Goal: Task Accomplishment & Management: Complete application form

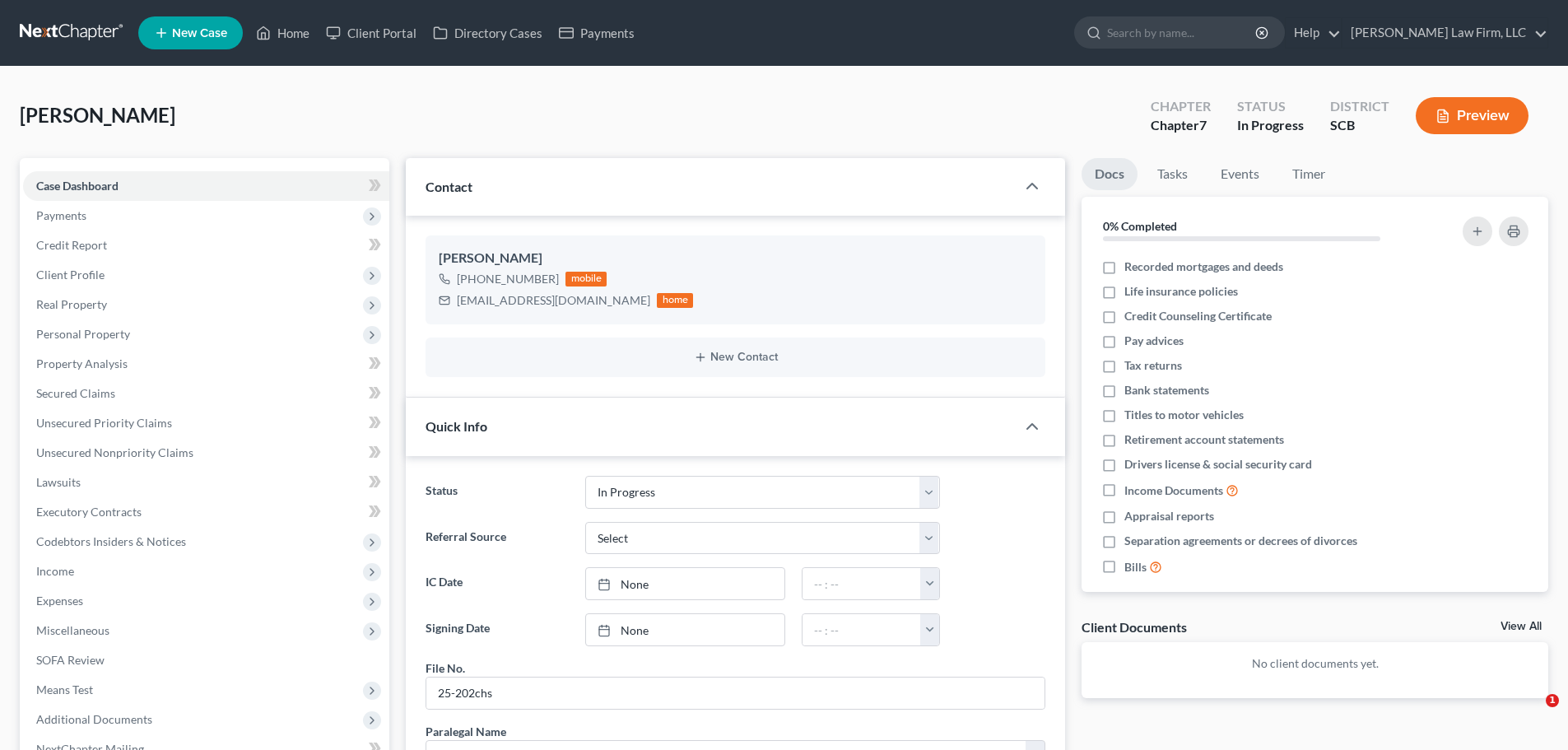
select select "3"
select select "1"
click at [94, 215] on span "Payments" at bounding box center [207, 216] width 367 height 30
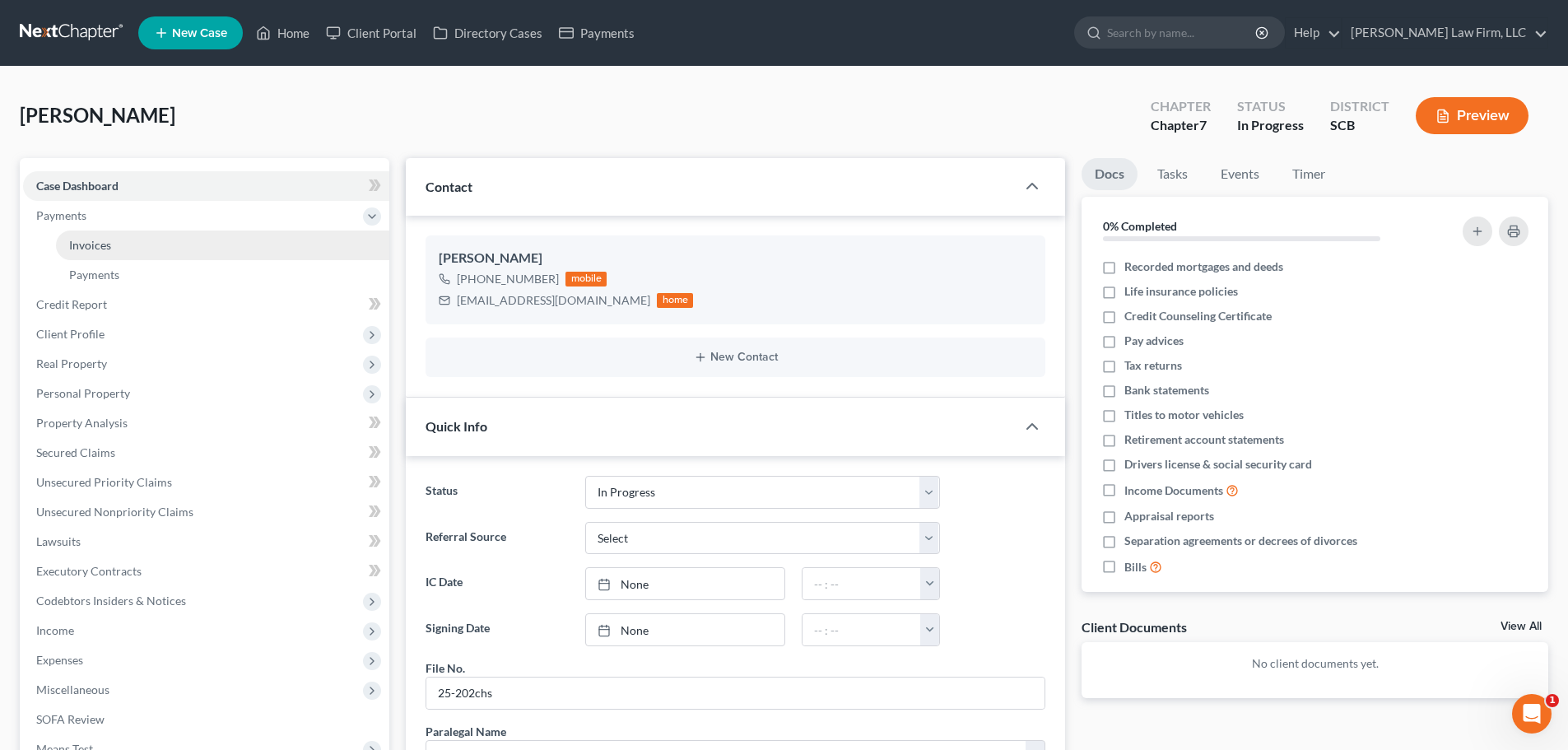
click at [107, 243] on span "Invoices" at bounding box center [90, 244] width 42 height 14
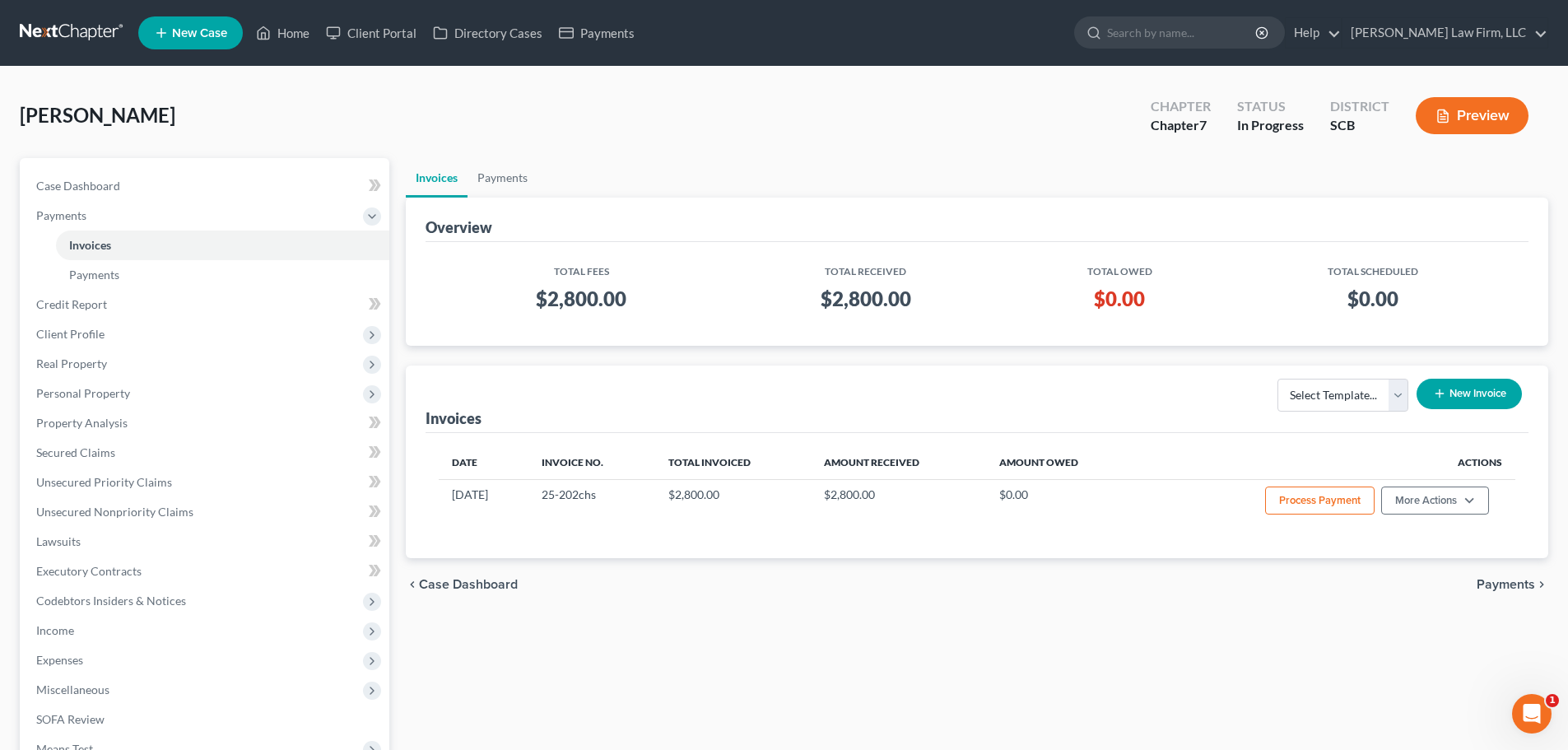
click at [548, 115] on div "Smith, Brooke Upgraded Chapter Chapter 7 Status In Progress District SCB Preview" at bounding box center [784, 122] width 1529 height 72
click at [72, 183] on span "Case Dashboard" at bounding box center [79, 185] width 84 height 14
select select "1"
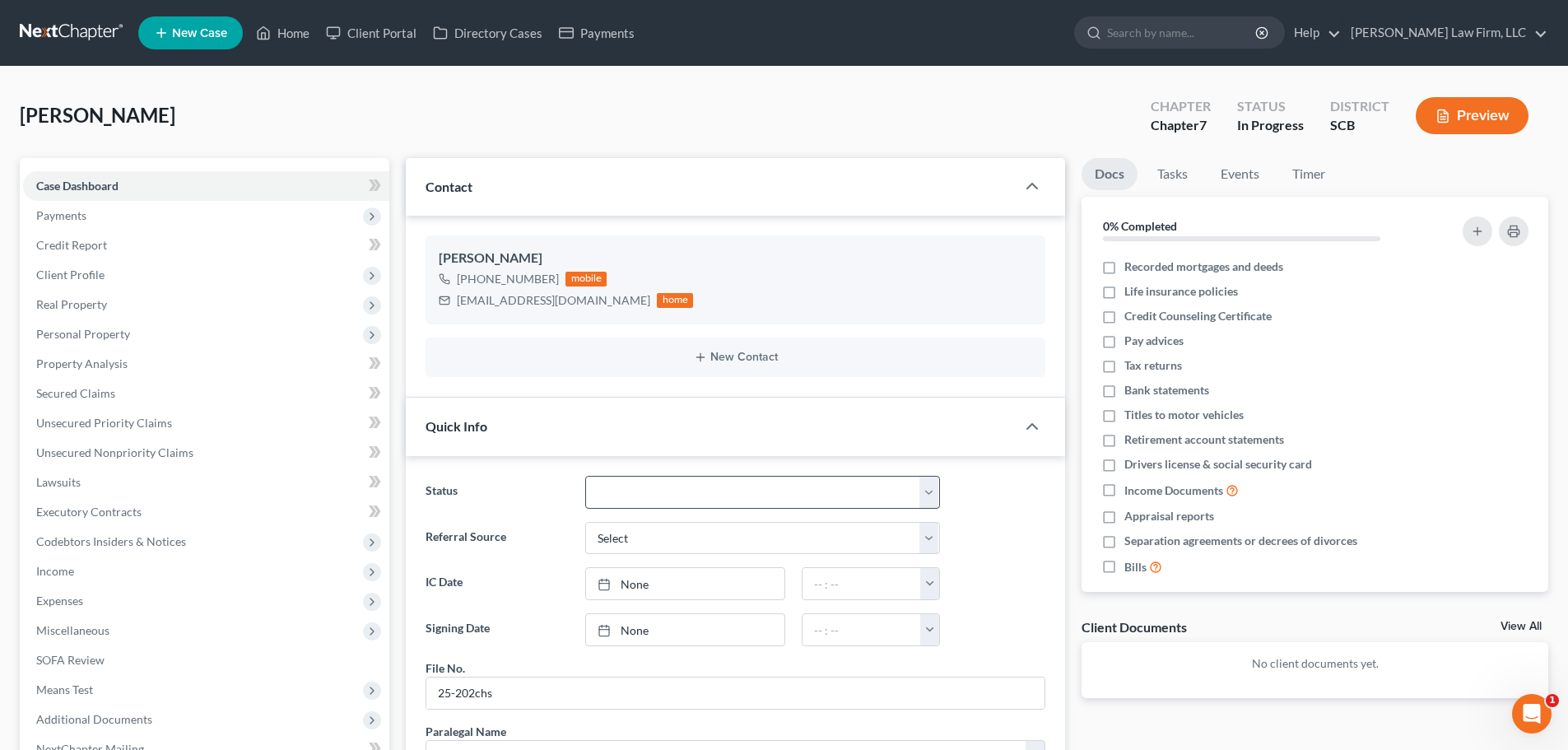
scroll to position [803, 0]
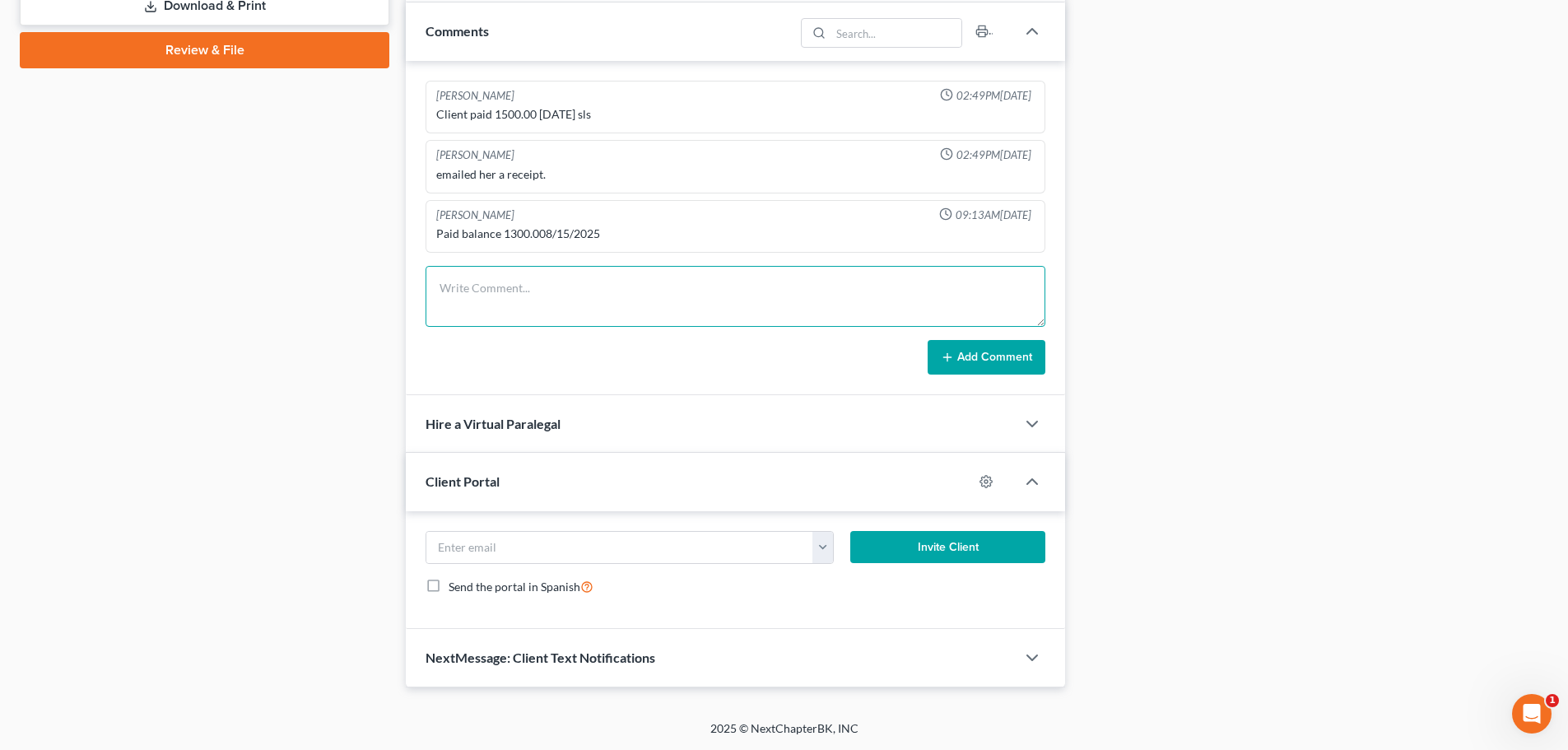
click at [561, 292] on textarea at bounding box center [735, 296] width 620 height 61
drag, startPoint x: 683, startPoint y: 311, endPoint x: 545, endPoint y: 322, distance: 138.4
click at [545, 322] on textarea "2nd w. debtor she is pif. just need some updated bank statements cashapp, taxes…" at bounding box center [735, 296] width 620 height 61
type textarea "2nd w. debtor she is pif. just need some updated bank statements cashapp, taxes…"
click at [942, 360] on icon at bounding box center [947, 357] width 13 height 13
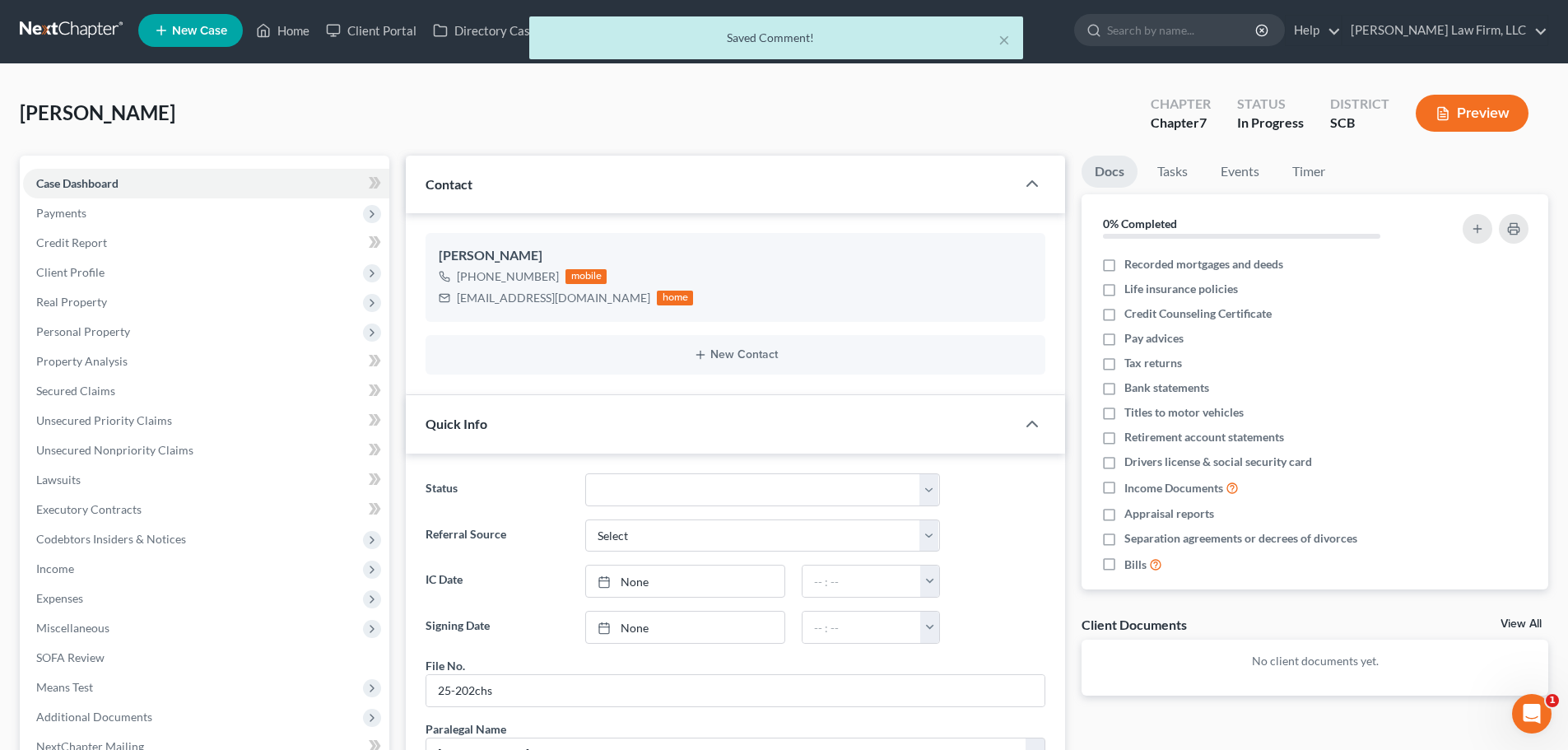
scroll to position [0, 0]
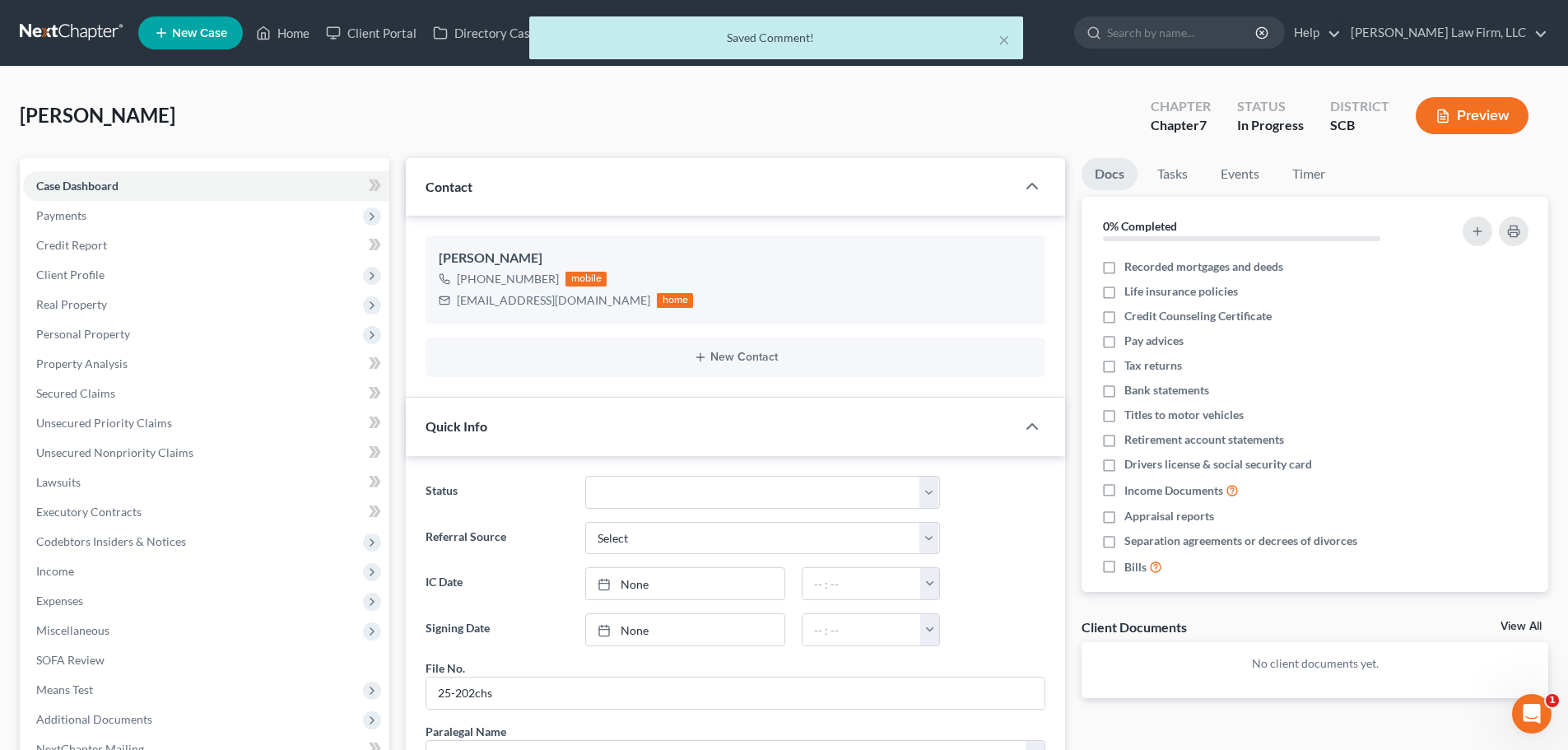
click at [65, 27] on div "× Saved Comment!" at bounding box center [775, 42] width 1568 height 51
drag, startPoint x: 1001, startPoint y: 42, endPoint x: 988, endPoint y: 42, distance: 13.0
click at [1000, 42] on button "×" at bounding box center [1004, 39] width 11 height 20
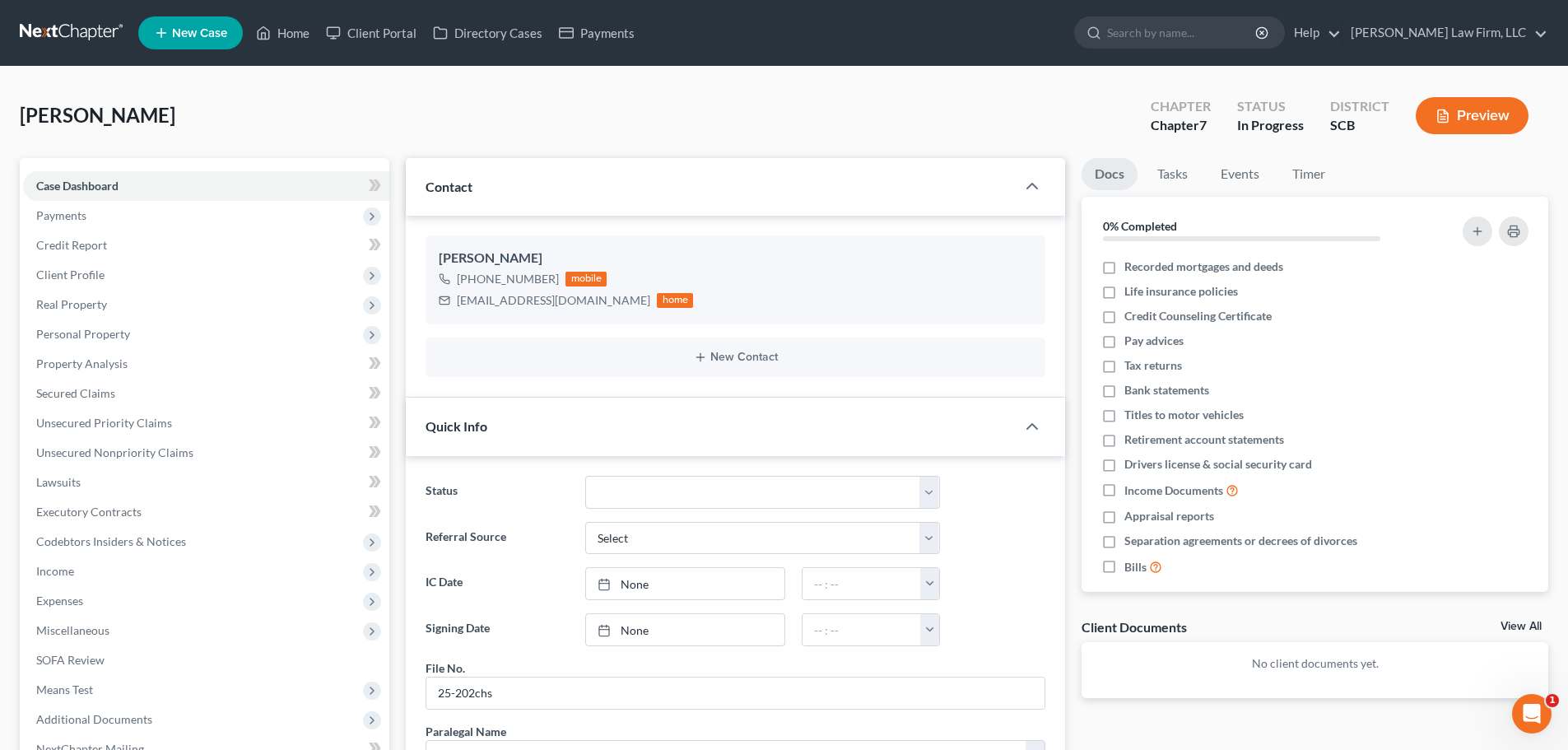
click at [88, 37] on link at bounding box center [72, 33] width 106 height 30
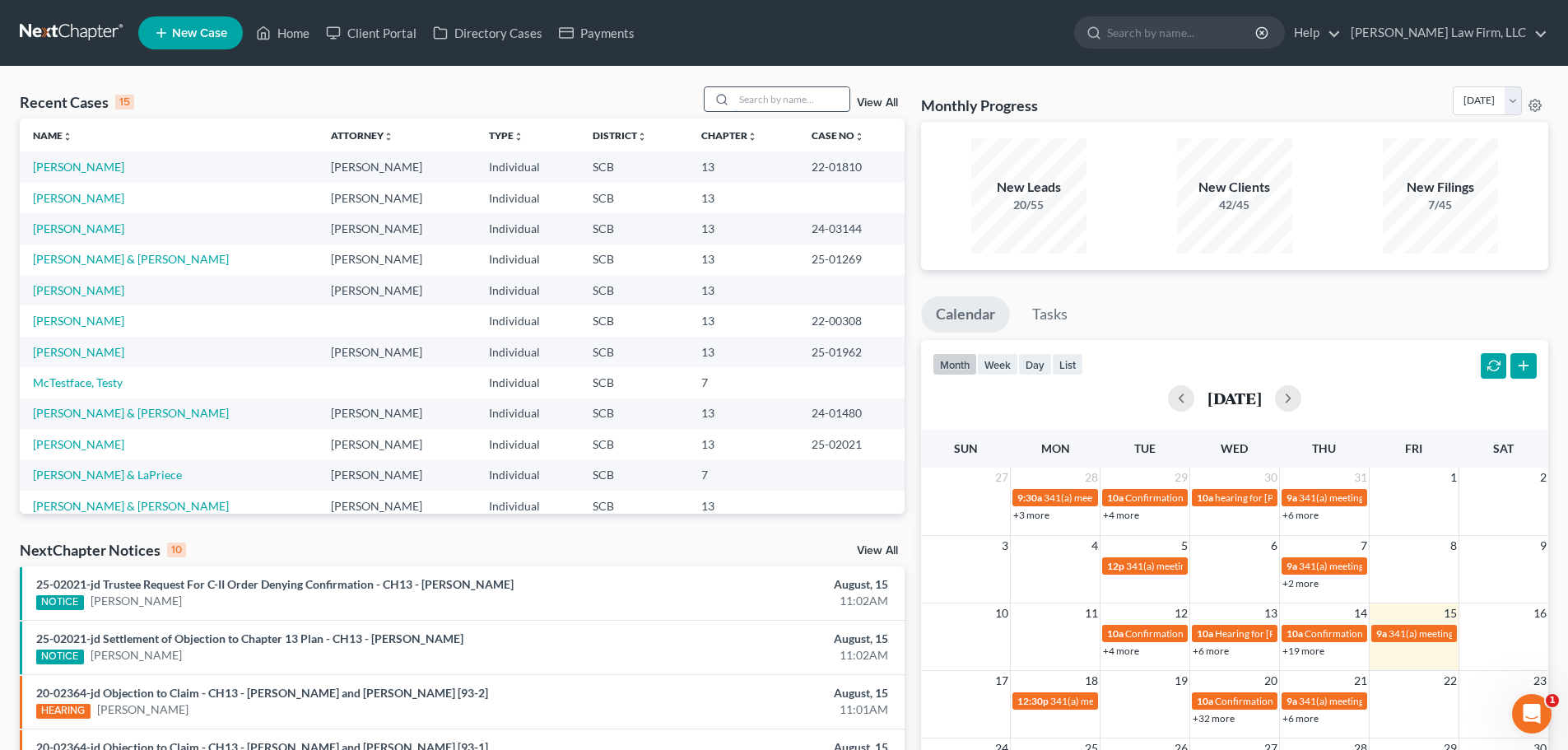
click at [807, 98] on input "search" at bounding box center [791, 99] width 115 height 24
click at [810, 99] on input "search" at bounding box center [791, 99] width 115 height 24
click at [791, 101] on input "search" at bounding box center [791, 99] width 115 height 24
type input "mazyck"
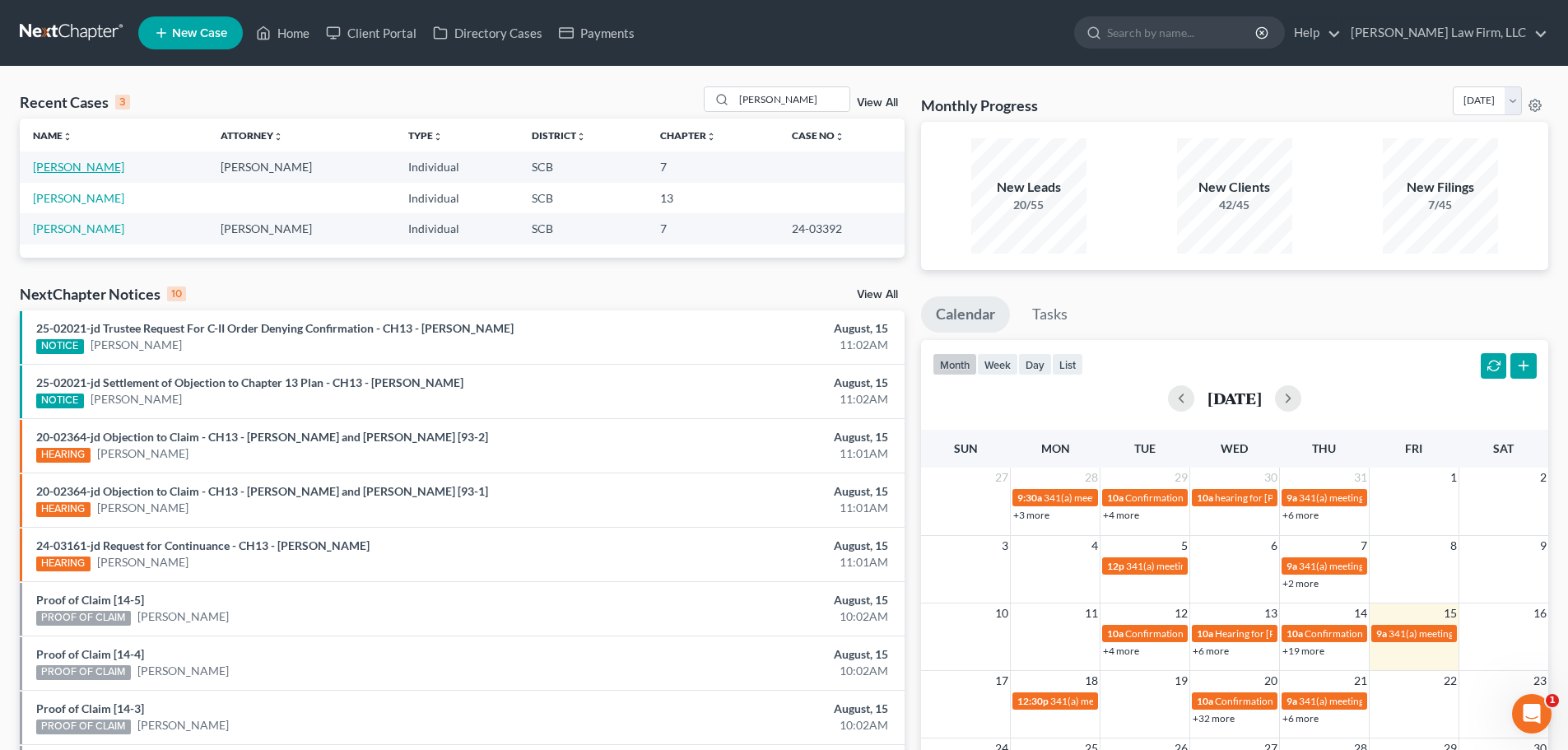
click at [87, 168] on link "[PERSON_NAME]" at bounding box center [79, 166] width 92 height 14
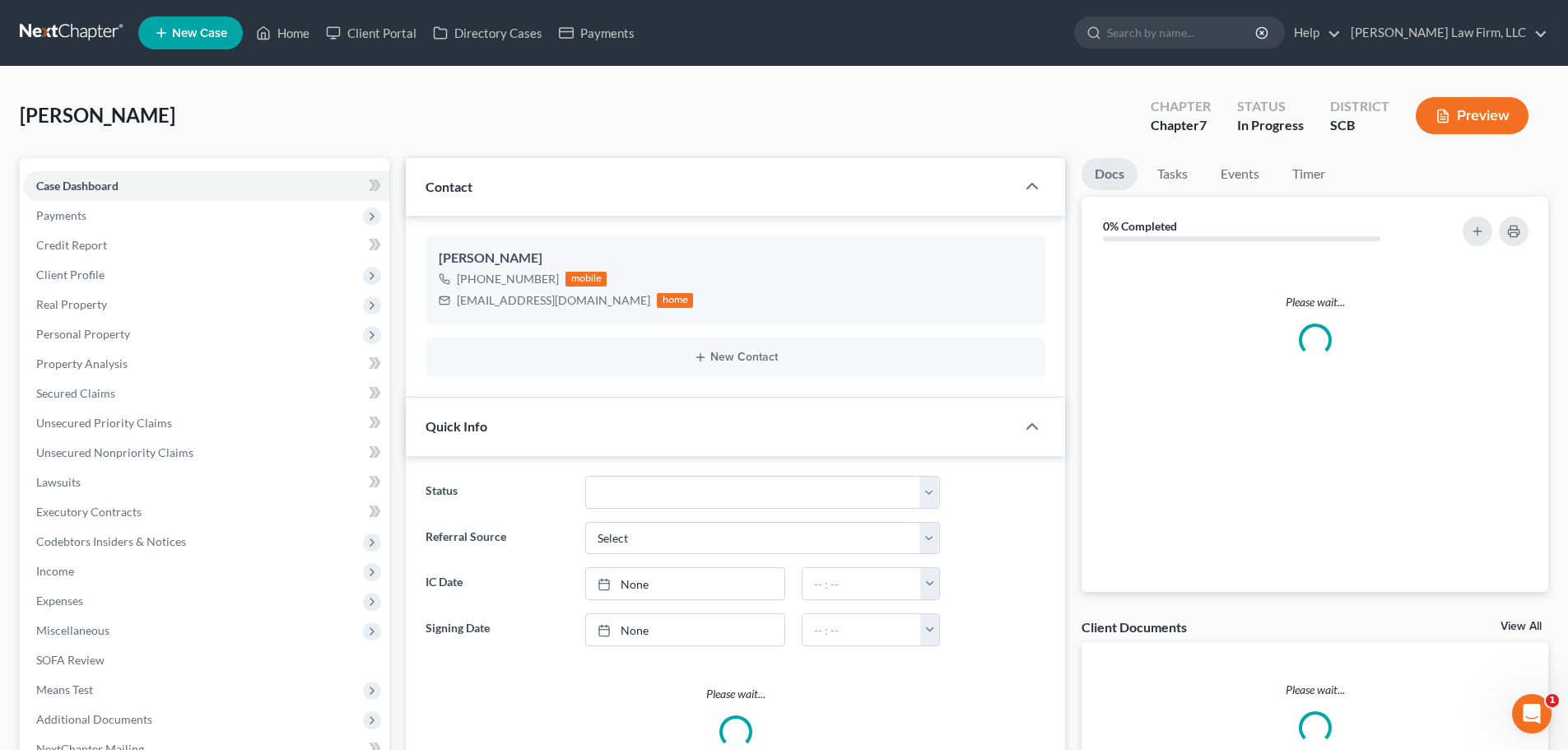
select select "1"
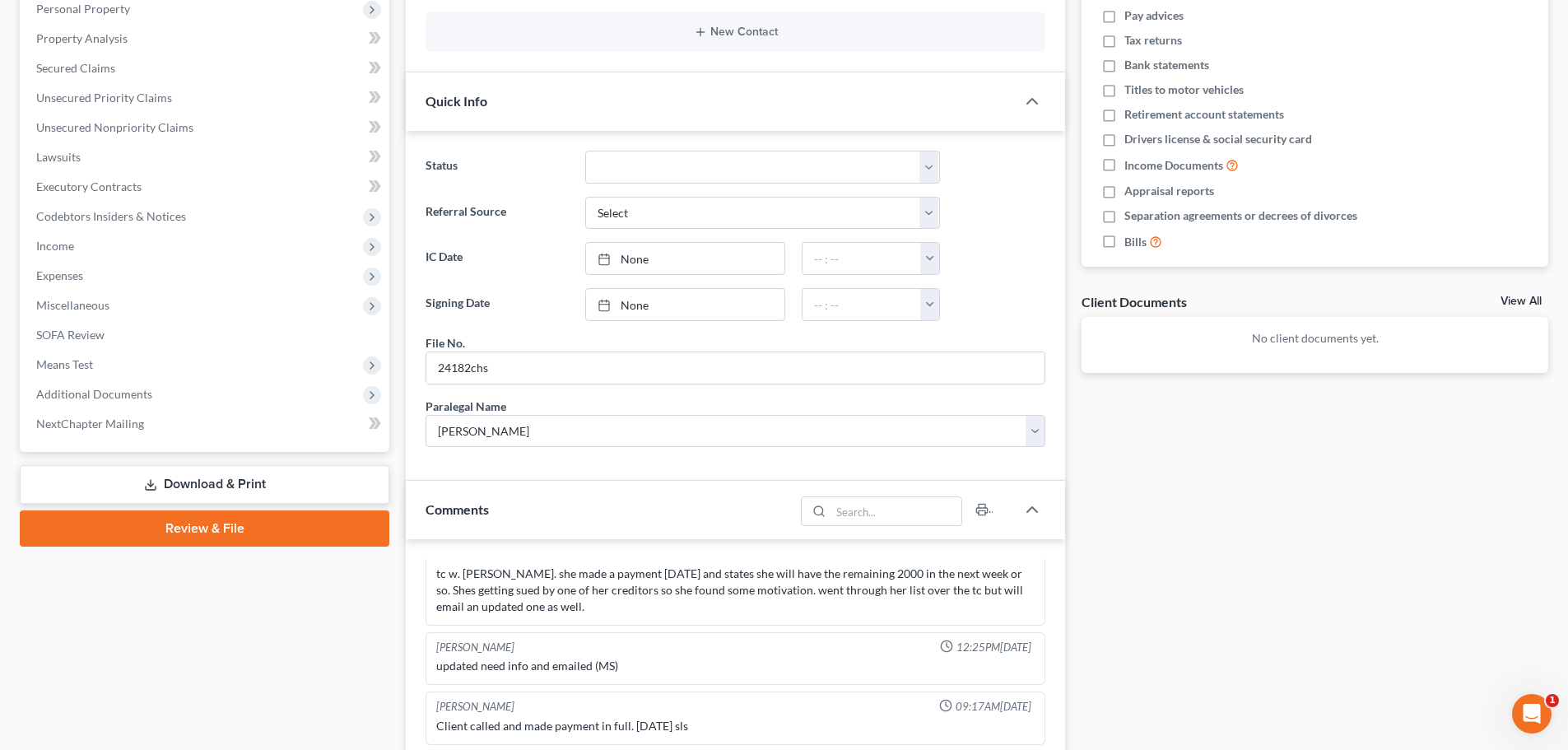
scroll to position [494, 0]
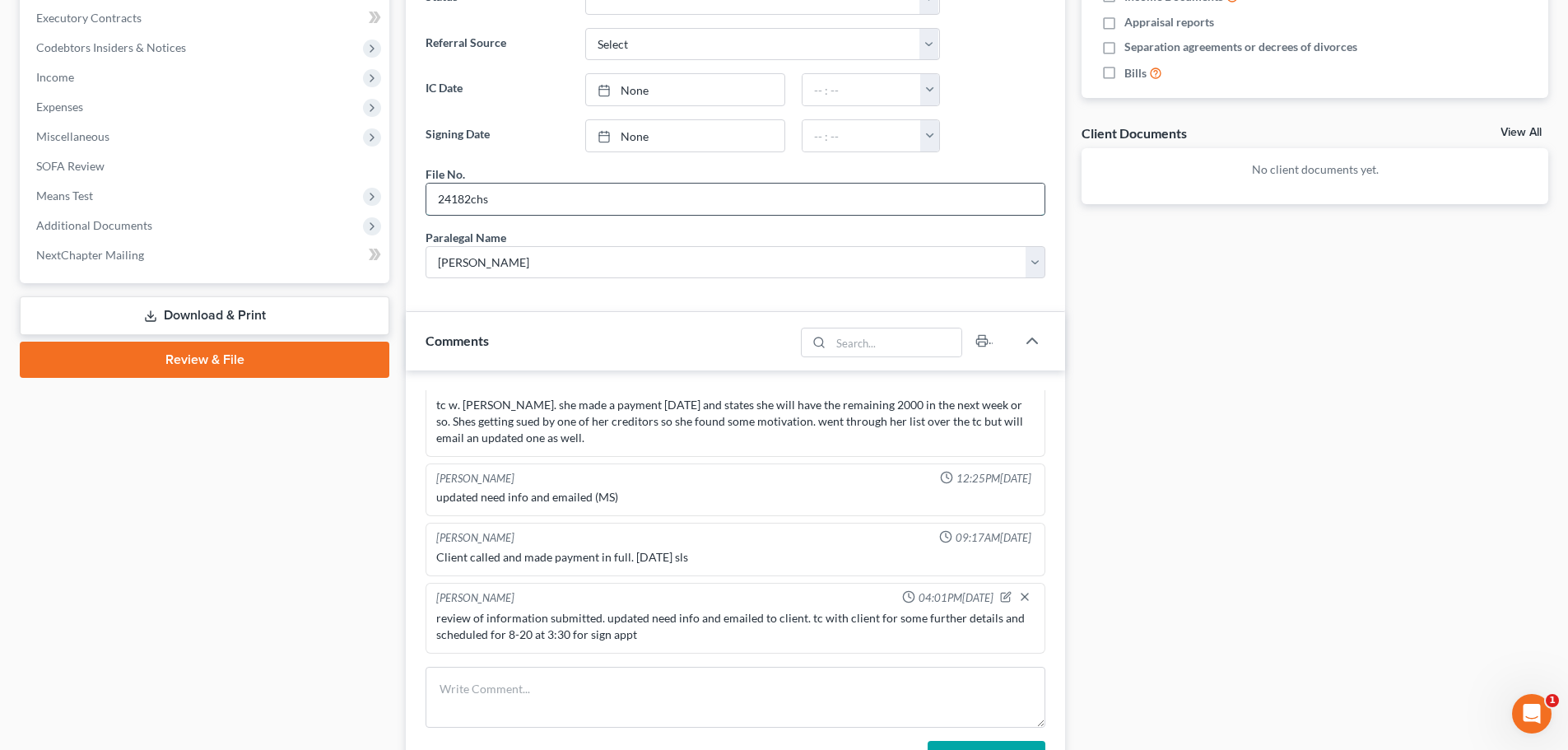
click at [470, 206] on input "24182chs" at bounding box center [735, 198] width 618 height 31
click at [451, 199] on input "24182 chs" at bounding box center [735, 198] width 618 height 31
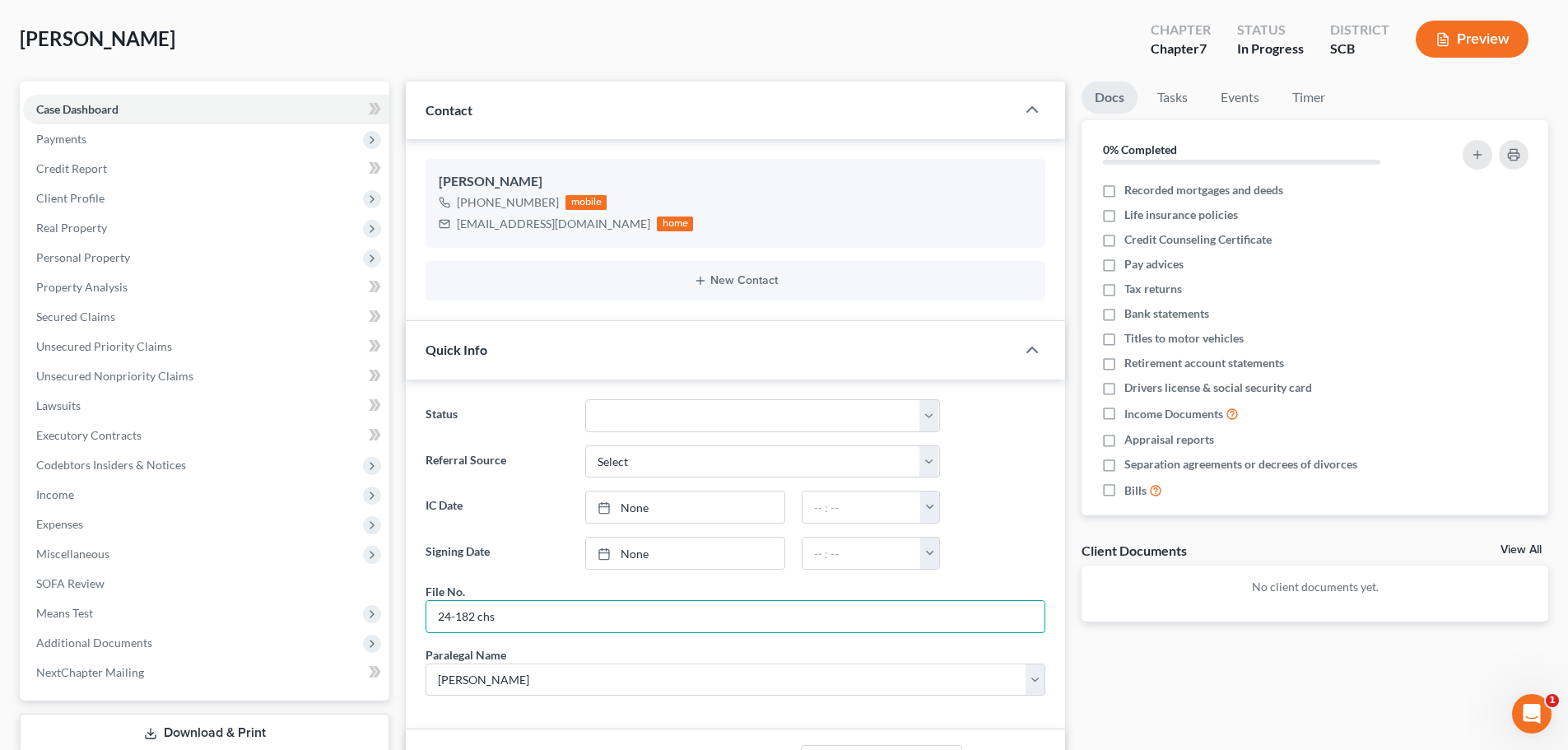
scroll to position [0, 0]
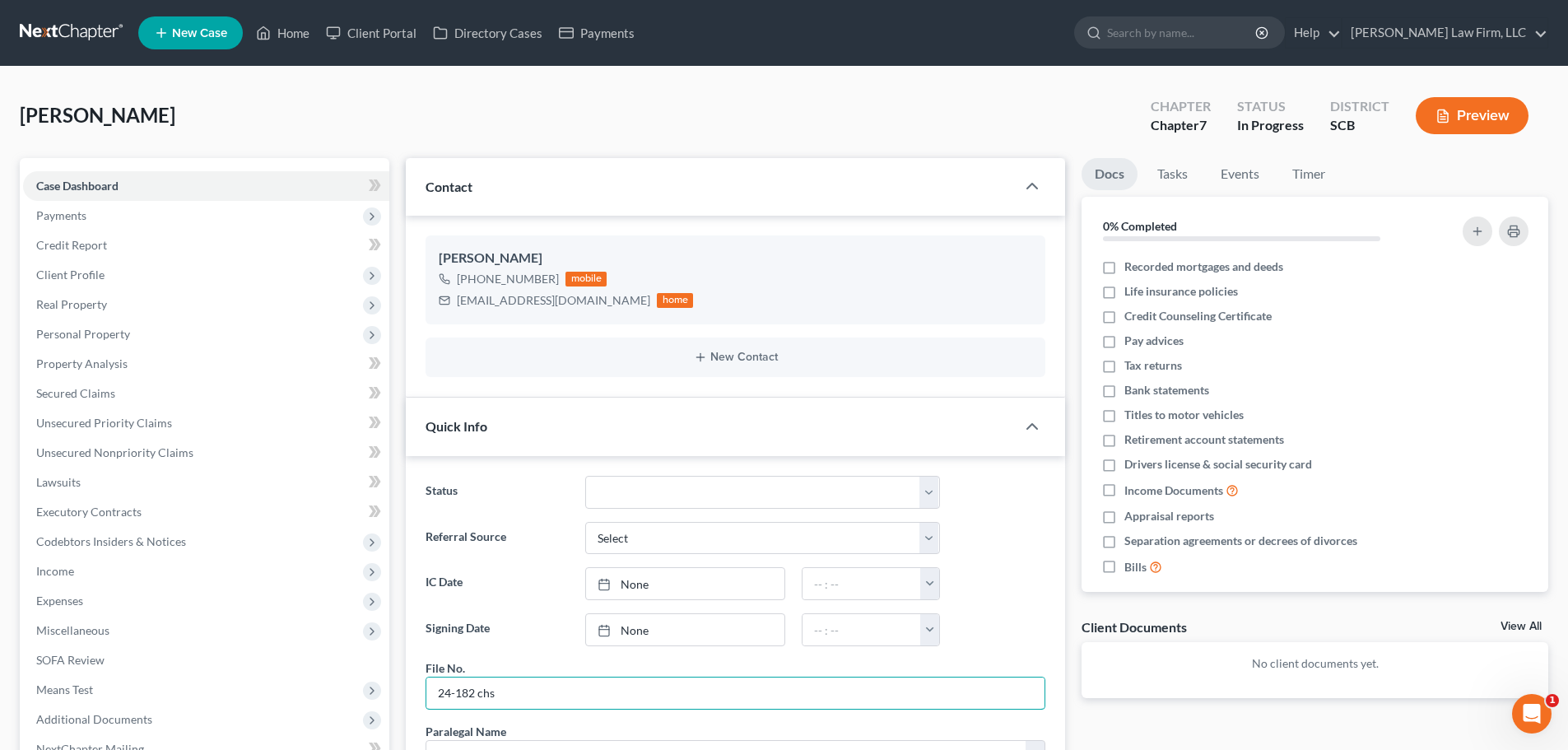
type input "24-182 chs"
click at [307, 93] on div "Mazyck, Mia Upgraded Chapter Chapter 7 Status In Progress District SCB Preview" at bounding box center [784, 122] width 1529 height 72
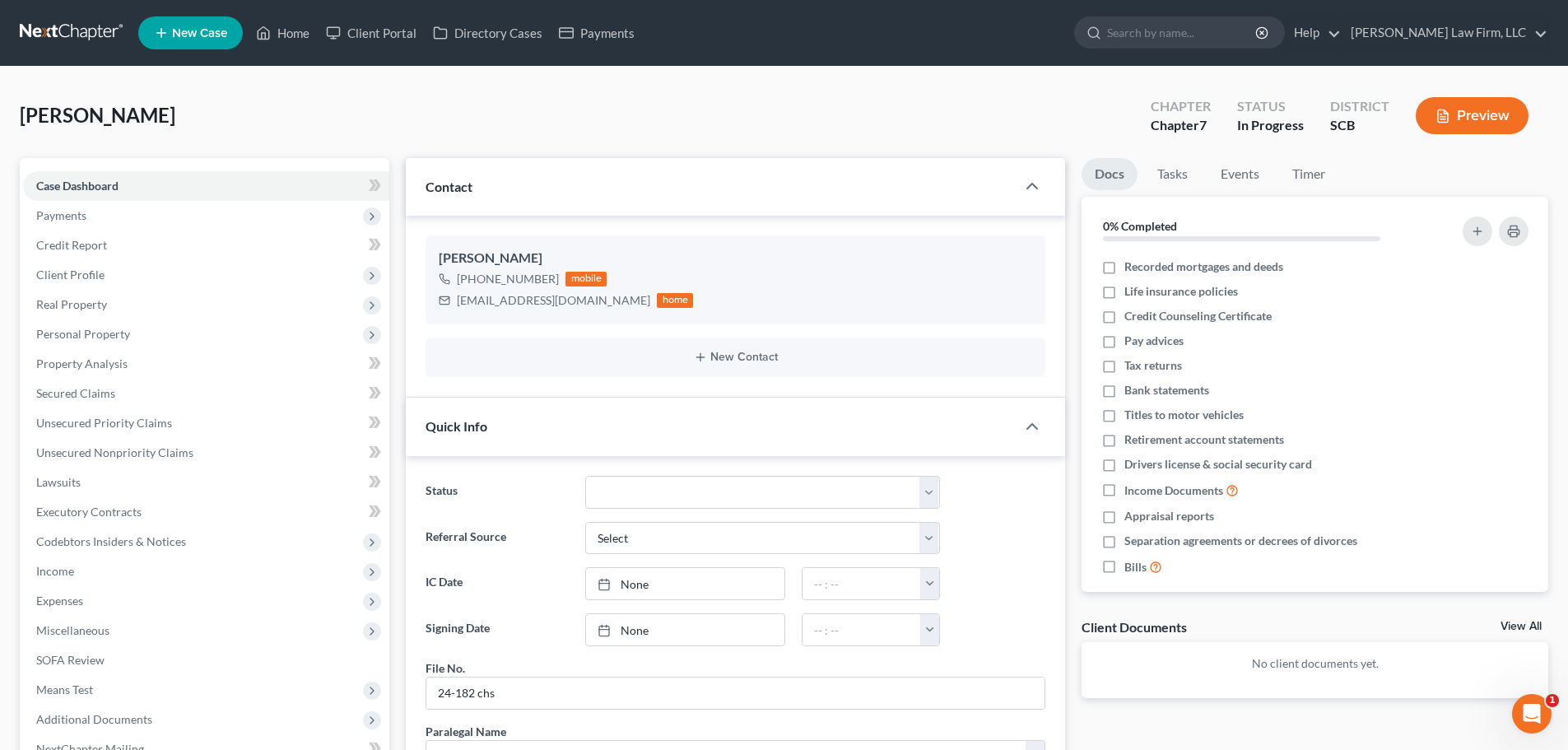
click at [622, 128] on div "Mazyck, Mia Upgraded Chapter Chapter 7 Status In Progress District SCB Preview" at bounding box center [784, 122] width 1529 height 72
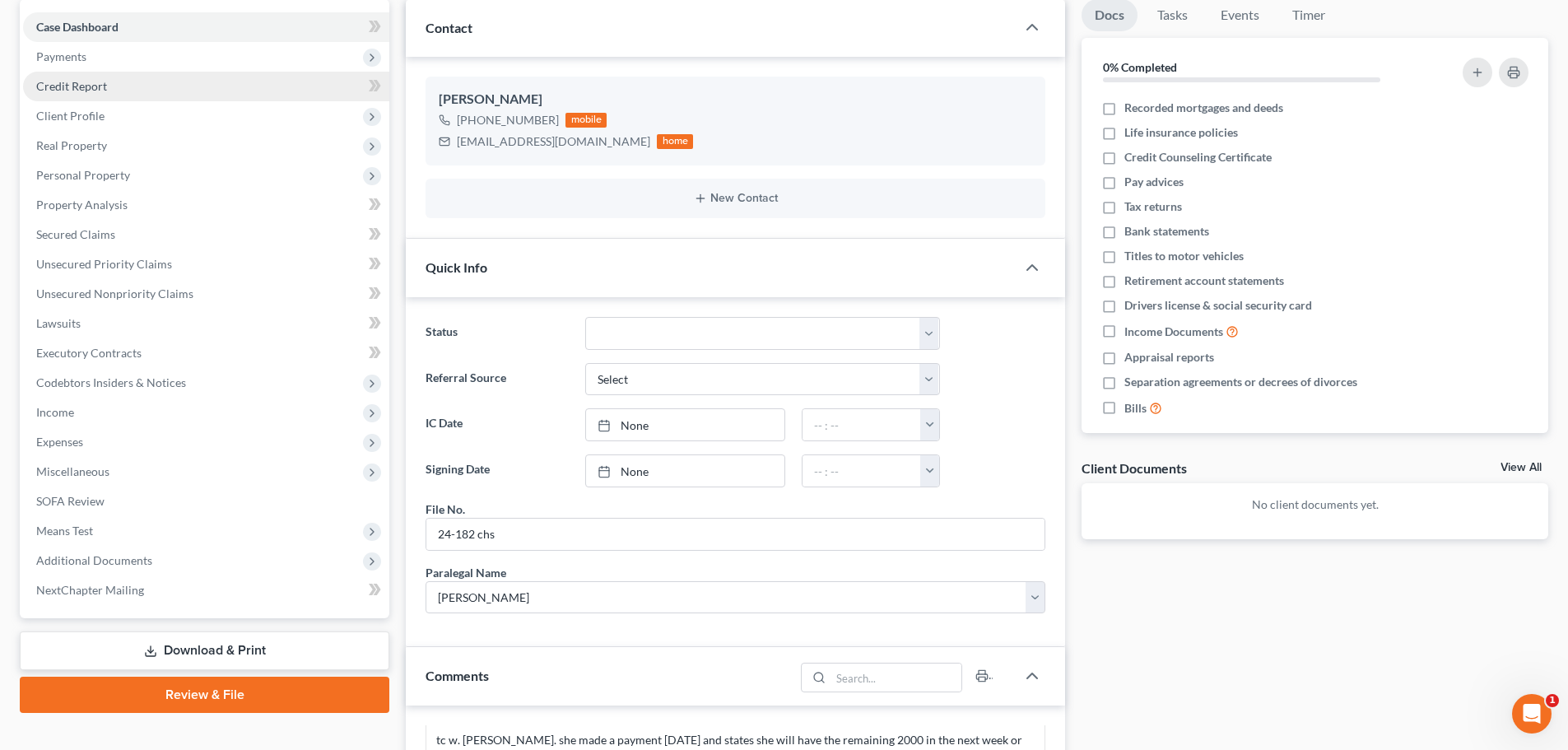
scroll to position [165, 0]
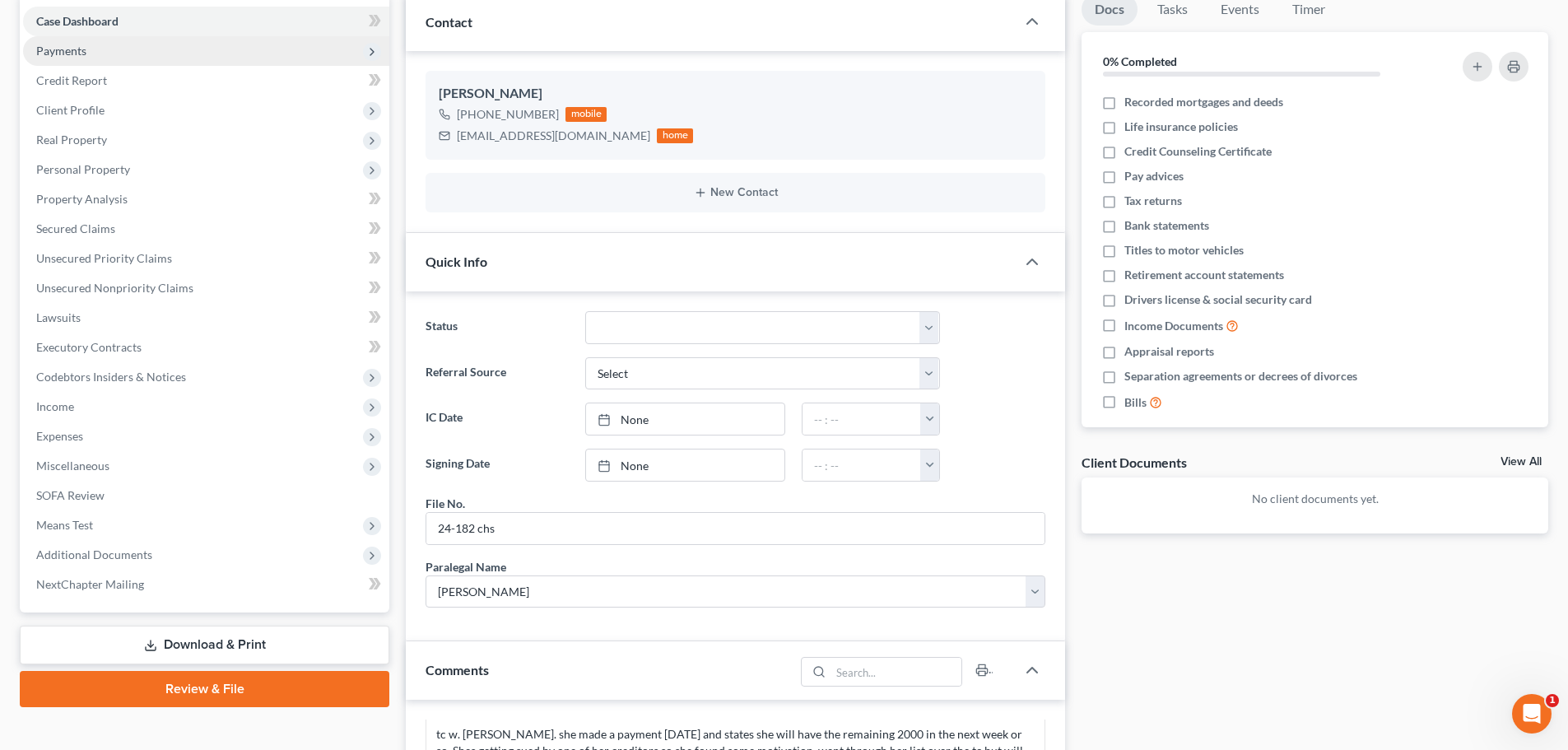
click at [80, 56] on span "Payments" at bounding box center [62, 50] width 50 height 14
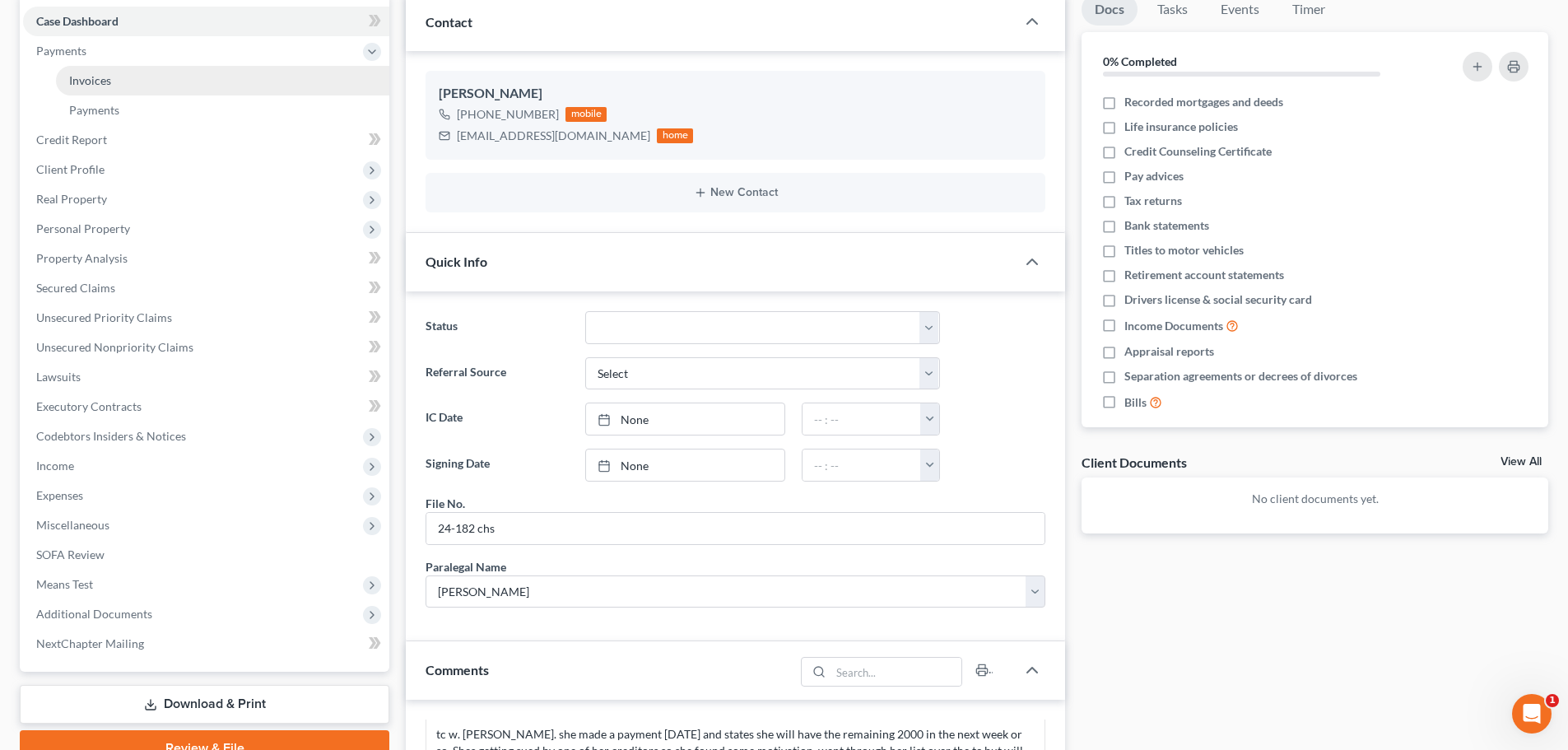
click at [94, 79] on span "Invoices" at bounding box center [90, 79] width 42 height 14
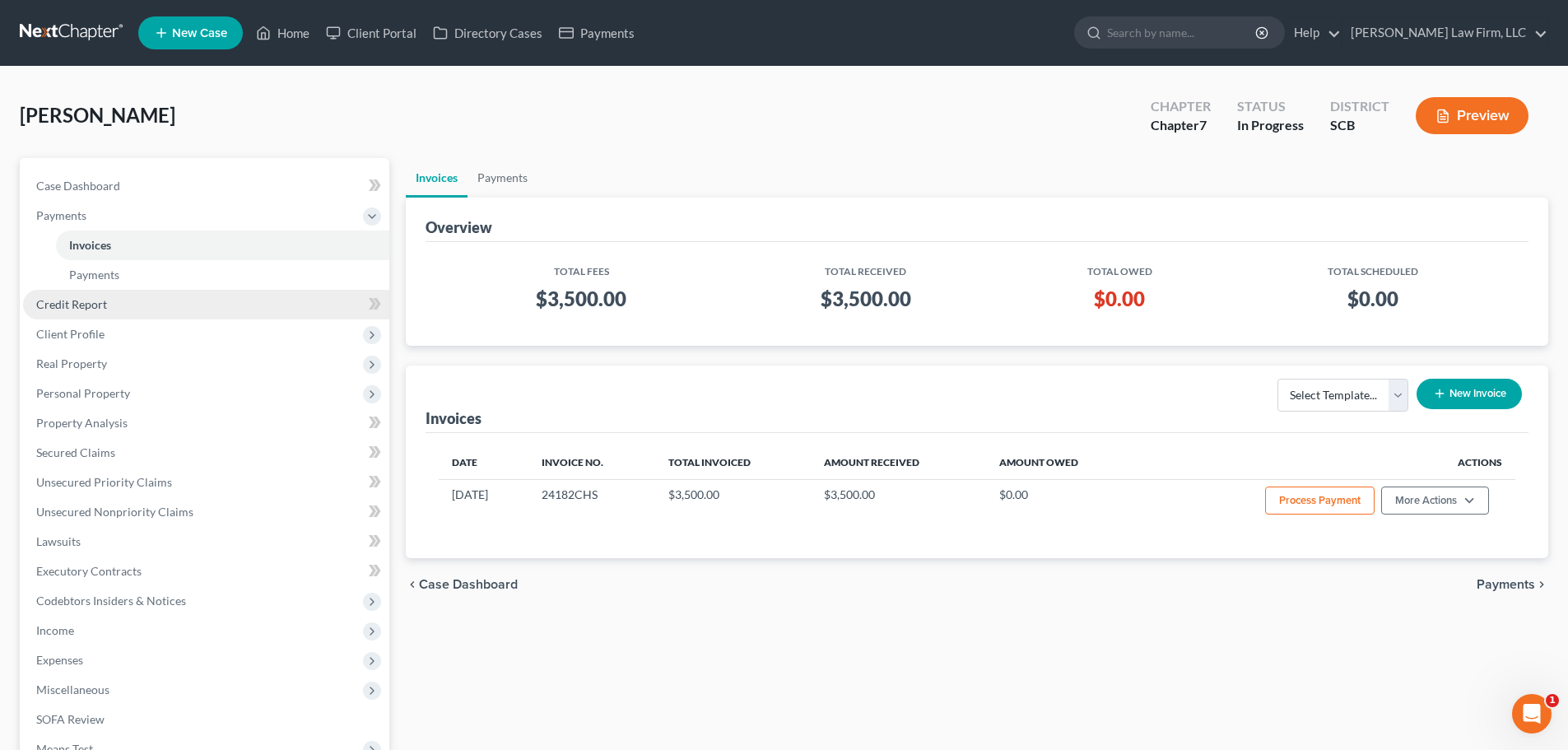
click at [83, 297] on span "Credit Report" at bounding box center [72, 304] width 71 height 14
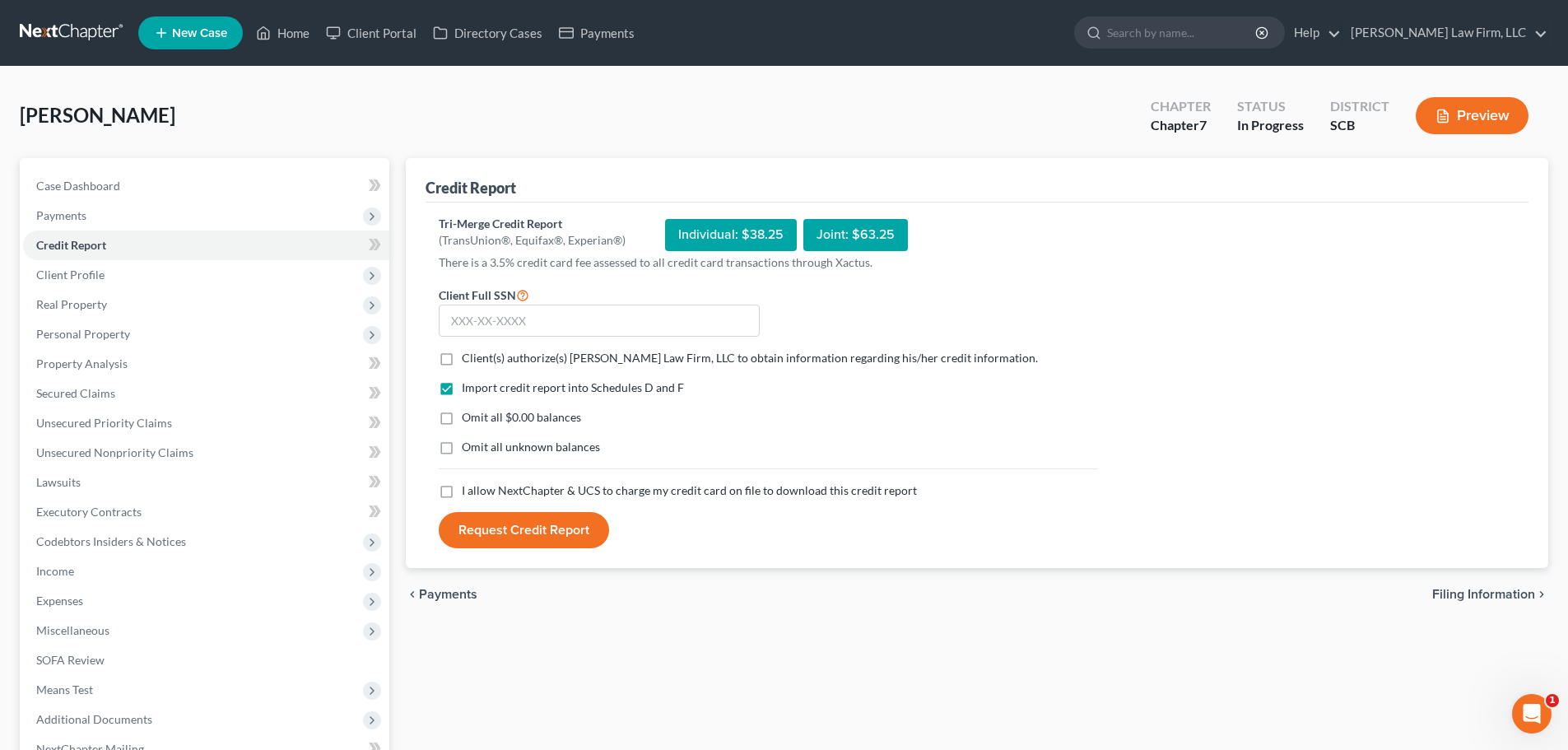
click at [759, 239] on div "Individual: $38.25" at bounding box center [730, 235] width 132 height 32
click at [638, 320] on input "text" at bounding box center [598, 321] width 321 height 33
type input "589-05-3178"
click at [626, 361] on span "Client(s) authorize(s) Meredith Law Firm, LLC to obtain information regarding h…" at bounding box center [750, 357] width 576 height 14
click at [479, 361] on input "Client(s) authorize(s) Meredith Law Firm, LLC to obtain information regarding h…" at bounding box center [473, 354] width 10 height 10
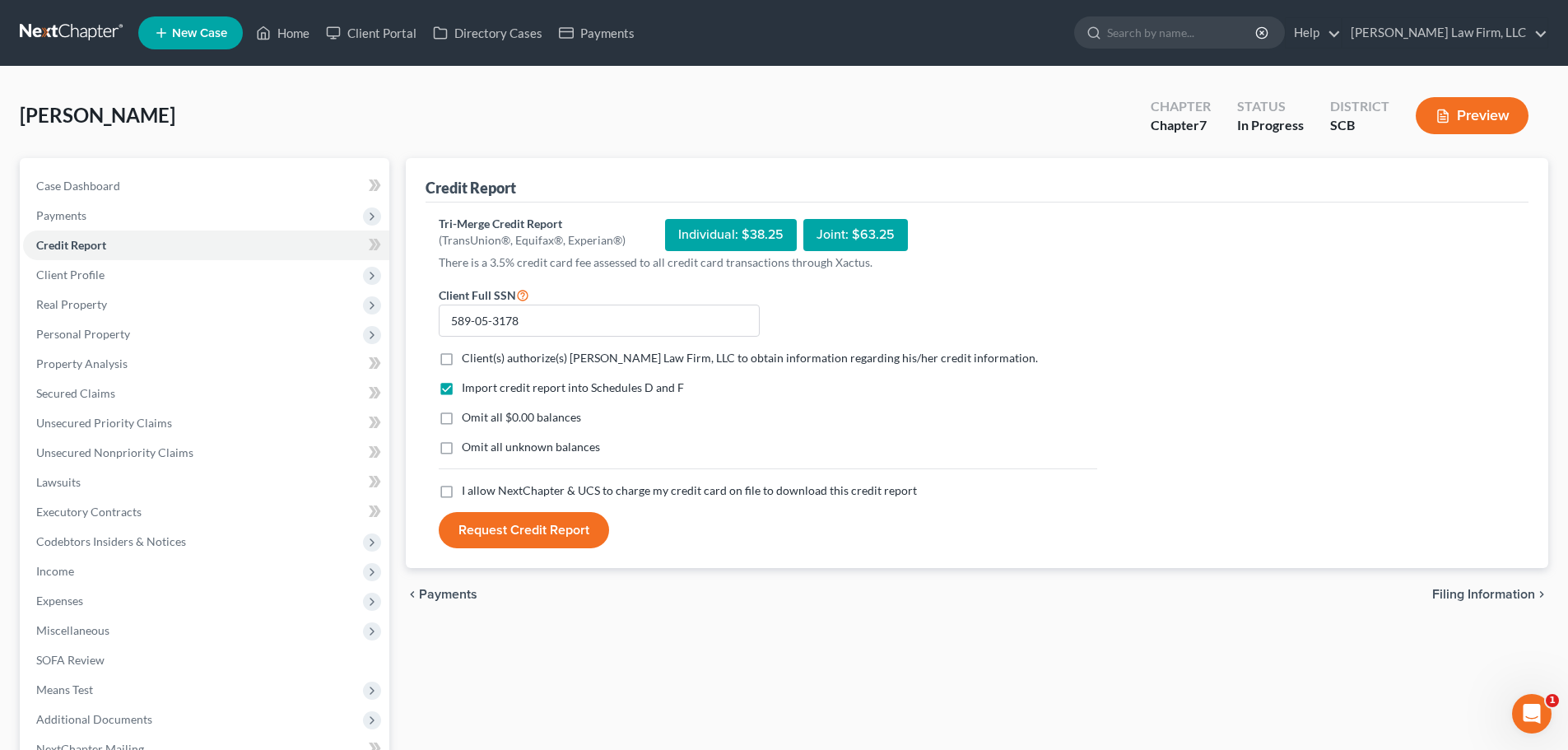
checkbox input "true"
click at [487, 423] on span "Omit all $0.00 balances" at bounding box center [522, 416] width 120 height 14
click at [479, 420] on input "Omit all $0.00 balances" at bounding box center [473, 413] width 10 height 10
checkbox input "true"
click at [489, 450] on span "Omit all unknown balances" at bounding box center [531, 446] width 138 height 14
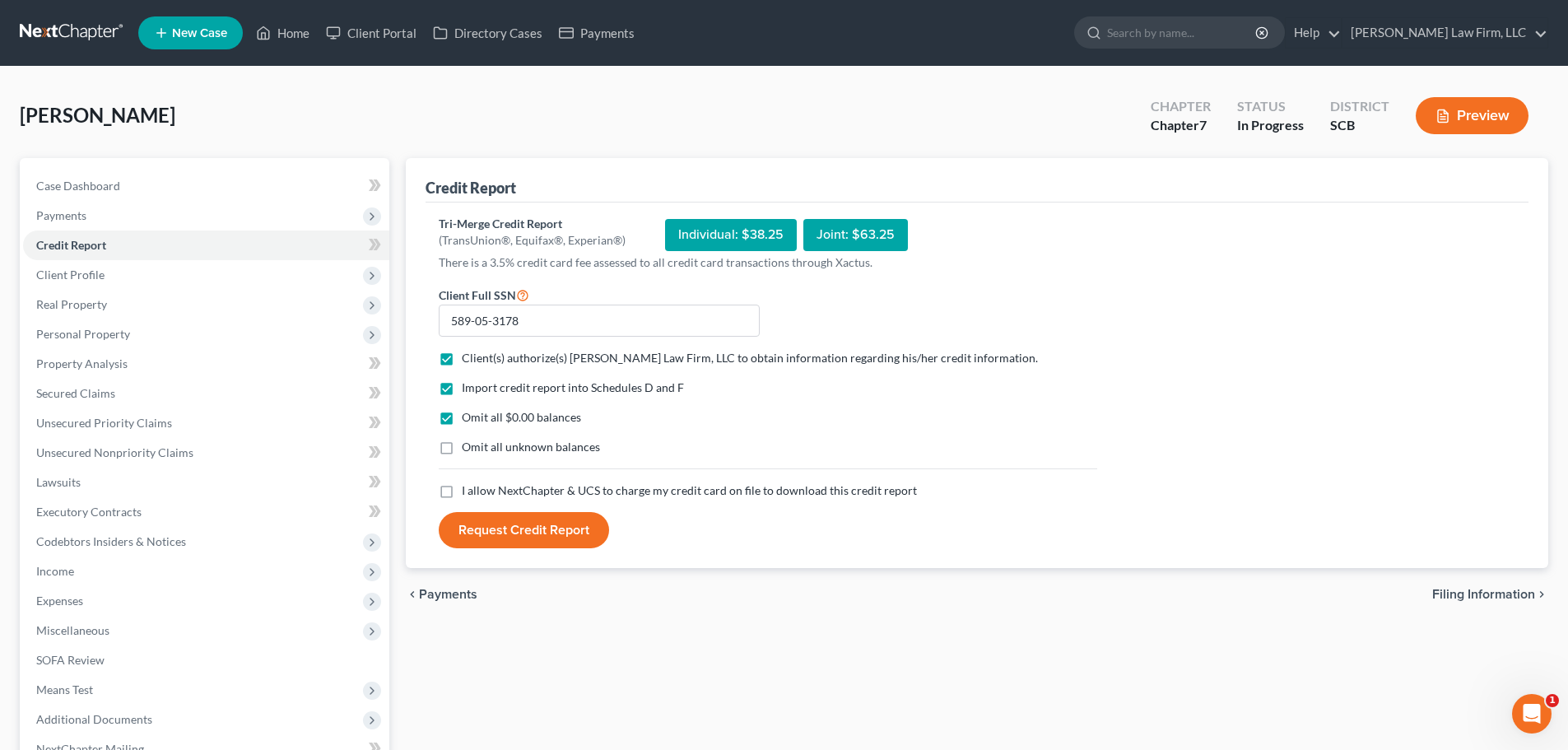
click at [479, 450] on input "Omit all unknown balances" at bounding box center [473, 443] width 10 height 10
checkbox input "true"
click at [482, 488] on span "I allow NextChapter & UCS to charge my credit card on file to download this cre…" at bounding box center [689, 490] width 455 height 14
click at [479, 488] on input "I allow NextChapter & UCS to charge my credit card on file to download this cre…" at bounding box center [473, 487] width 10 height 10
checkbox input "true"
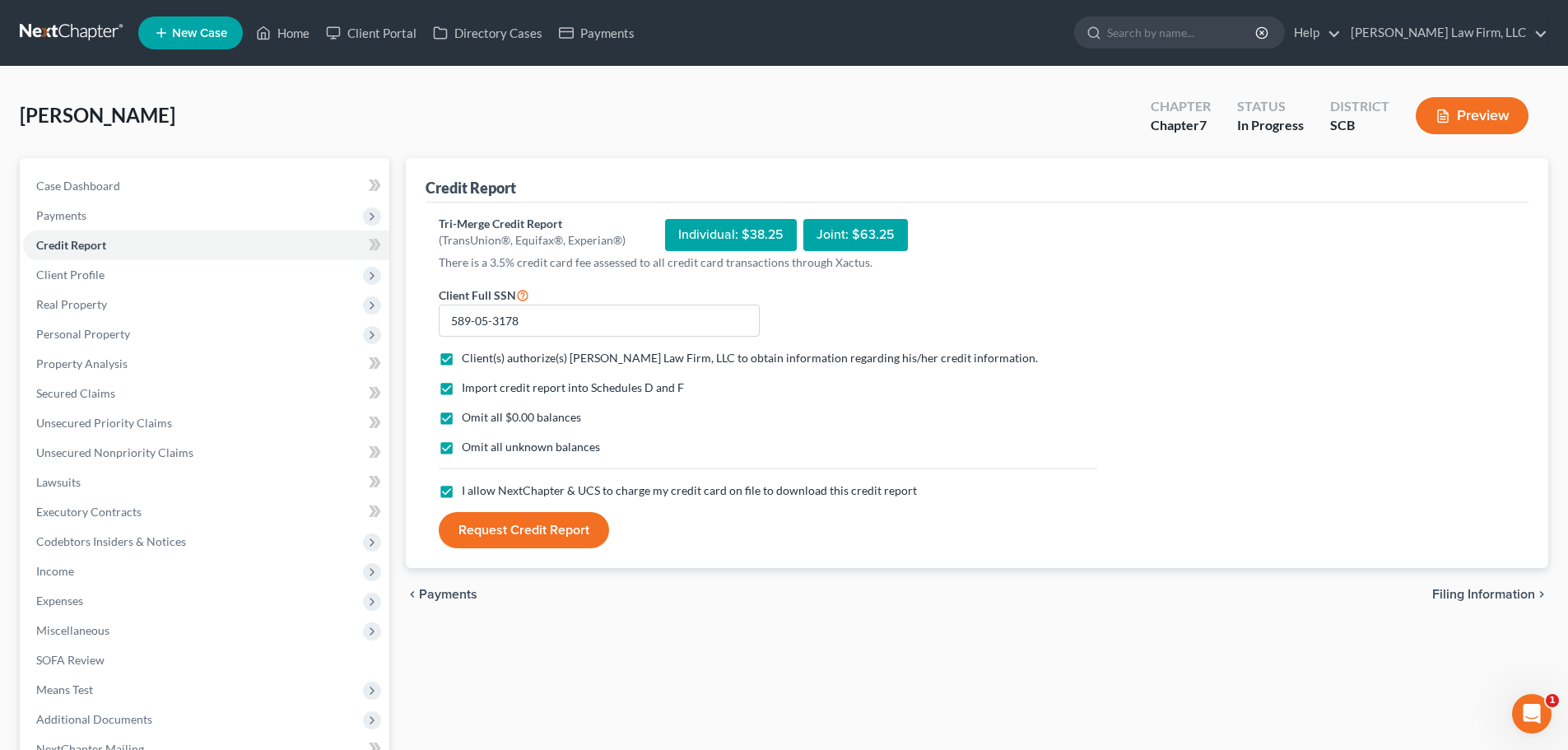
click at [491, 529] on button "Request Credit Report" at bounding box center [524, 529] width 170 height 36
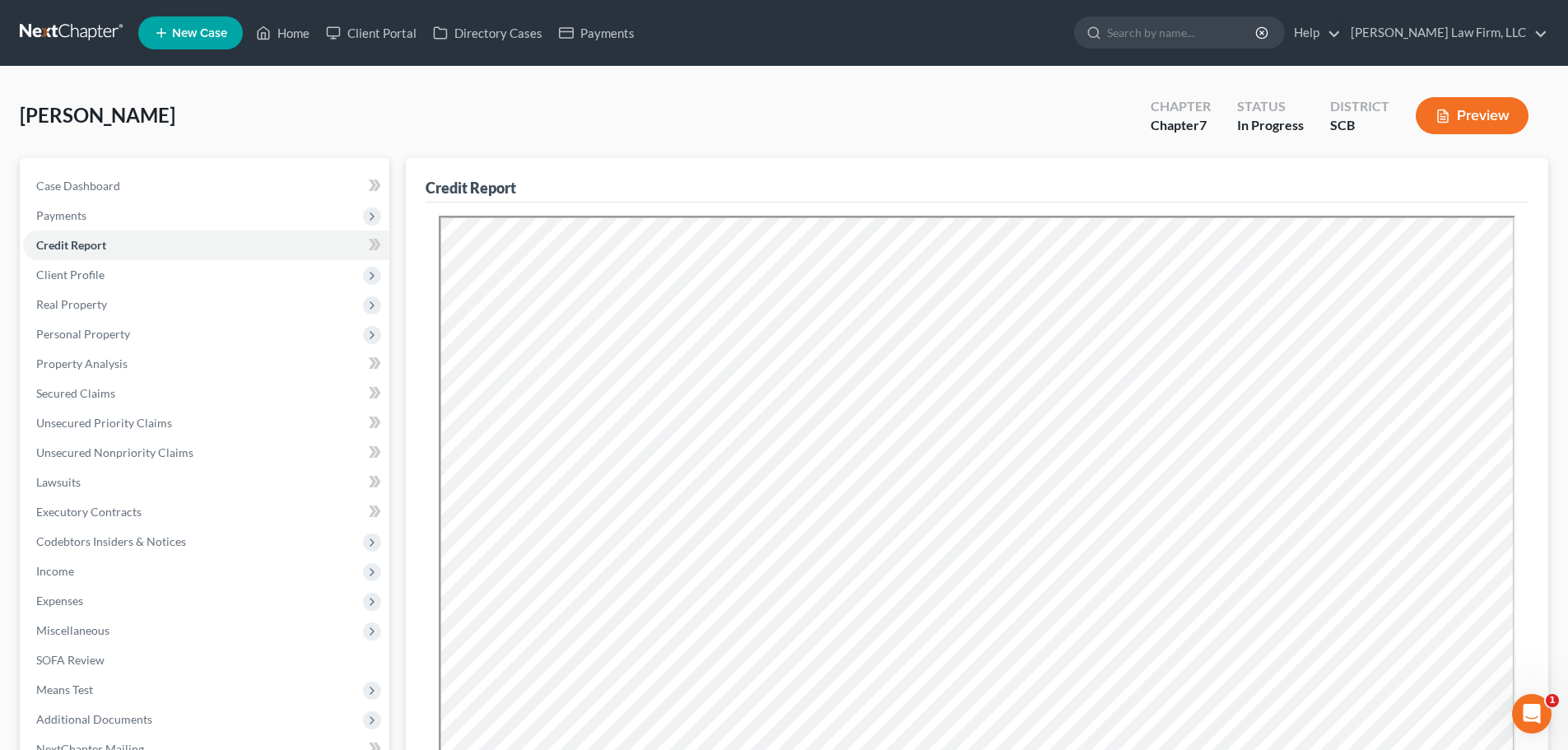
click at [79, 24] on link at bounding box center [72, 33] width 106 height 30
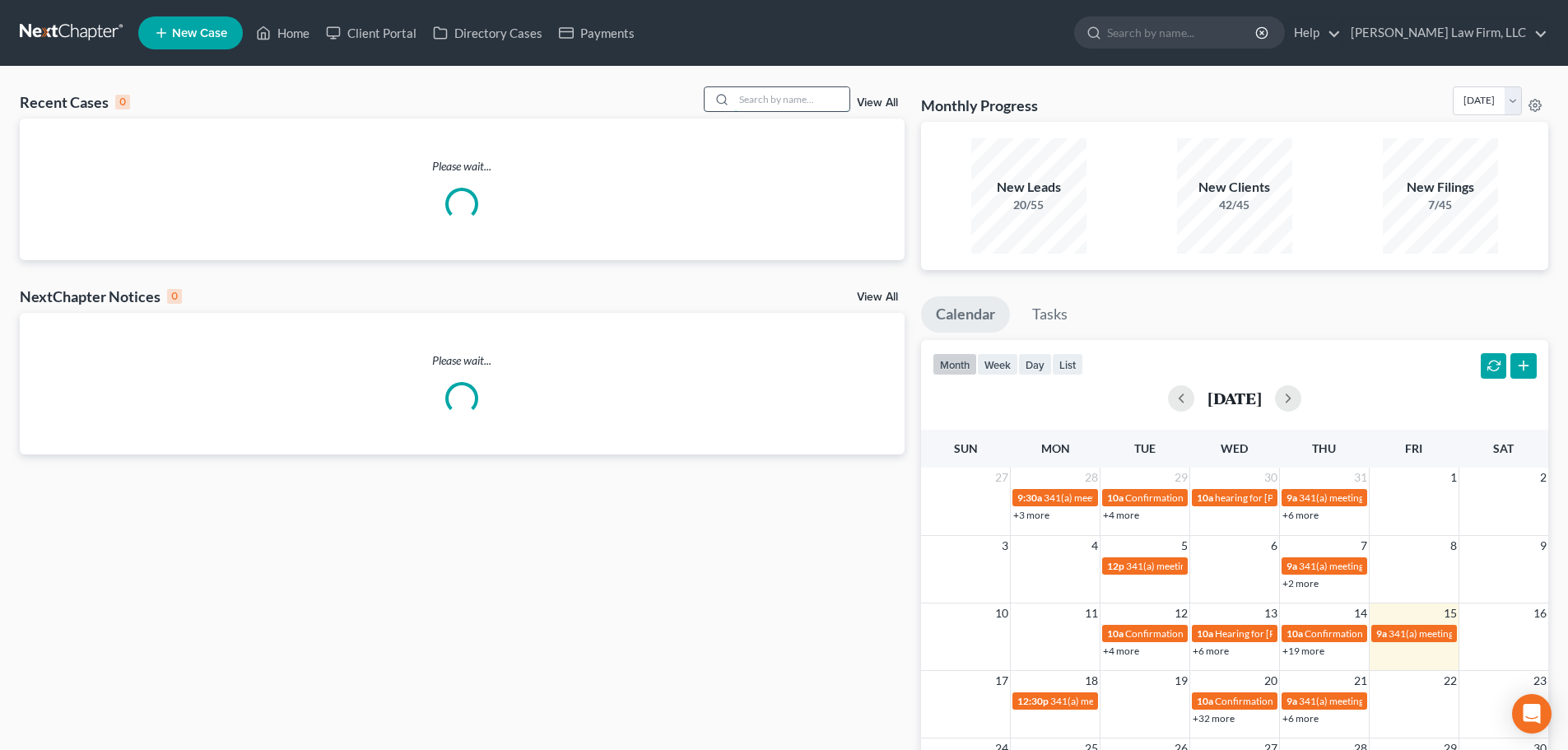
click at [755, 101] on input "search" at bounding box center [791, 99] width 115 height 24
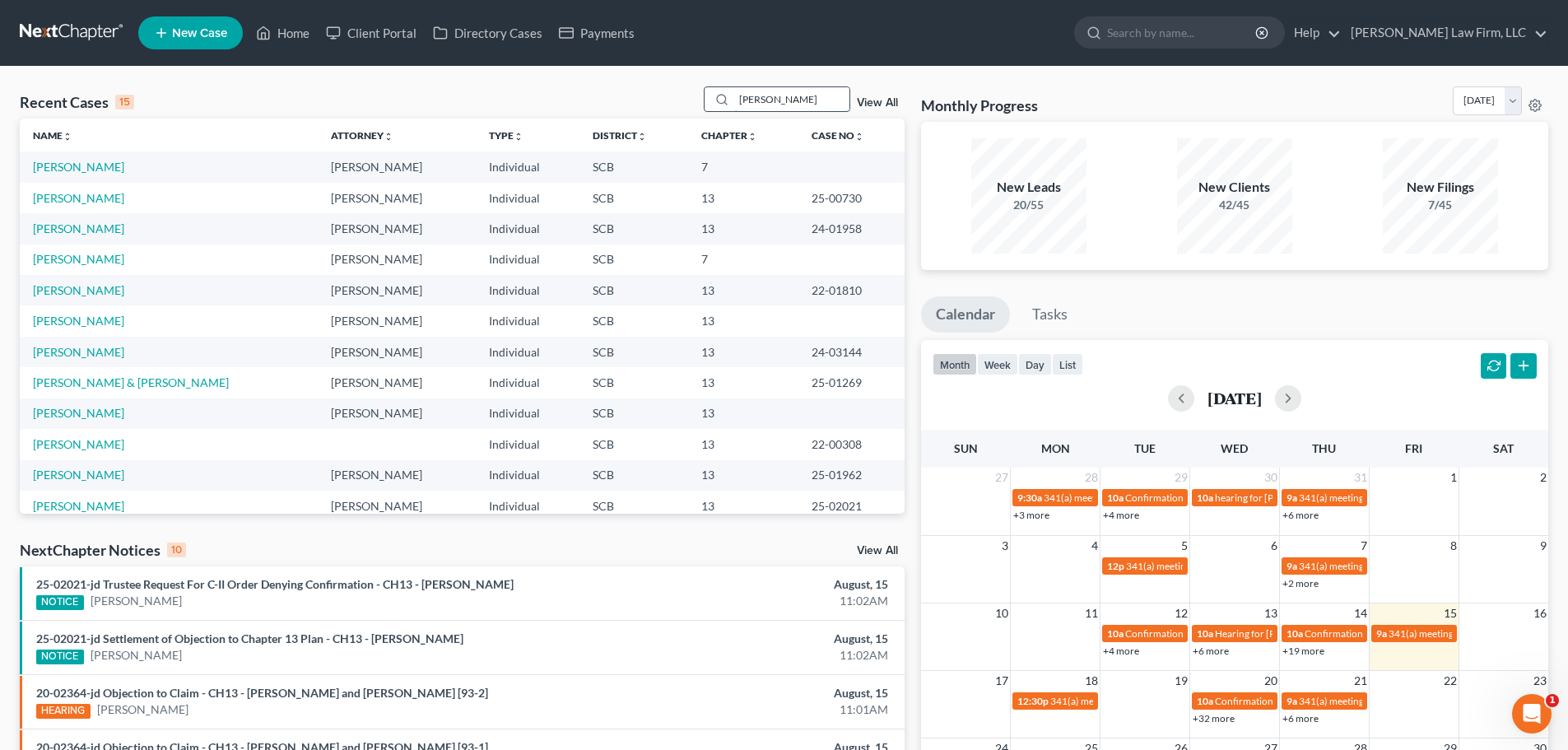
type input "estel"
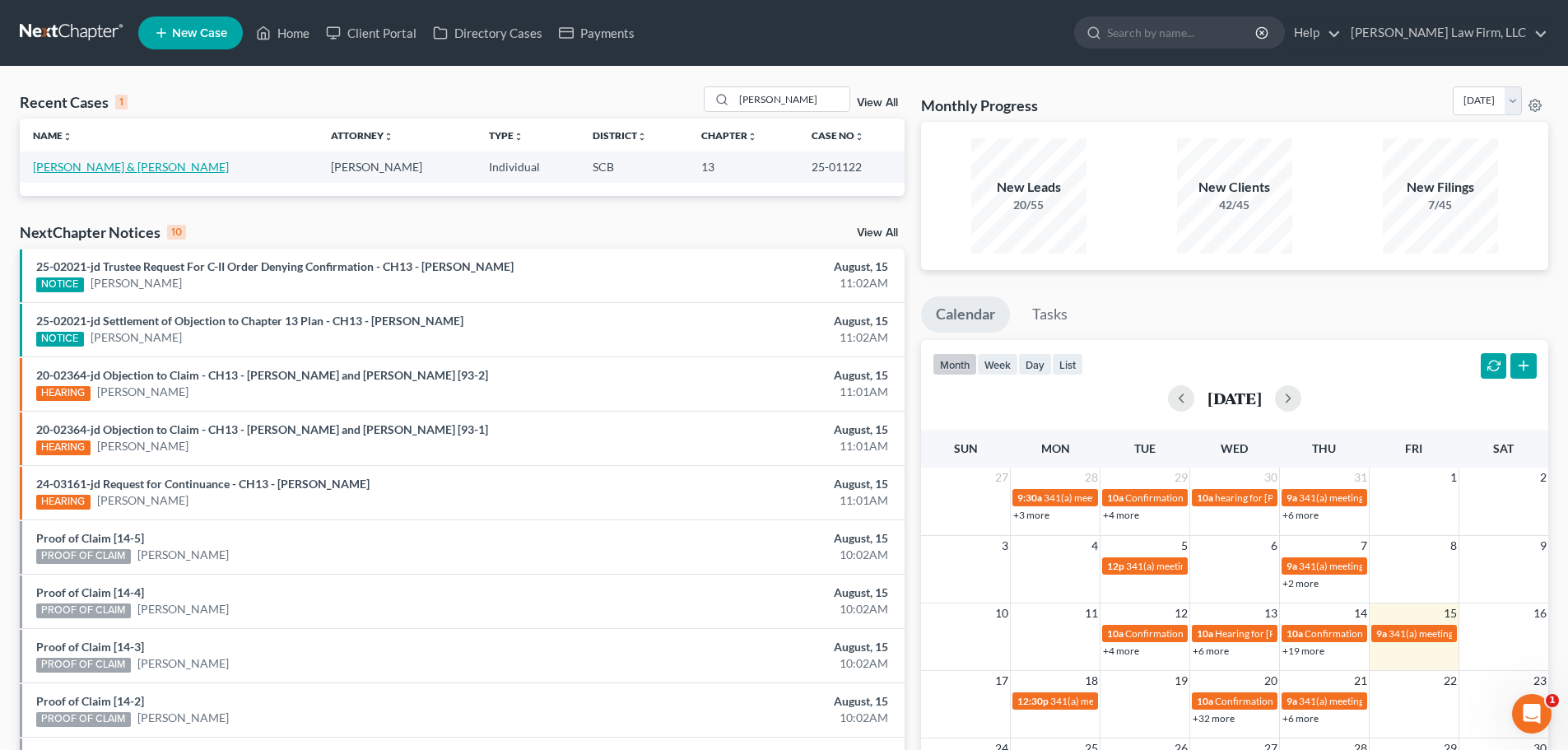
click at [80, 167] on link "[PERSON_NAME] & [PERSON_NAME]" at bounding box center [130, 166] width 195 height 14
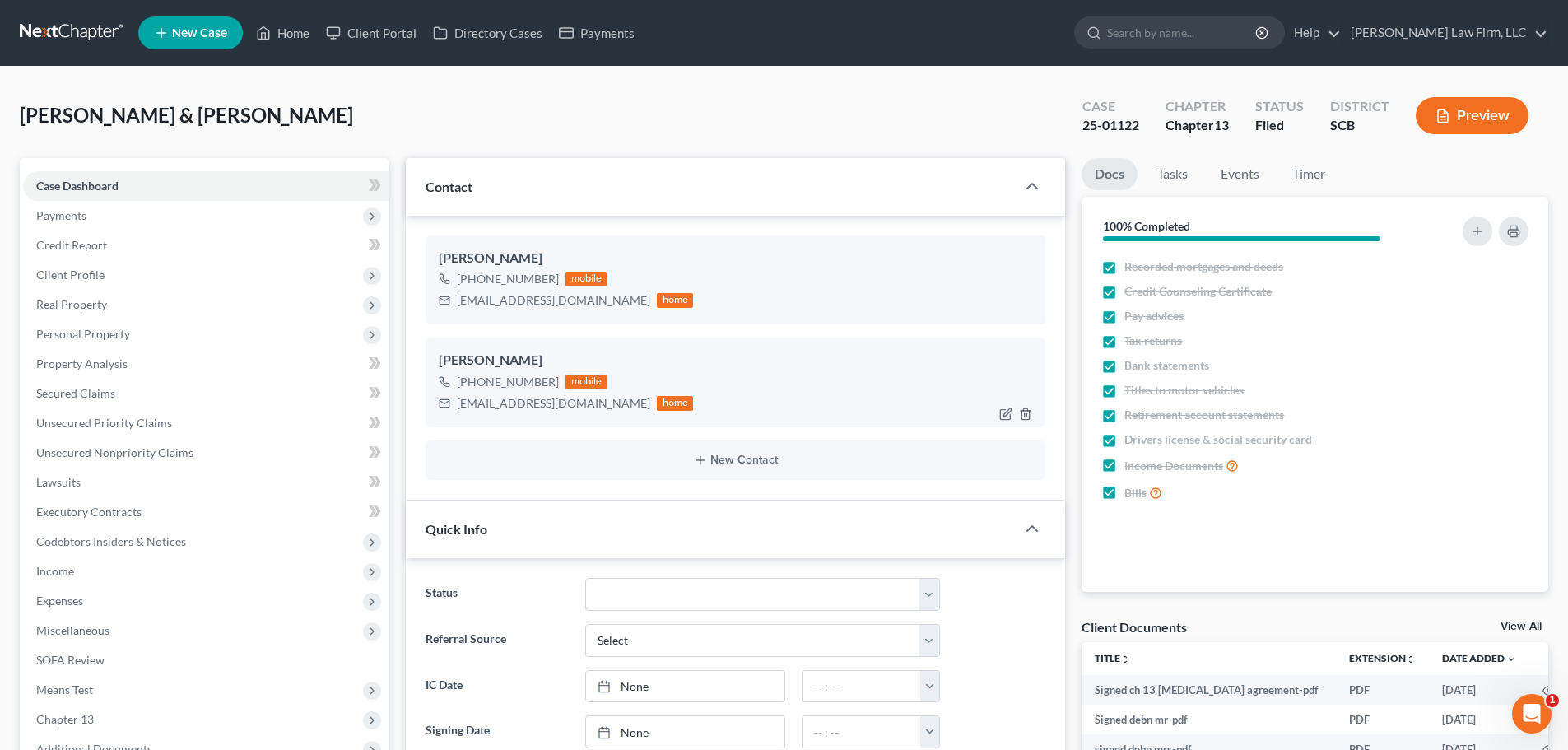
select select "1"
click at [69, 35] on link at bounding box center [72, 33] width 106 height 30
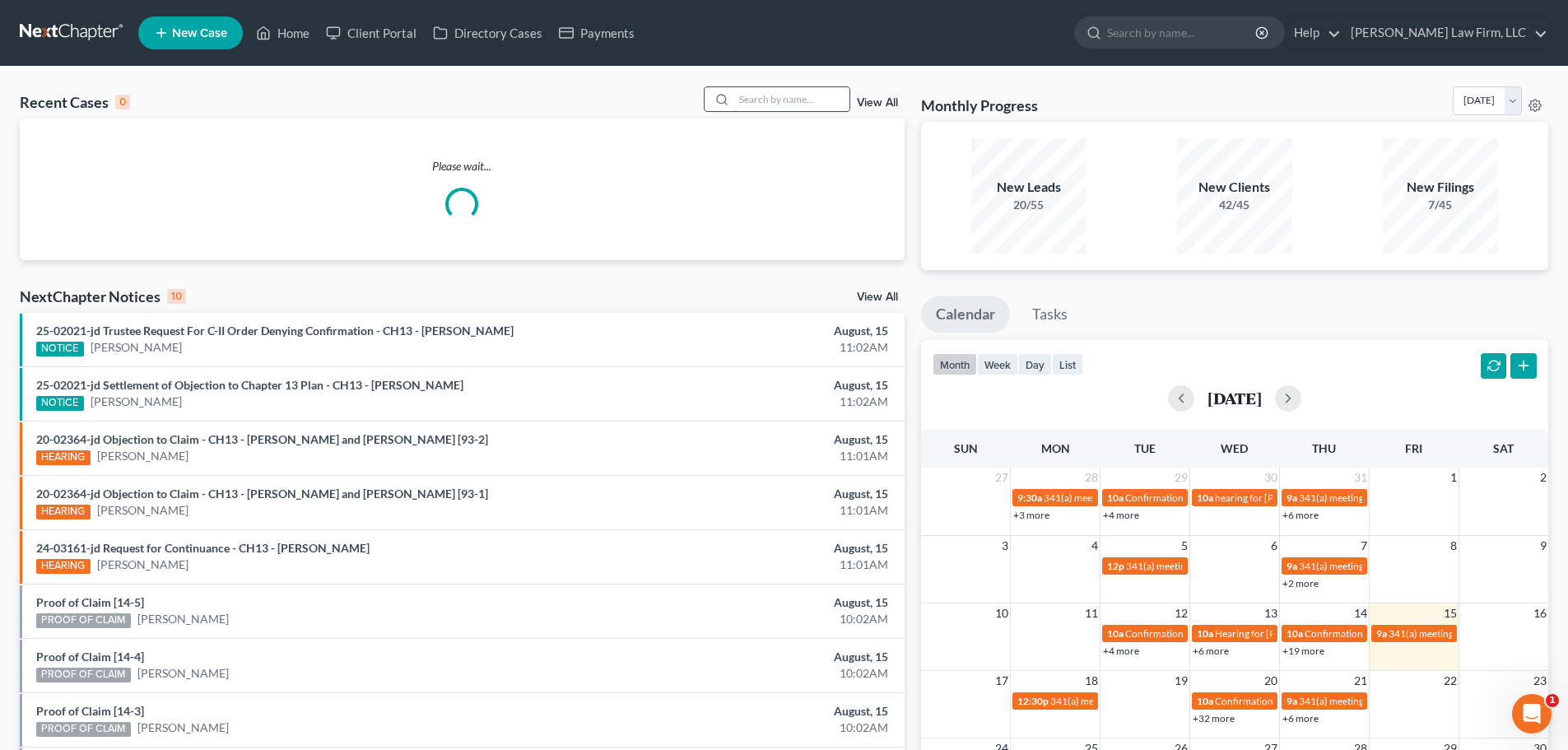
click at [804, 94] on input "search" at bounding box center [791, 99] width 115 height 24
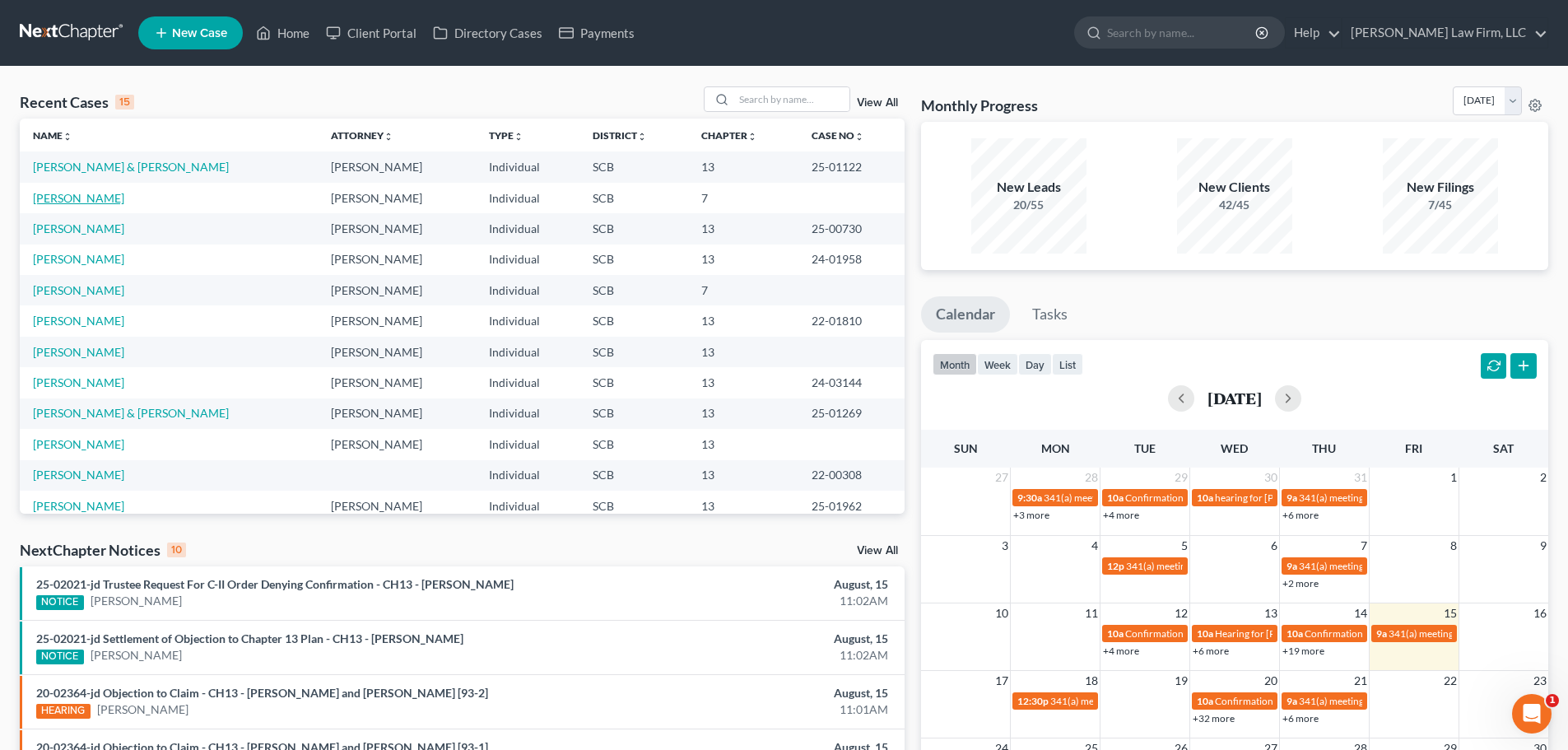
click at [87, 193] on link "[PERSON_NAME]" at bounding box center [79, 197] width 92 height 14
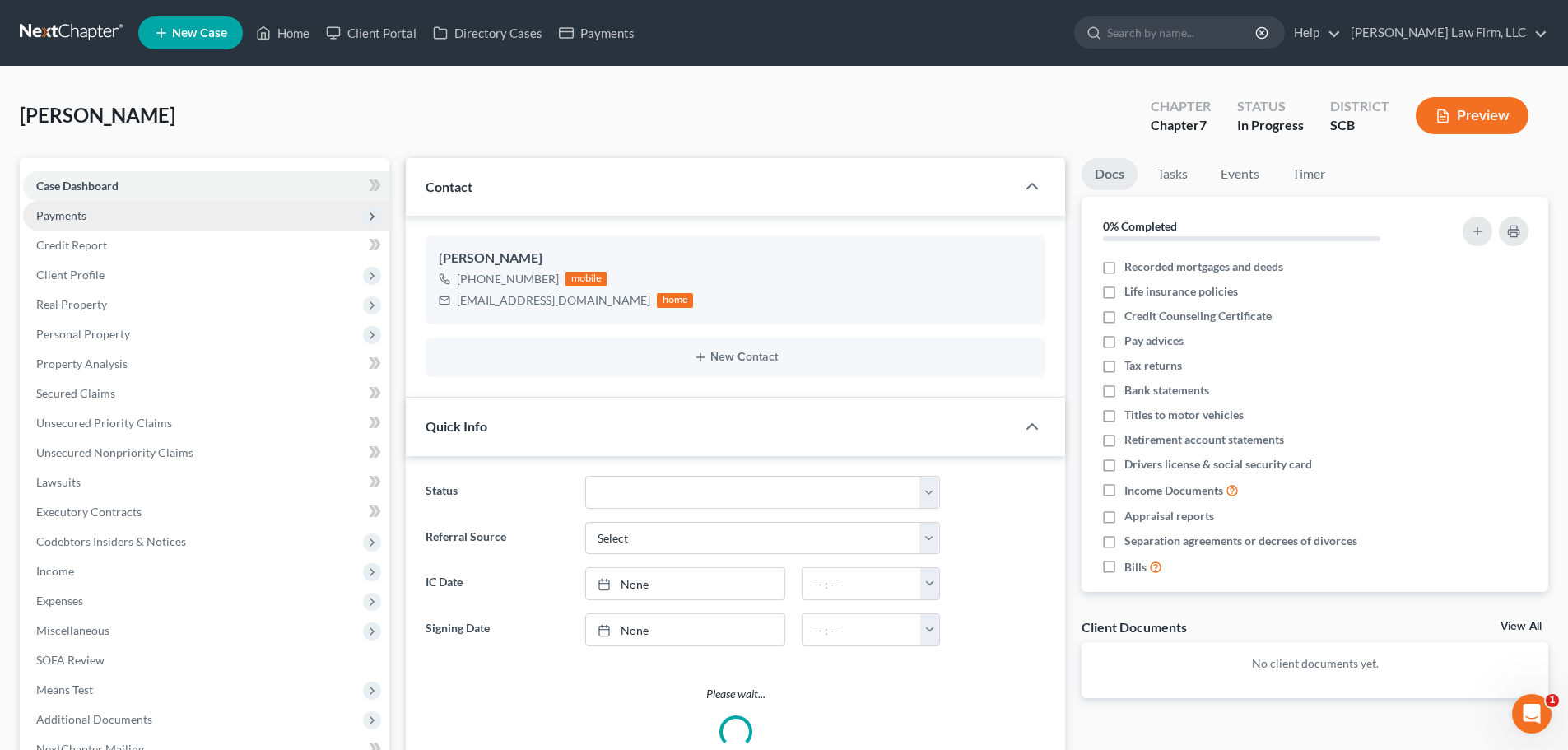
scroll to position [251, 0]
select select "1"
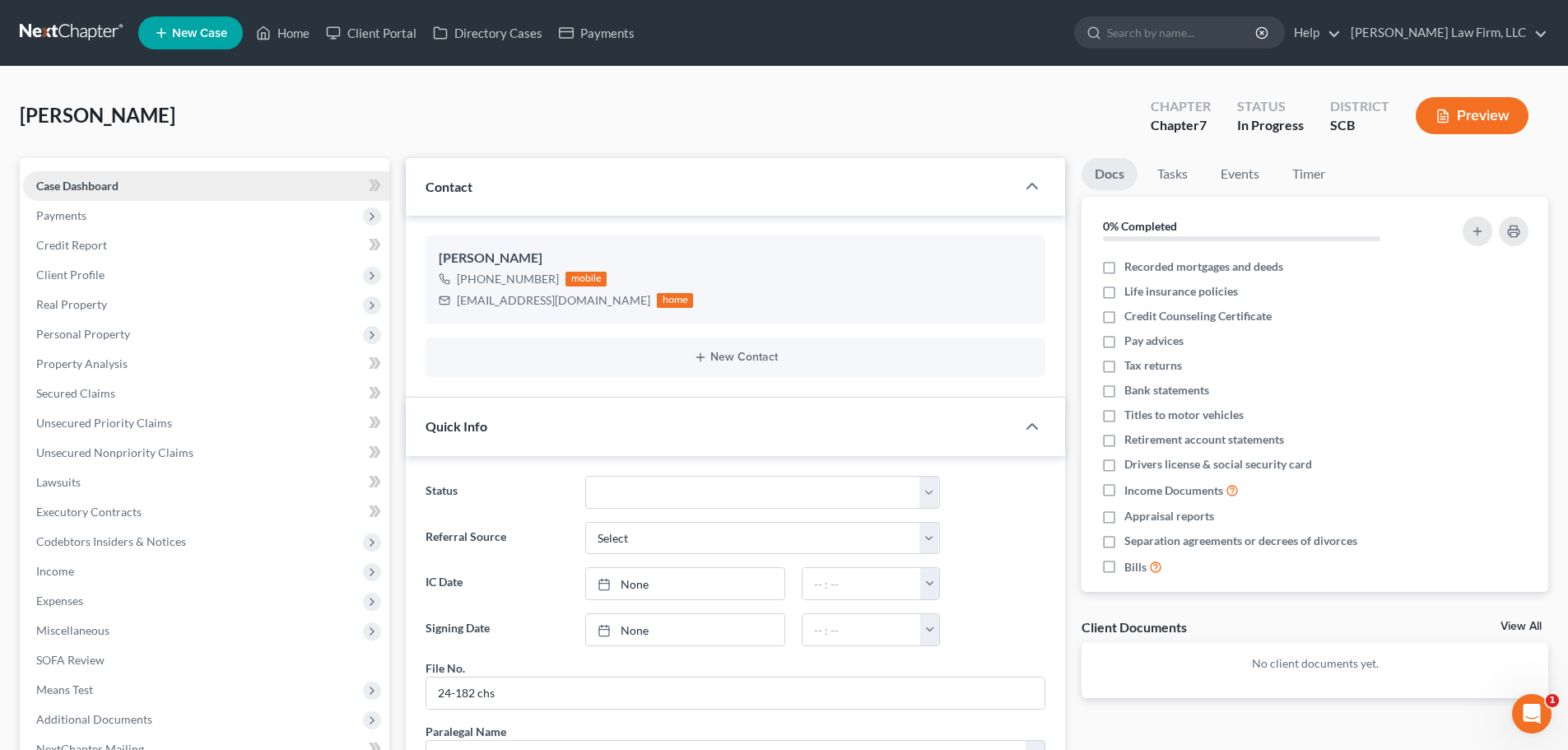
click at [86, 187] on span "Case Dashboard" at bounding box center [78, 185] width 82 height 14
click at [70, 225] on span "Payments" at bounding box center [207, 216] width 367 height 30
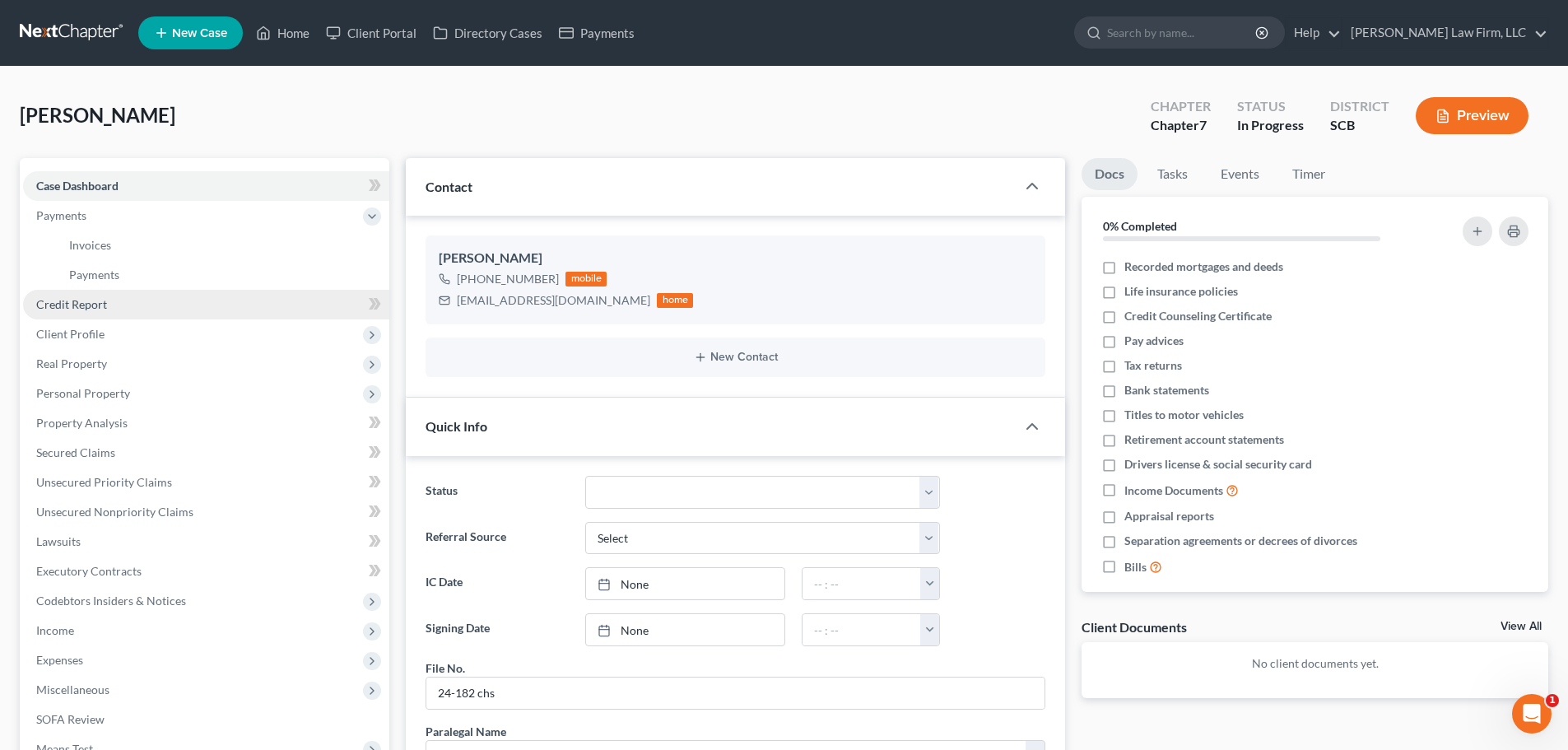
click at [75, 304] on span "Credit Report" at bounding box center [72, 304] width 71 height 14
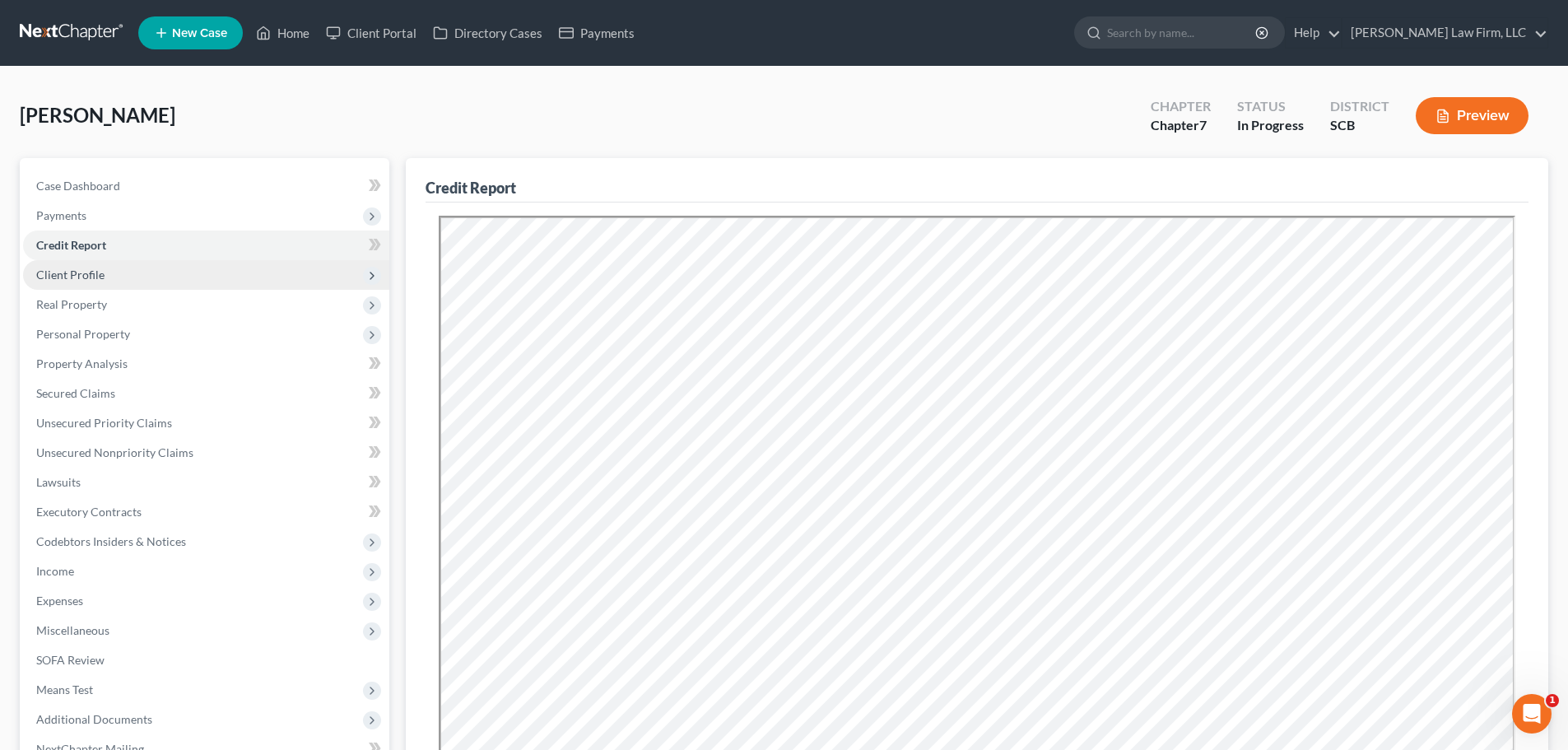
click at [94, 271] on span "Client Profile" at bounding box center [70, 274] width 68 height 14
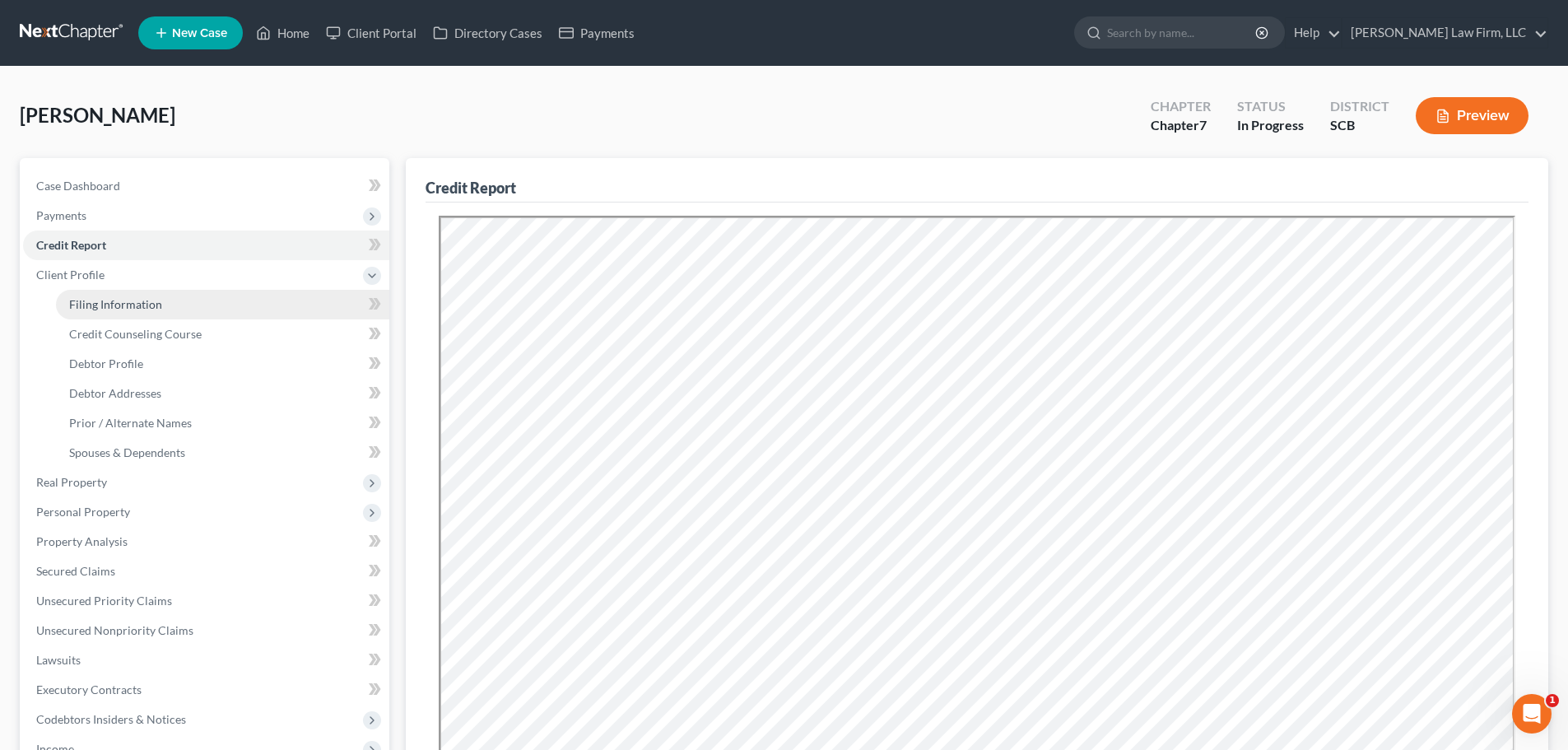
click at [113, 304] on span "Filing Information" at bounding box center [115, 304] width 93 height 14
select select "1"
select select "0"
select select "42"
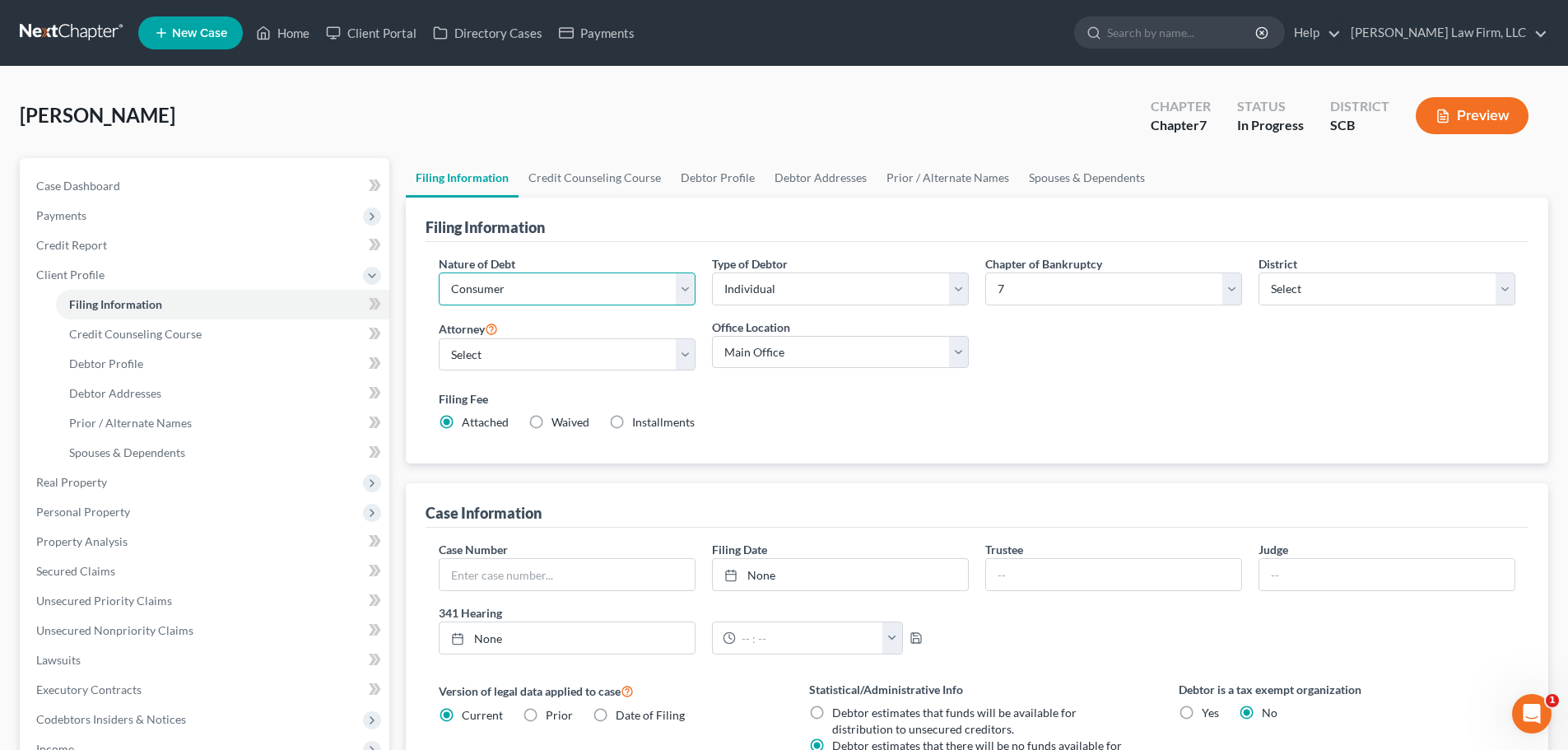
click at [600, 285] on select "Select Business Consumer Other" at bounding box center [567, 288] width 257 height 33
drag, startPoint x: 1287, startPoint y: 359, endPoint x: 1192, endPoint y: 365, distance: 95.2
click at [1287, 359] on div "Nature of Debt Select Business Consumer Other Nature of Business Select Clearin…" at bounding box center [976, 350] width 1093 height 189
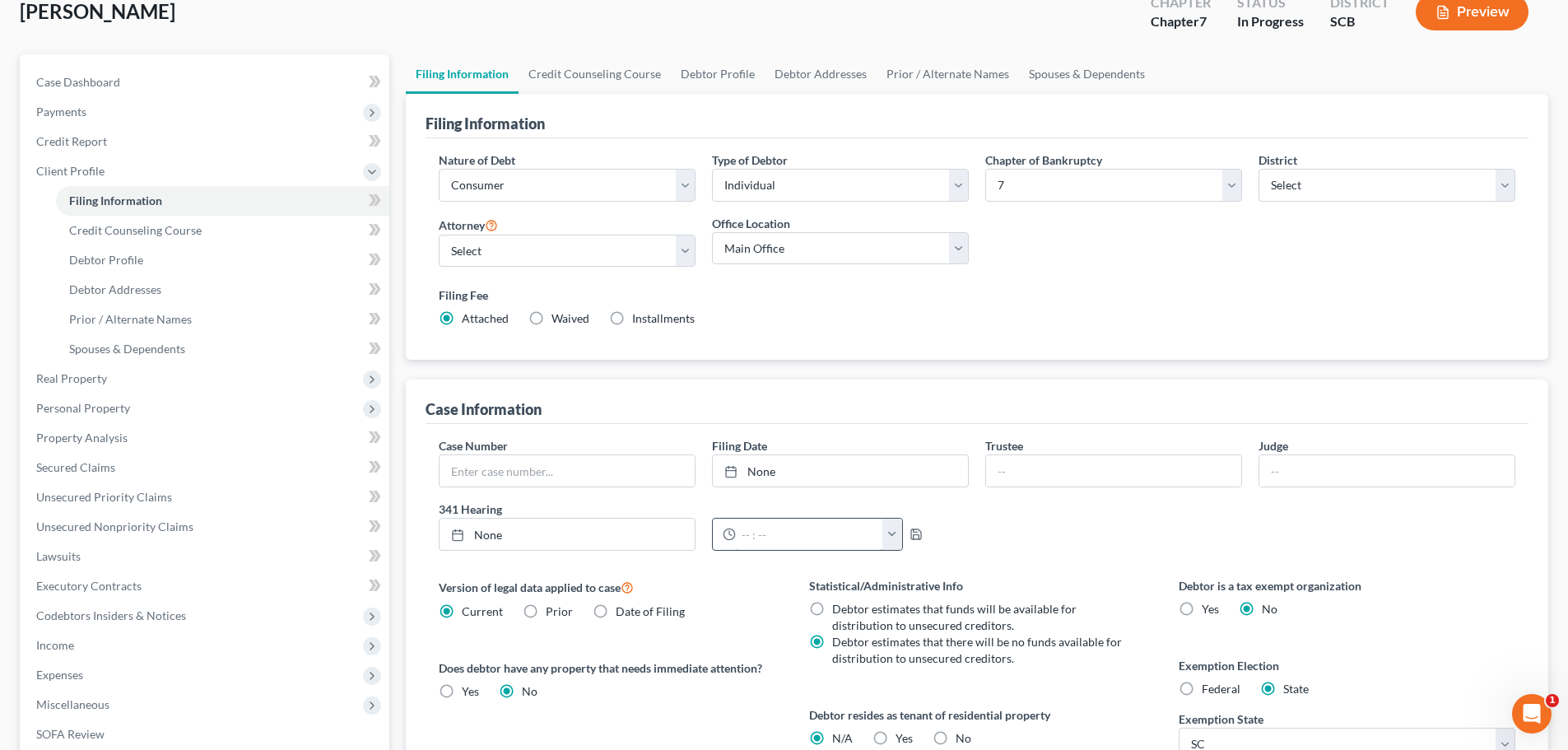
scroll to position [247, 0]
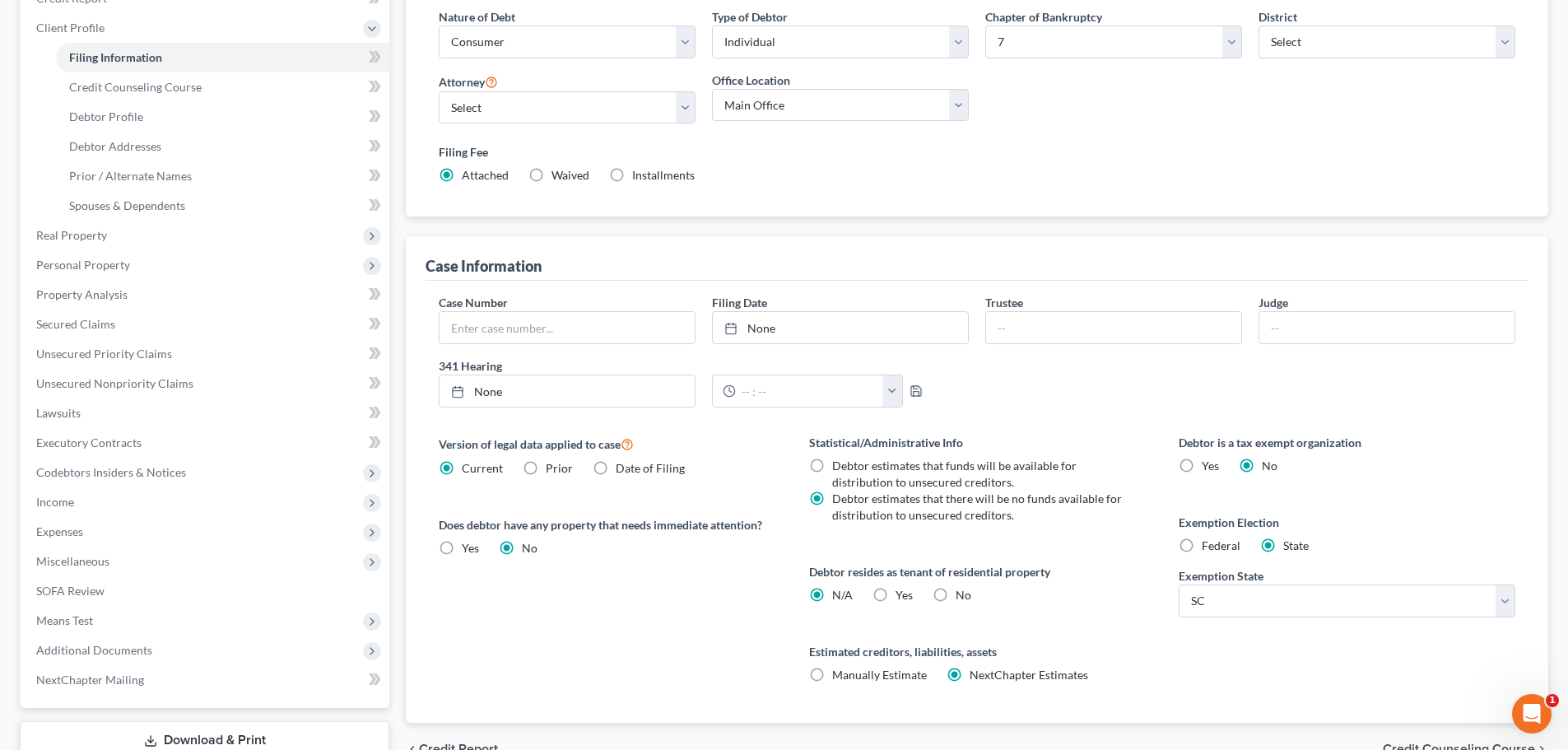
click at [896, 594] on label "Yes Yes" at bounding box center [904, 596] width 17 height 17
click at [902, 594] on input "Yes Yes" at bounding box center [907, 592] width 10 height 10
radio input "true"
radio input "false"
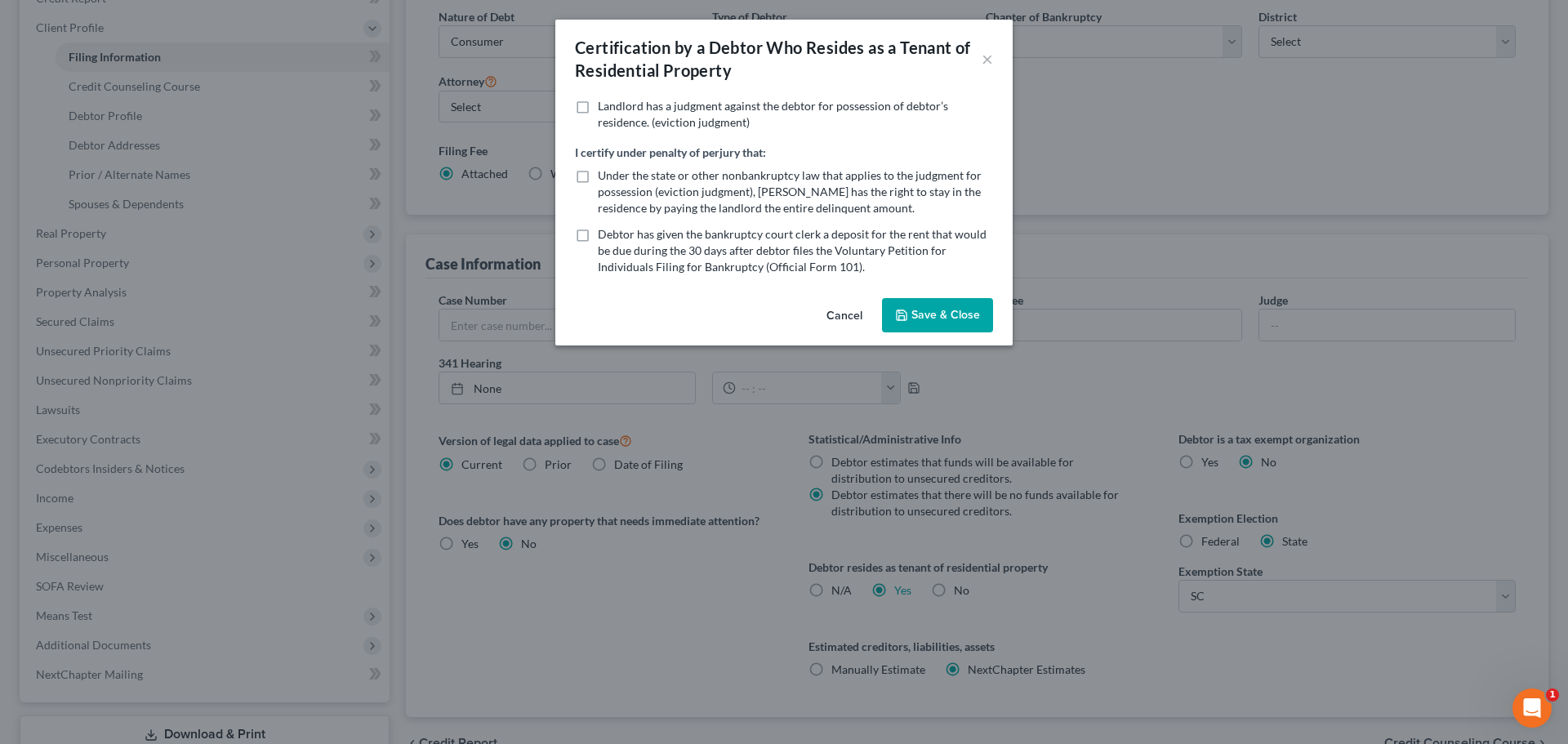
click at [911, 307] on button "Save & Close" at bounding box center [938, 314] width 111 height 34
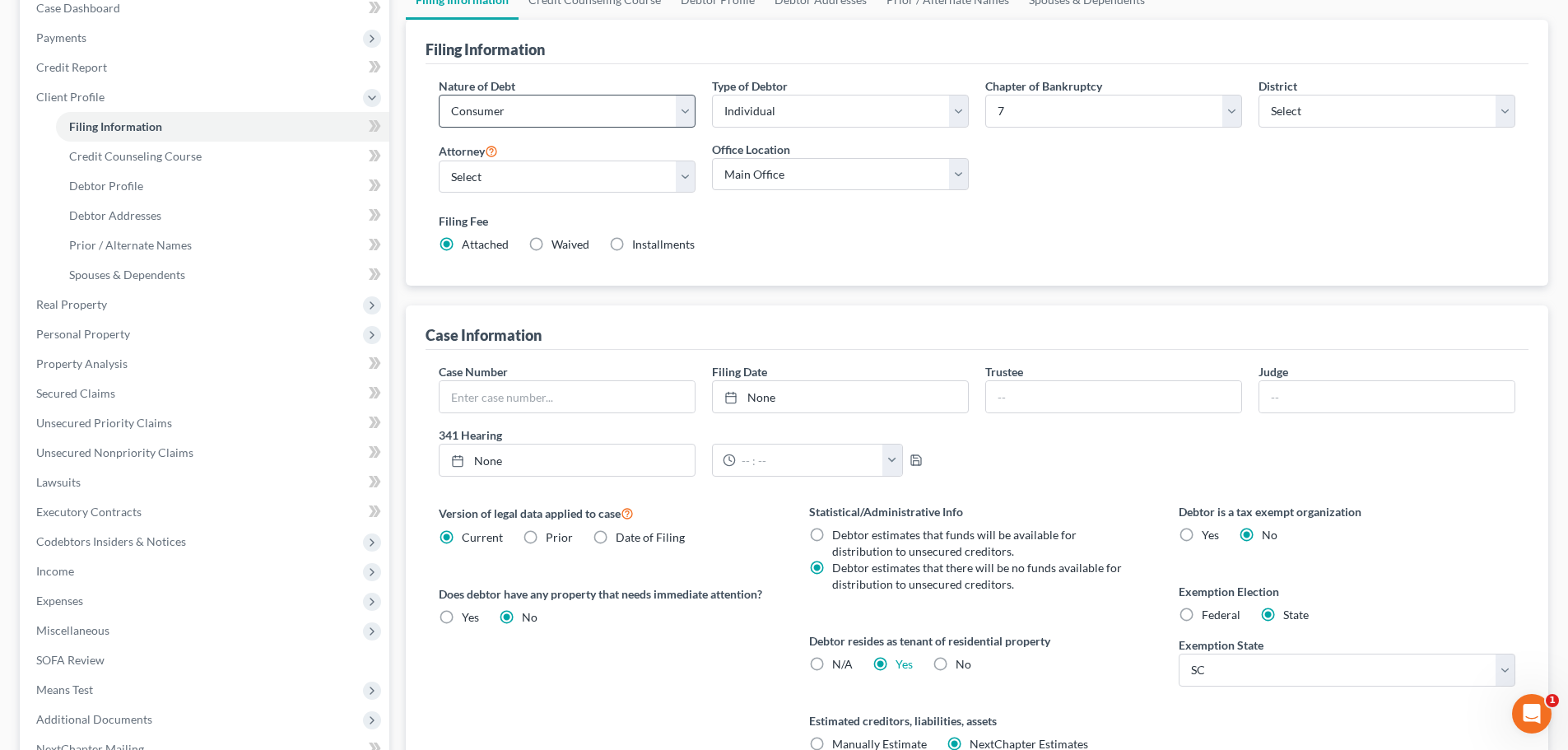
scroll to position [0, 0]
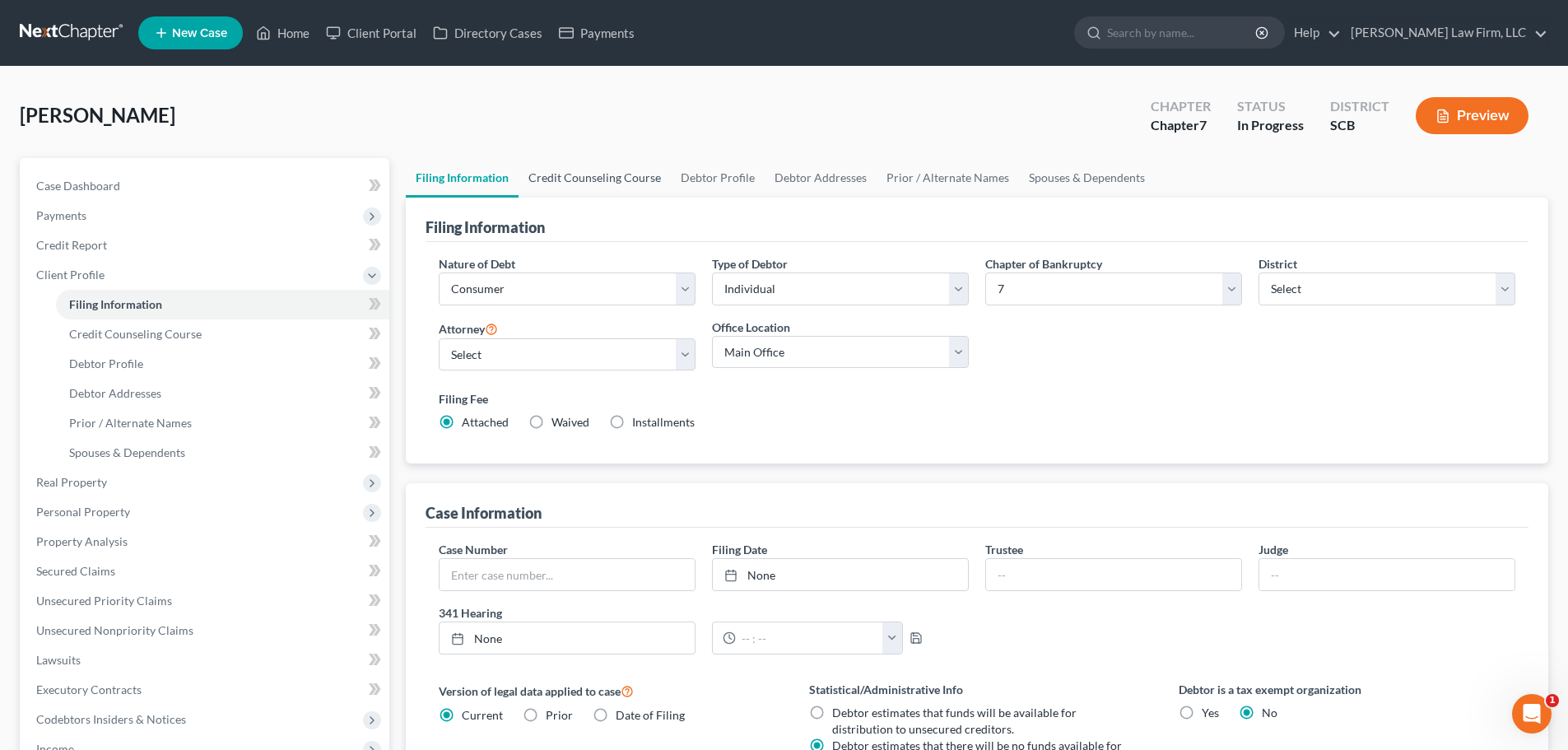
click at [611, 189] on link "Credit Counseling Course" at bounding box center [595, 178] width 152 height 39
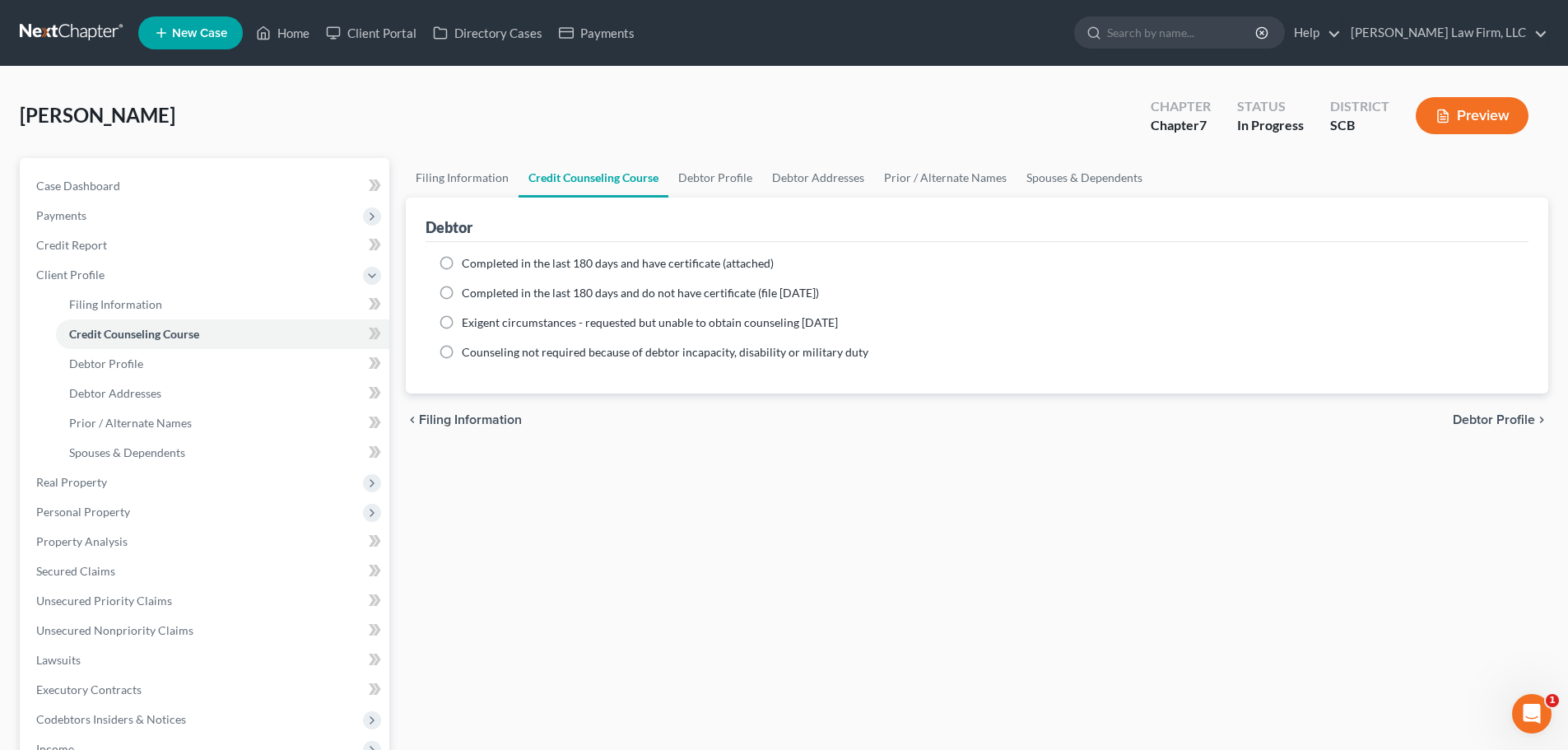
click at [594, 262] on span "Completed in the last 180 days and have certificate (attached)" at bounding box center [618, 263] width 312 height 14
click at [479, 262] on input "Completed in the last 180 days and have certificate (attached)" at bounding box center [473, 260] width 10 height 10
radio input "true"
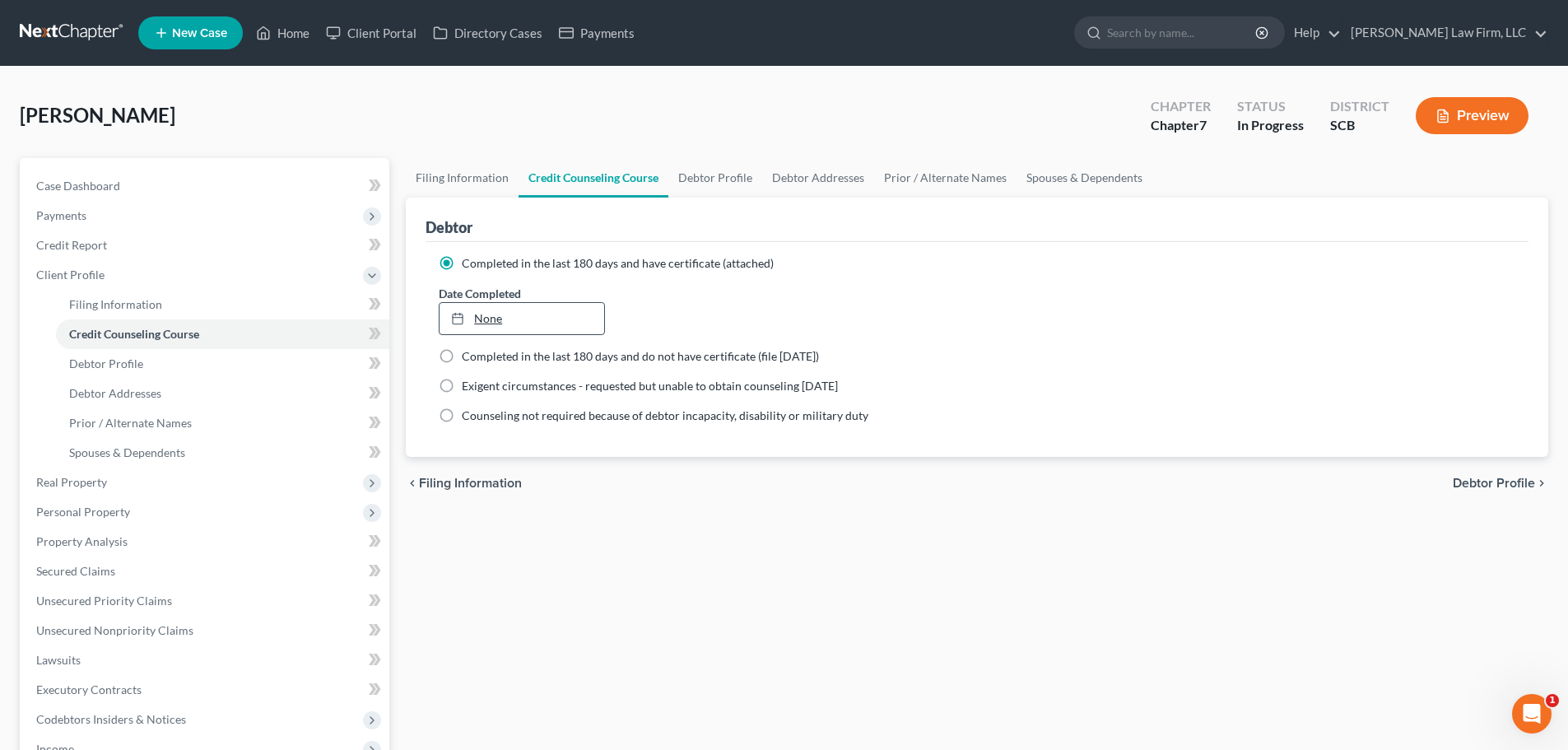
drag, startPoint x: 592, startPoint y: 300, endPoint x: 589, endPoint y: 312, distance: 12.4
click at [591, 303] on div "Date Completed None close Date Time chevron_left August 2025 chevron_right Su M…" at bounding box center [521, 310] width 182 height 50
click at [582, 320] on link "None" at bounding box center [521, 318] width 164 height 31
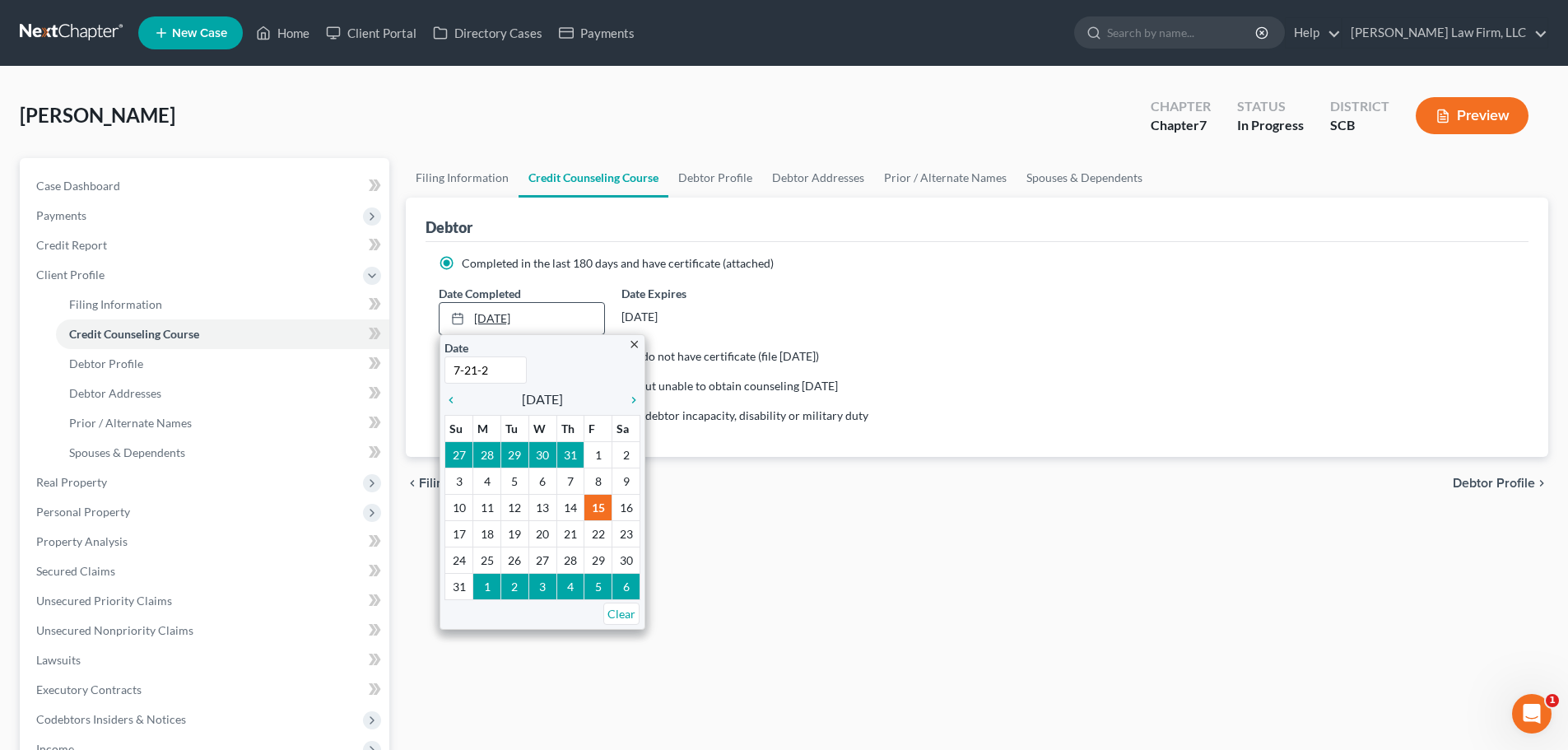
type input "7-21-25"
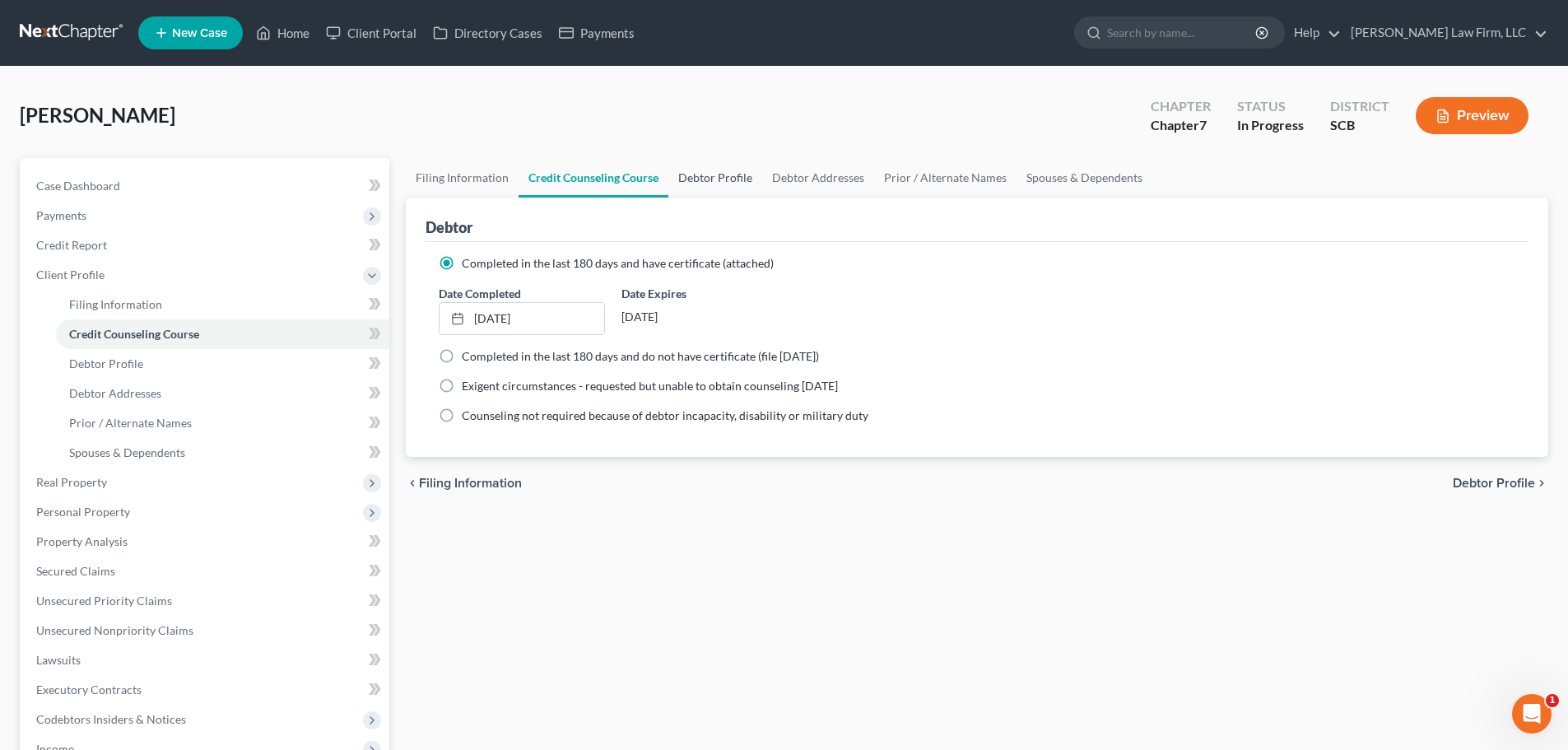
click at [738, 180] on link "Debtor Profile" at bounding box center [715, 178] width 94 height 39
select select "0"
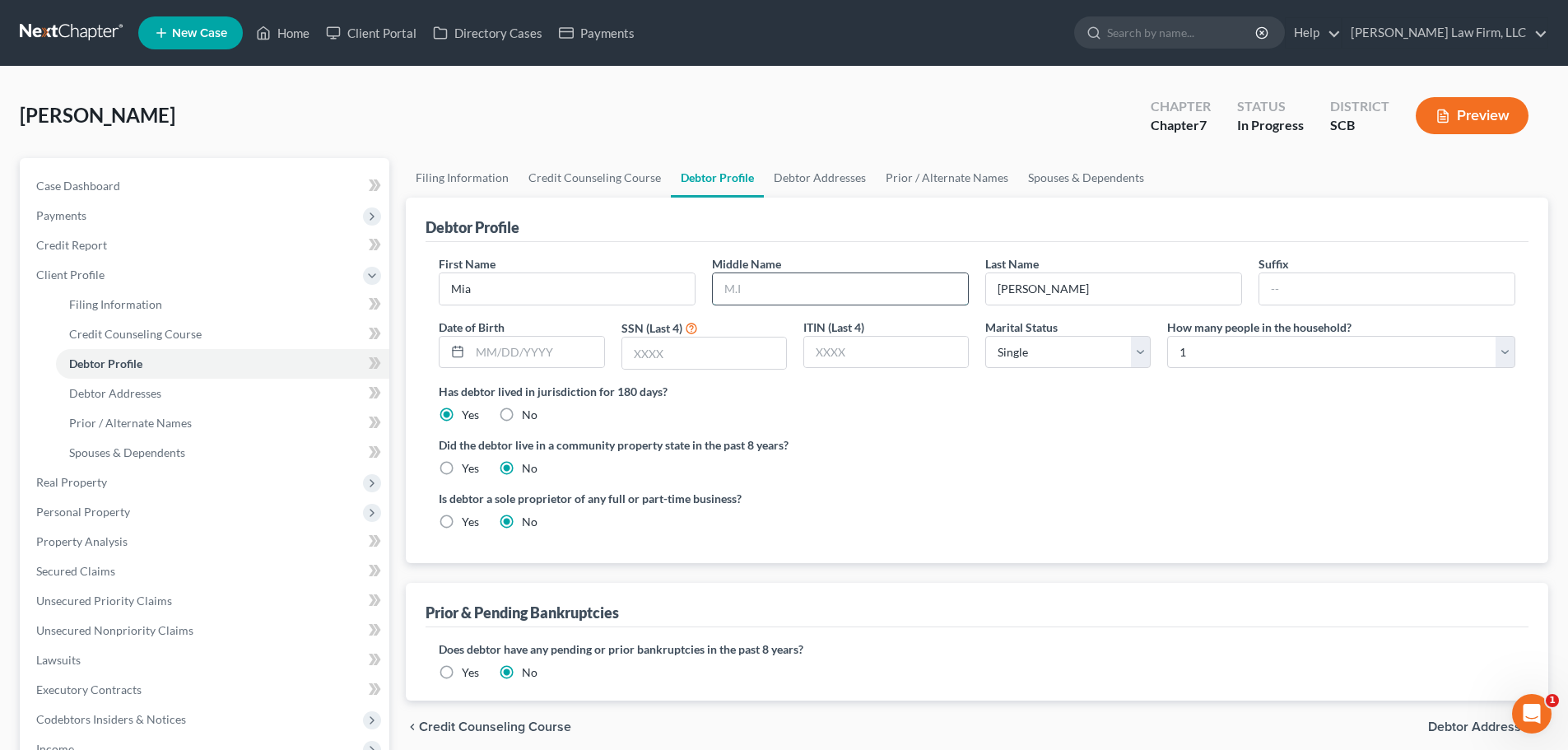
click at [846, 293] on input "text" at bounding box center [840, 288] width 255 height 31
type input "Charmaine"
type input "04/01/1981"
click at [766, 342] on input "text" at bounding box center [703, 353] width 164 height 31
type input "3178"
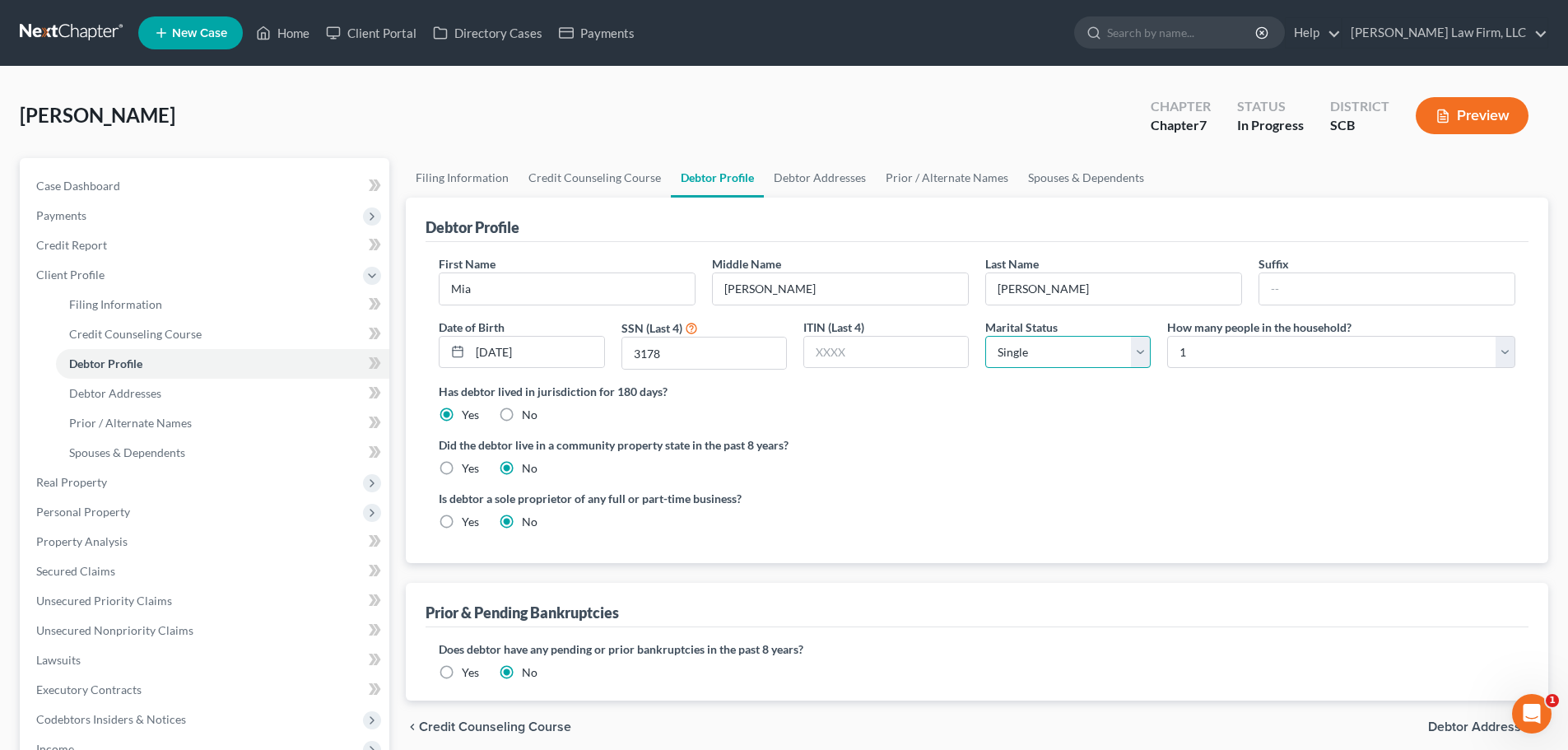
click at [1032, 348] on select "Select Single Married Separated Divorced Widowed" at bounding box center [1068, 352] width 165 height 33
click at [1249, 444] on label "Did the debtor live in a community property state in the past 8 years?" at bounding box center [976, 445] width 1076 height 17
click at [1083, 361] on select "Select Single Married Separated Divorced Widowed" at bounding box center [1068, 352] width 165 height 33
select select "3"
click at [985, 336] on select "Select Single Married Separated Divorced Widowed" at bounding box center [1068, 352] width 165 height 33
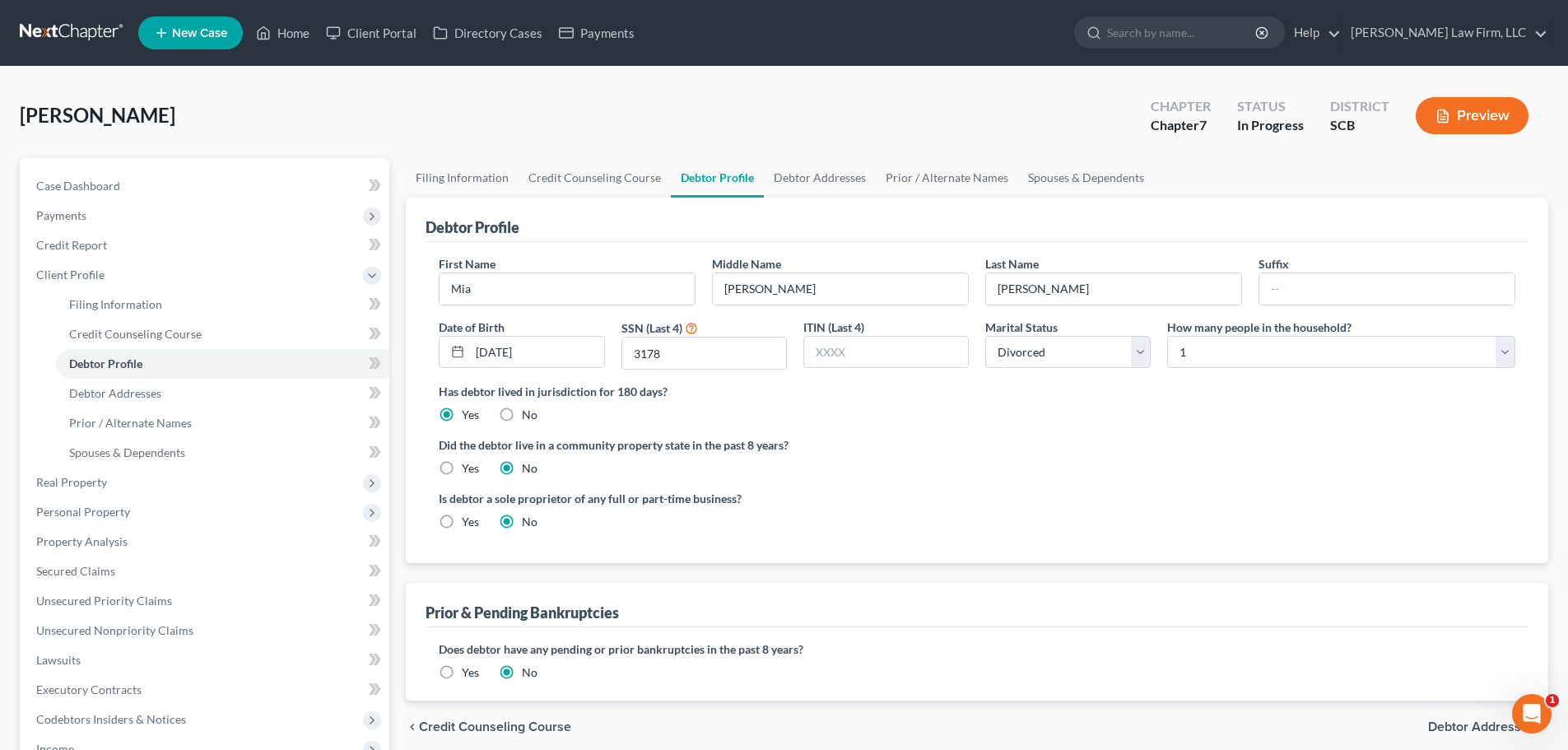
click at [1208, 423] on div "Has debtor lived in jurisdiction for 180 days? Yes No Debtor must reside in jur…" at bounding box center [976, 402] width 1076 height 40
click at [1147, 405] on div "Has debtor lived in jurisdiction for 180 days? Yes No Debtor must reside in jur…" at bounding box center [976, 402] width 1076 height 40
click at [1259, 354] on select "Select 1 2 3 4 5 6 7 8 9 10 11 12 13 14 15 16 17 18 19 20" at bounding box center [1341, 352] width 348 height 33
select select "3"
click at [1167, 336] on select "Select 1 2 3 4 5 6 7 8 9 10 11 12 13 14 15 16 17 18 19 20" at bounding box center [1341, 352] width 348 height 33
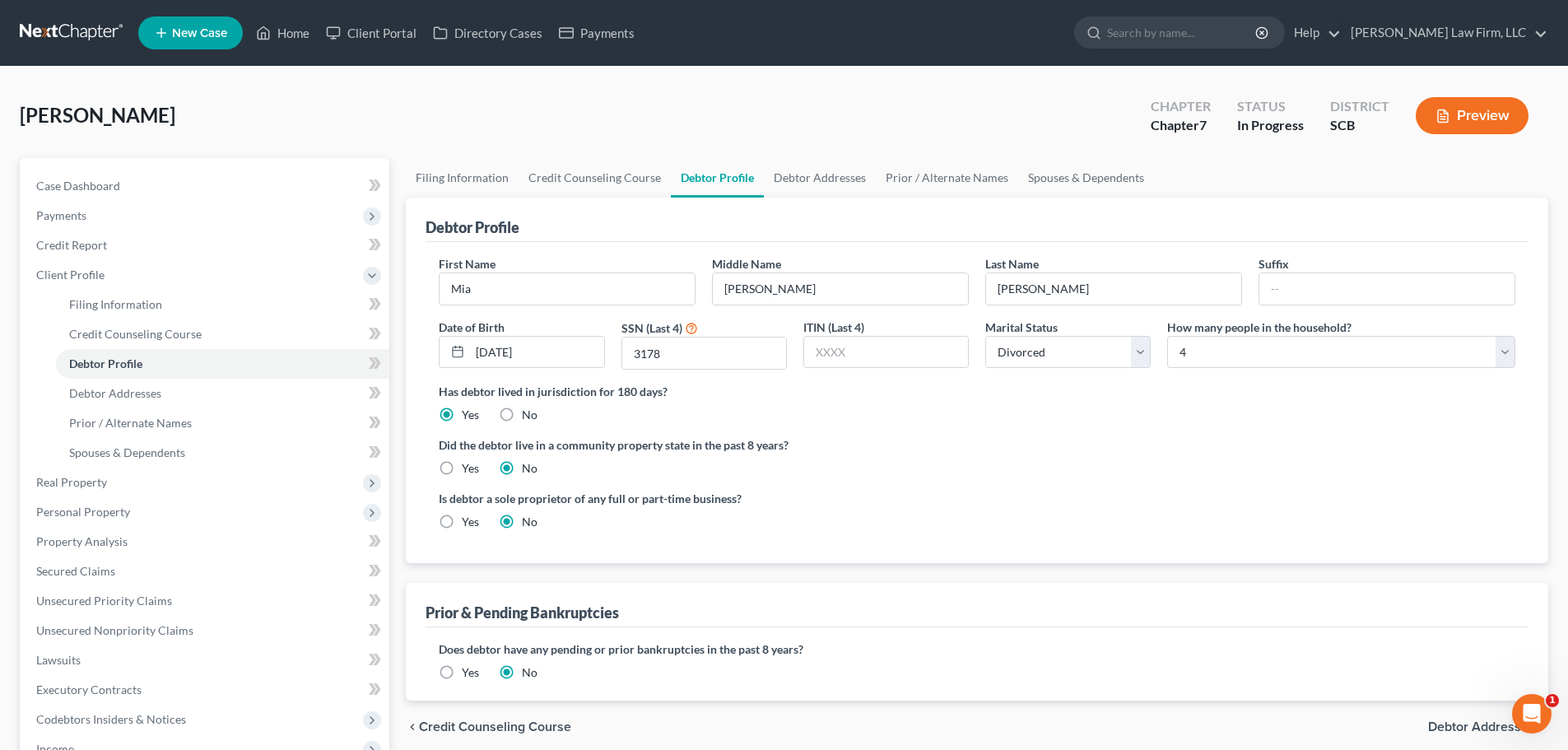
click at [1235, 408] on div "Has debtor lived in jurisdiction for 180 days? Yes No Debtor must reside in jur…" at bounding box center [976, 402] width 1076 height 40
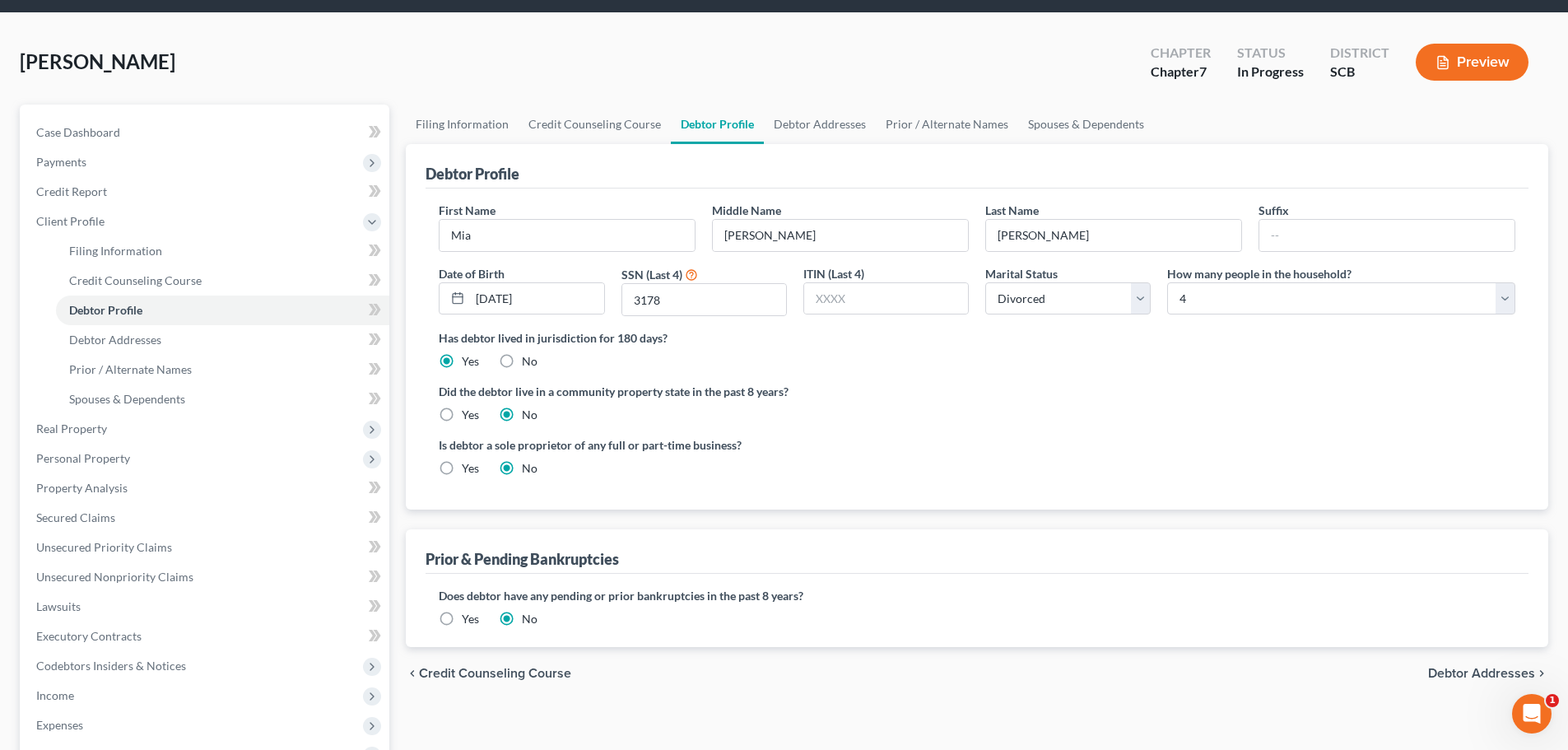
scroll to position [82, 0]
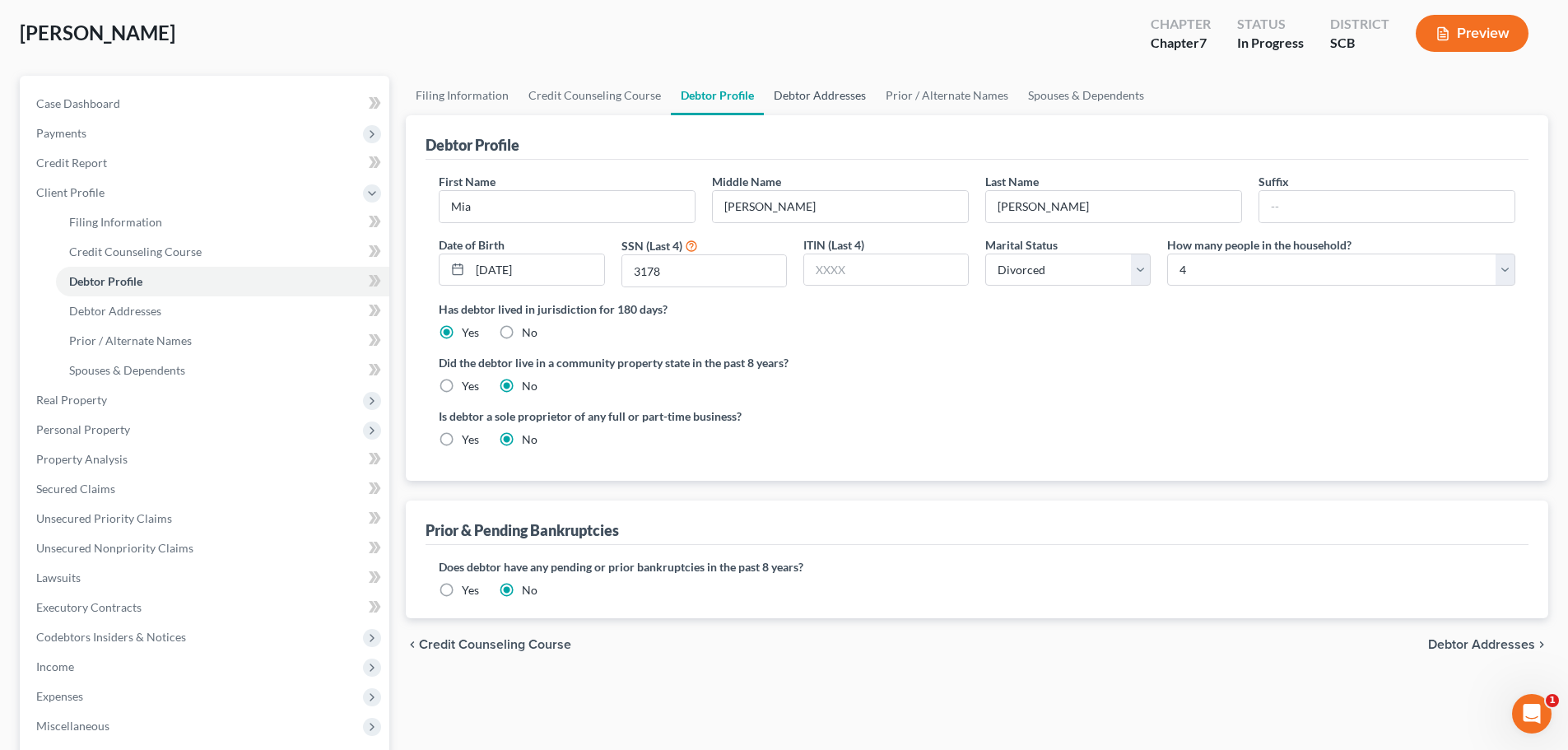
click at [829, 100] on link "Debtor Addresses" at bounding box center [820, 95] width 112 height 39
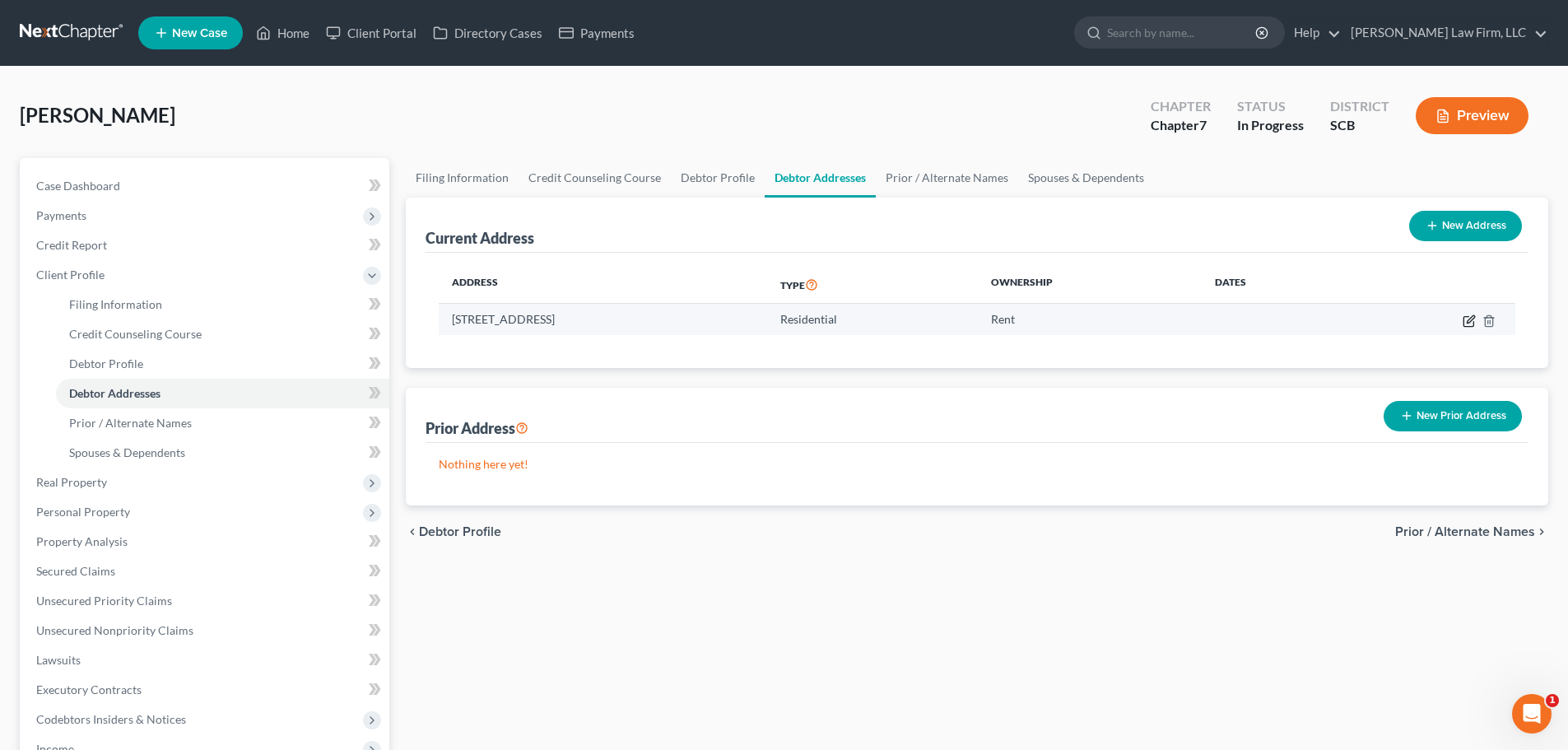
click at [1469, 319] on icon "button" at bounding box center [1471, 319] width 7 height 7
select select "42"
select select "0"
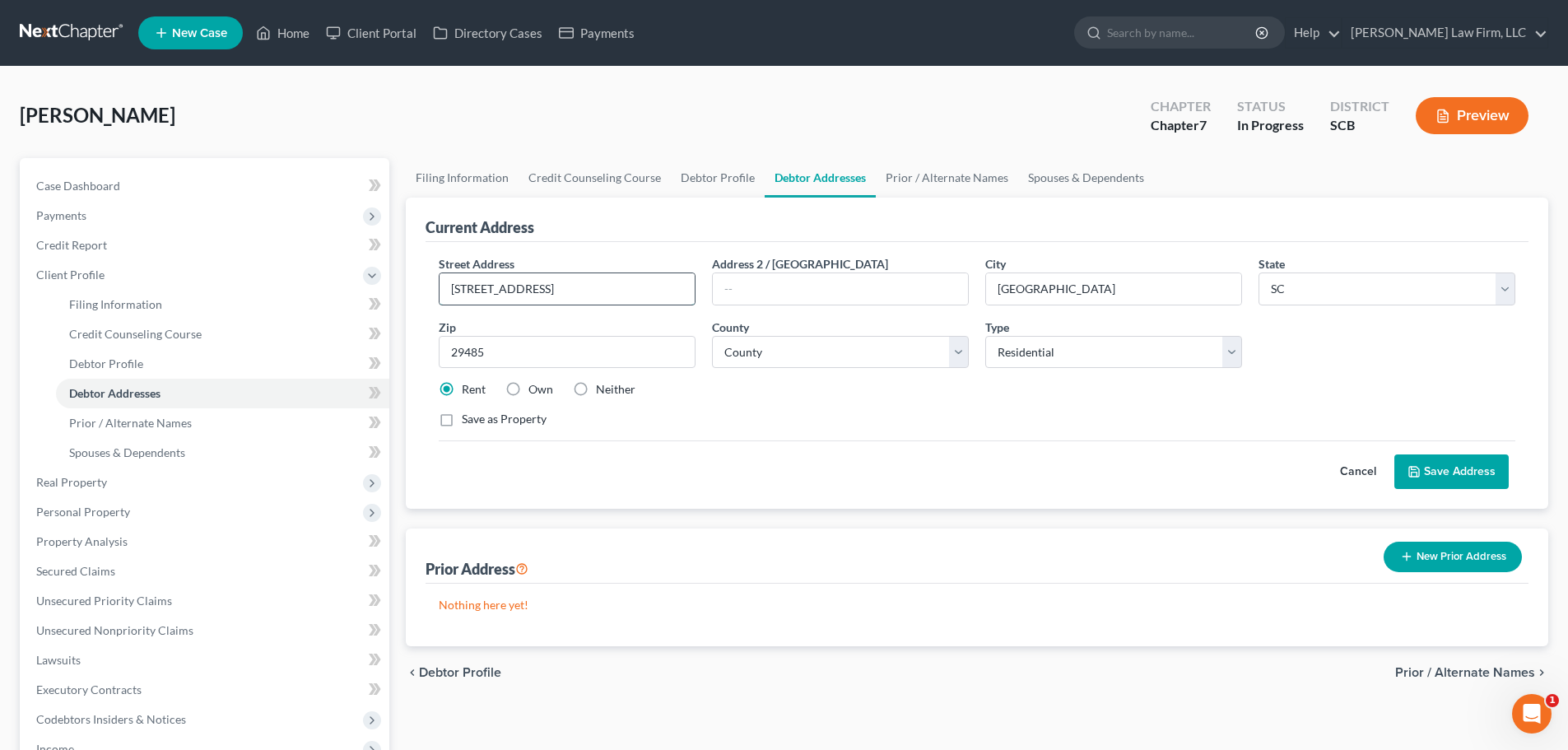
click at [670, 278] on input "85 Arrowhead Way" at bounding box center [567, 288] width 255 height 31
click at [1482, 549] on button "New Prior Address" at bounding box center [1453, 556] width 138 height 31
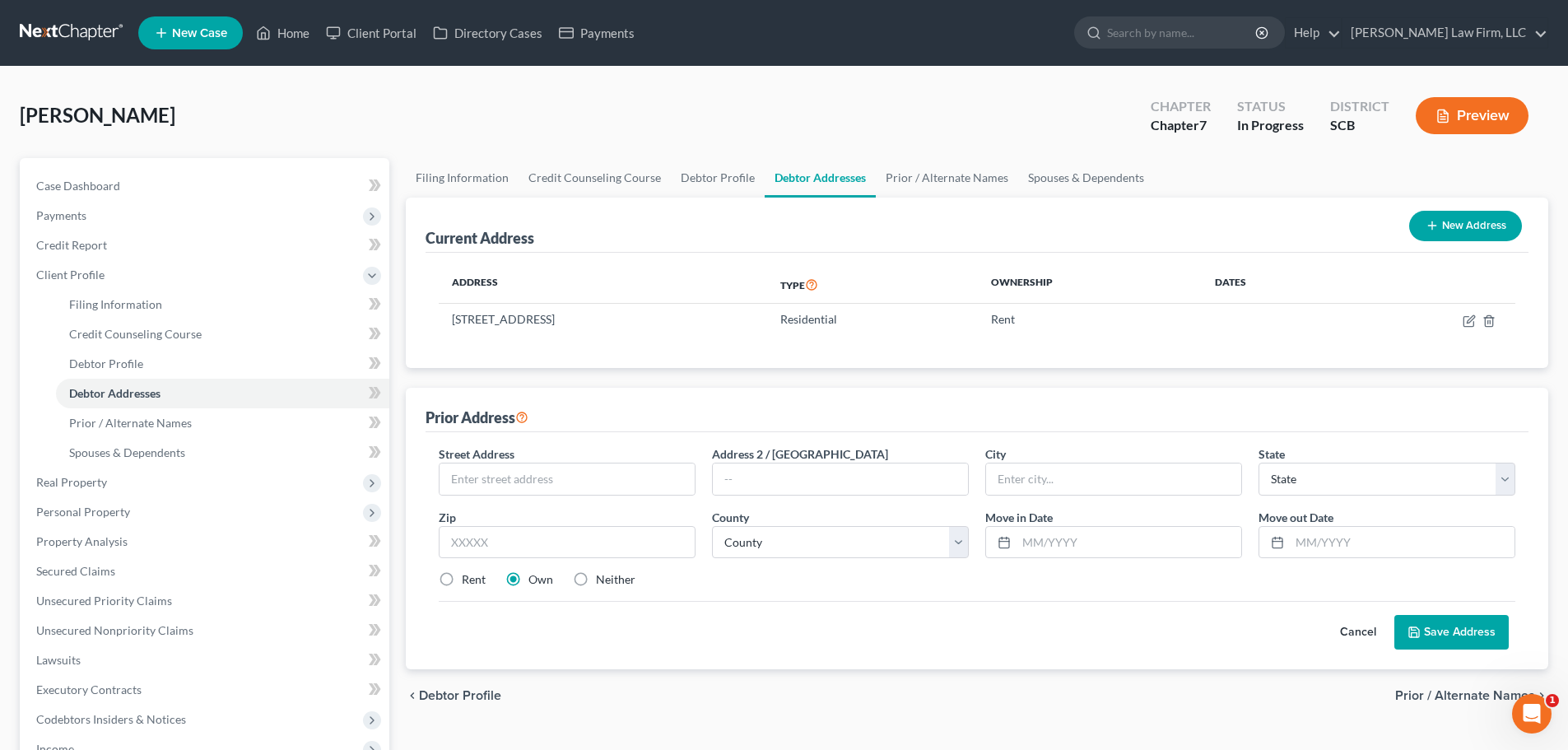
click at [589, 461] on div "Street Address *" at bounding box center [567, 470] width 273 height 50
click at [588, 478] on input "text" at bounding box center [567, 479] width 255 height 31
type input "85 Arrowhead Way"
click at [1083, 484] on input "Summ" at bounding box center [1113, 479] width 255 height 31
type input "Summerville"
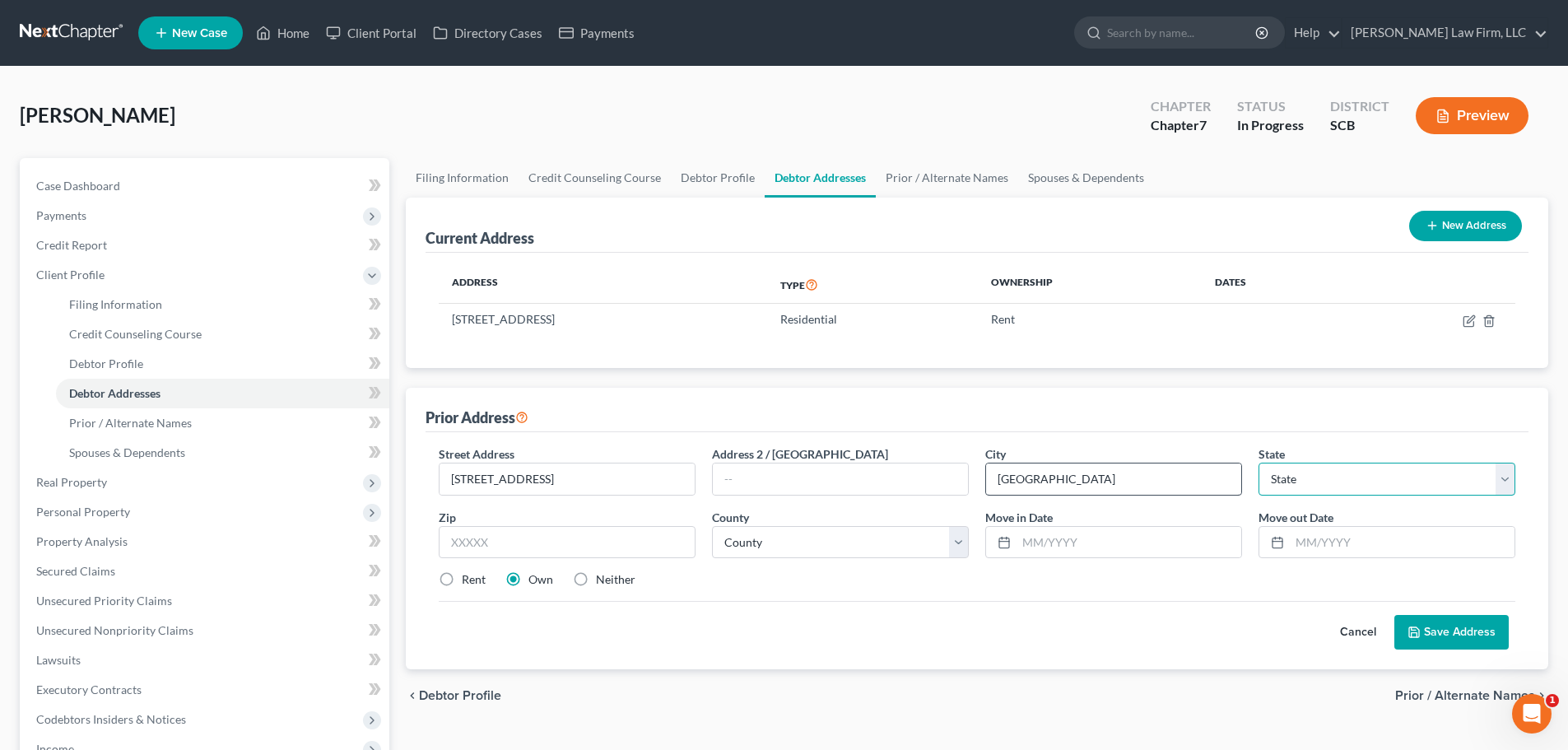
select select "42"
type input "29485"
select select "17"
click at [462, 580] on label "Rent" at bounding box center [474, 580] width 24 height 17
click at [468, 580] on input "Rent" at bounding box center [473, 576] width 10 height 10
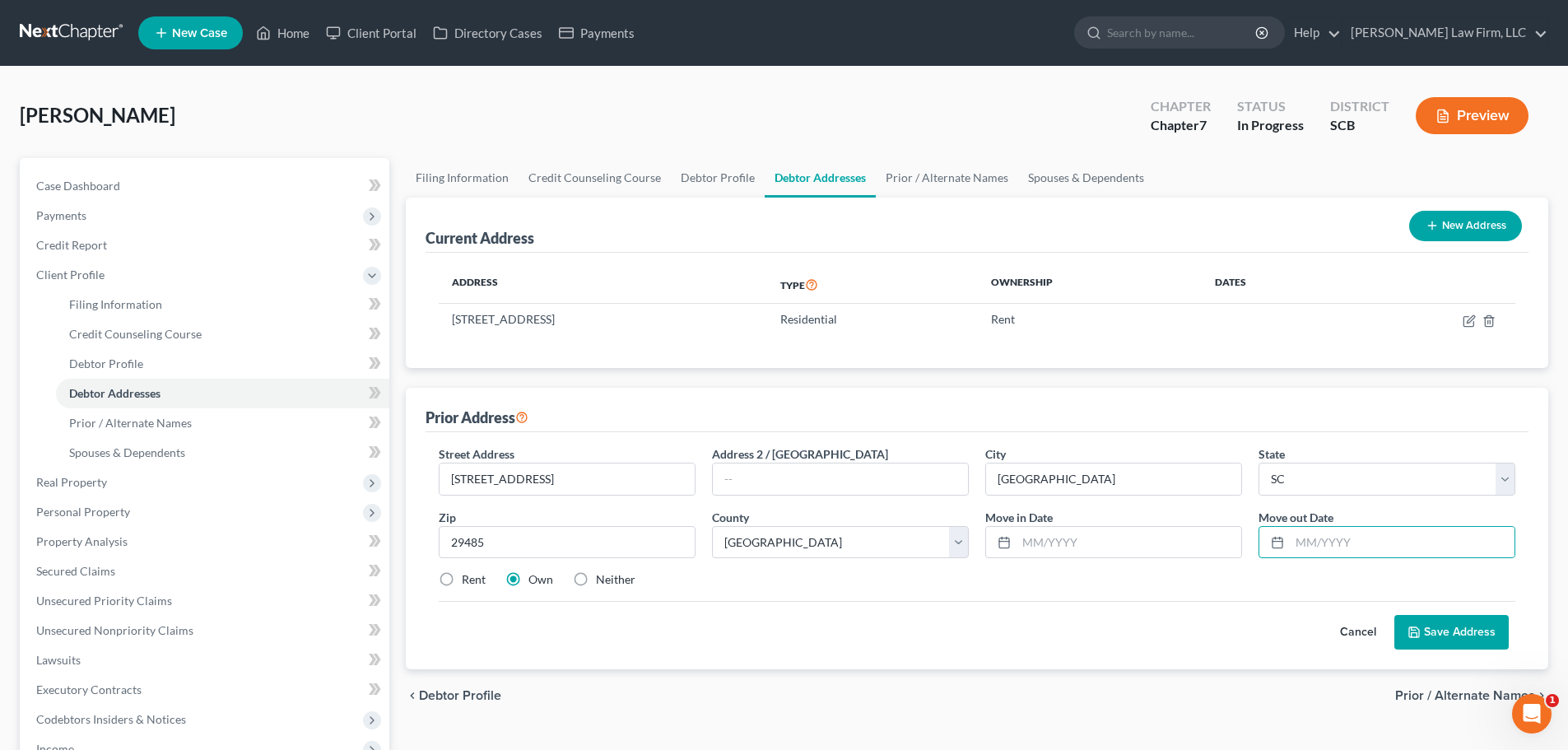
radio input "true"
click at [1089, 535] on input "text" at bounding box center [1129, 541] width 224 height 31
type input "1"
type input "11/2022"
click at [1372, 527] on input "text" at bounding box center [1402, 541] width 224 height 31
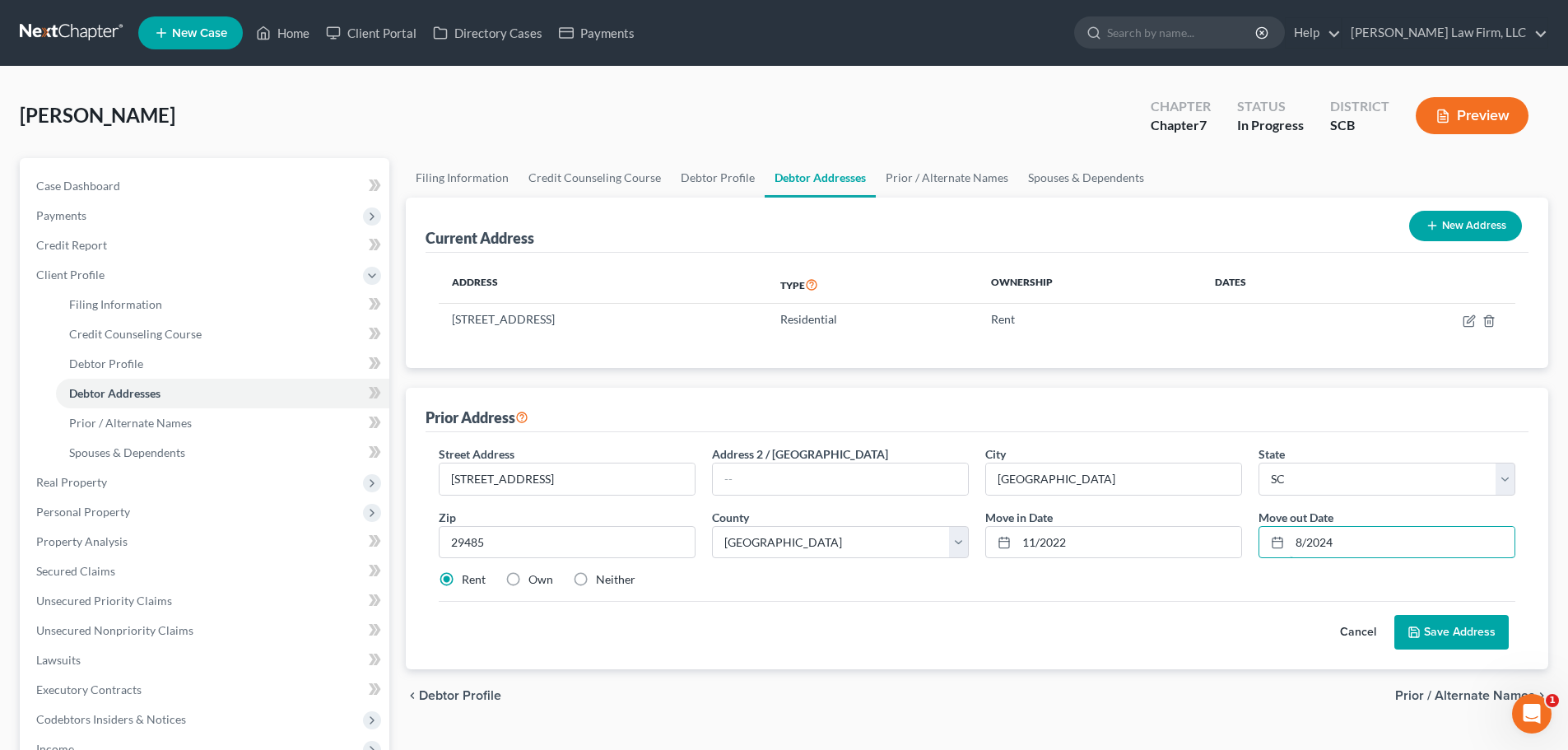
type input "8/2024"
click at [1455, 637] on button "Save Address" at bounding box center [1451, 632] width 114 height 35
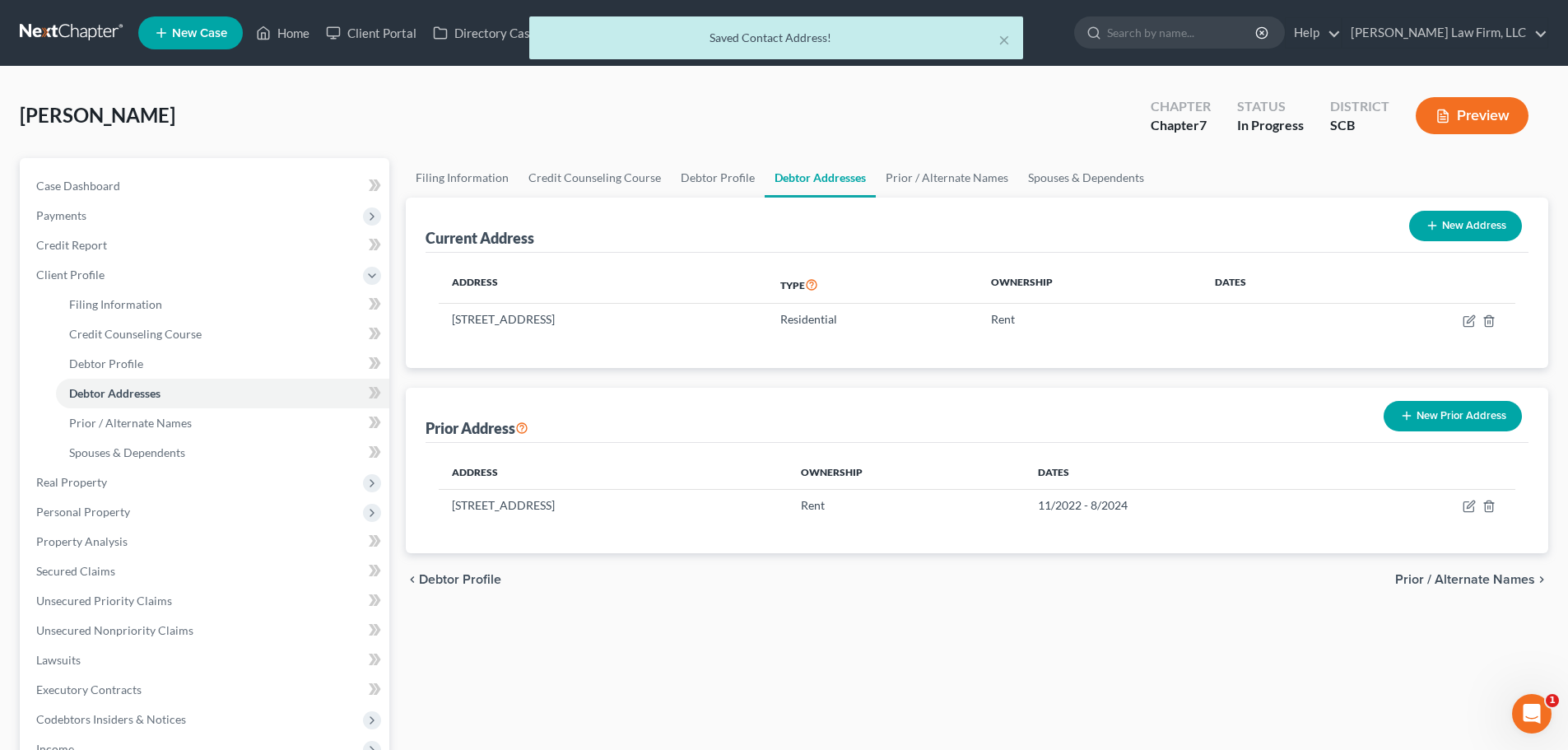
click at [1501, 218] on button "New Address" at bounding box center [1465, 225] width 113 height 31
select select "0"
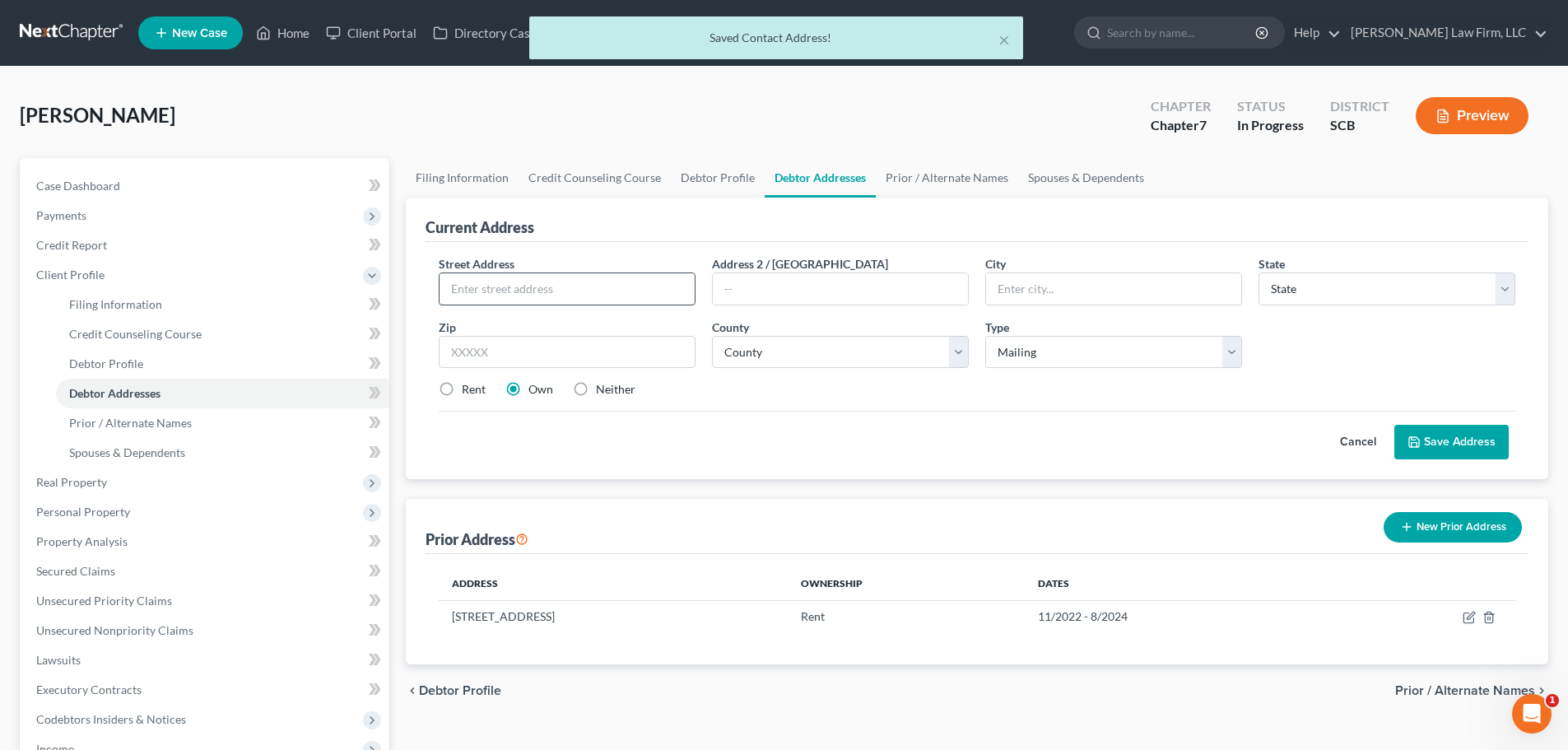
click at [540, 287] on input "text" at bounding box center [567, 288] width 255 height 31
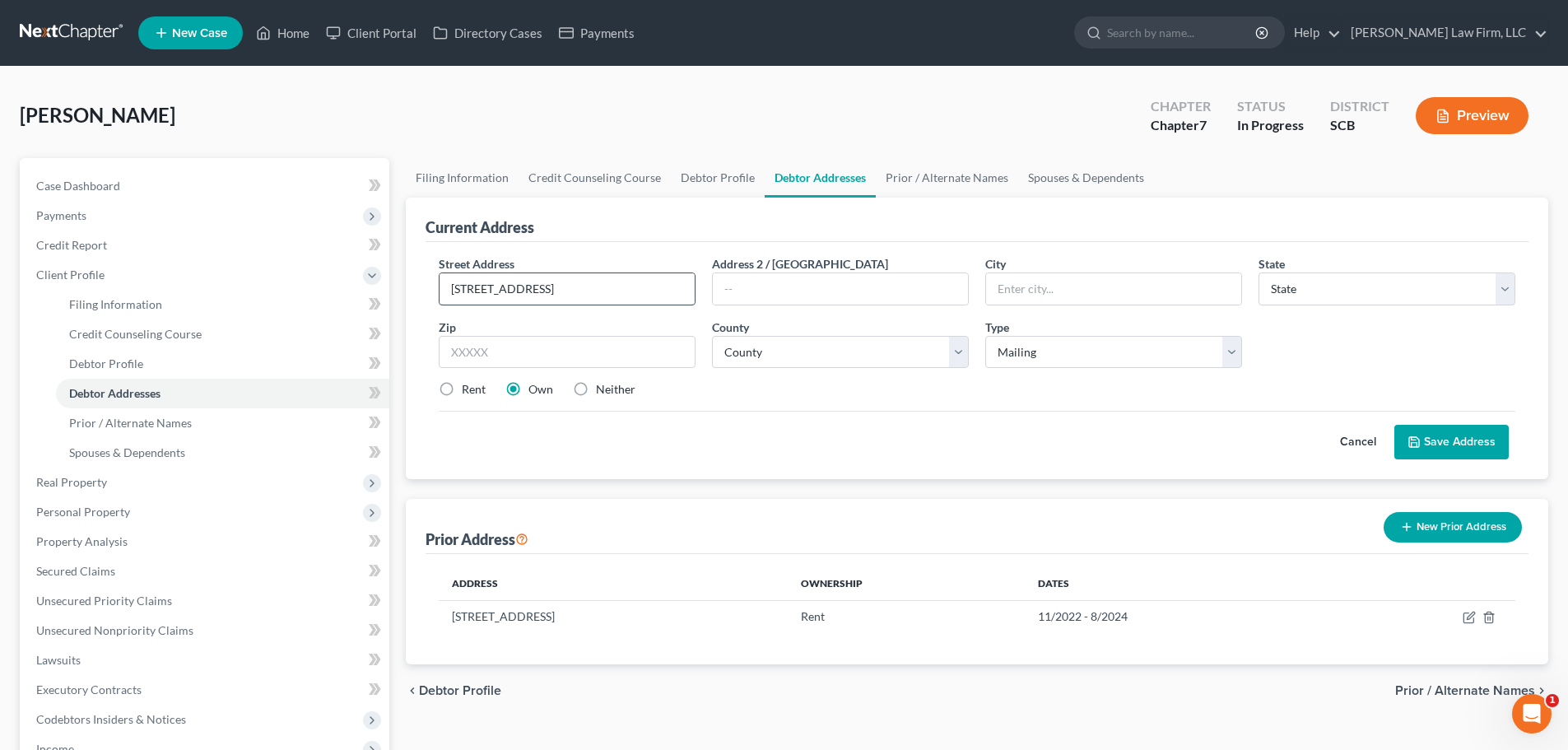
type input "144 Riverdale Dr."
click at [635, 365] on input "text" at bounding box center [567, 352] width 257 height 33
type input "29483"
type input "Summerville"
select select "42"
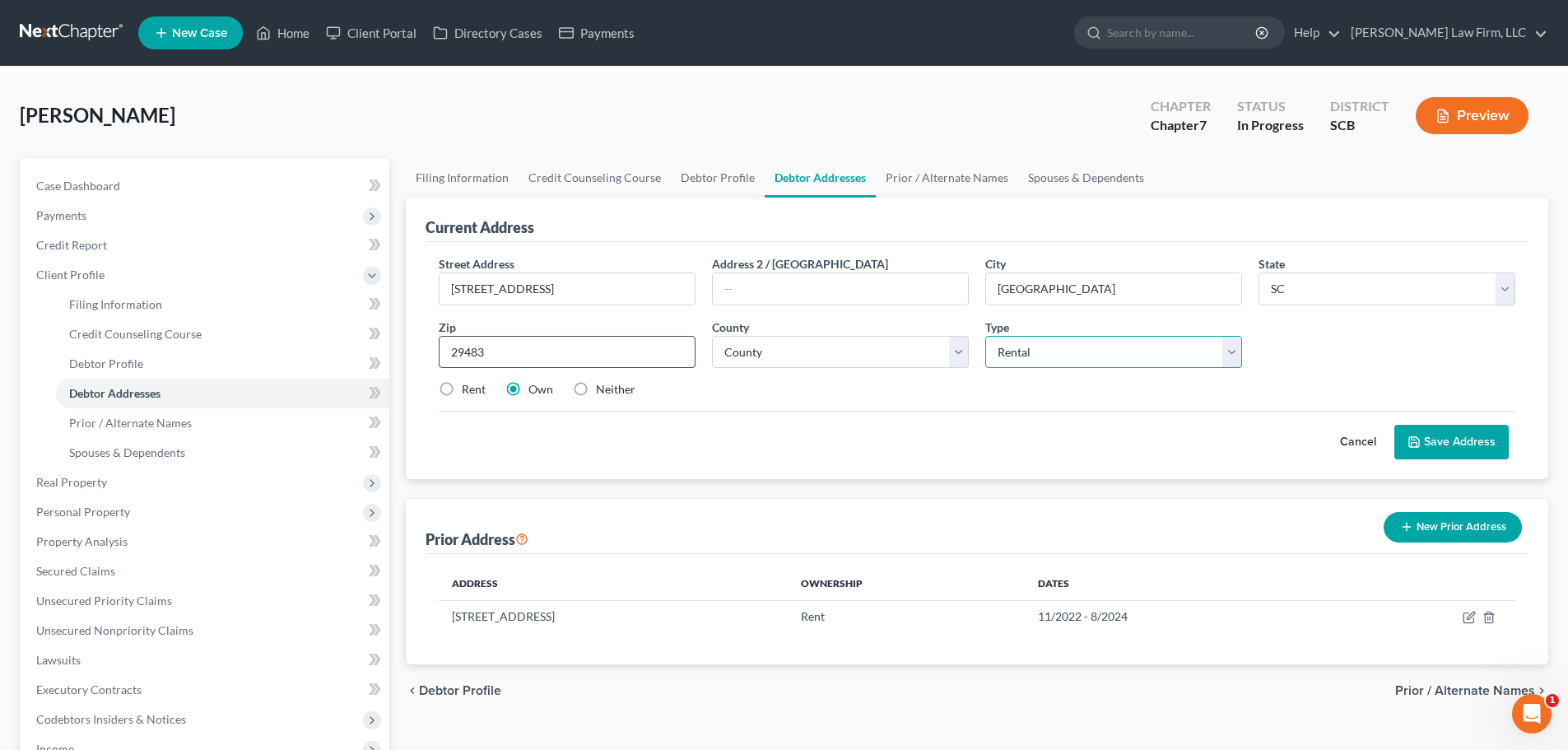
select select "0"
click at [470, 384] on label "Rent" at bounding box center [474, 390] width 24 height 17
click at [470, 384] on input "Rent" at bounding box center [473, 386] width 10 height 10
radio input "true"
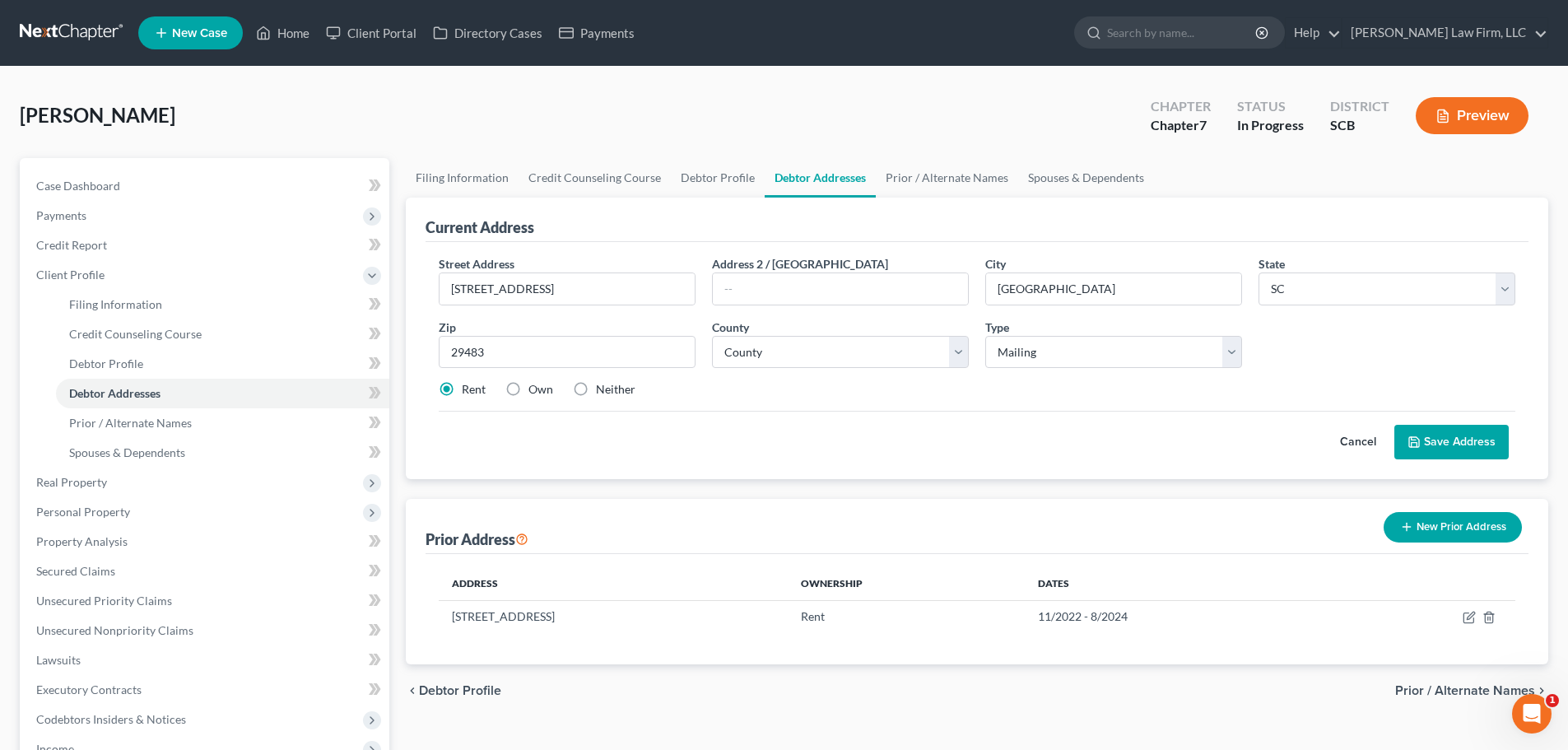
click at [1415, 435] on button "Save Address" at bounding box center [1451, 441] width 114 height 35
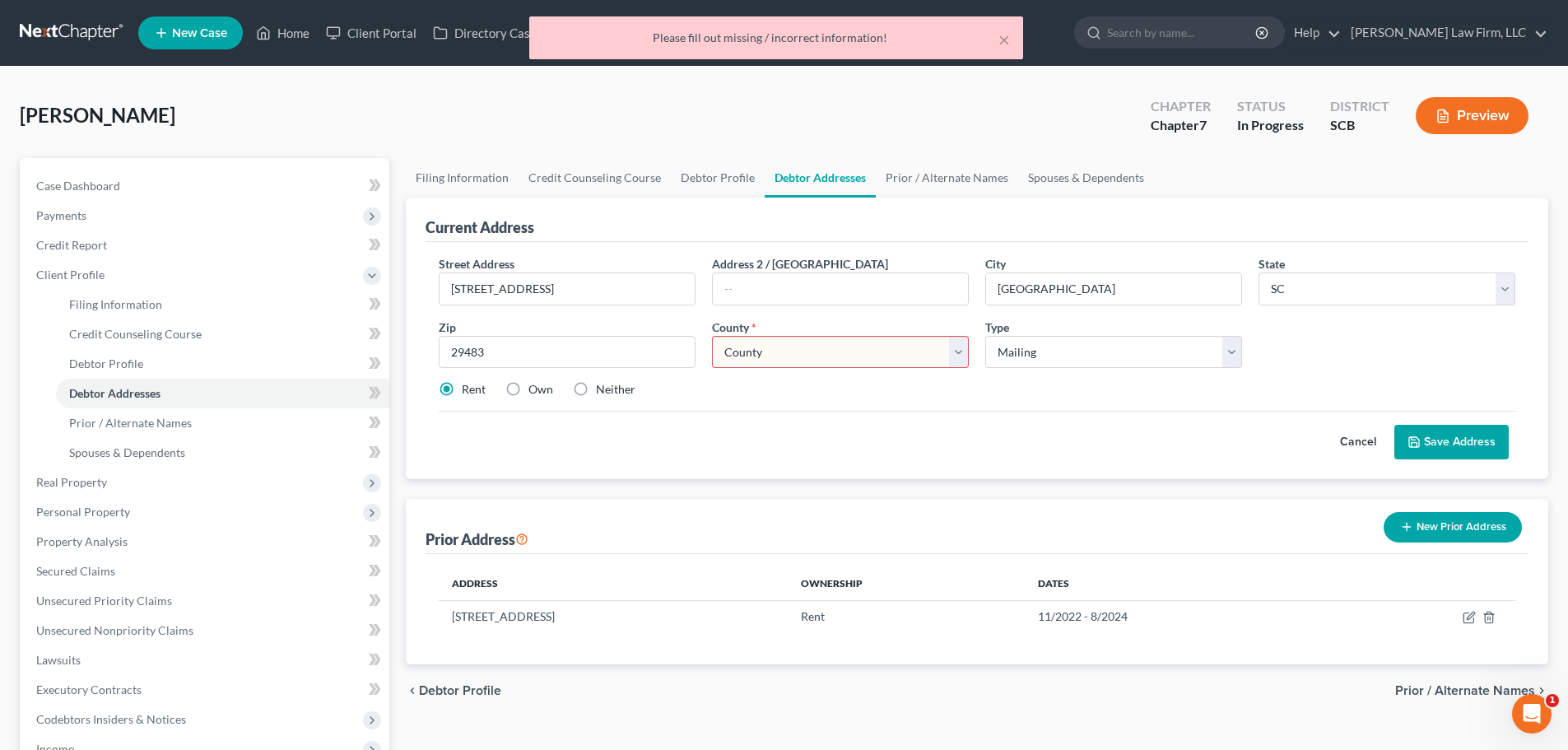
click at [834, 356] on select "County Abbeville County Aiken County Allendale County Anderson County Bamberg C…" at bounding box center [840, 352] width 257 height 33
click at [712, 336] on select "County Abbeville County Aiken County Allendale County Anderson County Bamberg C…" at bounding box center [840, 352] width 257 height 33
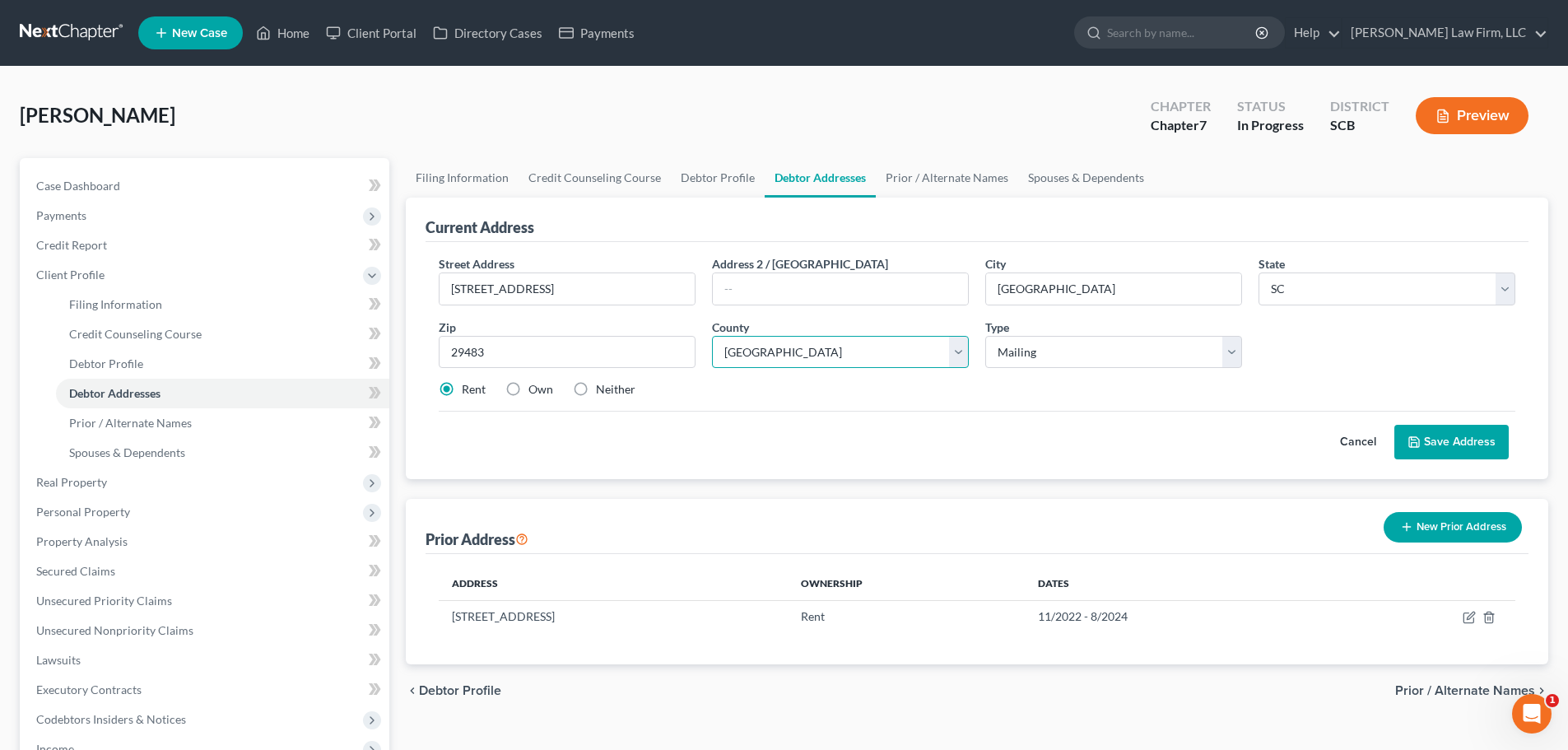
click at [819, 353] on select "County Abbeville County Aiken County Allendale County Anderson County Bamberg C…" at bounding box center [840, 352] width 257 height 33
select select "17"
click at [712, 336] on select "County Abbeville County Aiken County Allendale County Anderson County Bamberg C…" at bounding box center [840, 352] width 257 height 33
click at [1006, 416] on div "Cancel Save Address" at bounding box center [976, 435] width 1076 height 49
click at [1475, 454] on button "Save Address" at bounding box center [1451, 441] width 114 height 35
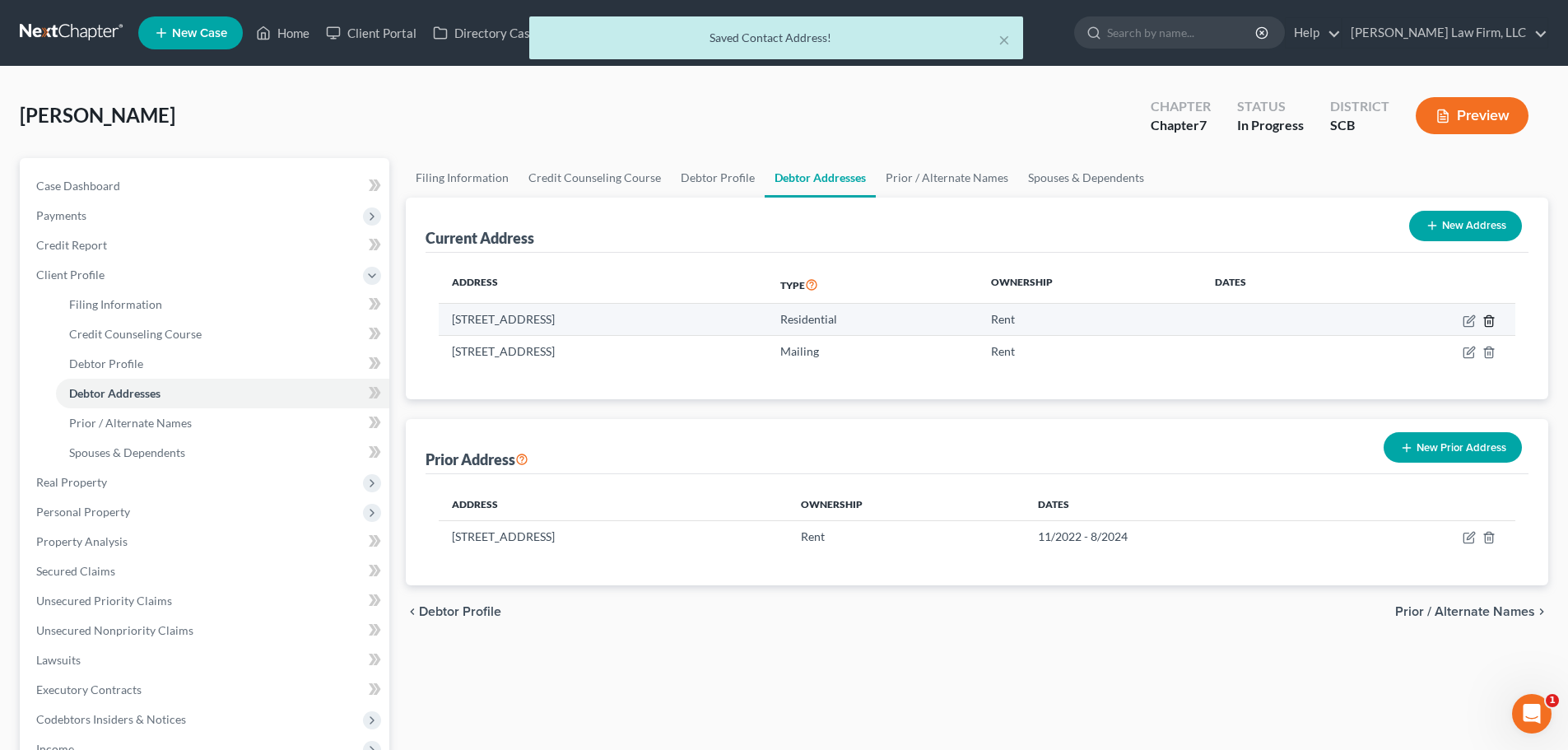
click at [1488, 322] on line "button" at bounding box center [1488, 322] width 0 height 4
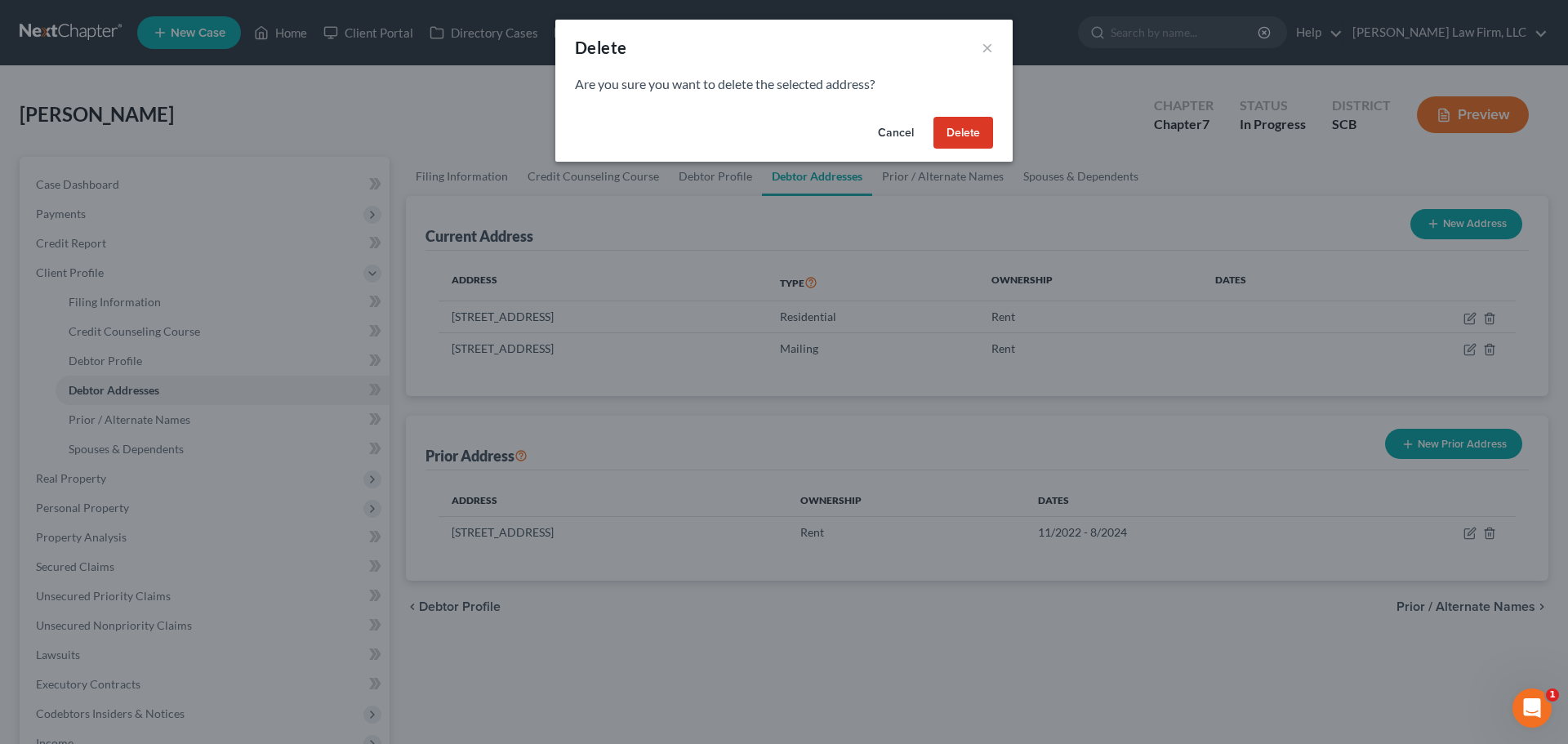
click at [960, 139] on button "Delete" at bounding box center [963, 133] width 59 height 32
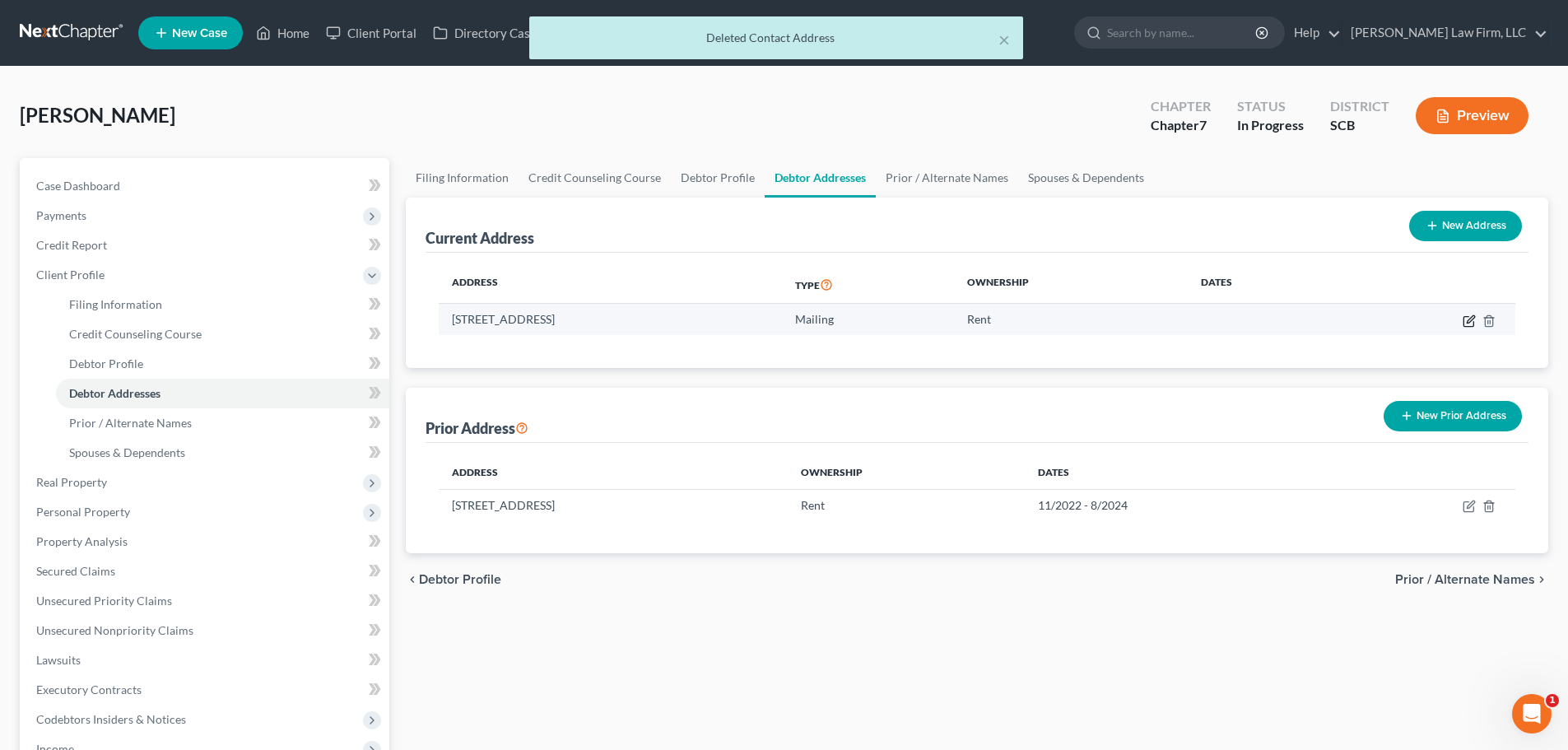
click at [1474, 317] on icon "button" at bounding box center [1471, 319] width 7 height 7
select select "42"
select select "17"
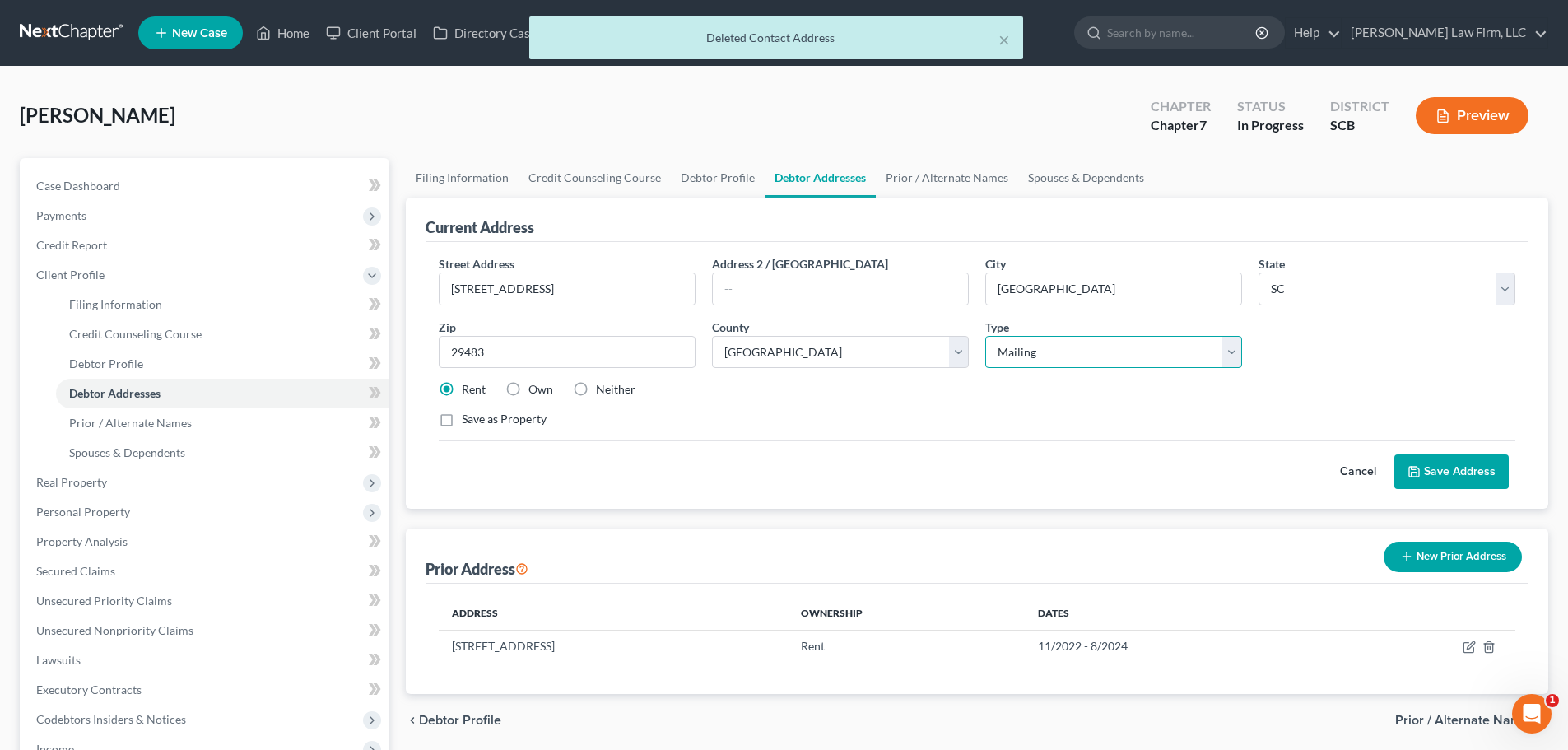
click at [1062, 356] on select "Select Residential Mailing Rental Business" at bounding box center [1114, 352] width 257 height 33
select select "0"
click at [985, 336] on select "Select Residential Mailing Rental Business" at bounding box center [1114, 352] width 257 height 33
click at [1247, 438] on div "Street Address * 144 Riverdale Dr. Address 2 / PO Box City * Summerville State …" at bounding box center [976, 348] width 1093 height 186
click at [1418, 477] on icon at bounding box center [1414, 471] width 10 height 10
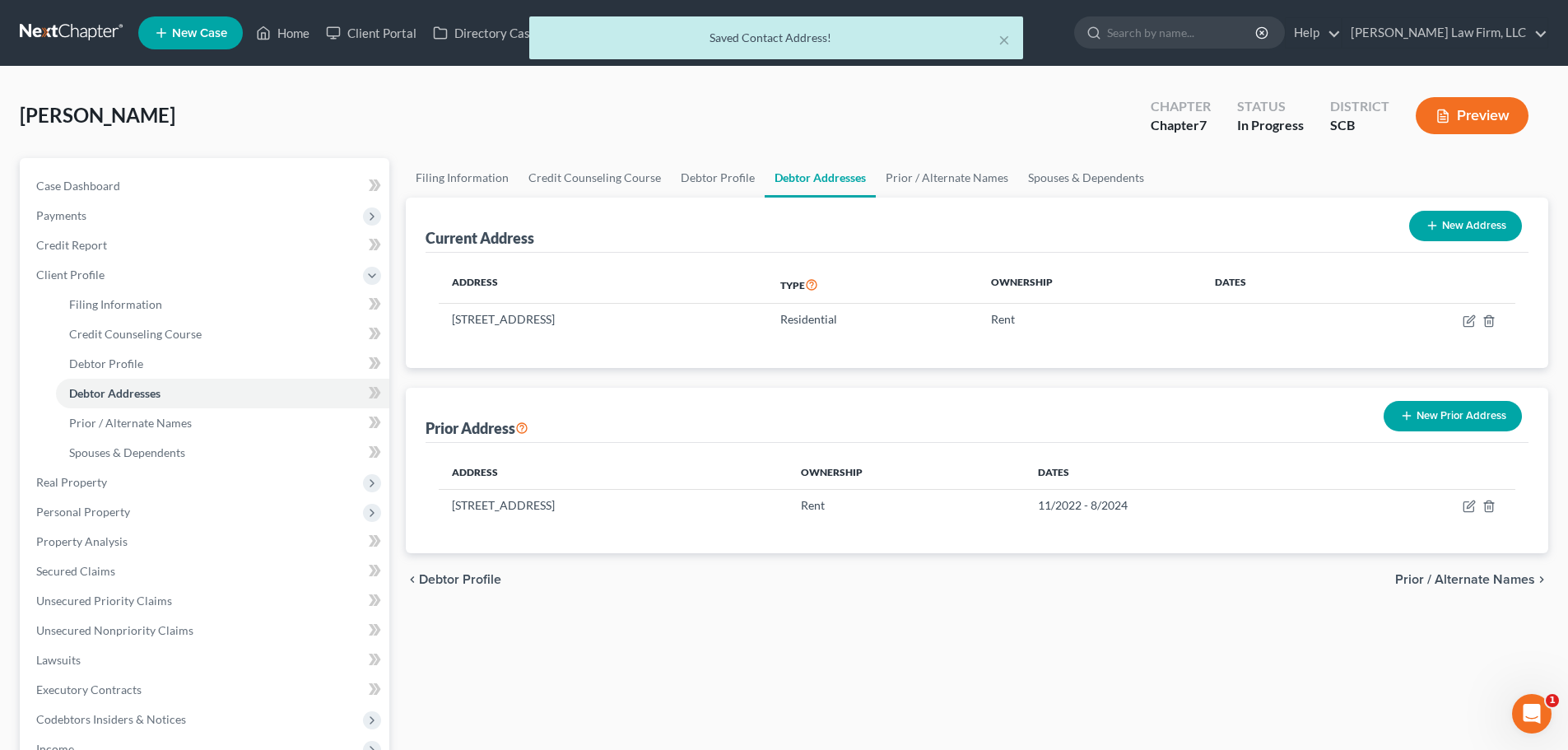
click at [750, 605] on div "chevron_left Debtor Profile Prior / Alternate Names chevron_right" at bounding box center [977, 579] width 1143 height 52
click at [970, 187] on link "Prior / Alternate Names" at bounding box center [947, 178] width 142 height 39
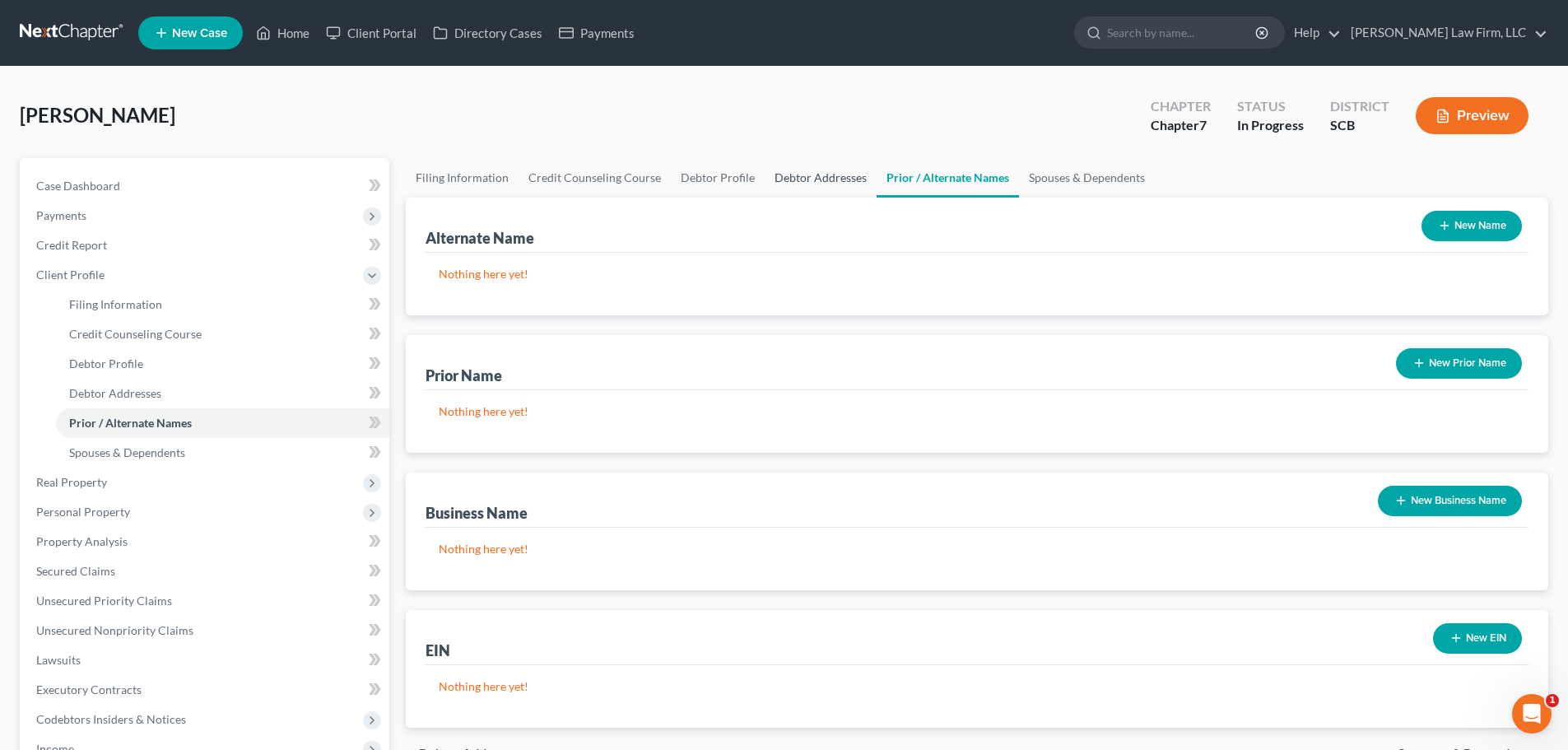
click at [855, 180] on link "Debtor Addresses" at bounding box center [821, 178] width 112 height 39
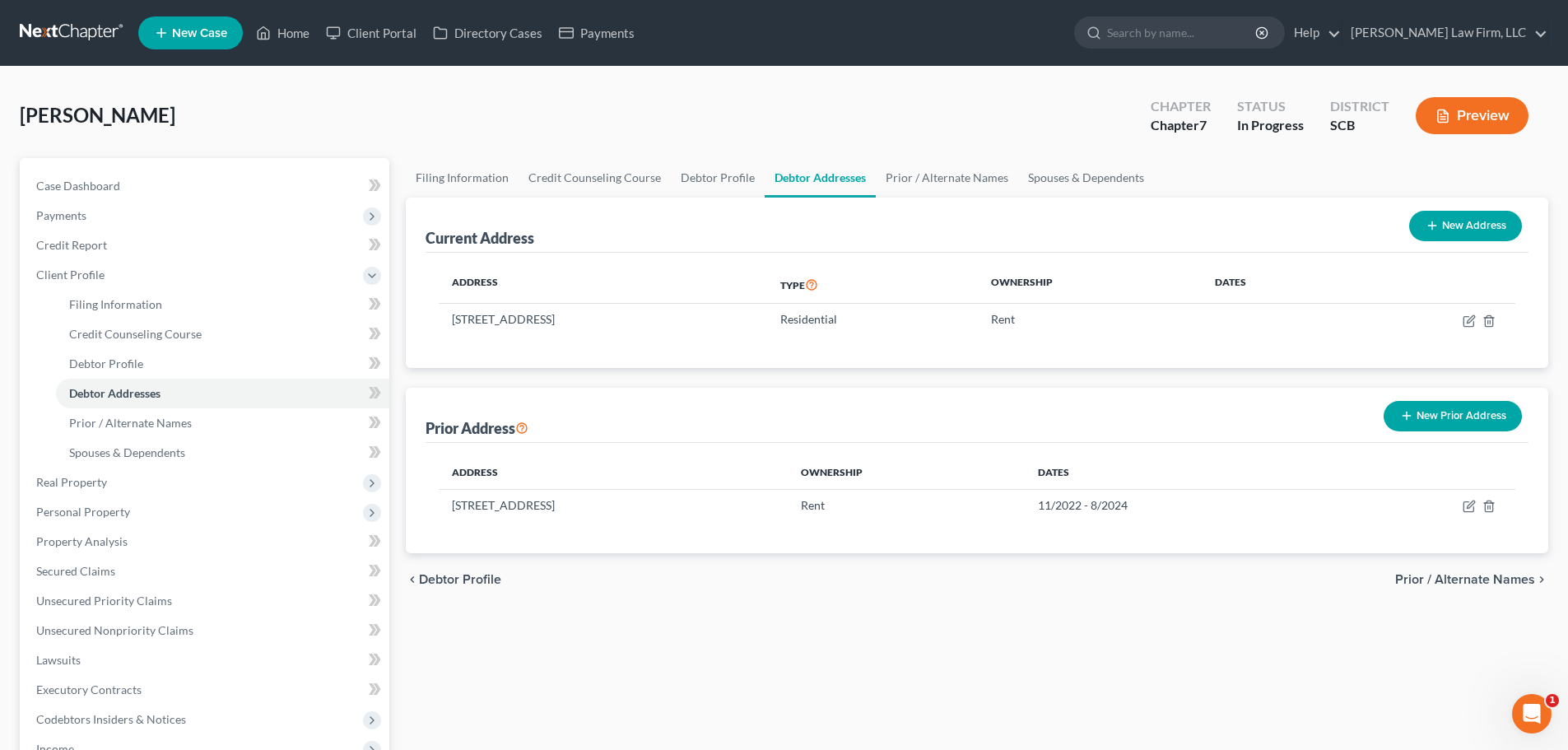
click at [1440, 412] on button "New Prior Address" at bounding box center [1453, 416] width 138 height 31
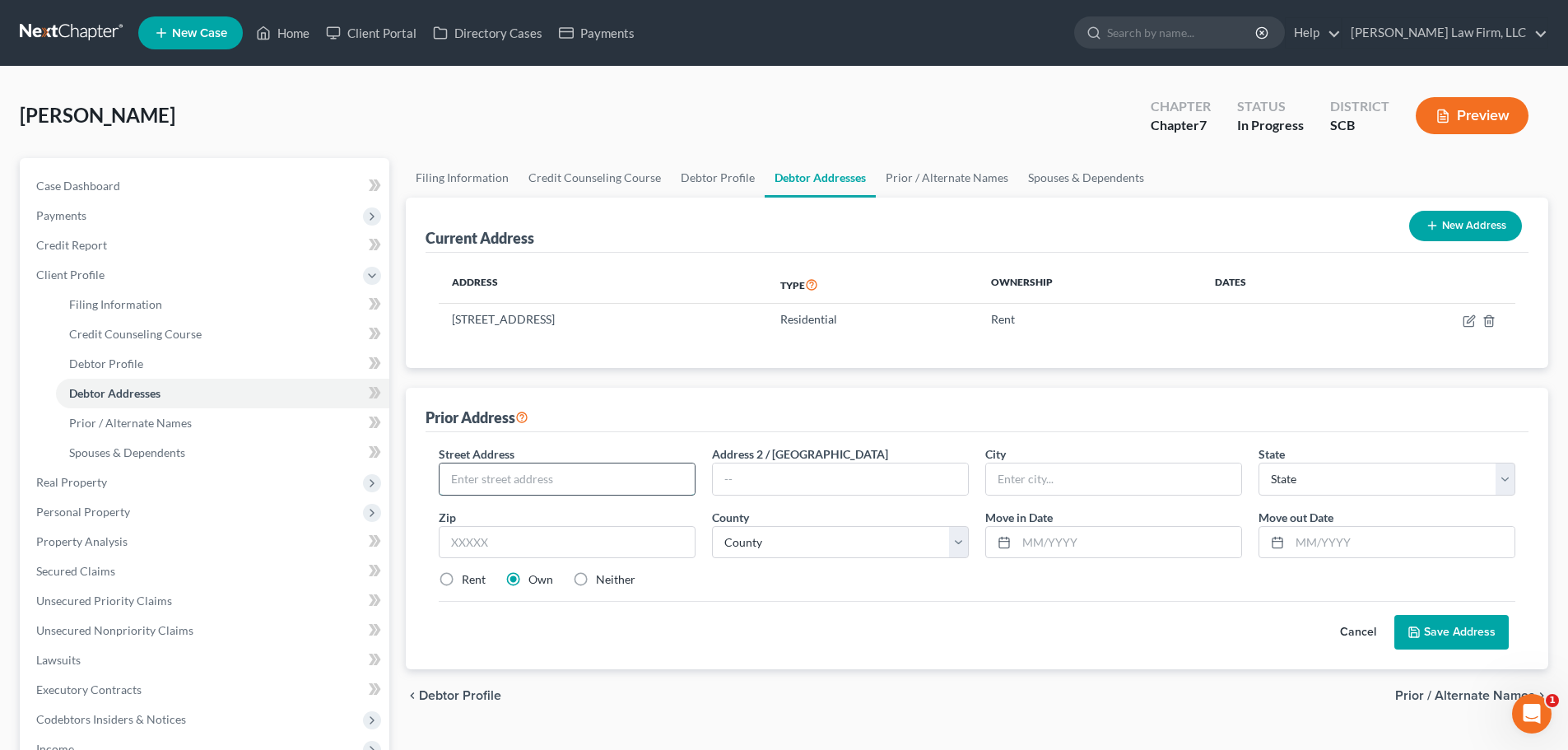
click at [511, 479] on input "text" at bounding box center [567, 479] width 255 height 31
type input "325 Midland Parkway"
type input "628"
type input "Summerville"
select select "42"
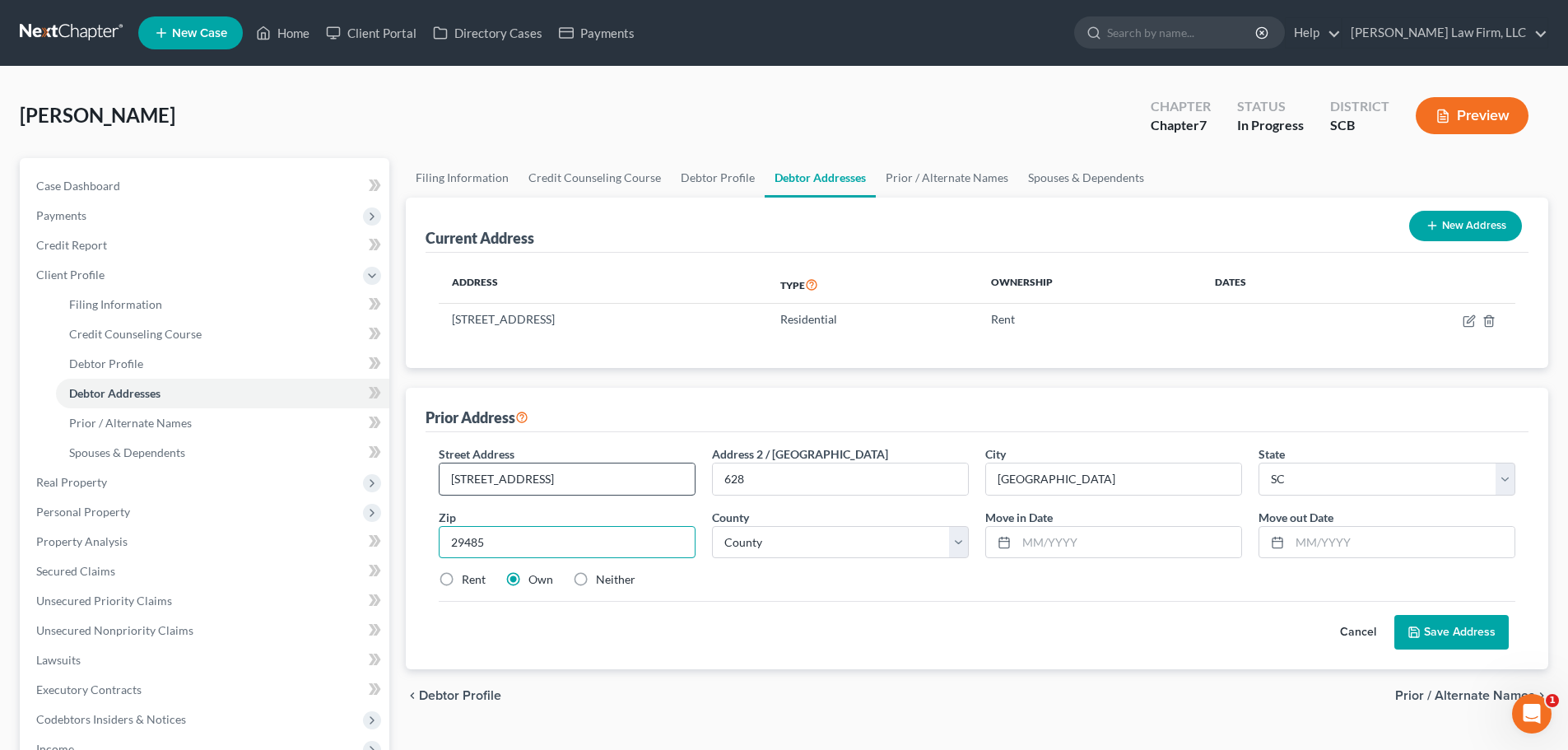
type input "29485"
select select "17"
type input "01/2018"
type input "11/2022"
click at [462, 578] on label "Rent" at bounding box center [474, 580] width 24 height 17
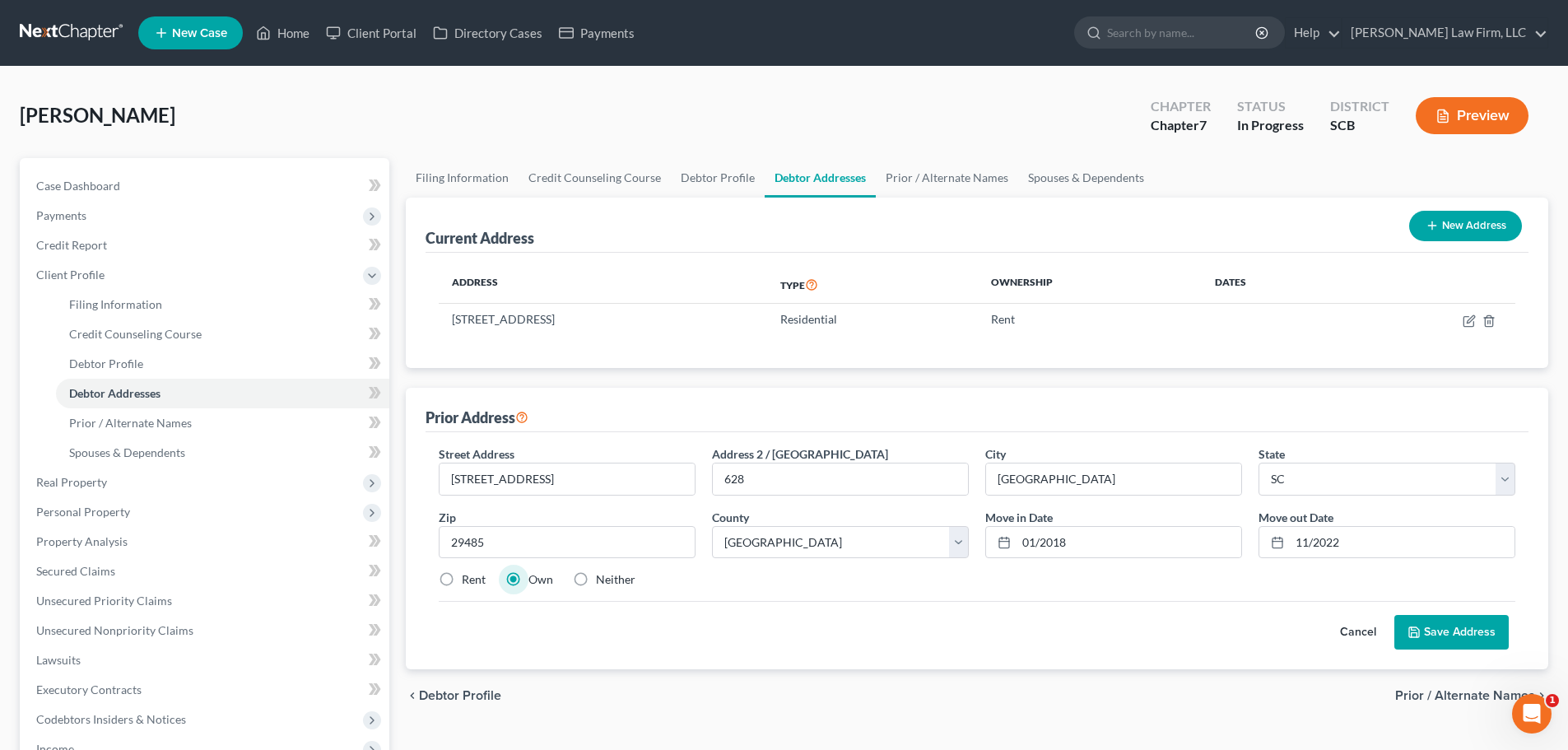
click at [468, 578] on input "Rent" at bounding box center [473, 576] width 10 height 10
radio input "true"
click at [1479, 628] on button "Save Address" at bounding box center [1451, 632] width 114 height 35
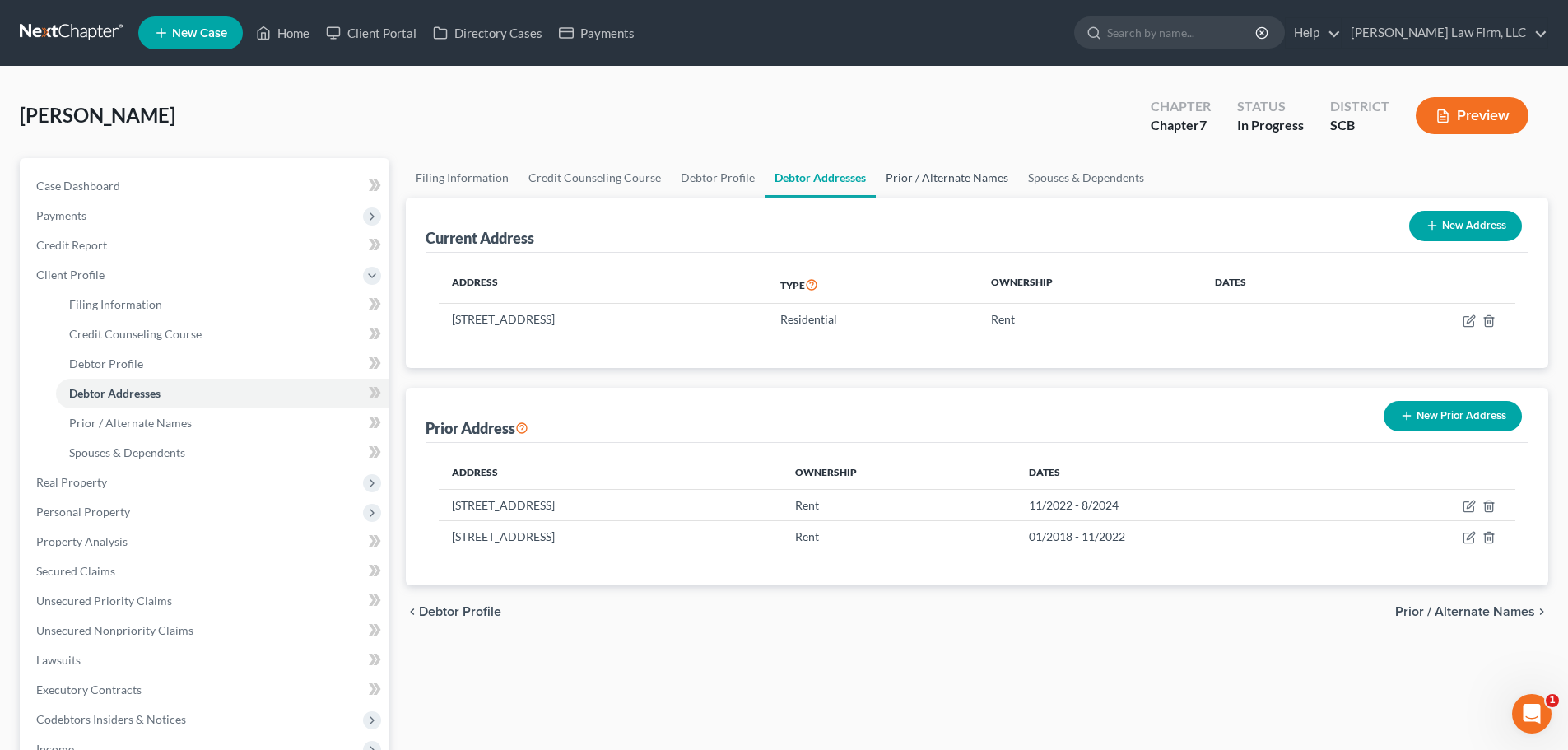
click at [910, 187] on link "Prior / Alternate Names" at bounding box center [947, 178] width 142 height 39
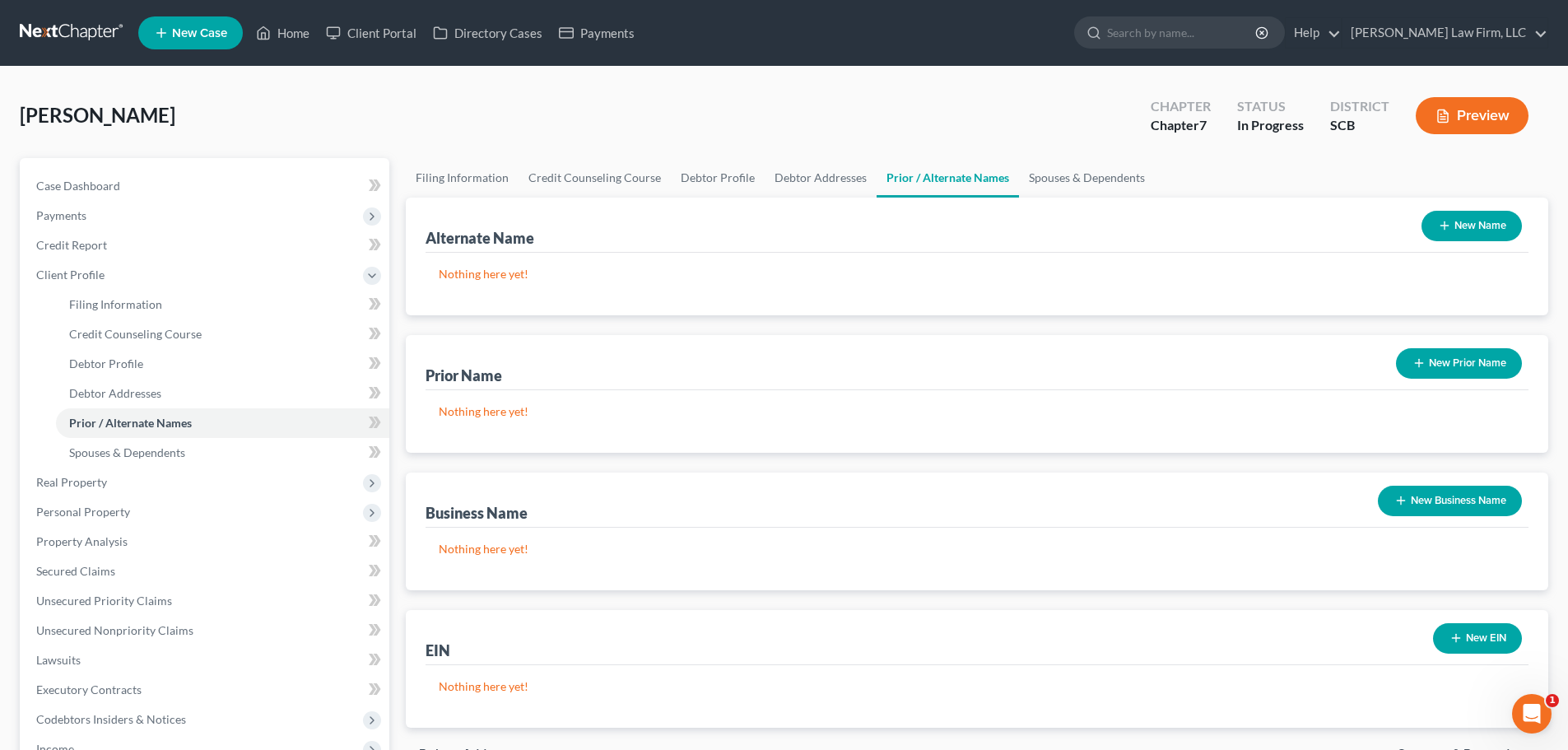
click at [1483, 242] on div "New Name" at bounding box center [1471, 225] width 113 height 44
click at [1483, 228] on button "New Name" at bounding box center [1471, 225] width 100 height 31
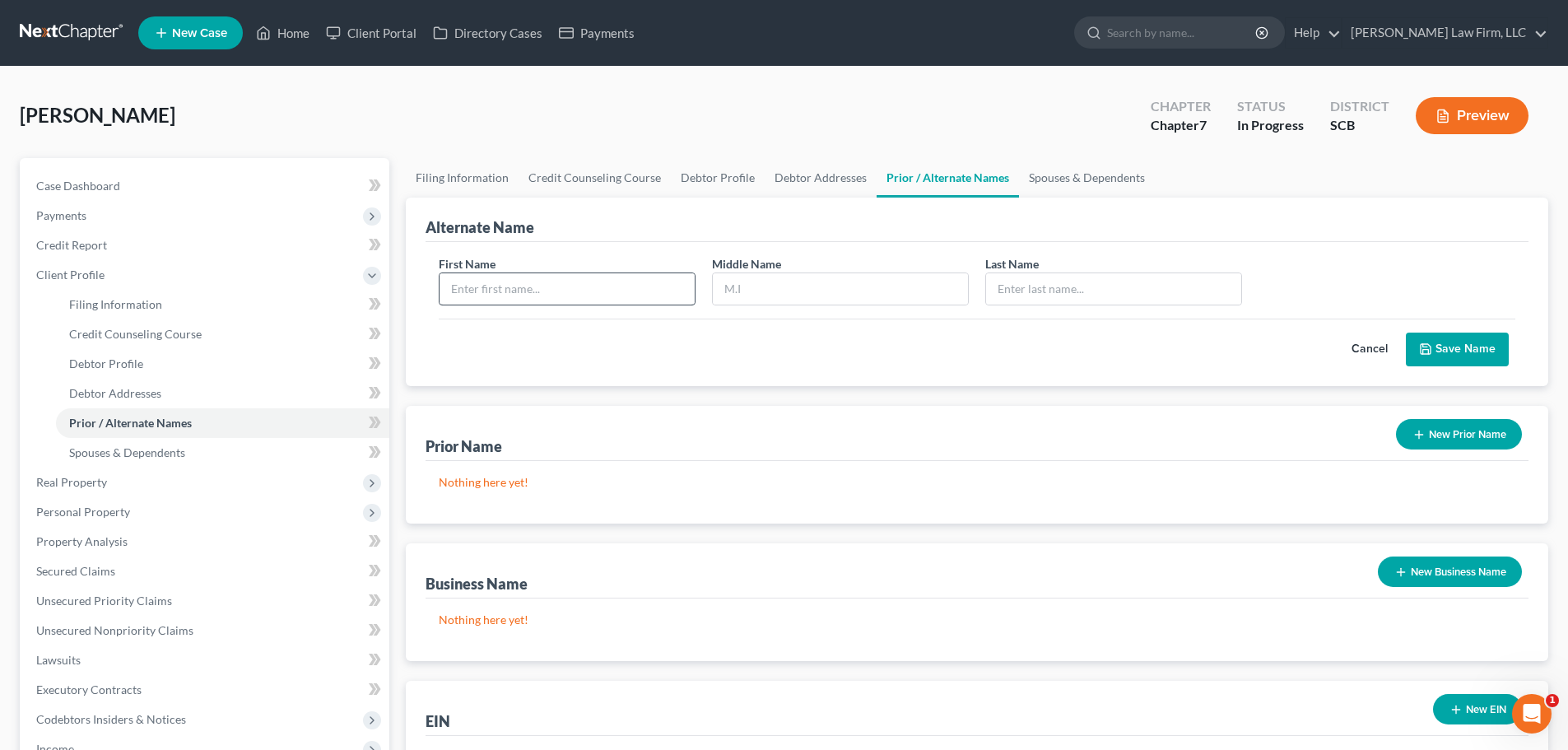
drag, startPoint x: 628, startPoint y: 307, endPoint x: 624, endPoint y: 297, distance: 10.8
click at [628, 306] on div "First Name Middle Name Last Name *" at bounding box center [976, 287] width 1093 height 64
click at [622, 293] on input "text" at bounding box center [567, 288] width 255 height 31
type input "Mia"
type input "C"
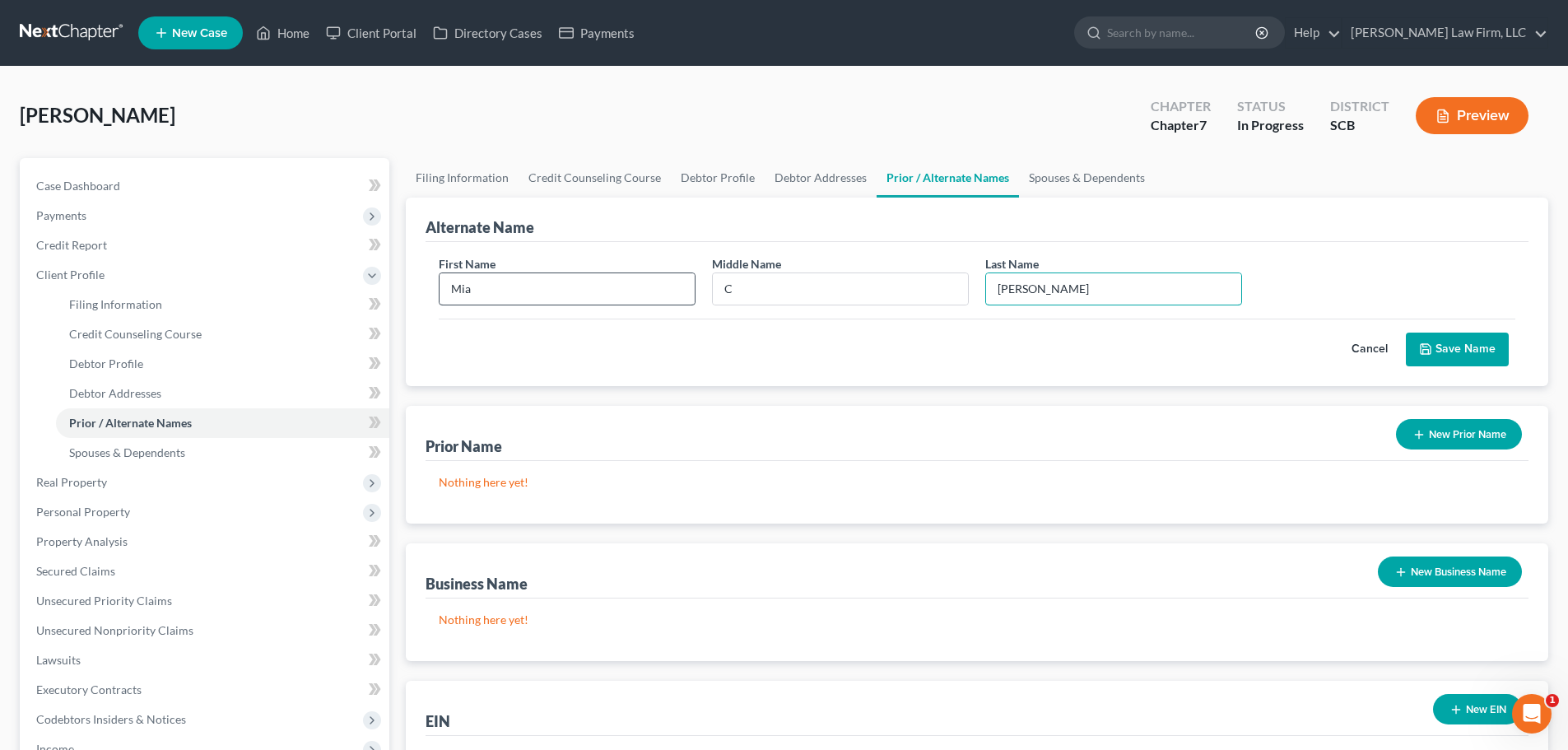
type input "Mazyck"
click at [1455, 357] on button "Save Name" at bounding box center [1457, 350] width 103 height 35
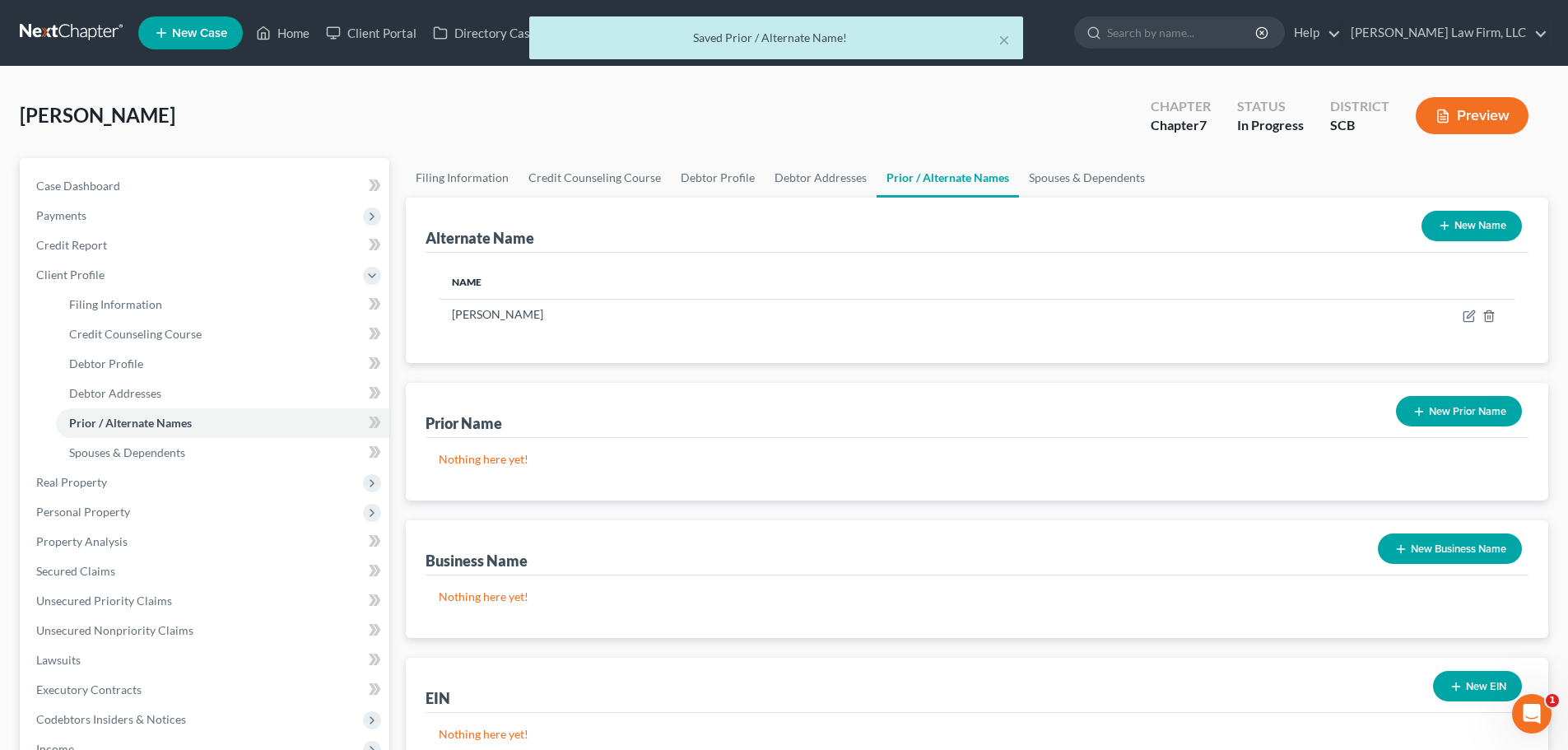
click at [1465, 235] on button "New Name" at bounding box center [1471, 225] width 100 height 31
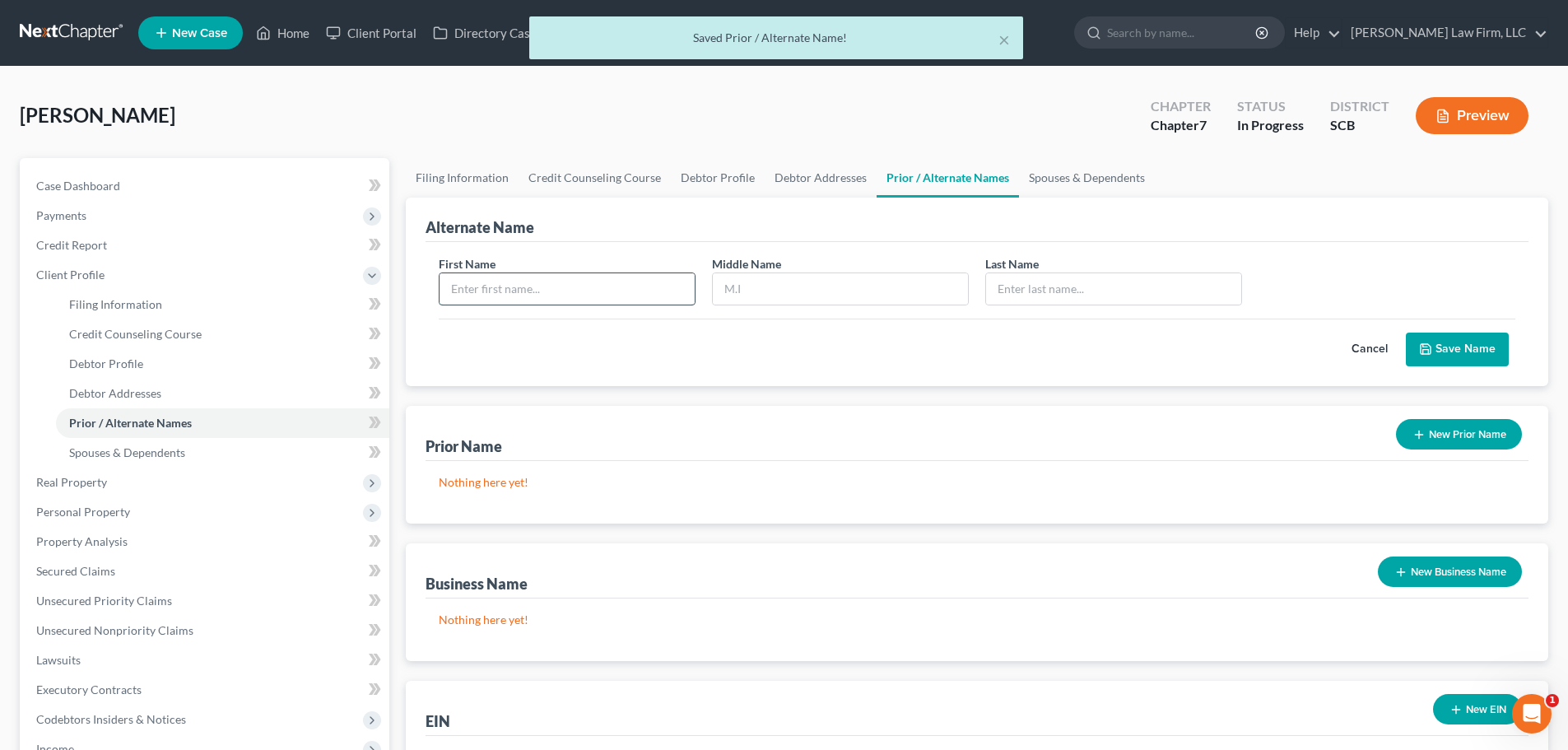
click at [500, 289] on input "text" at bounding box center [567, 288] width 255 height 31
type input "Mia"
type input "Mazyck"
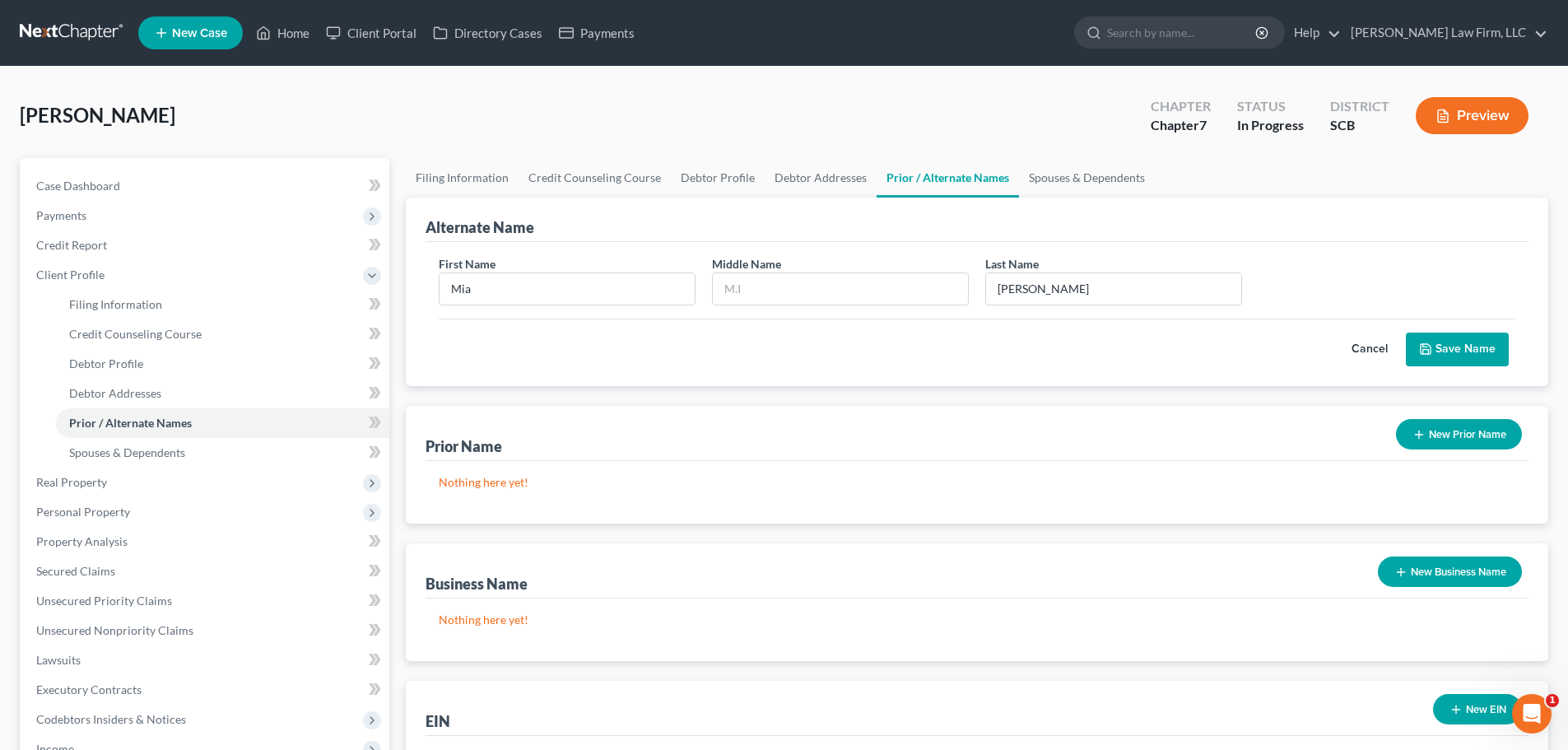
click at [1480, 362] on button "Save Name" at bounding box center [1457, 350] width 103 height 35
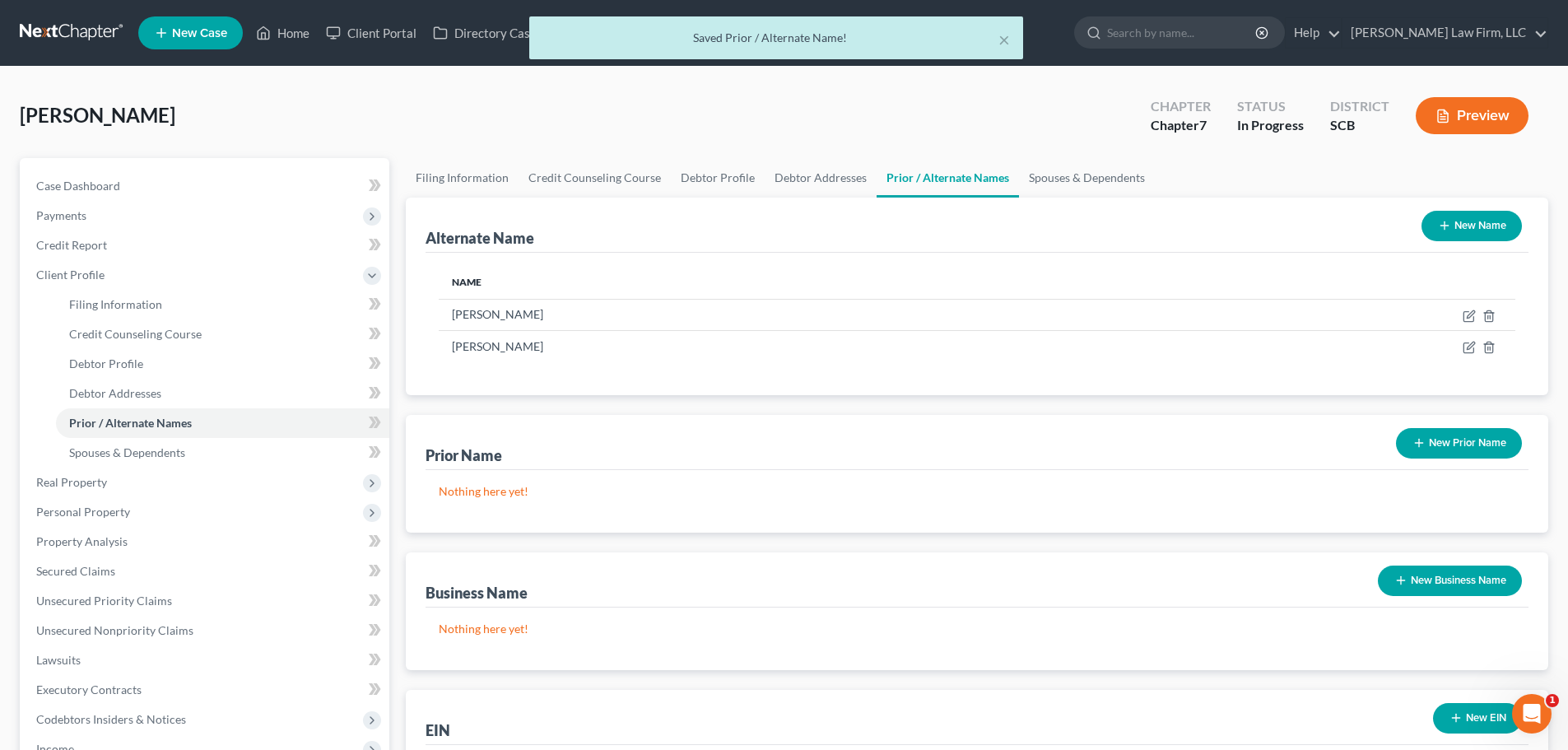
click at [1452, 238] on button "New Name" at bounding box center [1471, 225] width 100 height 31
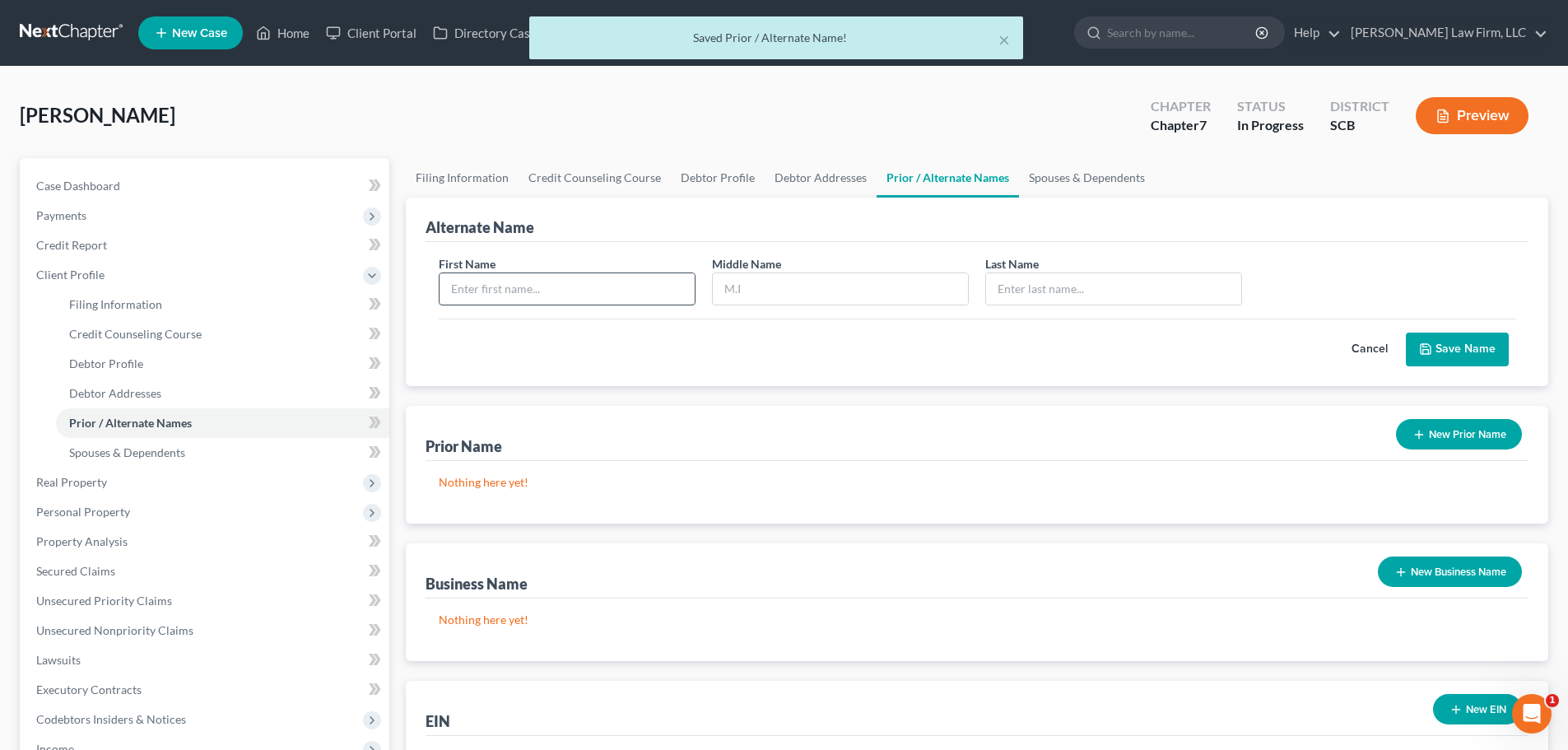
click at [583, 287] on input "text" at bounding box center [567, 288] width 255 height 31
type input "Mia"
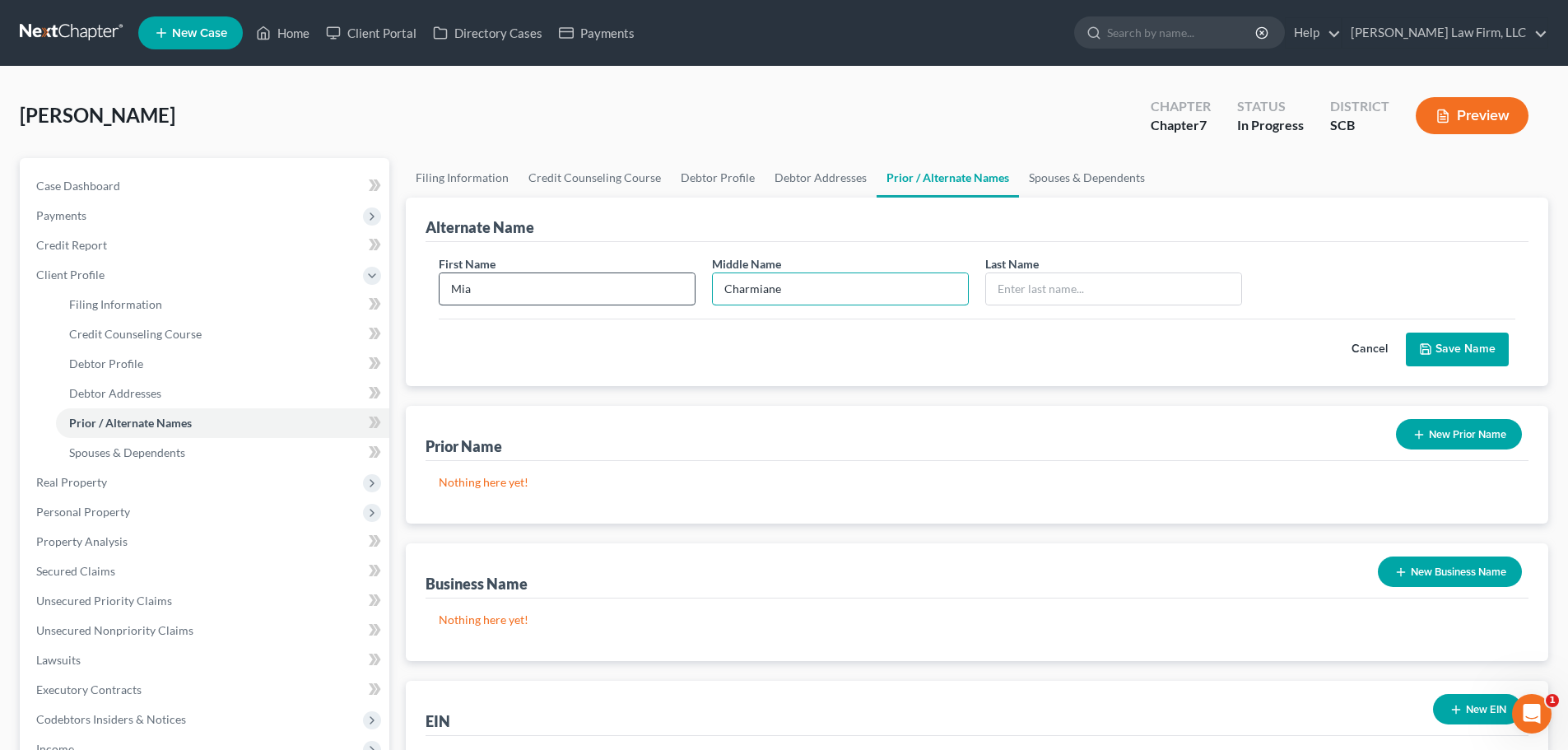
type input "Charmiane"
type input "Felder"
click at [1481, 348] on button "Save Name" at bounding box center [1457, 350] width 103 height 35
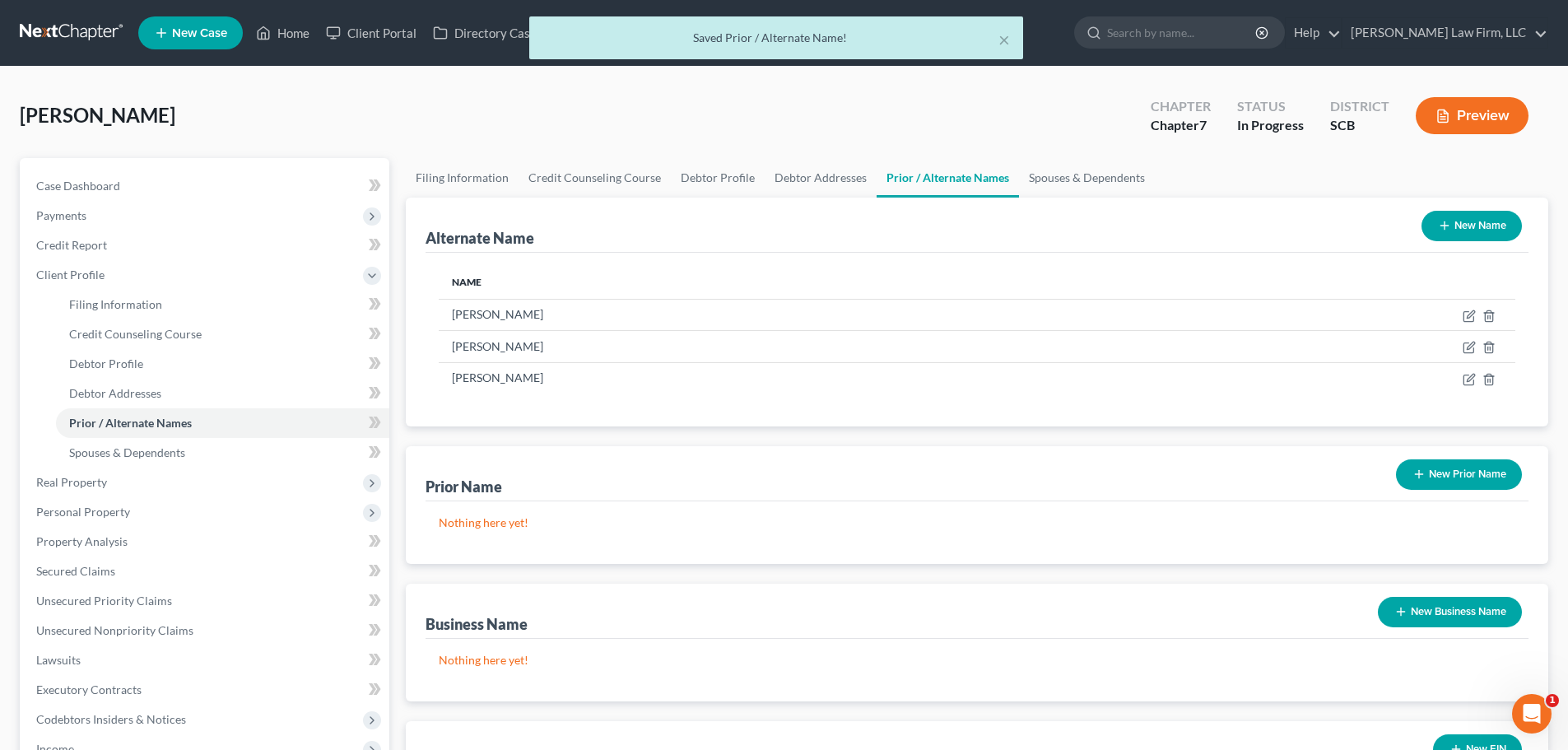
click at [1472, 238] on button "New Name" at bounding box center [1471, 225] width 100 height 31
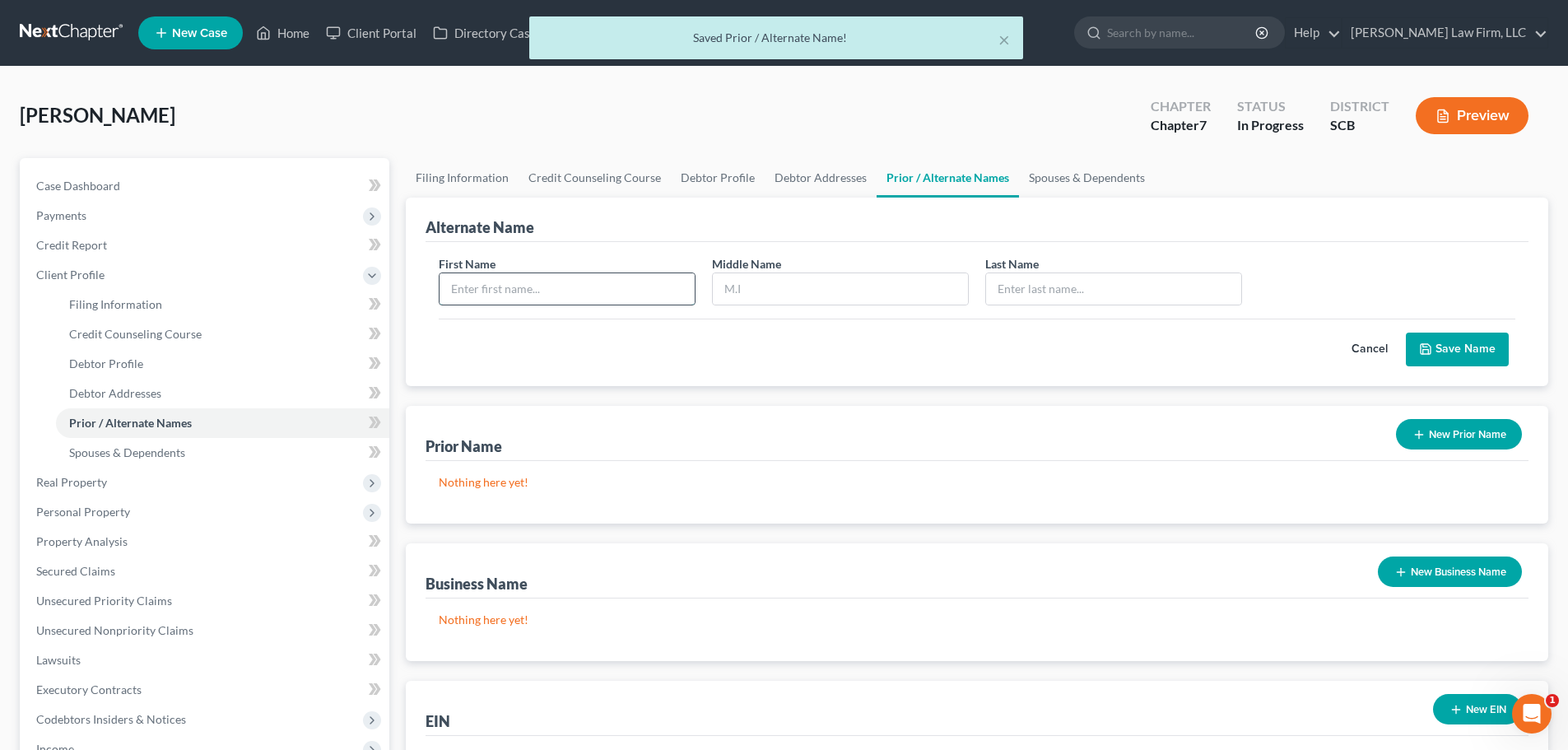
click at [581, 286] on input "text" at bounding box center [567, 288] width 255 height 31
type input "Mia"
type input "C"
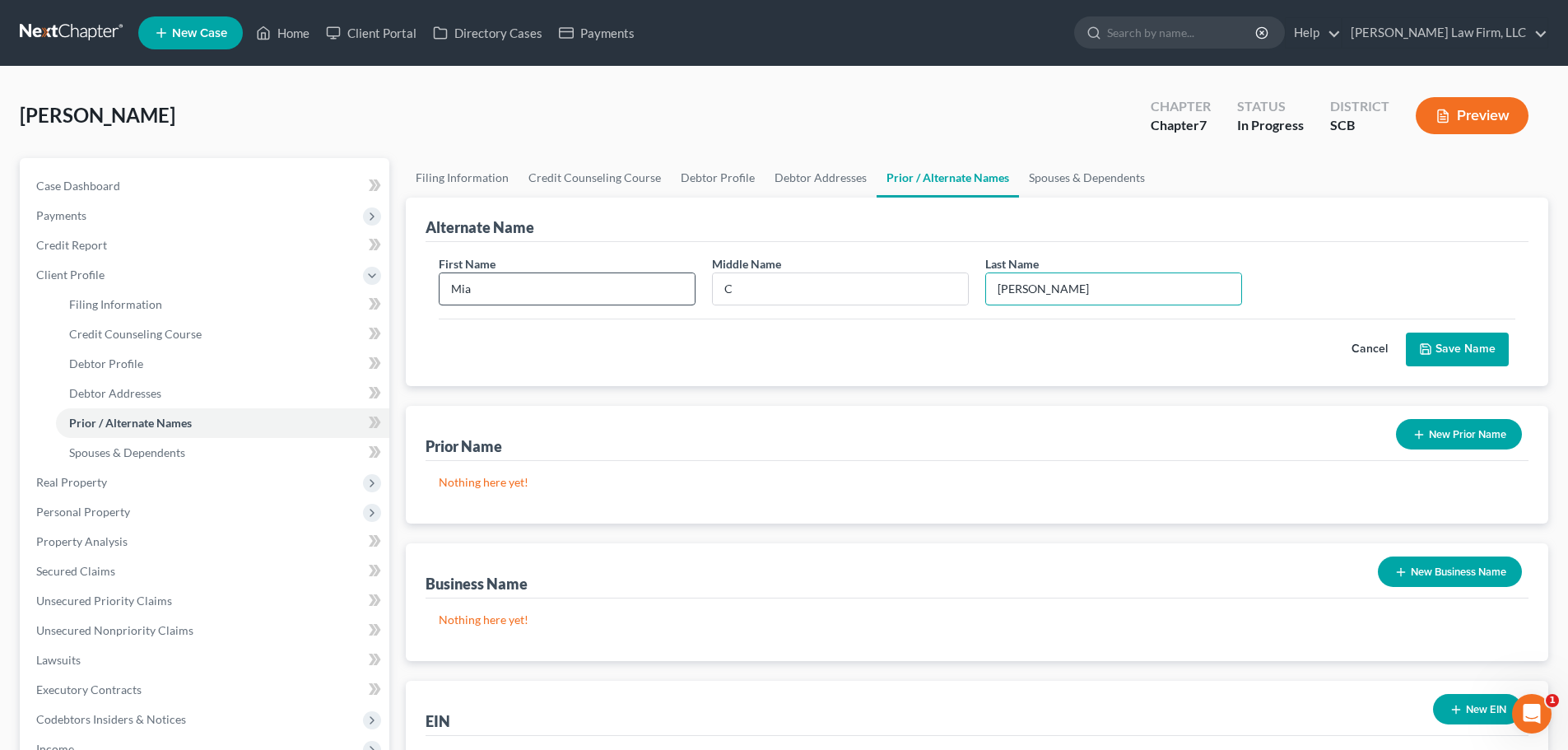
type input "Felder"
click at [1442, 357] on button "Save Name" at bounding box center [1457, 350] width 103 height 35
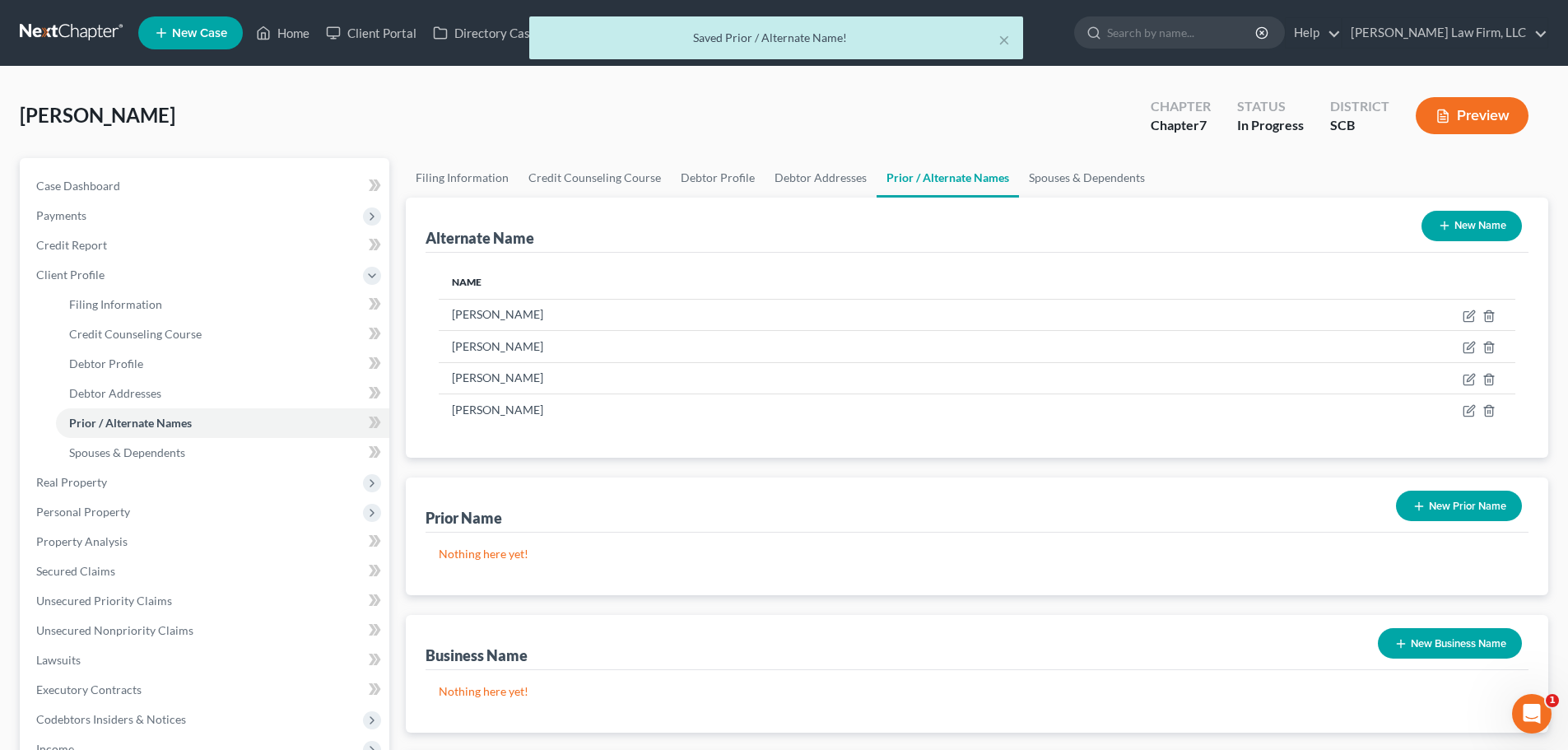
click at [1485, 228] on button "New Name" at bounding box center [1471, 225] width 100 height 31
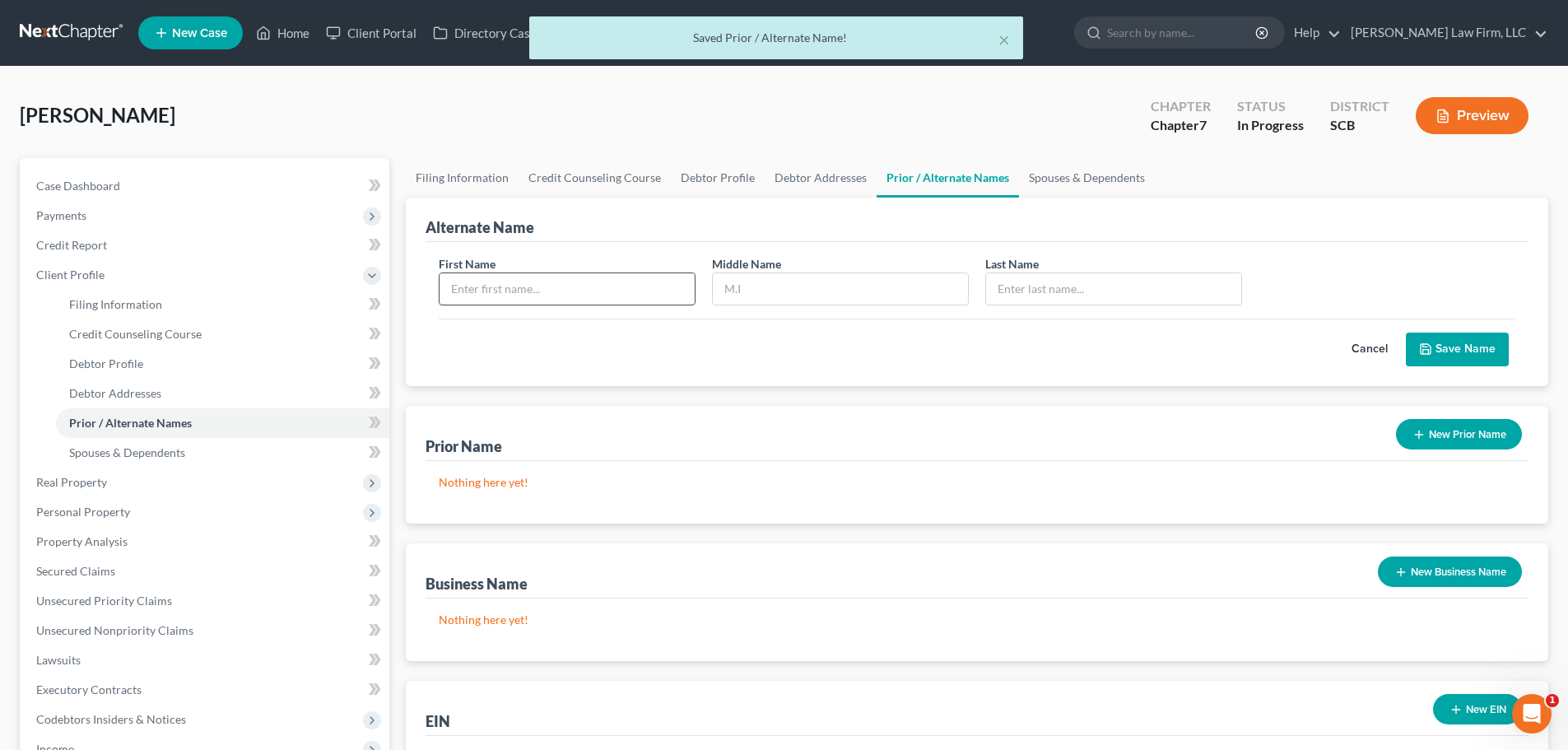
click at [563, 280] on input "text" at bounding box center [567, 288] width 255 height 31
type input "Mia"
type input "Felder"
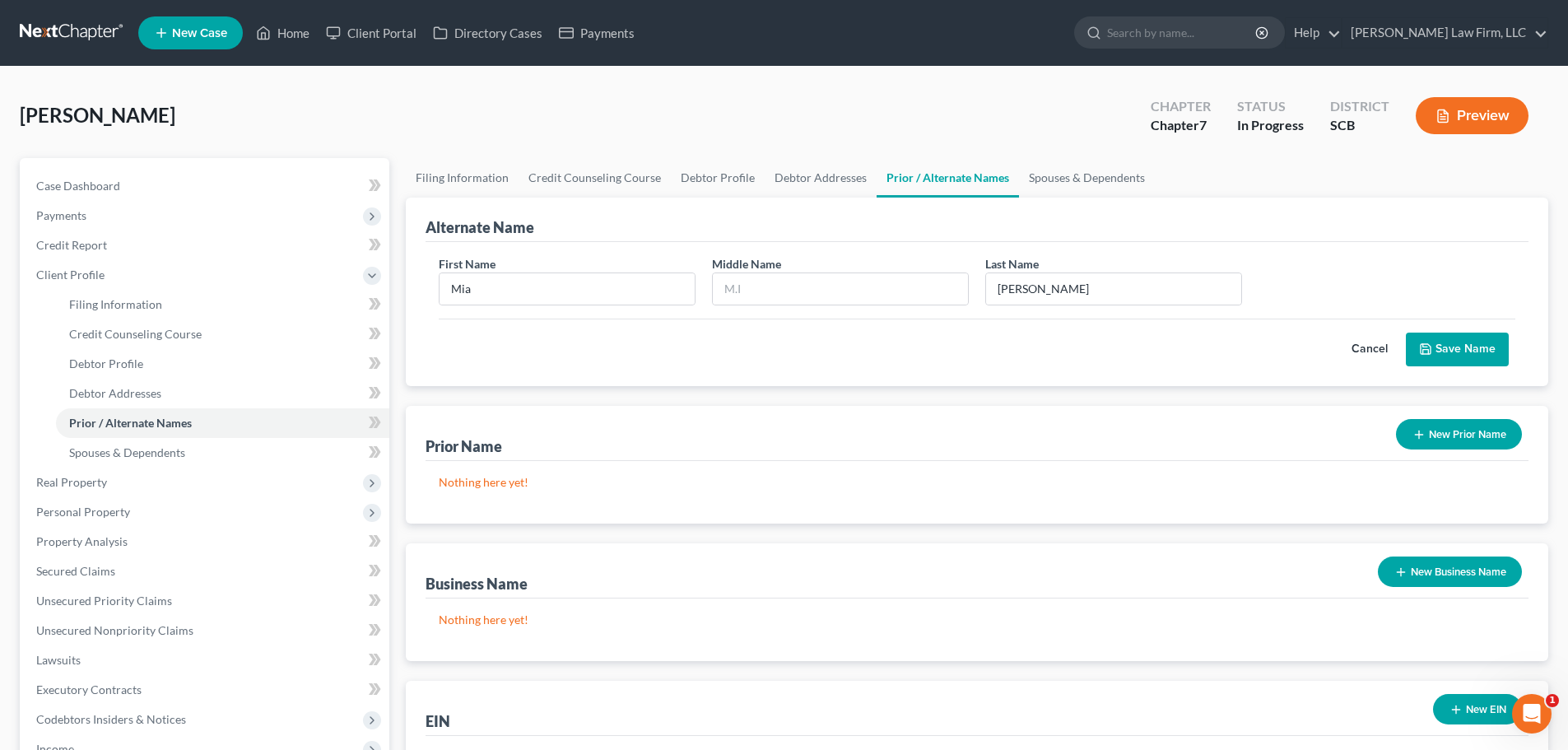
click at [1477, 351] on button "Save Name" at bounding box center [1457, 350] width 103 height 35
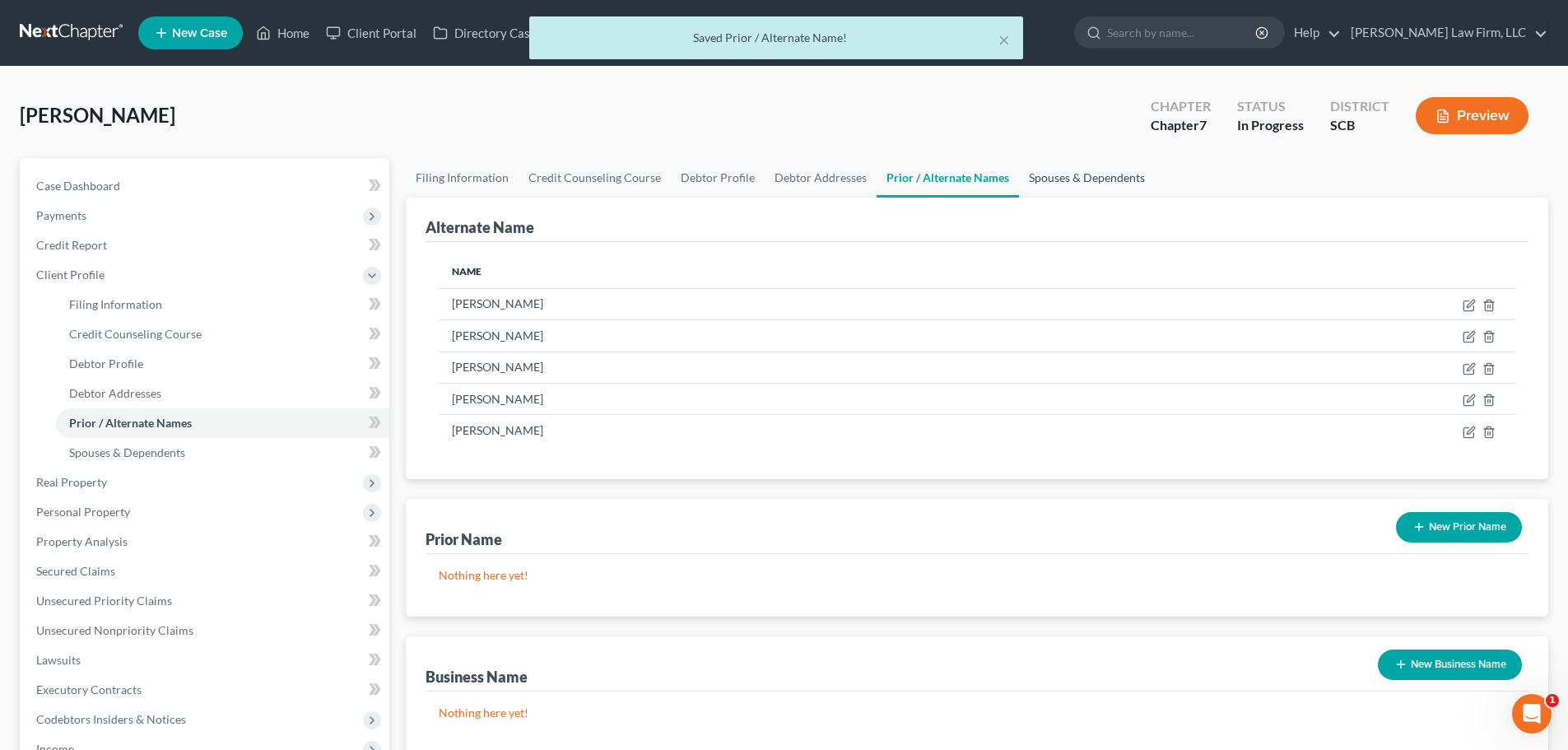
click at [1093, 183] on link "Spouses & Dependents" at bounding box center [1086, 178] width 136 height 39
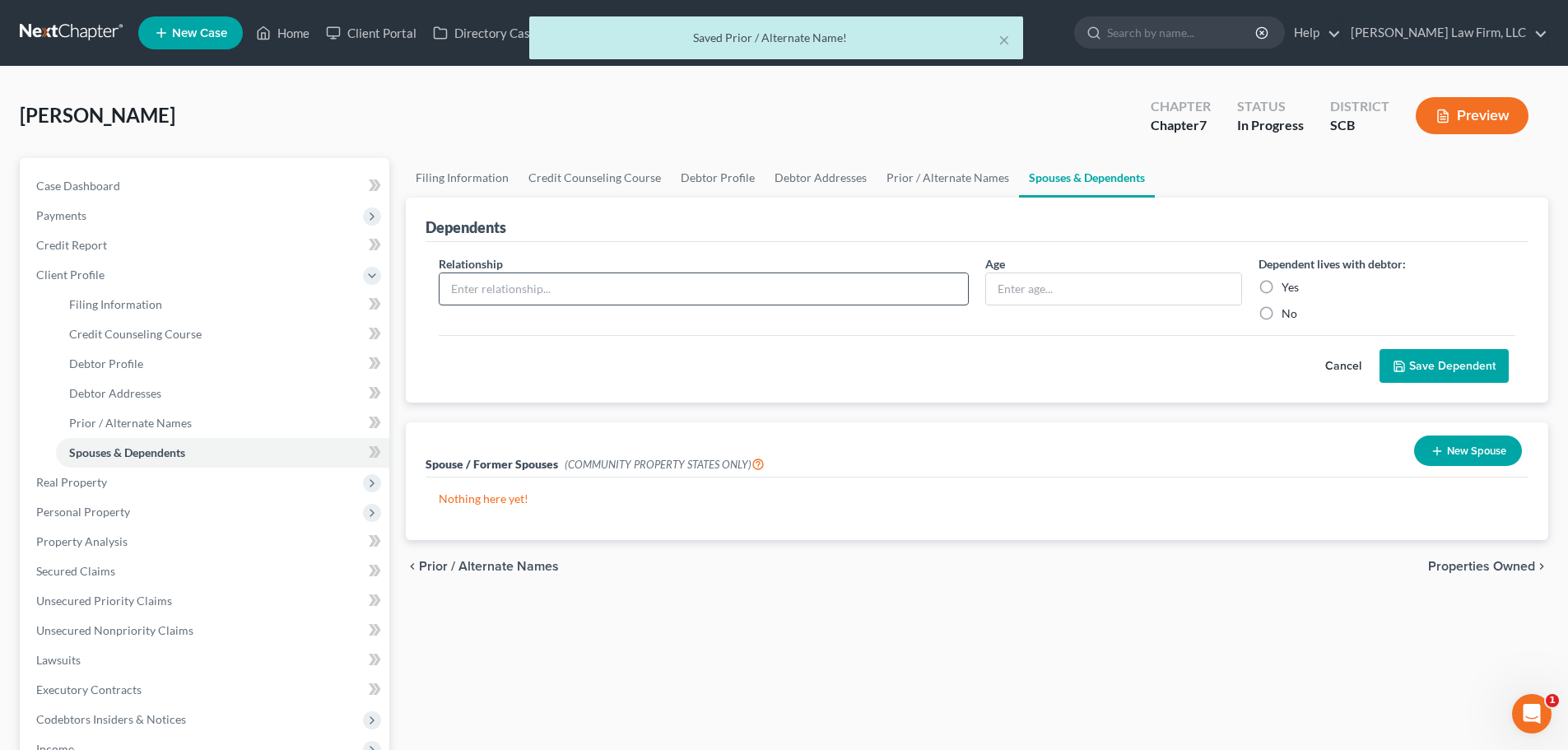
click at [594, 293] on input "text" at bounding box center [703, 288] width 528 height 31
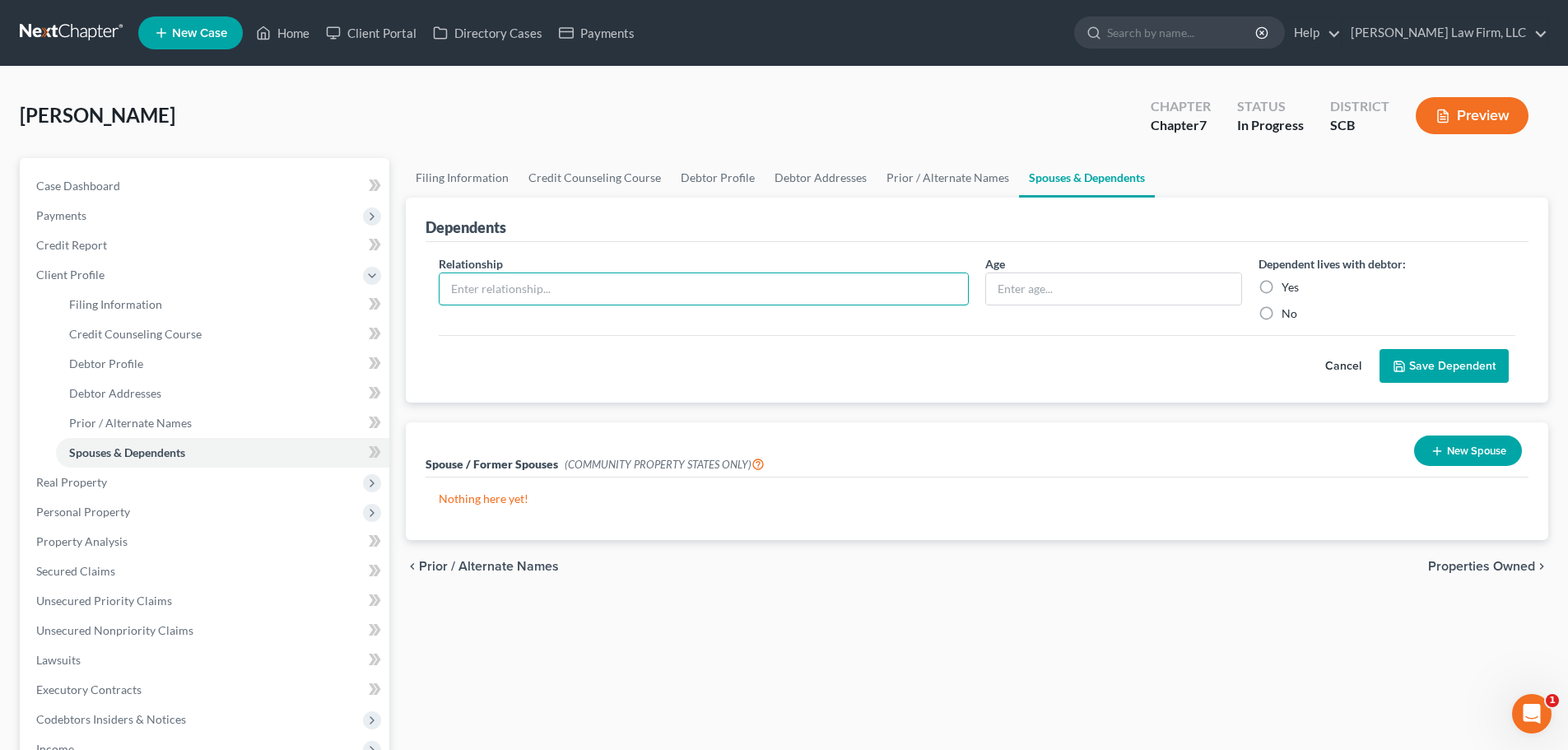
type input "Son"
click at [1080, 284] on input "text" at bounding box center [1113, 288] width 255 height 31
type input "19"
click at [1287, 290] on label "Yes" at bounding box center [1289, 287] width 17 height 17
click at [1287, 290] on input "Yes" at bounding box center [1292, 283] width 10 height 10
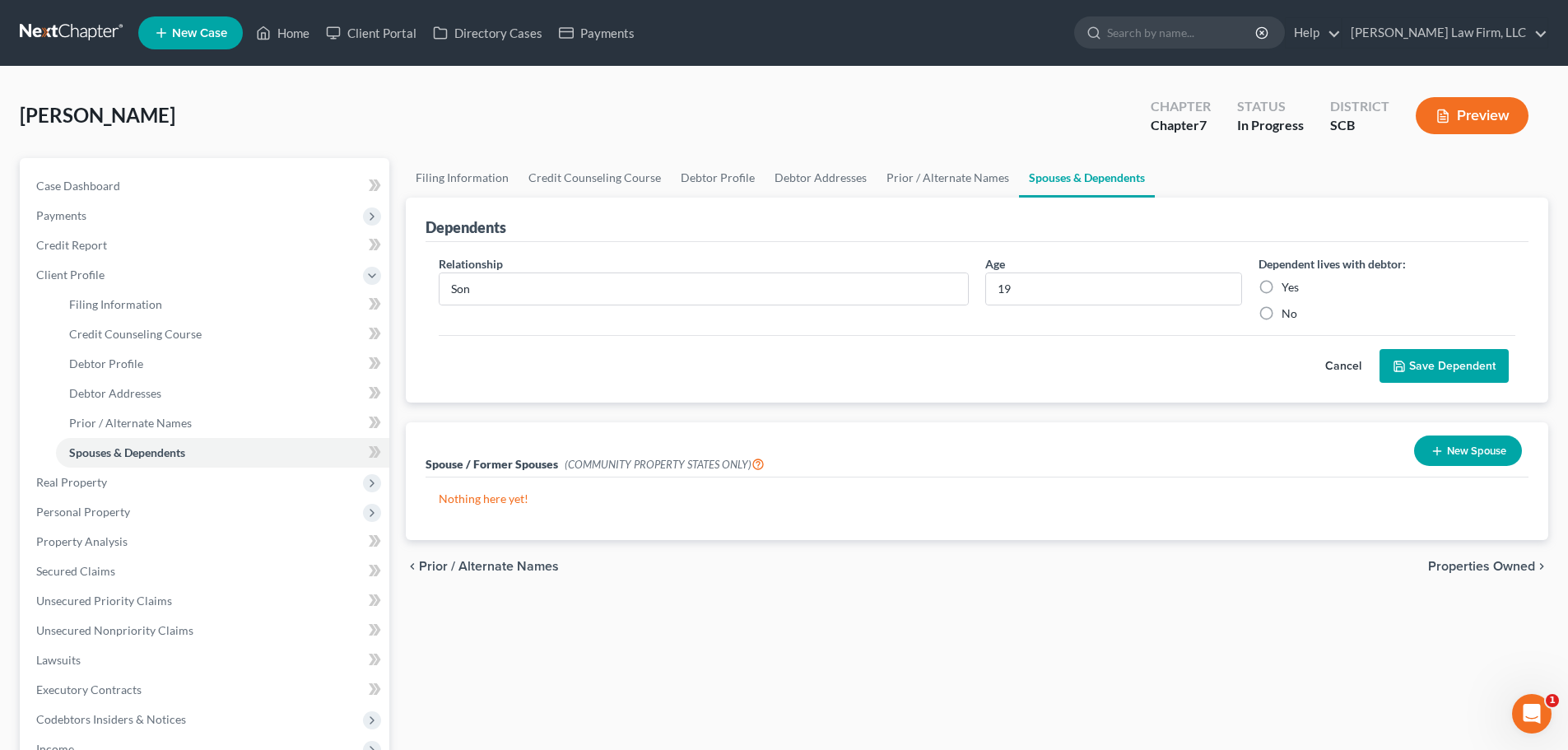
radio input "true"
click at [1418, 360] on button "Save Dependent" at bounding box center [1444, 366] width 129 height 35
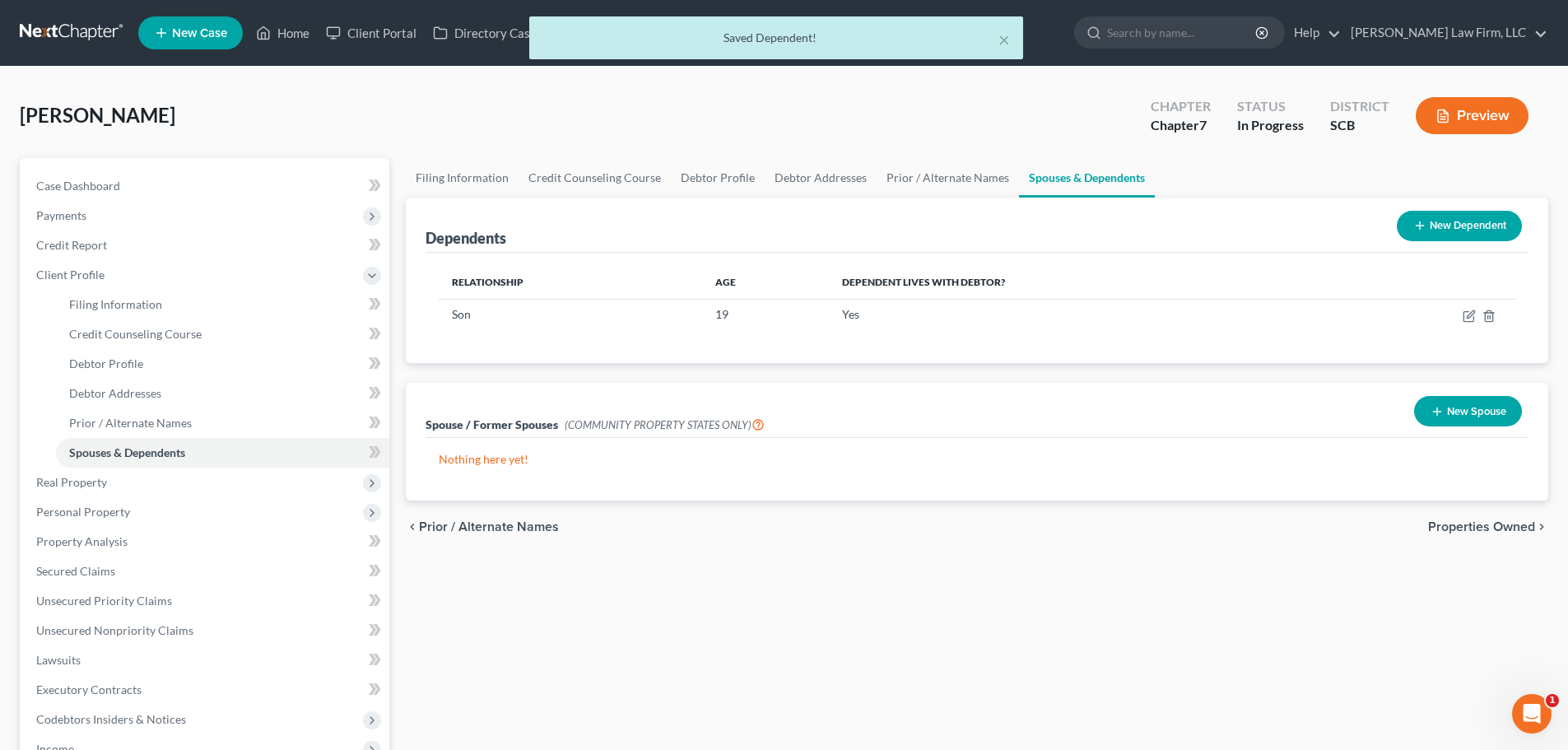
click at [1417, 218] on button "New Dependent" at bounding box center [1460, 225] width 125 height 31
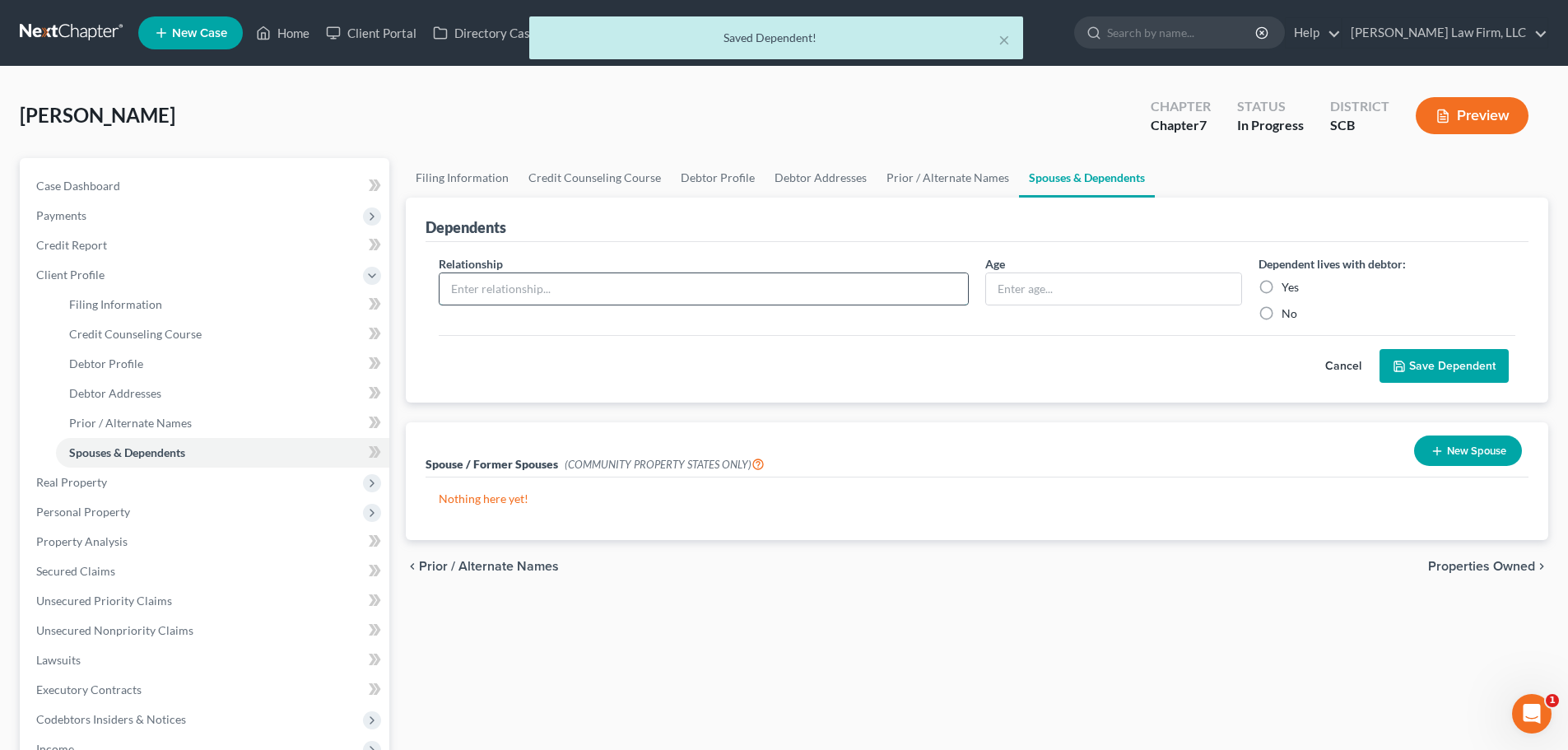
click at [550, 291] on input "text" at bounding box center [703, 288] width 528 height 31
type input "Daughter"
click at [1048, 299] on input "text" at bounding box center [1113, 288] width 255 height 31
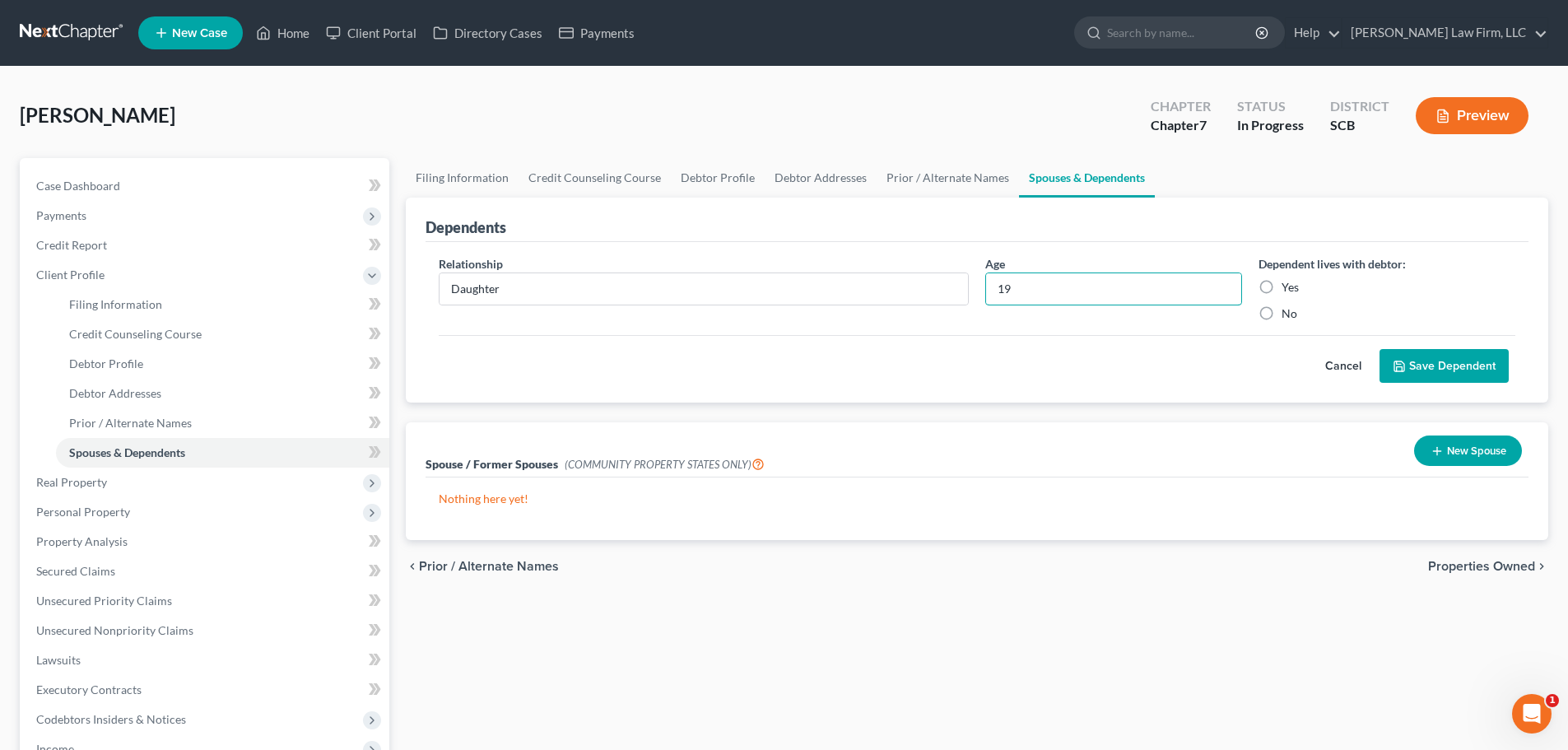
type input "19"
click at [1281, 285] on label "Yes" at bounding box center [1289, 287] width 17 height 17
click at [1287, 285] on input "Yes" at bounding box center [1292, 283] width 10 height 10
radio input "true"
click at [1434, 375] on button "Save Dependent" at bounding box center [1444, 366] width 129 height 35
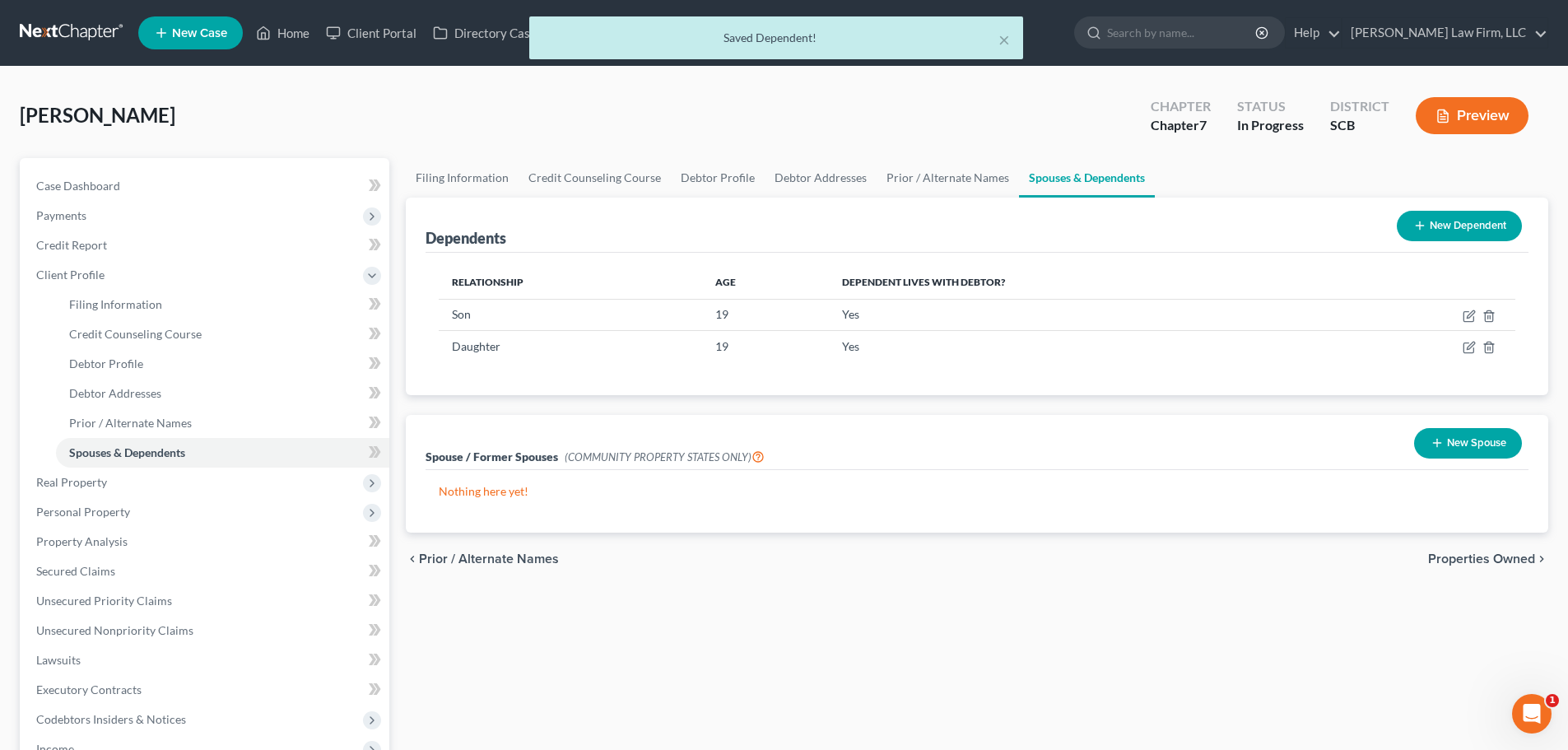
click at [1474, 228] on button "New Dependent" at bounding box center [1460, 225] width 125 height 31
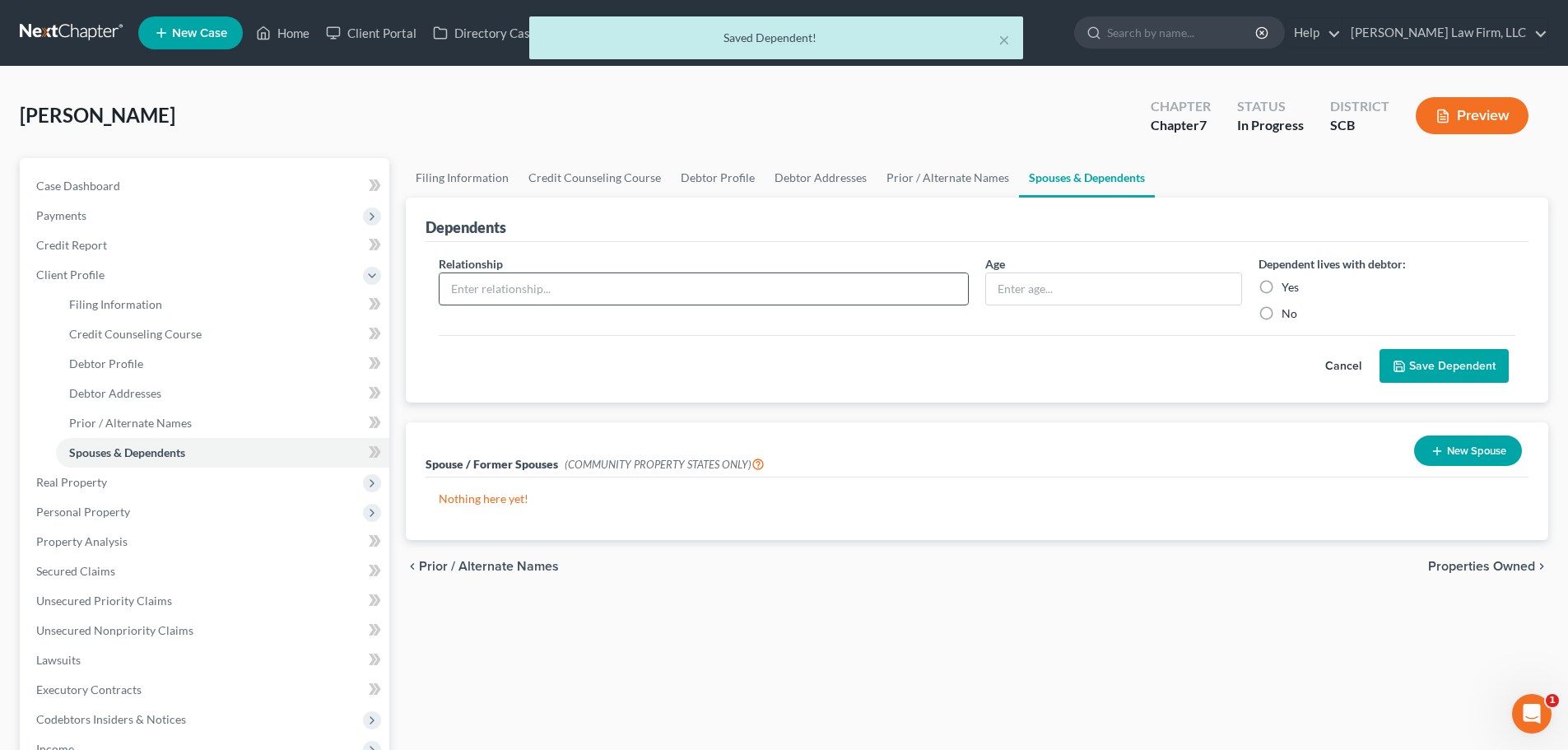
click at [572, 298] on input "text" at bounding box center [703, 288] width 528 height 31
type input "Daughter"
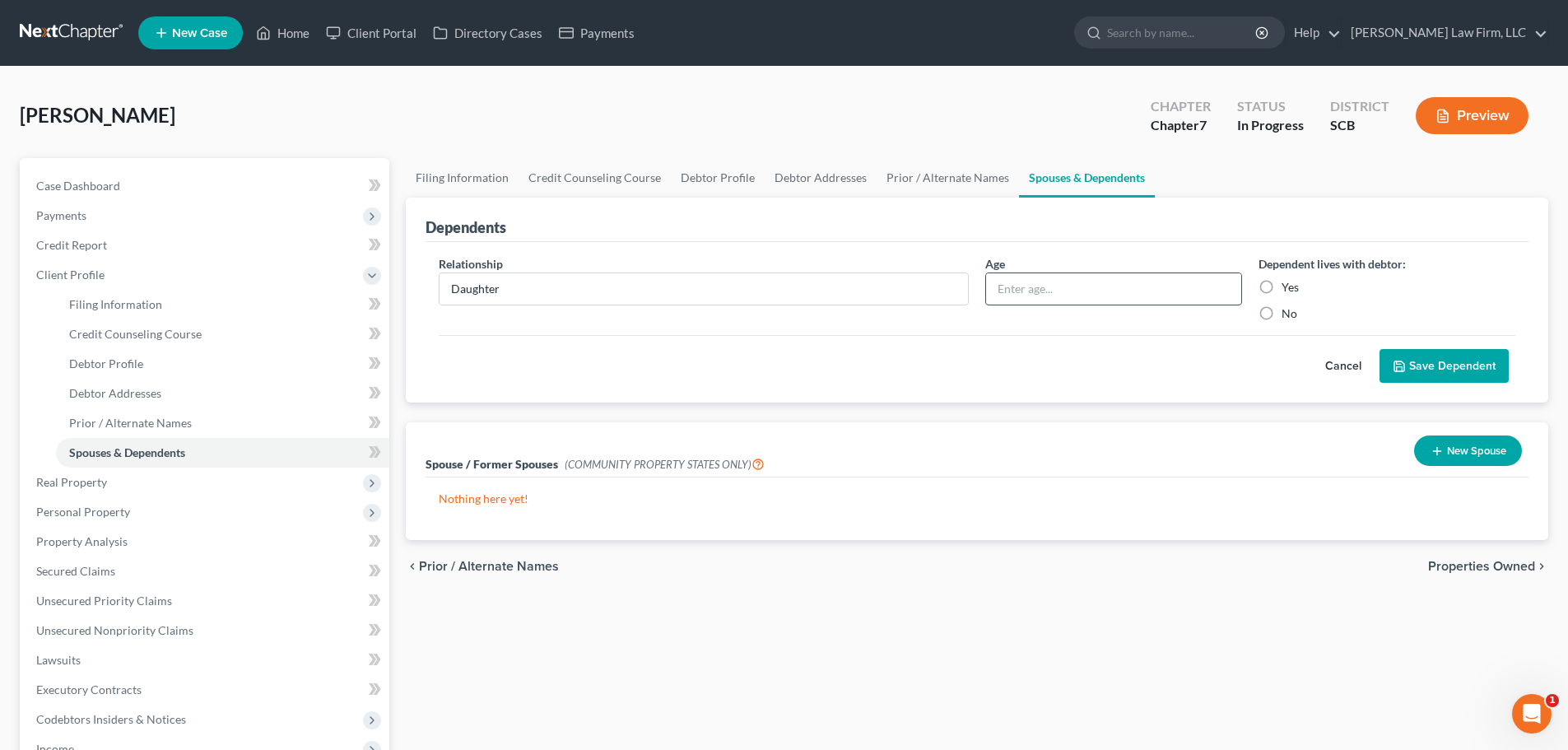
click at [1037, 292] on input "text" at bounding box center [1113, 288] width 255 height 31
type input "18"
click at [1284, 279] on label "Yes" at bounding box center [1289, 287] width 17 height 17
click at [1287, 279] on input "Yes" at bounding box center [1292, 283] width 10 height 10
radio input "true"
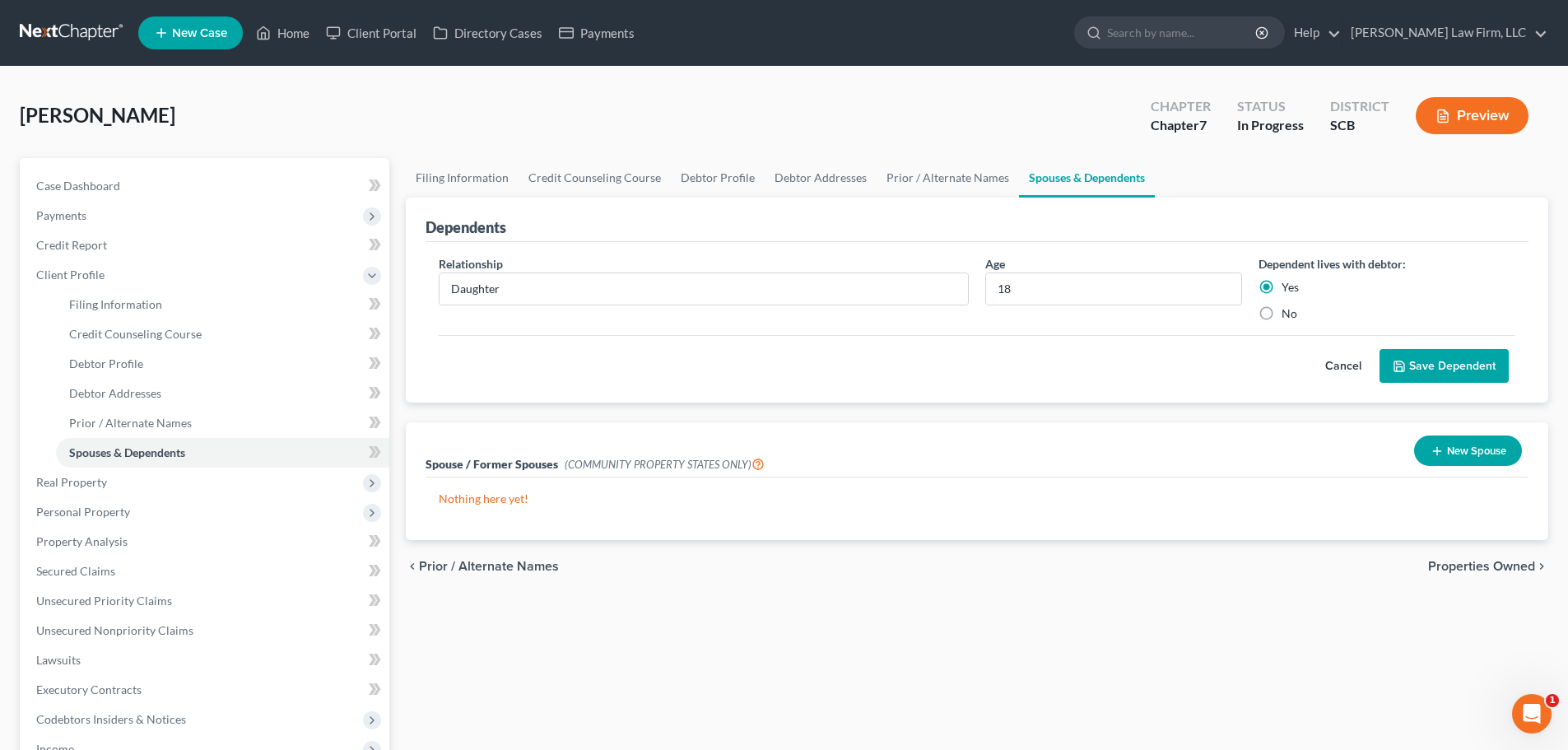
click at [1430, 355] on button "Save Dependent" at bounding box center [1444, 366] width 129 height 35
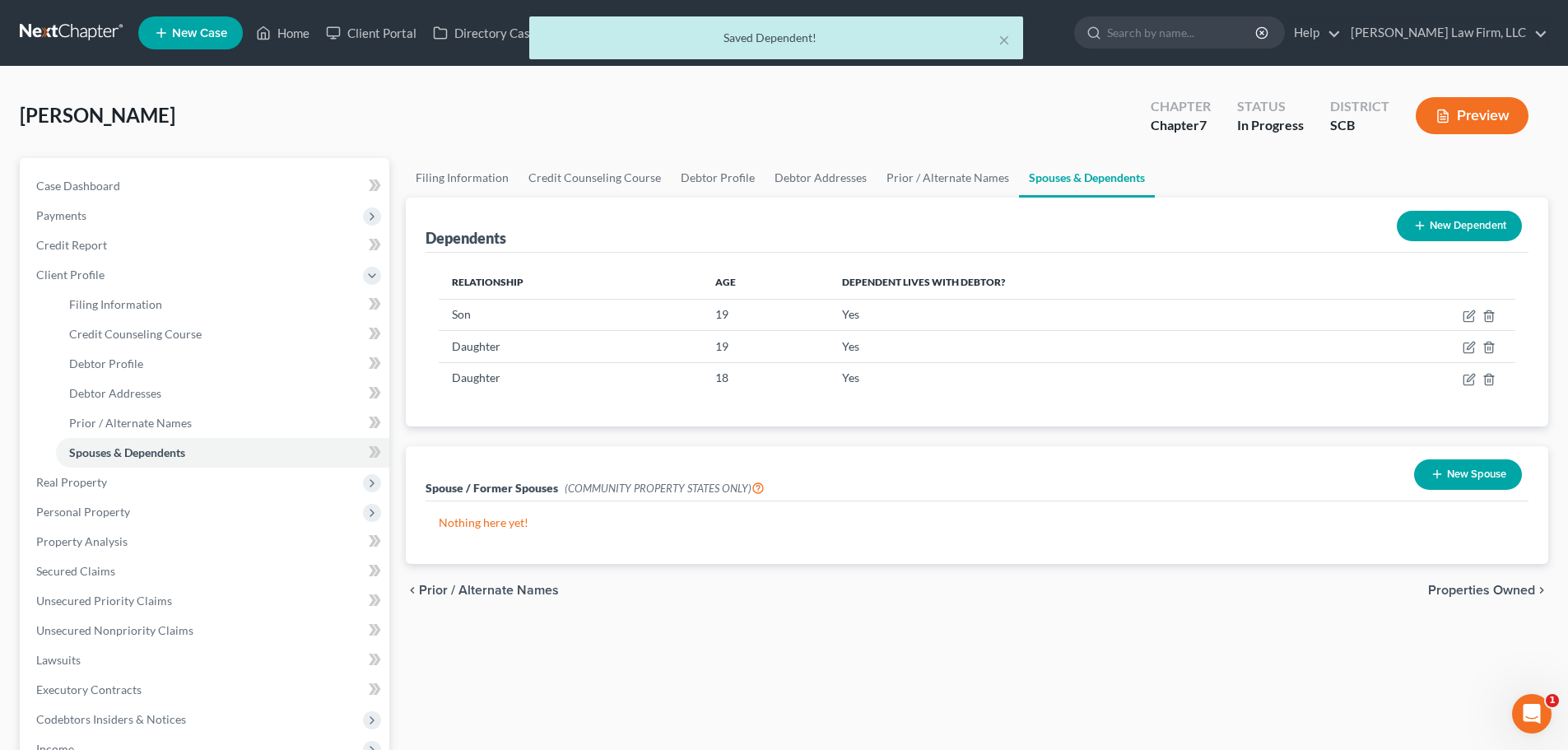
drag, startPoint x: 1049, startPoint y: 597, endPoint x: 785, endPoint y: 587, distance: 264.2
click at [1048, 597] on div "chevron_left Prior / Alternate Names Properties Owned chevron_right" at bounding box center [977, 590] width 1143 height 52
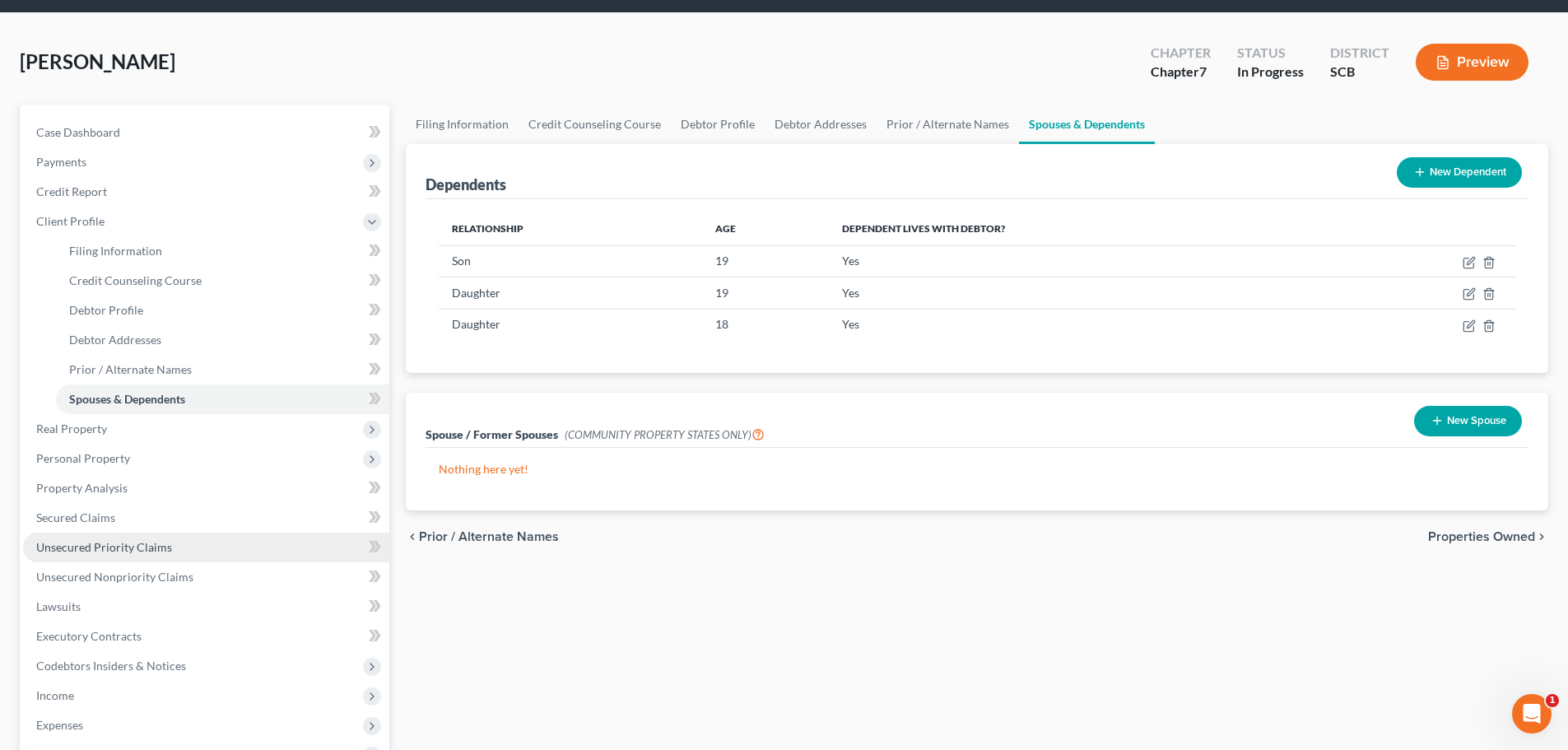
scroll to position [82, 0]
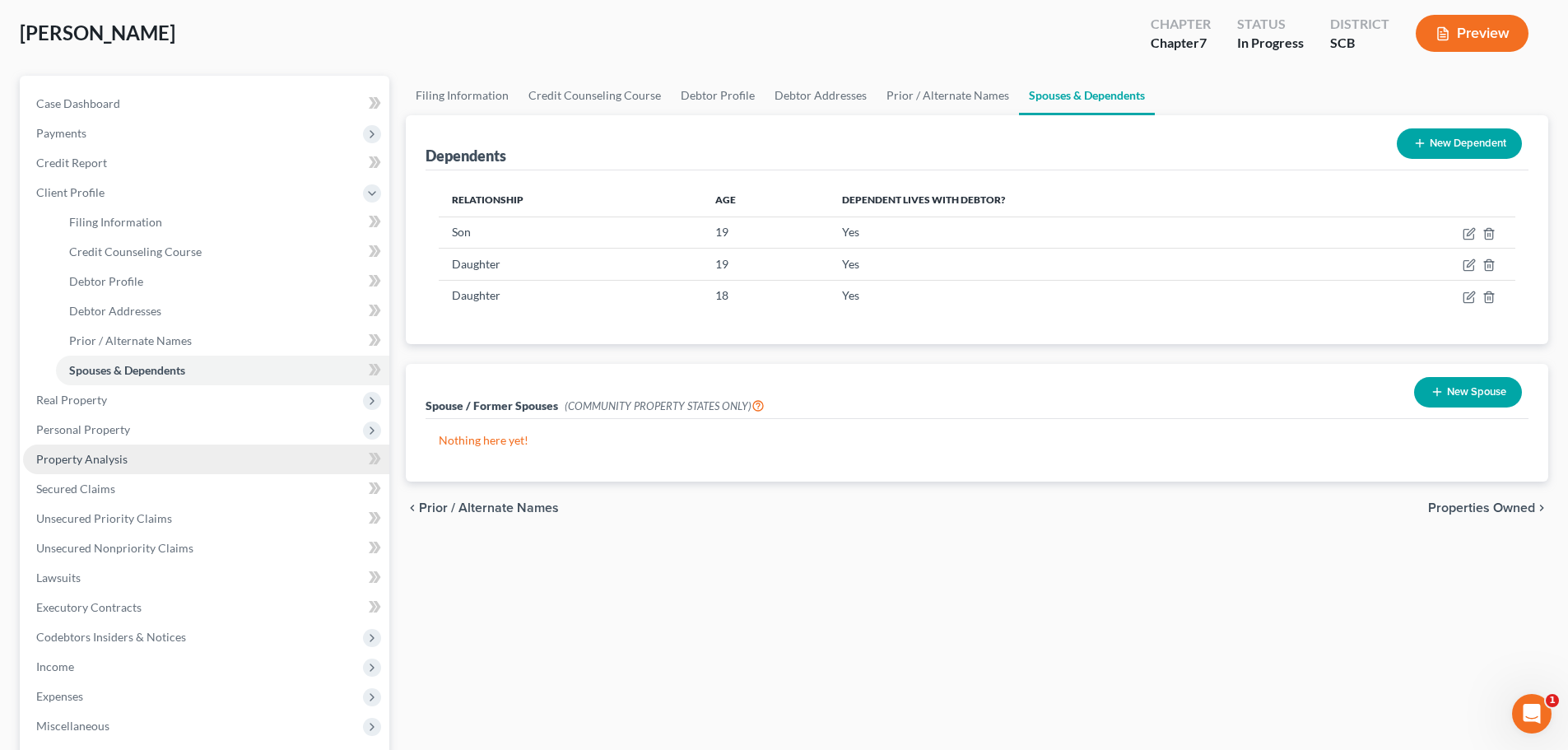
click at [93, 453] on span "Property Analysis" at bounding box center [82, 458] width 92 height 14
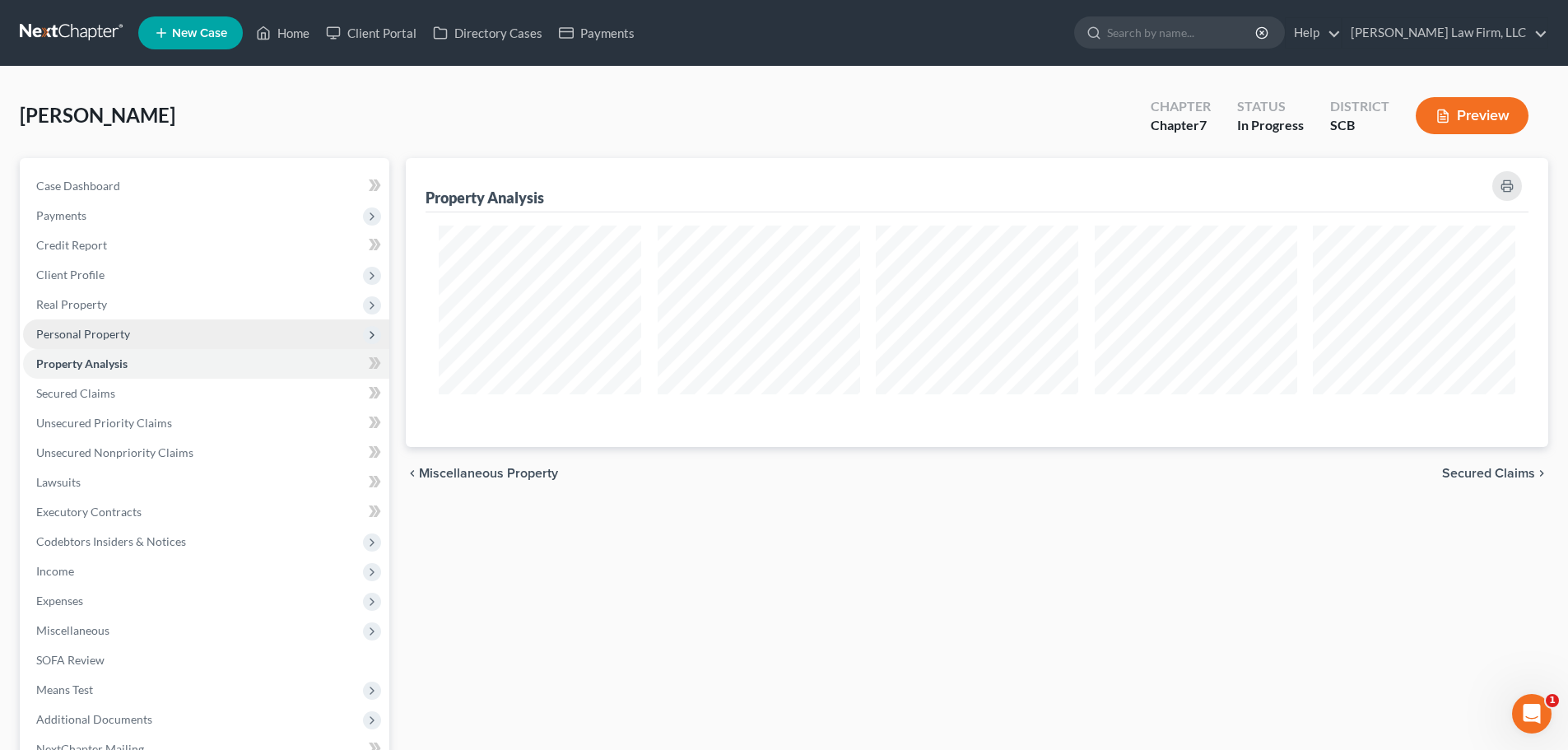
click at [101, 341] on span "Personal Property" at bounding box center [207, 335] width 367 height 30
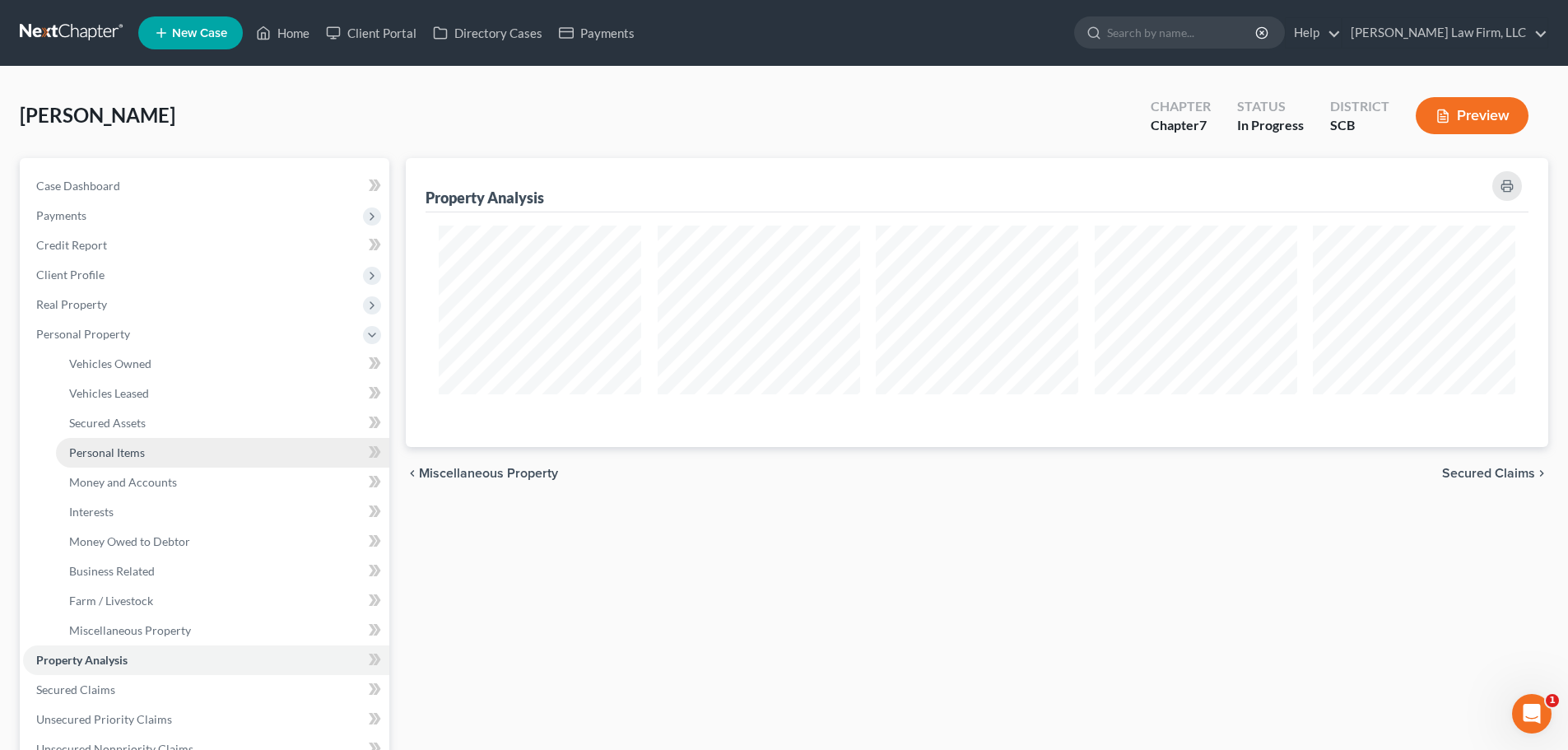
click at [127, 459] on link "Personal Items" at bounding box center [223, 453] width 333 height 30
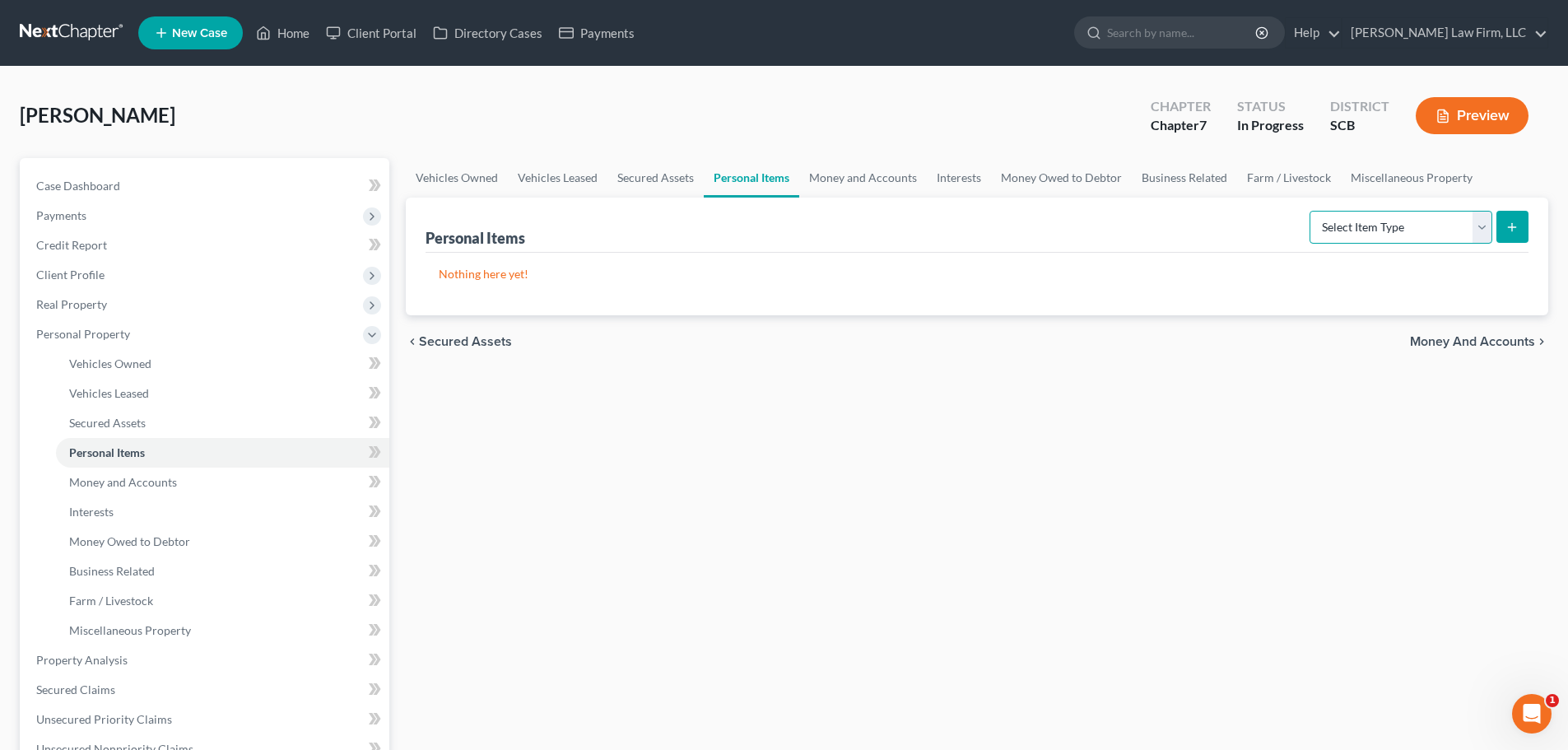
click at [1432, 225] on select "Select Item Type Clothing Collectibles Of Value Electronics Firearms Household …" at bounding box center [1400, 226] width 182 height 33
select select "firearms"
click at [1311, 210] on select "Select Item Type Clothing Collectibles Of Value Electronics Firearms Household …" at bounding box center [1400, 226] width 182 height 33
click at [1510, 226] on icon "submit" at bounding box center [1512, 227] width 13 height 13
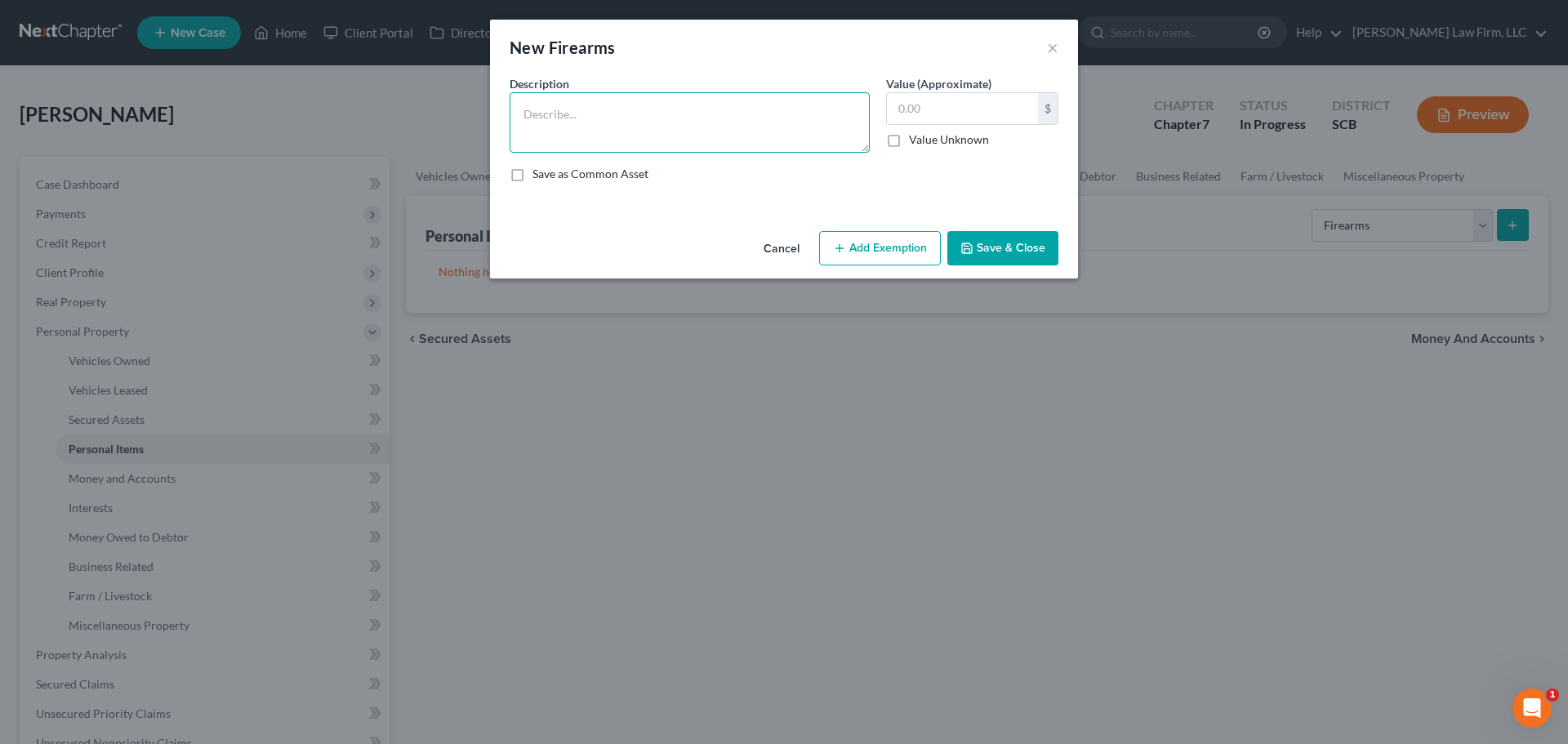
click at [780, 127] on textarea at bounding box center [689, 122] width 360 height 60
type textarea "Glock 19 .9 Handgun ($300)"
type input "300"
click at [780, 127] on textarea "Glock 19 .9 Handgun ($300)" at bounding box center [689, 122] width 360 height 60
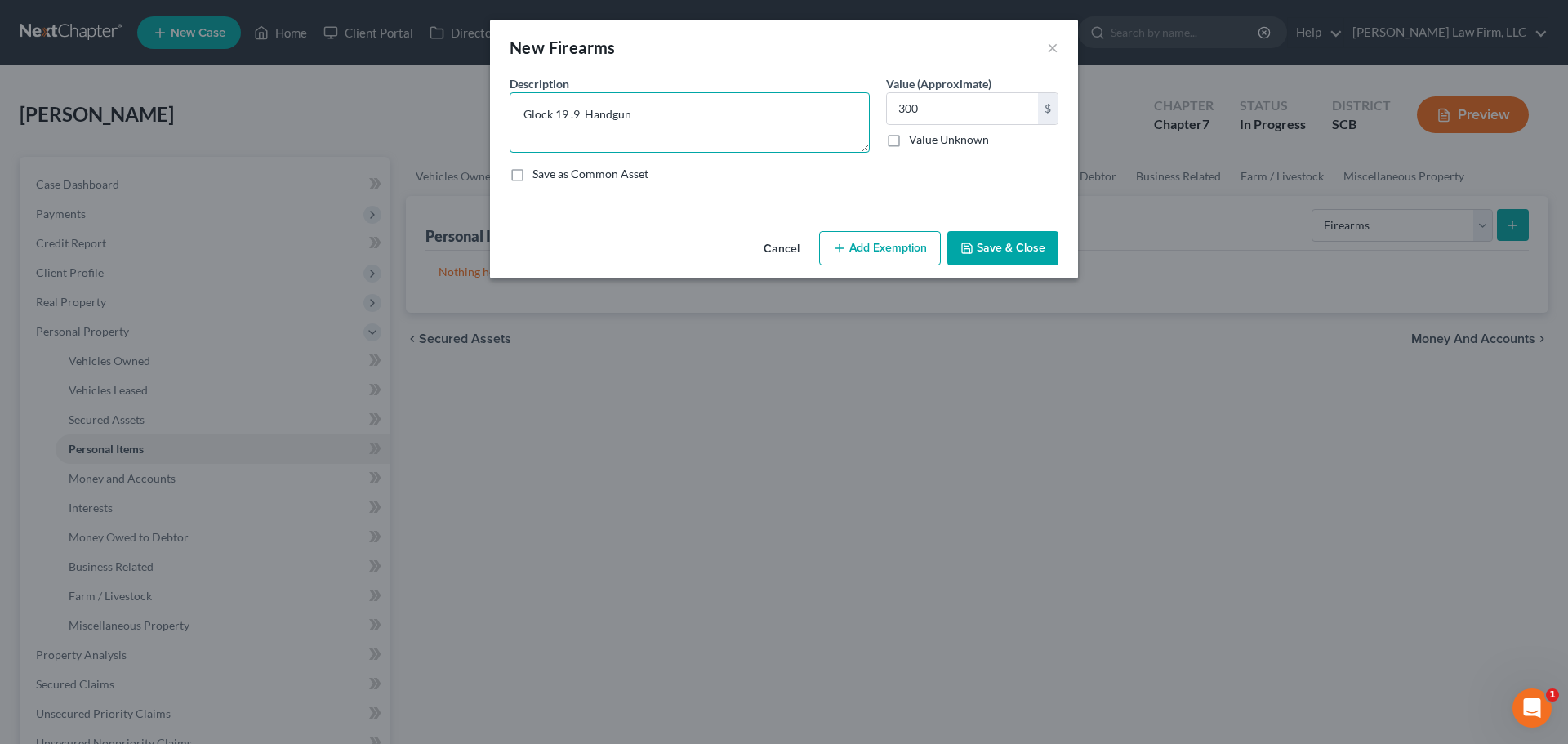
type textarea "Glock 19 .9 Handgun"
click at [854, 240] on button "Add Exemption" at bounding box center [880, 248] width 122 height 34
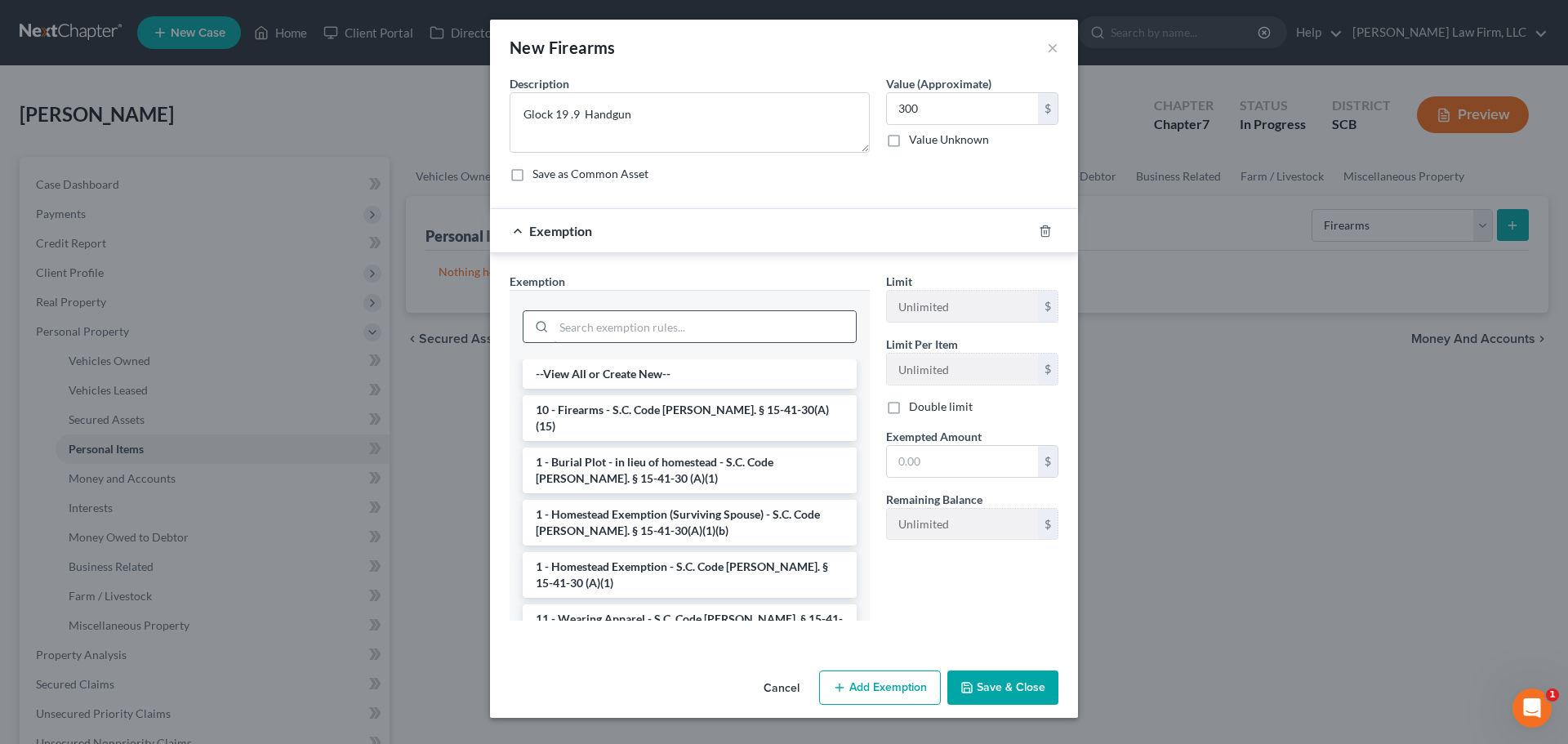
click at [699, 319] on input "search" at bounding box center [705, 326] width 302 height 31
drag, startPoint x: 694, startPoint y: 400, endPoint x: 741, endPoint y: 419, distance: 50.7
click at [695, 401] on li "10 - Firearms - S.C. Code [PERSON_NAME]. § 15-41-30(A)(15)" at bounding box center [689, 417] width 334 height 45
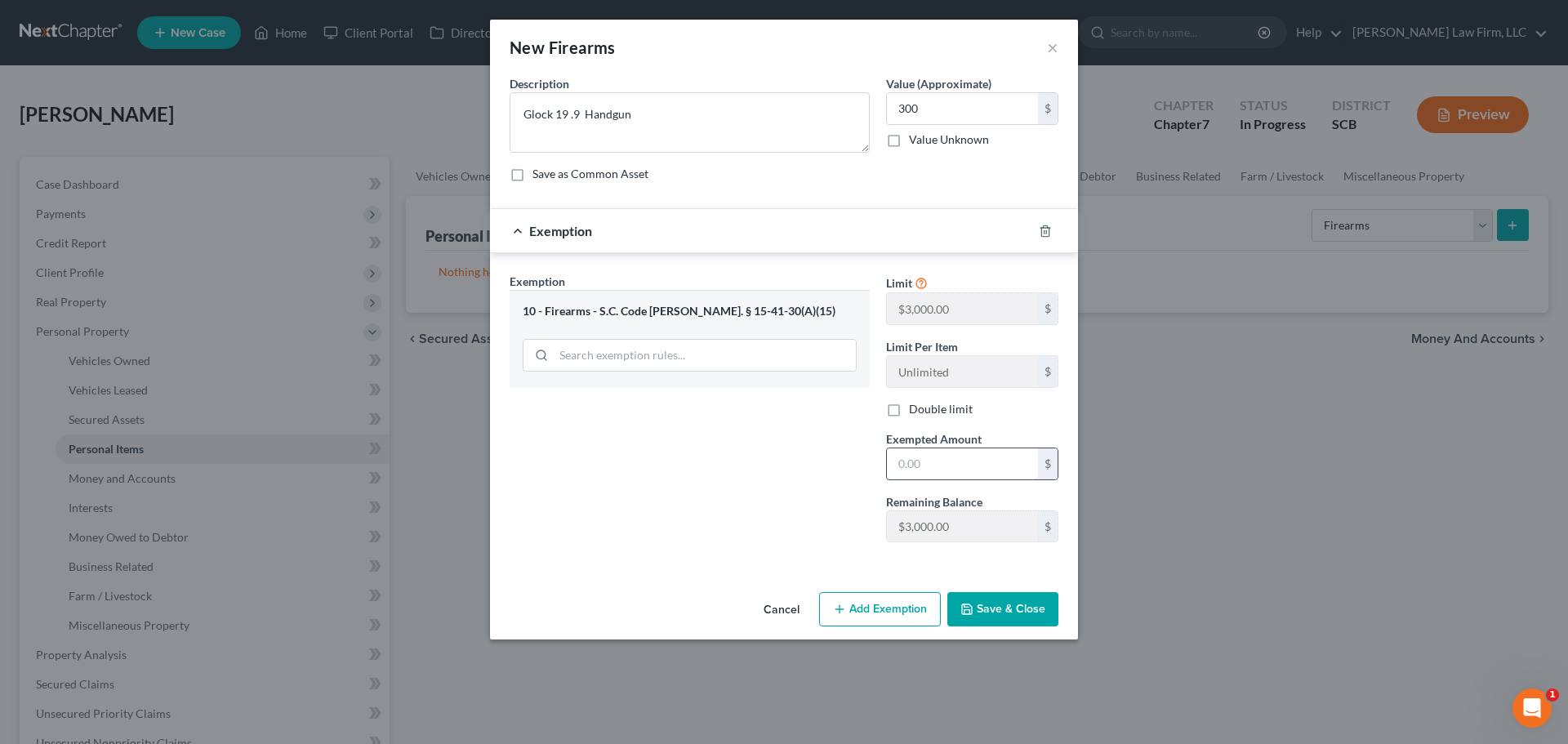
click at [958, 474] on input "text" at bounding box center [962, 463] width 151 height 31
type input "300"
click at [974, 622] on button "Save & Close" at bounding box center [1003, 609] width 111 height 34
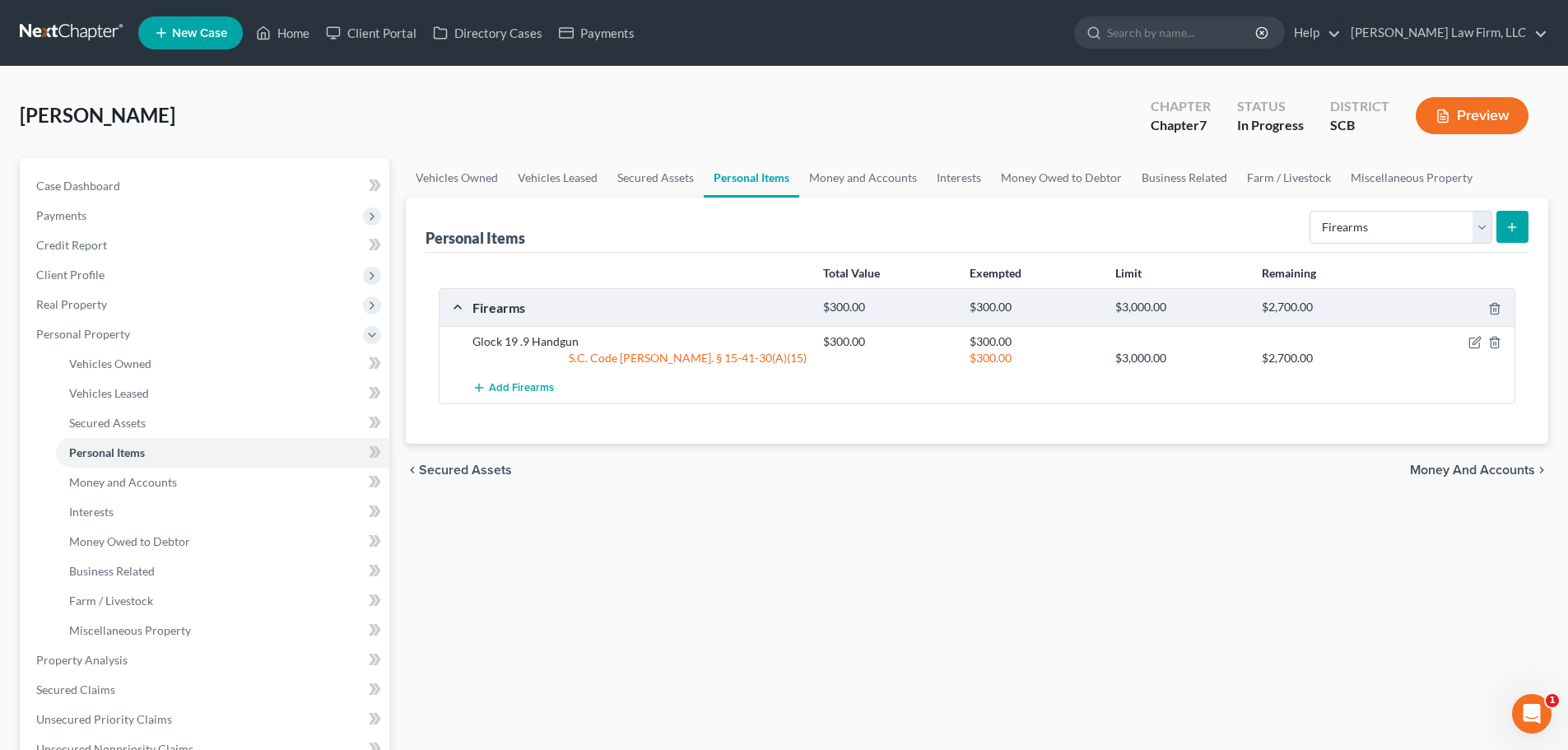
drag, startPoint x: 899, startPoint y: 498, endPoint x: 859, endPoint y: 483, distance: 42.7
click at [897, 498] on div "Vehicles Owned Vehicles Leased Secured Assets Personal Items Money and Accounts…" at bounding box center [976, 663] width 1158 height 1010
click at [135, 357] on span "Vehicles Owned" at bounding box center [110, 363] width 82 height 14
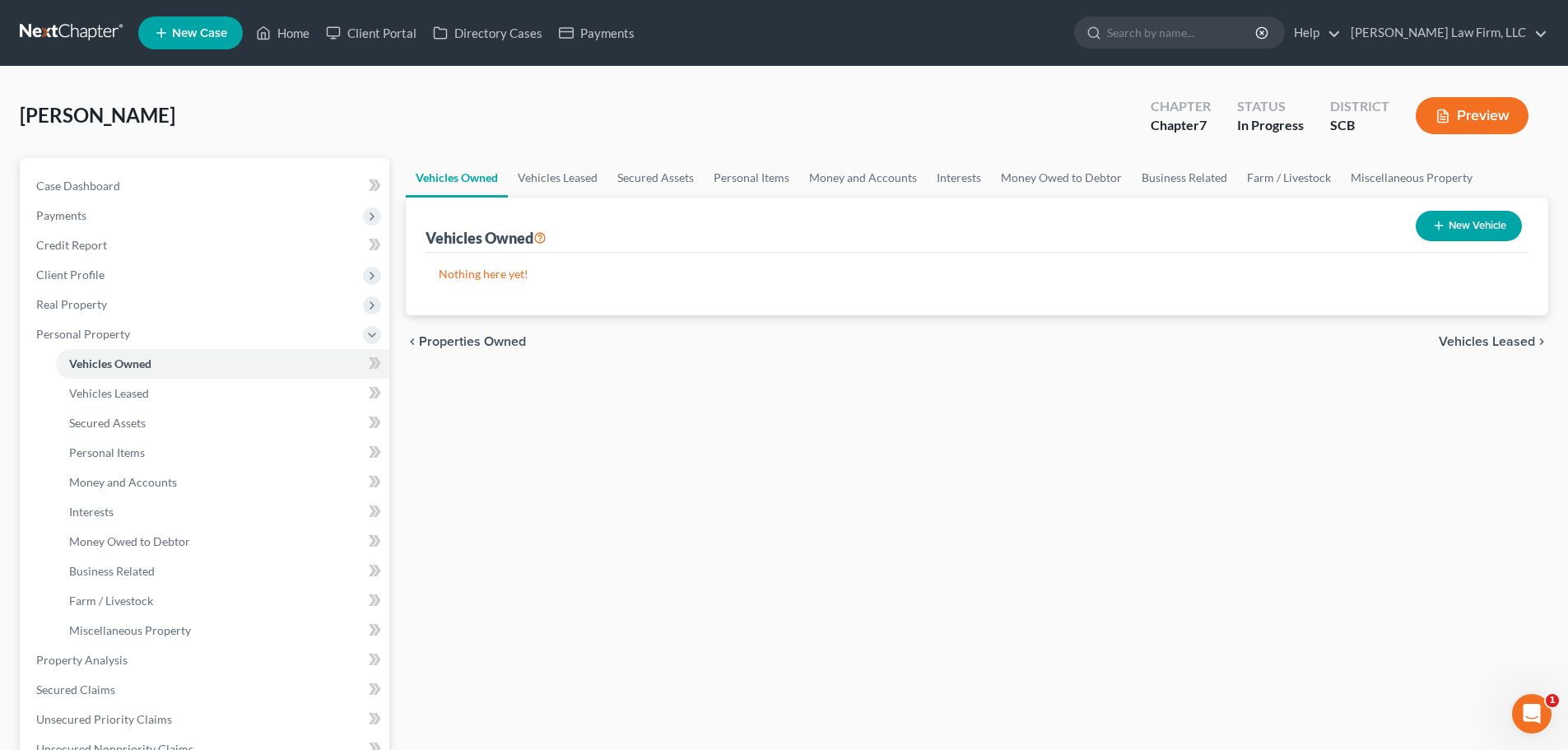
click at [1489, 234] on button "New Vehicle" at bounding box center [1469, 225] width 107 height 31
select select "0"
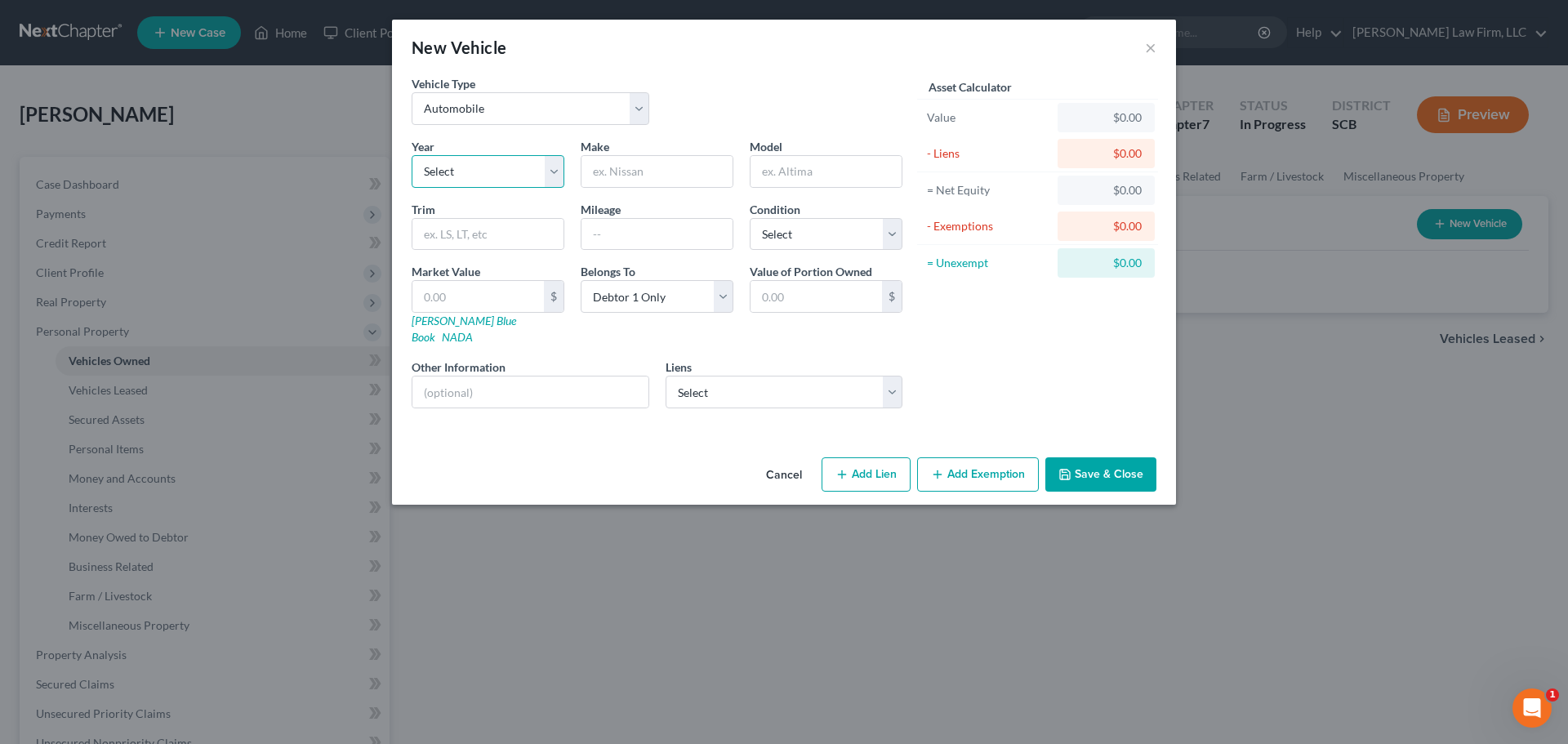
click at [548, 169] on select "Select 2026 2025 2024 2023 2022 2021 2020 2019 2018 2017 2016 2015 2014 2013 20…" at bounding box center [488, 171] width 153 height 32
select select "12"
click at [412, 155] on select "Select 2026 2025 2024 2023 2022 2021 2020 2019 2018 2017 2016 2015 2014 2013 20…" at bounding box center [488, 171] width 153 height 32
type input "Honda"
type input "Accord"
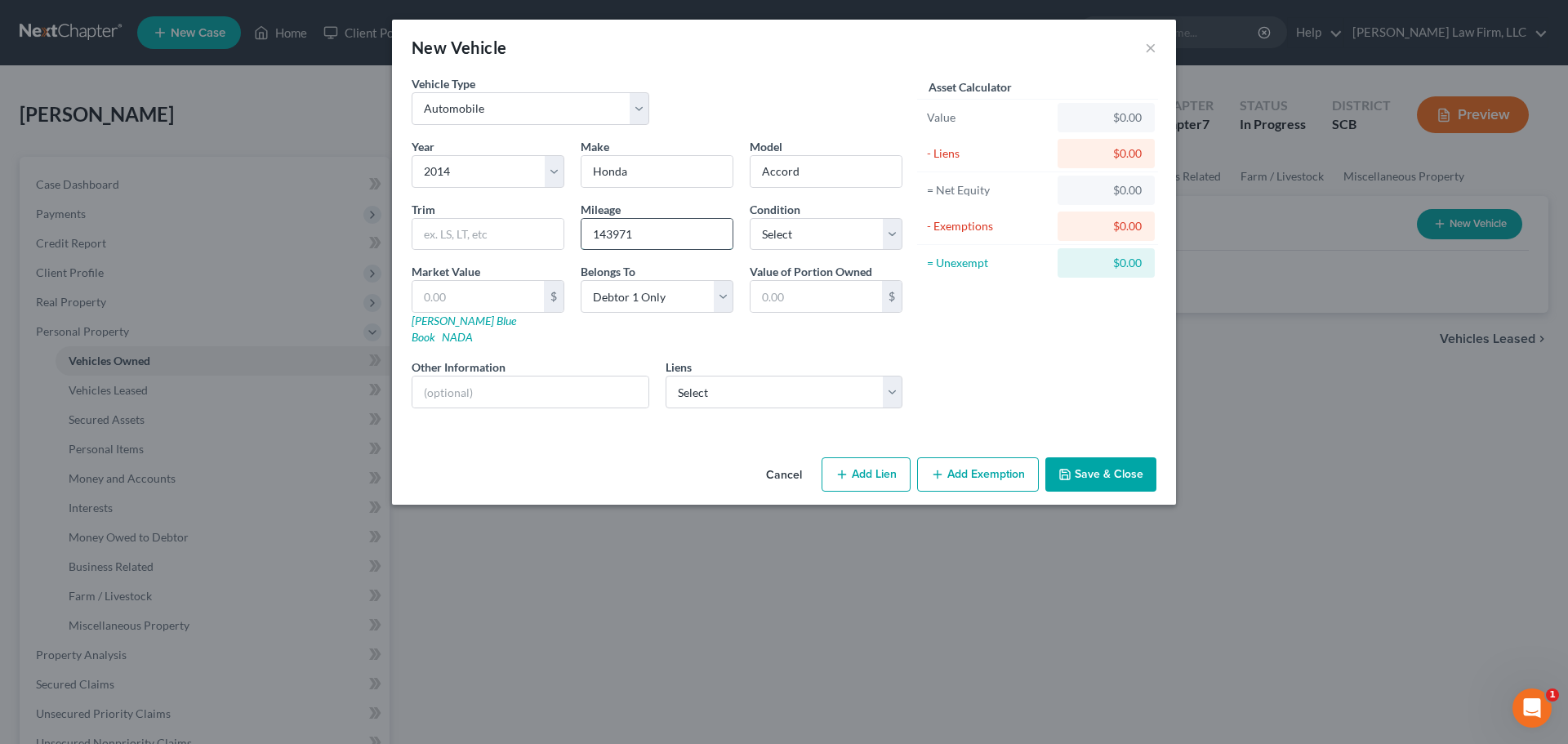
click at [659, 235] on input "143971" at bounding box center [657, 234] width 151 height 31
click at [610, 237] on input "143971" at bounding box center [657, 234] width 151 height 31
drag, startPoint x: 638, startPoint y: 232, endPoint x: 531, endPoint y: 242, distance: 107.5
click at [531, 242] on div "Year Select 2026 2025 2024 2023 2022 2021 2020 2019 2018 2017 2016 2015 2014 20…" at bounding box center [657, 279] width 508 height 283
type input "168,475"
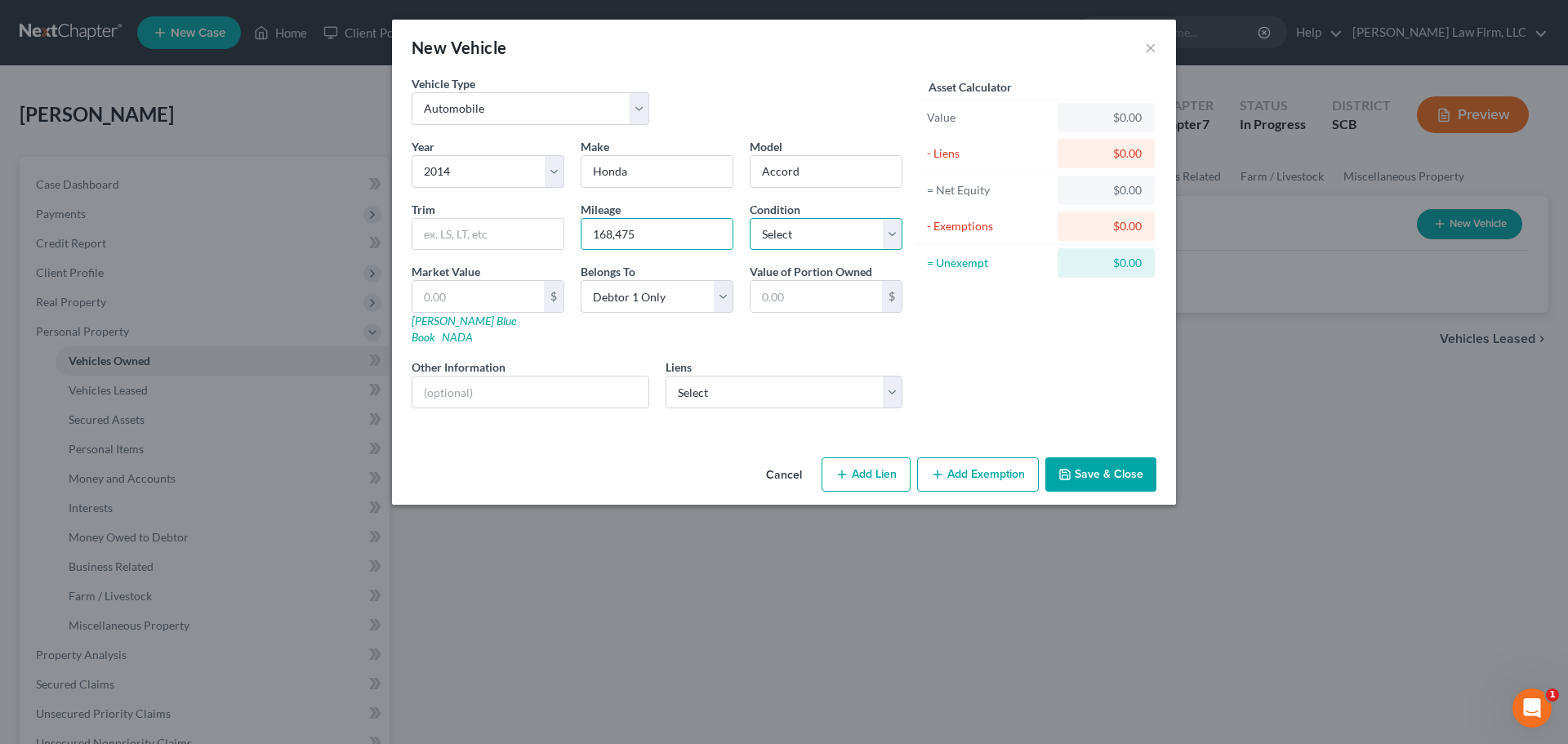
click at [811, 229] on select "Select Excellent Very Good Good Fair Poor" at bounding box center [826, 234] width 153 height 32
select select "3"
click at [750, 218] on select "Select Excellent Very Good Good Fair Poor" at bounding box center [826, 234] width 153 height 32
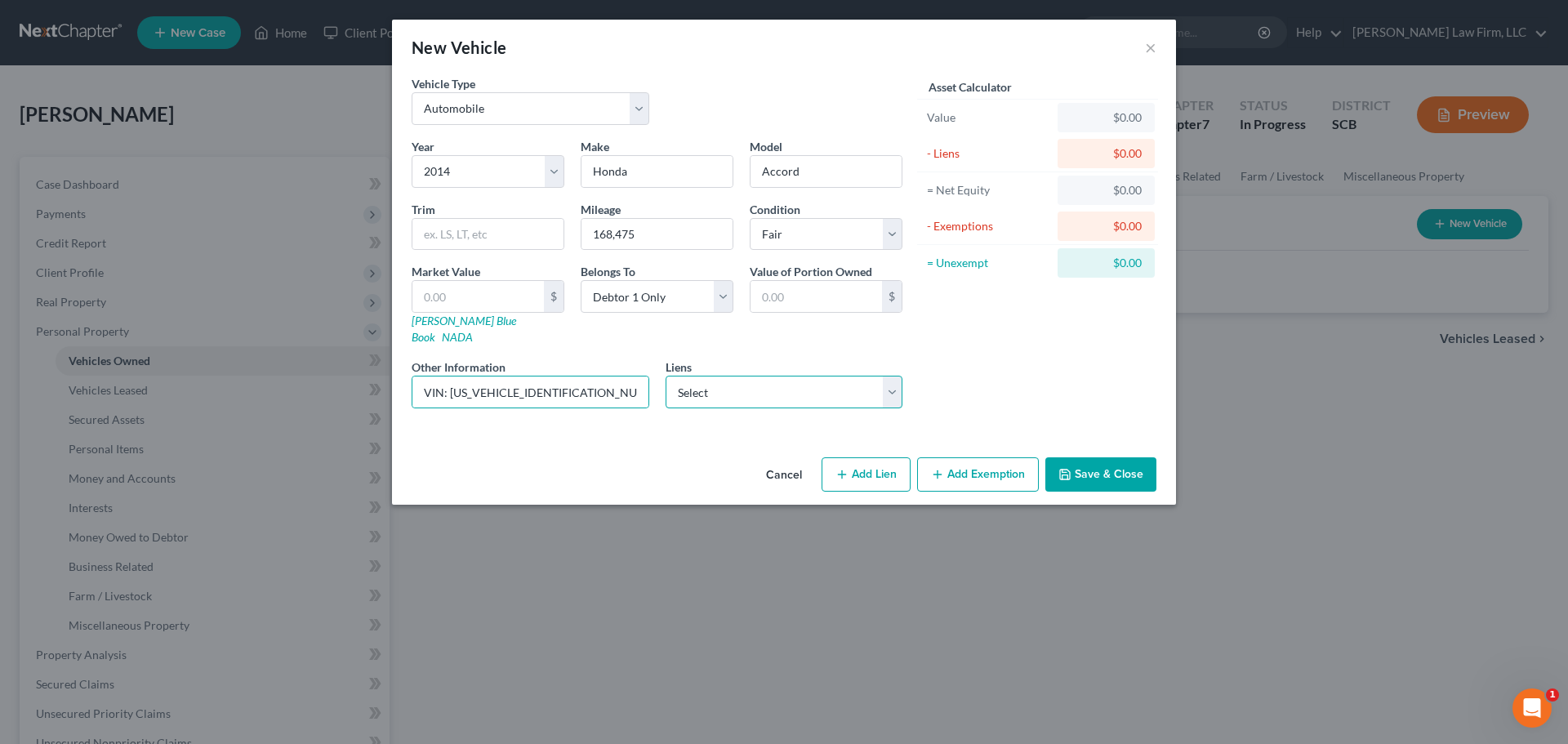
click at [750, 384] on select "Select Caf - $24,269.00" at bounding box center [784, 391] width 238 height 32
click at [581, 377] on input "VIN: 1HGCR2F36EA113230" at bounding box center [530, 391] width 236 height 31
type input "VIN: 1HGCR2F36EA113230 (No Lien)"
click at [531, 377] on input "VIN: 1HGCR2F36EA113230 (No Lien)" at bounding box center [530, 391] width 236 height 31
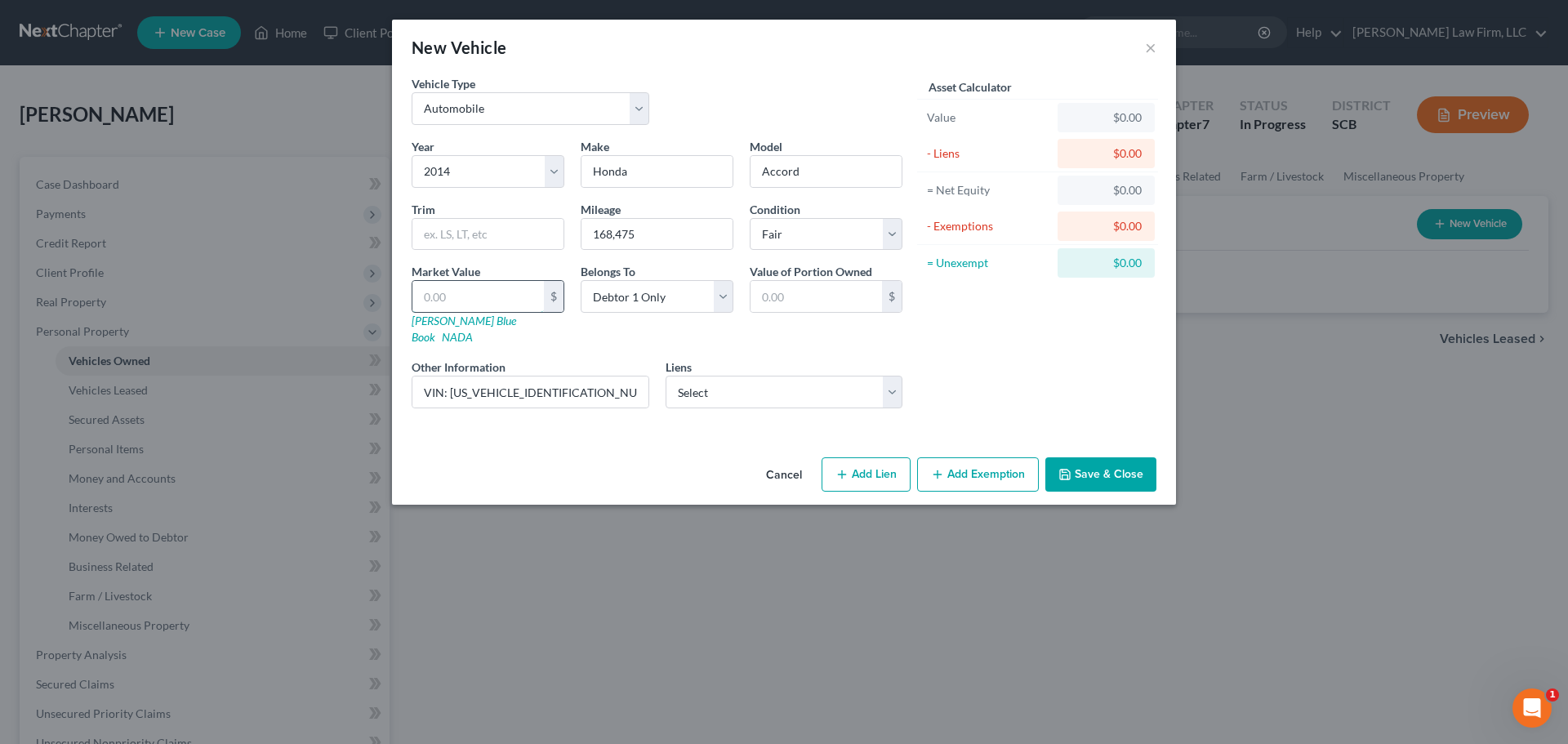
click at [493, 291] on input "text" at bounding box center [478, 296] width 132 height 31
type input "4"
type input "4.00"
type input "42"
type input "42.00"
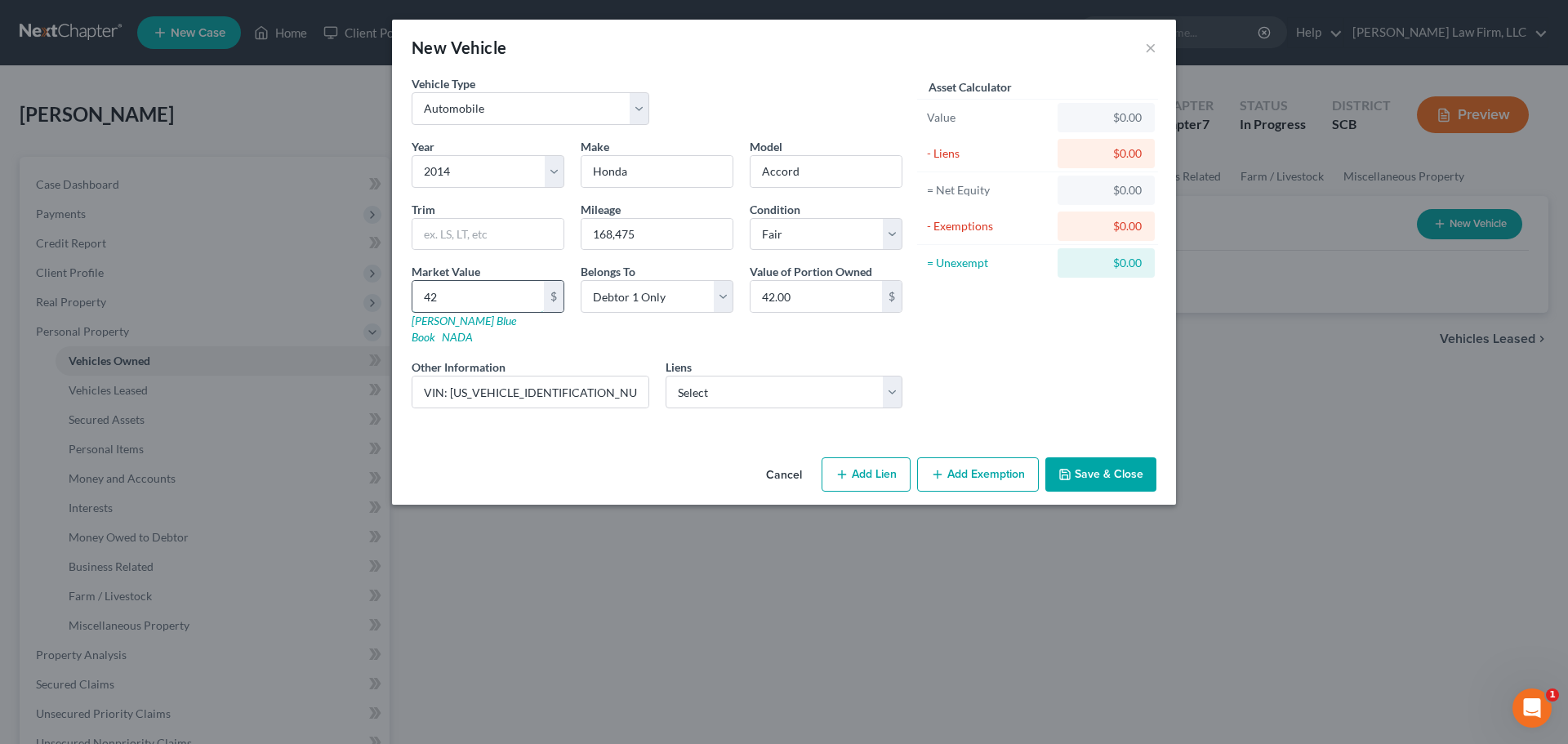
type input "420"
type input "420.00"
type input "4200"
type input "4,200.00"
click at [490, 288] on input "4,200" at bounding box center [478, 296] width 132 height 31
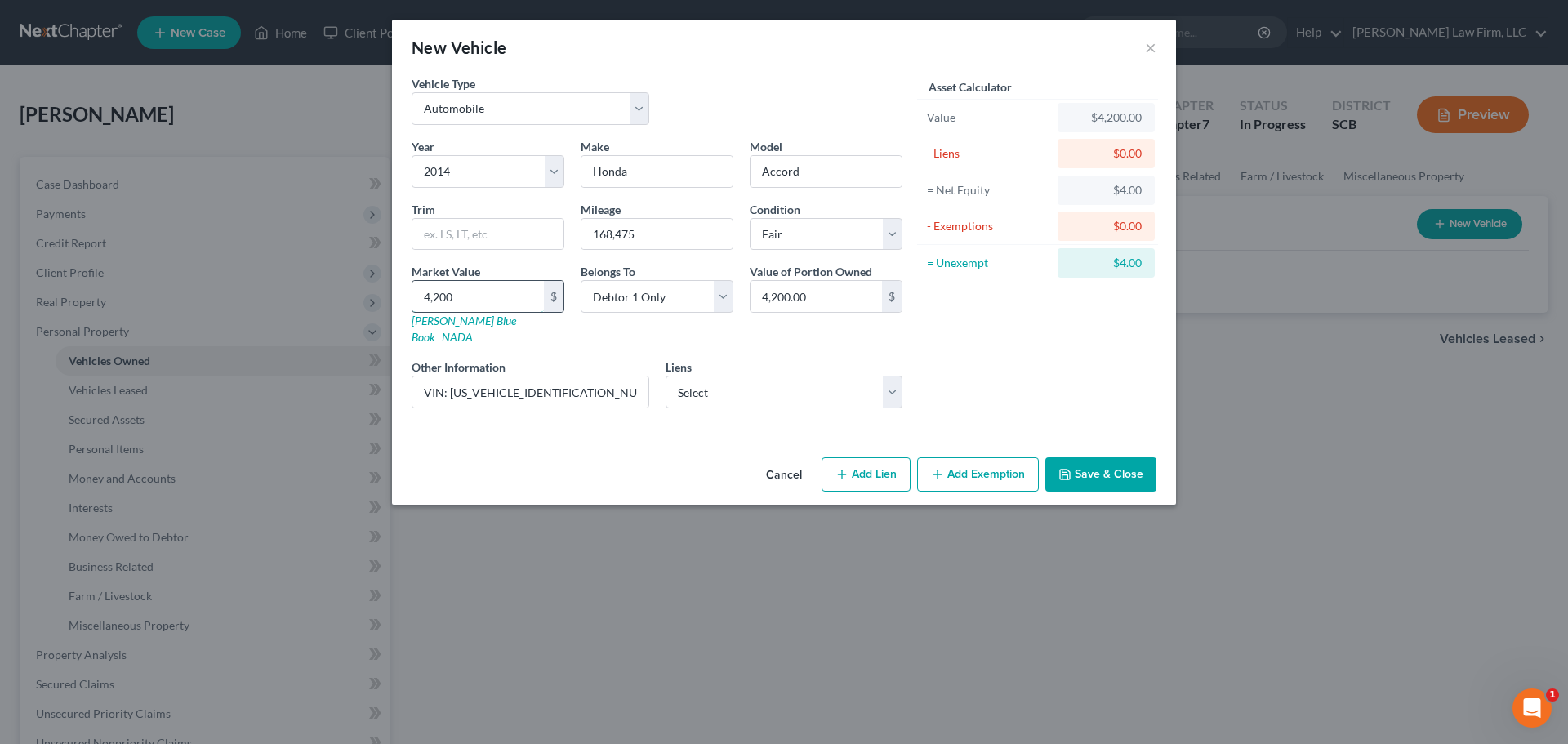
type input "4"
type input "4.00"
type input "42"
type input "42.00"
type input "420"
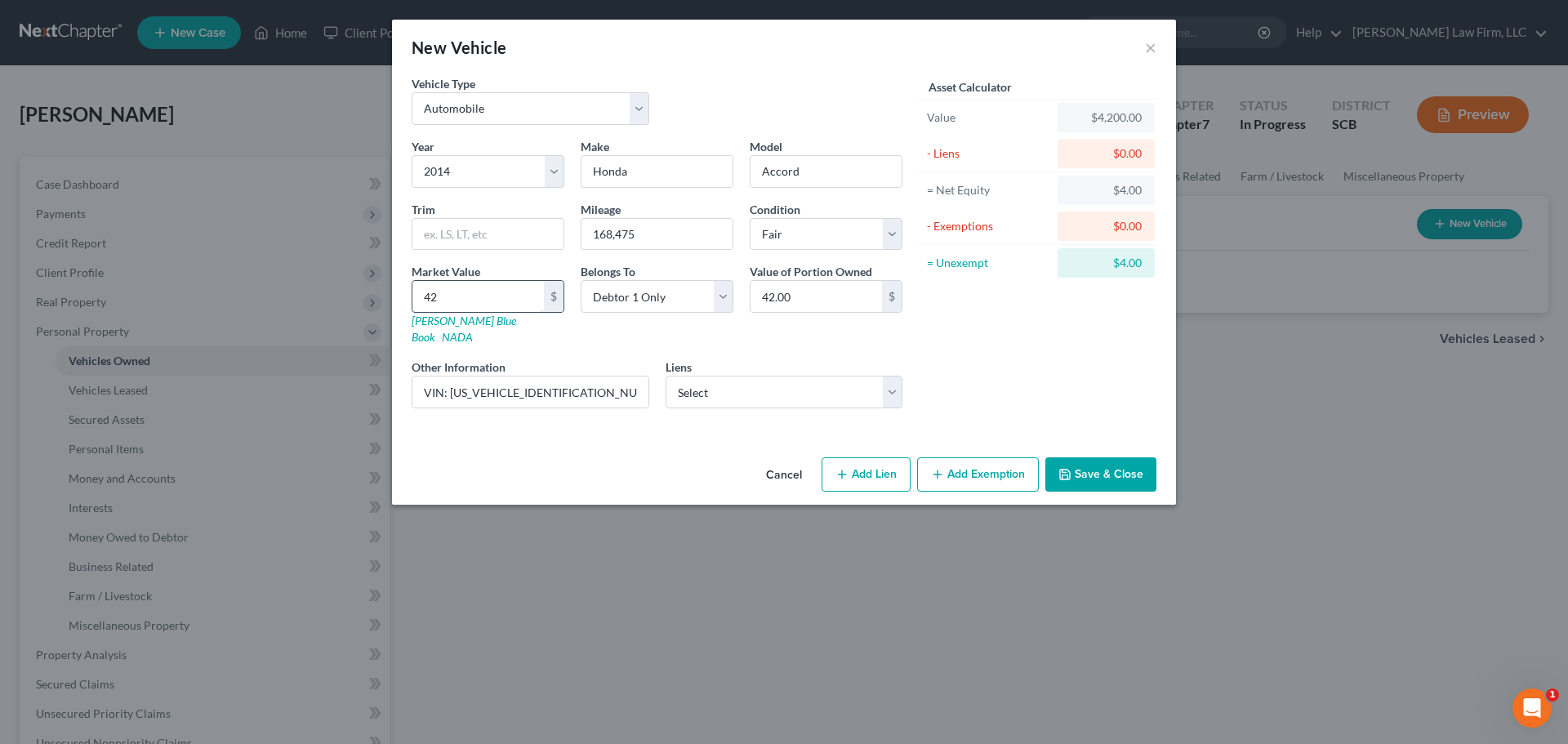
type input "420.00"
type input "4200"
type input "4,200.00"
click at [1137, 468] on button "Save & Close" at bounding box center [1101, 474] width 111 height 34
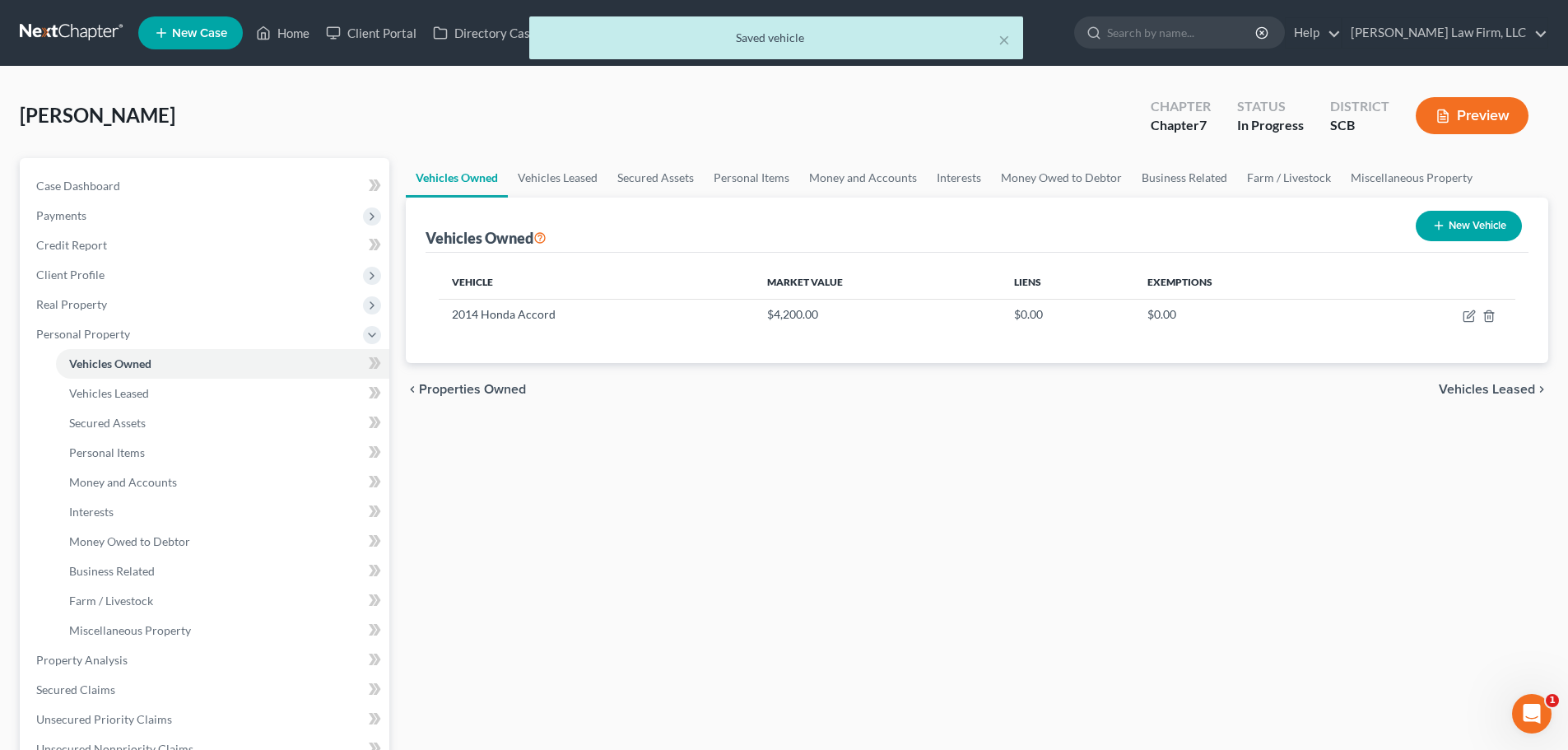
click at [1475, 222] on button "New Vehicle" at bounding box center [1469, 225] width 107 height 31
select select "0"
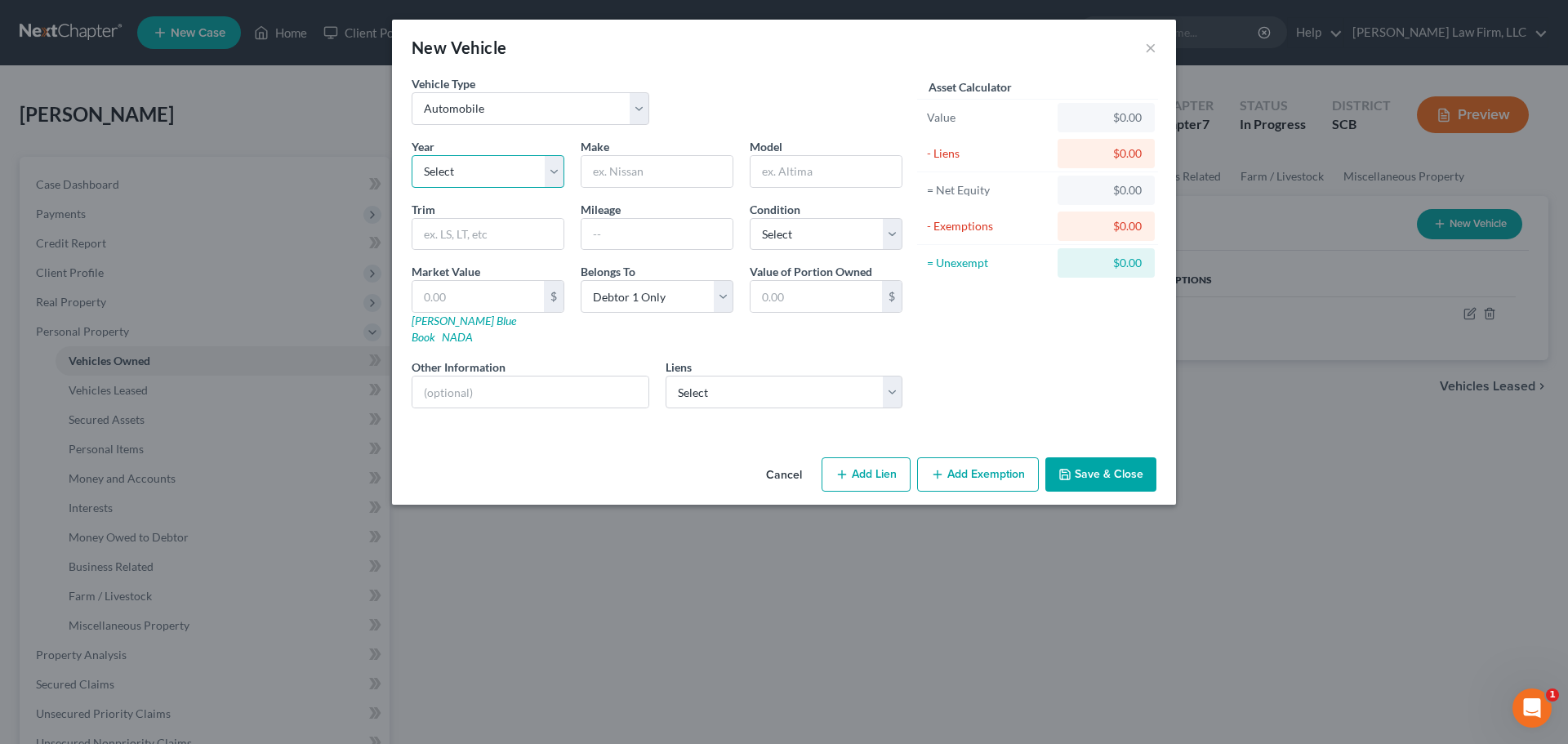
click at [437, 174] on select "Select 2026 2025 2024 2023 2022 2021 2020 2019 2018 2017 2016 2015 2014 2013 20…" at bounding box center [488, 171] width 153 height 32
select select "5"
click at [412, 155] on select "Select 2026 2025 2024 2023 2022 2021 2020 2019 2018 2017 2016 2015 2014 2013 20…" at bounding box center [488, 171] width 153 height 32
type input "J"
type input "Honda"
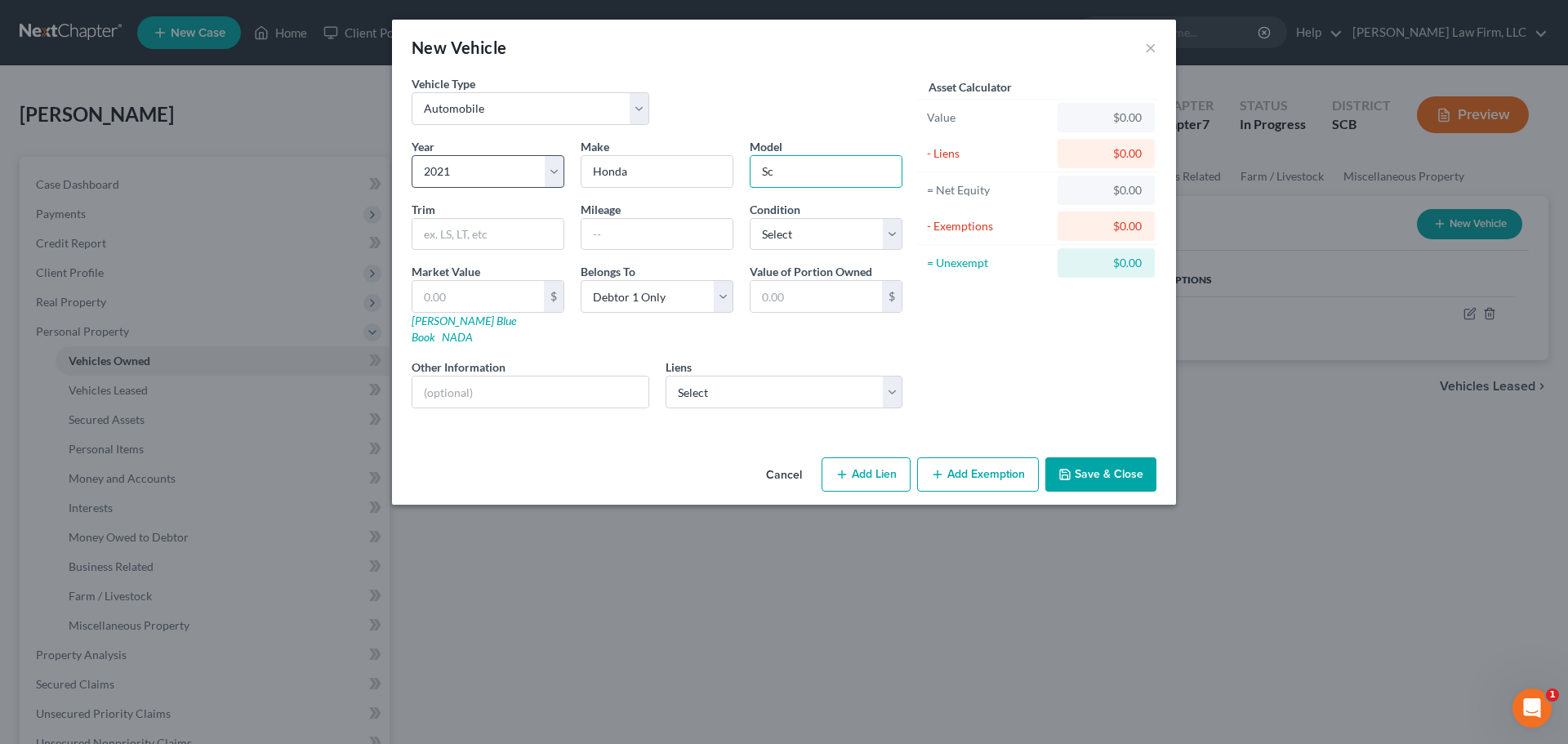
type input "S"
type input "Accord"
type input "58,877"
select select "2"
click at [522, 377] on input "text" at bounding box center [530, 391] width 236 height 31
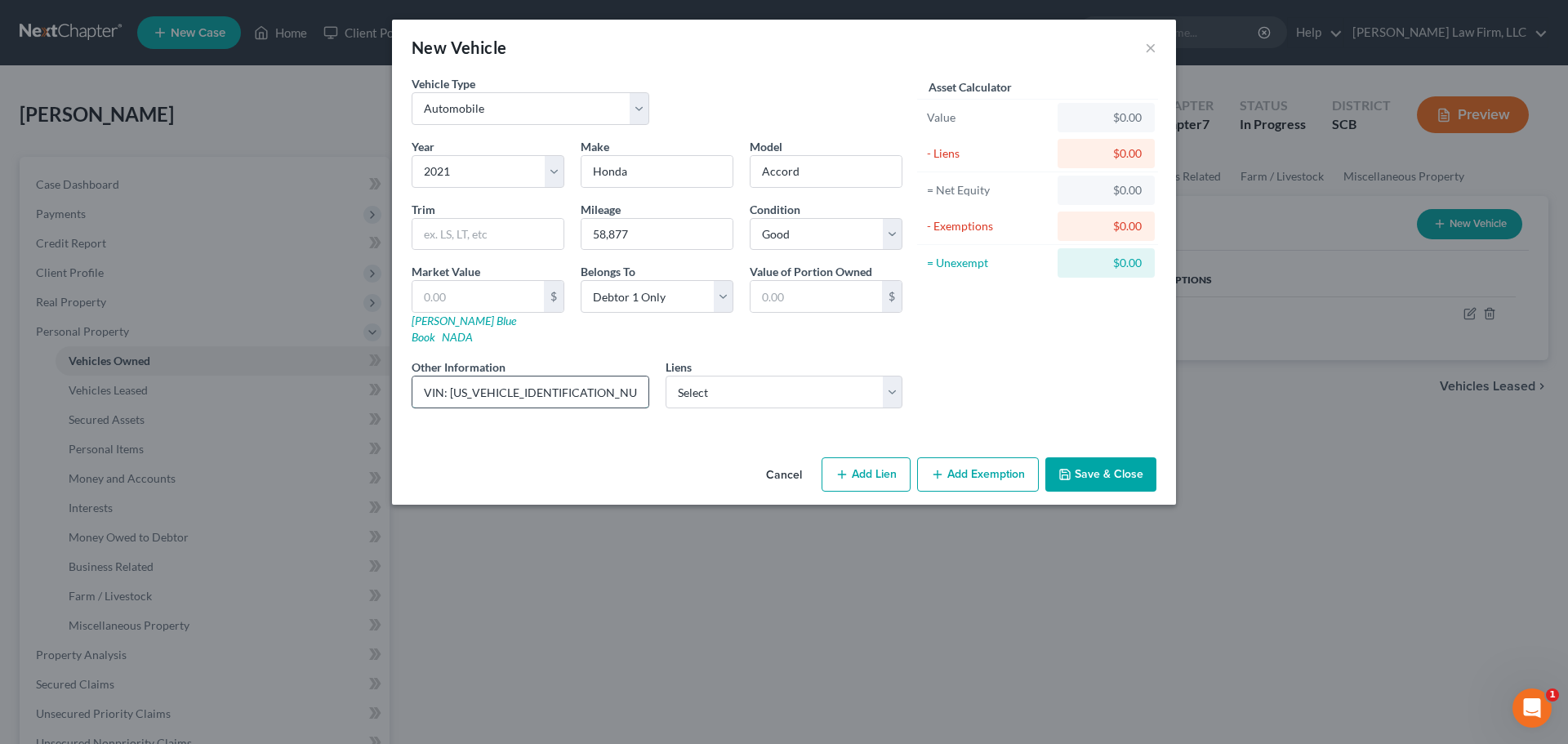
click at [522, 377] on input "VIN: 1HGCV1F33MA075119" at bounding box center [530, 391] width 236 height 31
type input "VIN: 1HGCV1F33MA075119"
click at [716, 376] on select "Select Caf - $24,269.00" at bounding box center [784, 391] width 238 height 32
select select "10"
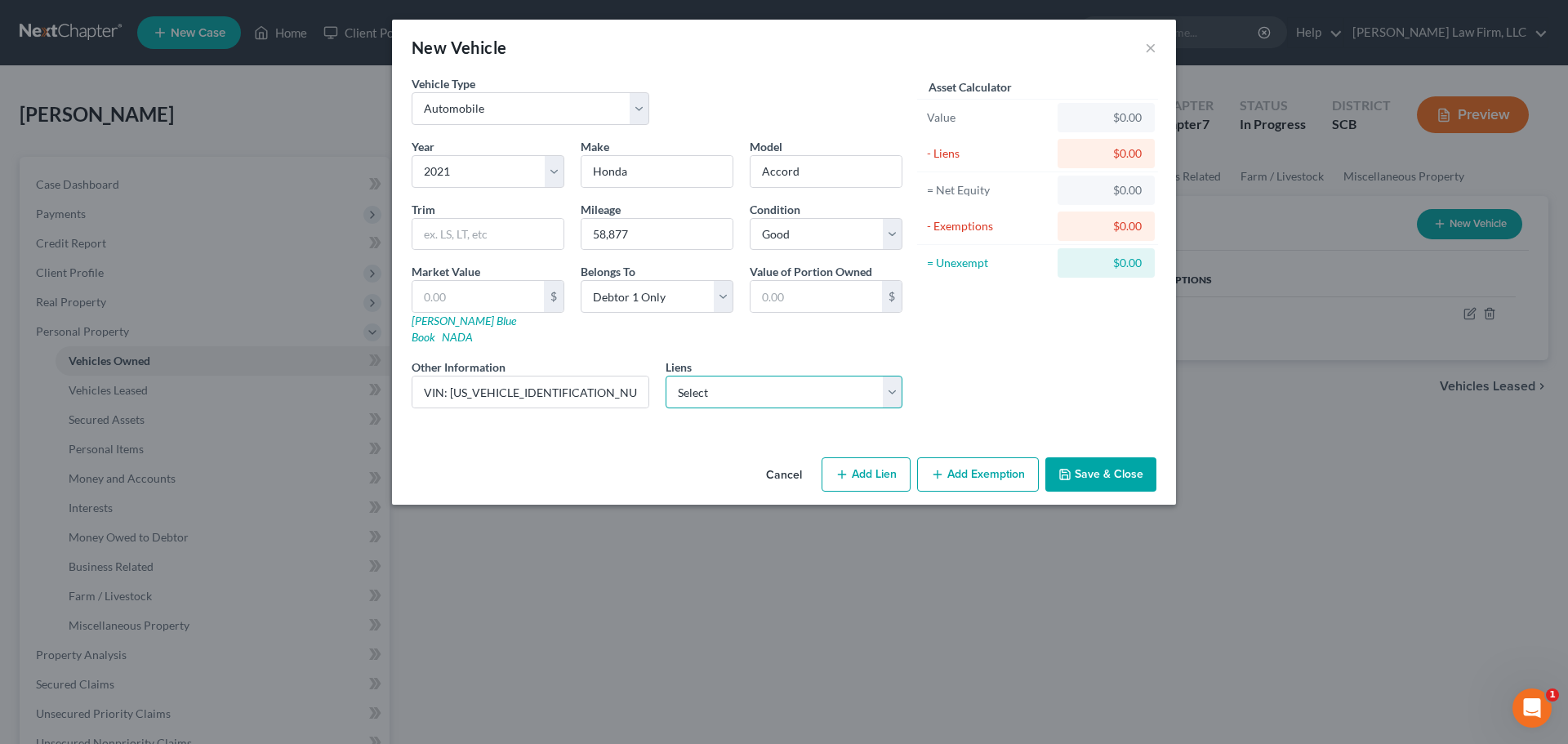
select select "0"
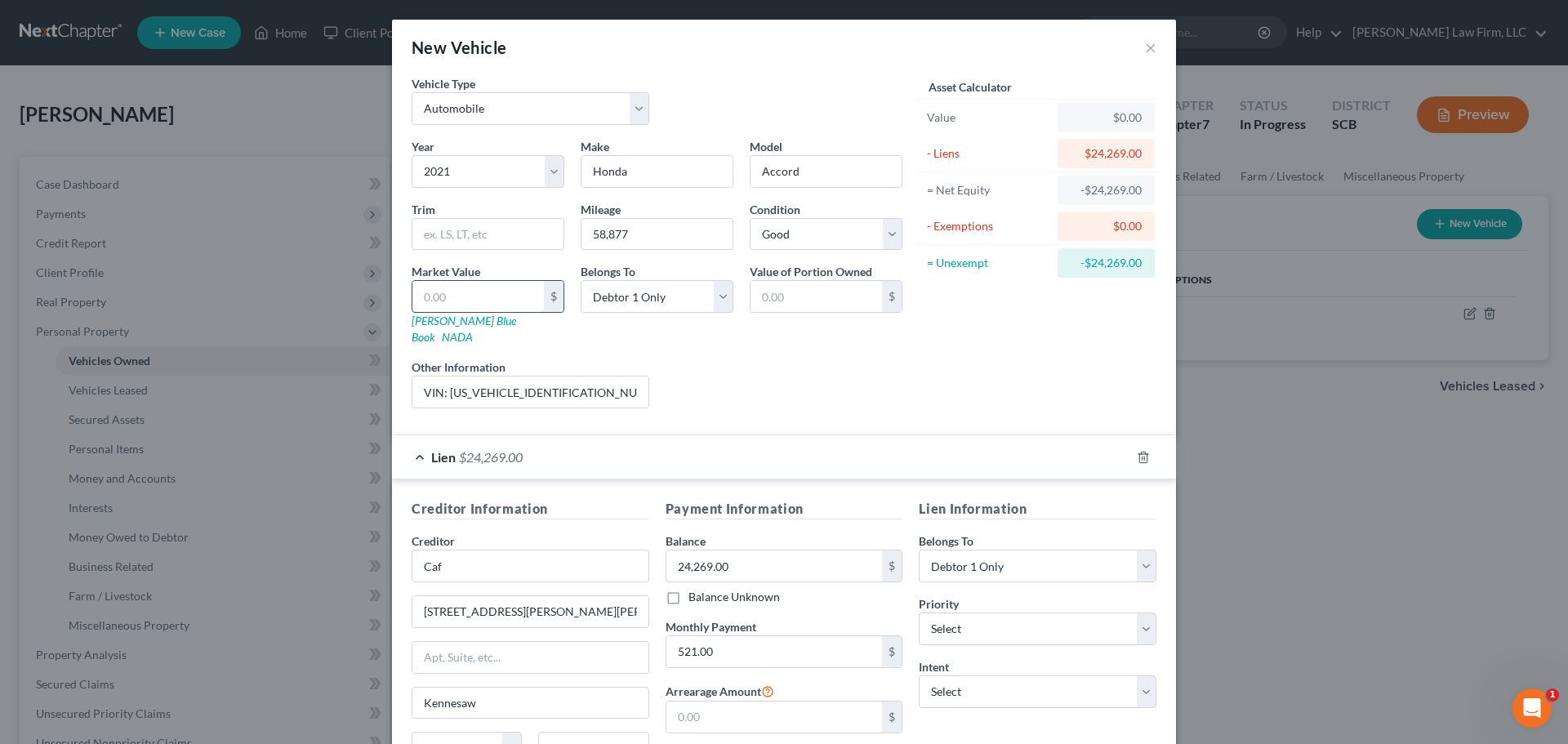
click at [531, 289] on input "text" at bounding box center [478, 296] width 132 height 31
type input "2"
type input "2.00"
type input "20"
type input "20.00"
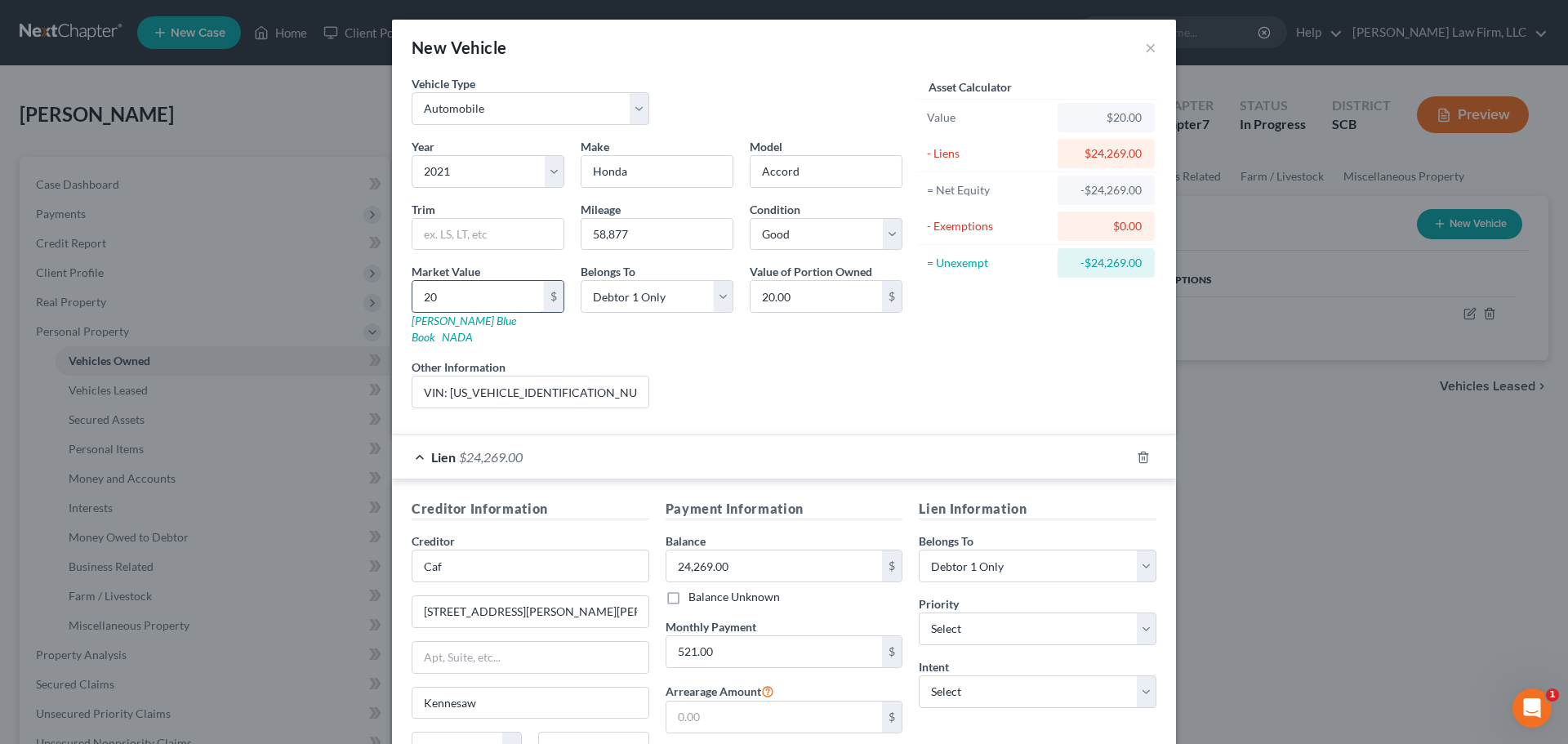
type input "203"
type input "203.00"
type input "2030"
type input "2,030.00"
type input "2,0300"
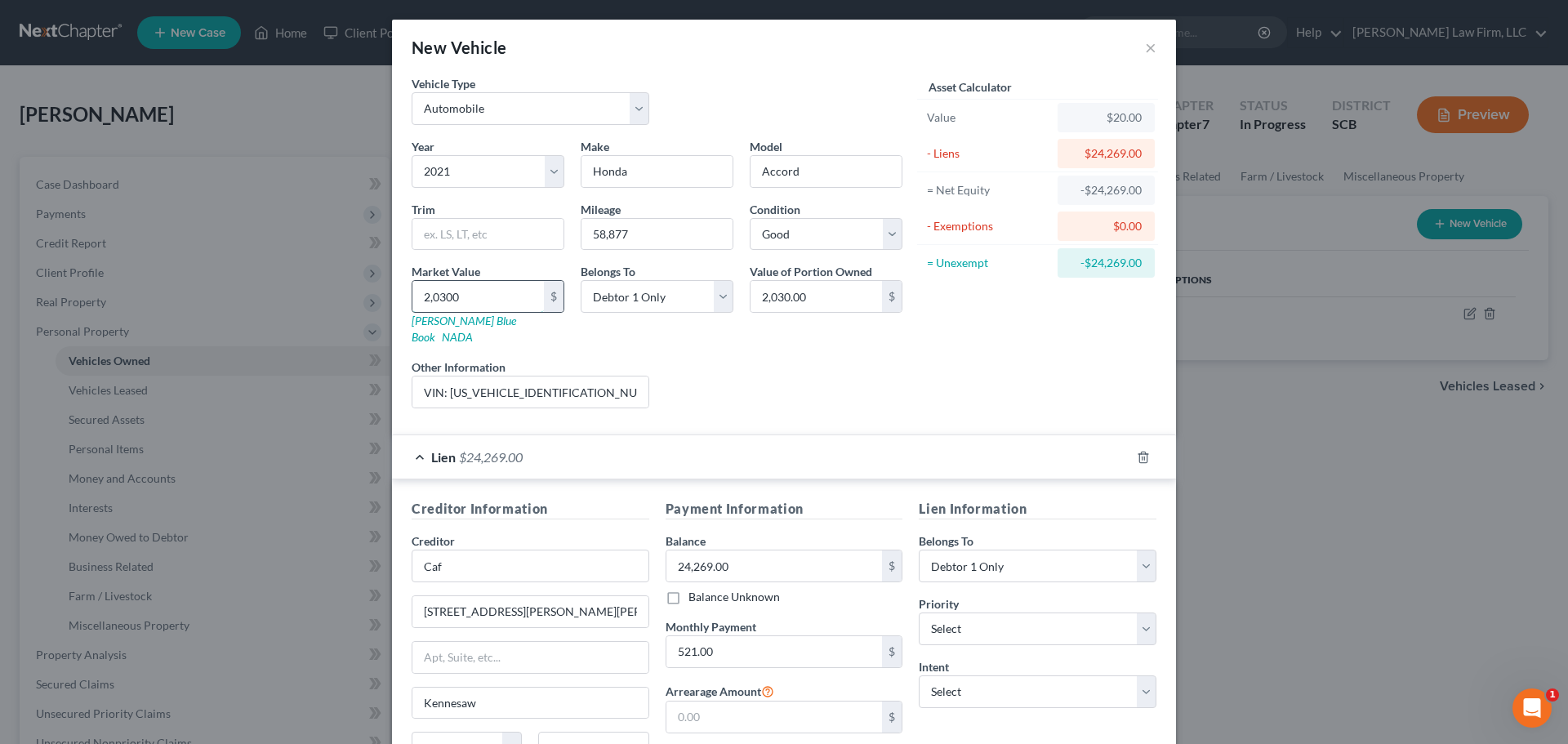
type input "20,300.00"
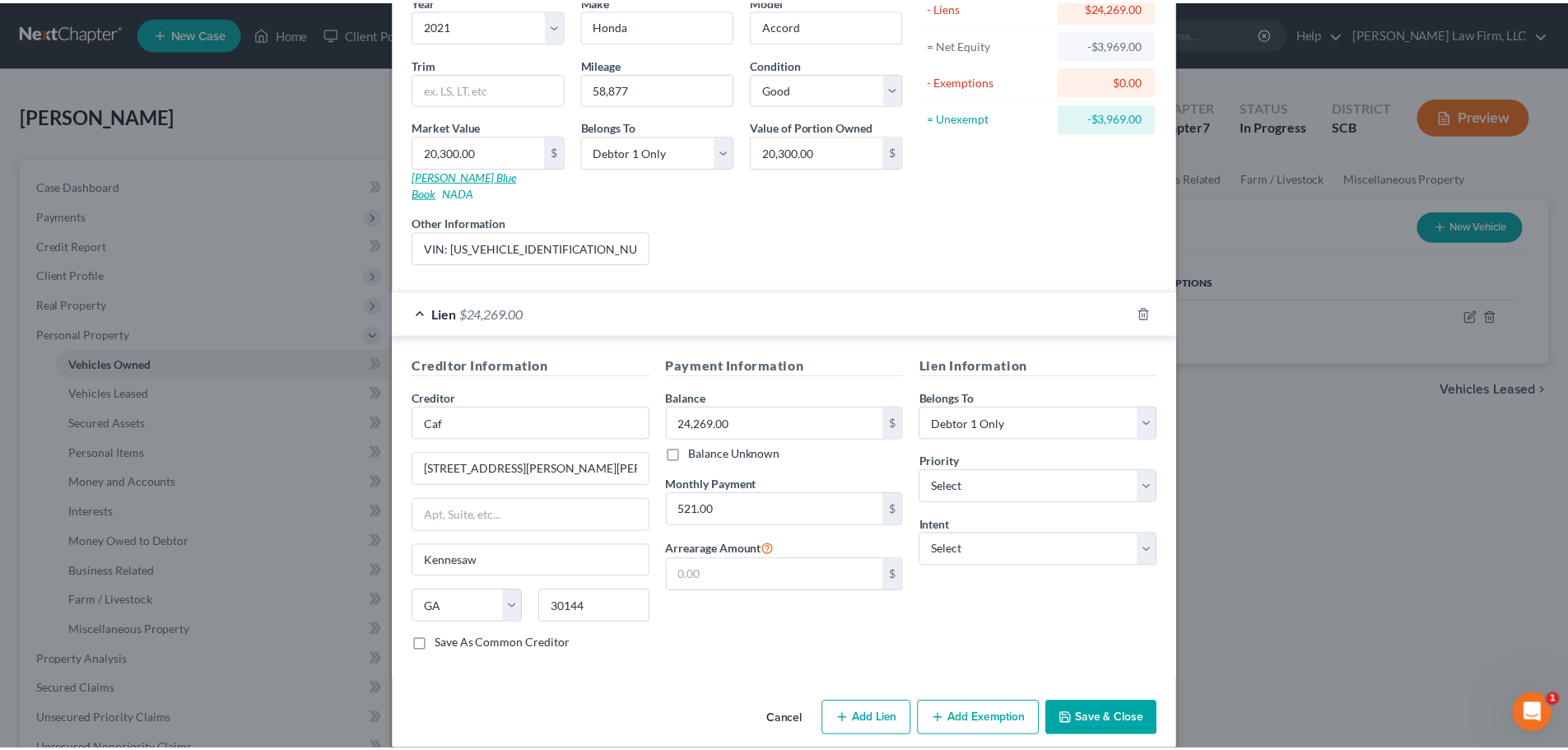
scroll to position [151, 0]
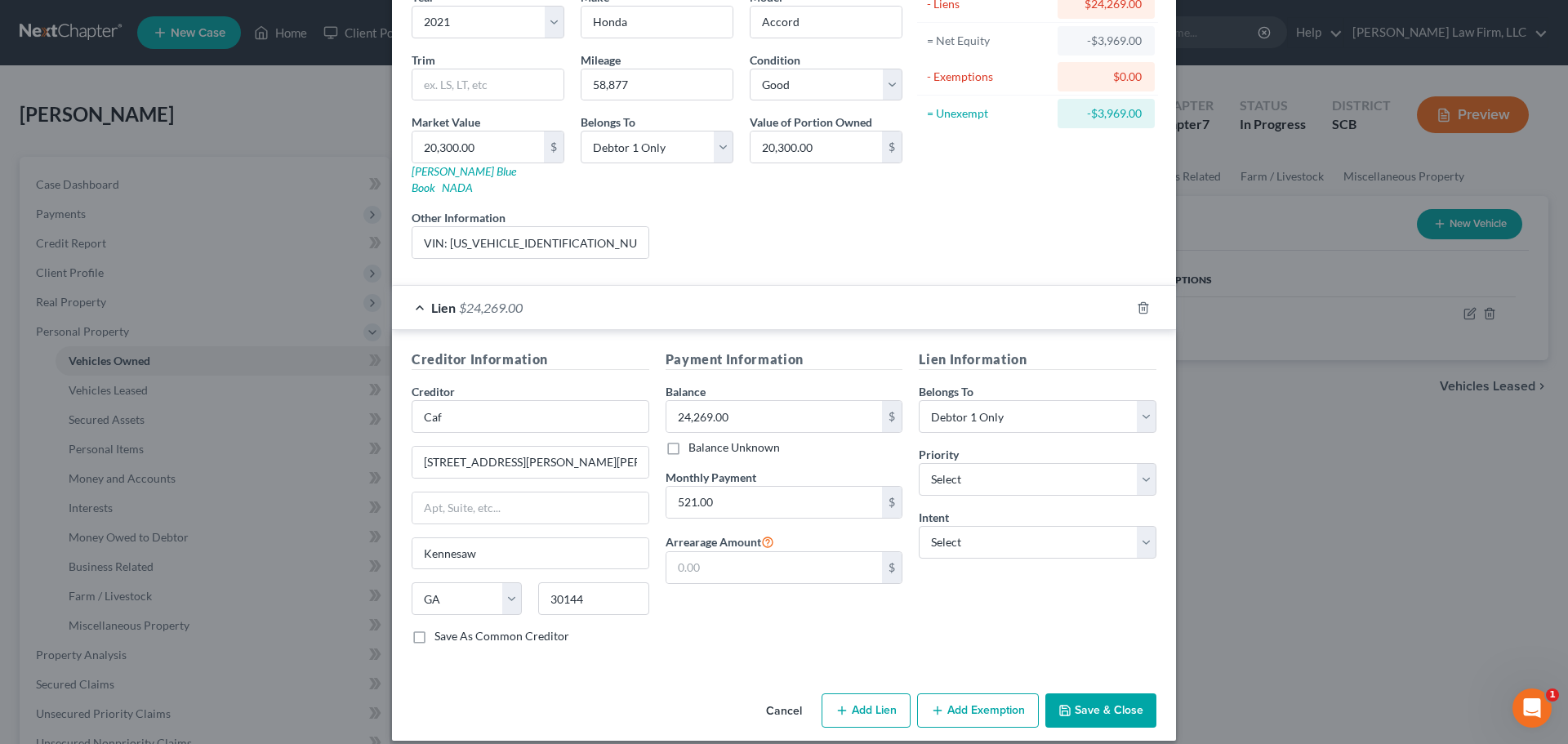
click at [1080, 693] on button "Save & Close" at bounding box center [1101, 710] width 111 height 34
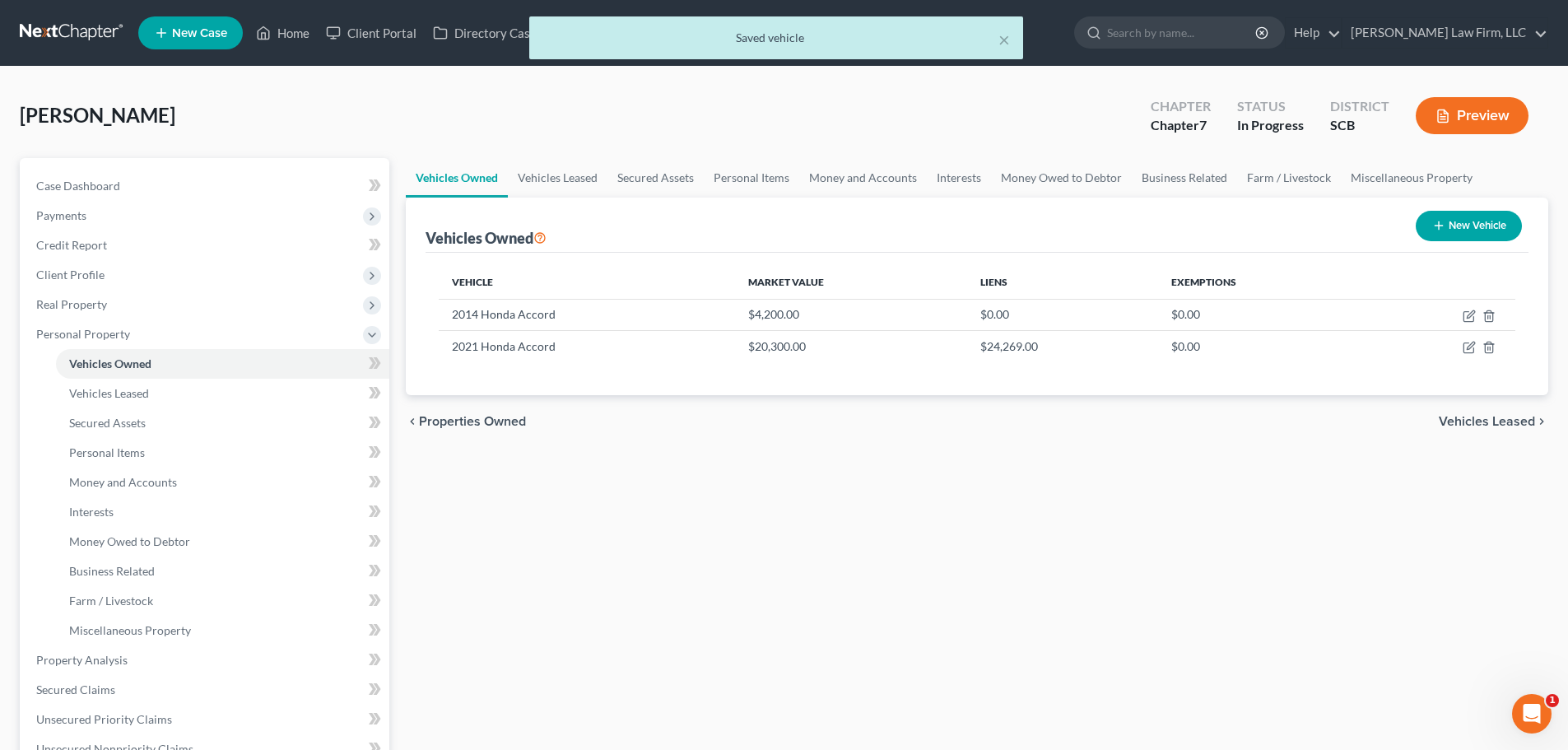
click at [985, 592] on div "Vehicles Owned Vehicles Leased Secured Assets Personal Items Money and Accounts…" at bounding box center [976, 663] width 1158 height 1010
click at [79, 655] on span "Property Analysis" at bounding box center [82, 659] width 92 height 14
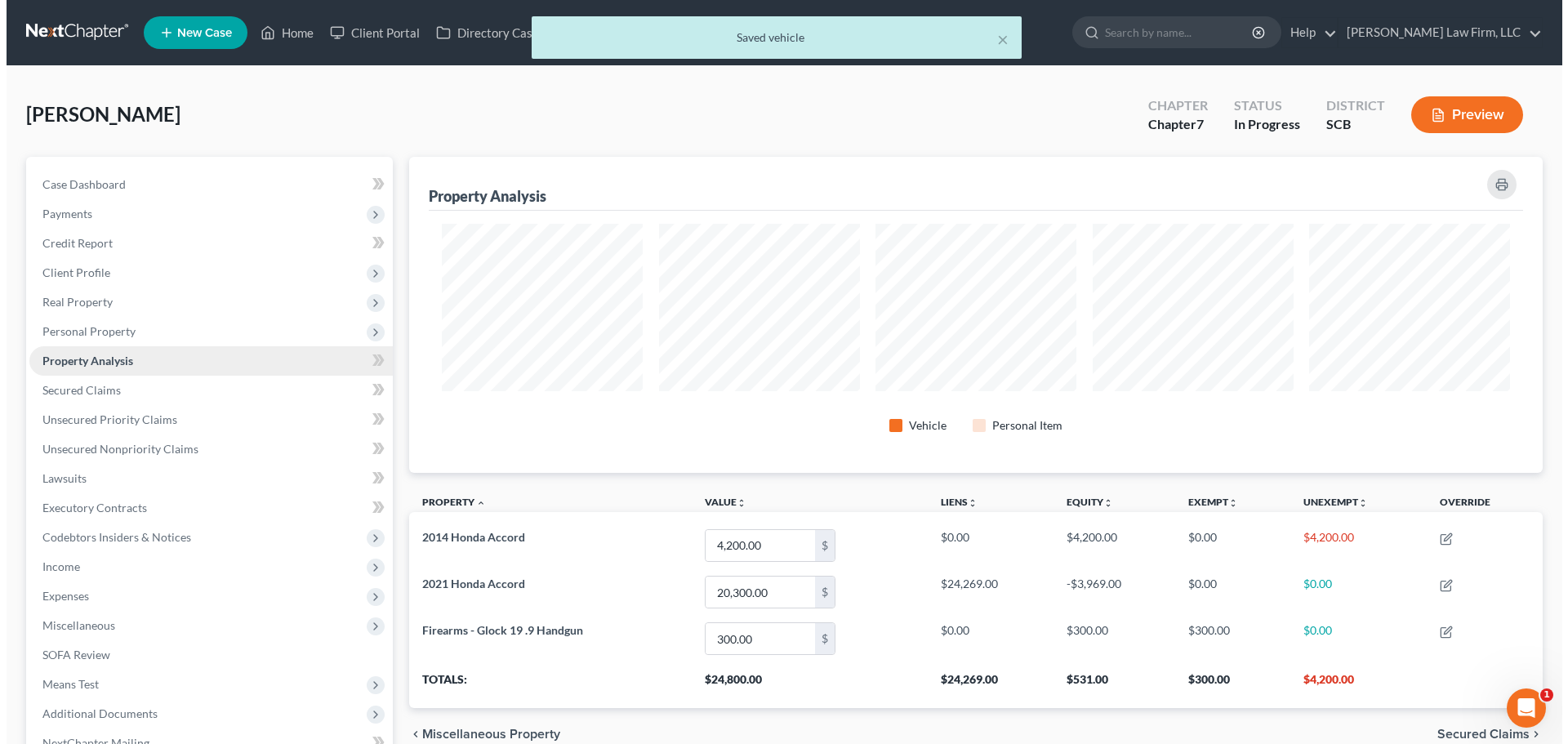
scroll to position [316, 1134]
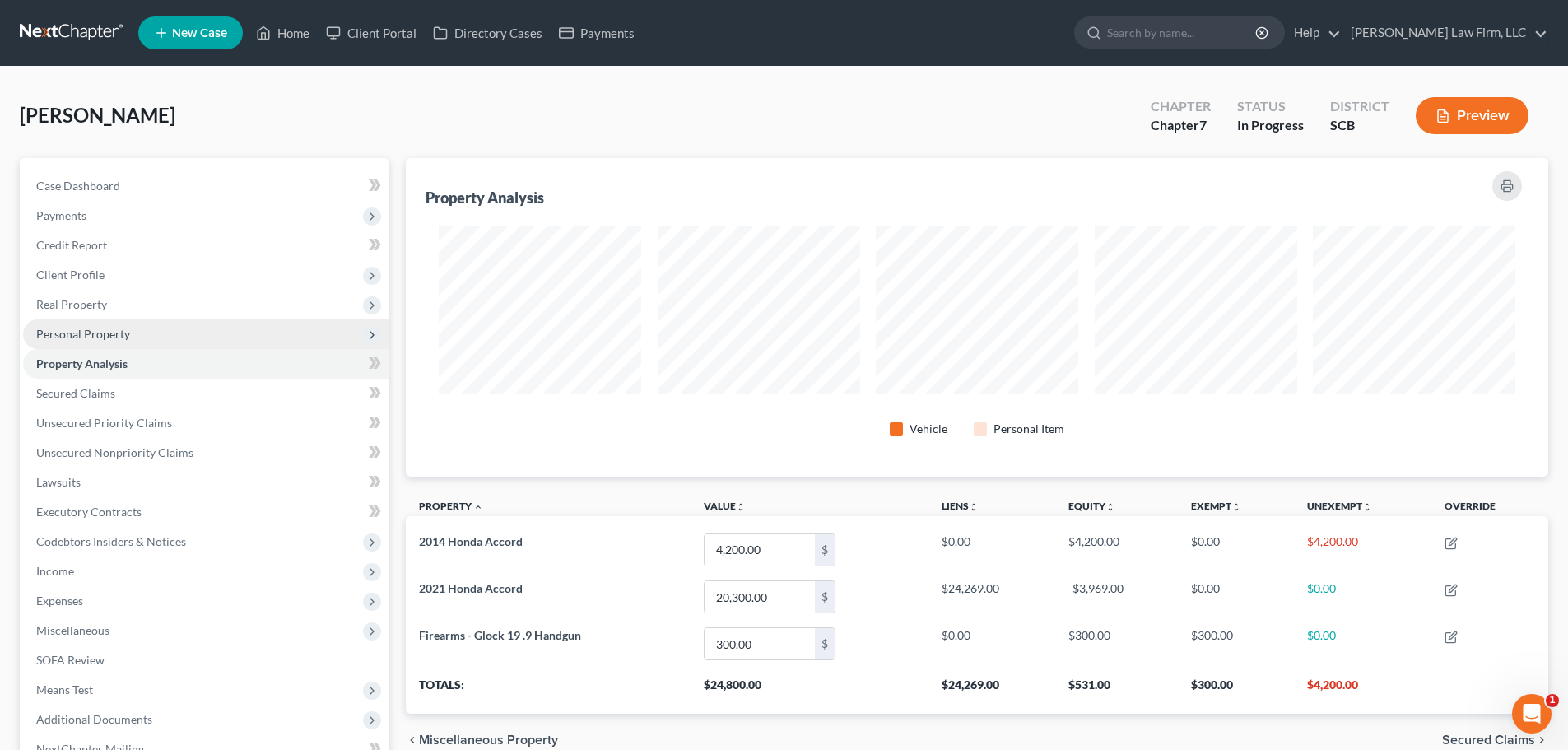
click at [79, 334] on span "Personal Property" at bounding box center [83, 333] width 94 height 14
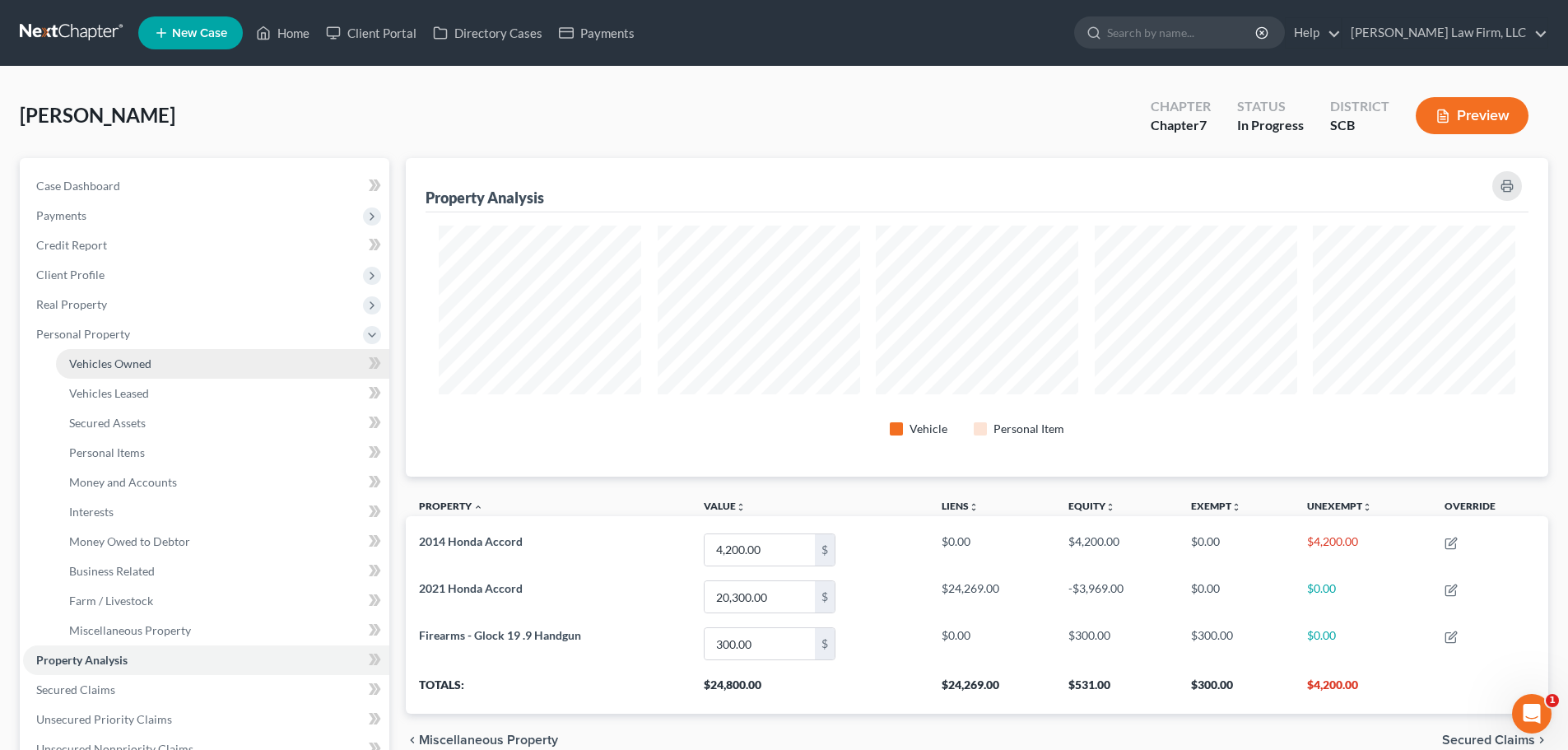
click at [106, 374] on link "Vehicles Owned" at bounding box center [223, 364] width 333 height 30
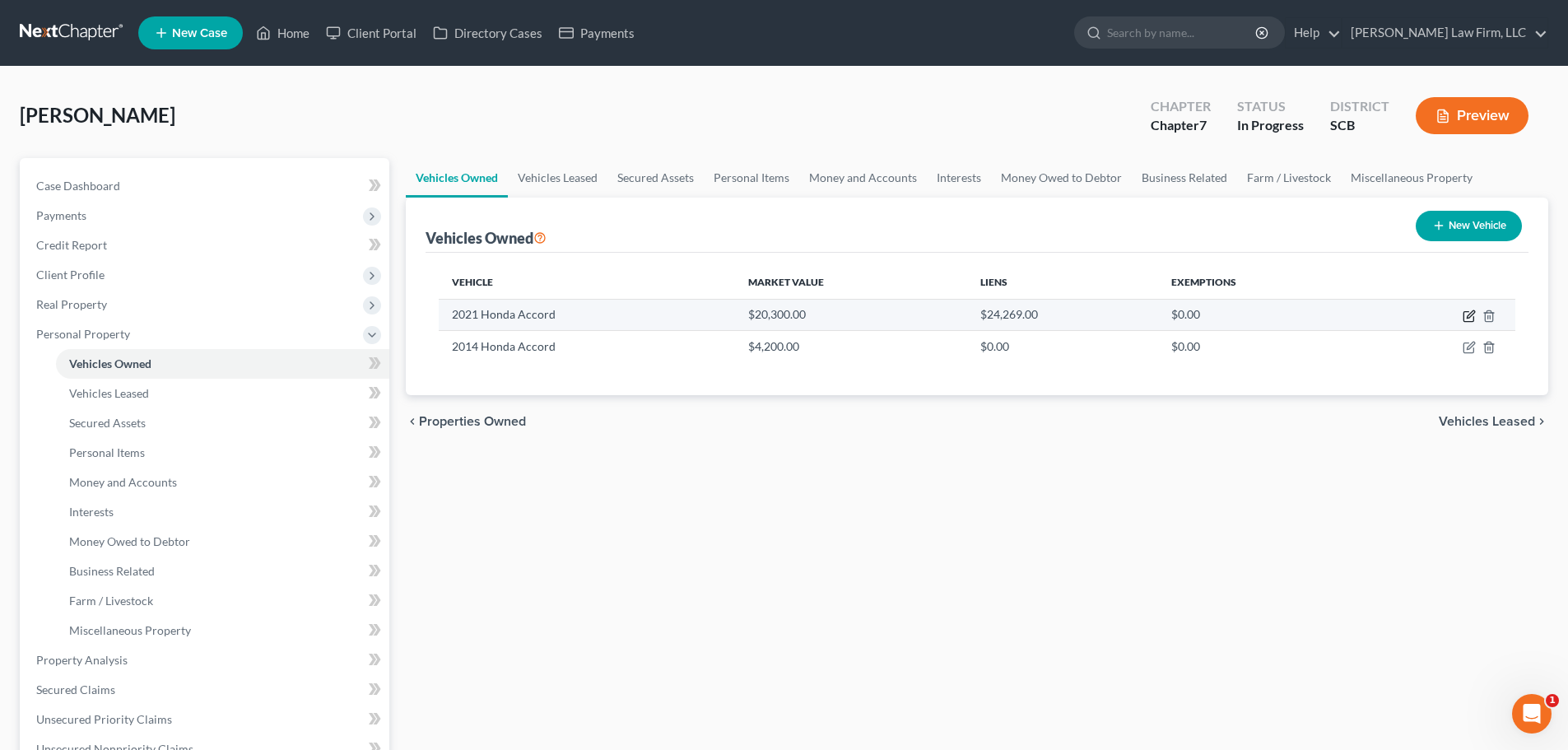
click at [1472, 312] on icon "button" at bounding box center [1471, 314] width 7 height 7
select select "0"
select select "5"
select select "2"
select select "0"
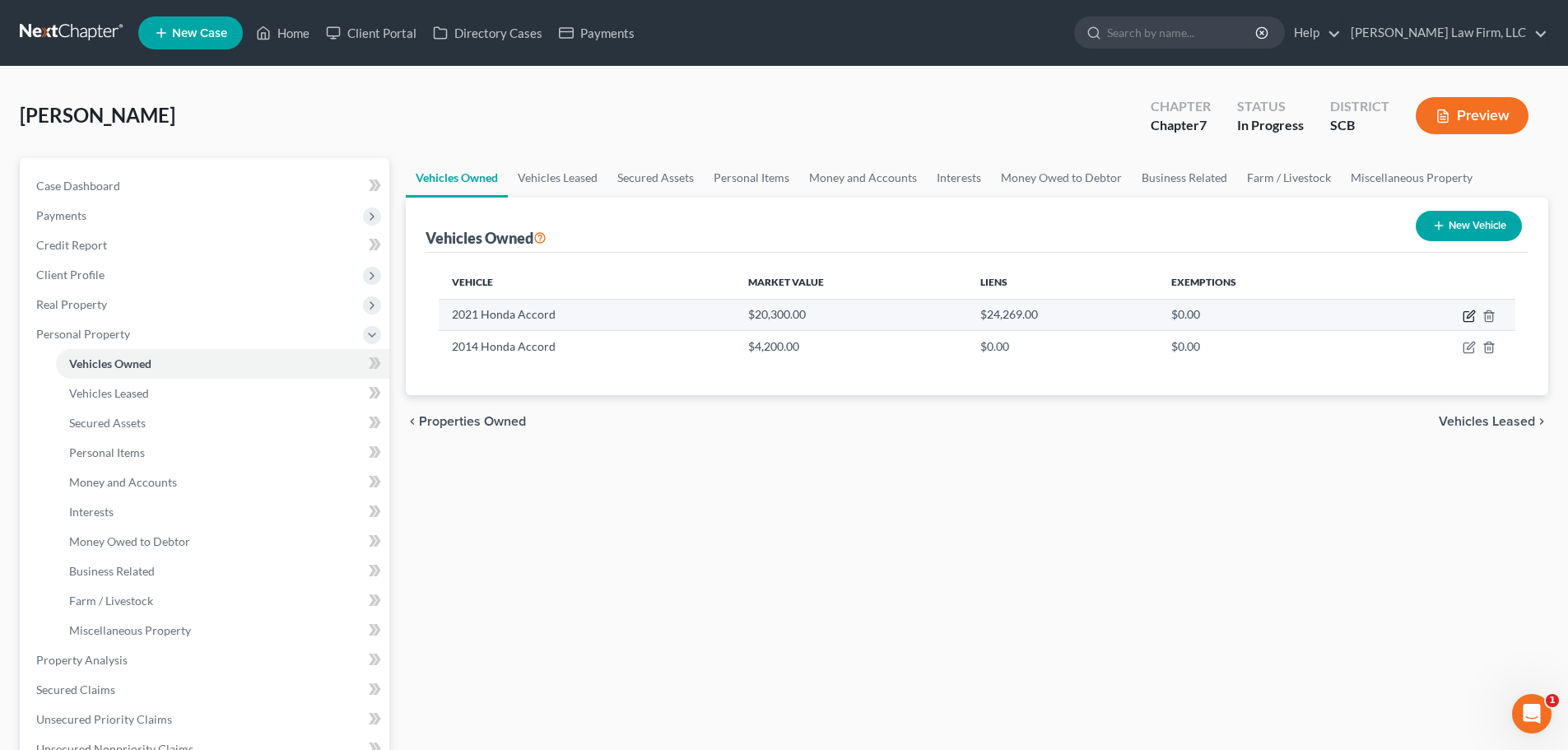
select select "10"
select select "0"
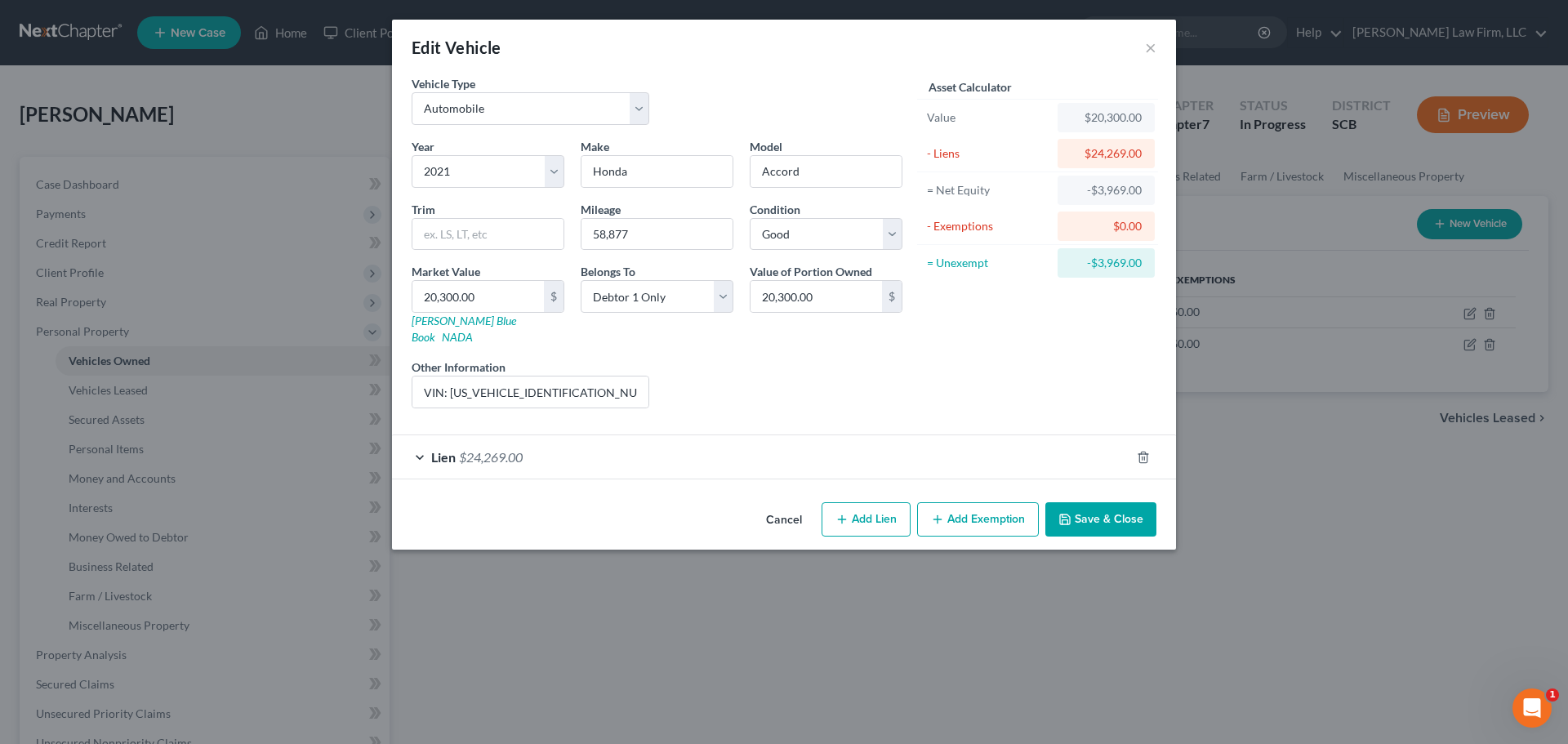
click at [849, 453] on div "Lien $24,269.00" at bounding box center [761, 456] width 739 height 44
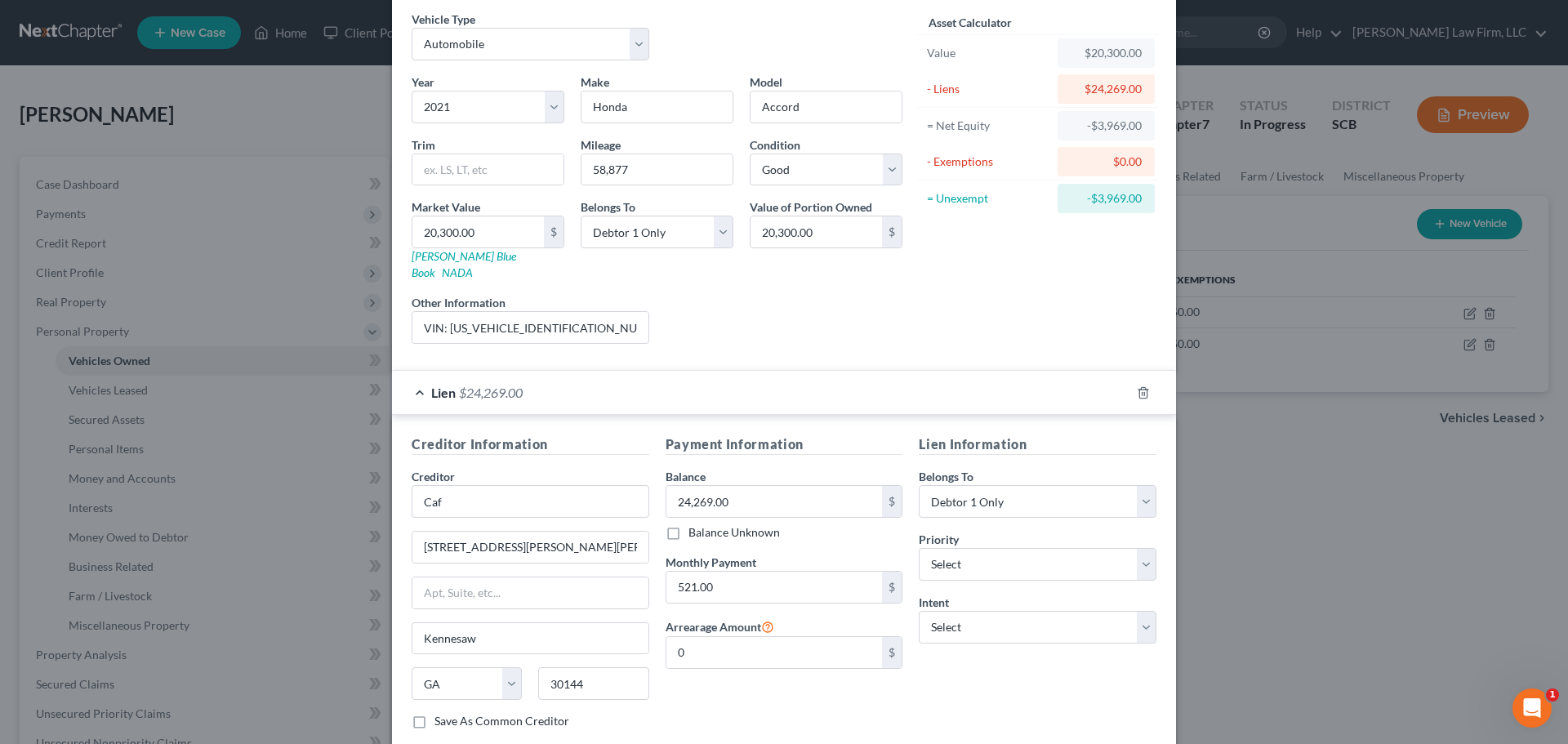
scroll to position [149, 0]
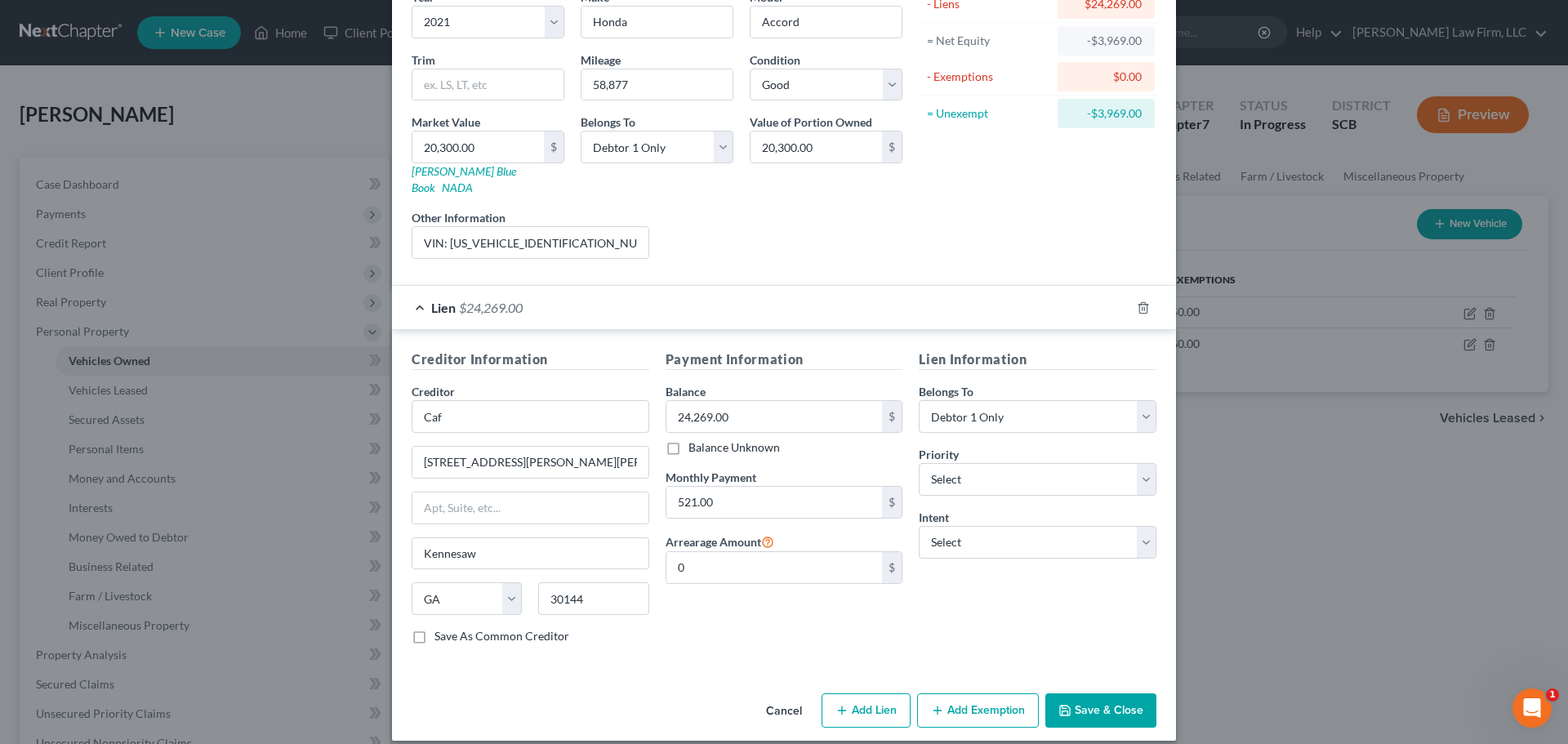
click at [739, 286] on div "Lien $24,269.00" at bounding box center [761, 307] width 739 height 44
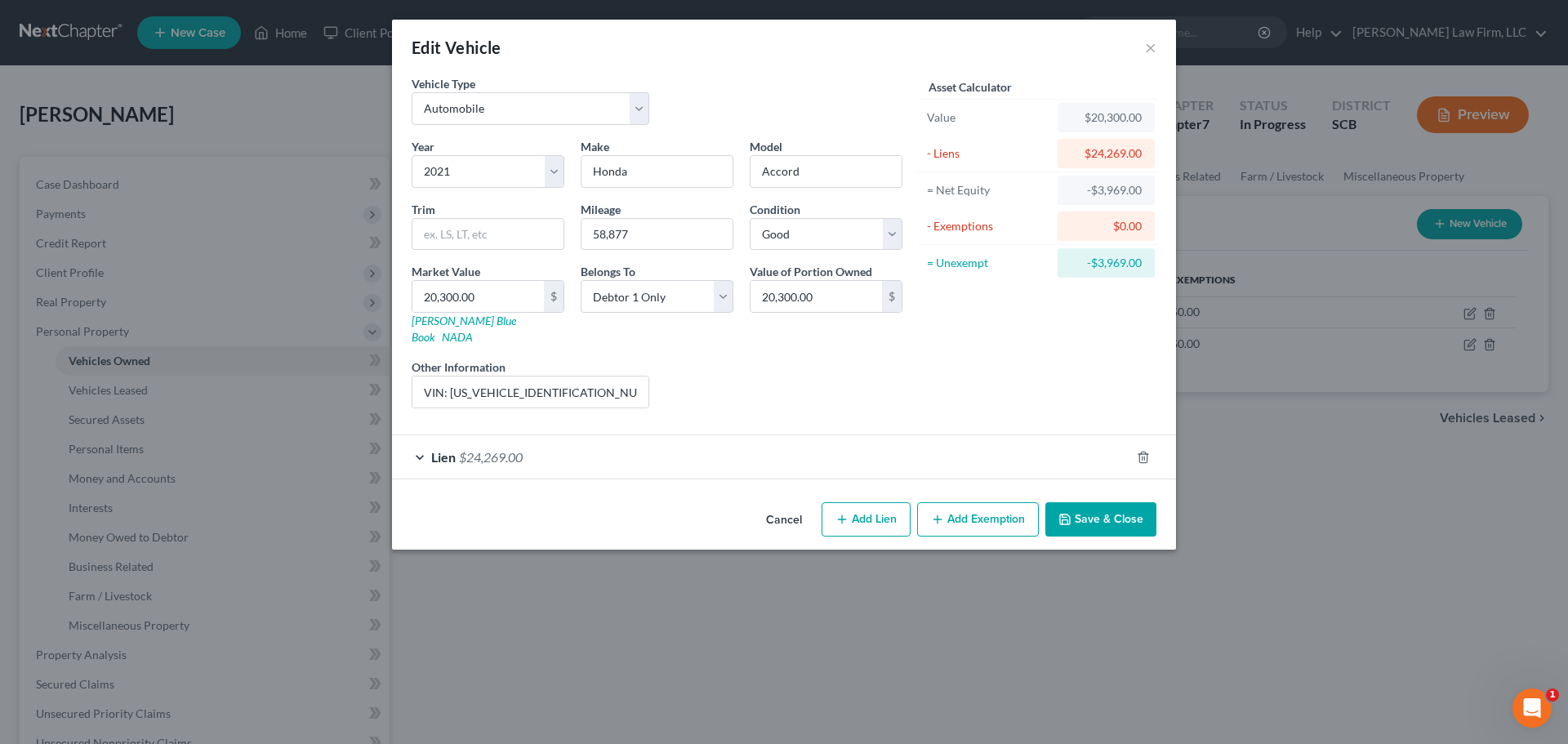
scroll to position [0, 0]
click at [988, 507] on button "Add Exemption" at bounding box center [977, 519] width 122 height 34
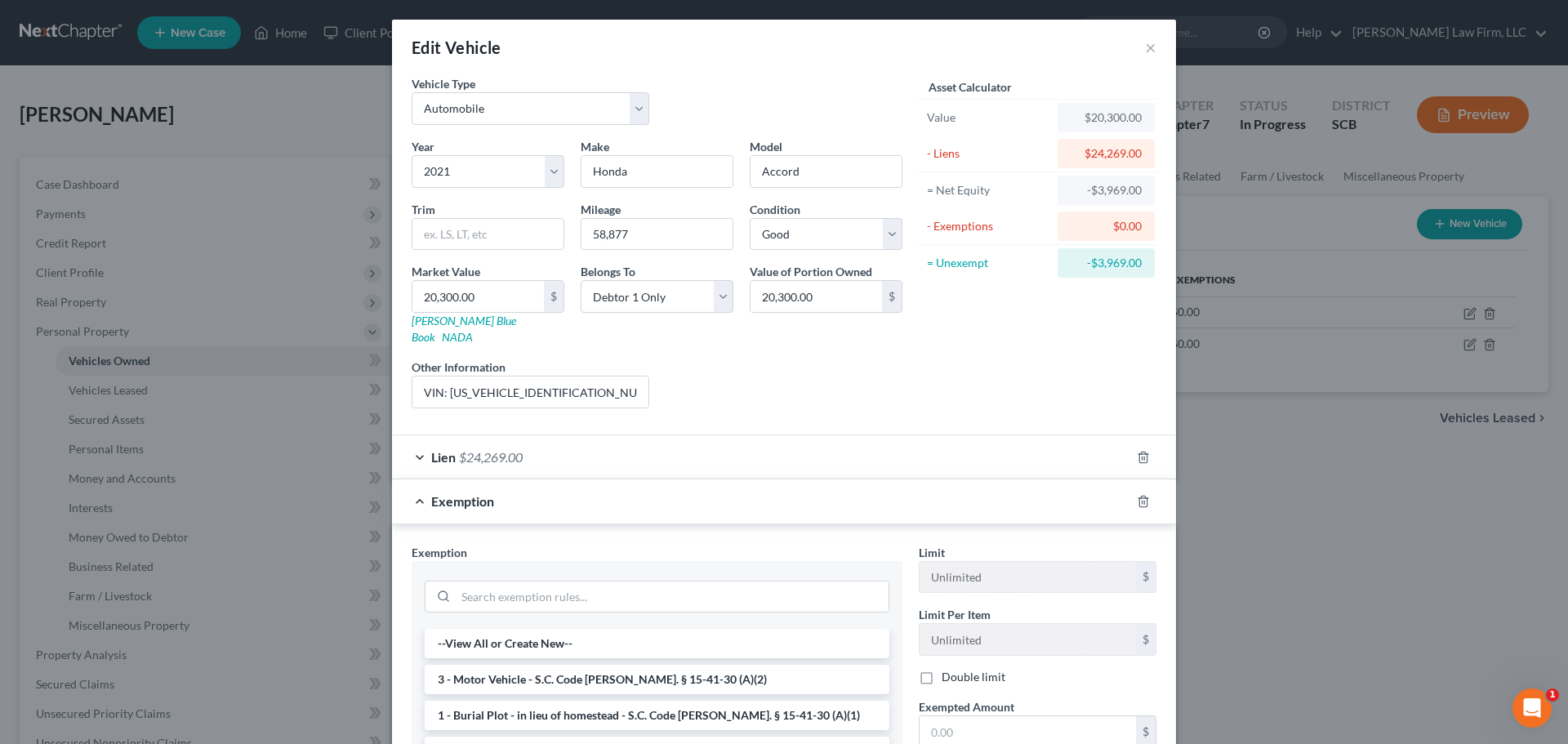
scroll to position [245, 0]
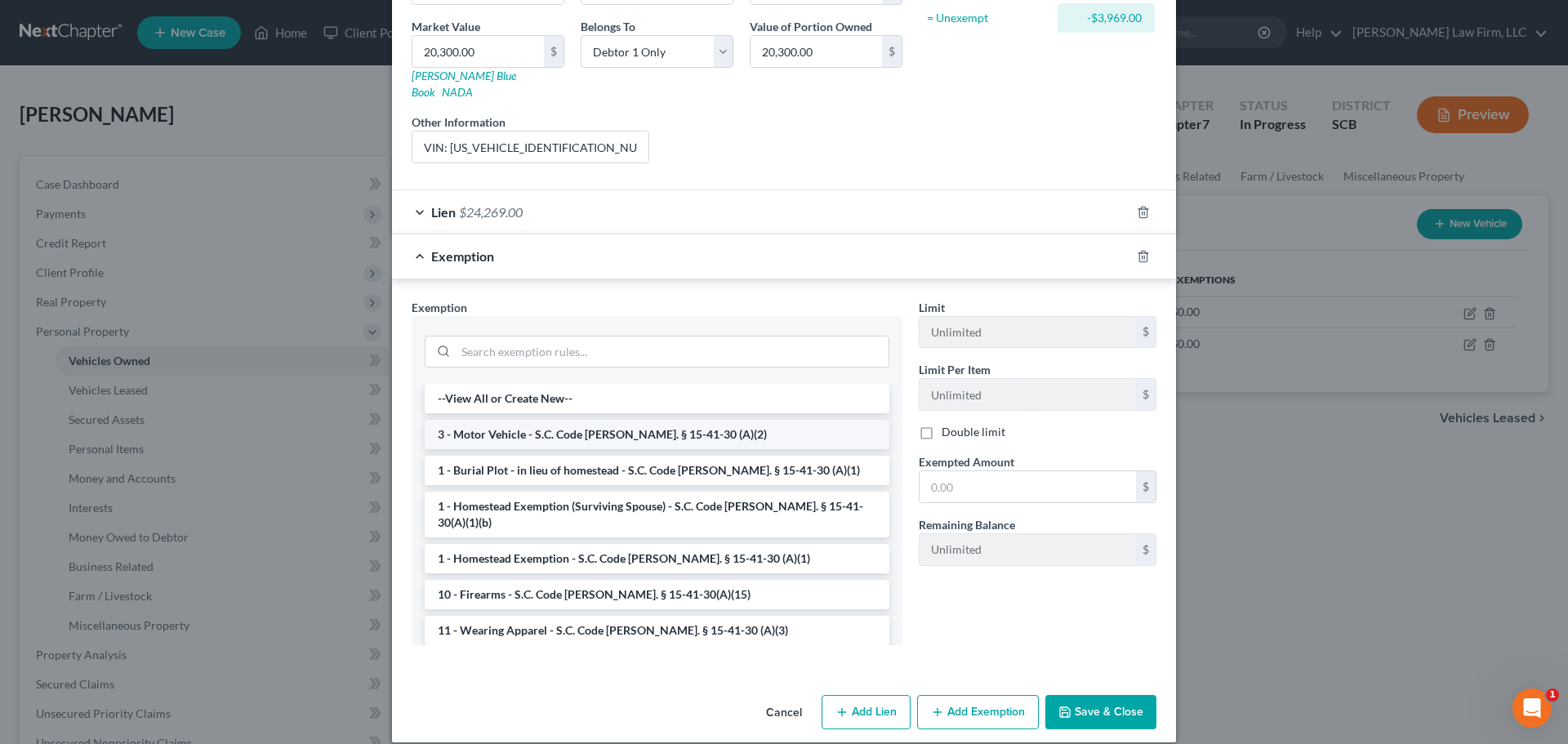
click at [637, 419] on li "3 - Motor Vehicle - S.C. Code [PERSON_NAME]. § 15-41-30 (A)(2)" at bounding box center [657, 434] width 465 height 30
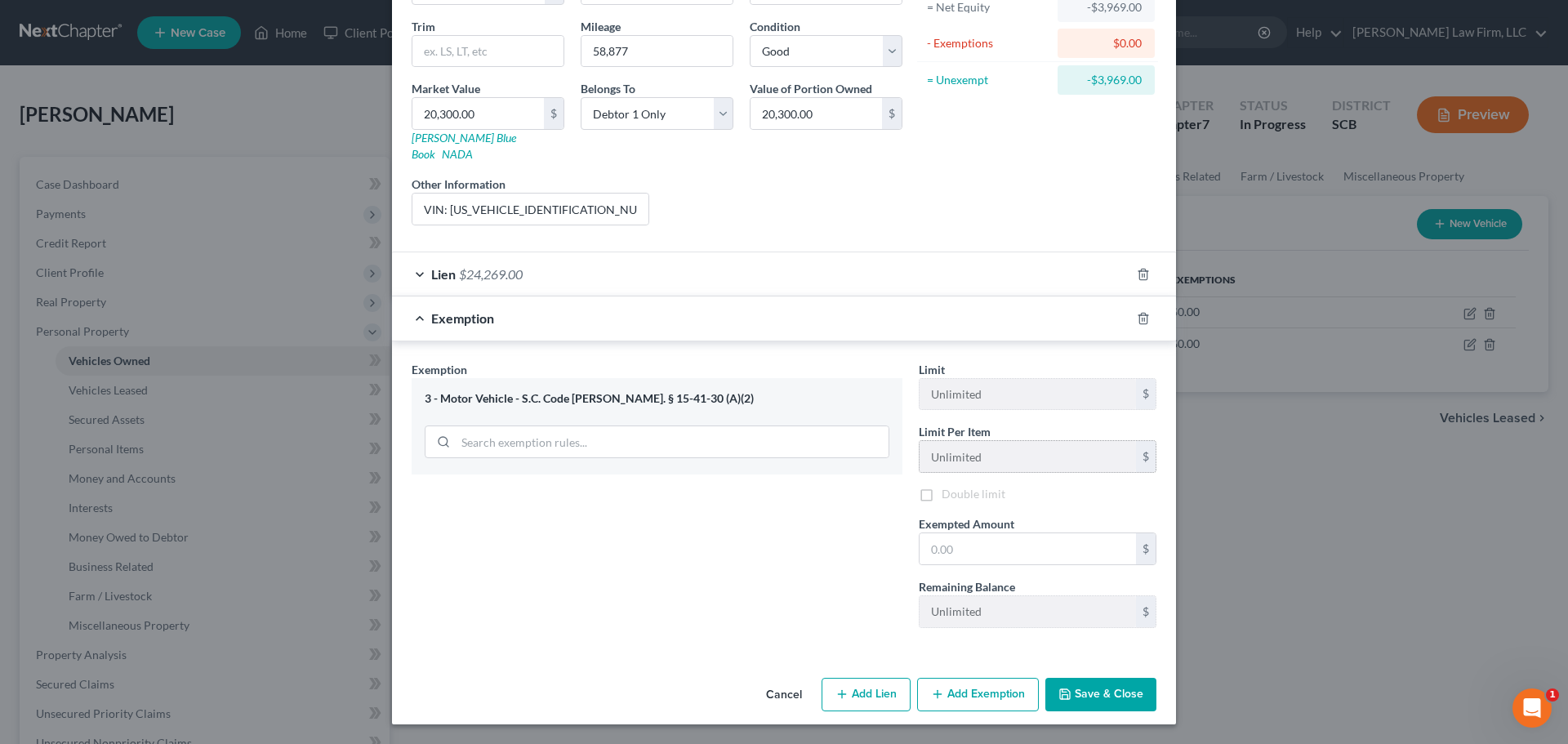
scroll to position [167, 0]
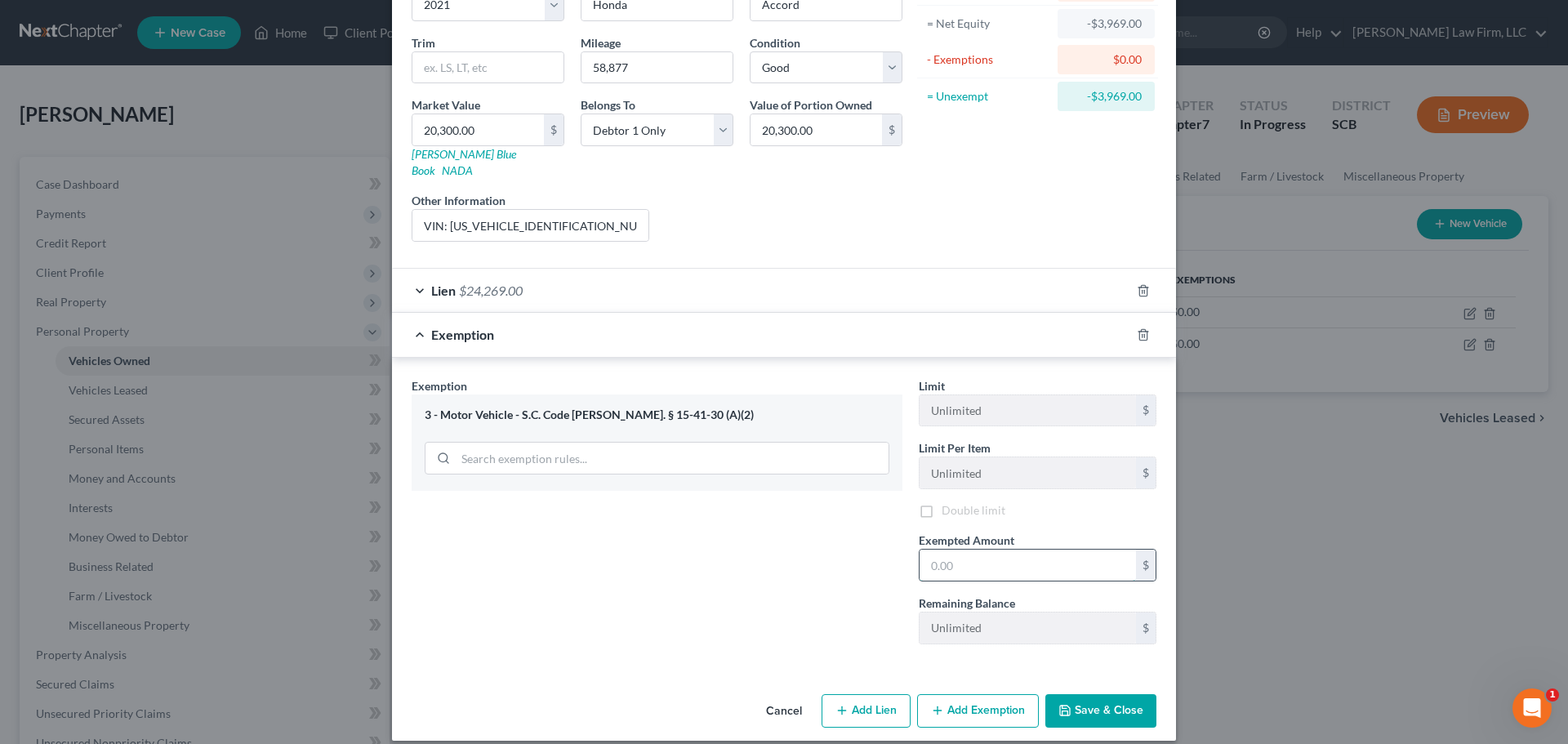
click at [992, 549] on input "text" at bounding box center [1027, 564] width 216 height 31
type input "7,600"
click at [1112, 696] on button "Save & Close" at bounding box center [1101, 711] width 111 height 34
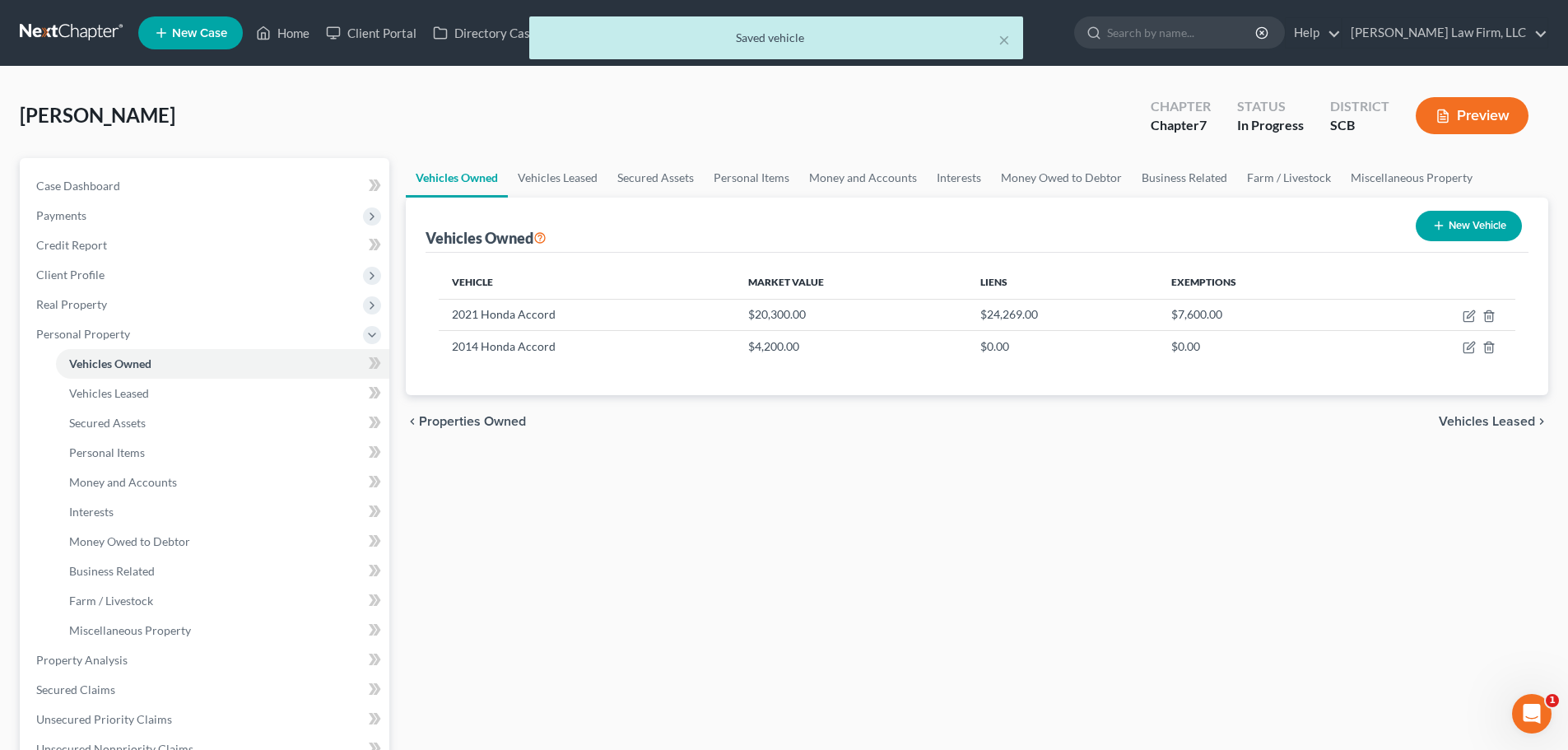
click at [1109, 569] on div "Vehicles Owned Vehicles Leased Secured Assets Personal Items Money and Accounts…" at bounding box center [976, 663] width 1158 height 1010
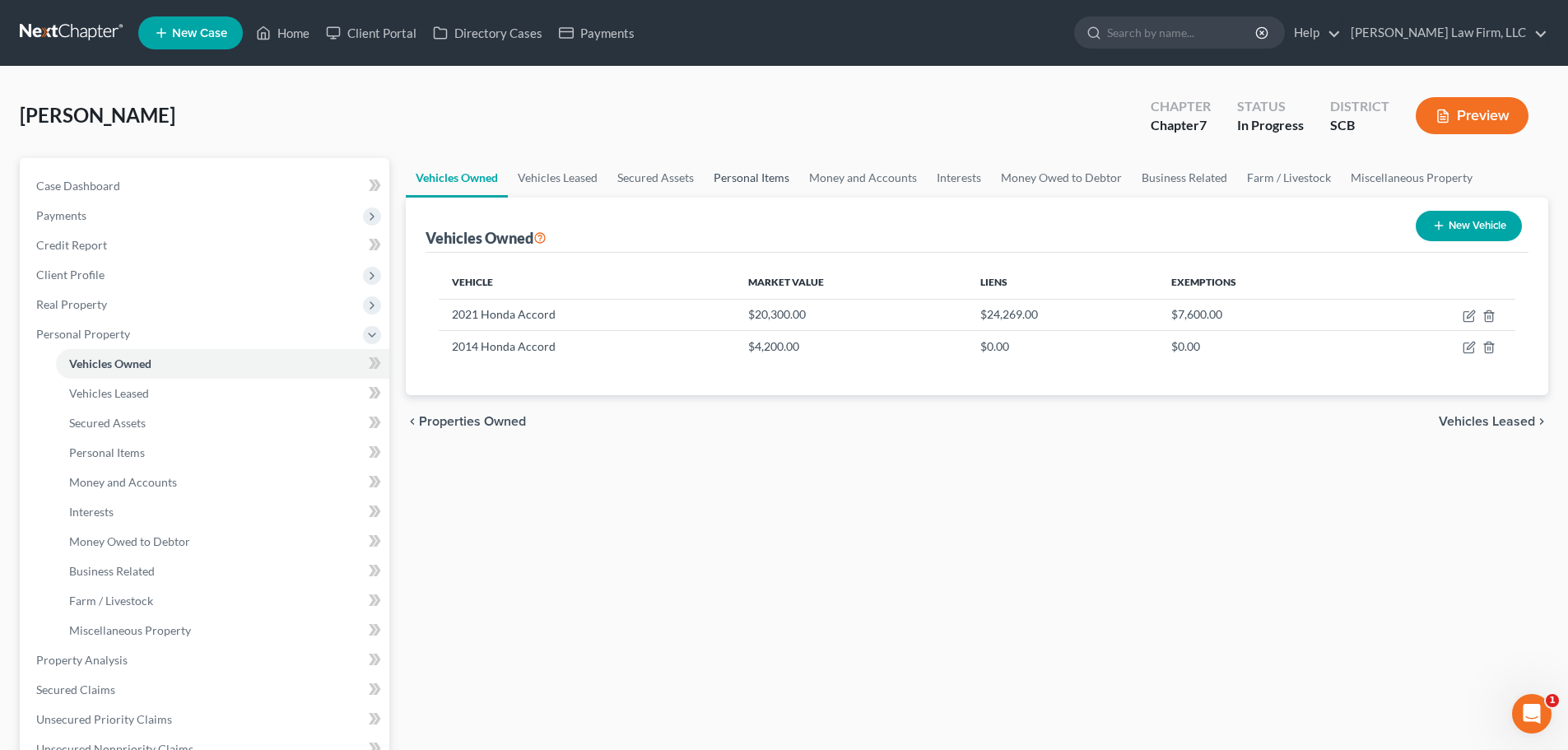
click at [735, 177] on link "Personal Items" at bounding box center [752, 178] width 95 height 39
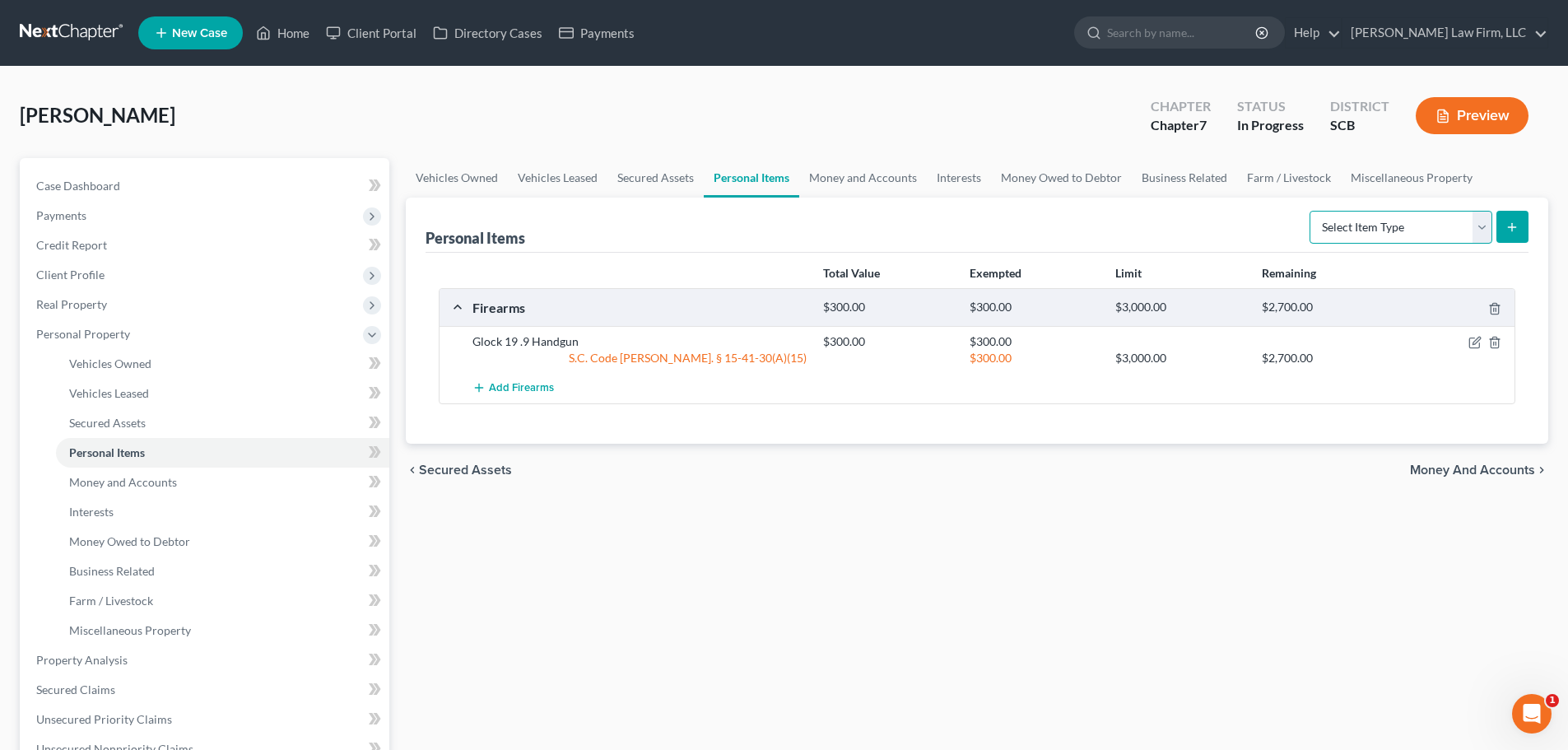
click at [1453, 233] on select "Select Item Type Clothing Collectibles Of Value Electronics Firearms Household …" at bounding box center [1400, 226] width 182 height 33
select select "clothing"
click at [1311, 210] on select "Select Item Type Clothing Collectibles Of Value Electronics Firearms Household …" at bounding box center [1400, 226] width 182 height 33
click at [1514, 227] on line "submit" at bounding box center [1512, 227] width 7 height 0
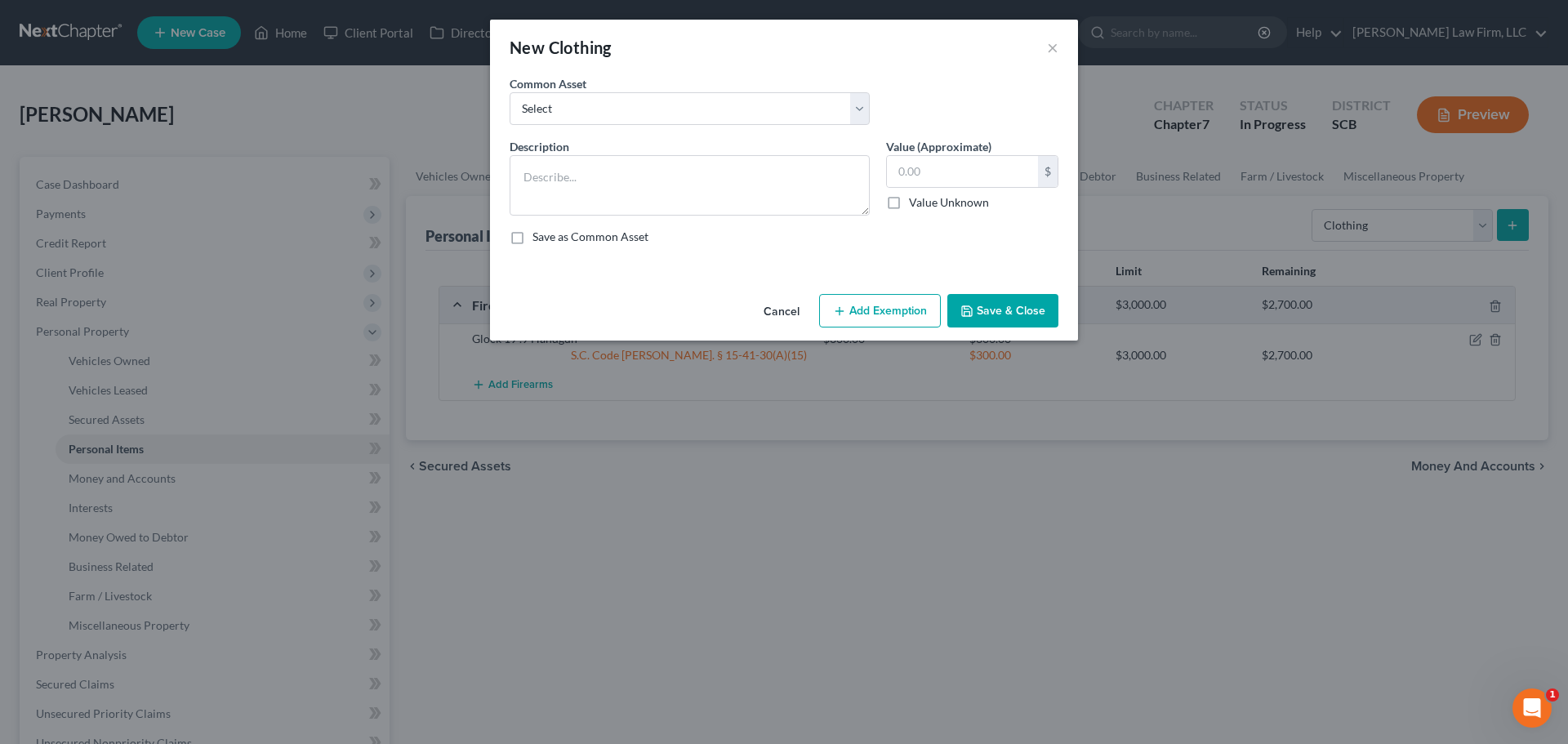
click at [621, 140] on div "Description *" at bounding box center [689, 177] width 377 height 78
click at [638, 125] on div "Common Asset Select Clothing and Personal Items Clothing and Personal Items Per…" at bounding box center [783, 107] width 565 height 63
click at [642, 113] on select "Select Clothing and Personal Items Clothing and Personal Items Personal Items C…" at bounding box center [689, 108] width 360 height 32
select select "0"
click at [509, 92] on select "Select Clothing and Personal Items Clothing and Personal Items Personal Items C…" at bounding box center [689, 108] width 360 height 32
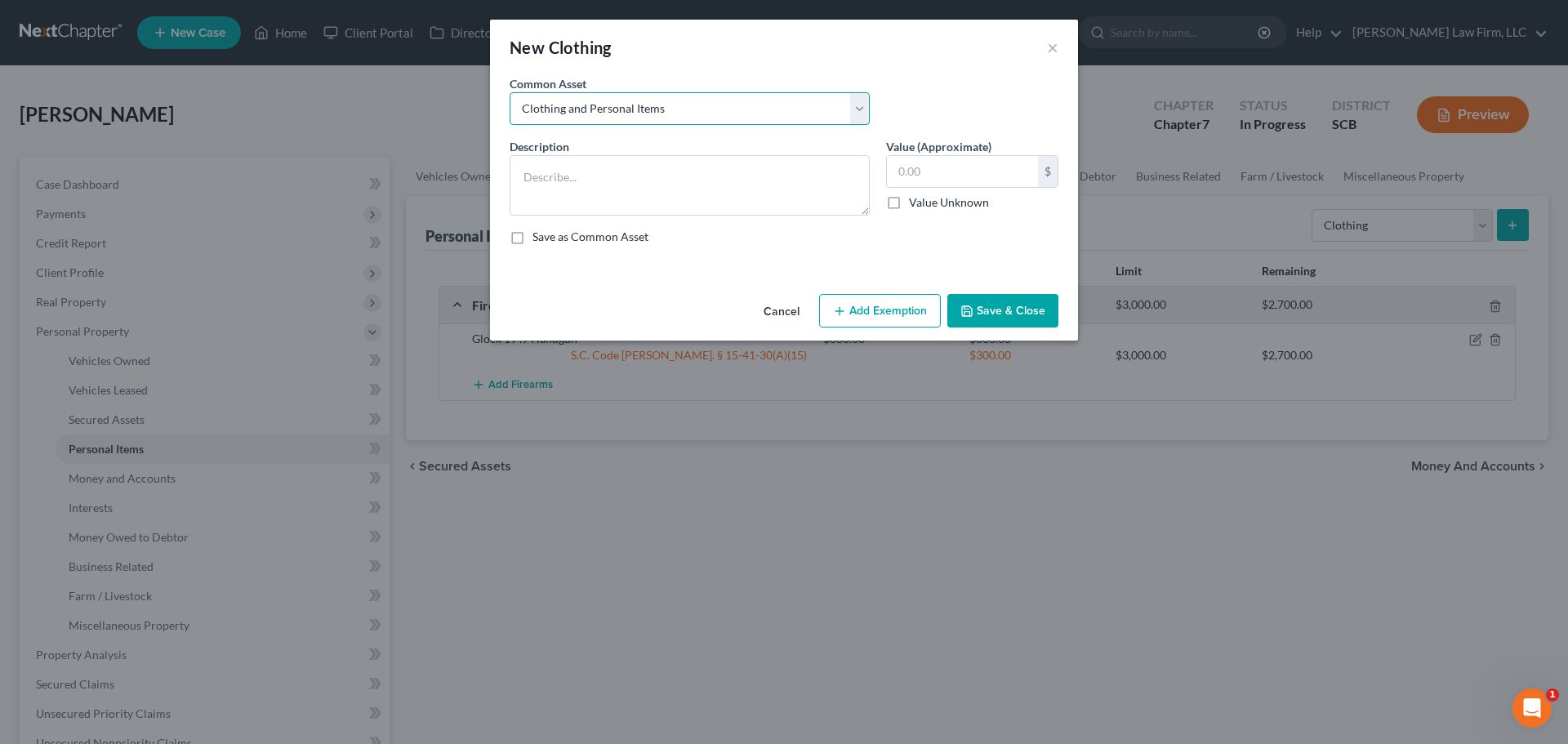
type textarea "Clothing and Personal Items"
click at [949, 173] on input "500.00" at bounding box center [962, 171] width 151 height 31
type input "1,500"
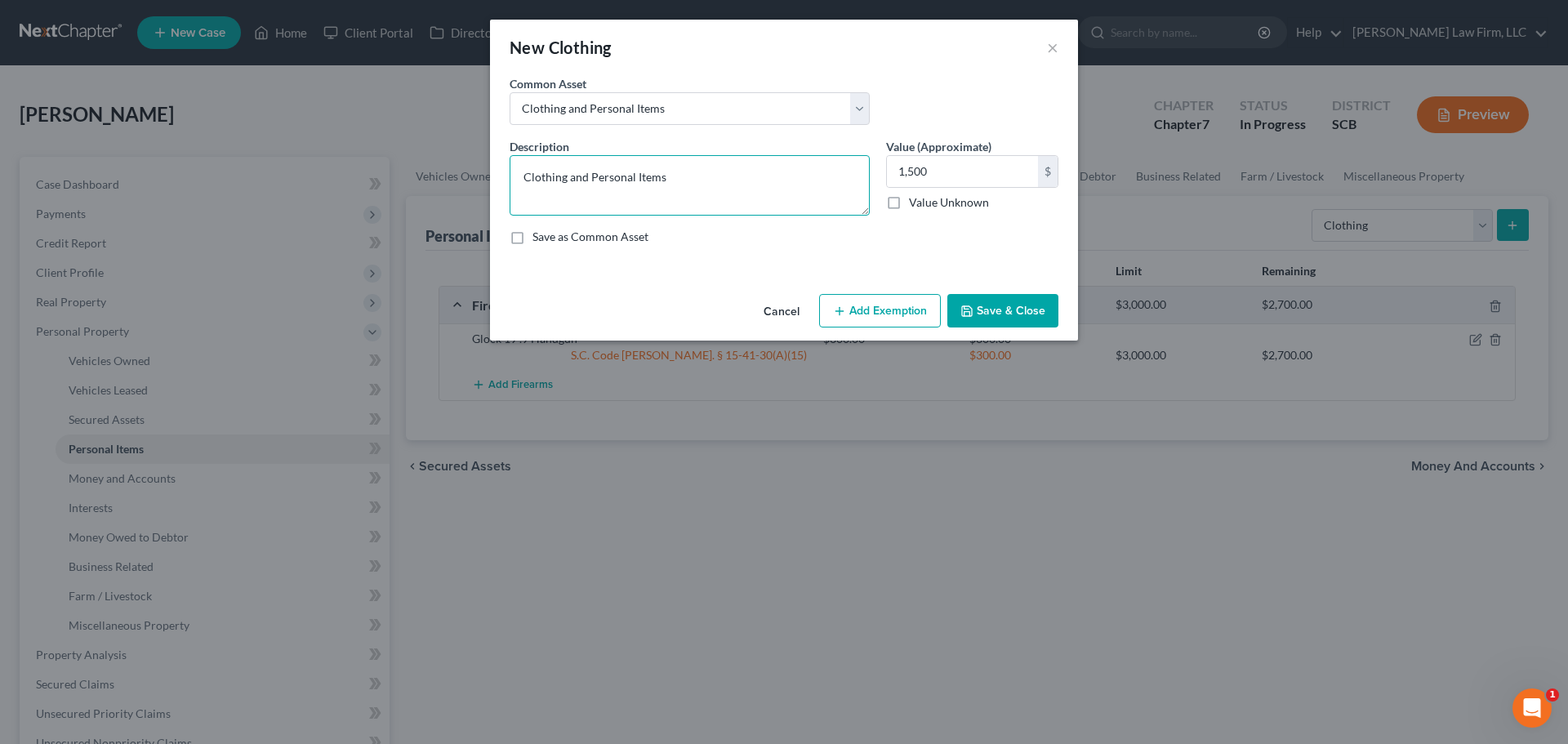
click at [787, 208] on textarea "Clothing and Personal Items" at bounding box center [689, 185] width 360 height 60
click at [891, 299] on button "Add Exemption" at bounding box center [880, 311] width 122 height 34
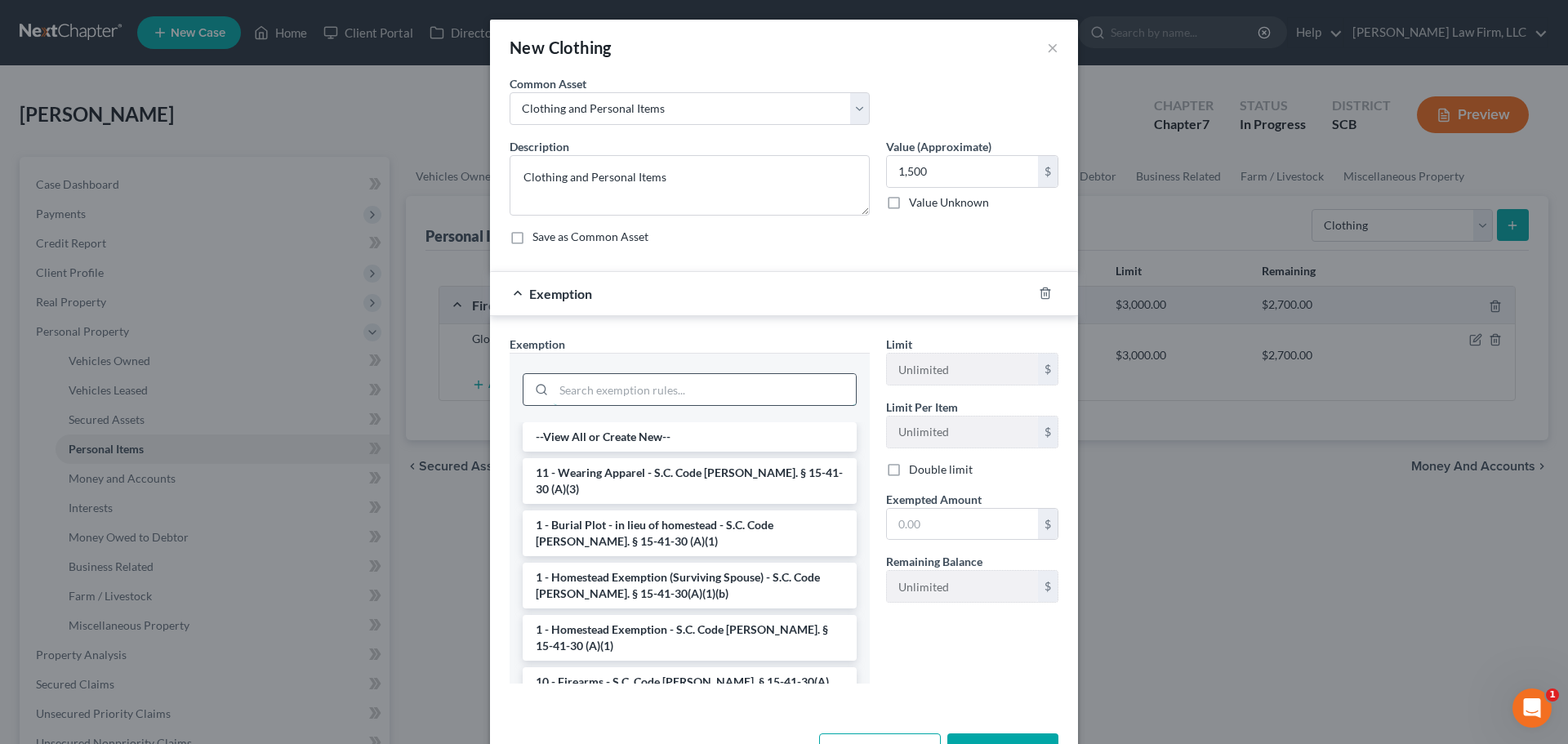
click at [637, 387] on input "search" at bounding box center [705, 389] width 302 height 31
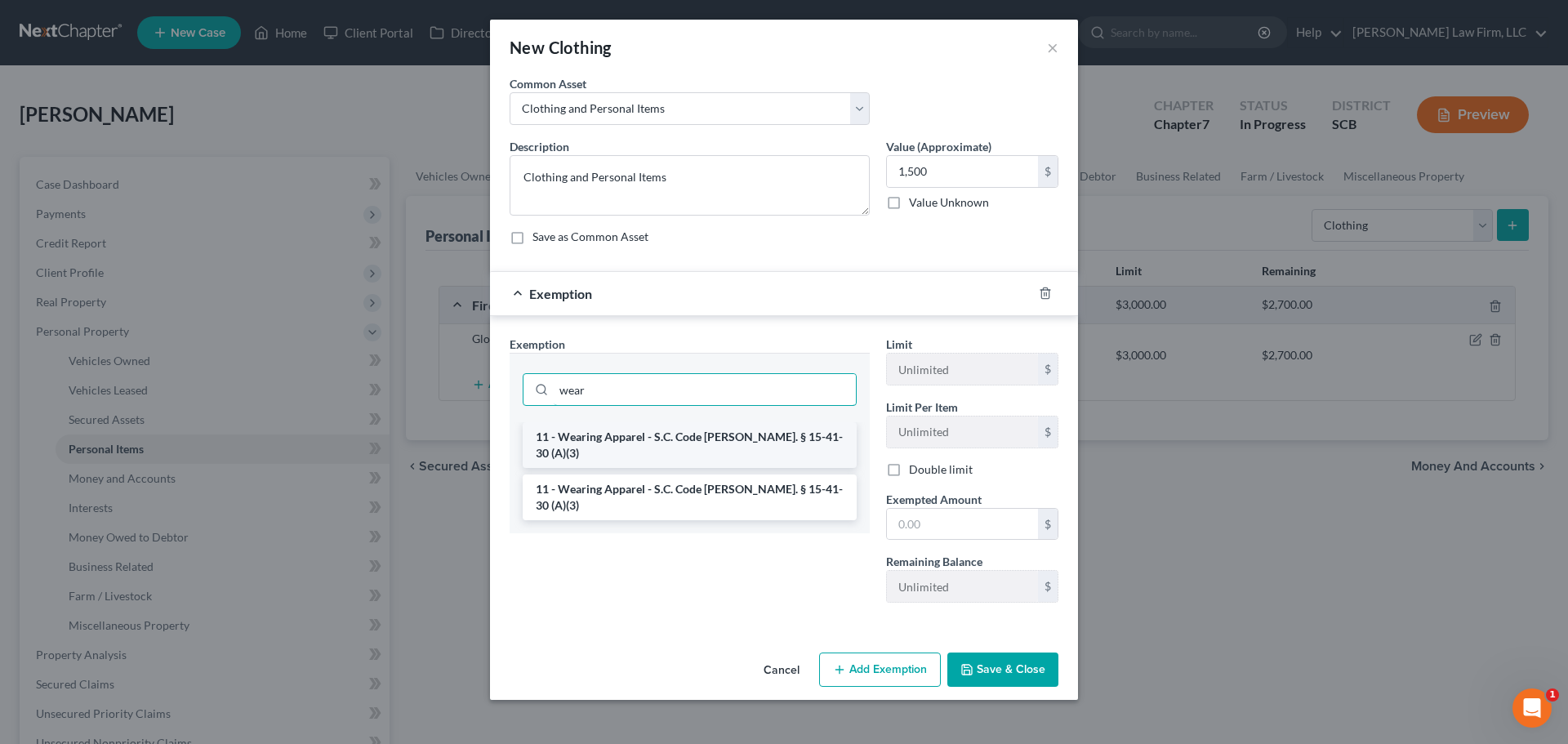
type input "wear"
drag, startPoint x: 642, startPoint y: 430, endPoint x: 676, endPoint y: 443, distance: 36.4
click at [642, 430] on li "11 - Wearing Apparel - S.C. Code [PERSON_NAME]. § 15-41-30 (A)(3)" at bounding box center [689, 444] width 334 height 45
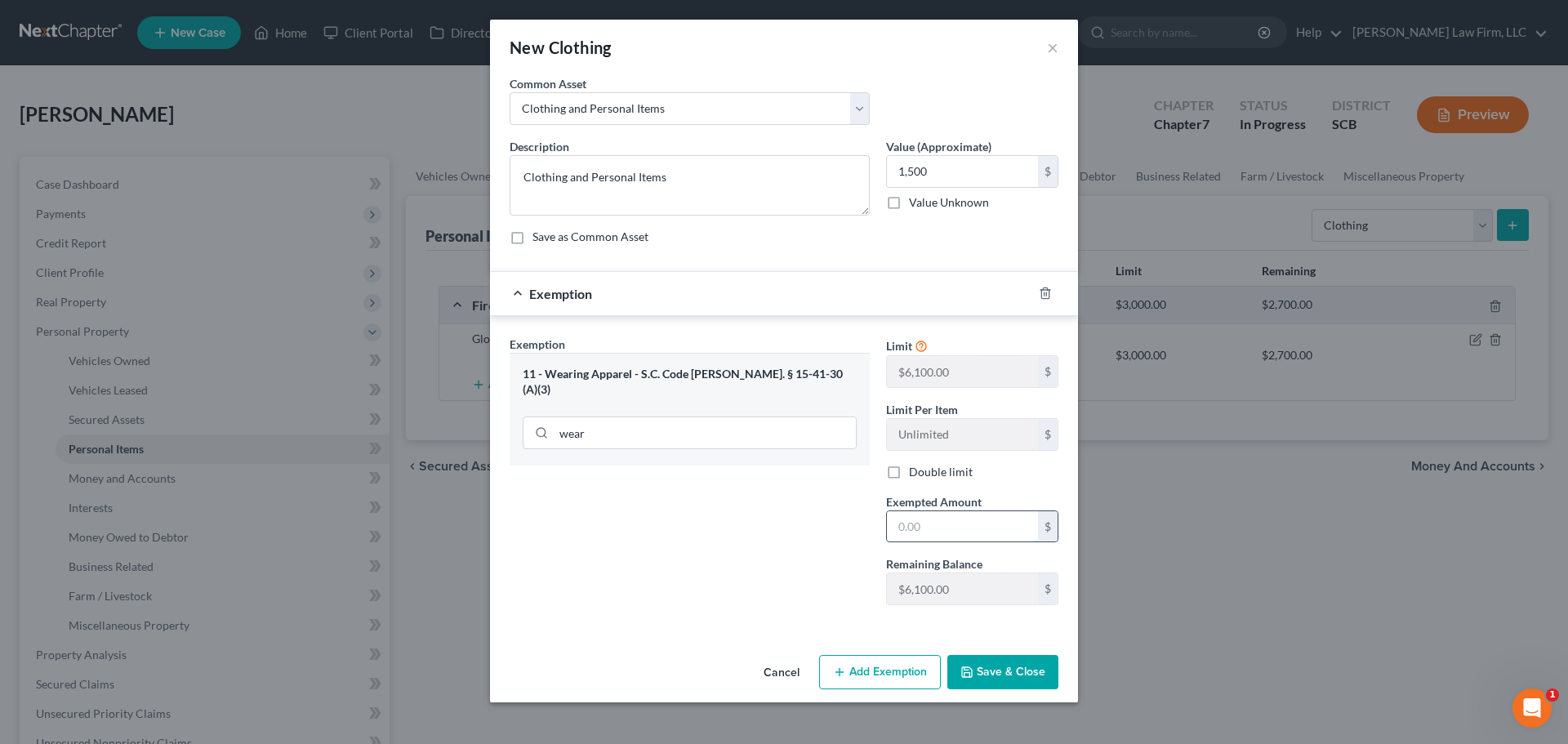
click at [914, 517] on input "text" at bounding box center [962, 526] width 151 height 31
type input "1,500"
click at [1019, 676] on button "Save & Close" at bounding box center [1003, 672] width 111 height 34
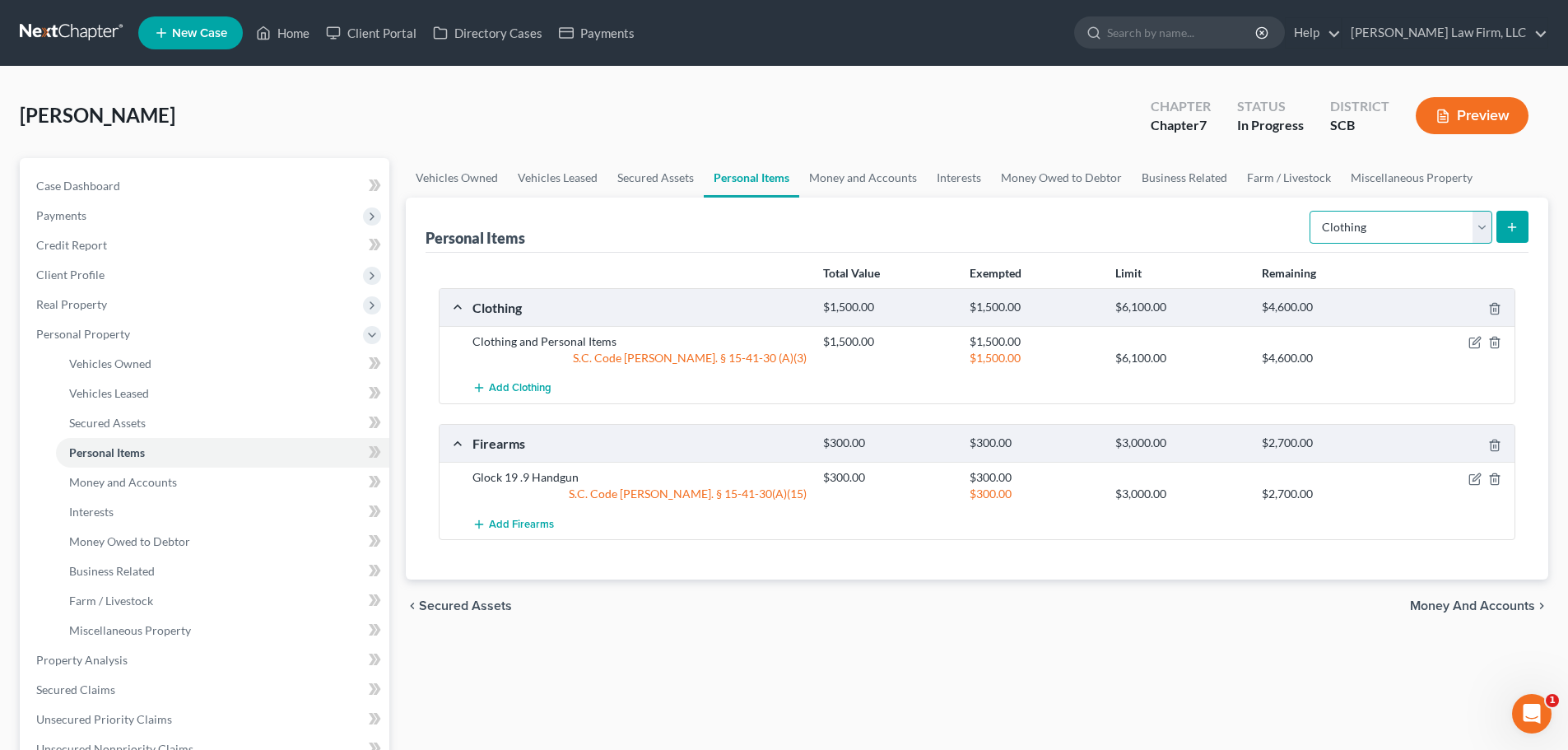
click at [1357, 230] on select "Select Item Type Clothing Collectibles Of Value Electronics Firearms Household …" at bounding box center [1400, 226] width 182 height 33
select select "household_goods"
click at [1311, 210] on select "Select Item Type Clothing Collectibles Of Value Electronics Firearms Household …" at bounding box center [1400, 226] width 182 height 33
click at [1514, 227] on line "submit" at bounding box center [1512, 227] width 7 height 0
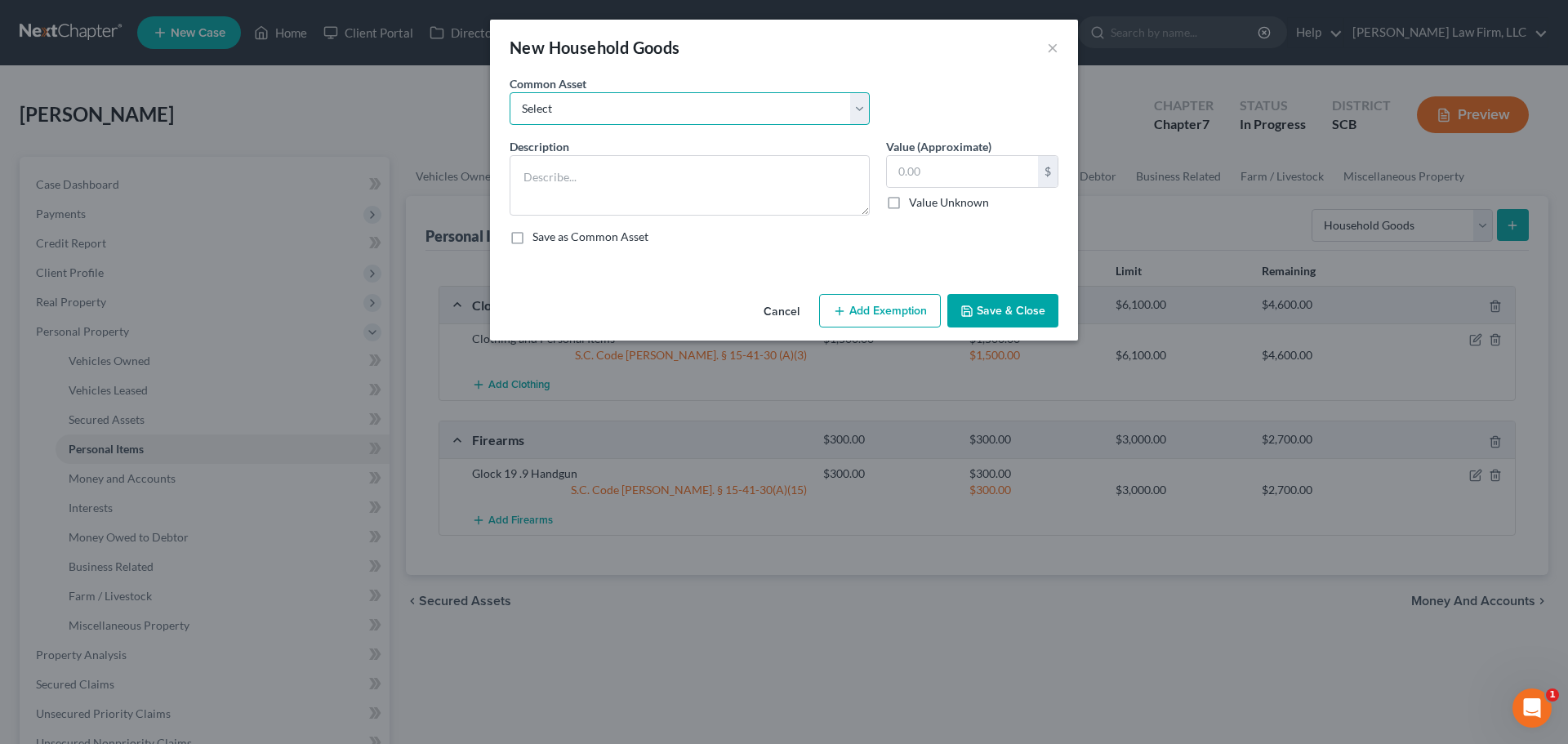
click at [647, 109] on select "Select Kitchenware Stove Refrigerator Washing Machine Dryer Living Room Furnitu…" at bounding box center [689, 108] width 360 height 32
select select "0"
click at [509, 92] on select "Select Kitchenware Stove Refrigerator Washing Machine Dryer Living Room Furnitu…" at bounding box center [689, 108] width 360 height 32
type textarea "Kitchenware Stove Refrigerator Washing Machine Dryer Living Room Furniture Bedr…"
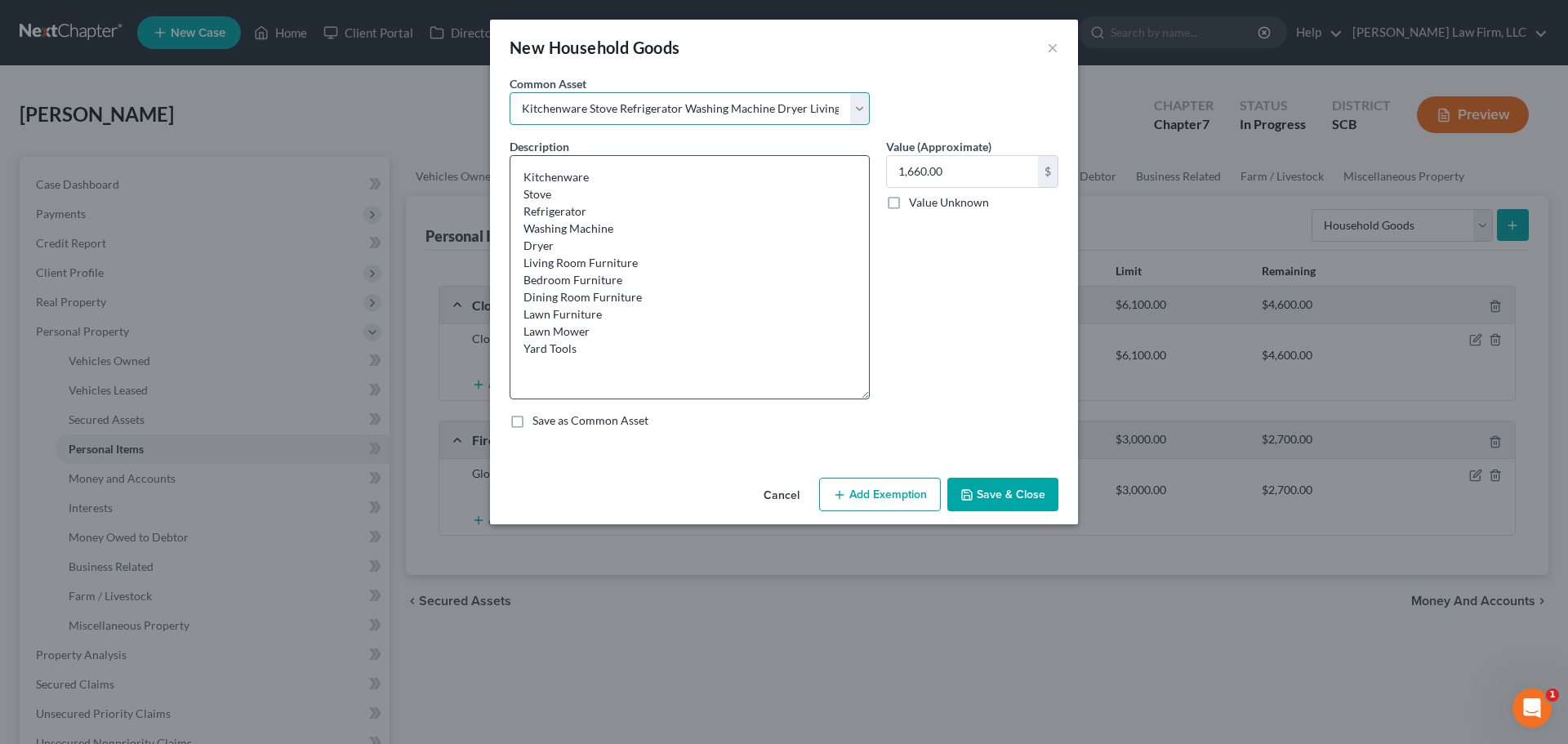
drag, startPoint x: 868, startPoint y: 211, endPoint x: 823, endPoint y: 494, distance: 286.6
click at [828, 399] on textarea "Kitchenware Stove Refrigerator Washing Machine Dryer Living Room Furniture Bedr…" at bounding box center [689, 276] width 360 height 244
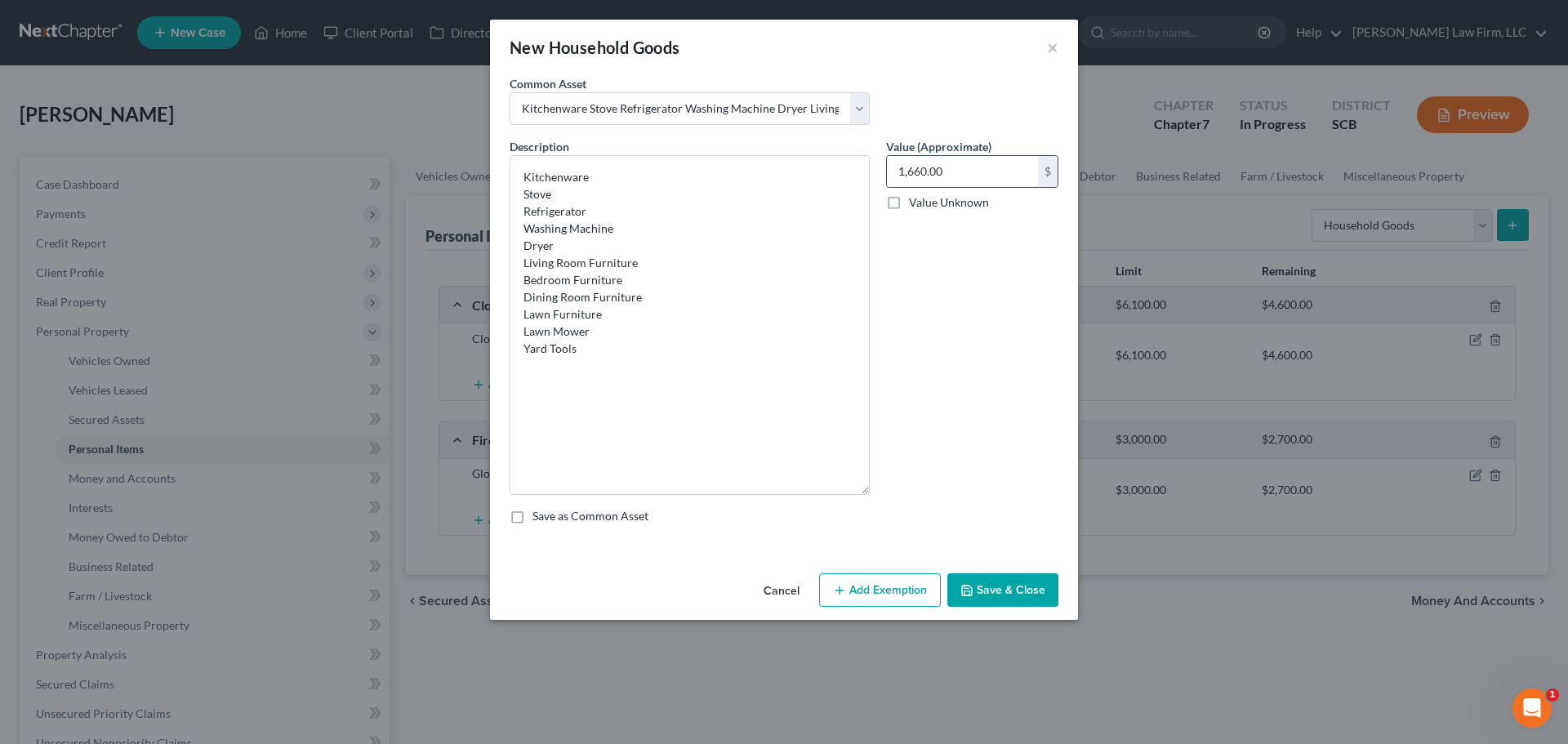
click at [972, 163] on input "1,660.00" at bounding box center [962, 171] width 151 height 31
click at [972, 162] on input "1,660.00" at bounding box center [962, 171] width 151 height 31
type input "1,000"
click at [638, 180] on textarea "Kitchenware Stove Refrigerator Washing Machine Dryer Living Room Furniture Bedr…" at bounding box center [689, 325] width 360 height 340
drag, startPoint x: 517, startPoint y: 191, endPoint x: 611, endPoint y: 252, distance: 112.1
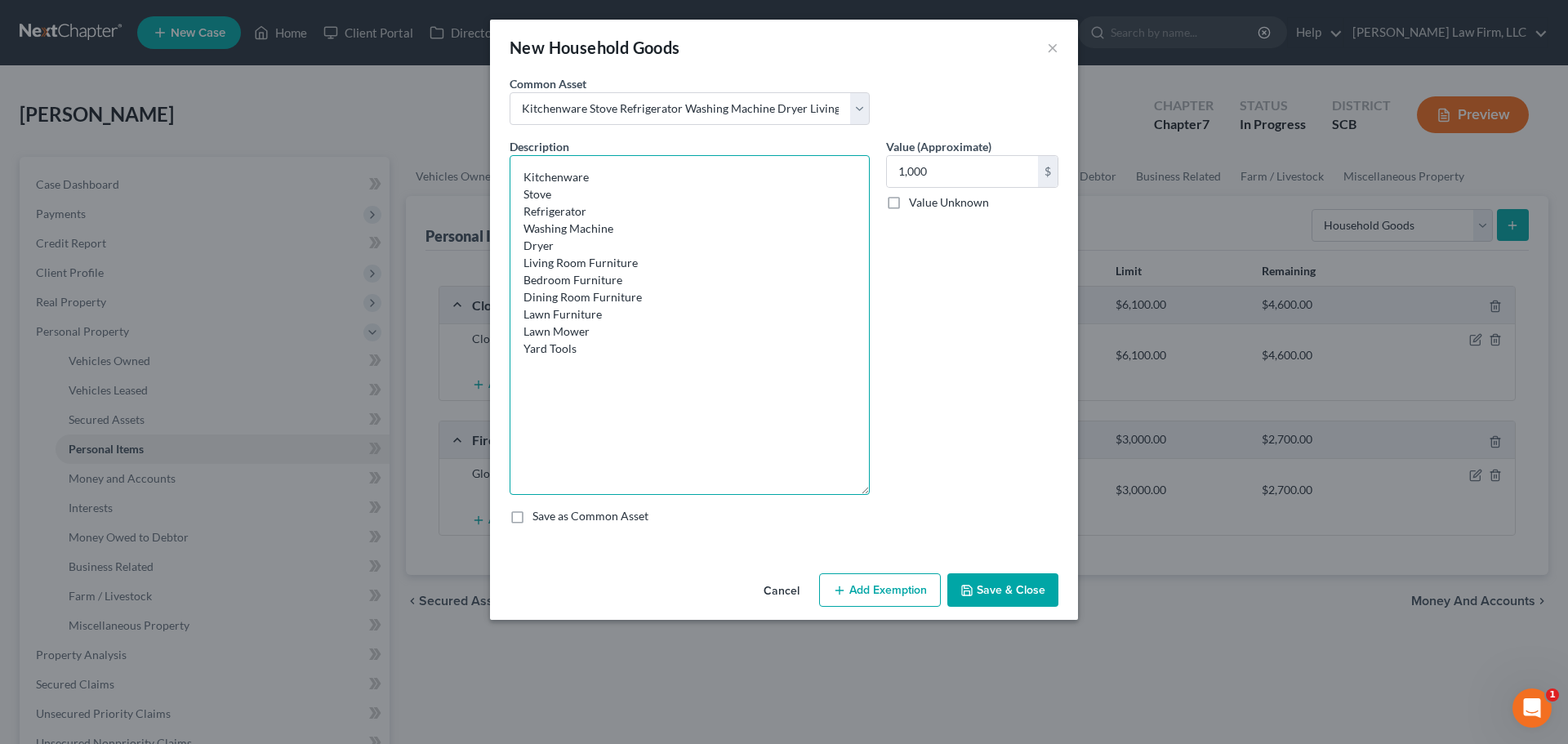
click at [611, 252] on textarea "Kitchenware Stove Refrigerator Washing Machine Dryer Living Room Furniture Bedr…" at bounding box center [689, 325] width 360 height 340
drag, startPoint x: 528, startPoint y: 229, endPoint x: 657, endPoint y: 272, distance: 136.0
click at [657, 272] on textarea "Kitchenware Living Room Furniture Bedroom Furniture Dining Room Furniture Lawn …" at bounding box center [689, 325] width 360 height 340
click at [669, 272] on textarea "Kitchenware Living Room Furniture Bedroom Furniture" at bounding box center [689, 325] width 360 height 340
type textarea "Kitchenware Living Room Furniture Bedroom Furniture"
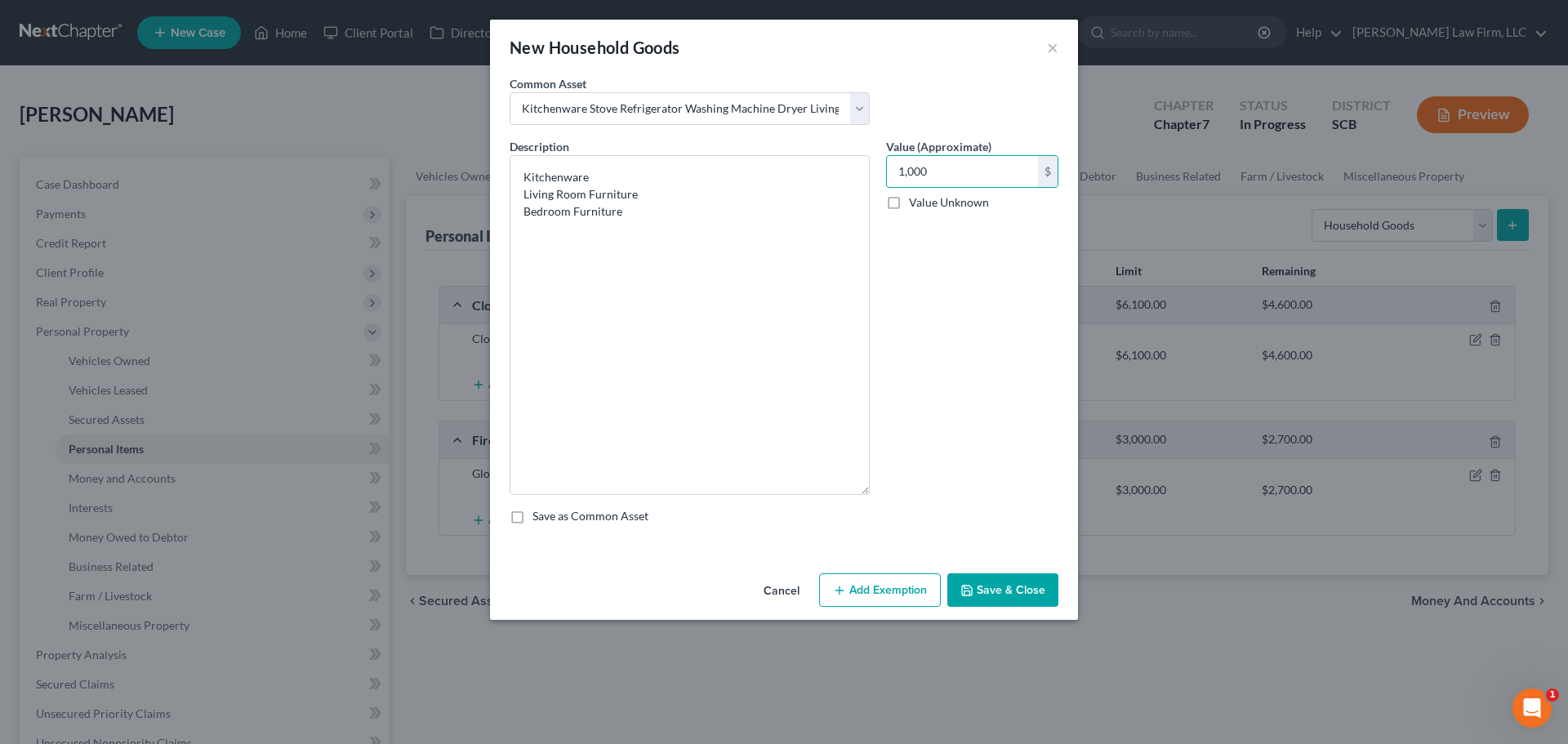
click at [878, 599] on button "Add Exemption" at bounding box center [880, 590] width 122 height 34
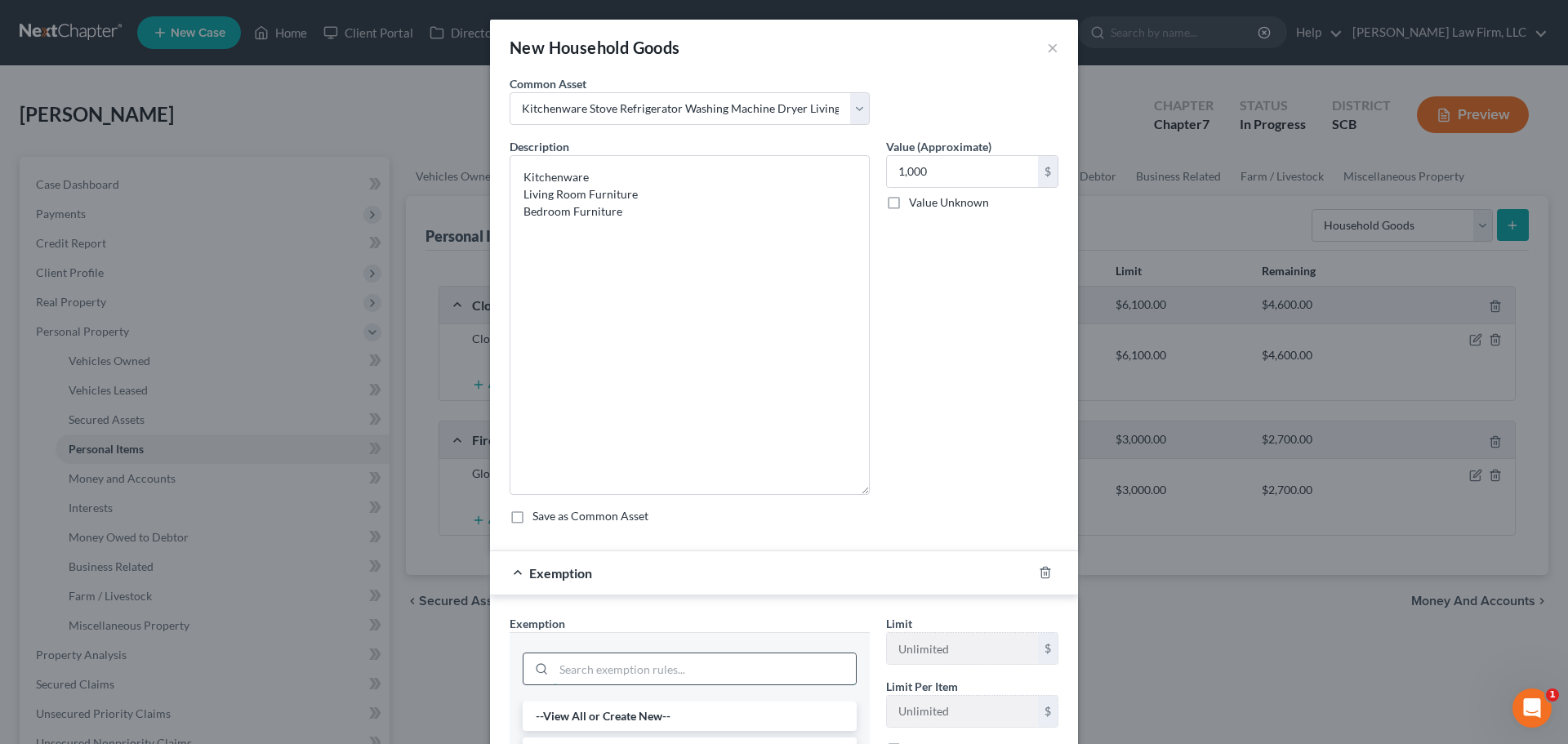
click at [684, 672] on input "search" at bounding box center [705, 668] width 302 height 31
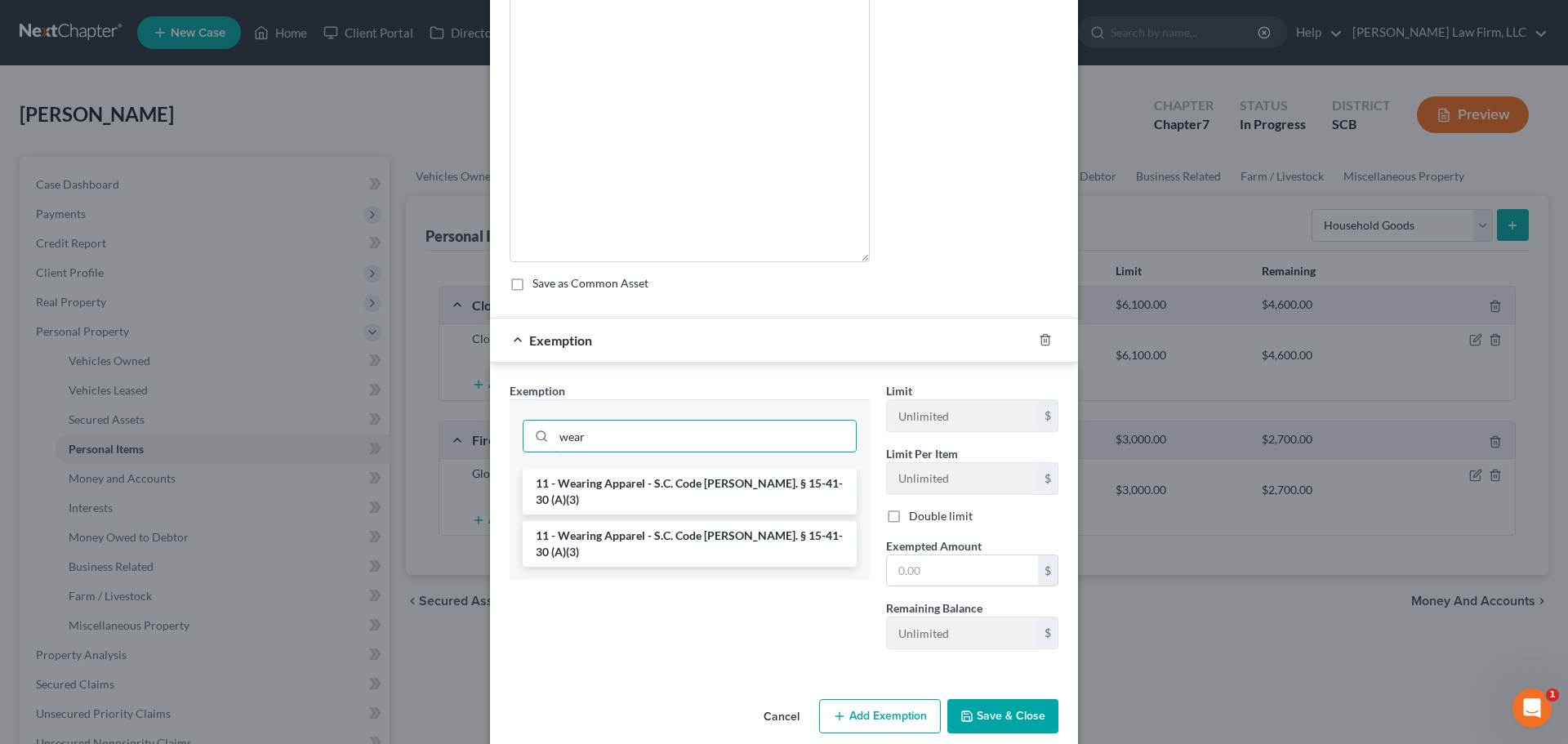
scroll to position [245, 0]
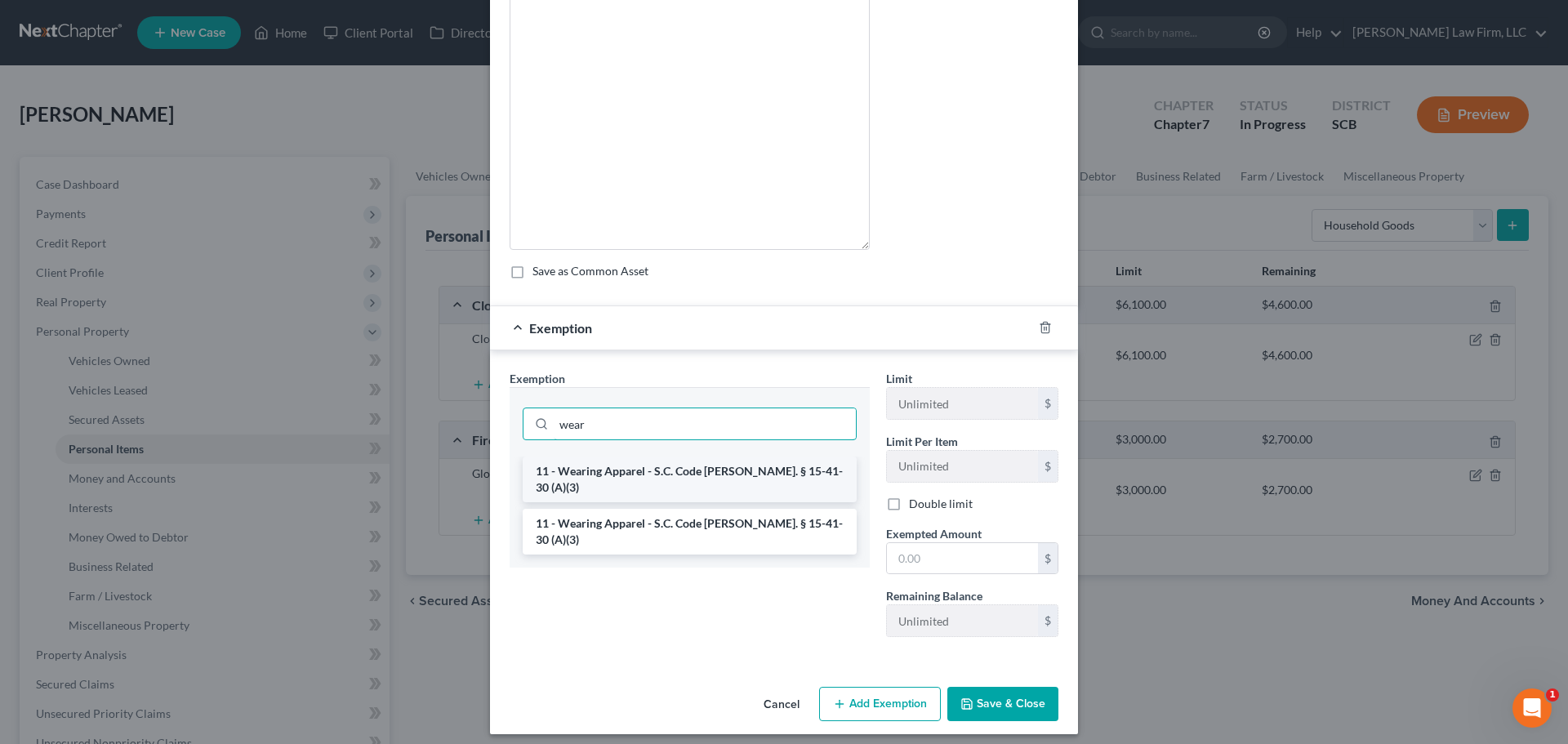
type input "wear"
click at [730, 476] on li "11 - Wearing Apparel - S.C. Code [PERSON_NAME]. § 15-41-30 (A)(3)" at bounding box center [689, 479] width 334 height 45
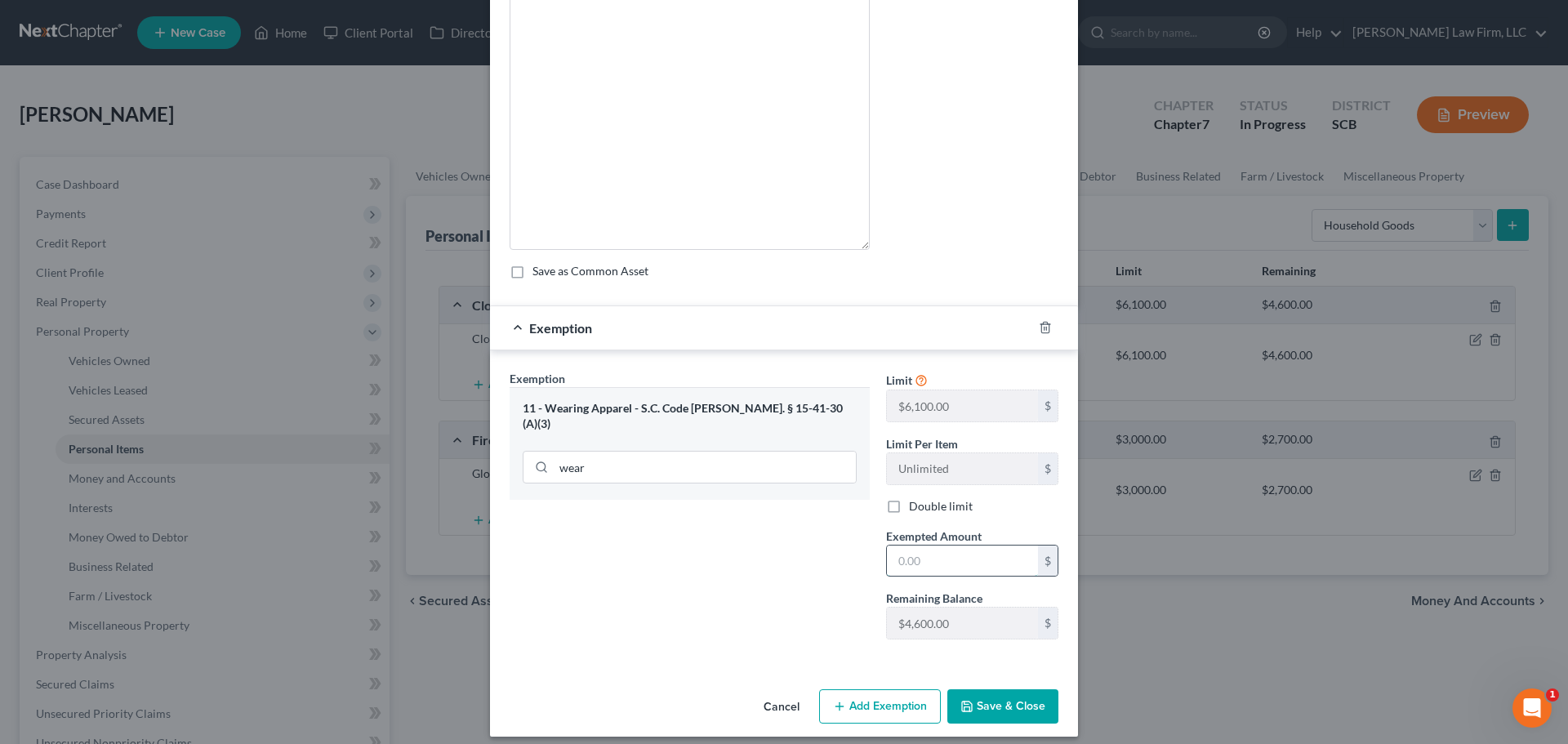
click at [903, 569] on input "text" at bounding box center [962, 560] width 151 height 31
type input "1,000"
click at [997, 715] on button "Save & Close" at bounding box center [1003, 706] width 111 height 34
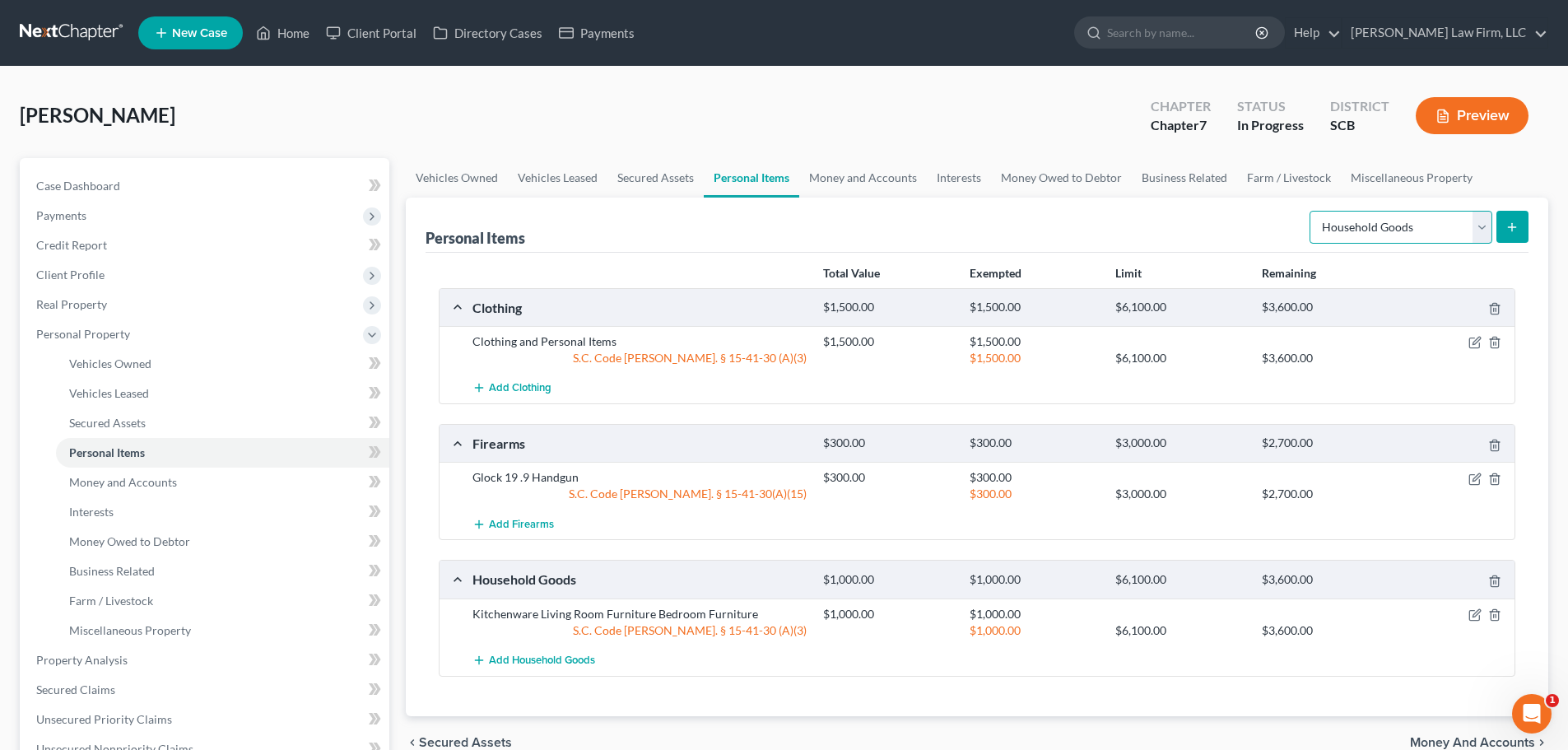
click at [1449, 235] on select "Select Item Type Clothing Collectibles Of Value Electronics Firearms Household …" at bounding box center [1400, 226] width 182 height 33
select select "electronics"
click at [1311, 210] on select "Select Item Type Clothing Collectibles Of Value Electronics Firearms Household …" at bounding box center [1400, 226] width 182 height 33
click at [1500, 235] on button "submit" at bounding box center [1512, 226] width 32 height 32
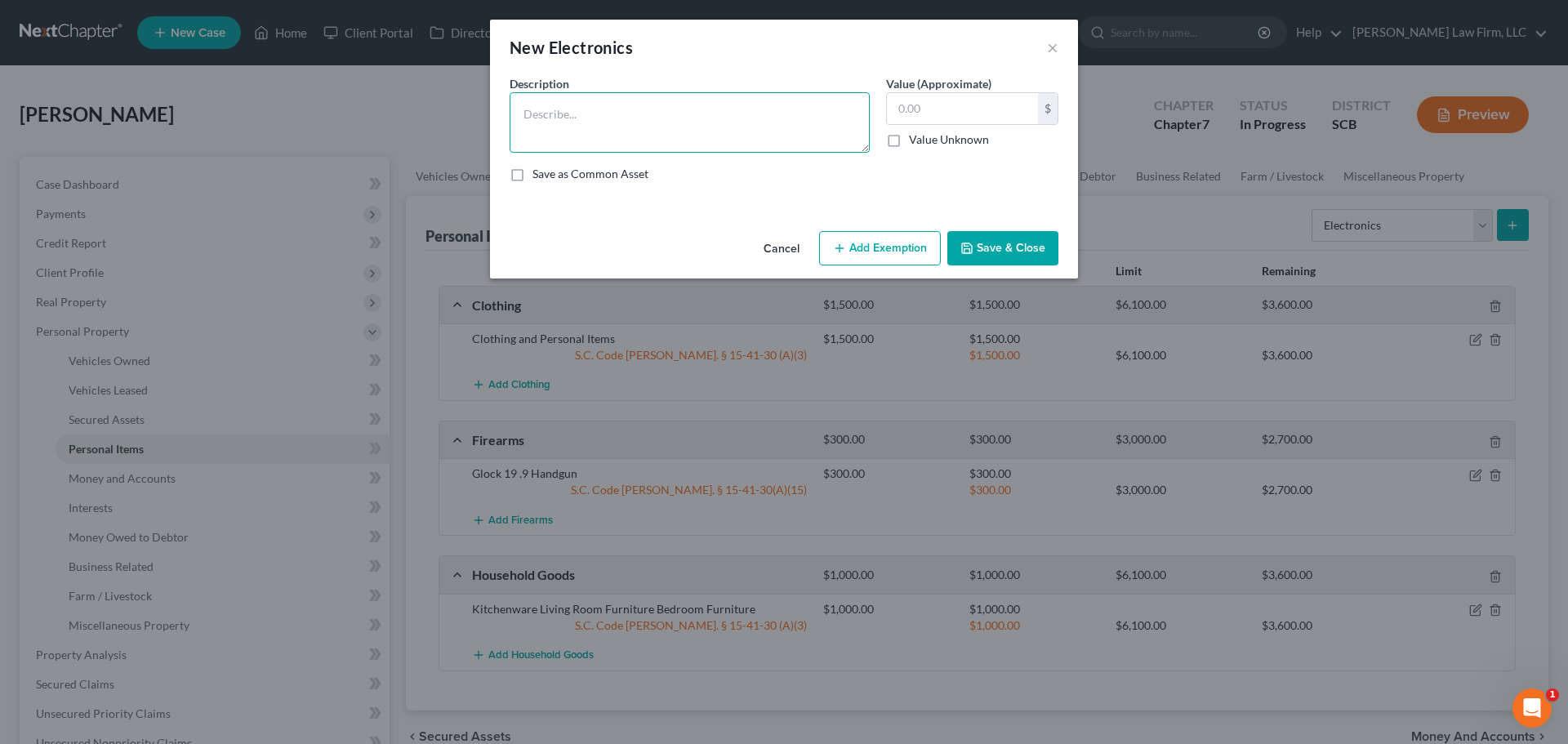
click at [811, 139] on textarea at bounding box center [689, 122] width 360 height 60
drag, startPoint x: 758, startPoint y: 98, endPoint x: 750, endPoint y: 124, distance: 27.2
click at [758, 98] on textarea "4 Televisions ($" at bounding box center [689, 122] width 360 height 60
click at [862, 153] on div "Description * 4 Televisions ($250) Macbook ($300) Desktop Computer ($600) Print…" at bounding box center [783, 135] width 565 height 120
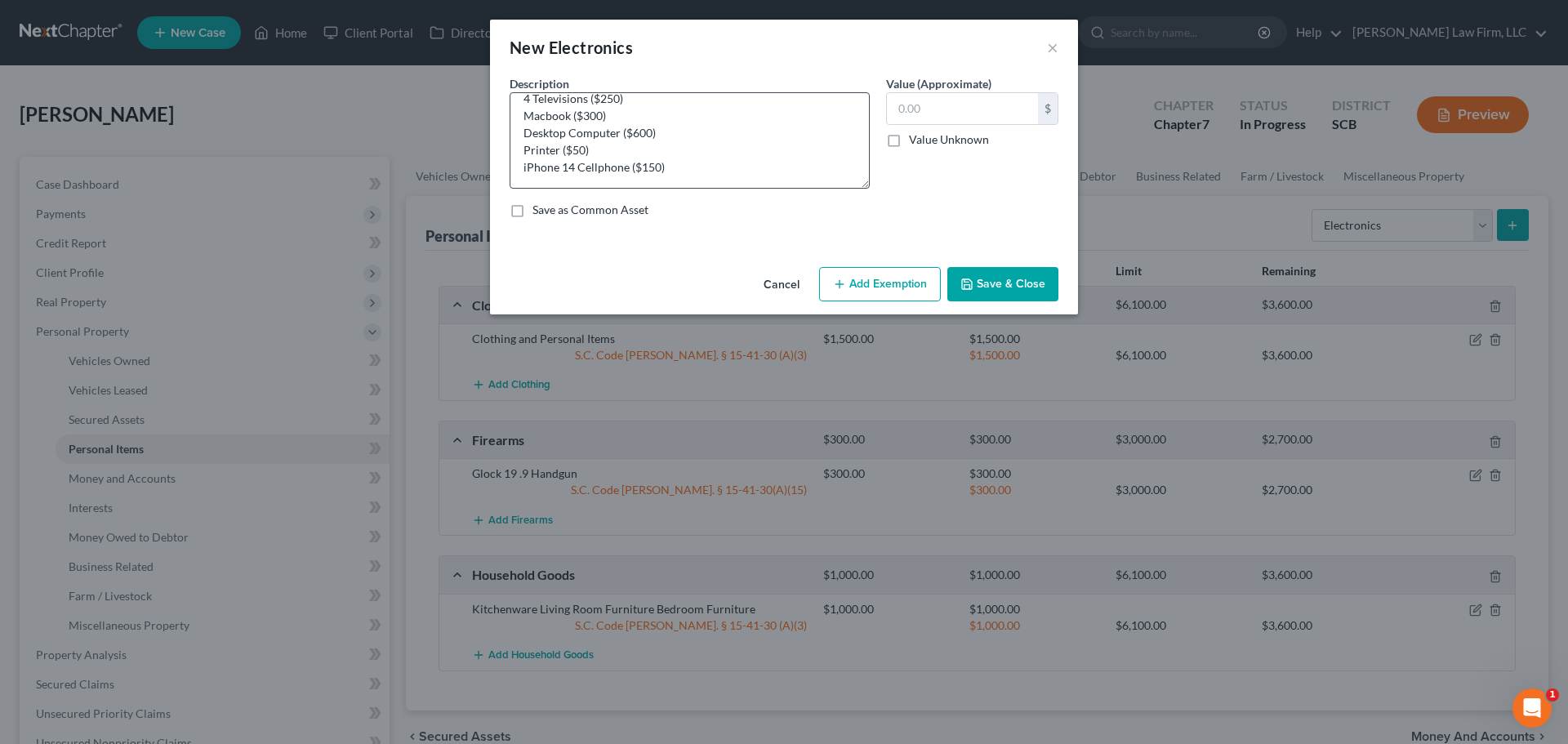
drag, startPoint x: 862, startPoint y: 147, endPoint x: 838, endPoint y: 186, distance: 45.8
click at [850, 186] on textarea "4 Televisions ($250) Macbook ($300) Desktop Computer ($600) Printer ($50) iPhon…" at bounding box center [689, 140] width 360 height 96
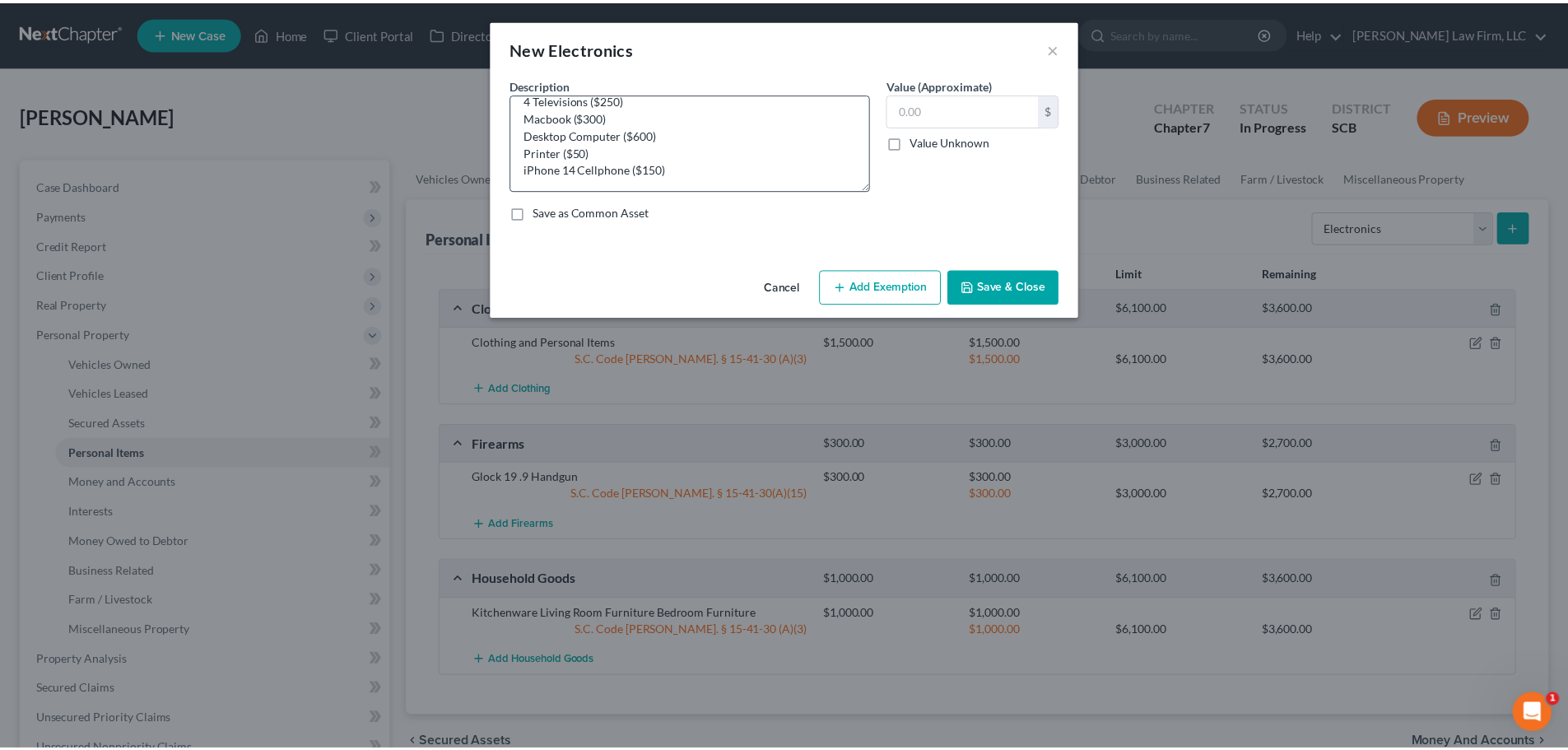
scroll to position [12, 0]
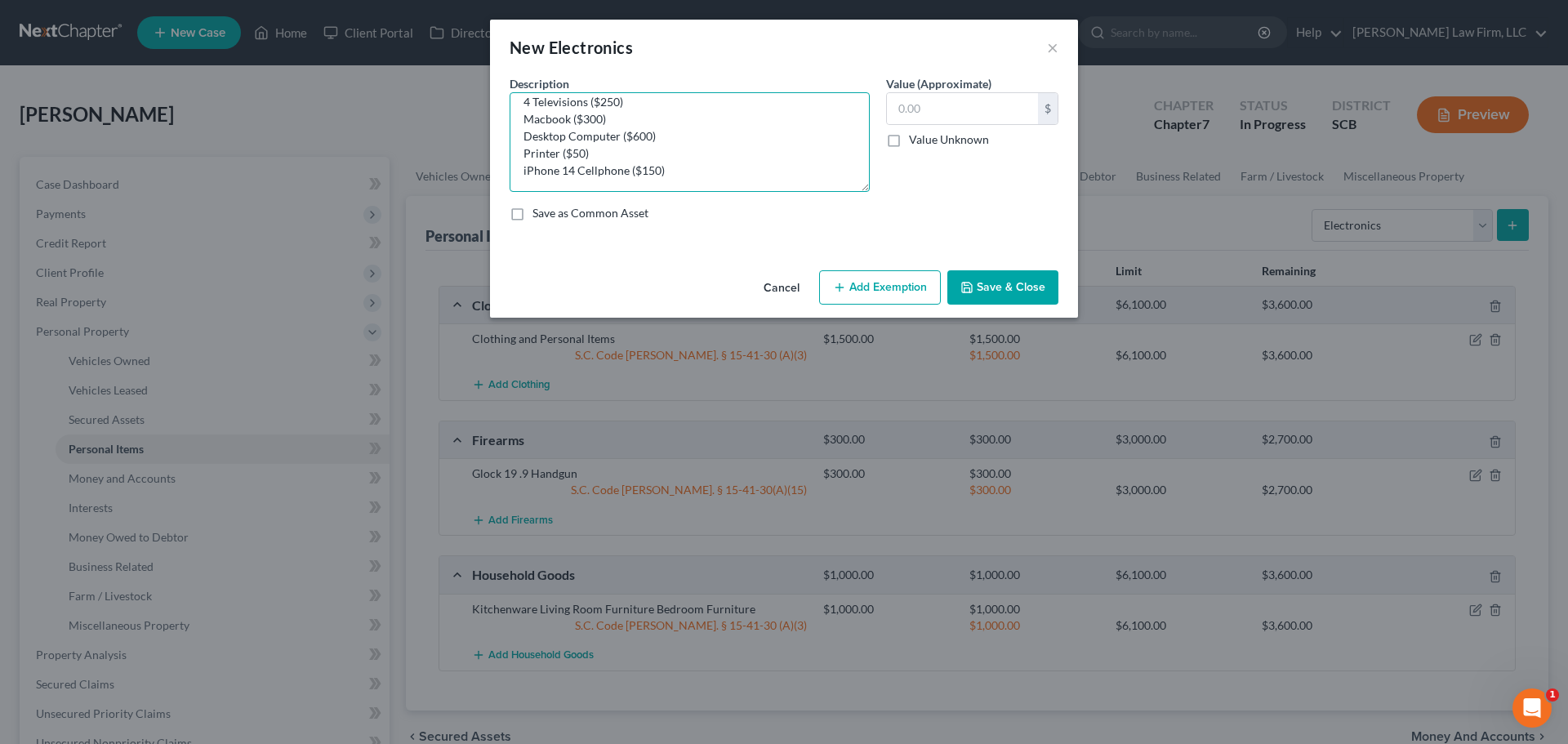
click at [546, 120] on textarea "4 Televisions ($250) Macbook ($300) Desktop Computer ($600) Printer ($50) iPhon…" at bounding box center [689, 141] width 360 height 99
type textarea "4 Televisions ($250) MacBook ($300) Desktop Computer ($600) Printer ($50) iPhon…"
drag, startPoint x: 937, startPoint y: 114, endPoint x: 919, endPoint y: 104, distance: 20.6
click at [931, 112] on input "text" at bounding box center [962, 108] width 151 height 31
type input "1,350"
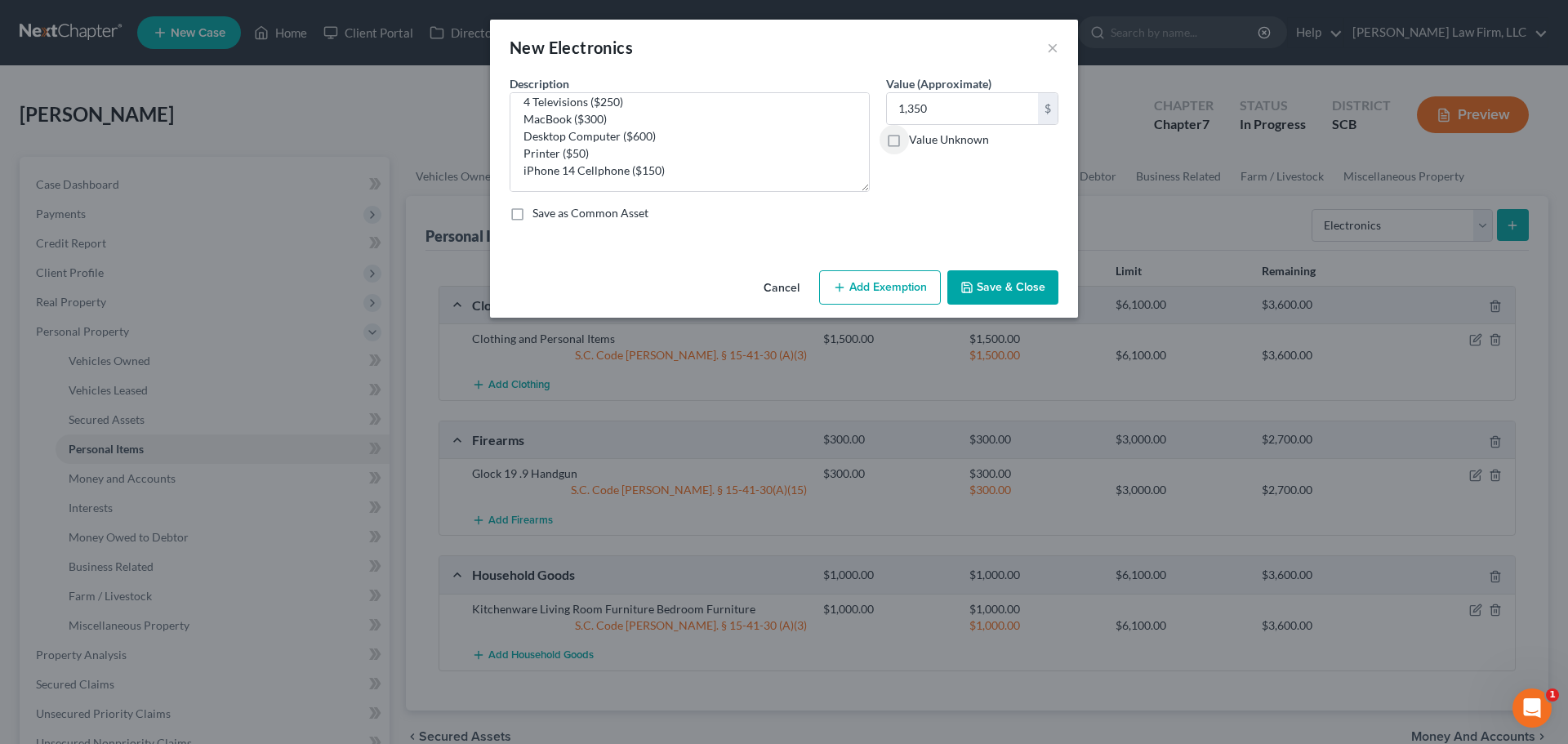
click at [866, 303] on button "Add Exemption" at bounding box center [880, 287] width 122 height 34
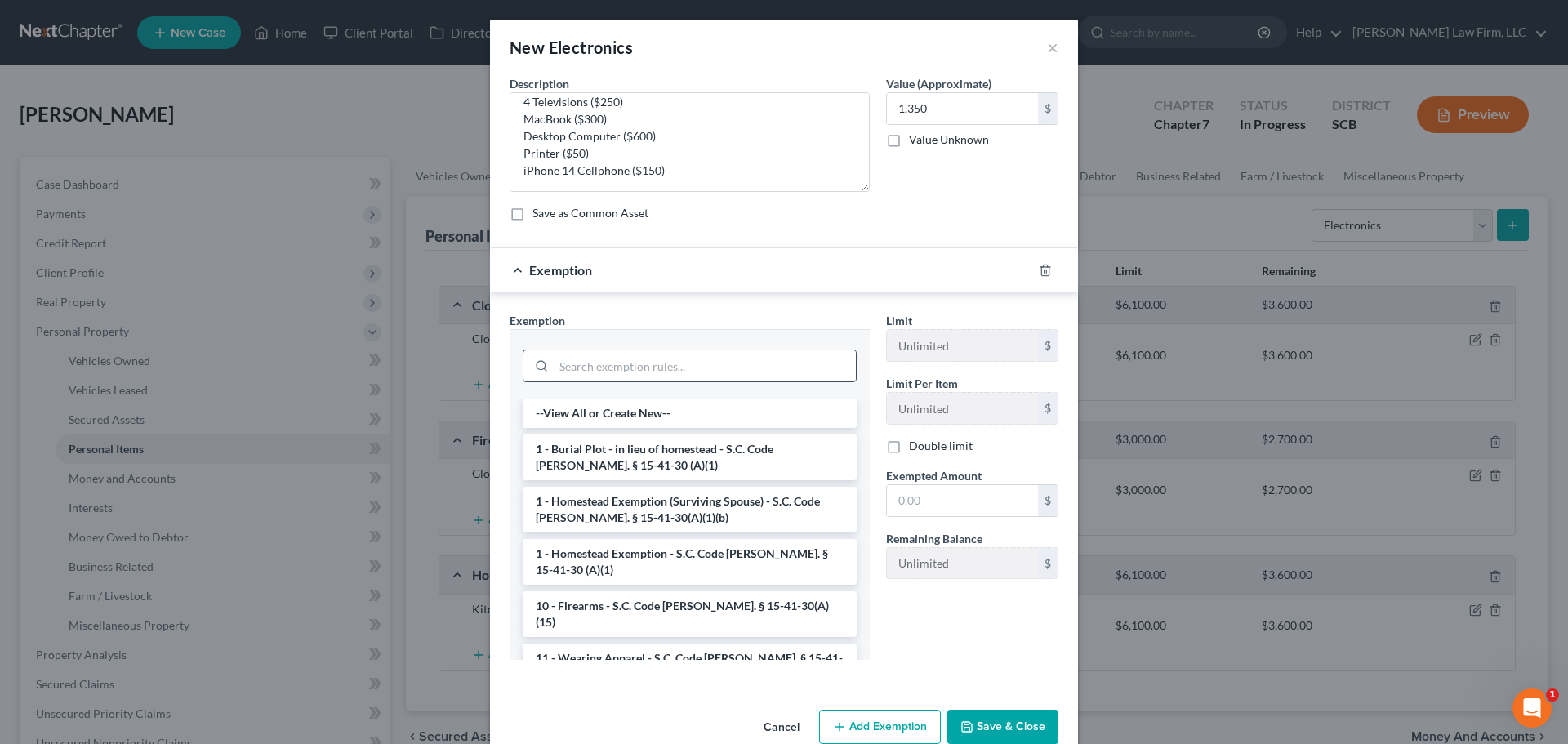
click at [776, 359] on input "search" at bounding box center [705, 366] width 302 height 31
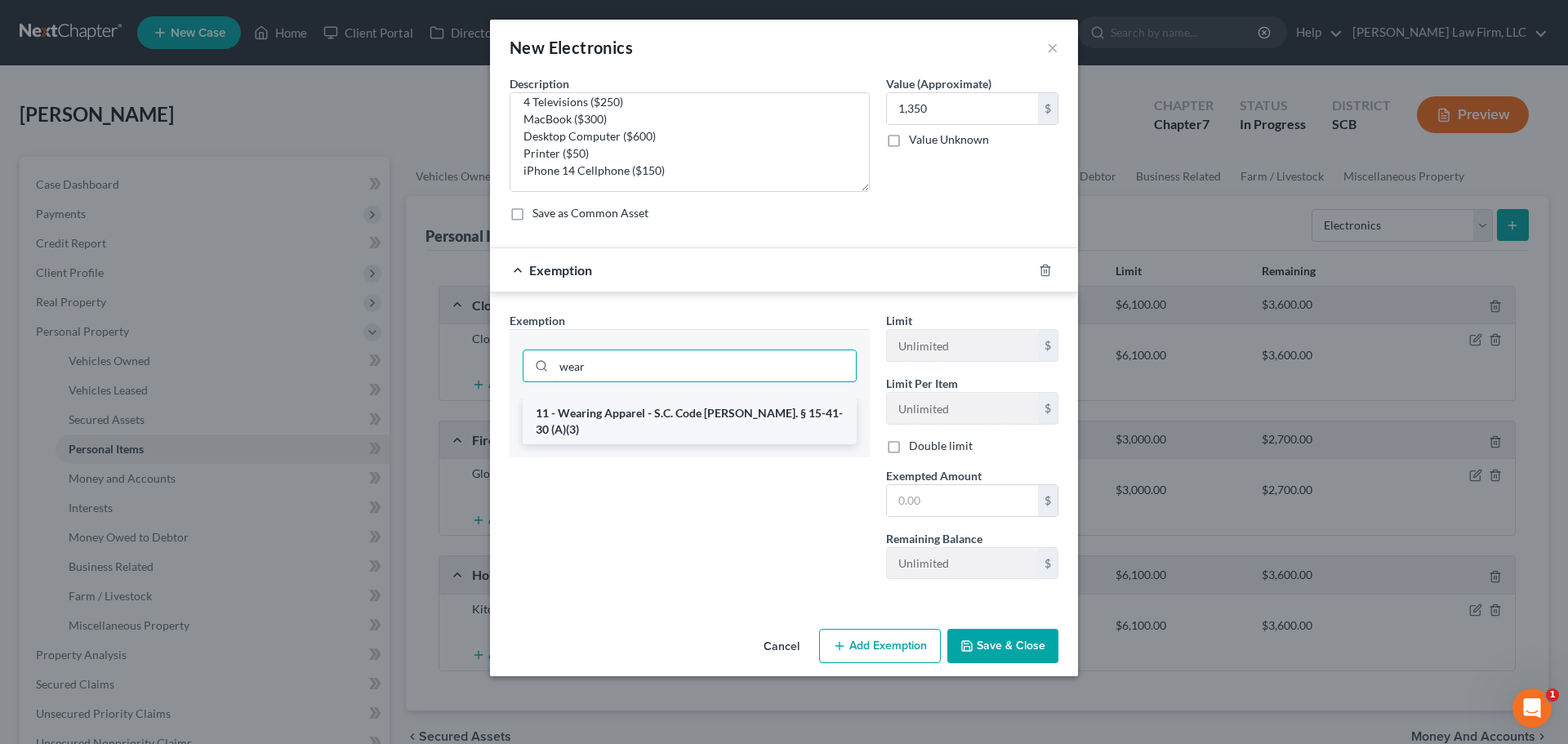
type input "wear"
click at [718, 411] on li "11 - Wearing Apparel - S.C. Code [PERSON_NAME]. § 15-41-30 (A)(3)" at bounding box center [689, 421] width 334 height 45
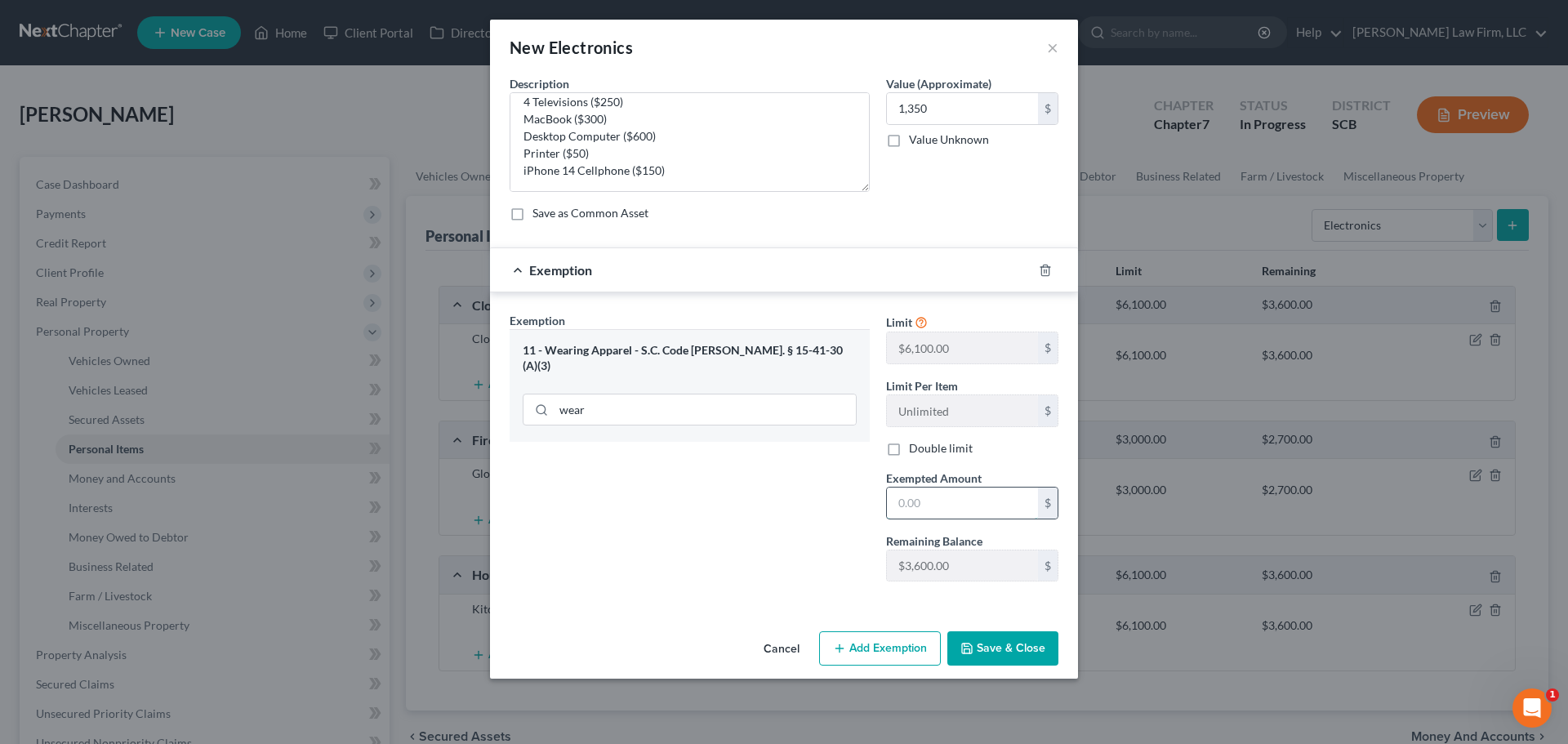
click at [925, 501] on input "text" at bounding box center [962, 502] width 151 height 31
type input "1,350"
click at [978, 640] on button "Save & Close" at bounding box center [1003, 648] width 111 height 34
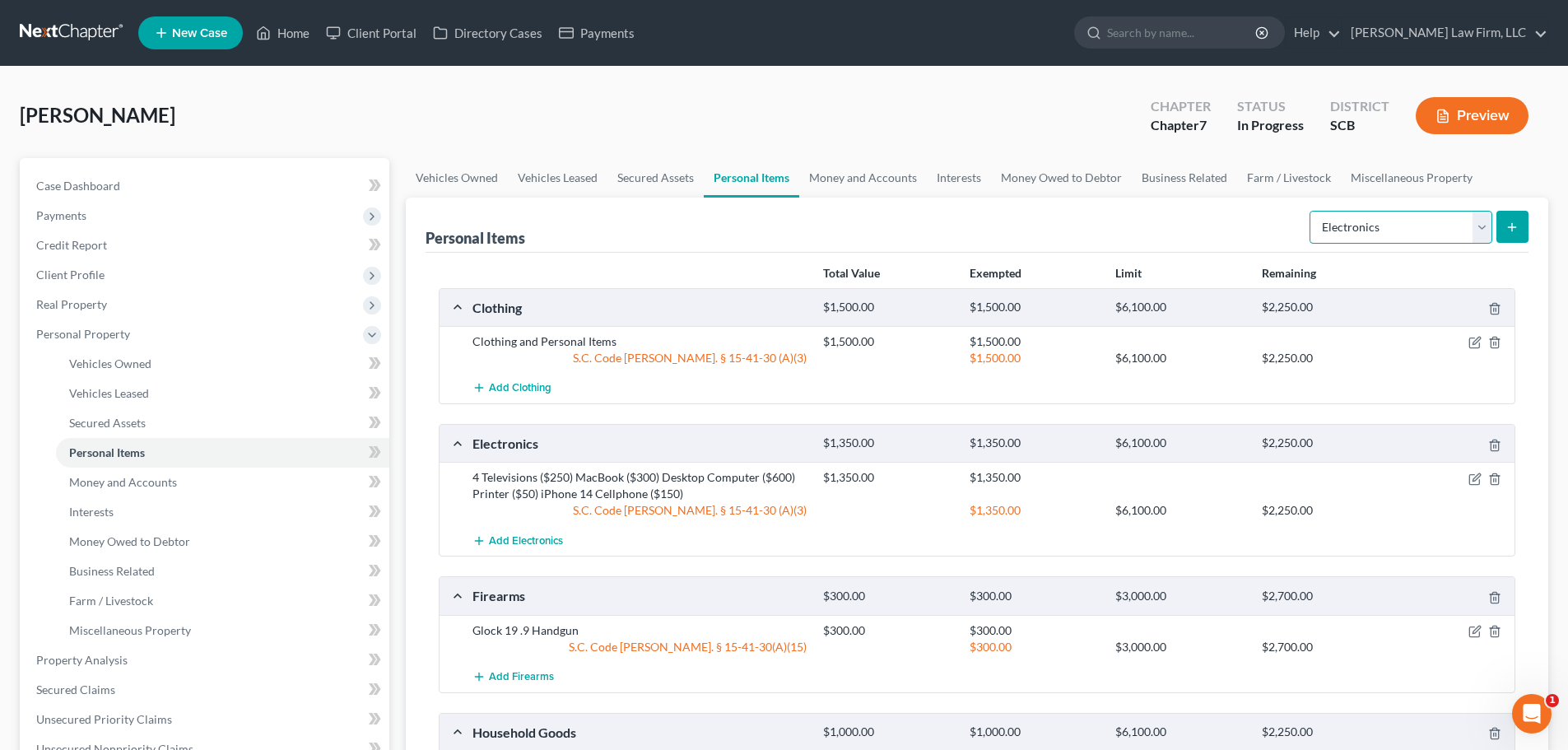
click at [1350, 228] on select "Select Item Type Clothing Collectibles Of Value Electronics Firearms Household …" at bounding box center [1400, 226] width 182 height 33
select select "jewelry"
click at [1311, 210] on select "Select Item Type Clothing Collectibles Of Value Electronics Firearms Household …" at bounding box center [1400, 226] width 182 height 33
click at [1501, 223] on button "submit" at bounding box center [1512, 226] width 32 height 32
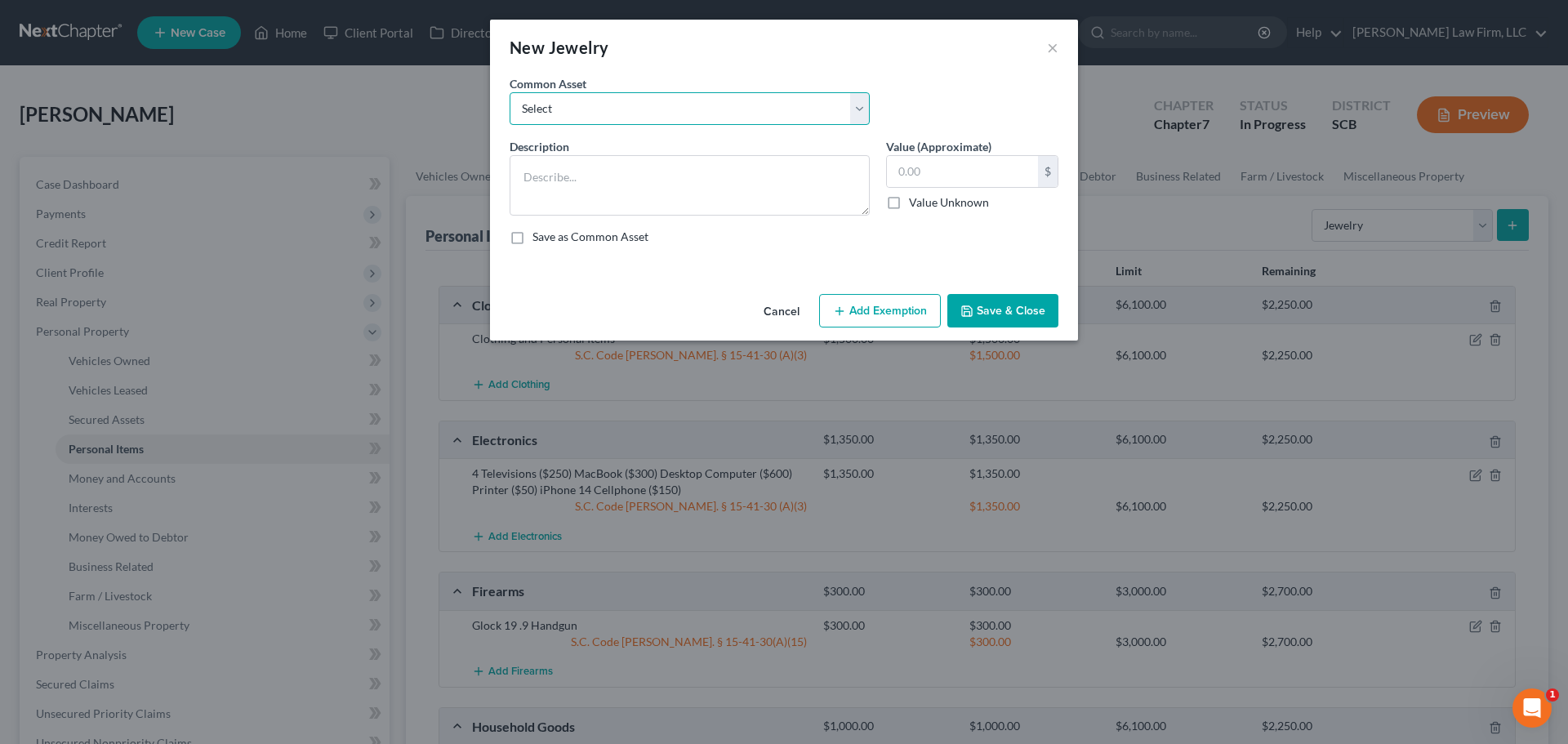
click at [714, 115] on select "Select Costume Jewelry The debtor does not own any jewelry. (Mr.) Wedding Band …" at bounding box center [689, 108] width 360 height 32
select select "0"
click at [509, 92] on select "Select Costume Jewelry The debtor does not own any jewelry. (Mr.) Wedding Band …" at bounding box center [689, 108] width 360 height 32
type textarea "Costume Jewelry"
click at [974, 179] on input "text" at bounding box center [962, 171] width 151 height 31
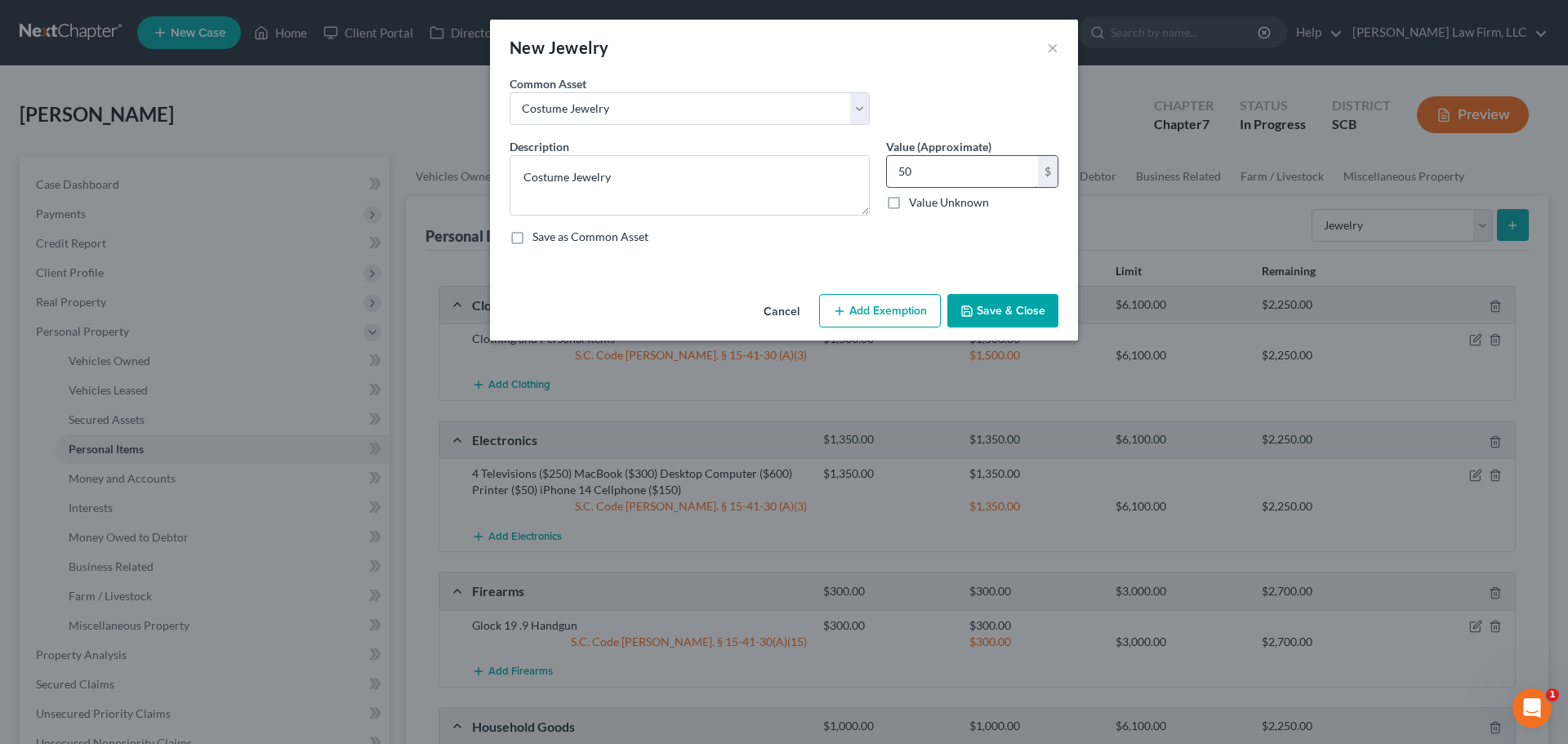
type input "50"
click at [907, 291] on div "Cancel Add Exemption Save & Close" at bounding box center [784, 314] width 588 height 54
click at [900, 303] on button "Add Exemption" at bounding box center [880, 311] width 122 height 34
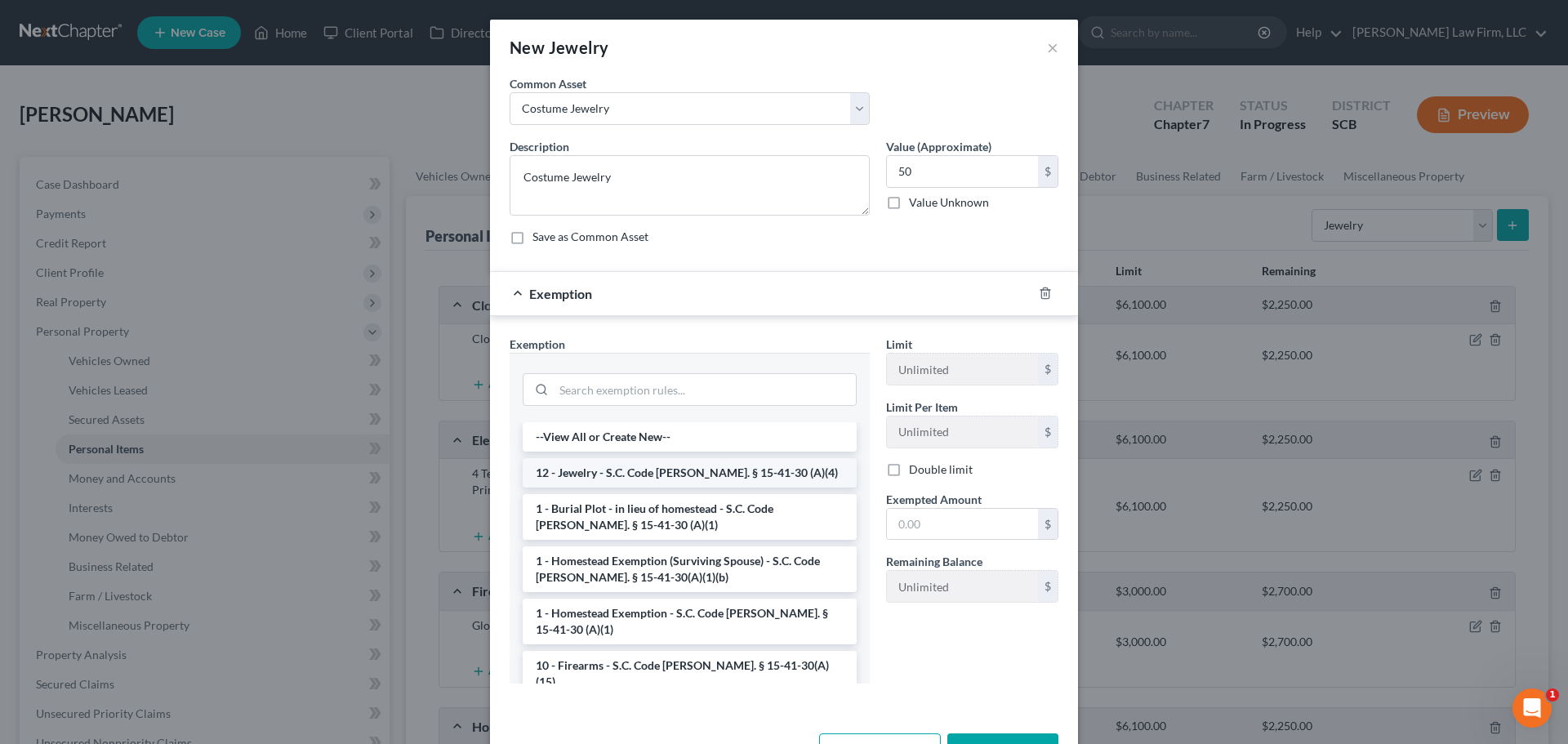
click at [654, 468] on li "12 - Jewelry - S.C. Code [PERSON_NAME]. § 15-41-30 (A)(4)" at bounding box center [689, 473] width 334 height 30
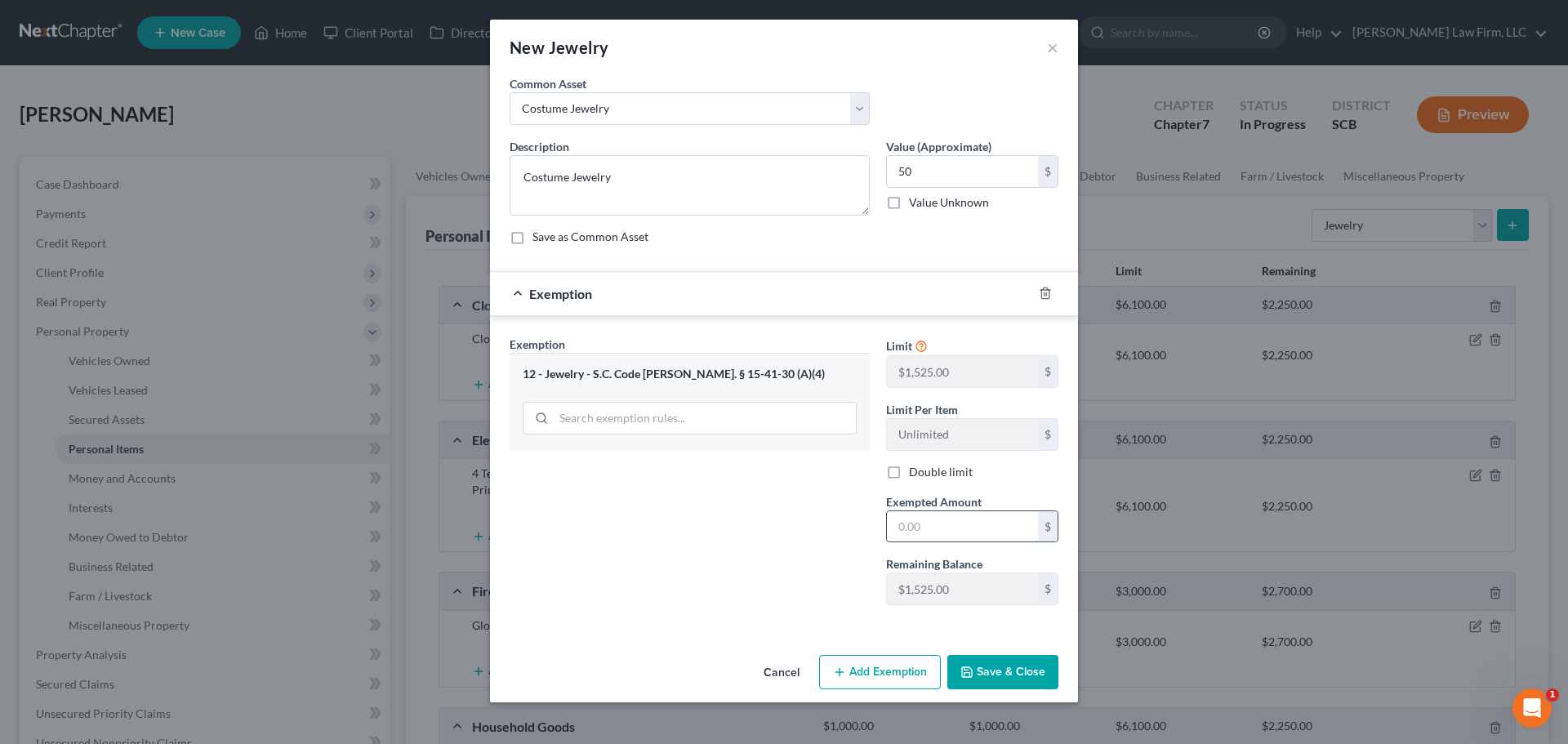
click at [912, 518] on input "text" at bounding box center [962, 526] width 151 height 31
type input "50"
click at [988, 665] on button "Save & Close" at bounding box center [1003, 672] width 111 height 34
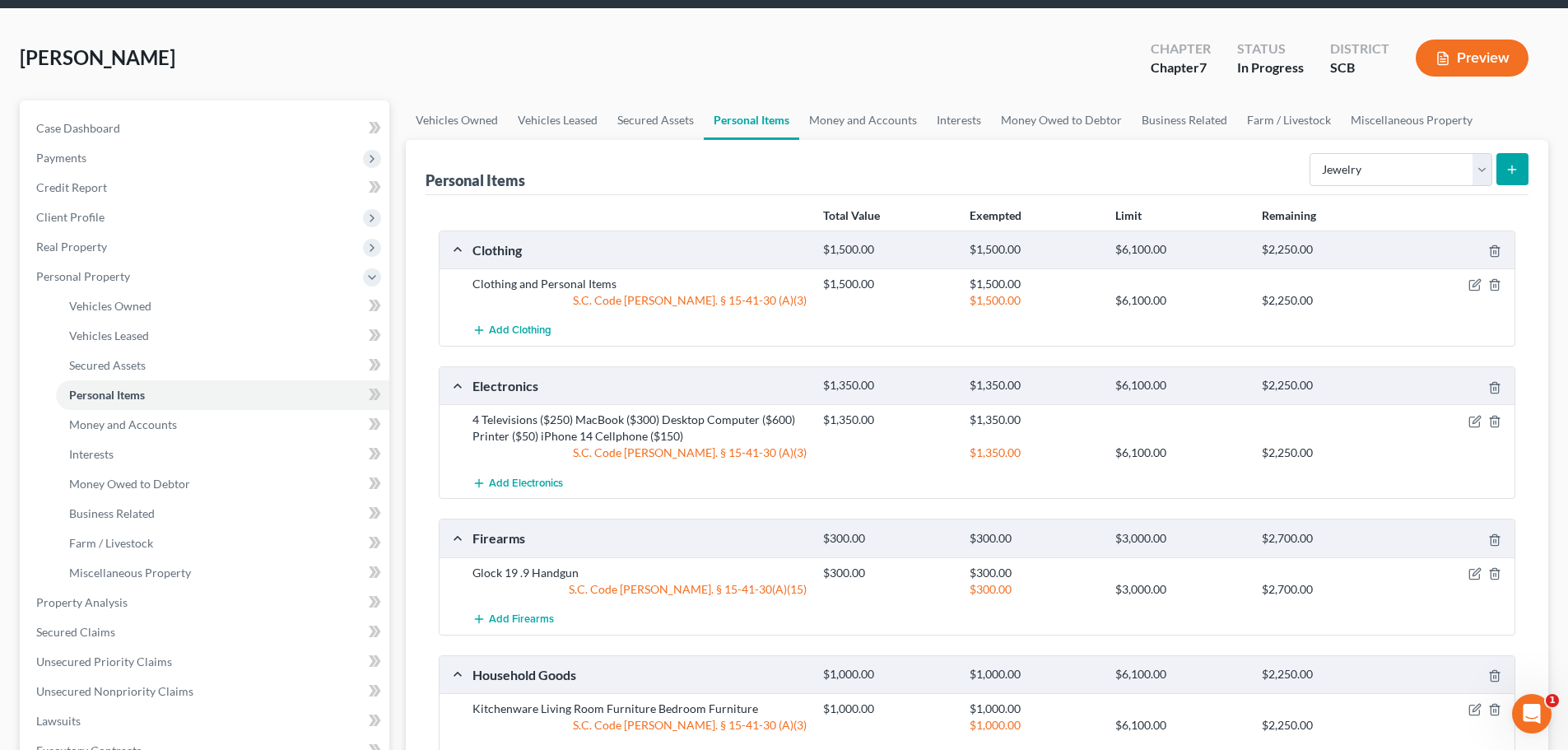
scroll to position [0, 0]
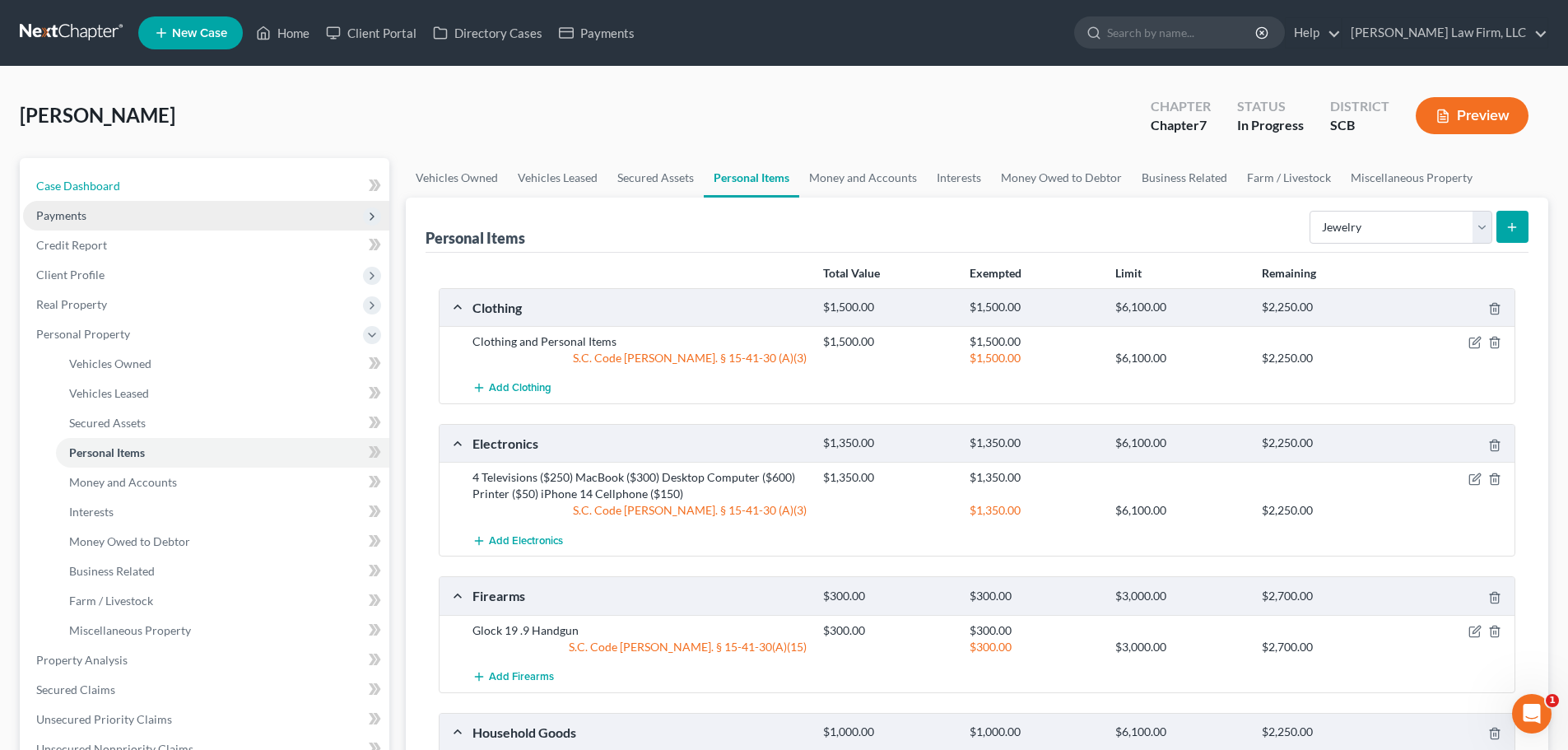
drag, startPoint x: 81, startPoint y: 191, endPoint x: 76, endPoint y: 220, distance: 29.4
click at [81, 191] on span "Case Dashboard" at bounding box center [79, 185] width 84 height 14
select select "3"
select select "1"
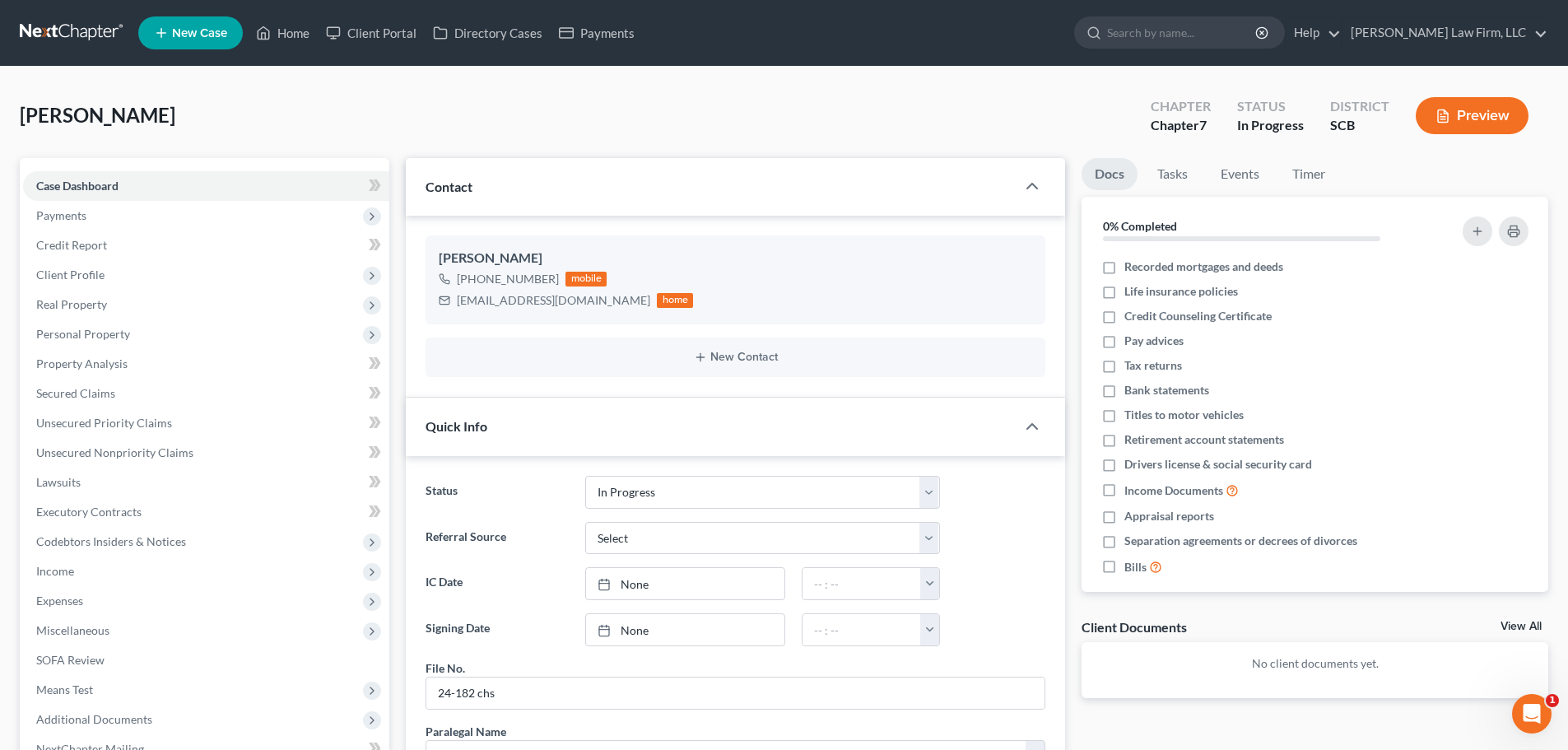
scroll to position [251, 0]
click at [66, 30] on link at bounding box center [72, 33] width 106 height 30
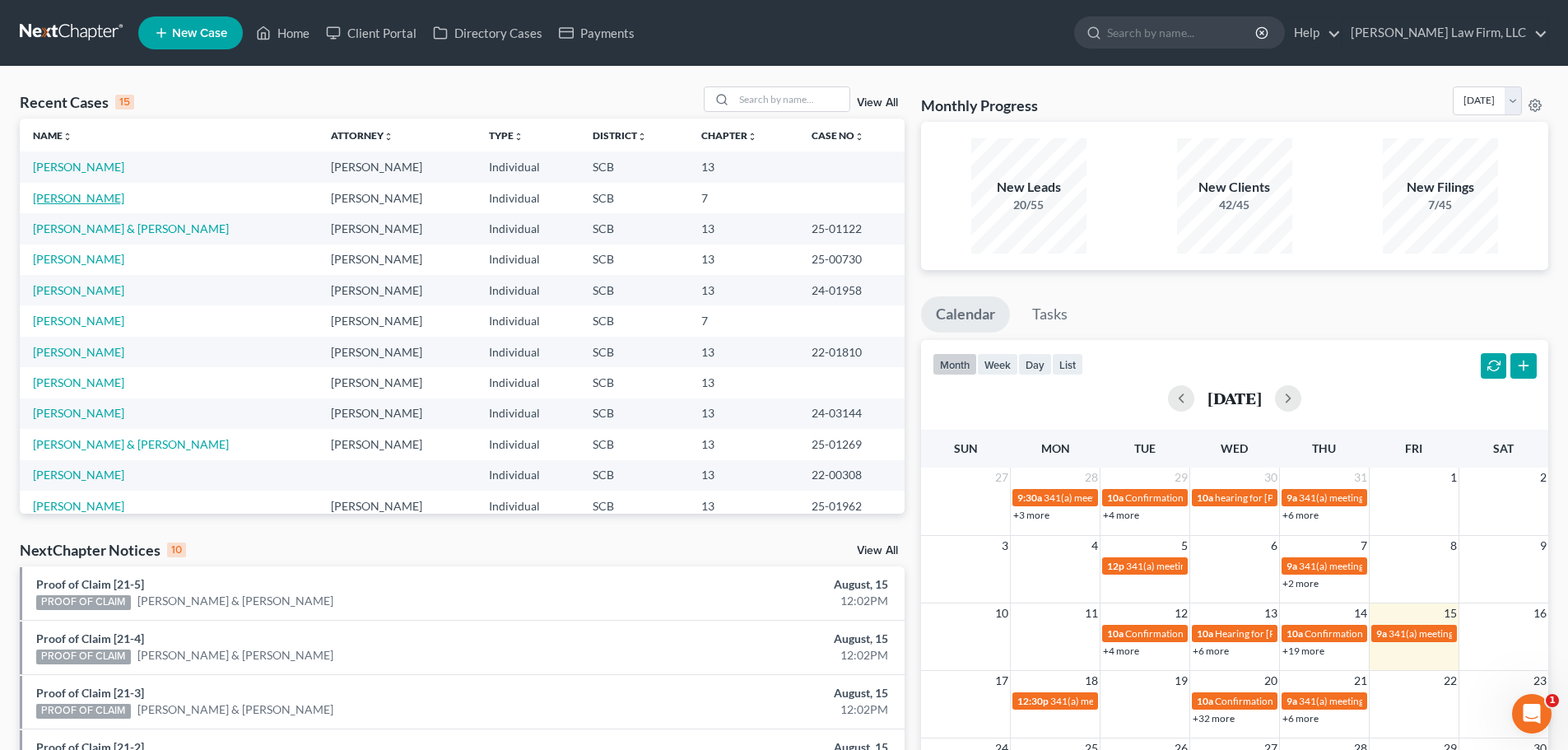
click at [85, 203] on link "[PERSON_NAME]" at bounding box center [79, 197] width 92 height 14
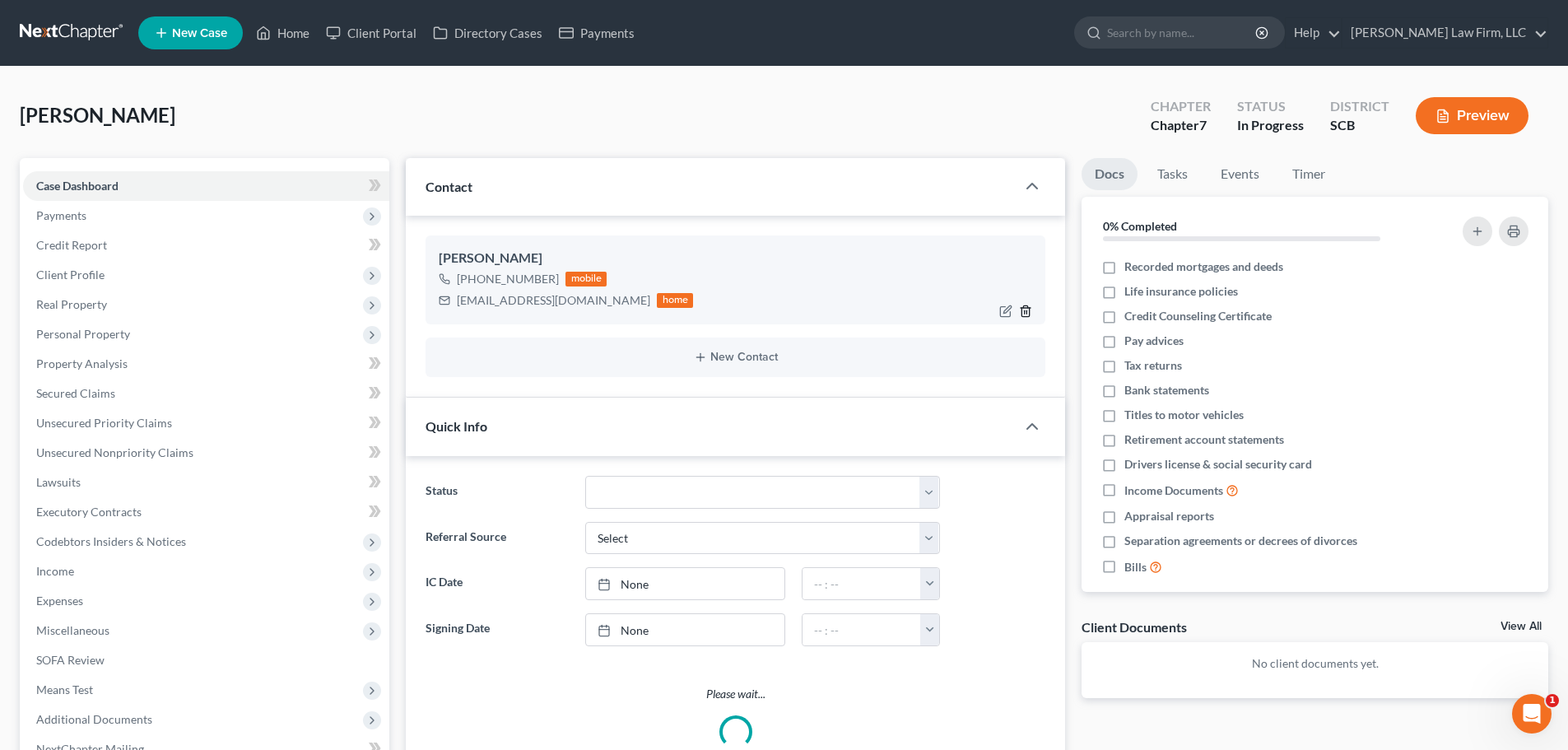
select select "1"
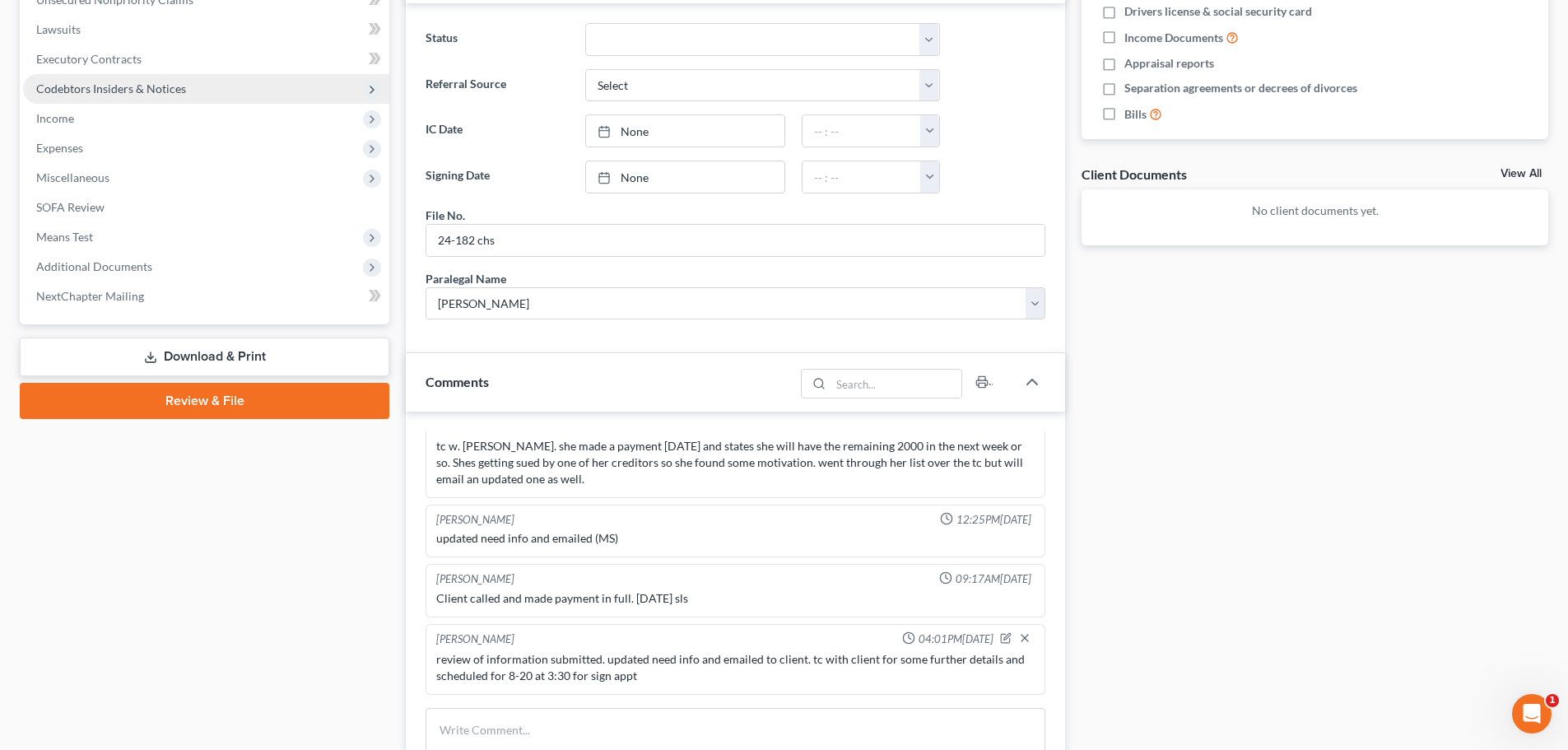
scroll to position [82, 0]
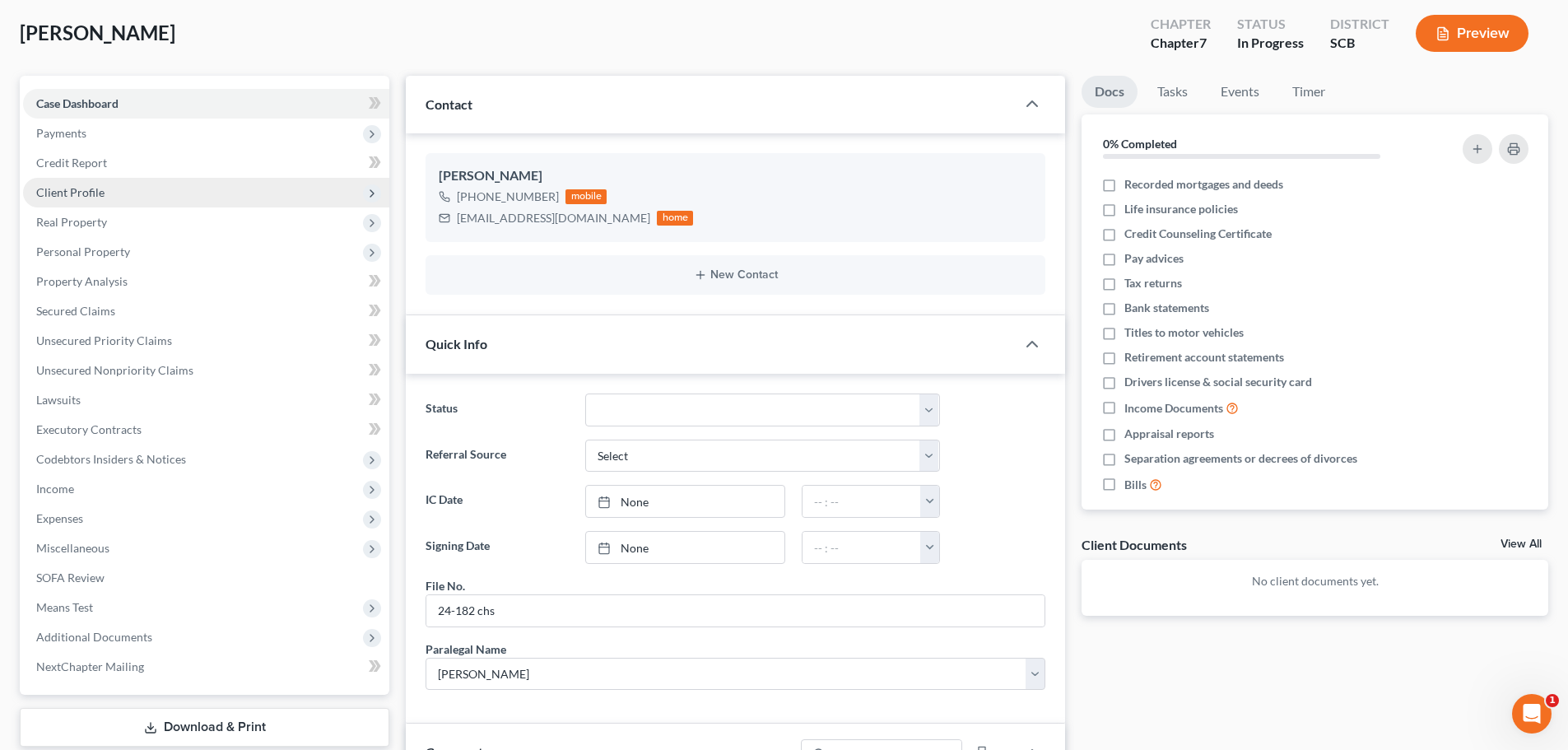
click at [72, 195] on span "Client Profile" at bounding box center [70, 192] width 68 height 14
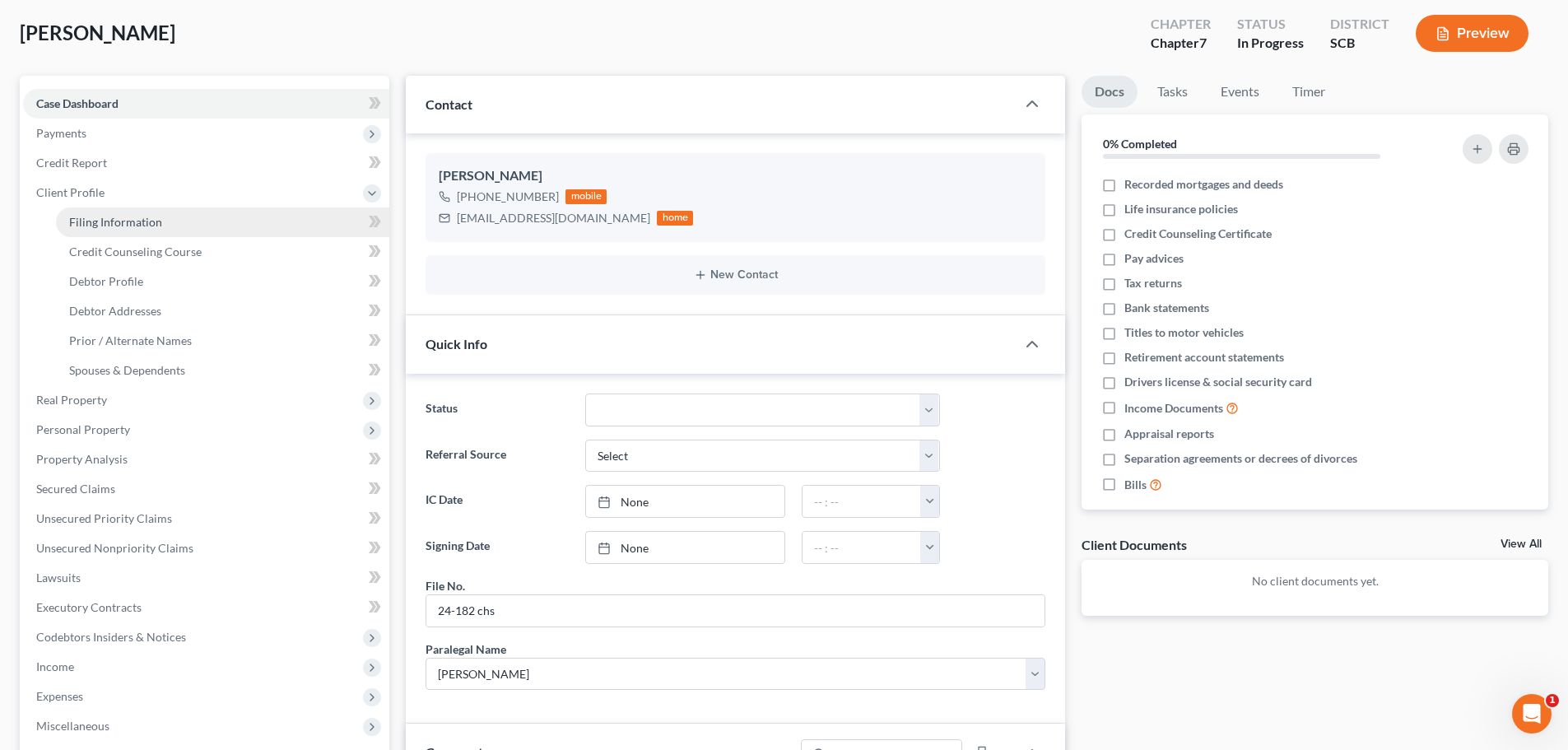
click at [88, 221] on span "Filing Information" at bounding box center [115, 222] width 93 height 14
select select "1"
select select "0"
select select "42"
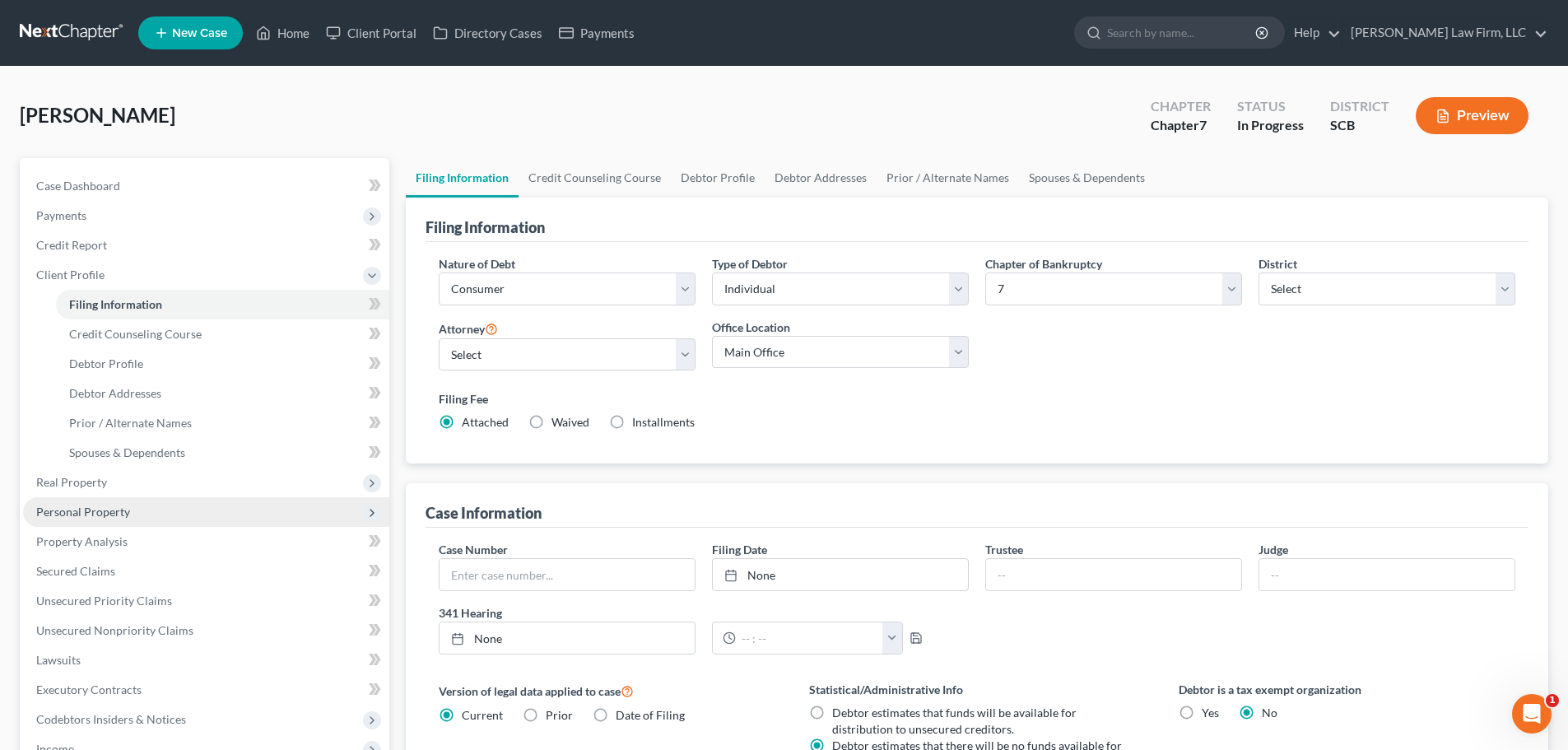
click at [95, 511] on span "Personal Property" at bounding box center [83, 512] width 94 height 14
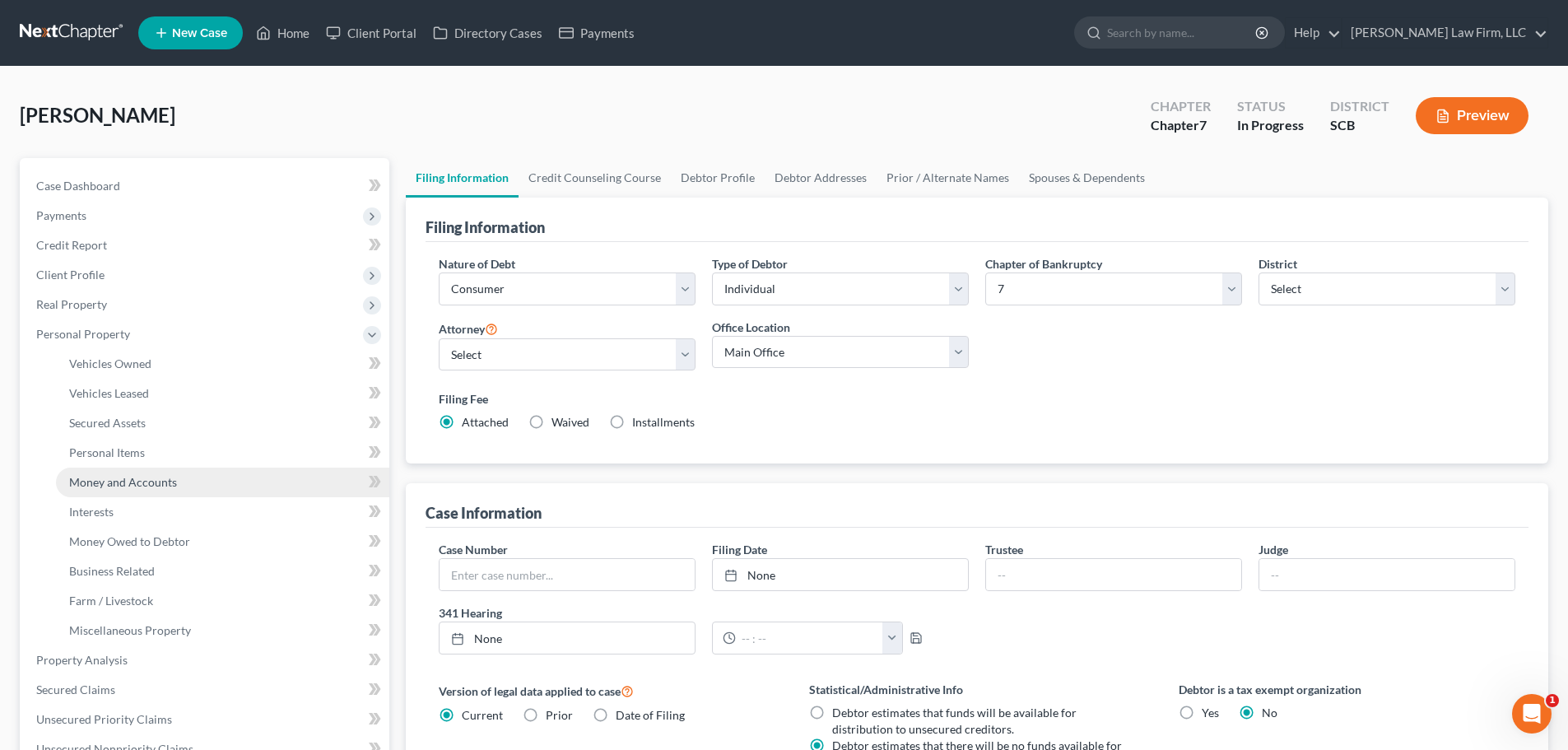
click at [122, 485] on span "Money and Accounts" at bounding box center [122, 482] width 108 height 14
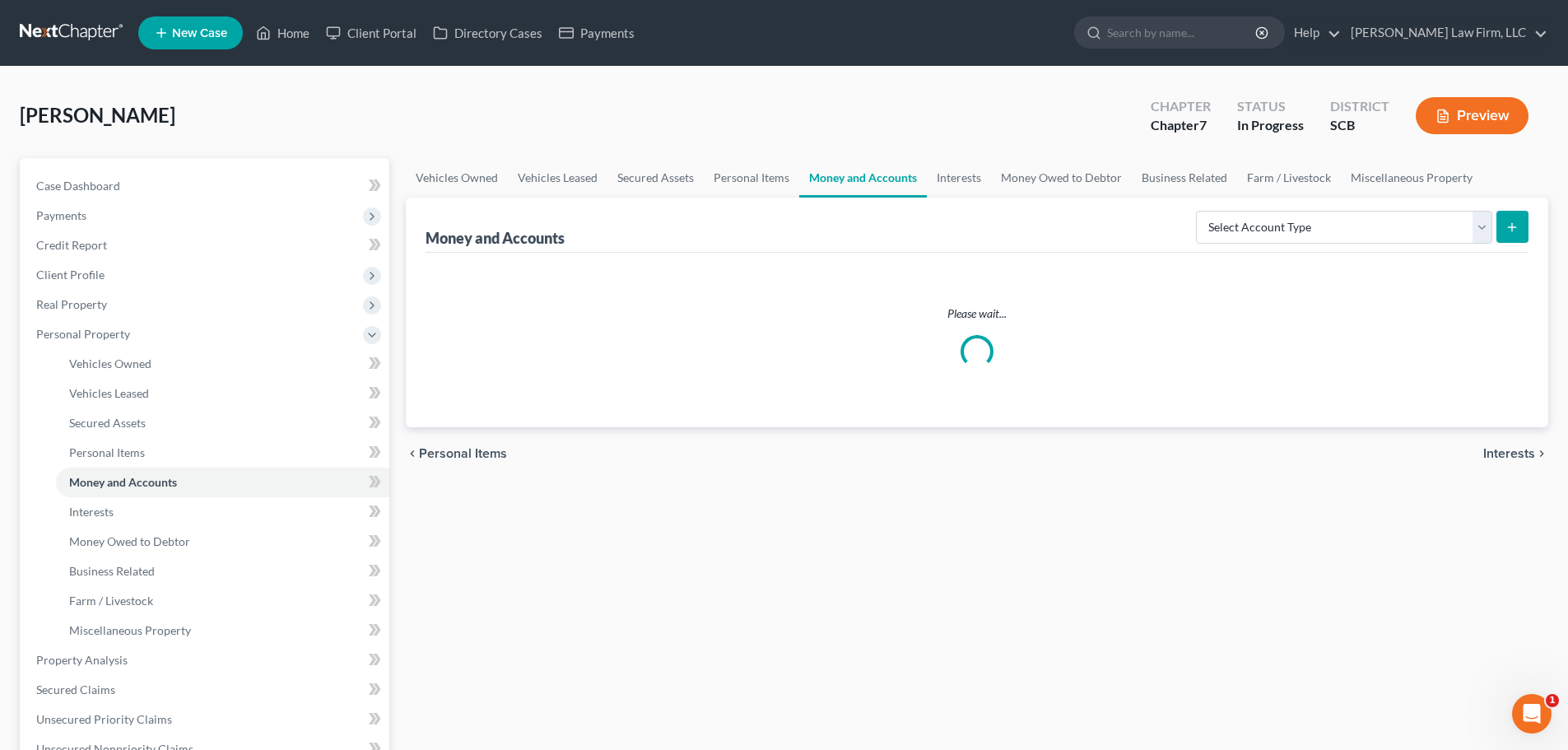
click at [1418, 209] on div "Select Account Type Brokerage Cash on Hand Certificates of Deposit Checking Acc…" at bounding box center [1359, 225] width 339 height 44
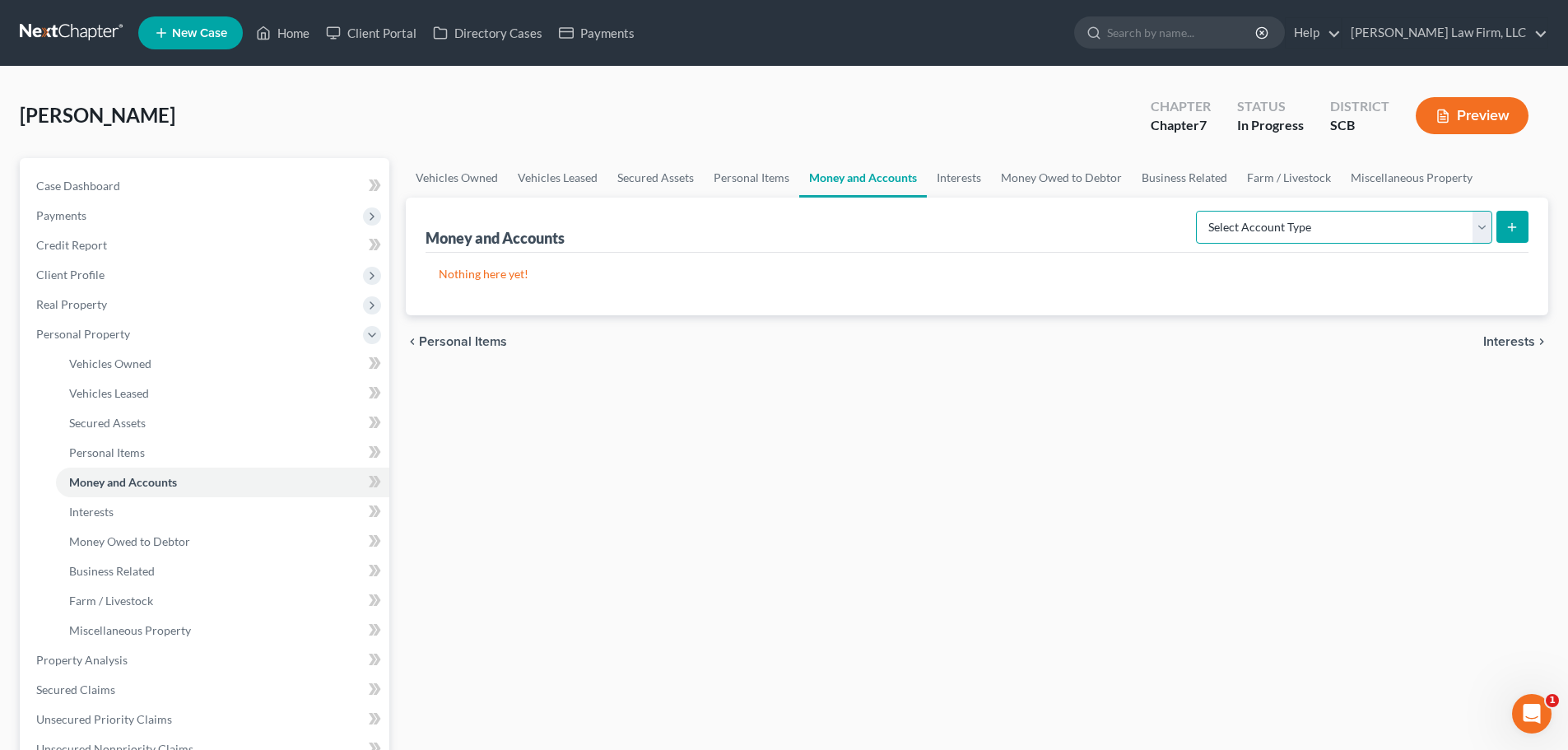
click at [1392, 225] on select "Select Account Type Brokerage Cash on Hand Certificates of Deposit Checking Acc…" at bounding box center [1344, 226] width 296 height 33
select select "cash_on_hand"
click at [1199, 210] on select "Select Account Type Brokerage Cash on Hand Certificates of Deposit Checking Acc…" at bounding box center [1344, 226] width 296 height 33
click at [1517, 226] on icon "submit" at bounding box center [1512, 227] width 13 height 13
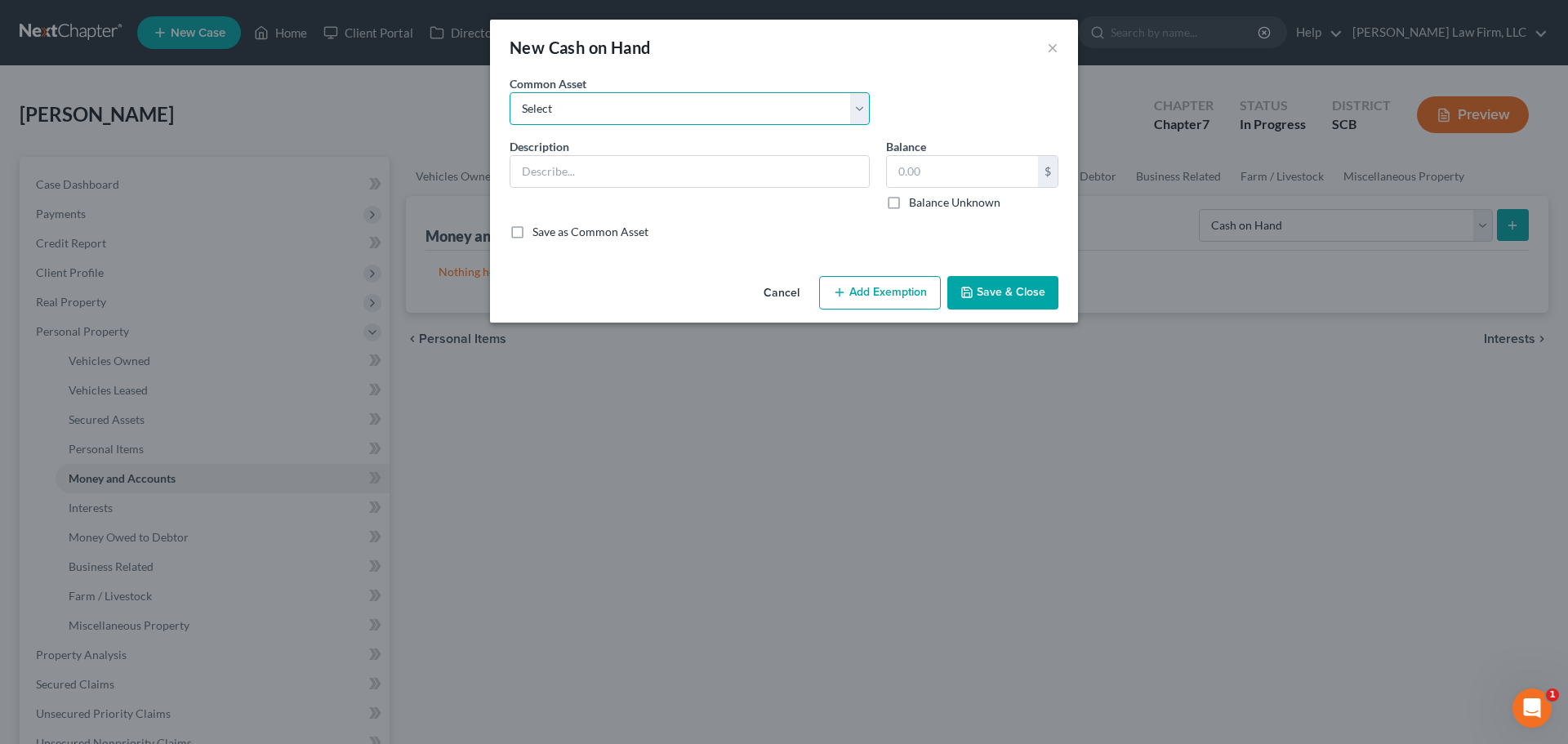
click at [699, 114] on select "Select The joint debtor does not carry cash The debtor does not carry cash. (Mr…" at bounding box center [689, 108] width 360 height 32
select select "1"
click at [509, 92] on select "Select The joint debtor does not carry cash The debtor does not carry cash. (Mr…" at bounding box center [689, 108] width 360 height 32
type input "The debtor does not carry cash."
click at [981, 187] on div "$" at bounding box center [972, 171] width 173 height 32
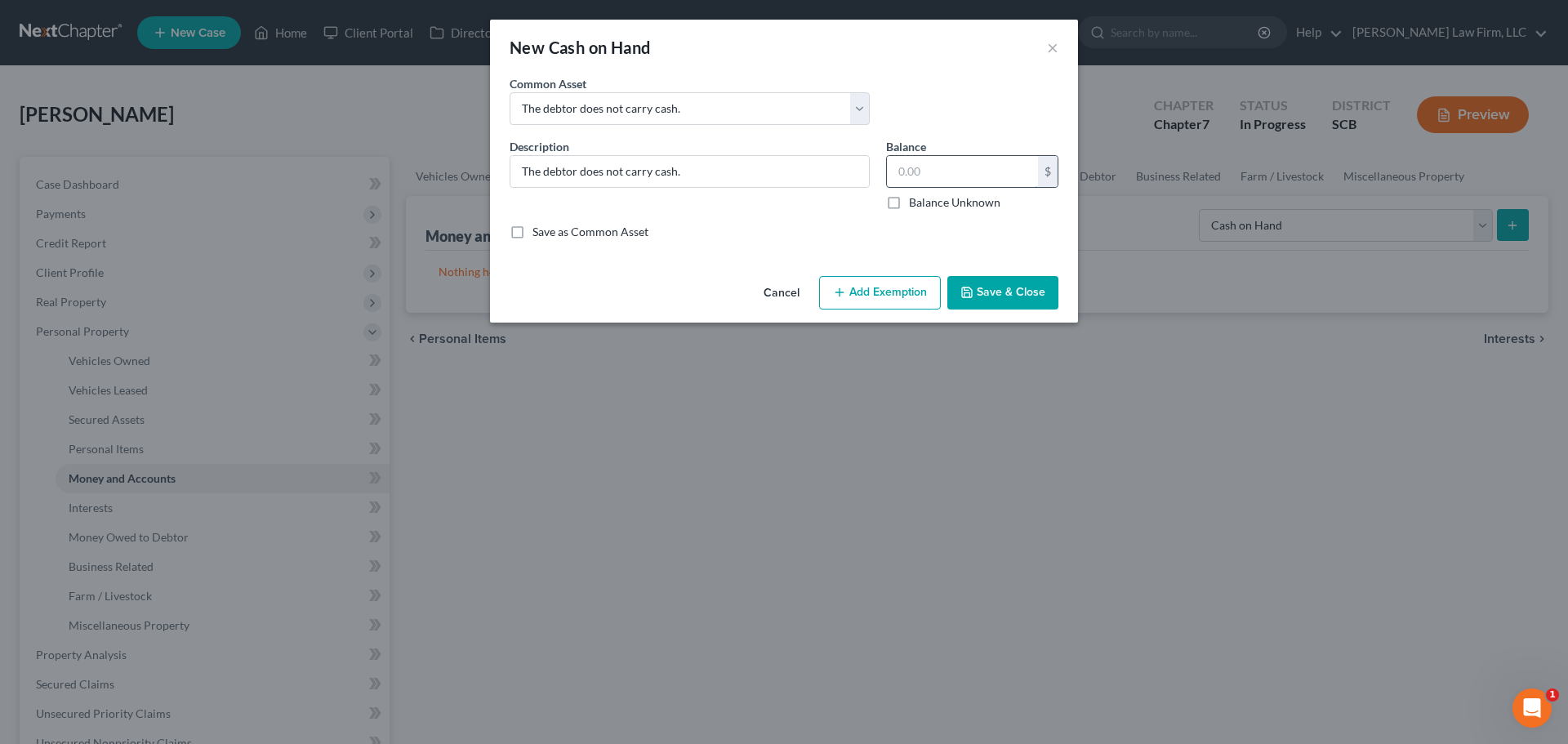
click at [984, 169] on input "text" at bounding box center [962, 171] width 151 height 31
type input "0"
click at [1018, 288] on button "Save & Close" at bounding box center [1003, 293] width 111 height 34
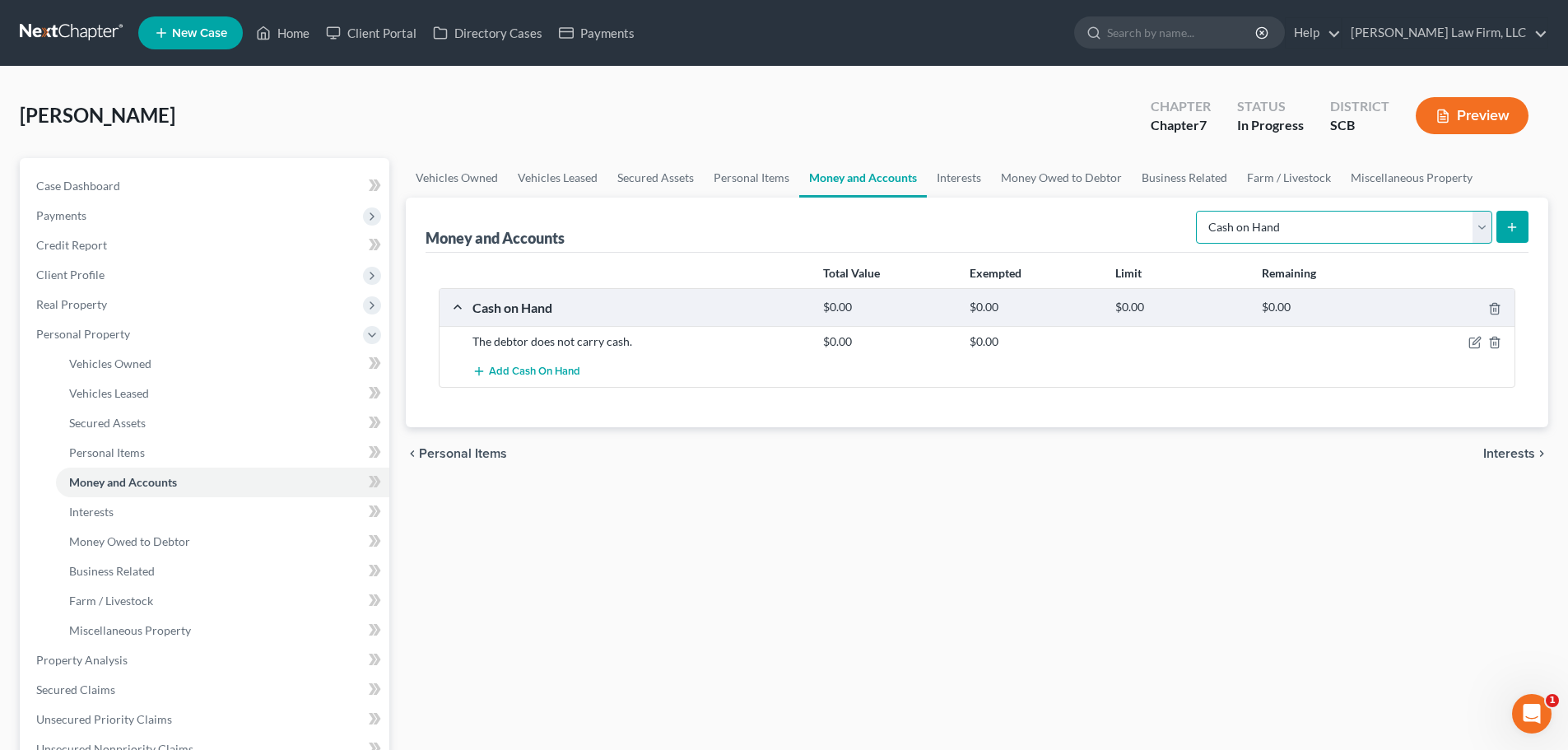
click at [1395, 231] on select "Select Account Type Brokerage Cash on Hand Certificates of Deposit Checking Acc…" at bounding box center [1344, 226] width 296 height 33
select select "checking"
click at [1199, 210] on select "Select Account Type Brokerage Cash on Hand Certificates of Deposit Checking Acc…" at bounding box center [1344, 226] width 296 height 33
click at [1508, 226] on icon "submit" at bounding box center [1512, 227] width 13 height 13
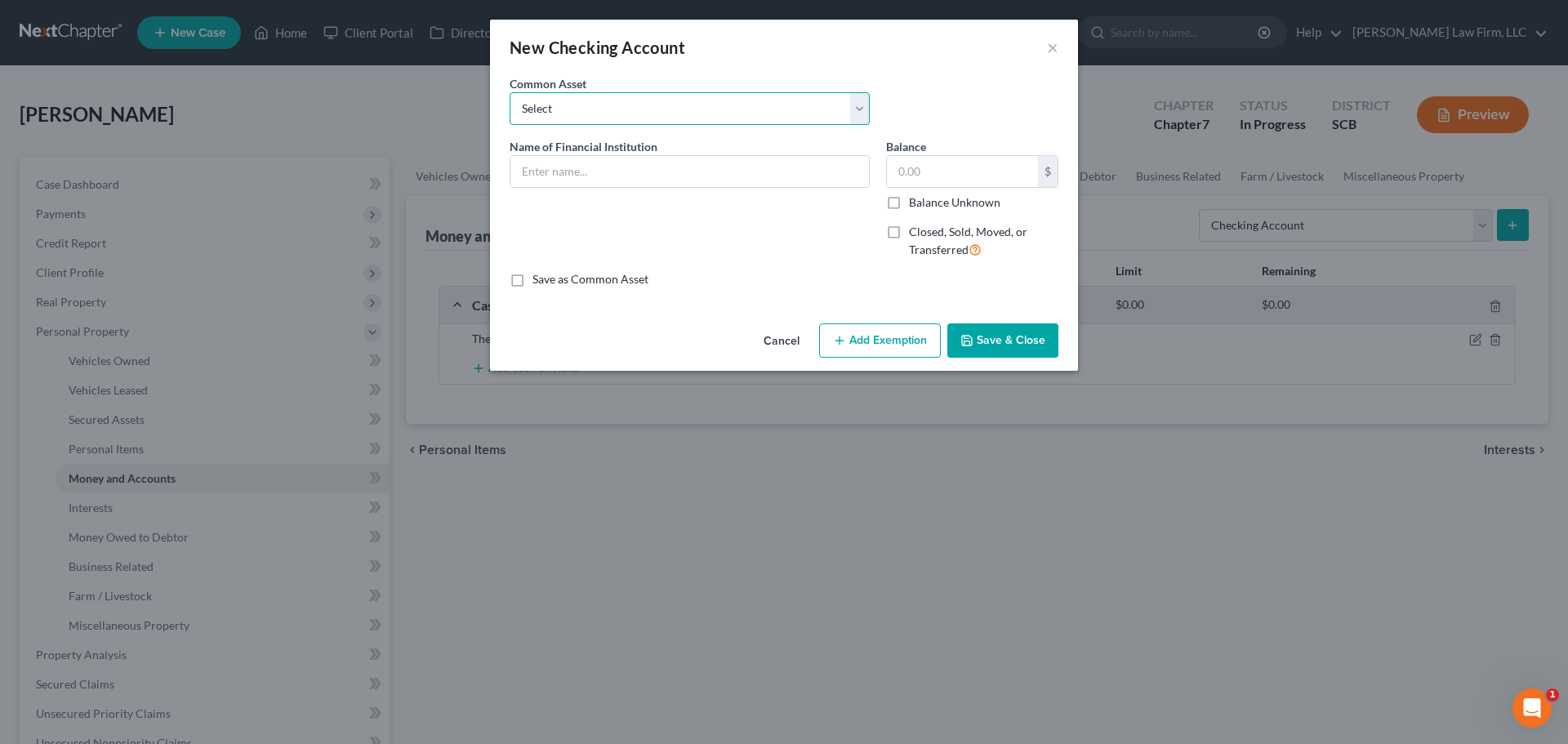
click at [762, 109] on select "Select First Citizens Bank [US_STATE] Federal Credit Union Acct: # ABNB Federal…" at bounding box center [689, 108] width 360 height 32
select select "12"
click at [509, 92] on select "Select First Citizens Bank [US_STATE] Federal Credit Union Acct: # ABNB Federal…" at bounding box center [689, 108] width 360 height 32
click at [637, 103] on select "Select First Citizens Bank [US_STATE] Federal Credit Union Acct: # ABNB Federal…" at bounding box center [689, 108] width 360 height 32
click at [638, 114] on select "Select First Citizens Bank [US_STATE] Federal Credit Union Acct: # ABNB Federal…" at bounding box center [689, 108] width 360 height 32
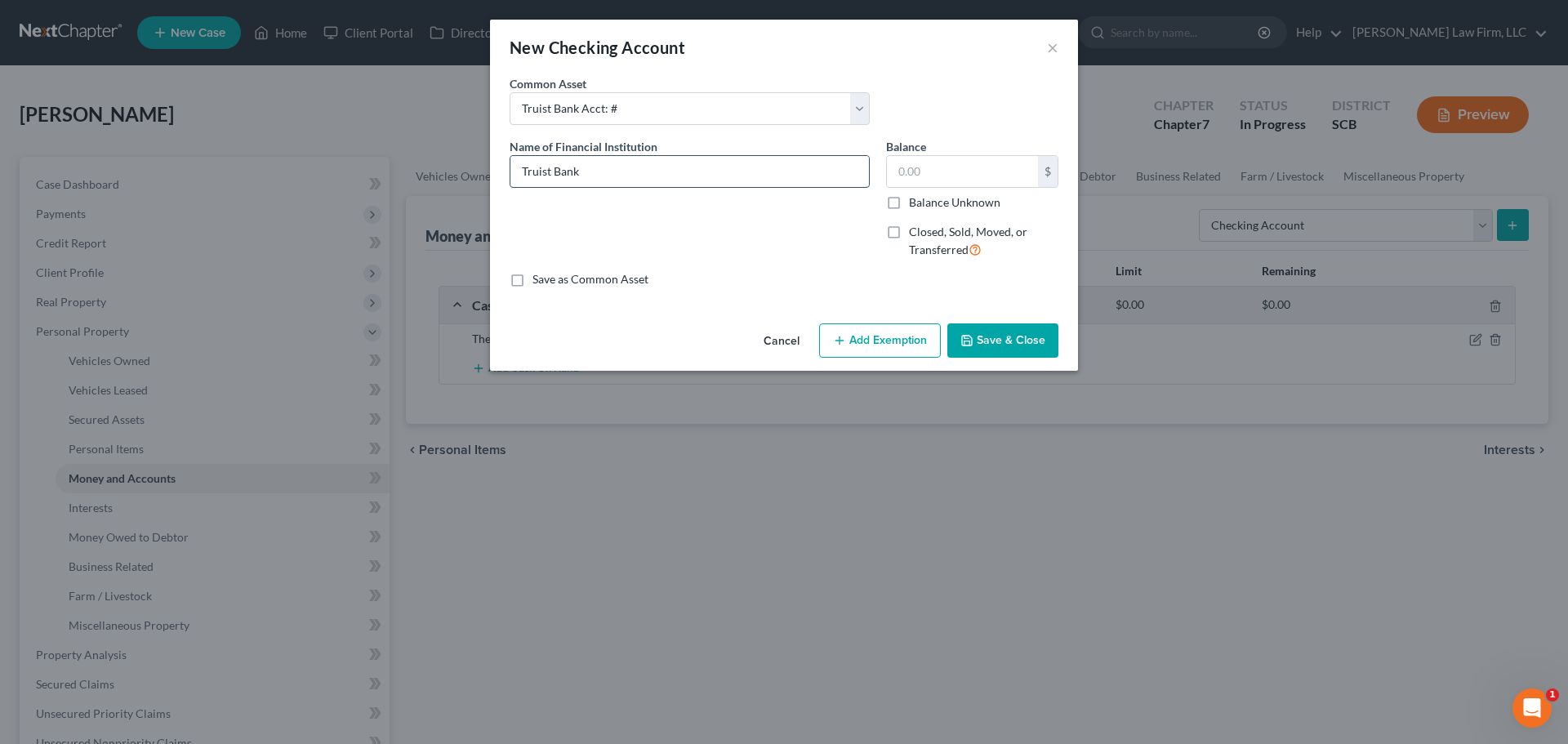
click at [631, 174] on input "Truist Bank" at bounding box center [689, 171] width 358 height 31
click at [627, 173] on input "Truist Bank Acct: # 0921" at bounding box center [689, 171] width 358 height 31
type input "Truist Bank Acct: # 9608"
type input "0.97"
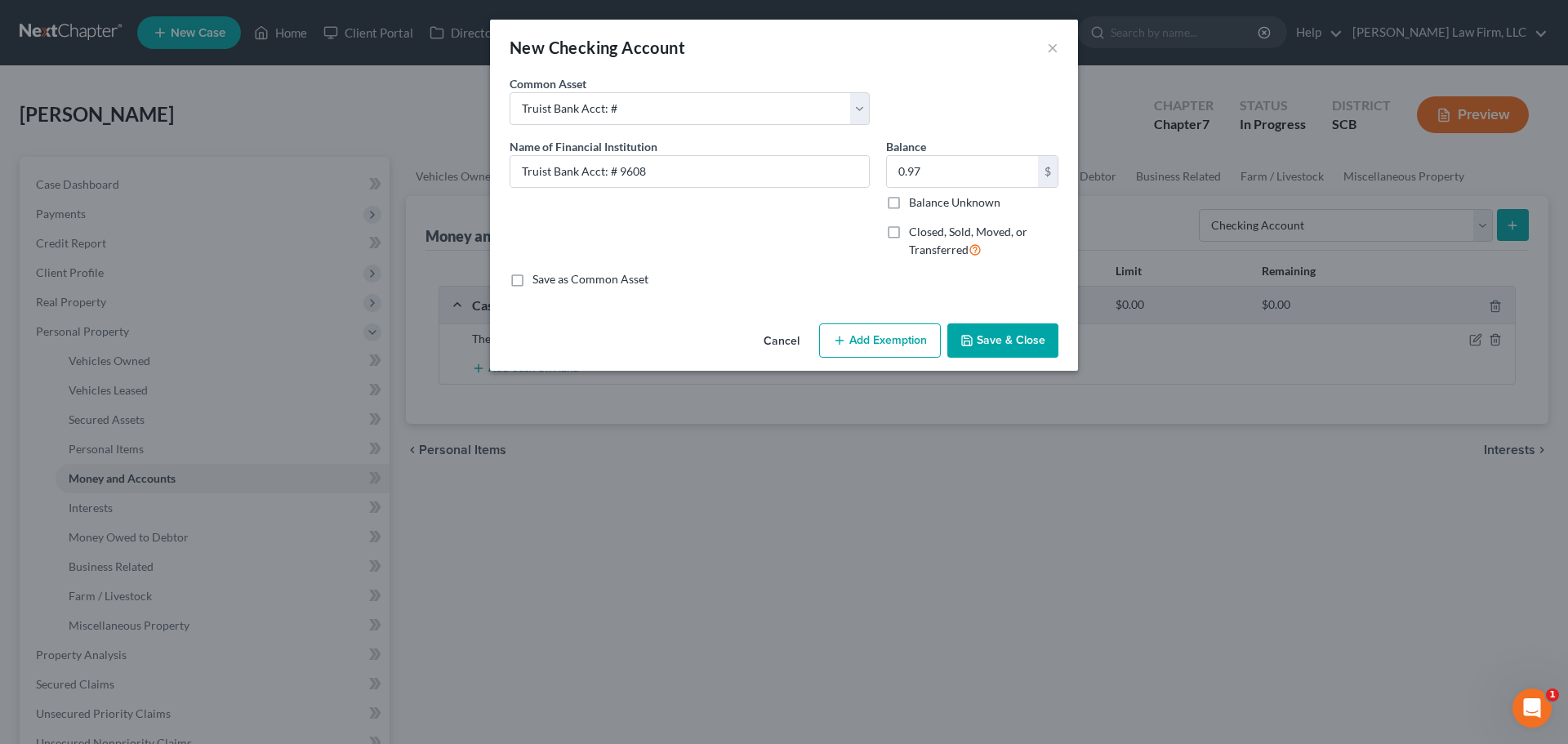
click at [896, 346] on button "Add Exemption" at bounding box center [880, 340] width 122 height 34
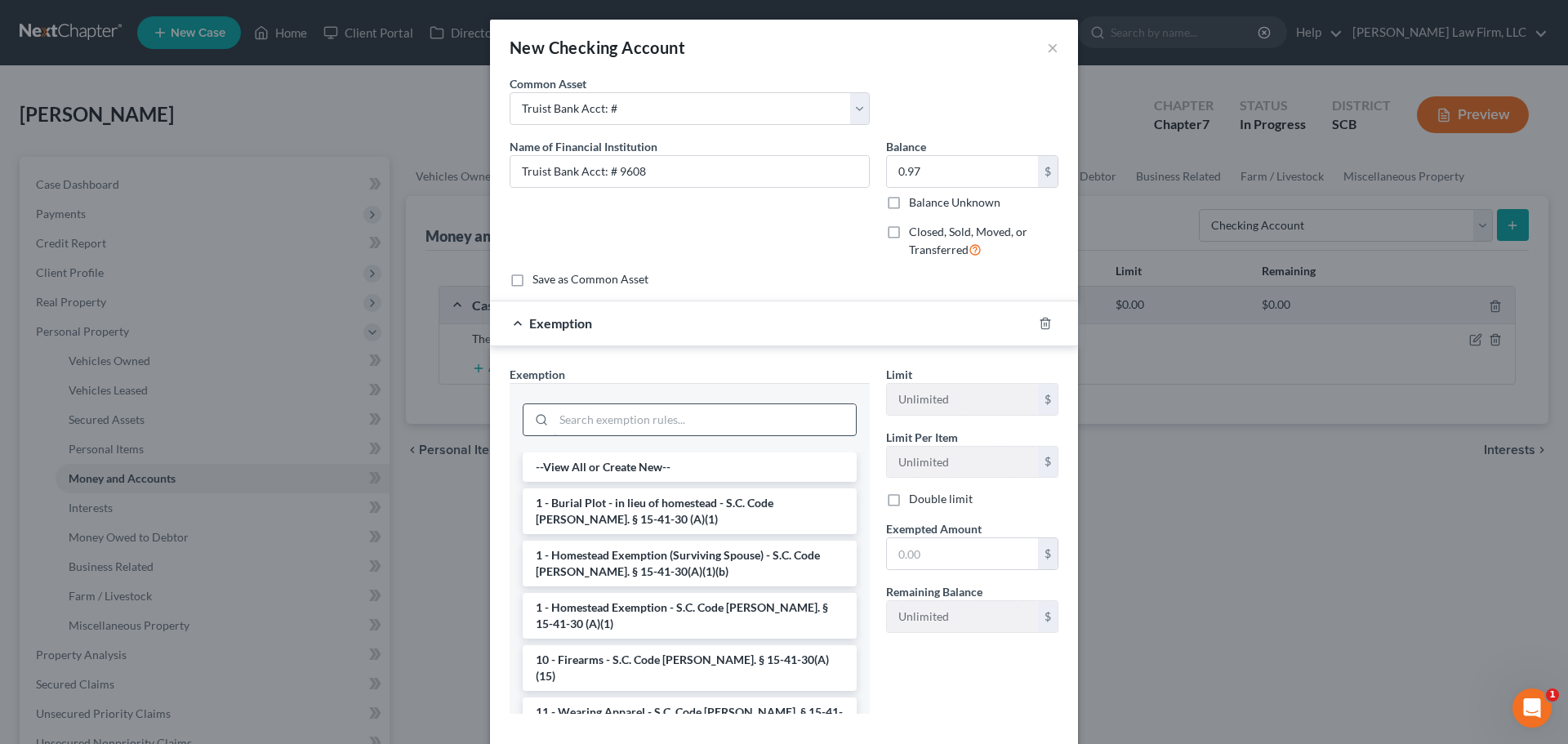
click at [802, 418] on input "search" at bounding box center [705, 419] width 302 height 31
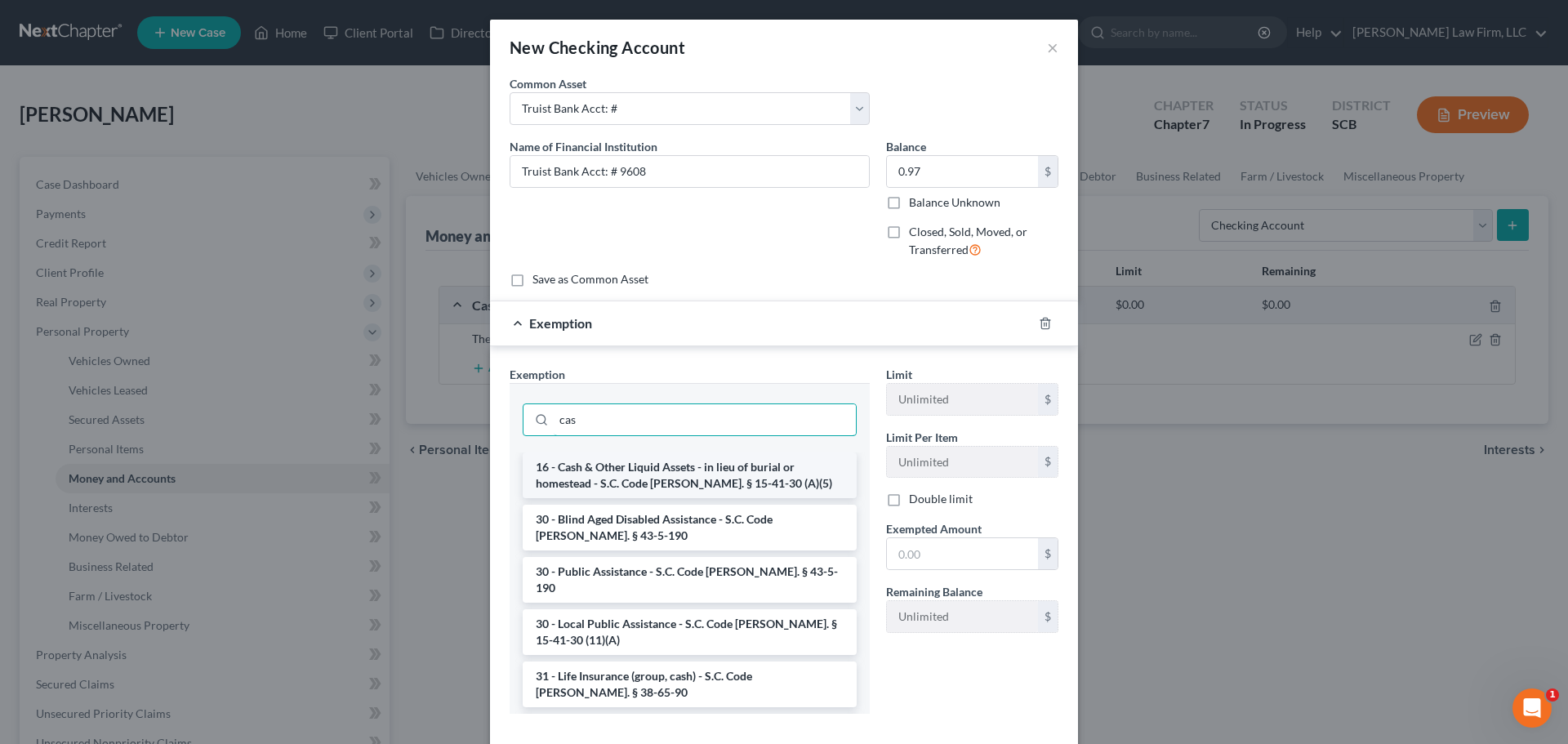
type input "cas"
click at [723, 477] on li "16 - Cash & Other Liquid Assets - in lieu of burial or homestead - S.C. Code An…" at bounding box center [689, 475] width 334 height 45
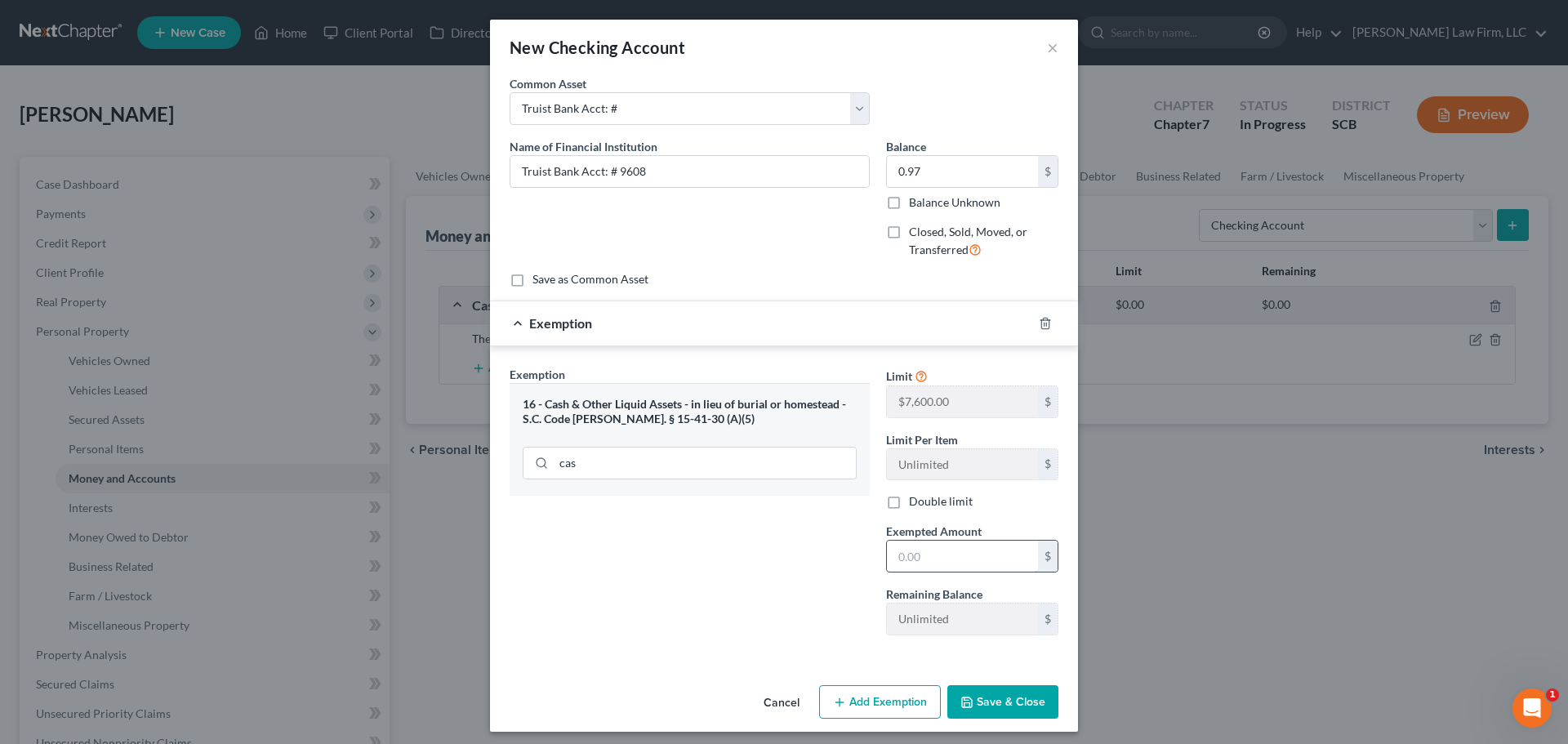
click at [965, 556] on input "text" at bounding box center [962, 556] width 151 height 31
type input "0.97"
click at [991, 709] on button "Save & Close" at bounding box center [1003, 701] width 111 height 34
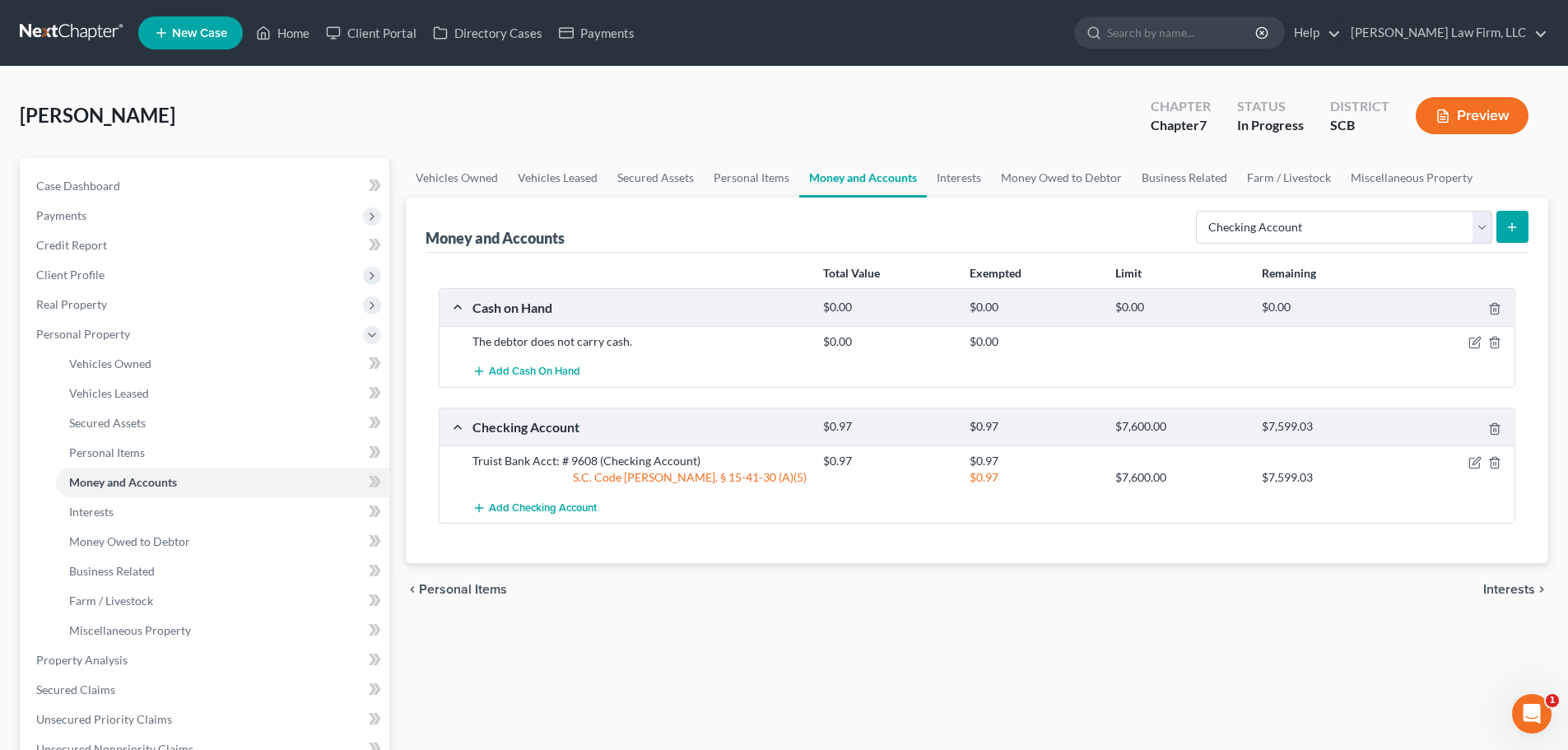
click at [958, 653] on div "Vehicles Owned Vehicles Leased Secured Assets Personal Items Money and Accounts…" at bounding box center [976, 663] width 1158 height 1010
click at [57, 194] on link "Case Dashboard" at bounding box center [207, 186] width 367 height 30
select select "1"
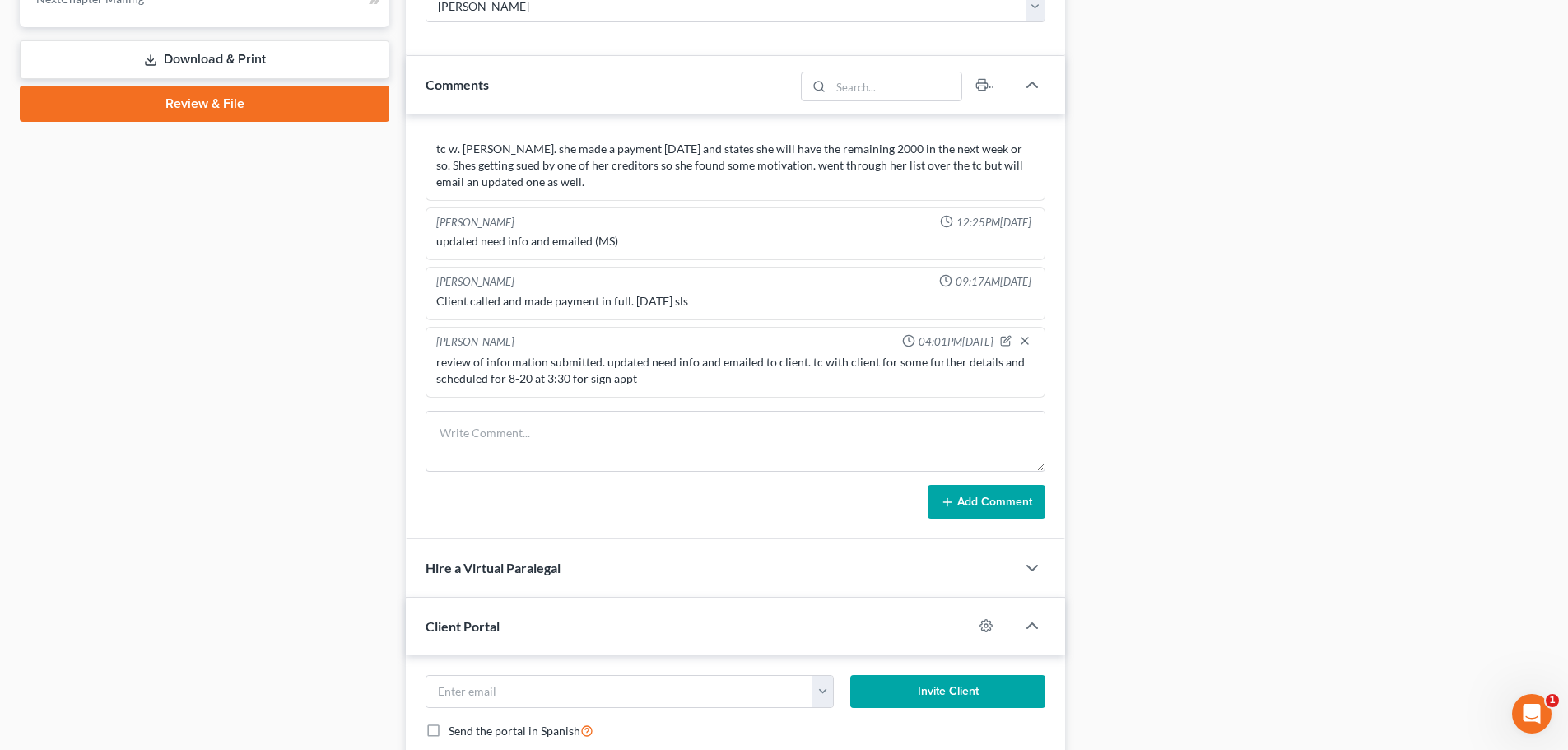
scroll to position [658, 0]
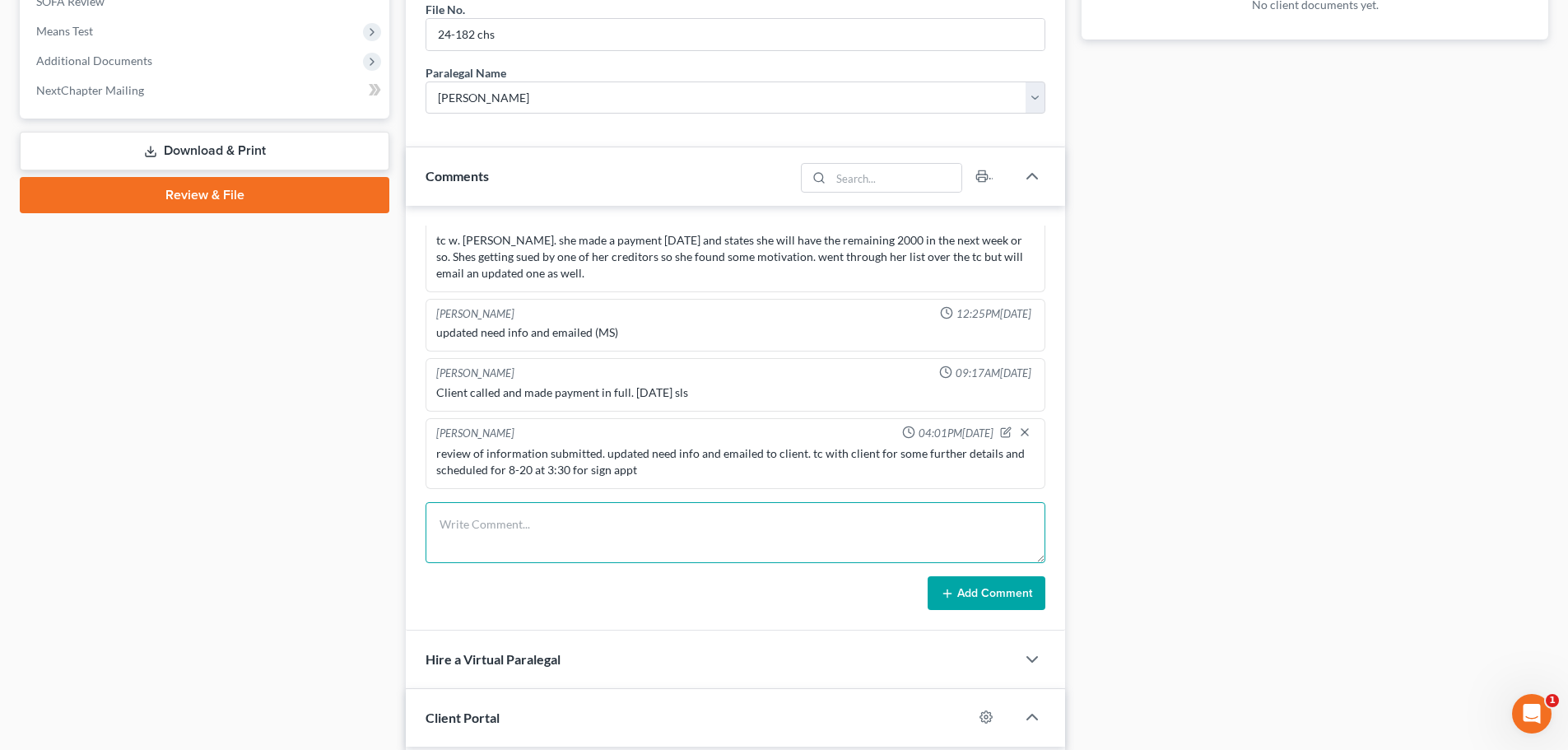
click at [496, 526] on textarea at bounding box center [735, 532] width 620 height 61
click at [495, 526] on textarea at bounding box center [735, 532] width 620 height 61
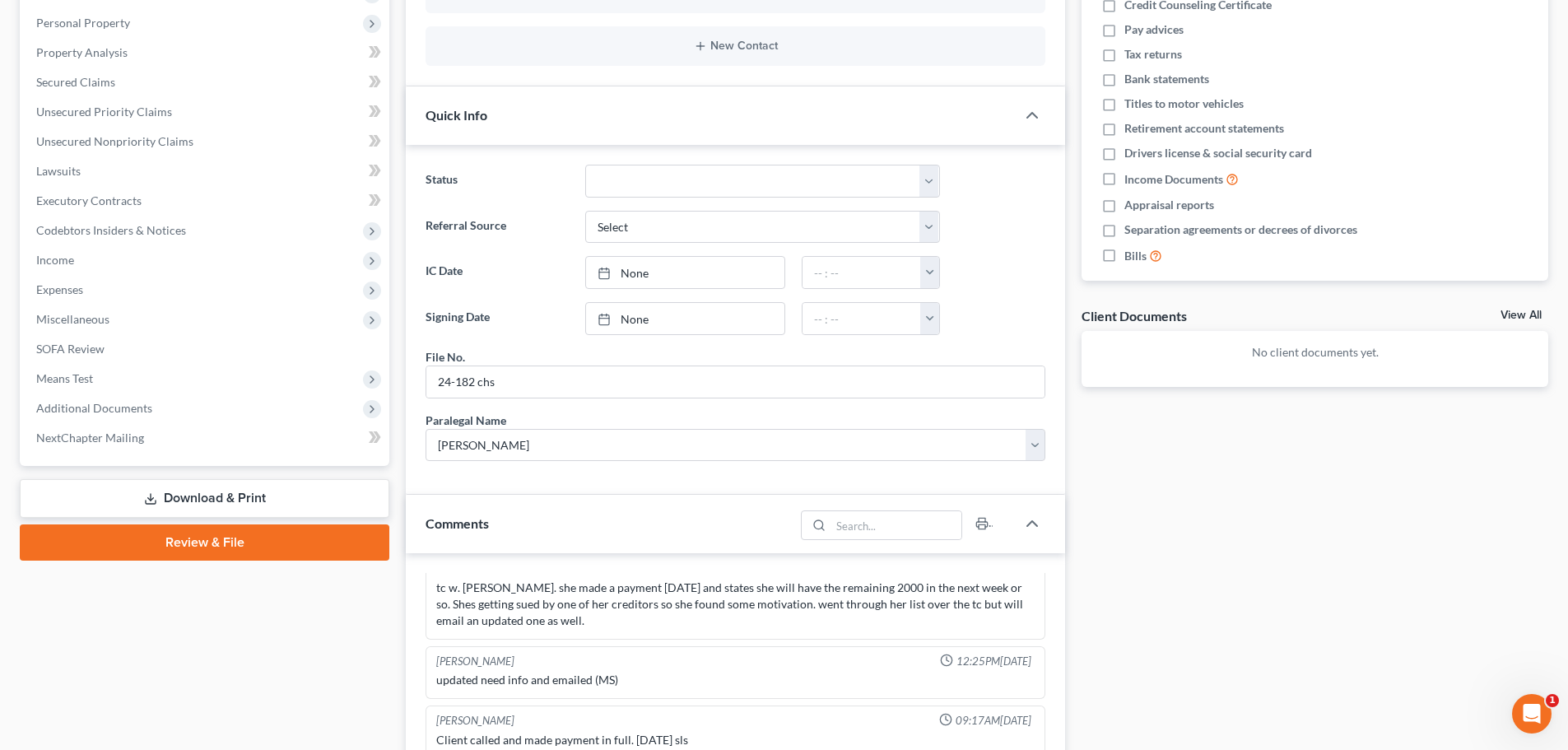
scroll to position [0, 0]
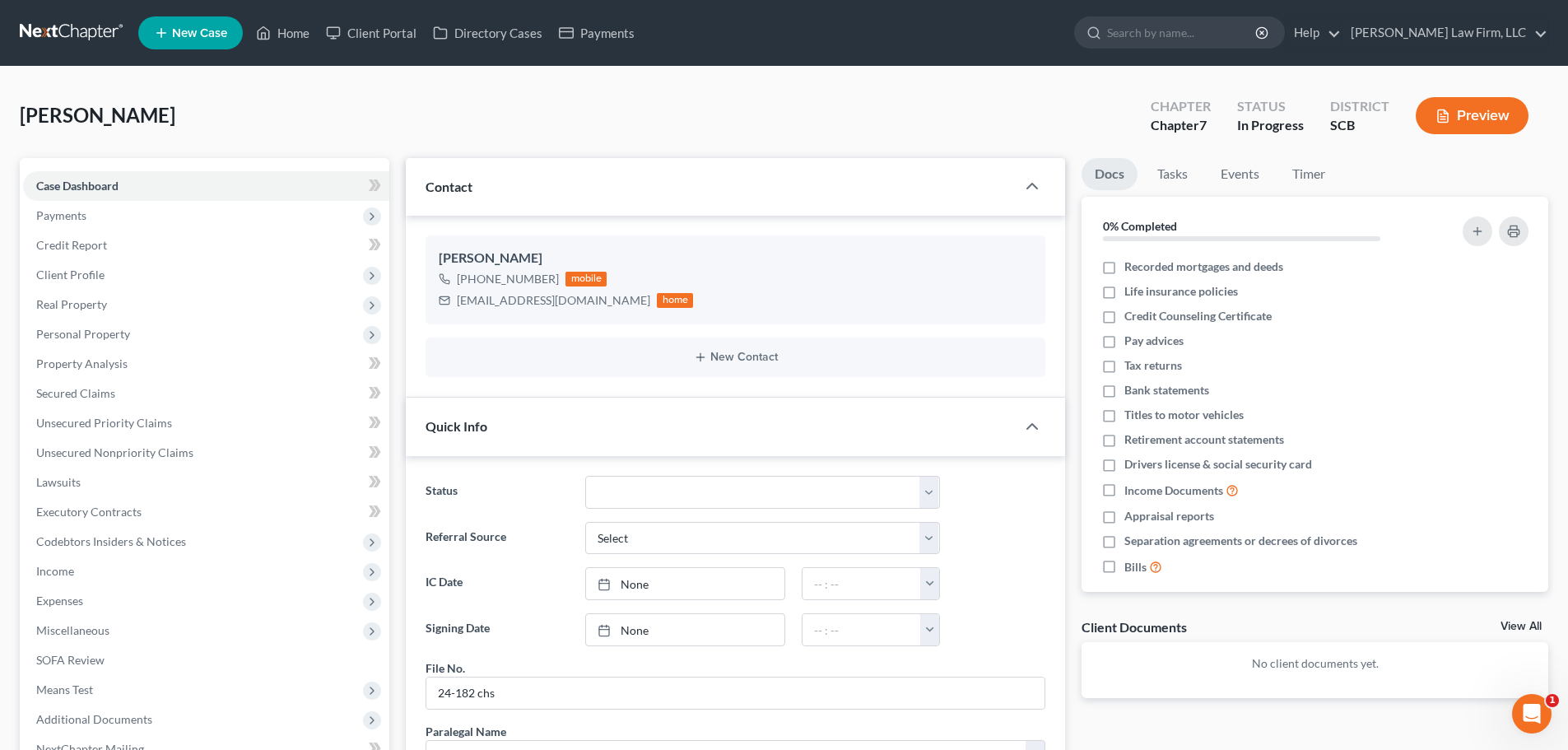
click at [60, 28] on link at bounding box center [72, 33] width 106 height 30
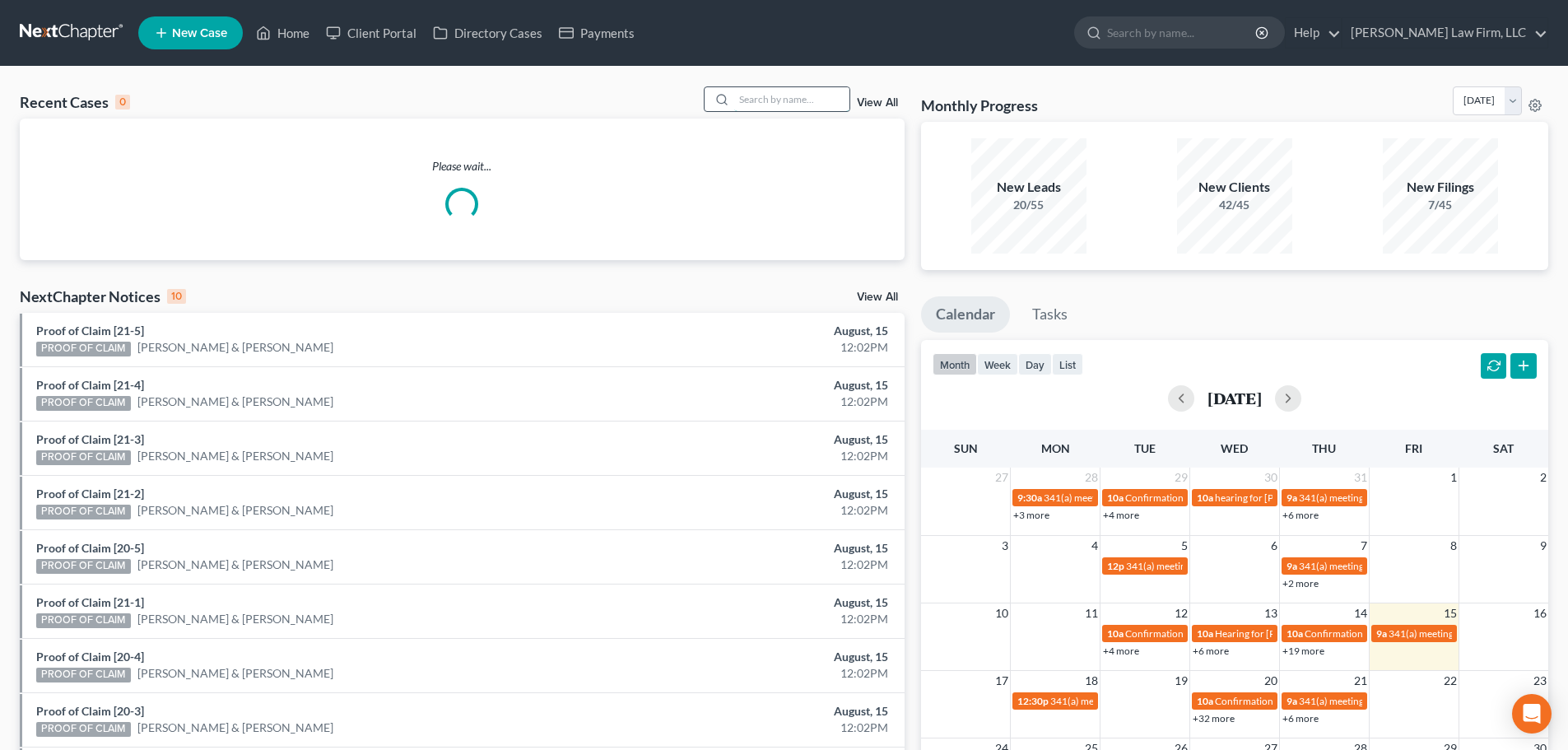
click at [772, 95] on input "search" at bounding box center [791, 99] width 115 height 24
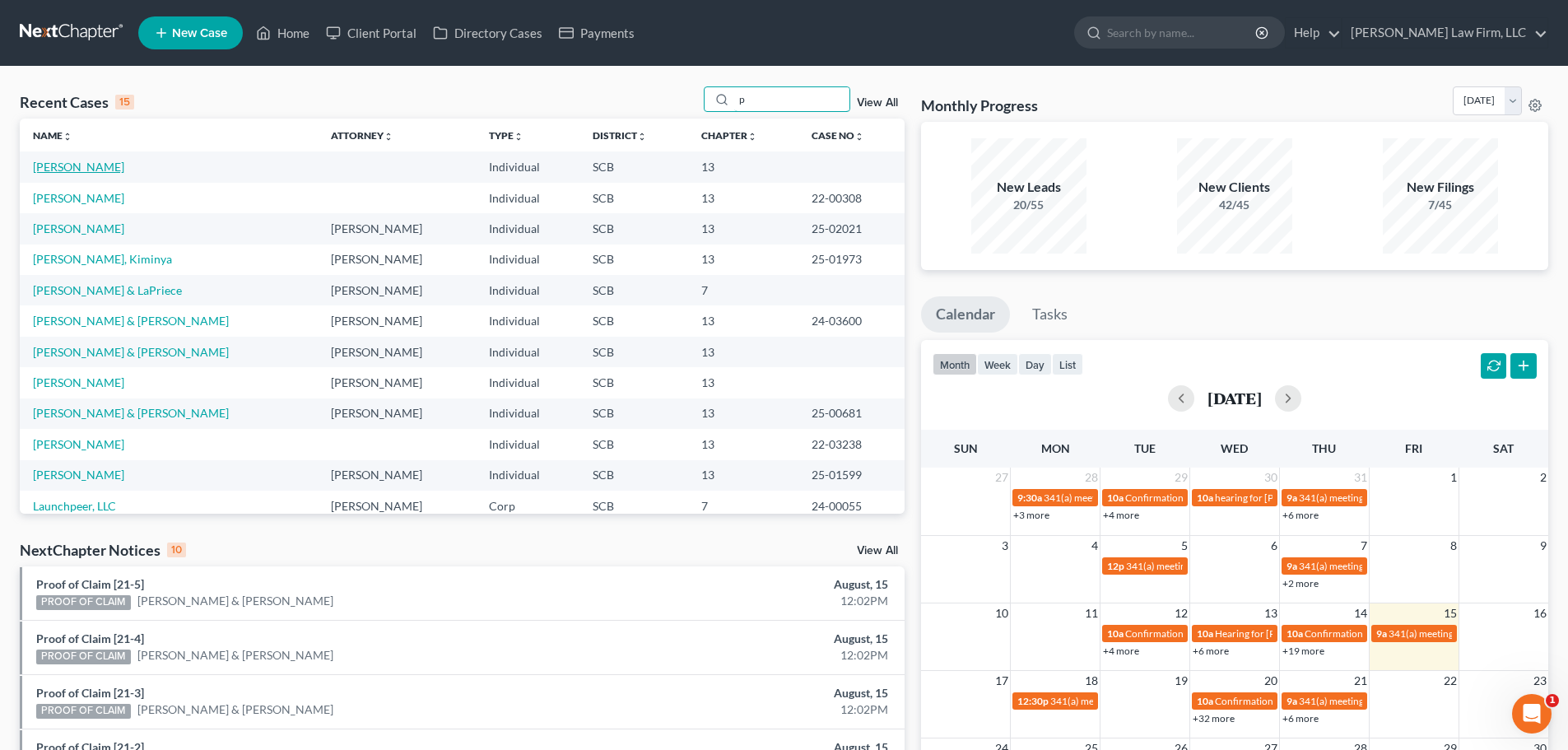
type input "p"
click at [106, 167] on link "[PERSON_NAME]" at bounding box center [79, 166] width 92 height 14
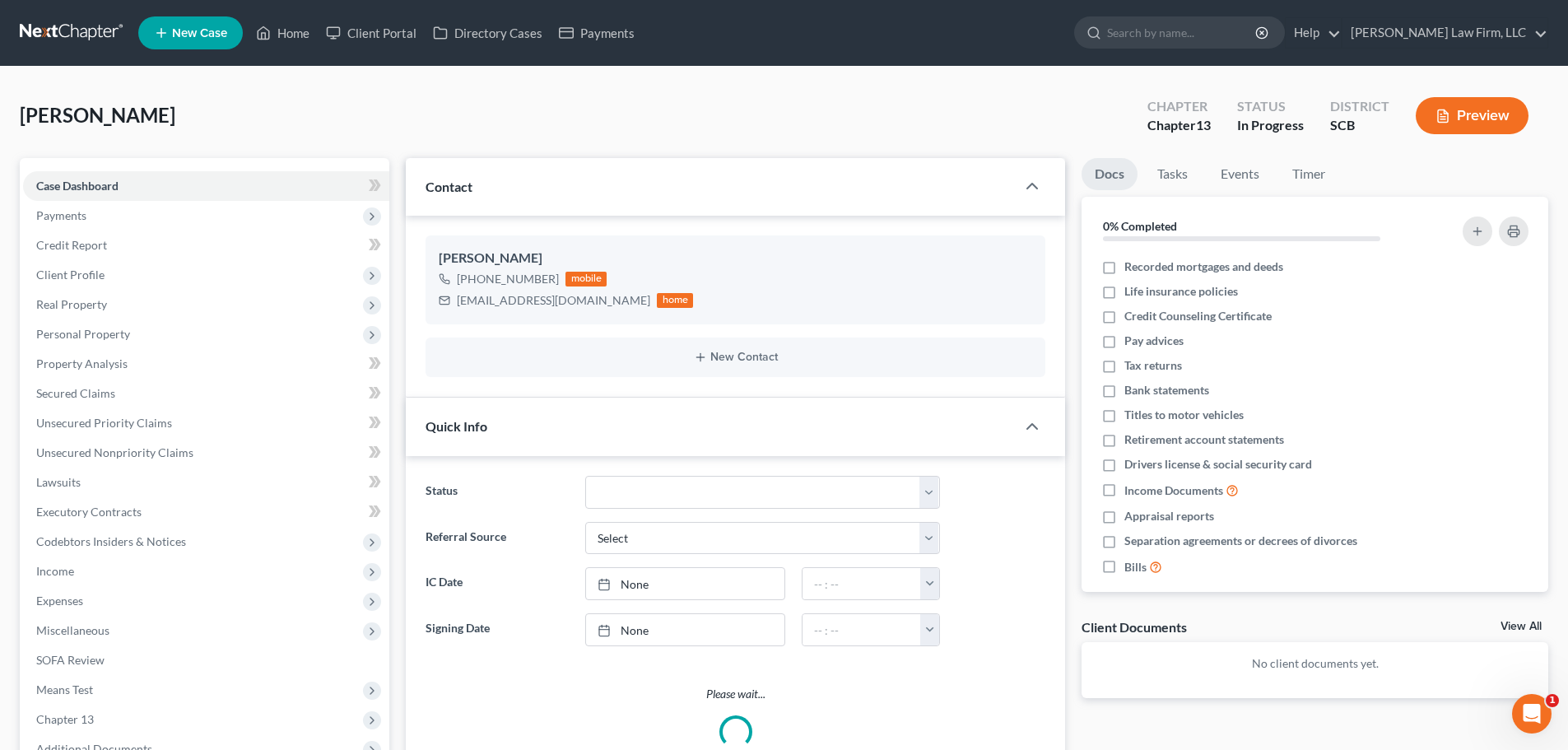
select select "1"
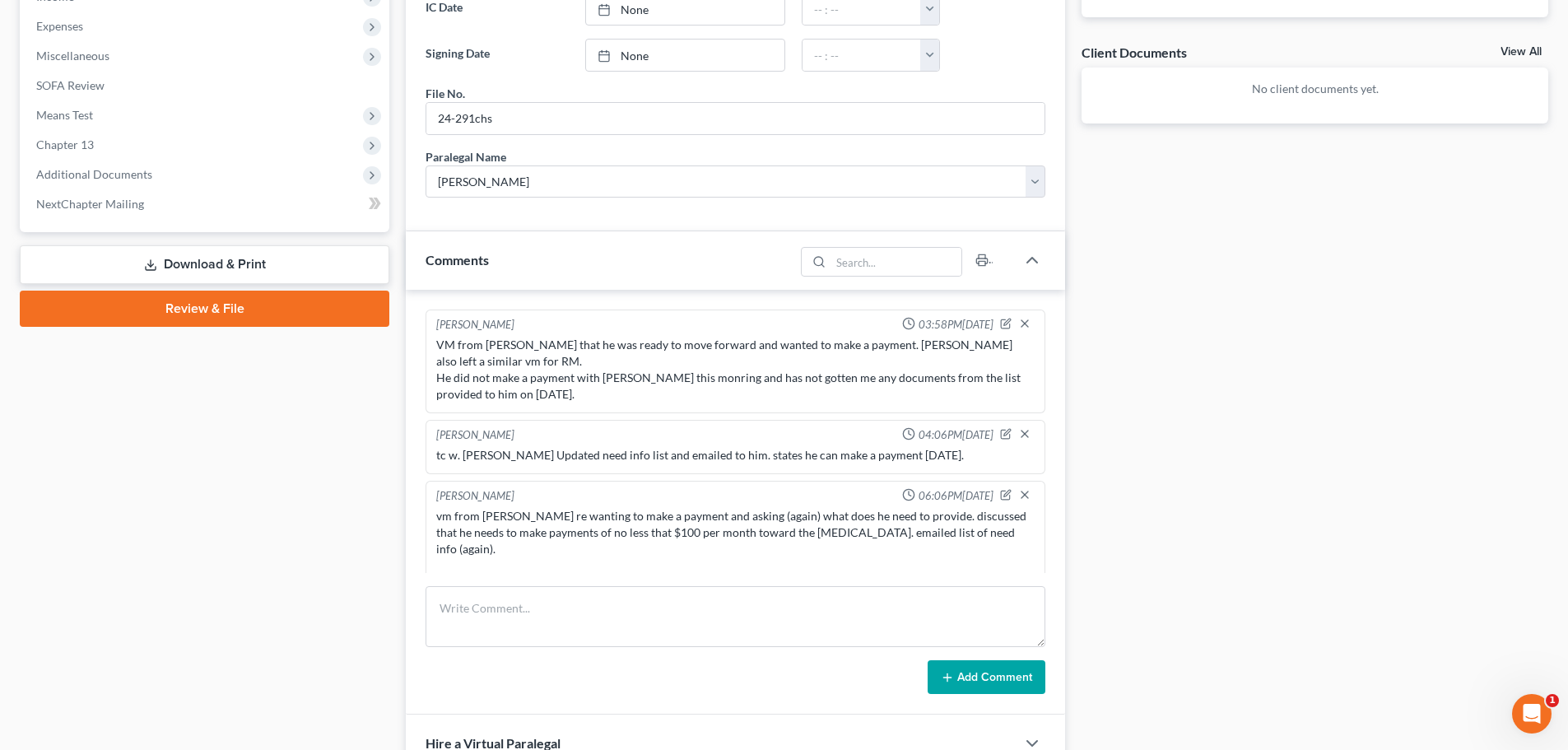
scroll to position [273, 0]
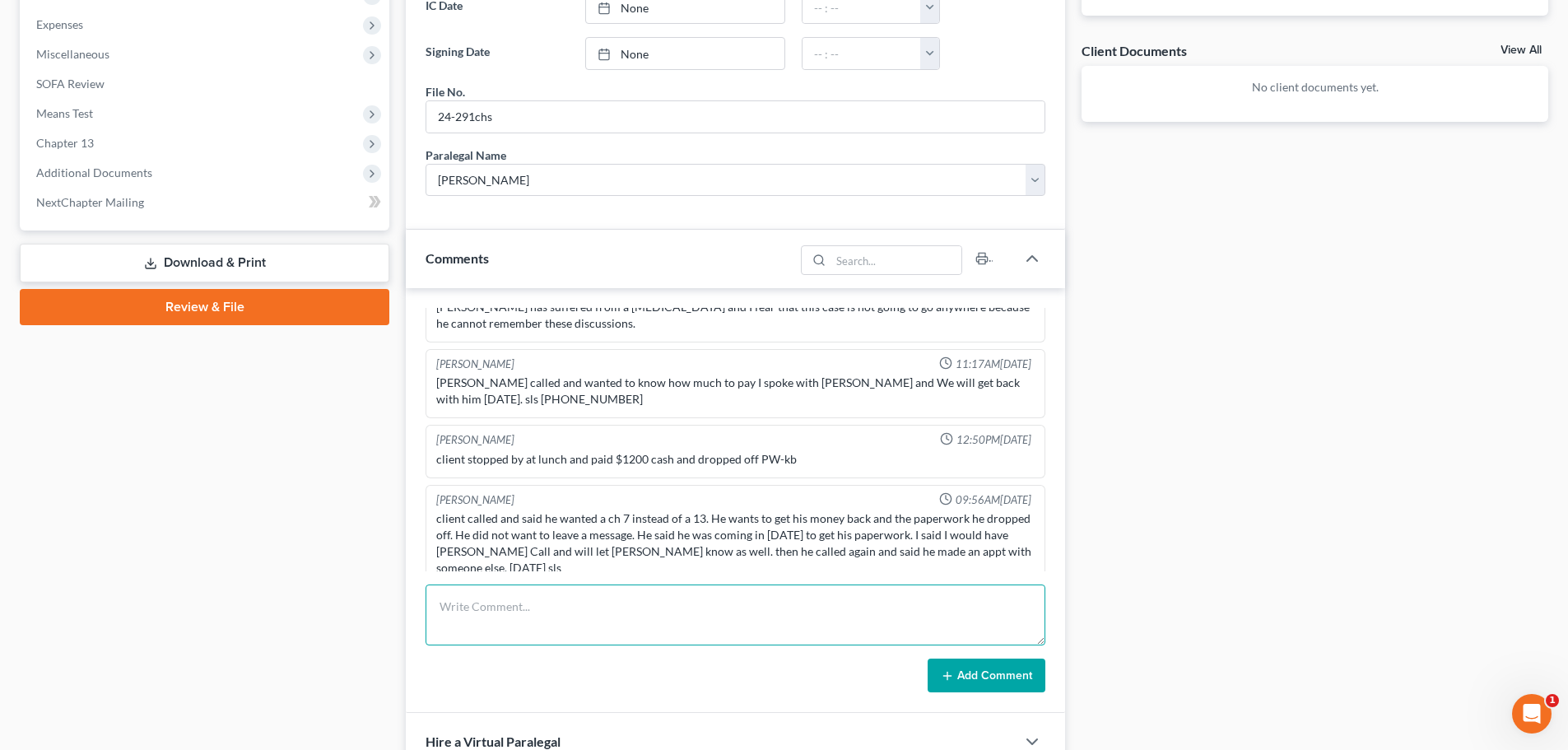
click at [518, 613] on textarea at bounding box center [735, 614] width 620 height 61
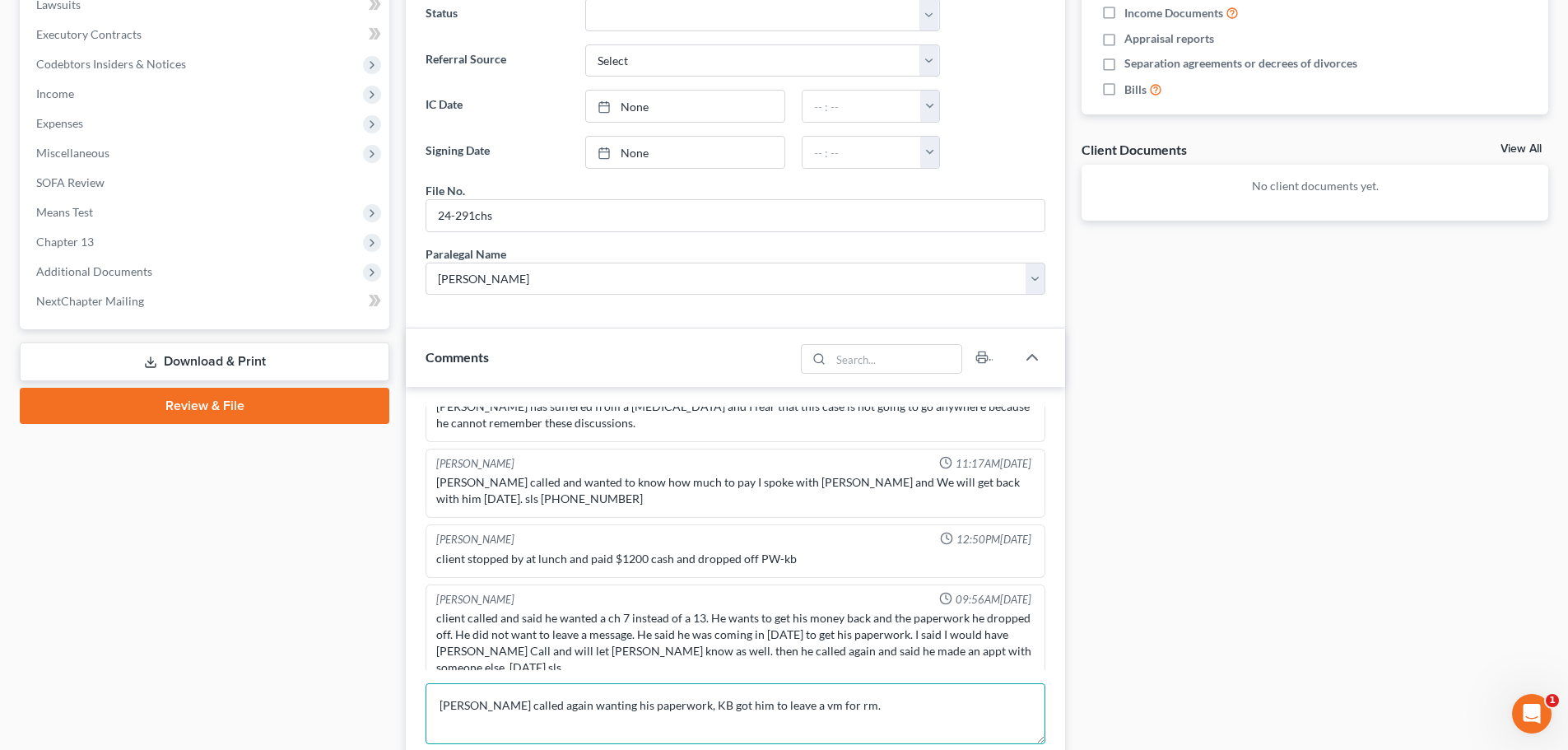
scroll to position [576, 0]
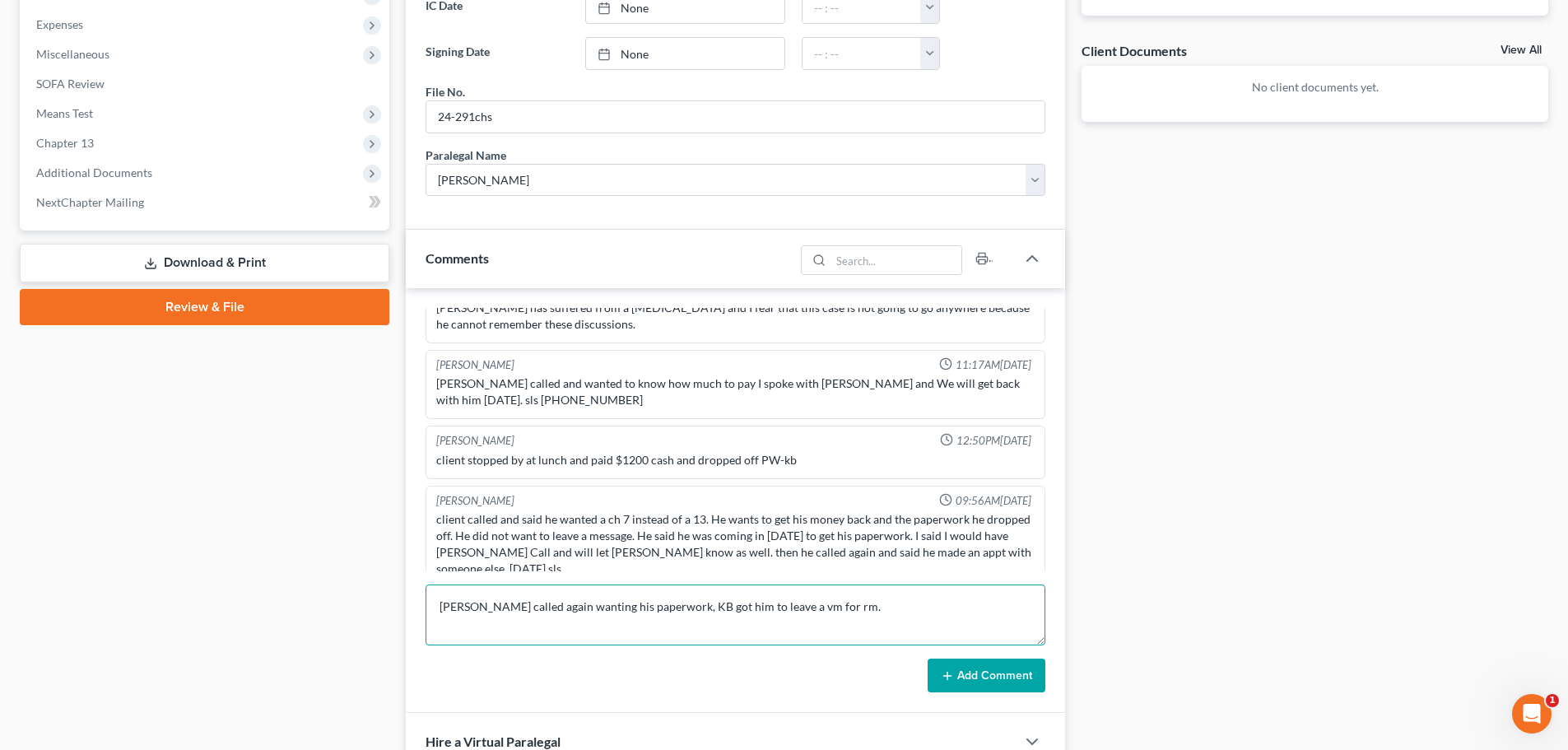
click at [881, 608] on textarea "[PERSON_NAME] called again wanting his paperwork, KB got him to leave a vm for …" at bounding box center [735, 614] width 620 height 61
click at [674, 607] on textarea "[PERSON_NAME] called again wanting his paperwork, KB got him to leave a vm for …" at bounding box center [735, 614] width 620 height 61
click at [959, 596] on textarea "[PERSON_NAME] called again wanting his paperwork and refund, KB got him to leav…" at bounding box center [735, 614] width 620 height 61
type textarea "[PERSON_NAME] called again wanting his paperwork and refund, KB got him to leav…"
click at [985, 670] on button "Add Comment" at bounding box center [986, 675] width 118 height 35
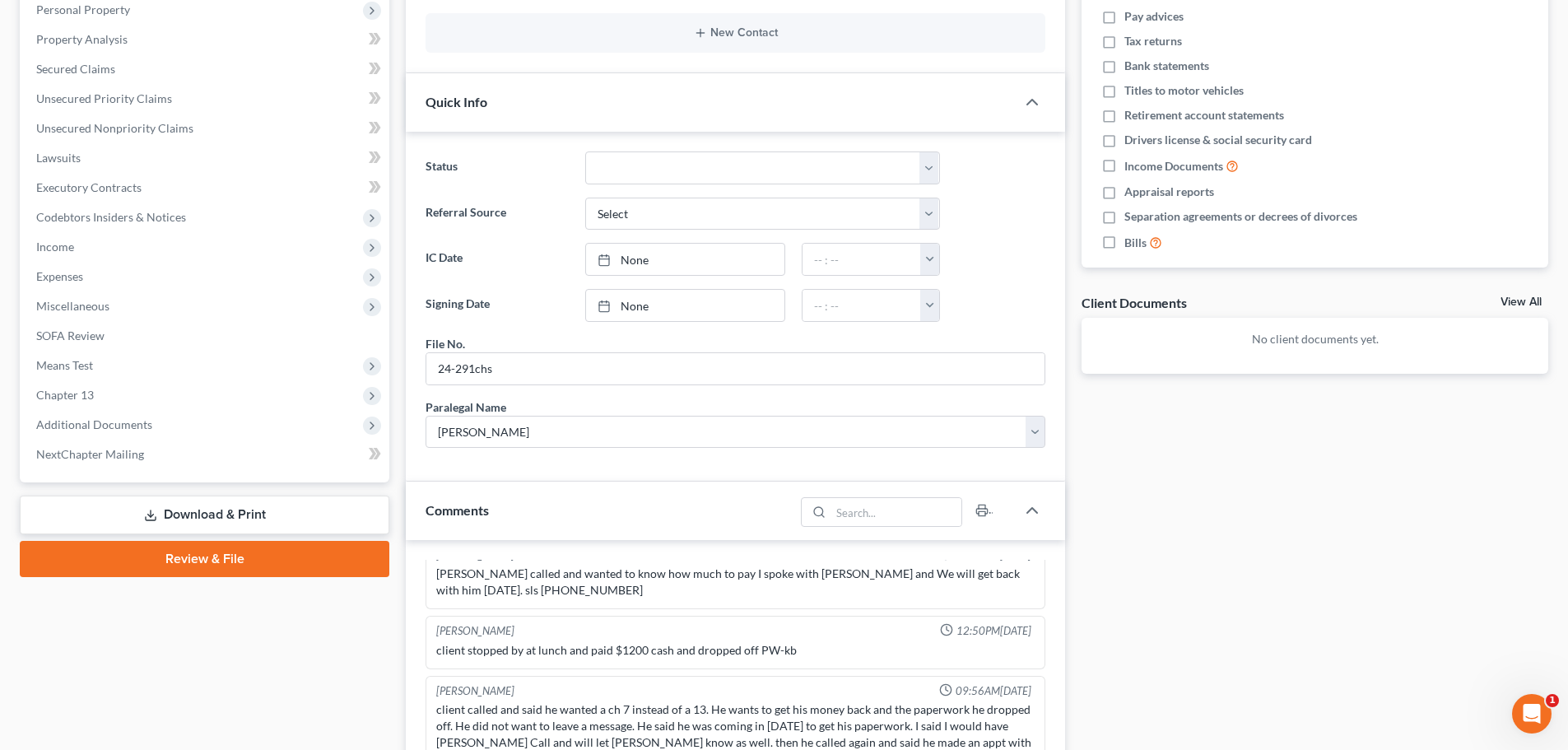
scroll to position [0, 0]
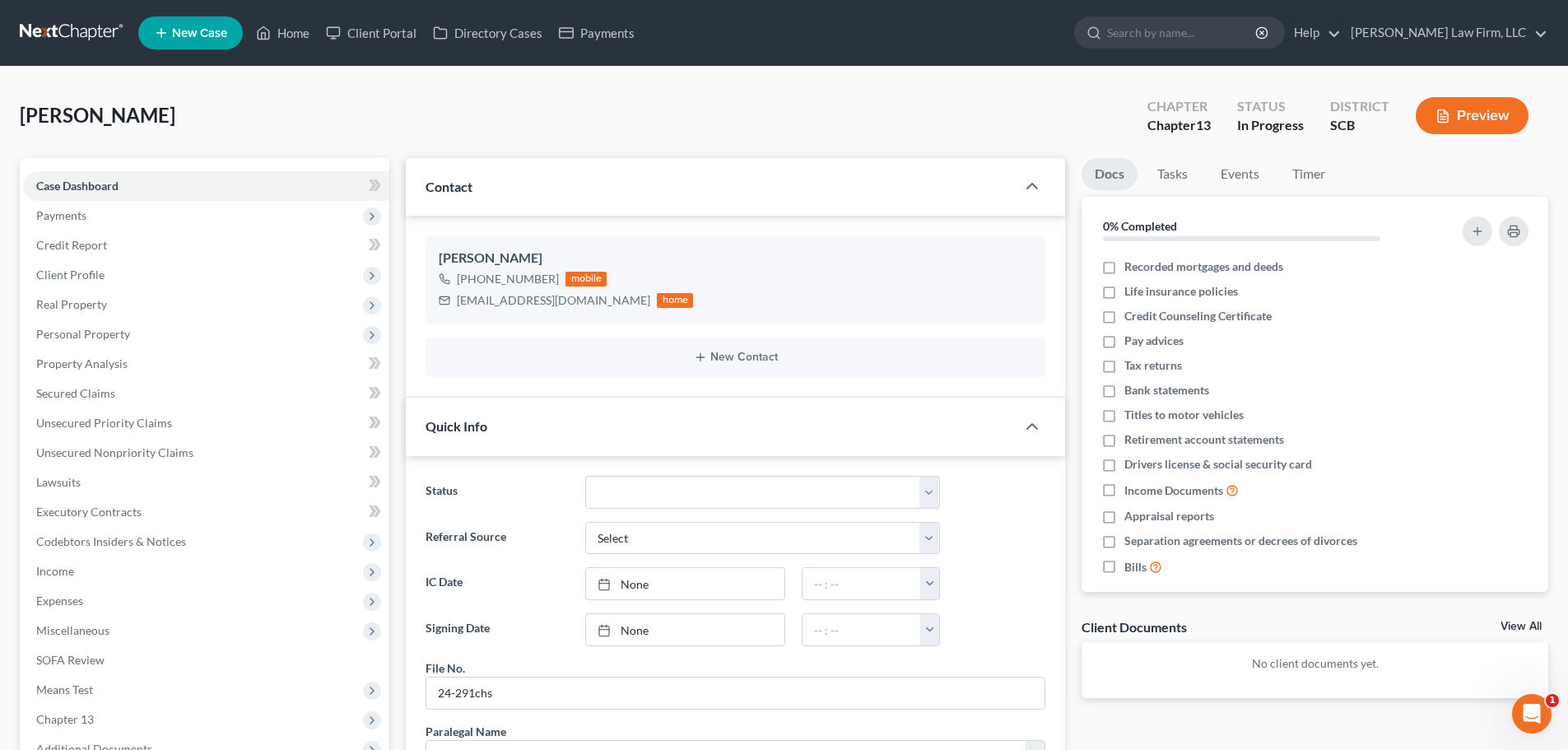
click at [106, 22] on link at bounding box center [72, 33] width 106 height 30
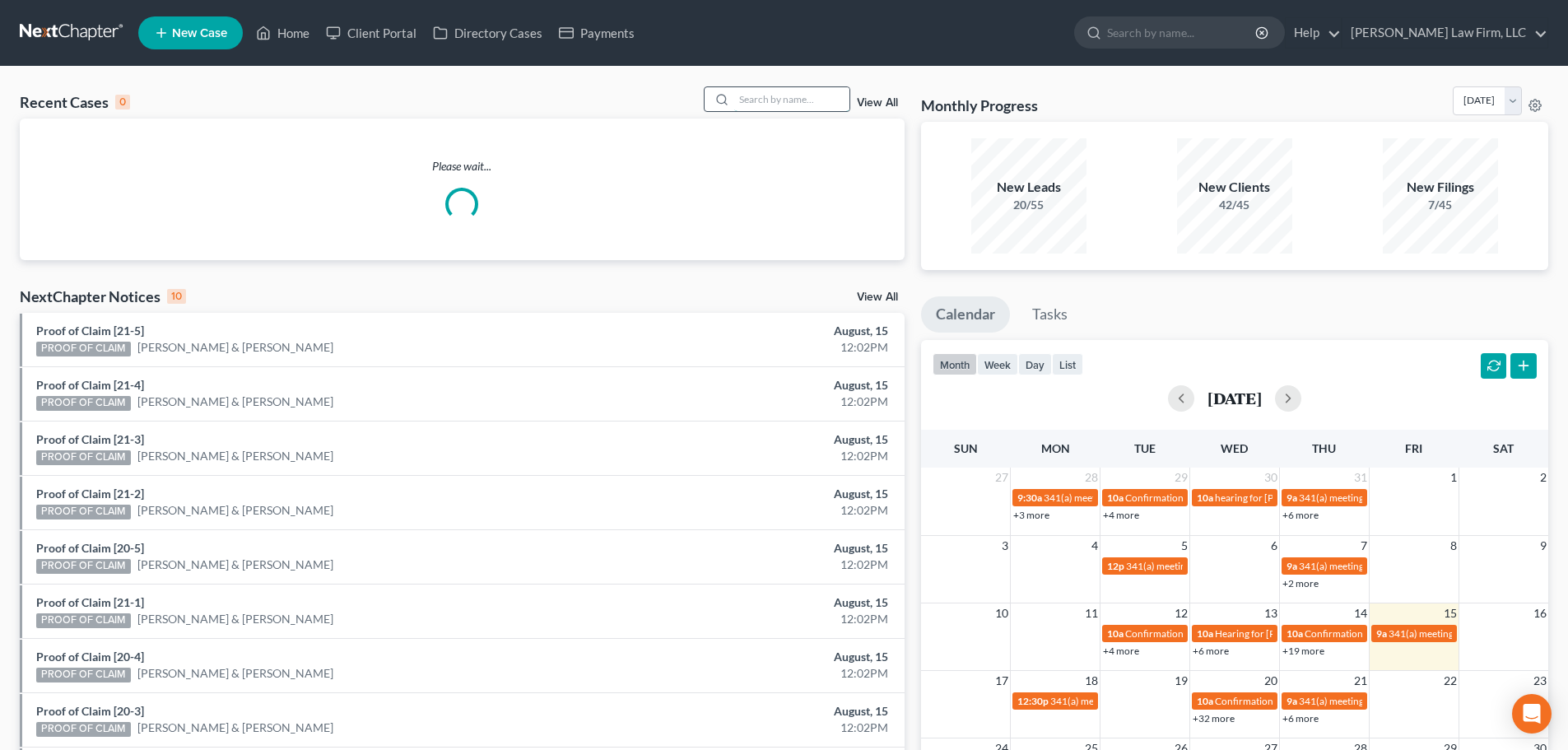
click at [798, 99] on input "search" at bounding box center [791, 99] width 115 height 24
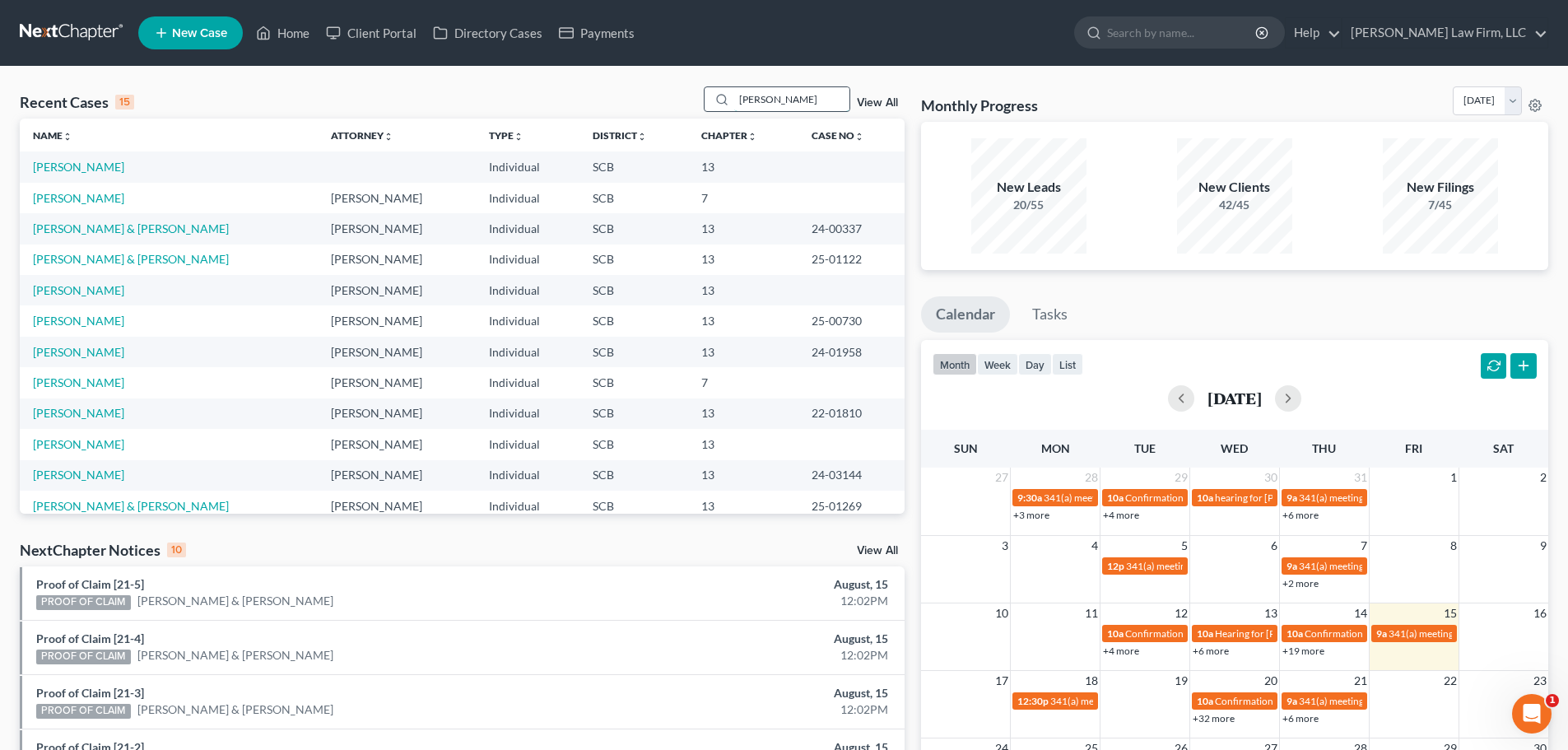
type input "[PERSON_NAME]"
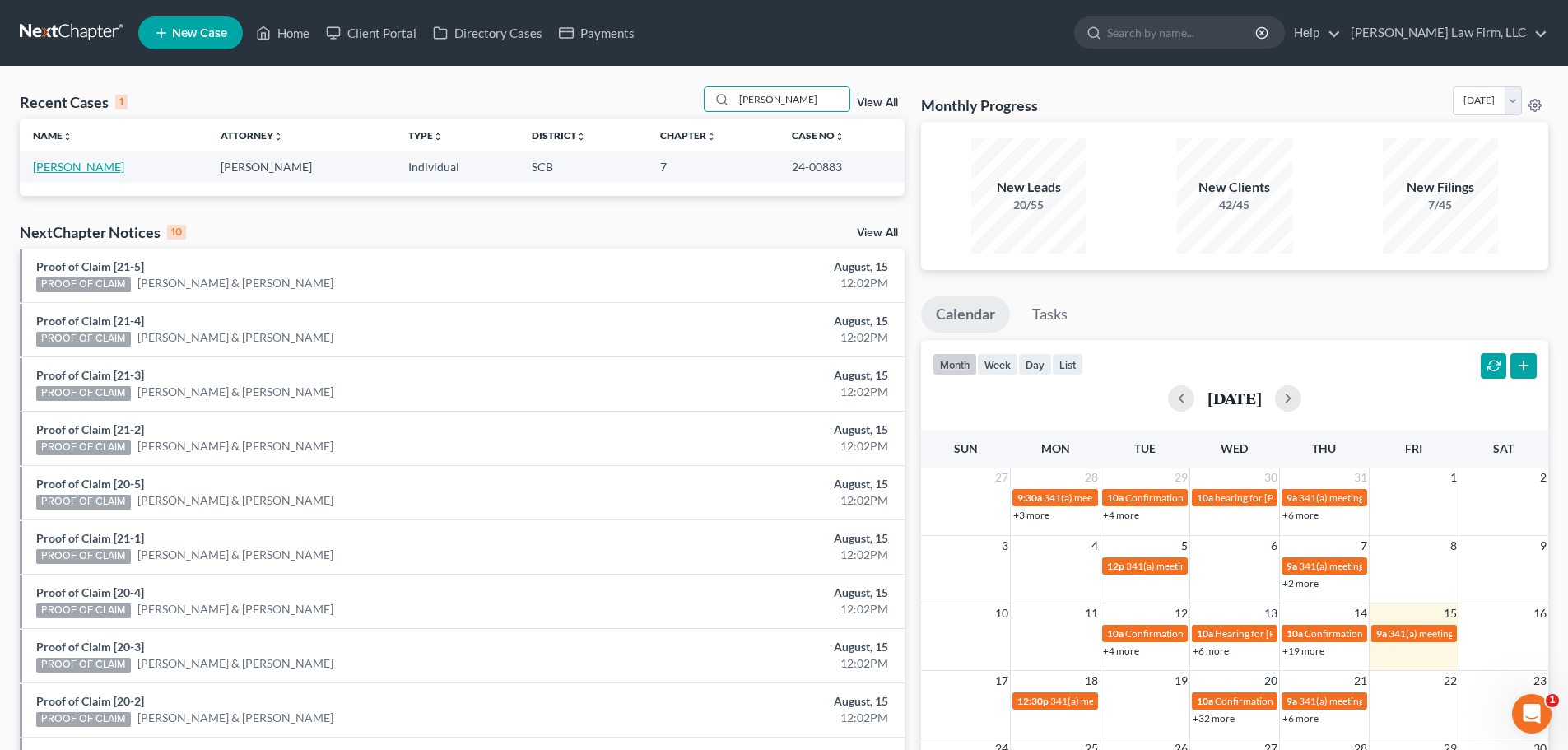
click at [95, 166] on link "[PERSON_NAME]" at bounding box center [79, 166] width 92 height 14
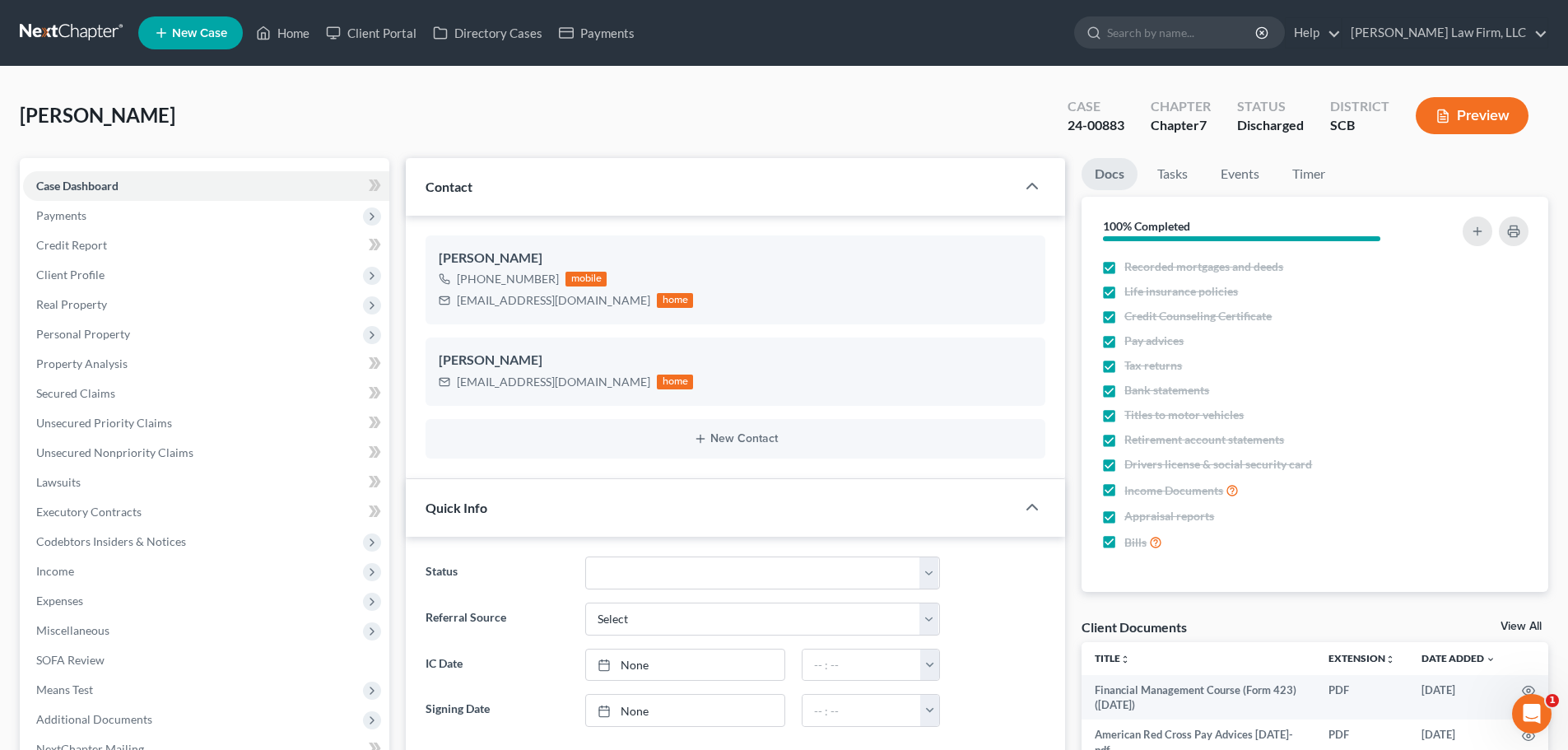
select select "1"
click at [66, 306] on span "Real Property" at bounding box center [72, 304] width 71 height 14
click at [83, 323] on link "Properties Owned" at bounding box center [223, 335] width 333 height 30
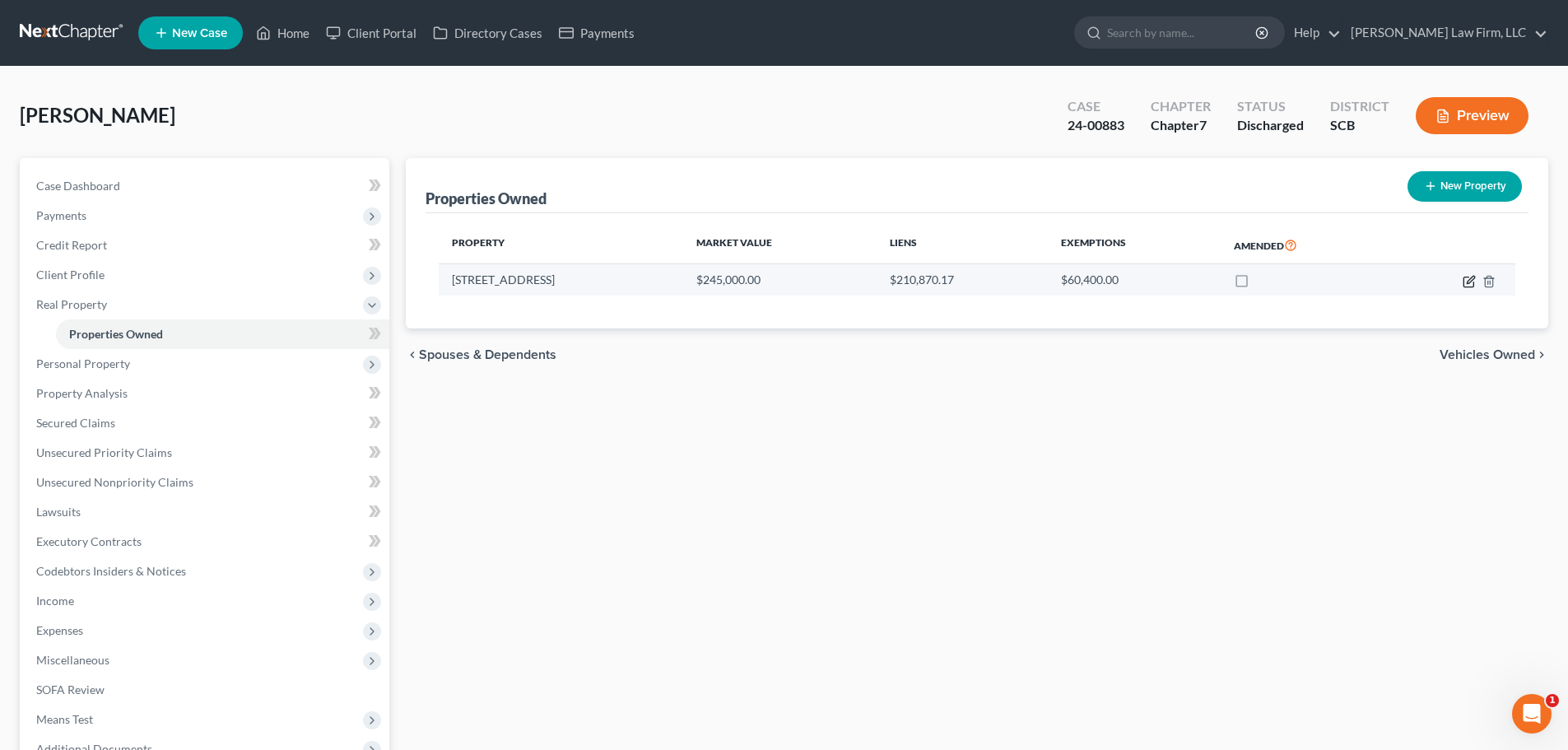
click at [1467, 280] on icon "button" at bounding box center [1469, 281] width 13 height 13
select select "42"
select select "0"
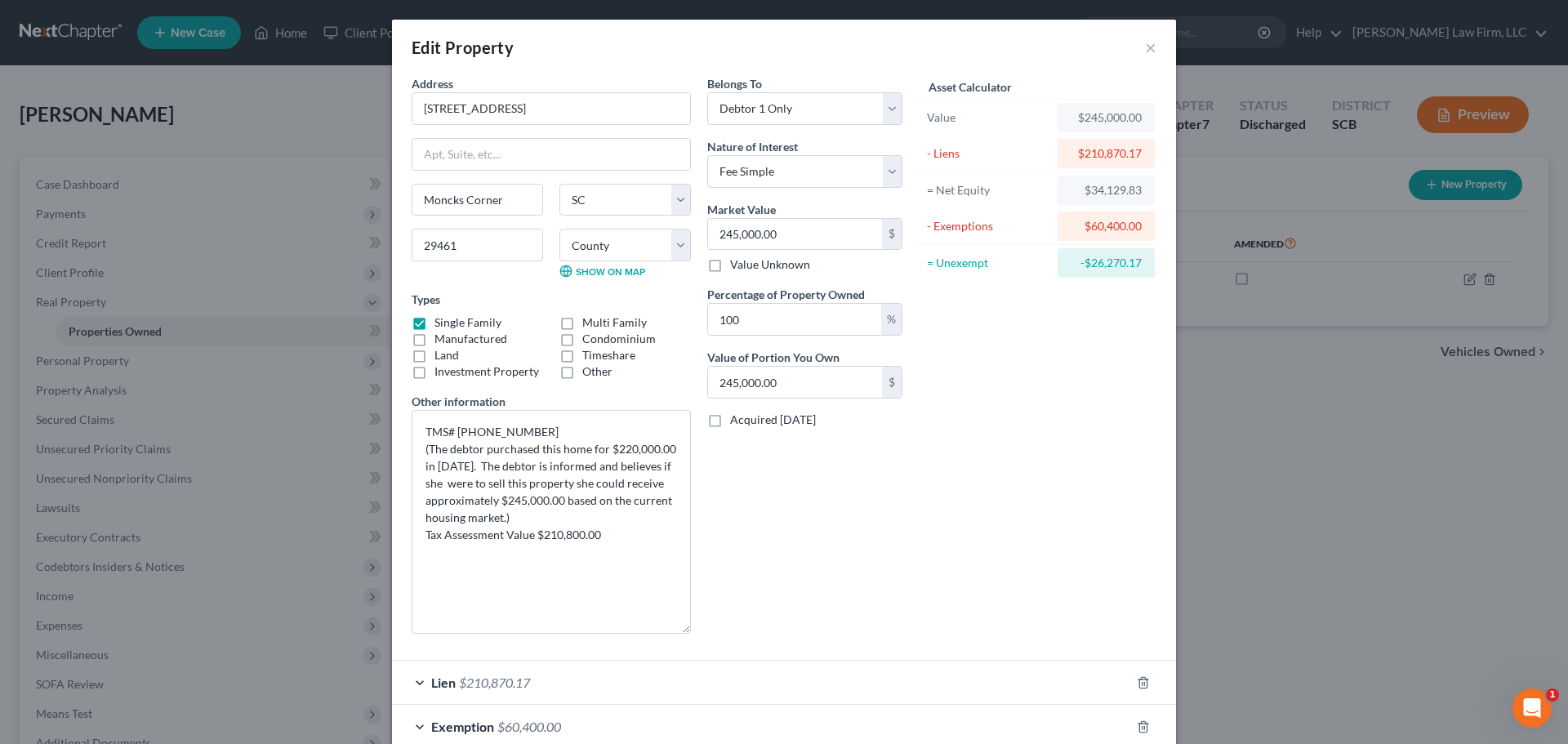
drag, startPoint x: 680, startPoint y: 465, endPoint x: 700, endPoint y: 629, distance: 165.2
click at [700, 629] on div "Address * 101 Shamrock Ct. Moncks Corner State AL AK AR AZ CA CO CT DE DC FL GA…" at bounding box center [657, 361] width 508 height 571
click at [796, 542] on div "Belongs To * Select Debtor 1 Only Debtor 2 Only Debtor 1 And Debtor 2 Only At L…" at bounding box center [804, 361] width 212 height 572
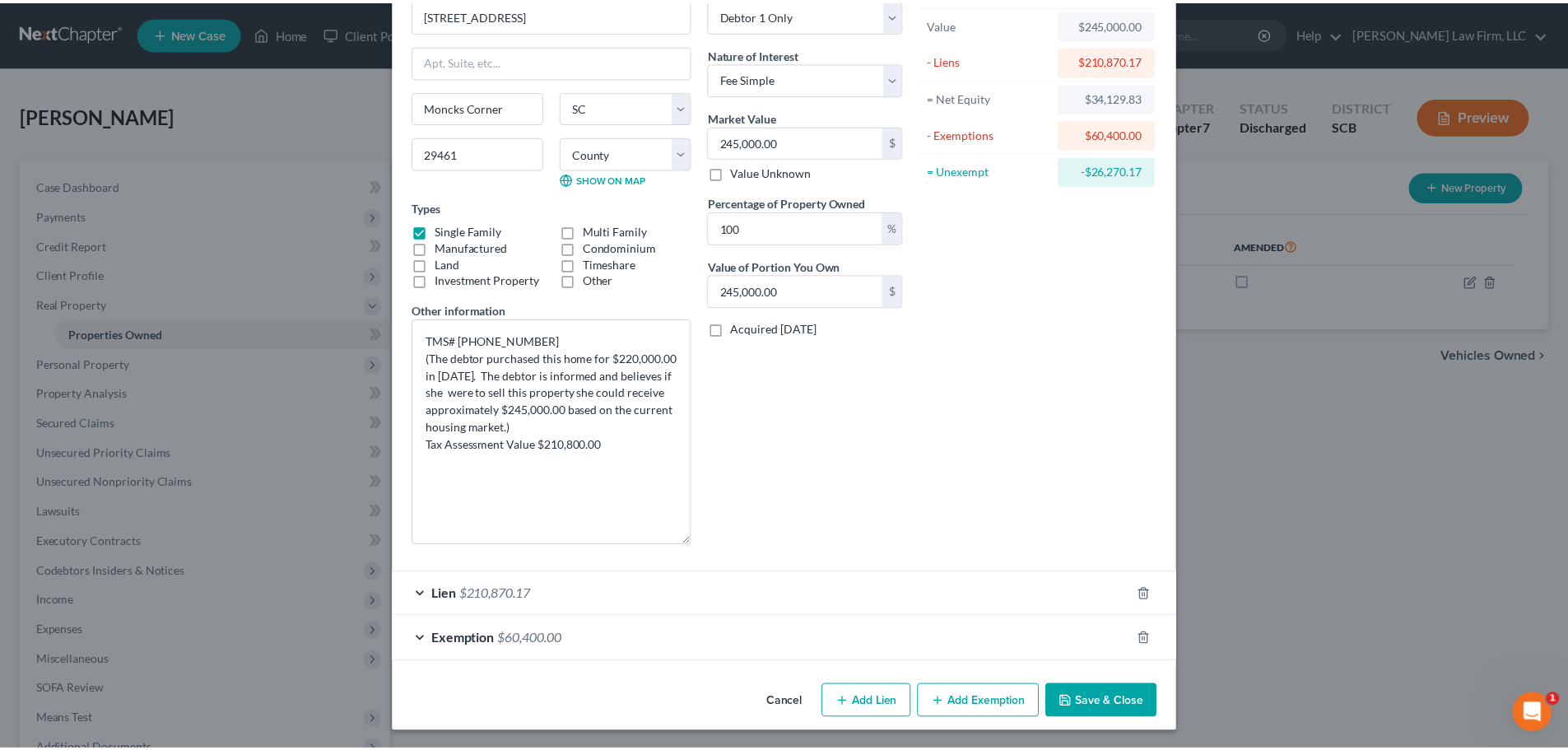
scroll to position [96, 0]
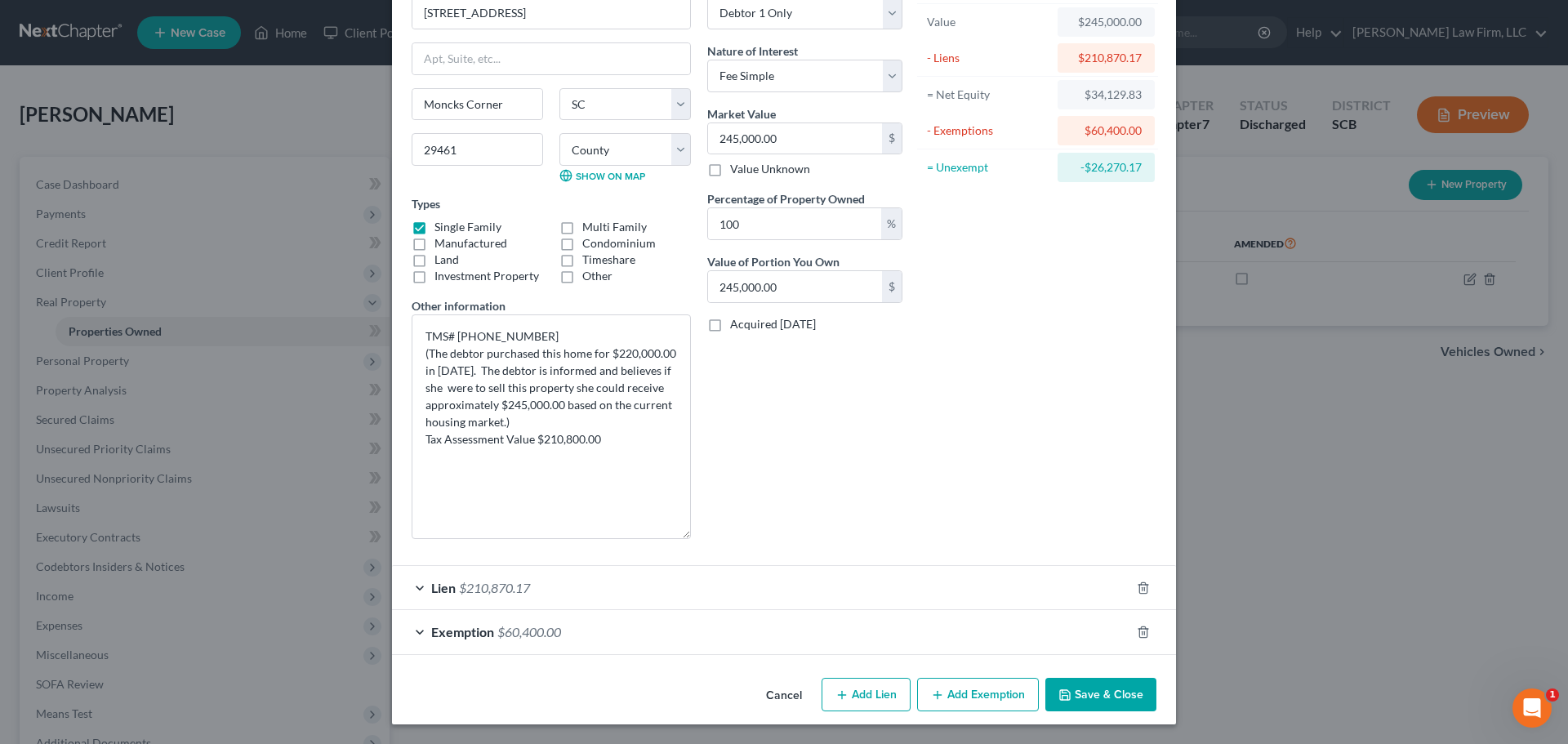
click at [1099, 692] on button "Save & Close" at bounding box center [1101, 695] width 111 height 34
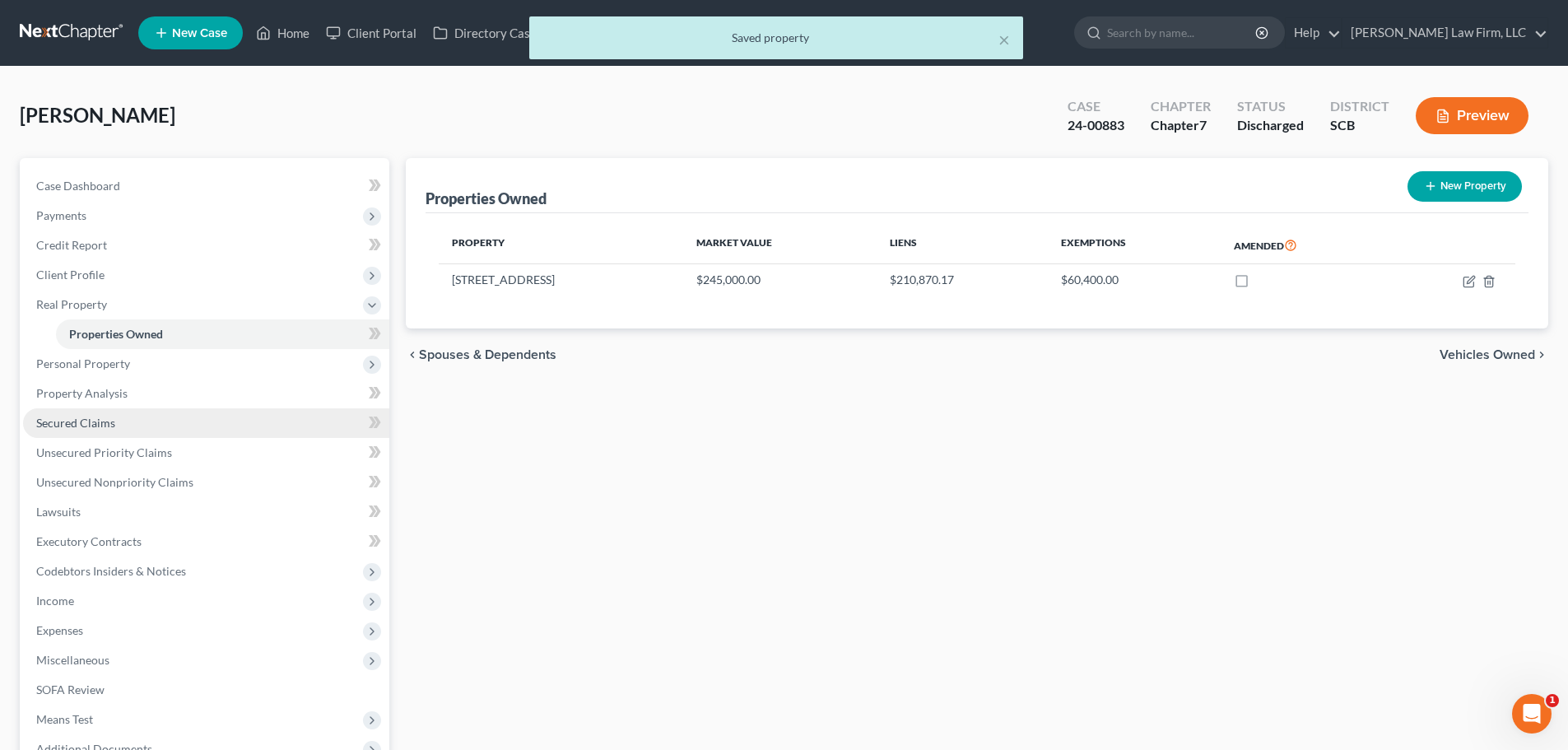
click at [112, 419] on span "Secured Claims" at bounding box center [76, 422] width 79 height 14
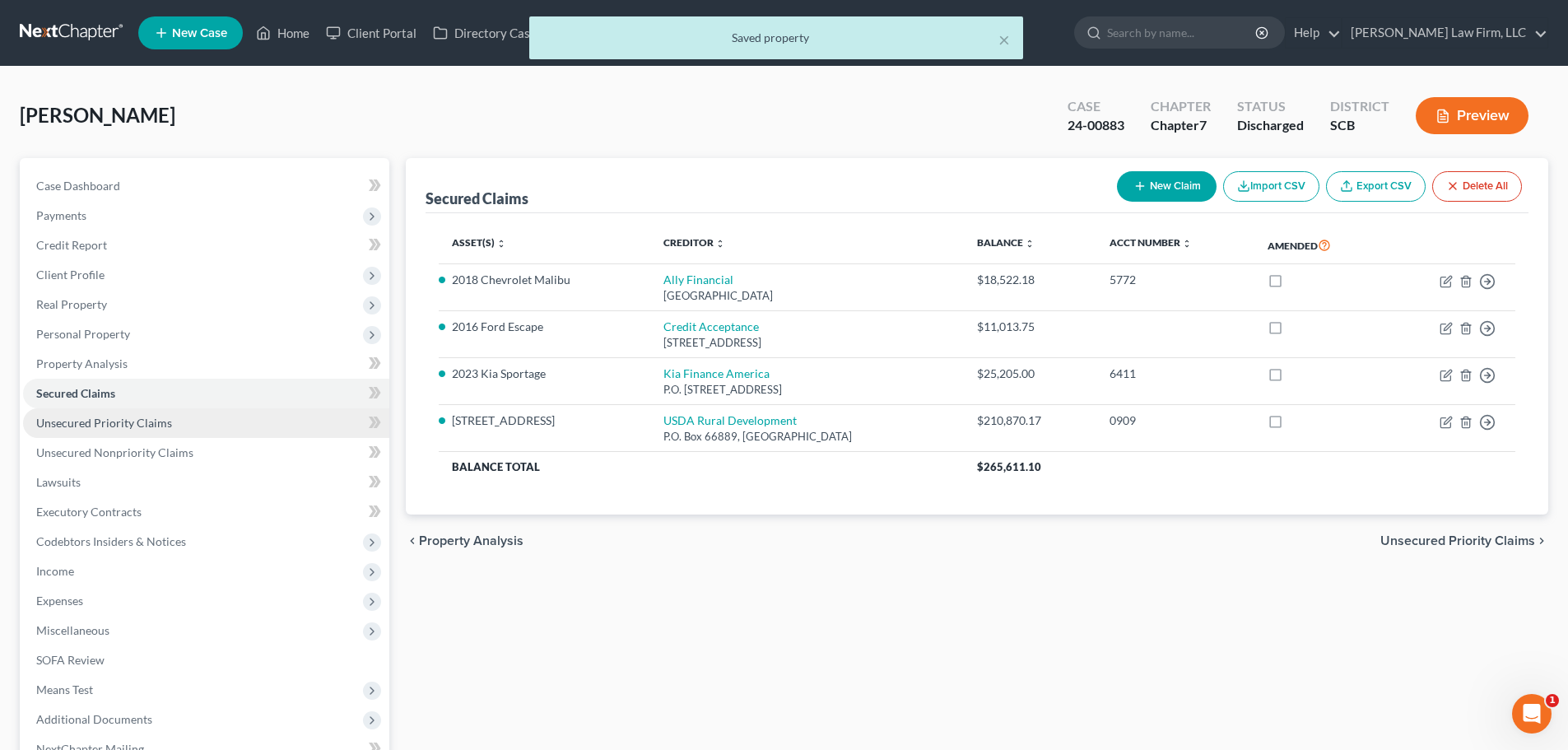
click at [115, 410] on link "Unsecured Priority Claims" at bounding box center [207, 424] width 367 height 30
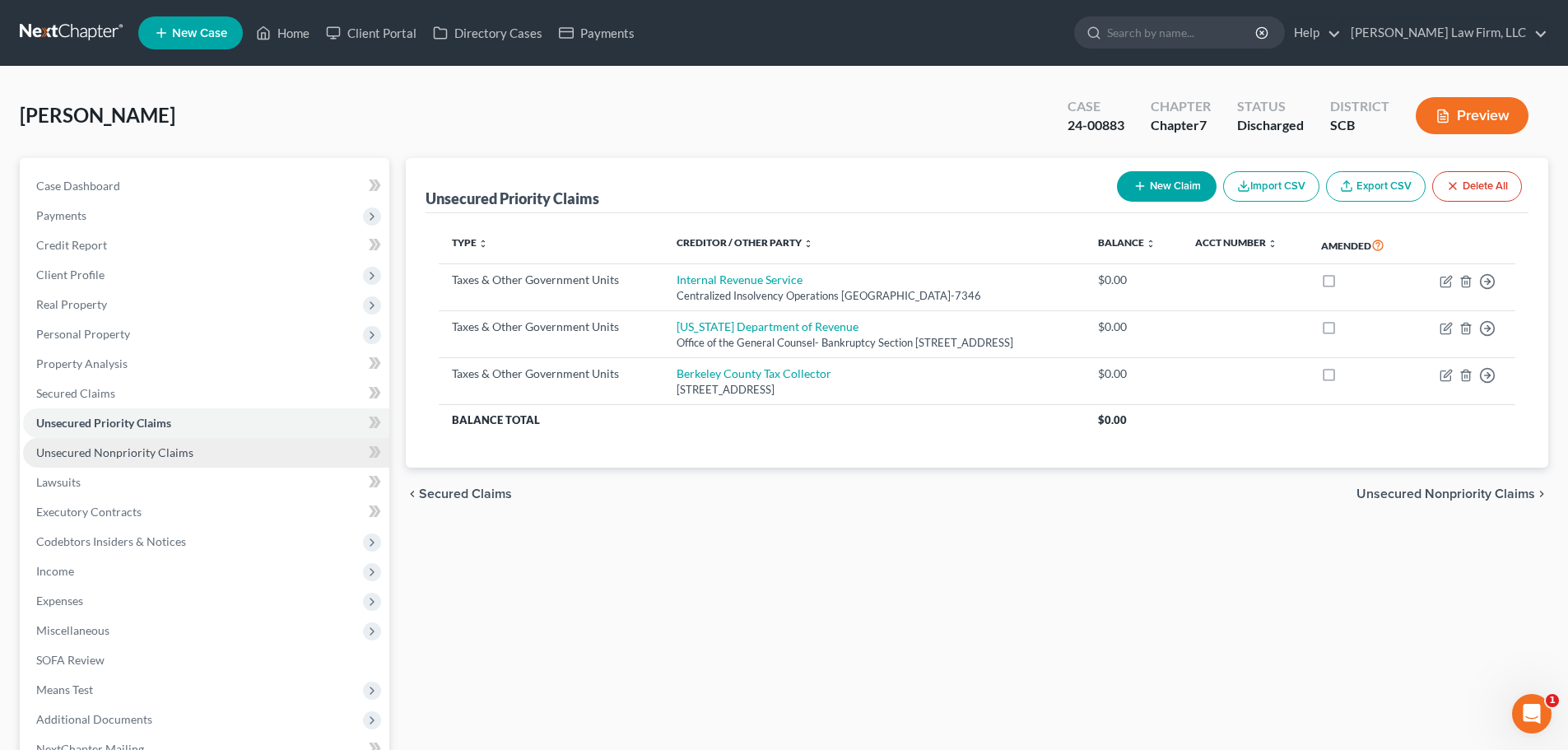
click at [151, 443] on link "Unsecured Nonpriority Claims" at bounding box center [207, 453] width 367 height 30
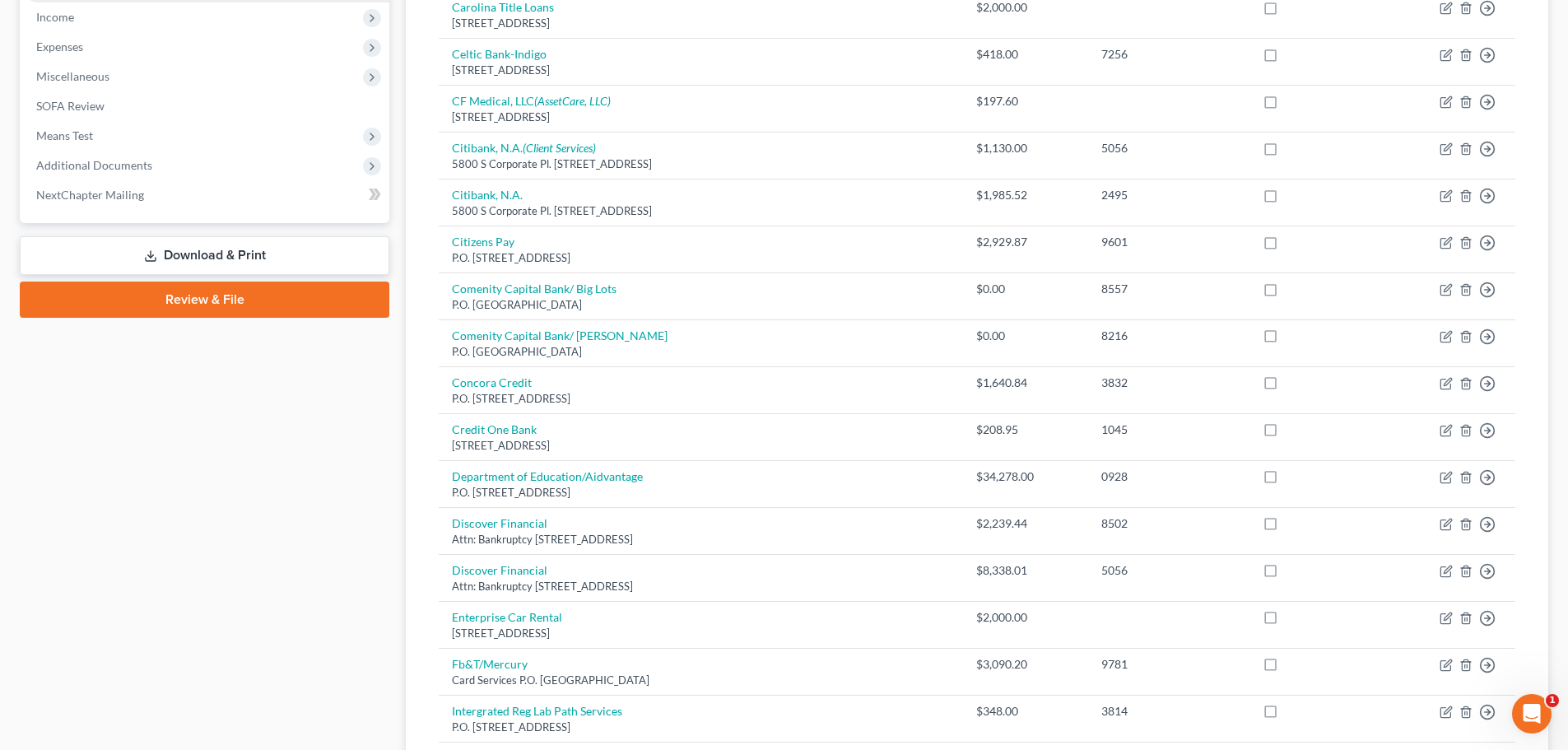
scroll to position [82, 0]
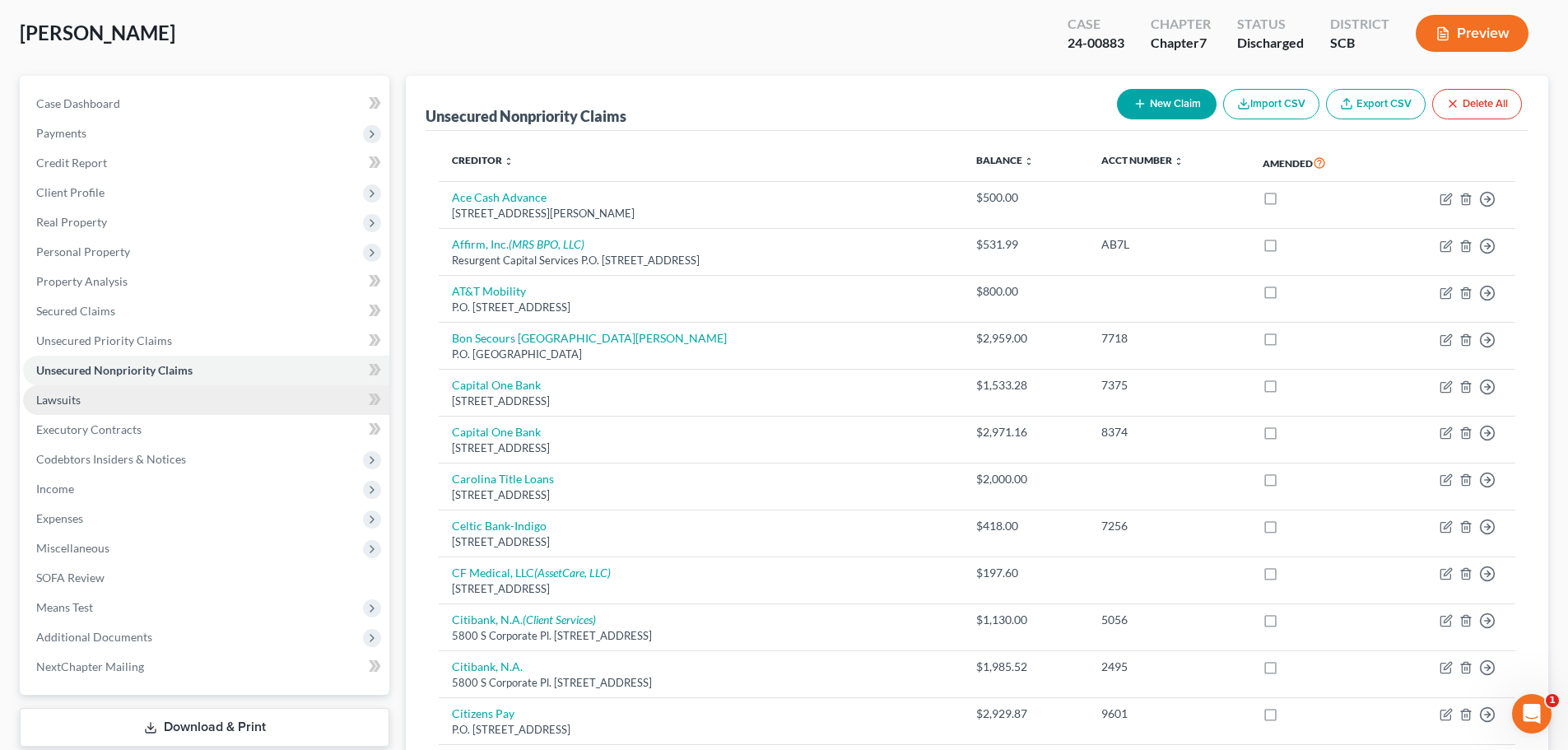
click at [112, 398] on link "Lawsuits" at bounding box center [207, 400] width 367 height 30
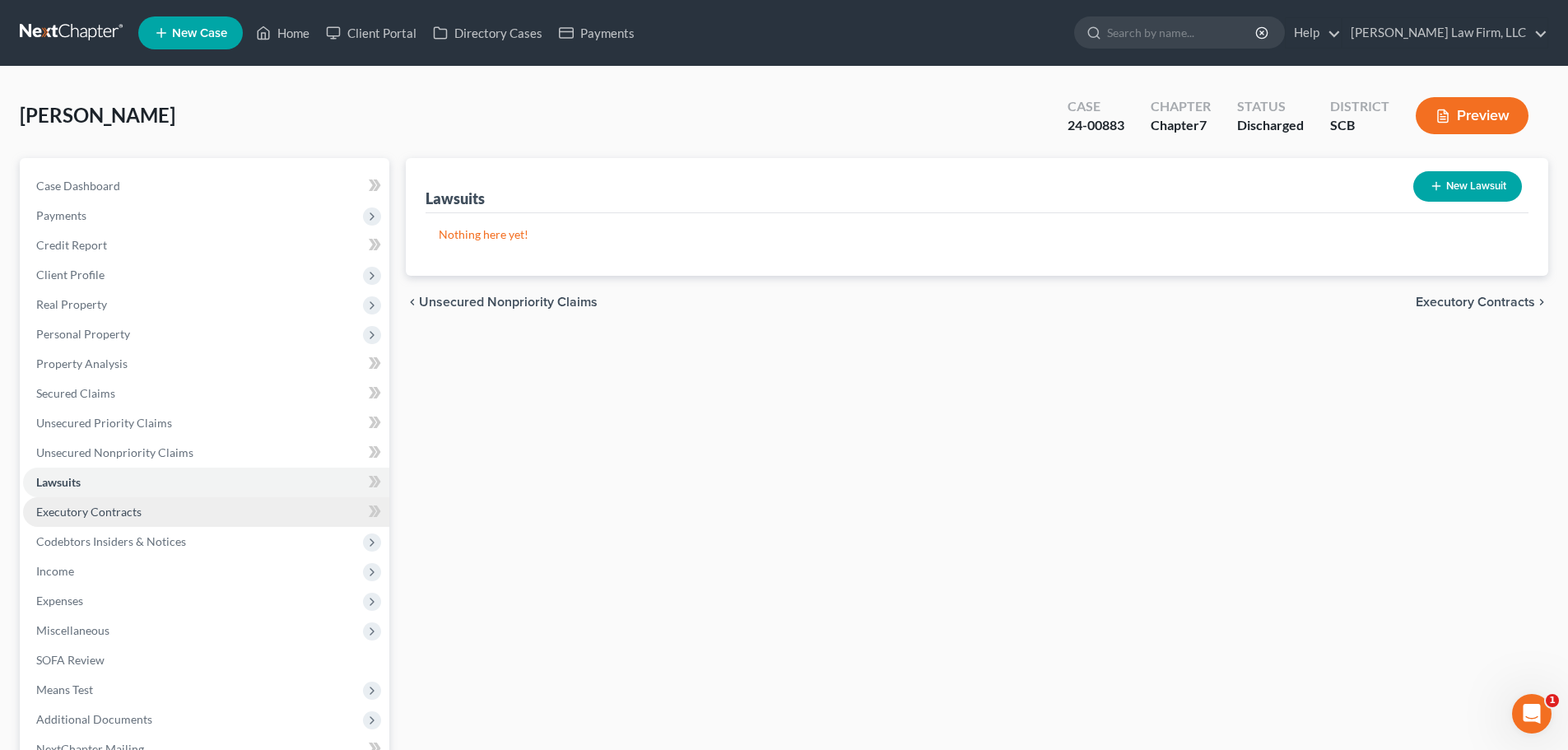
click at [75, 515] on span "Executory Contracts" at bounding box center [89, 512] width 106 height 14
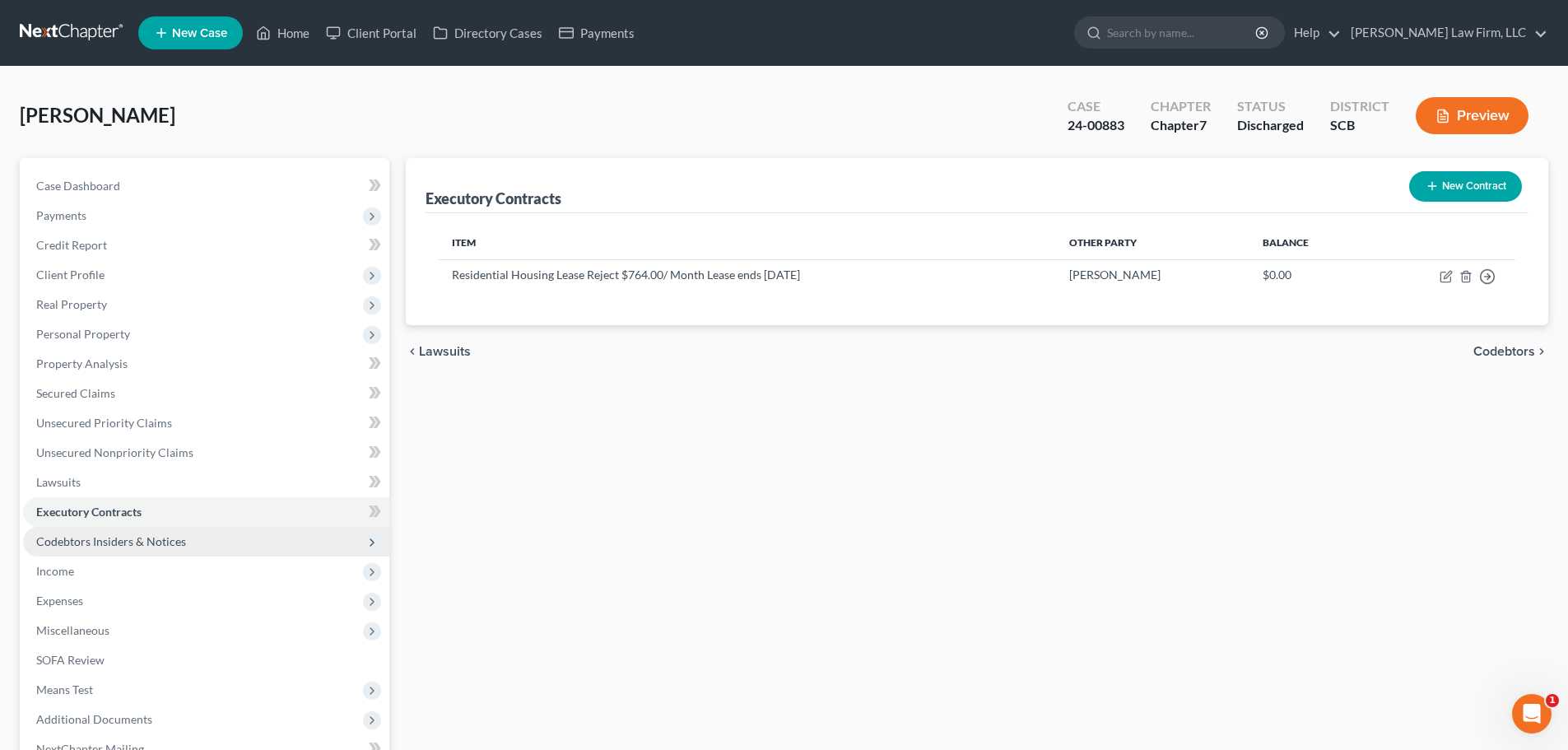
click at [102, 543] on span "Codebtors Insiders & Notices" at bounding box center [111, 541] width 150 height 14
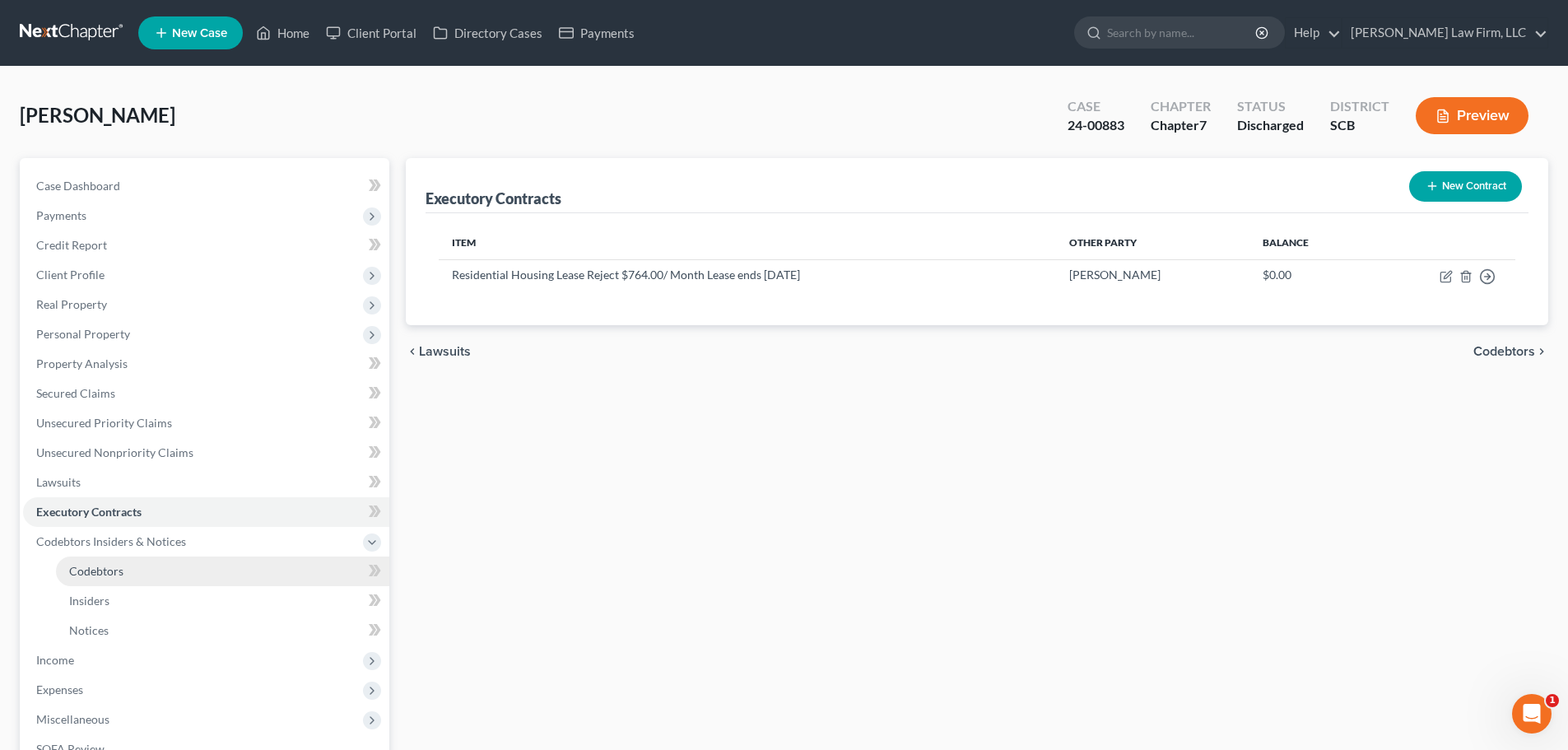
click at [91, 571] on span "Codebtors" at bounding box center [96, 570] width 54 height 14
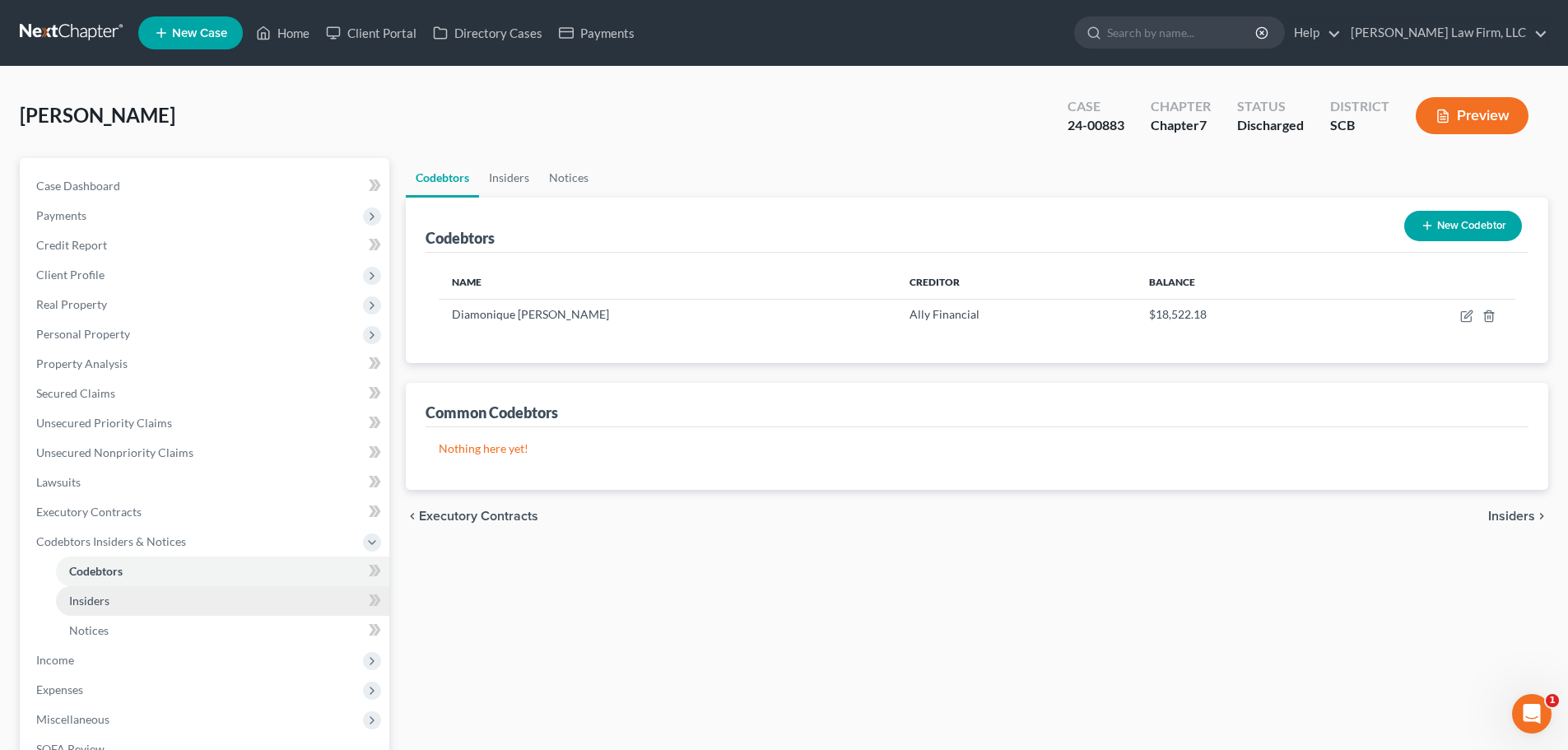
click at [91, 590] on link "Insiders" at bounding box center [223, 601] width 333 height 30
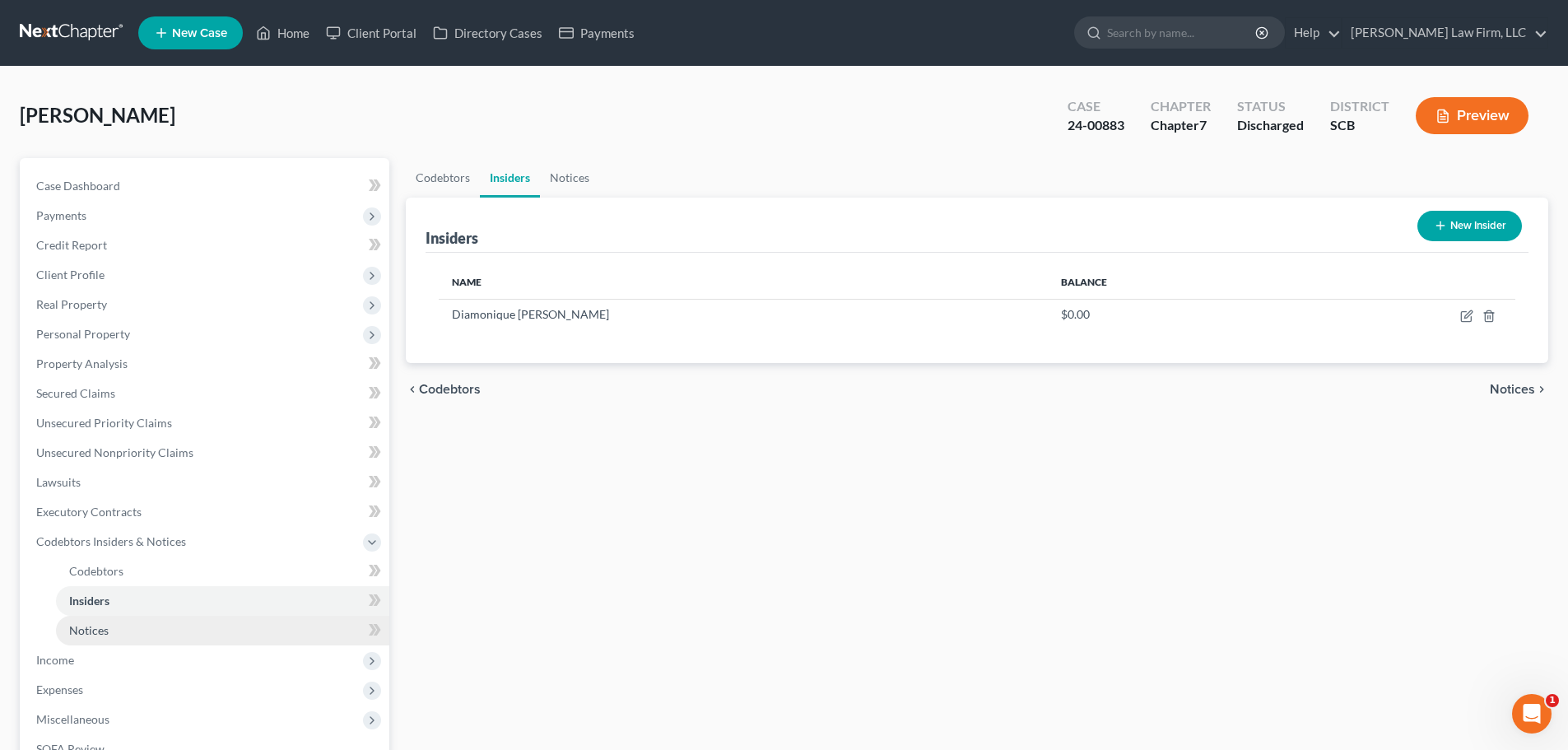
click at [94, 627] on span "Notices" at bounding box center [89, 629] width 39 height 14
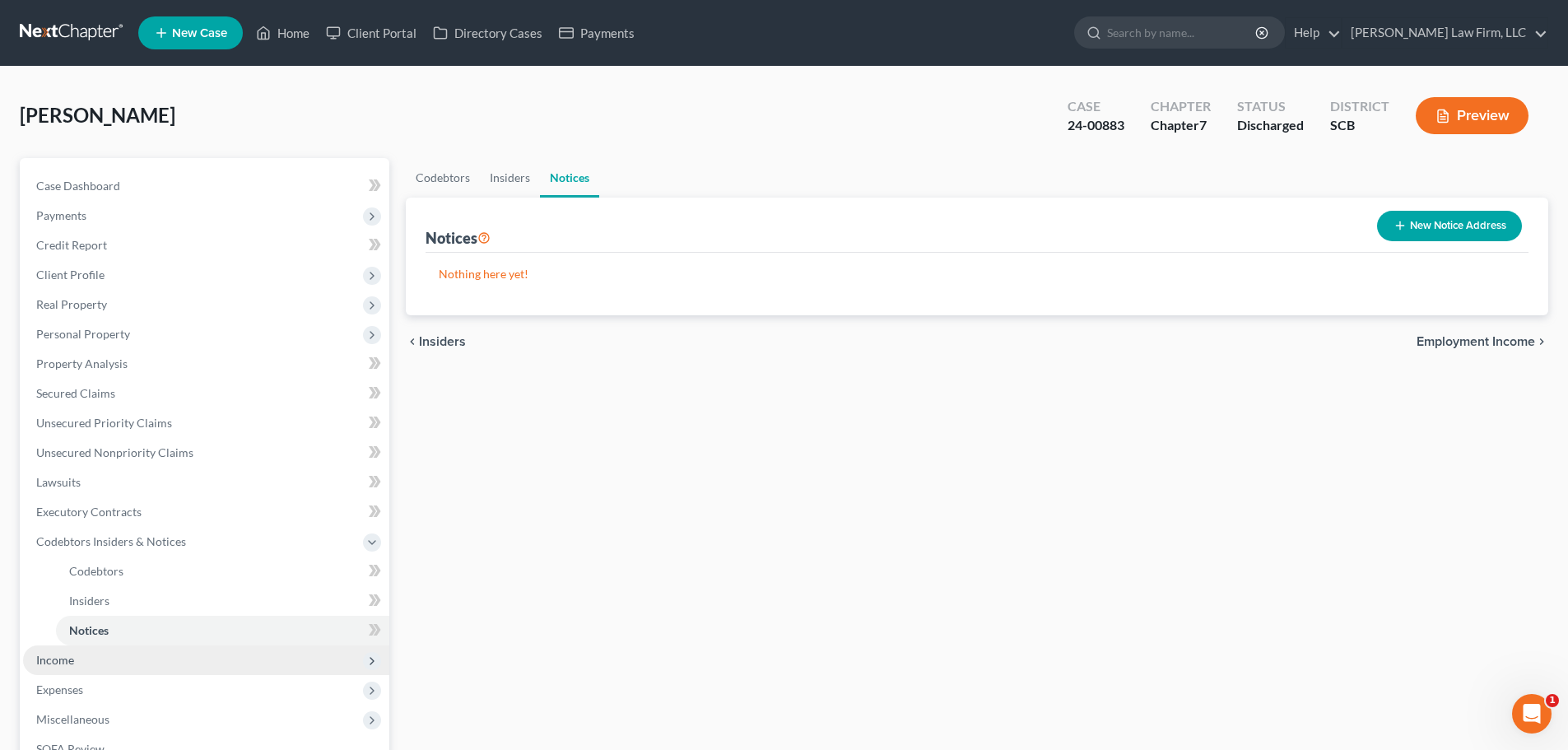
click at [74, 668] on span "Income" at bounding box center [207, 660] width 367 height 30
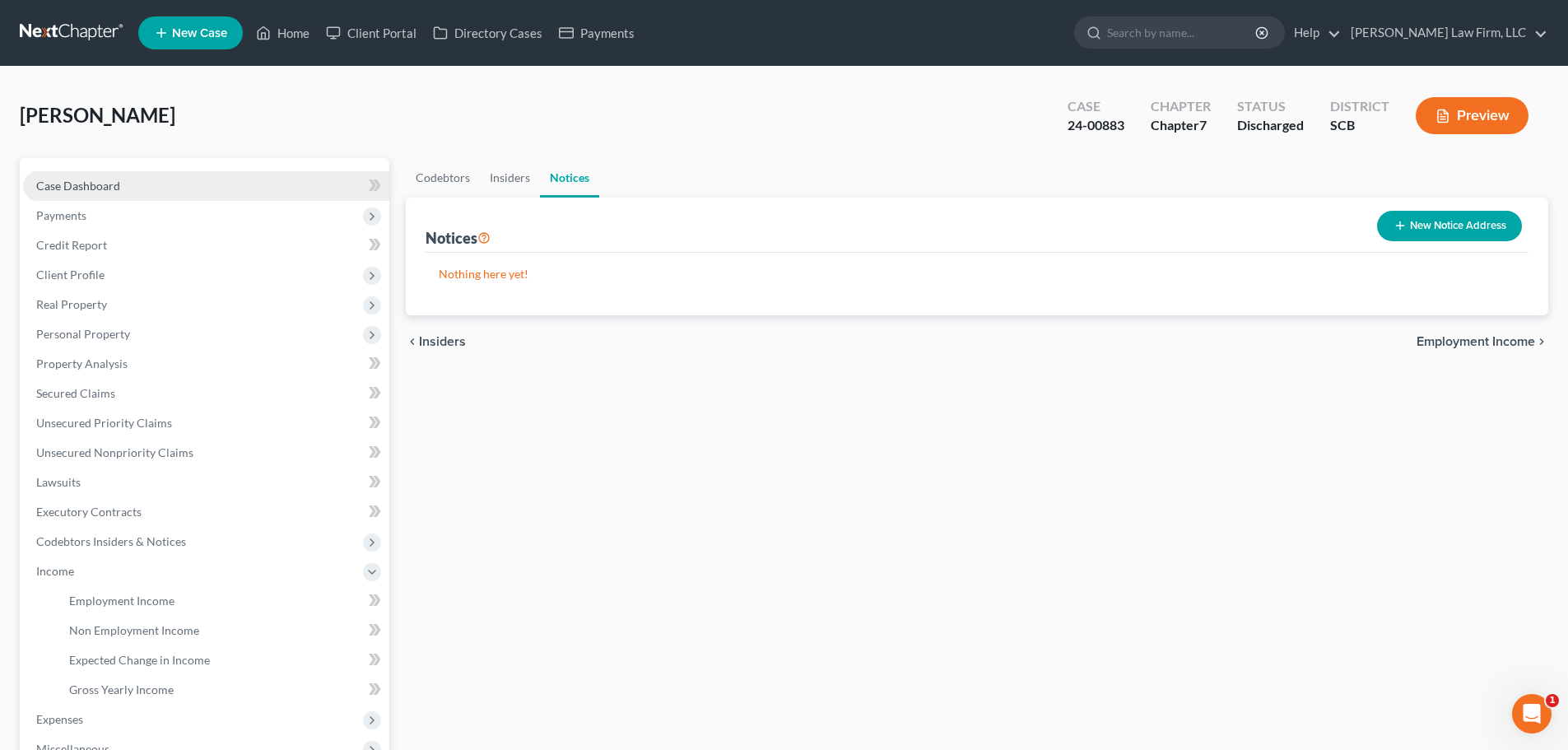
click at [85, 176] on link "Case Dashboard" at bounding box center [207, 186] width 367 height 30
select select "1"
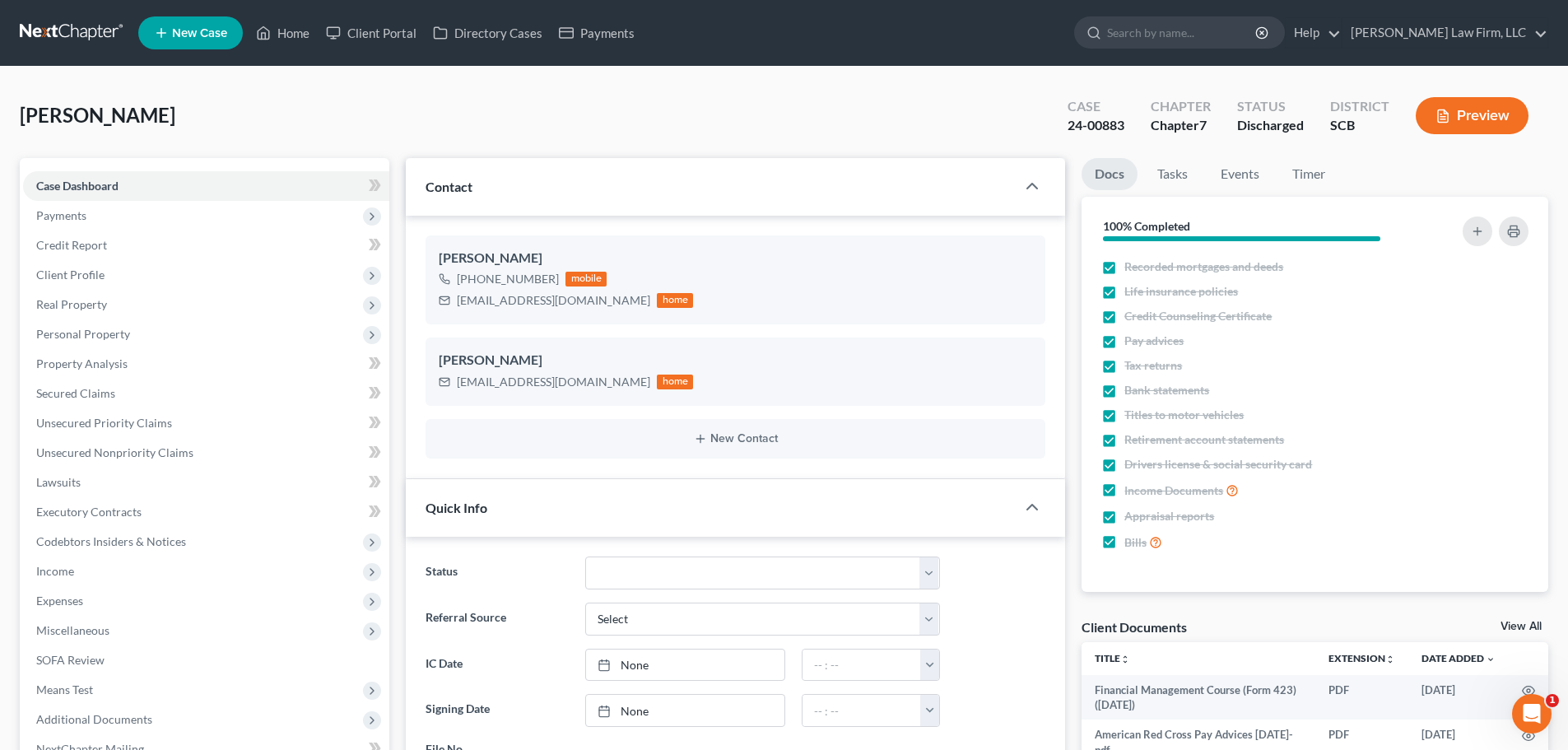
scroll to position [780, 0]
click at [79, 35] on link at bounding box center [72, 33] width 106 height 30
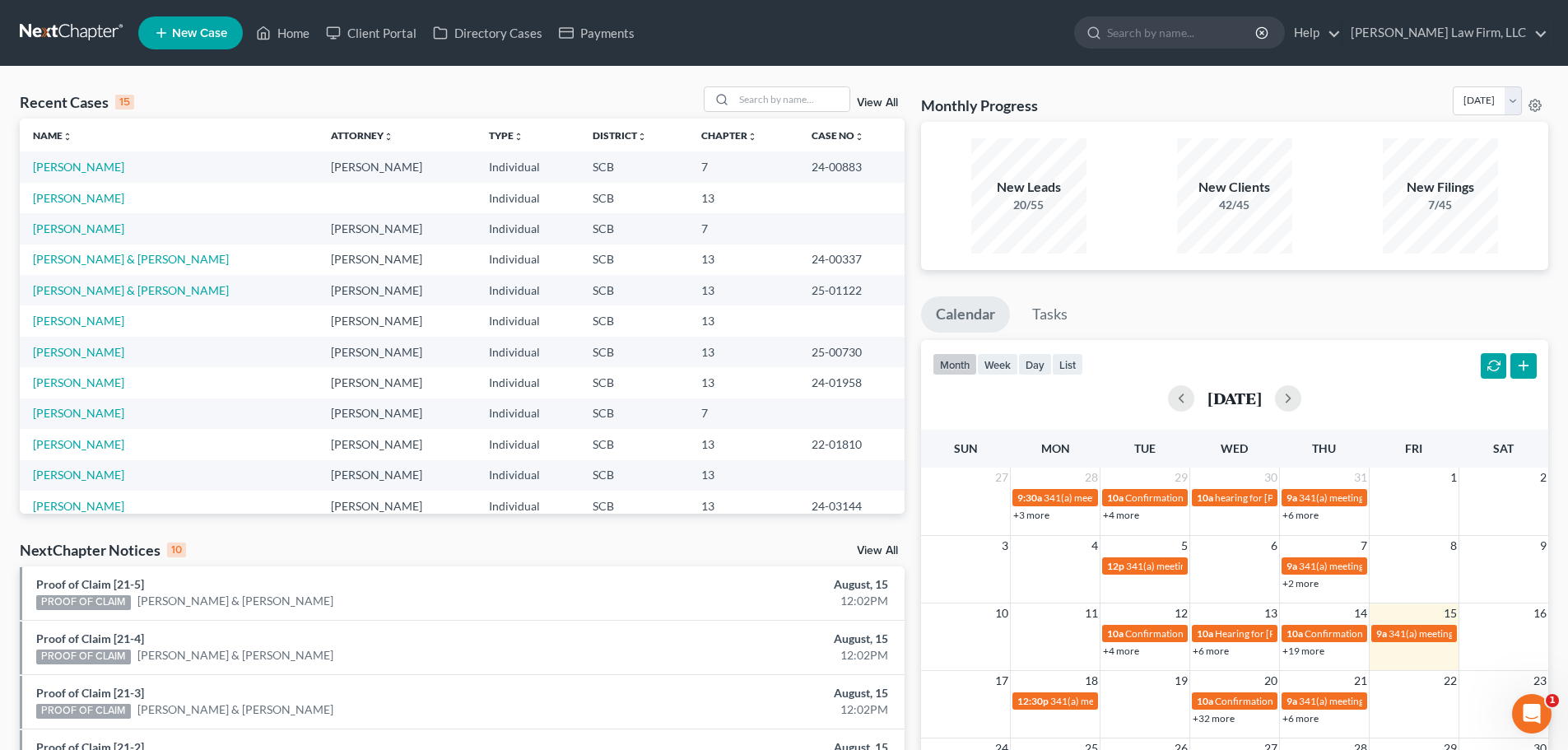
click at [69, 159] on td "[PERSON_NAME]" at bounding box center [168, 166] width 298 height 31
click at [69, 162] on link "[PERSON_NAME]" at bounding box center [79, 166] width 92 height 14
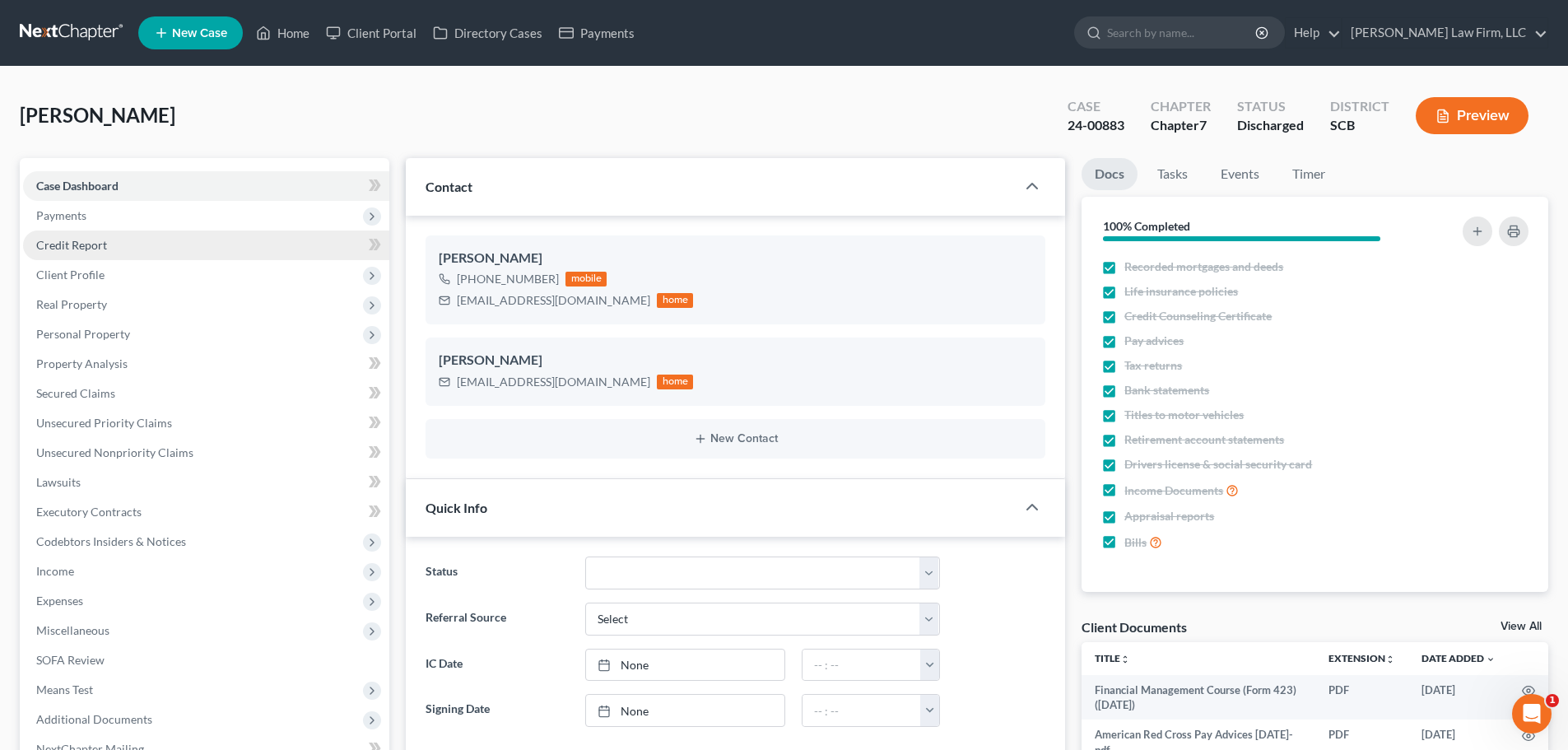
select select "1"
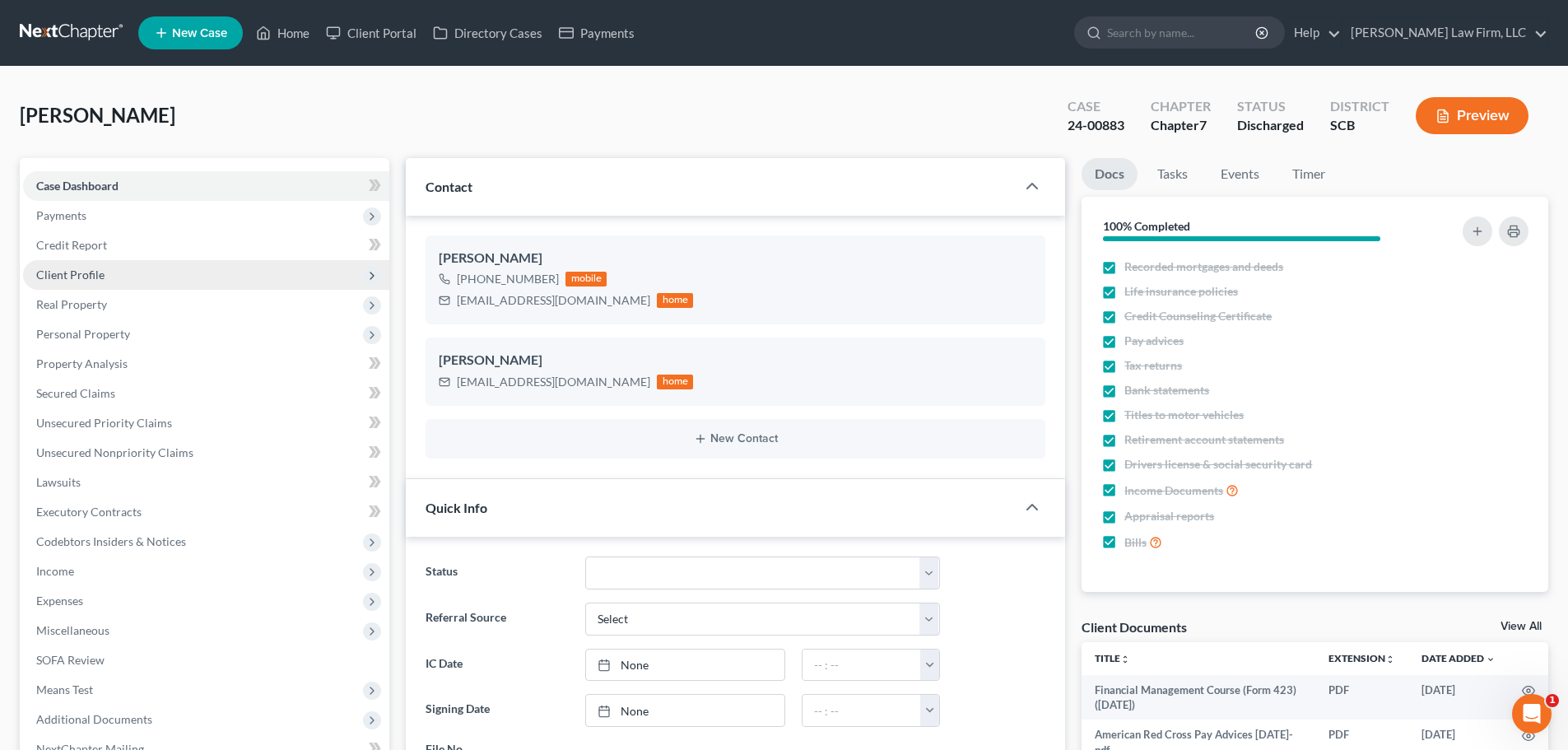
scroll to position [780, 0]
click at [84, 278] on span "Client Profile" at bounding box center [70, 274] width 68 height 14
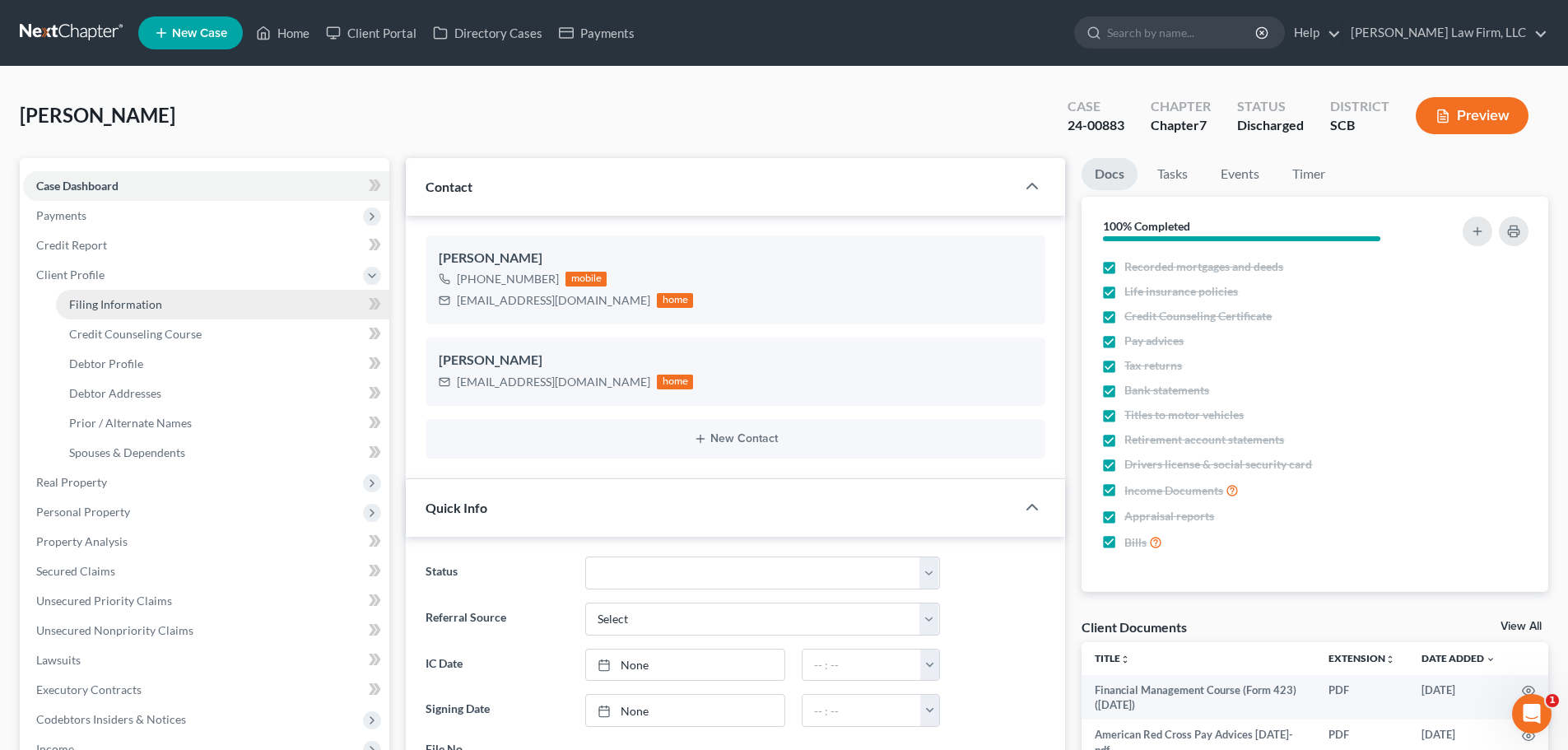
click at [168, 296] on link "Filing Information" at bounding box center [223, 305] width 333 height 30
select select "1"
select select "0"
select select "1"
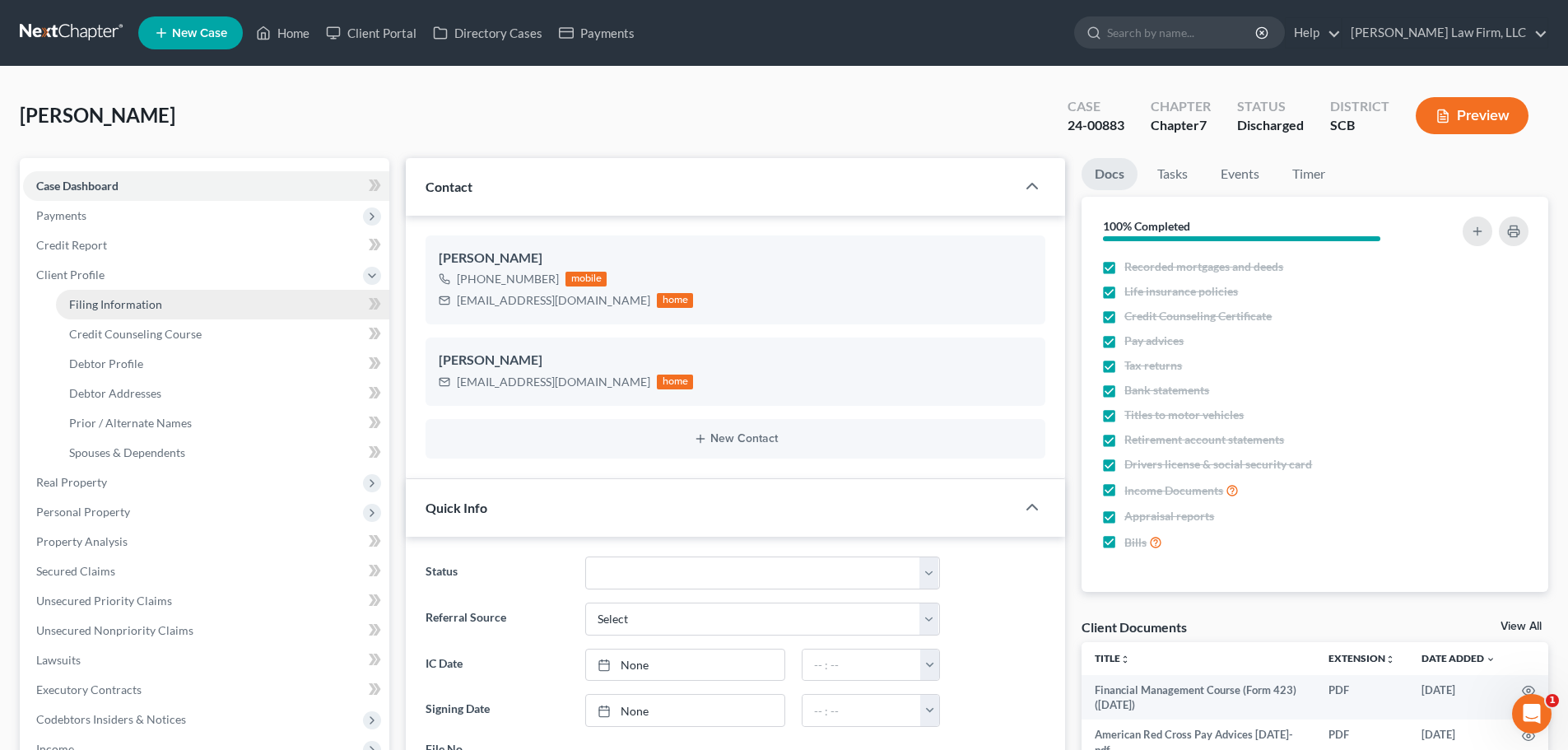
select select "42"
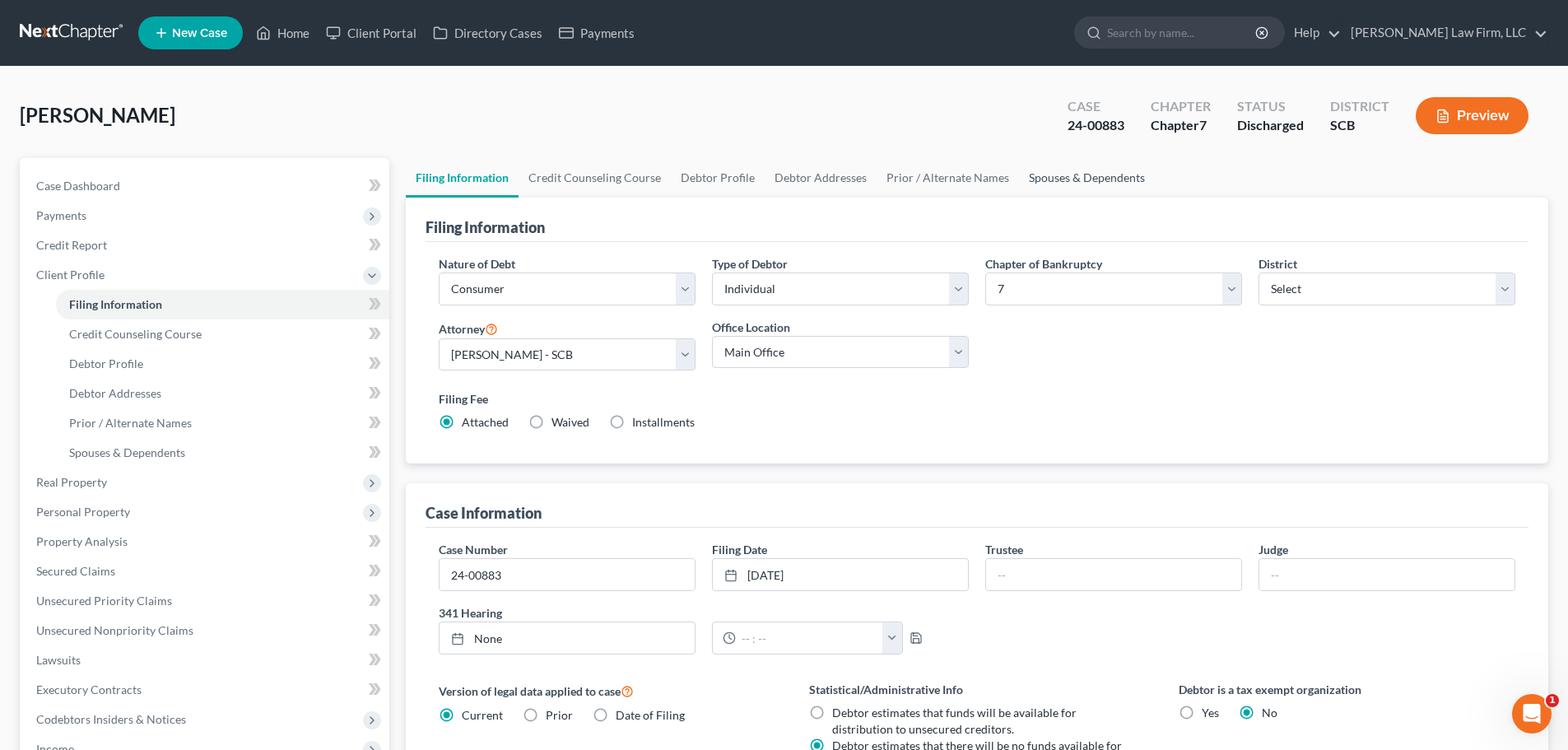
click at [1047, 191] on link "Spouses & Dependents" at bounding box center [1086, 178] width 136 height 39
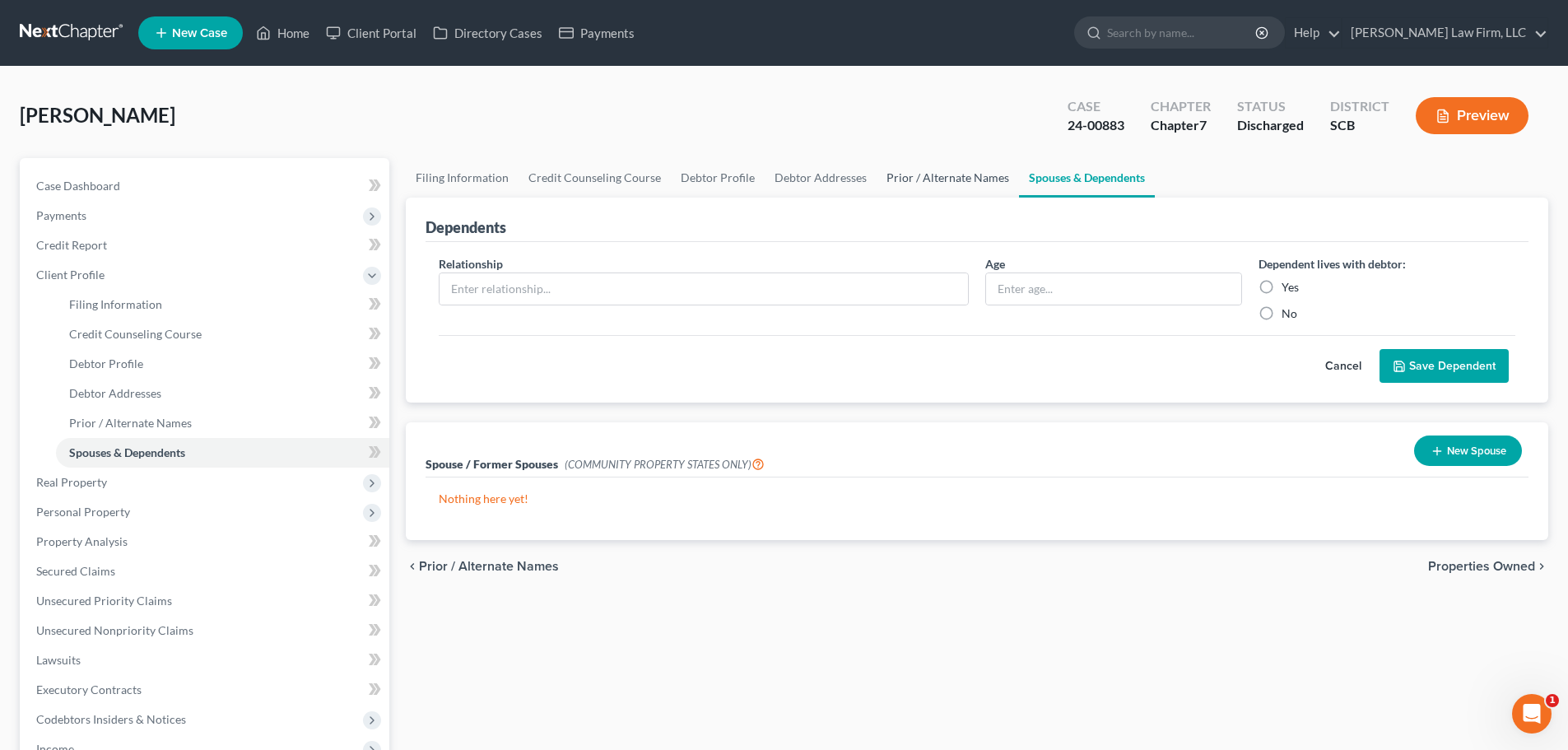
click at [968, 185] on link "Prior / Alternate Names" at bounding box center [947, 178] width 142 height 39
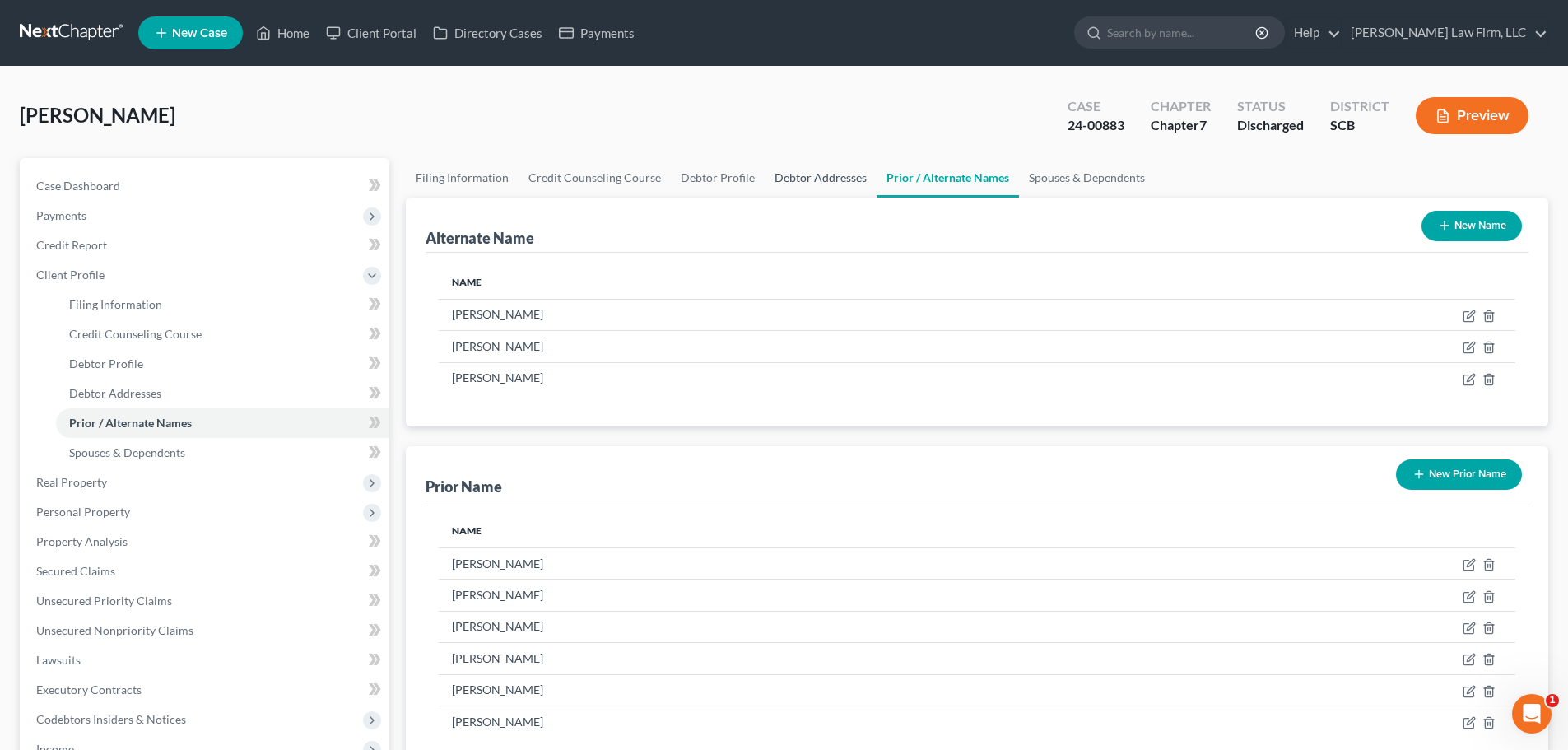
click at [816, 175] on link "Debtor Addresses" at bounding box center [821, 178] width 112 height 39
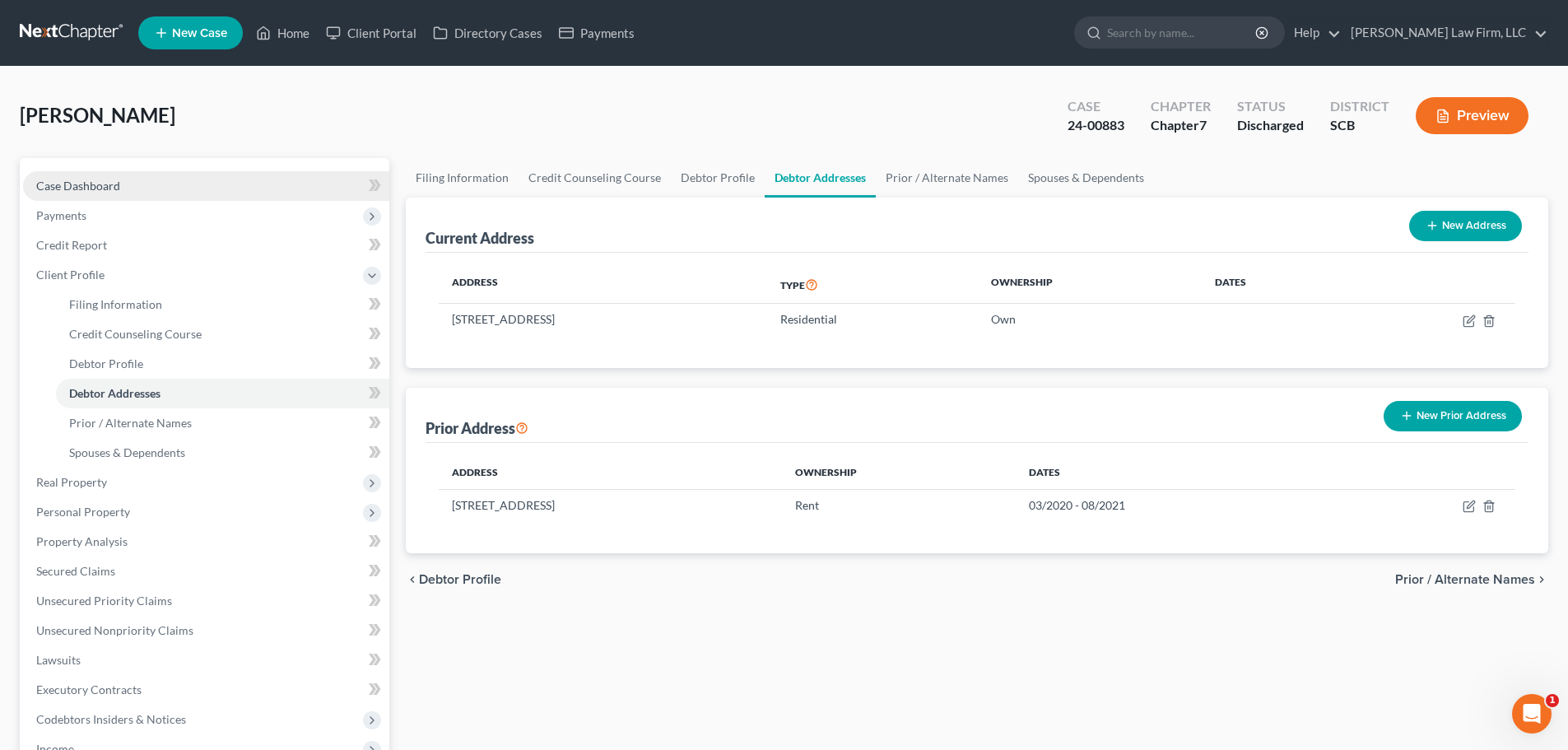
click at [77, 180] on span "Case Dashboard" at bounding box center [79, 185] width 84 height 14
select select "1"
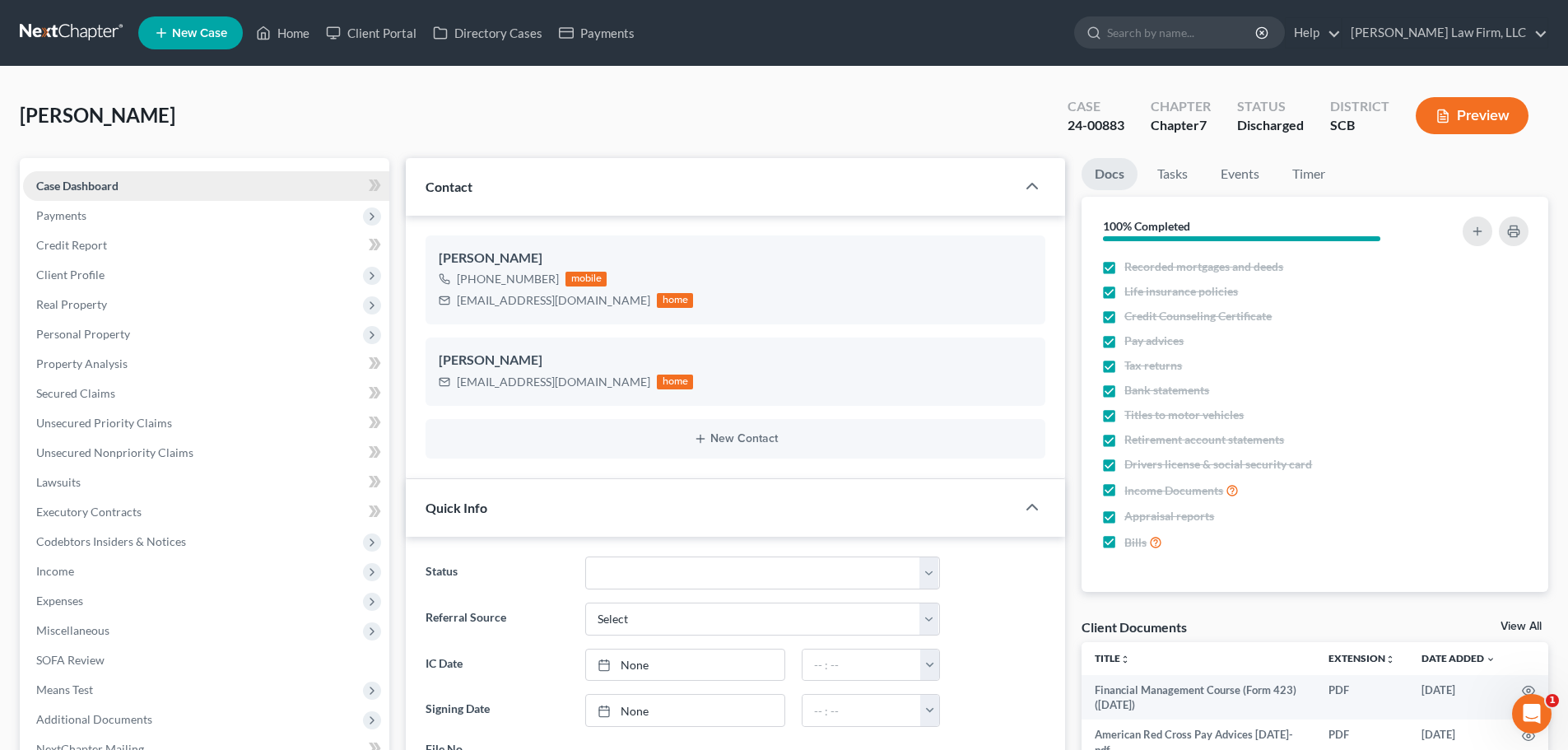
scroll to position [780, 0]
click at [93, 30] on link at bounding box center [72, 33] width 106 height 30
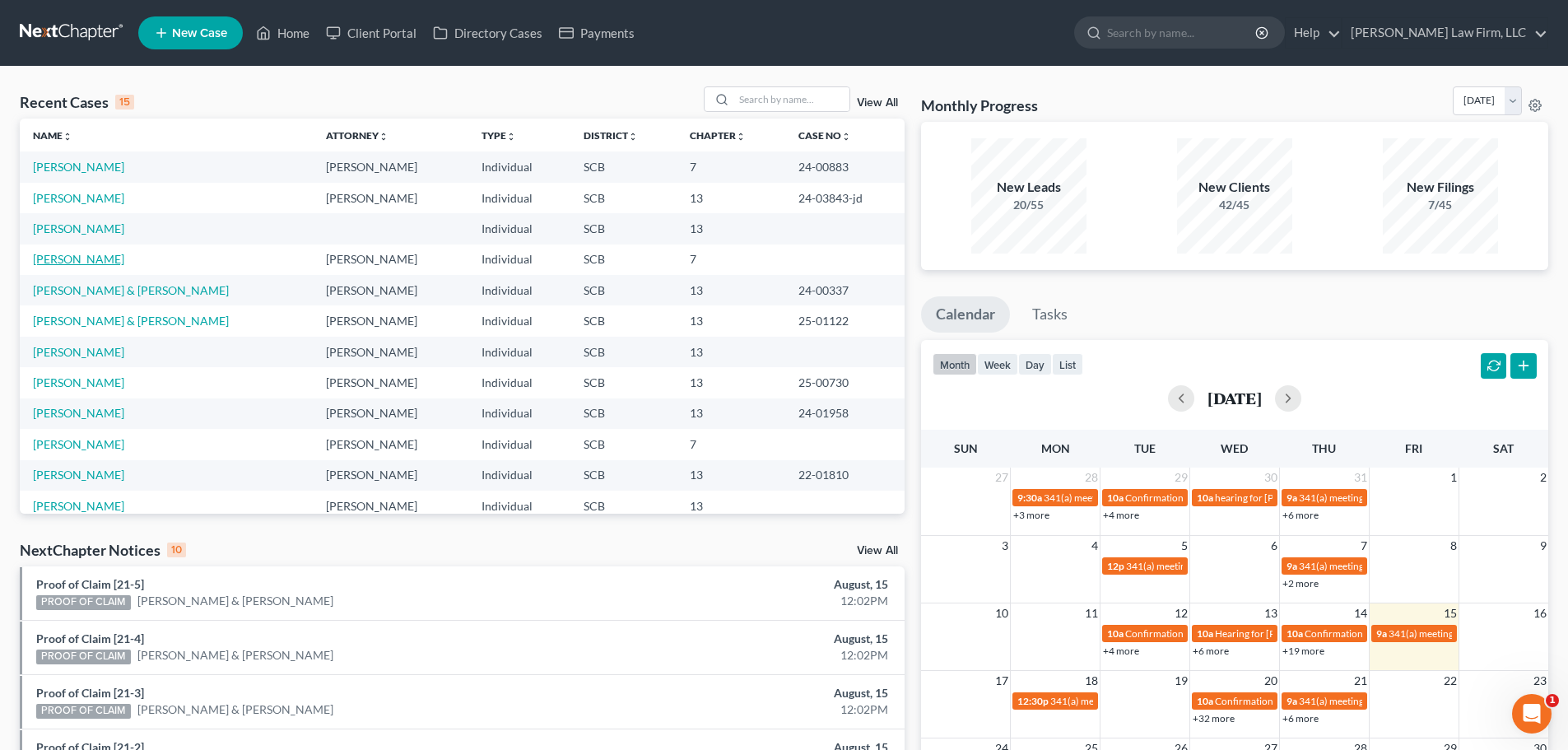
click at [71, 256] on link "[PERSON_NAME]" at bounding box center [79, 258] width 92 height 14
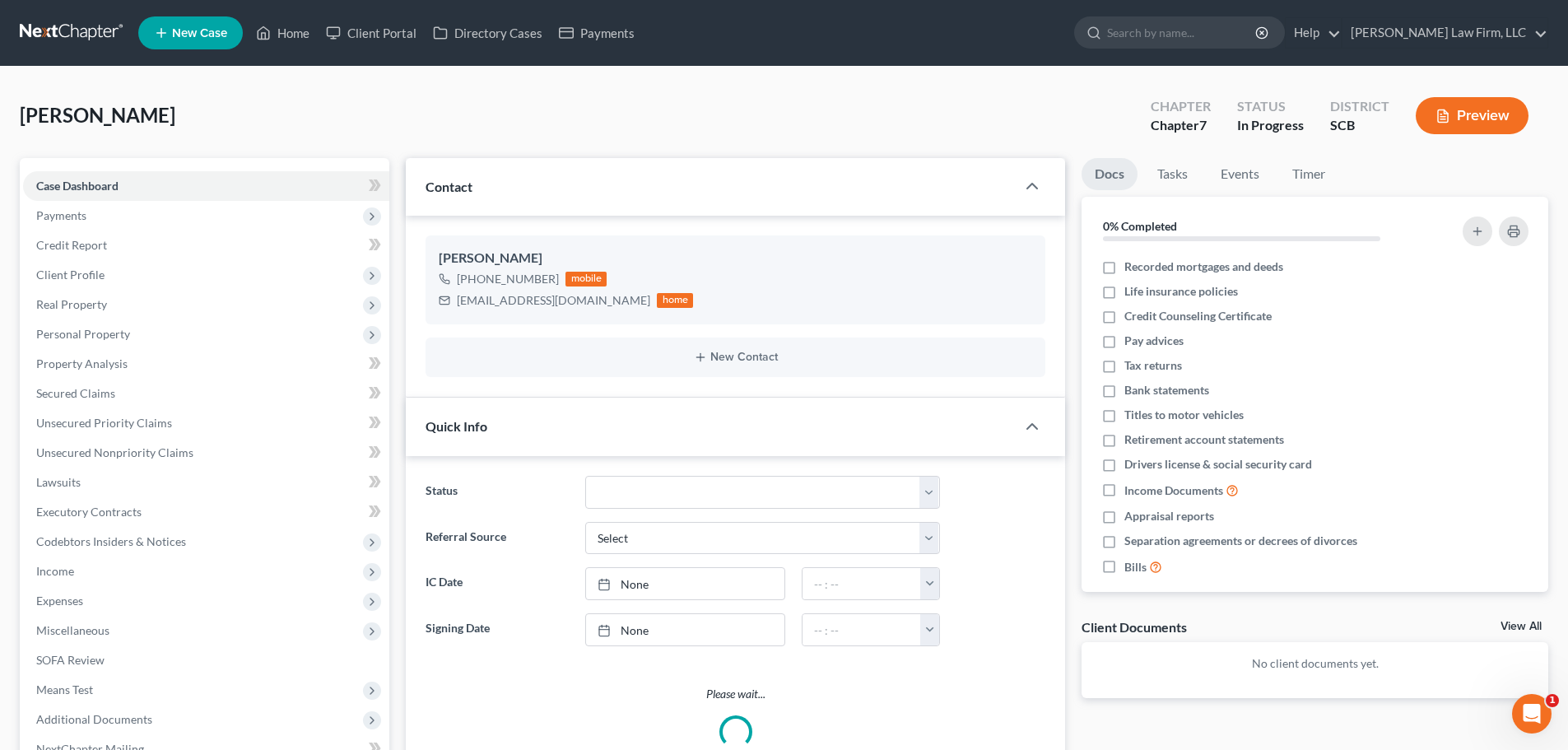
select select "1"
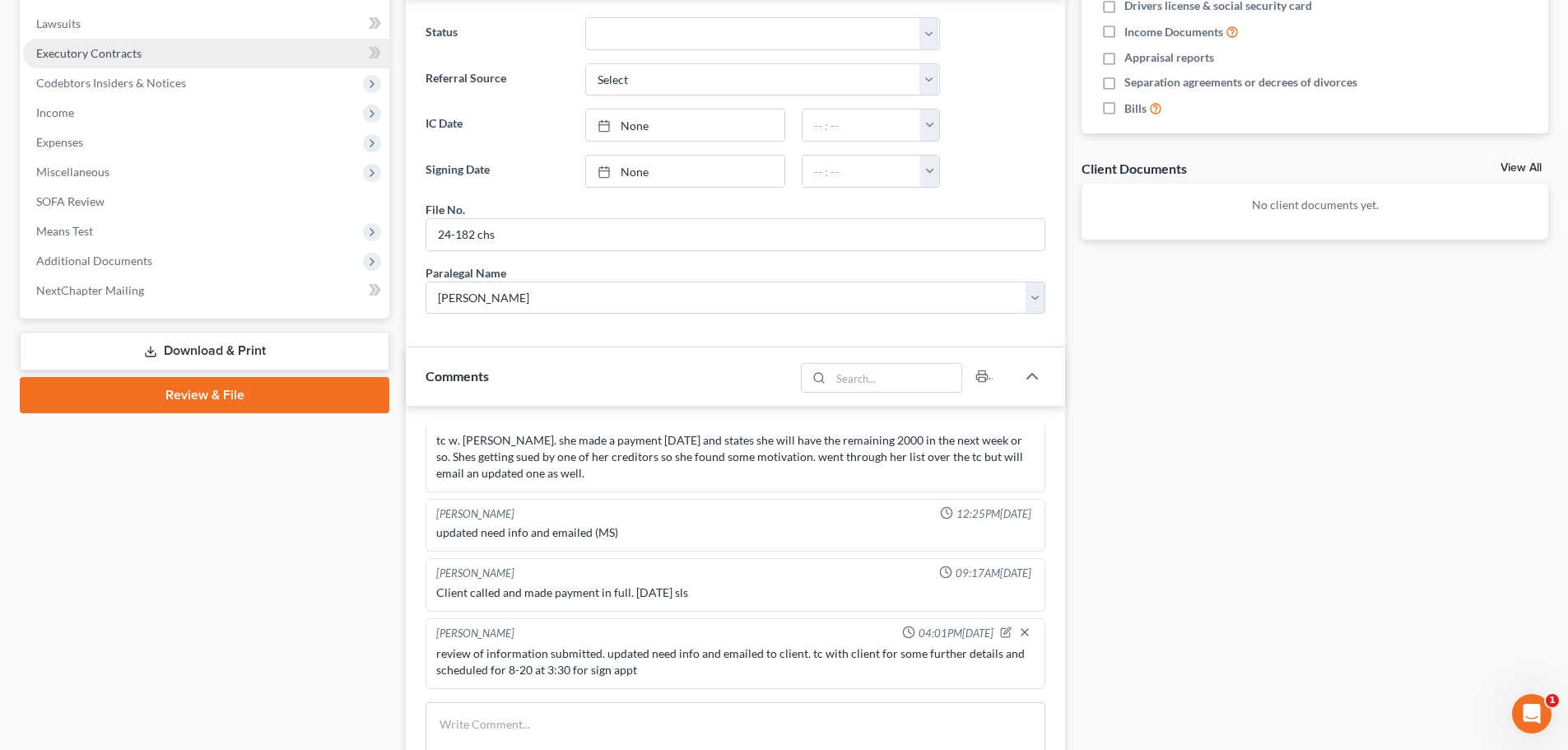
scroll to position [82, 0]
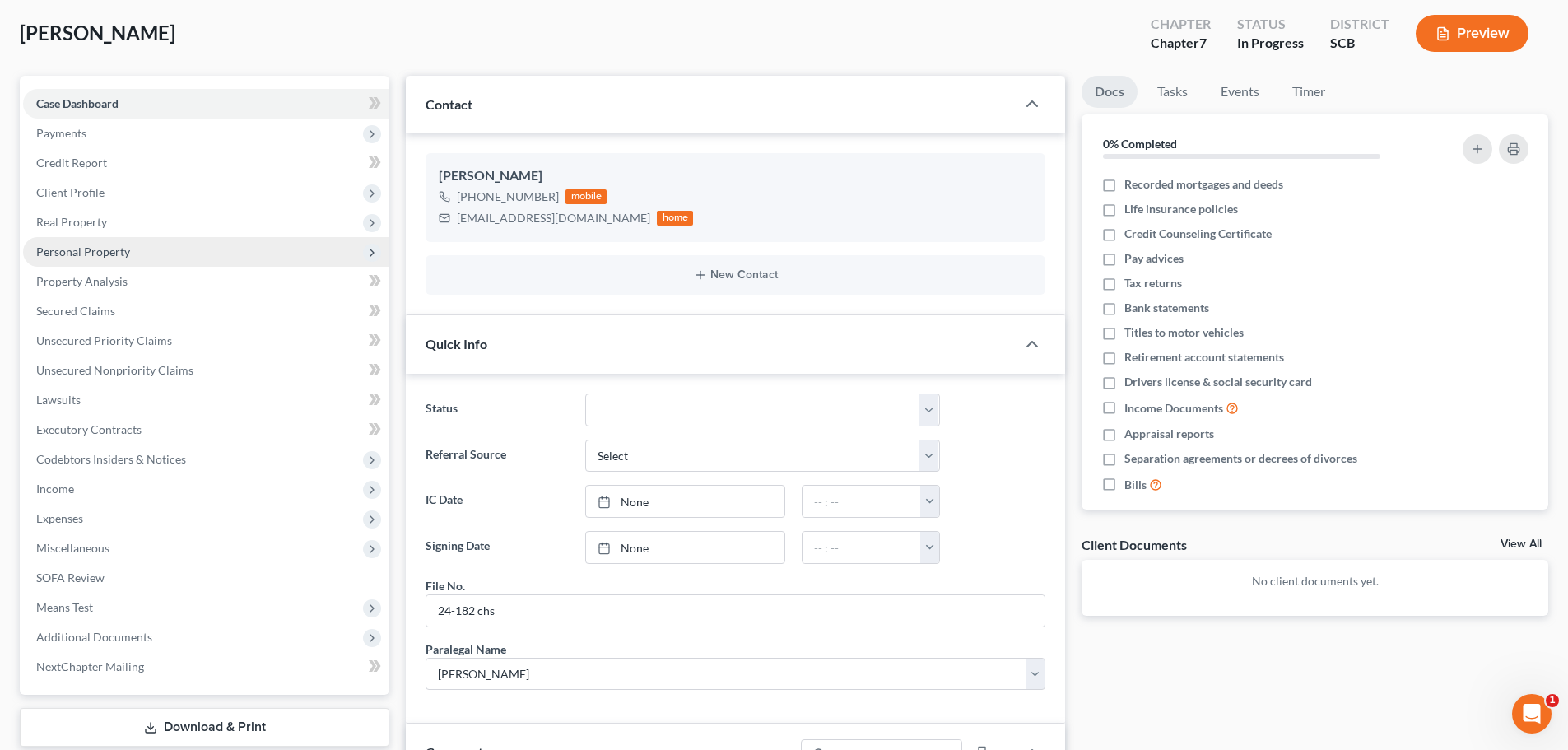
click at [101, 247] on span "Personal Property" at bounding box center [83, 251] width 94 height 14
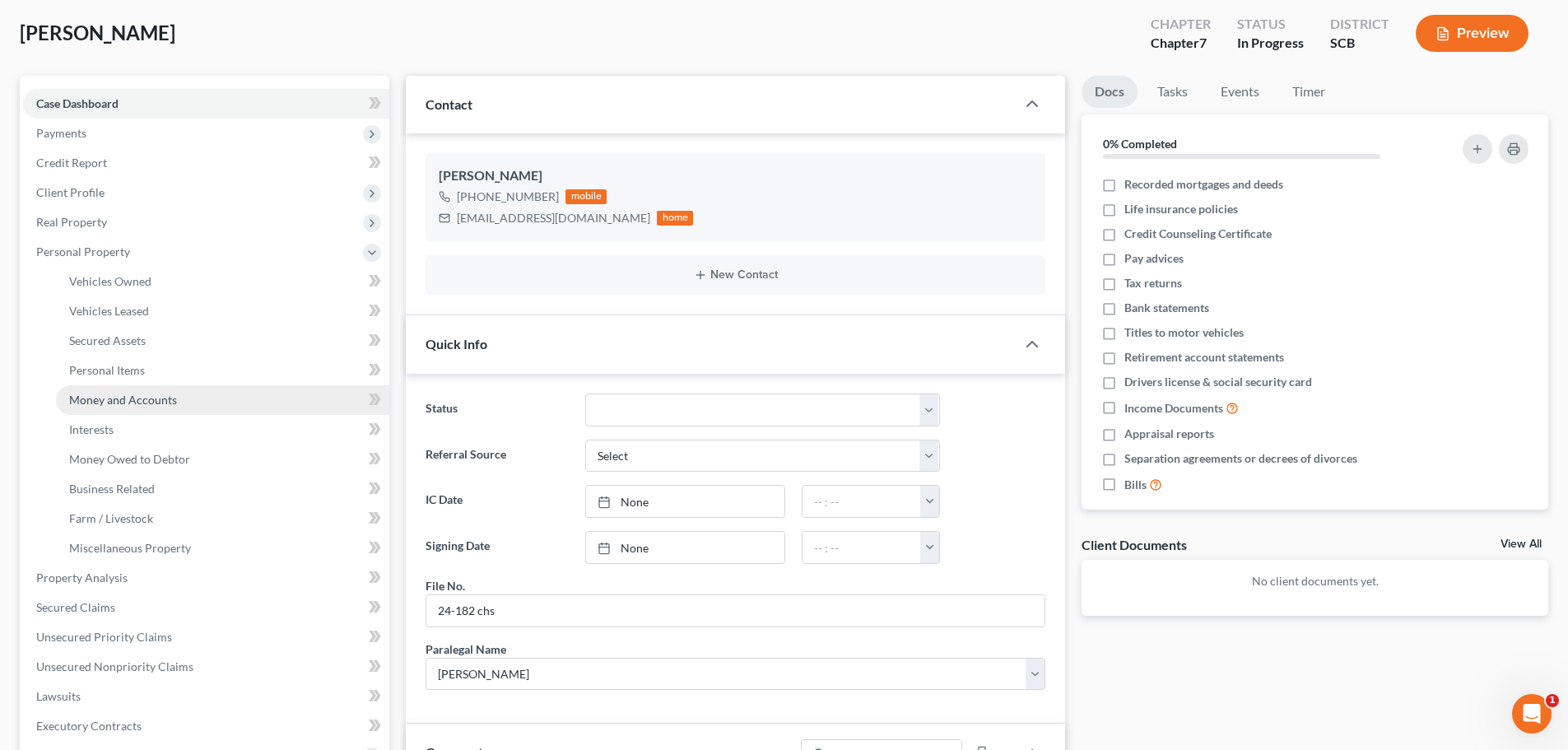
click at [114, 401] on span "Money and Accounts" at bounding box center [122, 399] width 108 height 14
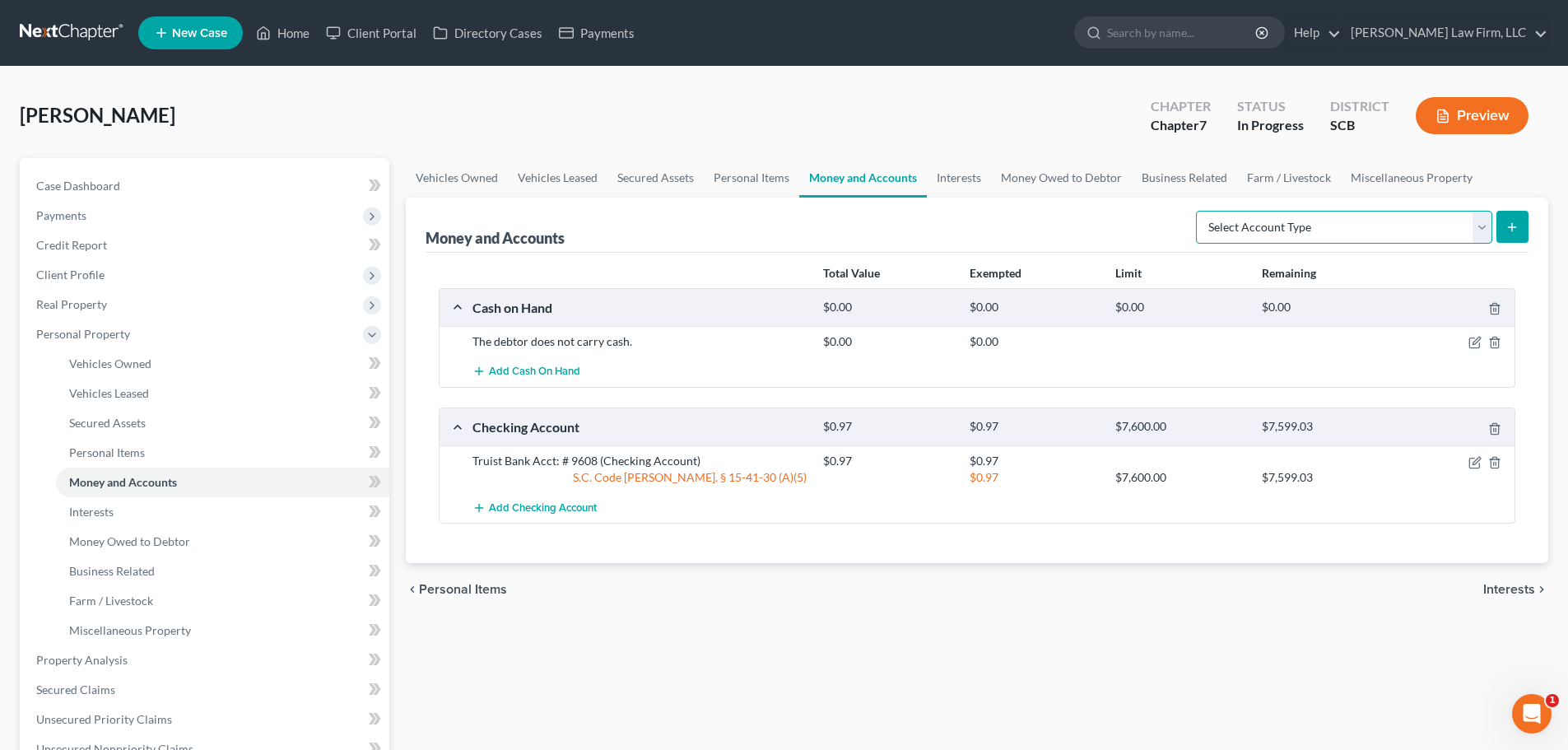
click at [1394, 220] on select "Select Account Type Brokerage Cash on Hand Certificates of Deposit Checking Acc…" at bounding box center [1344, 226] width 296 height 33
click at [555, 512] on span "Add Checking Account" at bounding box center [542, 508] width 108 height 13
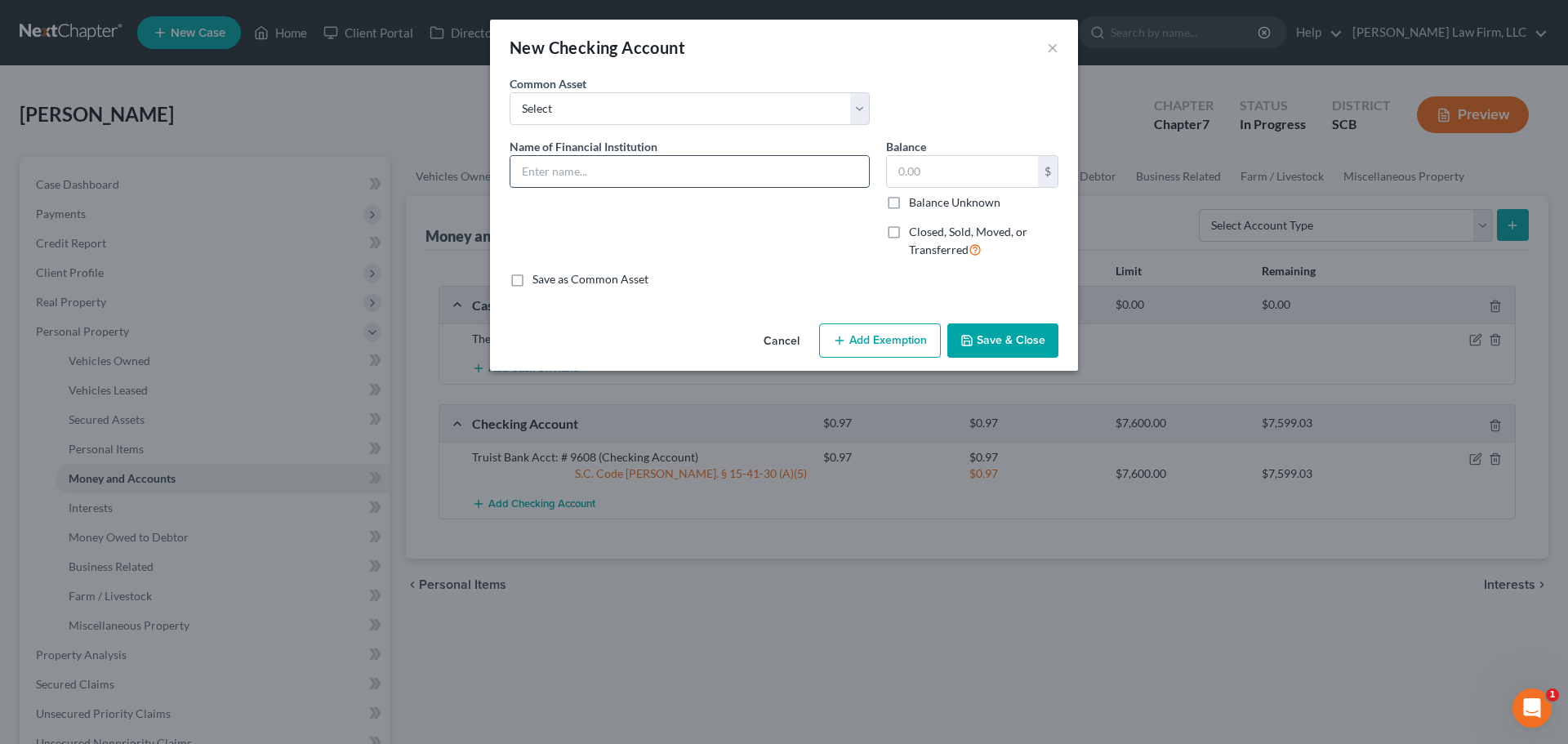
click at [673, 163] on input "text" at bounding box center [689, 171] width 358 height 31
click at [666, 104] on select "Select First Citizens Bank [US_STATE] Federal Credit Union Acct: # ABNB Federal…" at bounding box center [689, 108] width 360 height 32
select select "23"
click at [509, 92] on select "Select First Citizens Bank [US_STATE] Federal Credit Union Acct: # ABNB Federal…" at bounding box center [689, 108] width 360 height 32
type input "TD Bank Acct: # 4057"
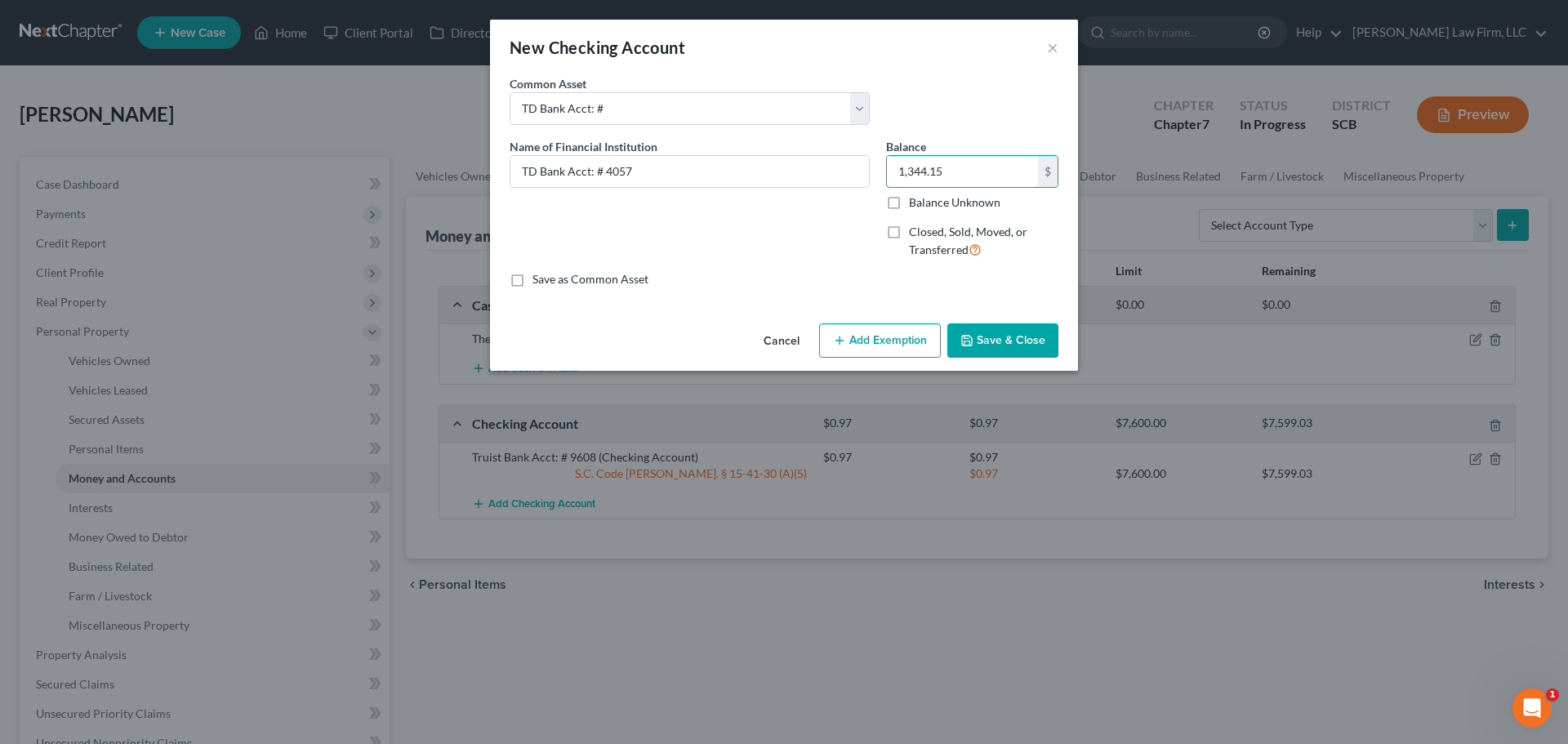
type input "1,344.15"
click at [876, 339] on button "Add Exemption" at bounding box center [880, 340] width 122 height 34
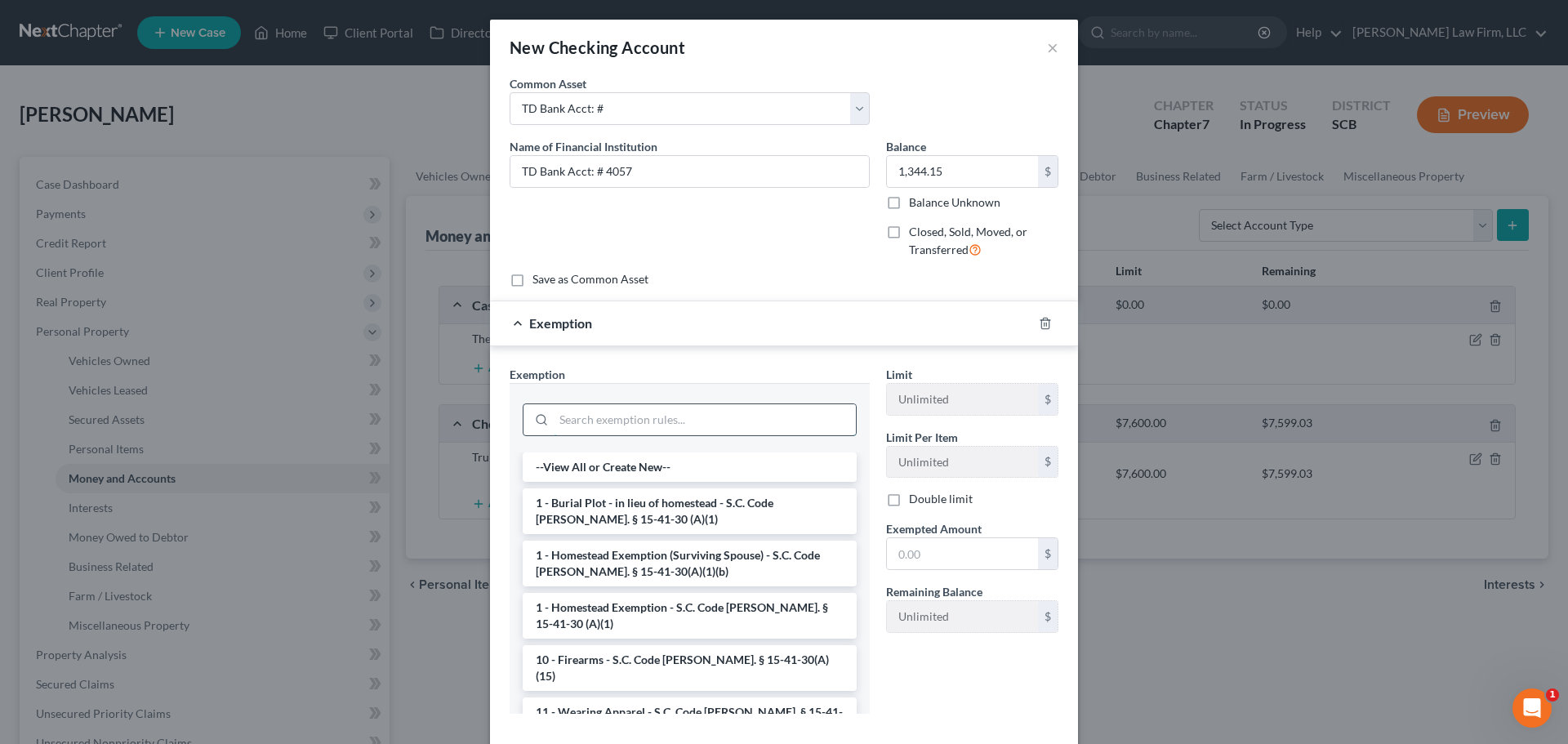
click at [688, 418] on input "search" at bounding box center [705, 419] width 302 height 31
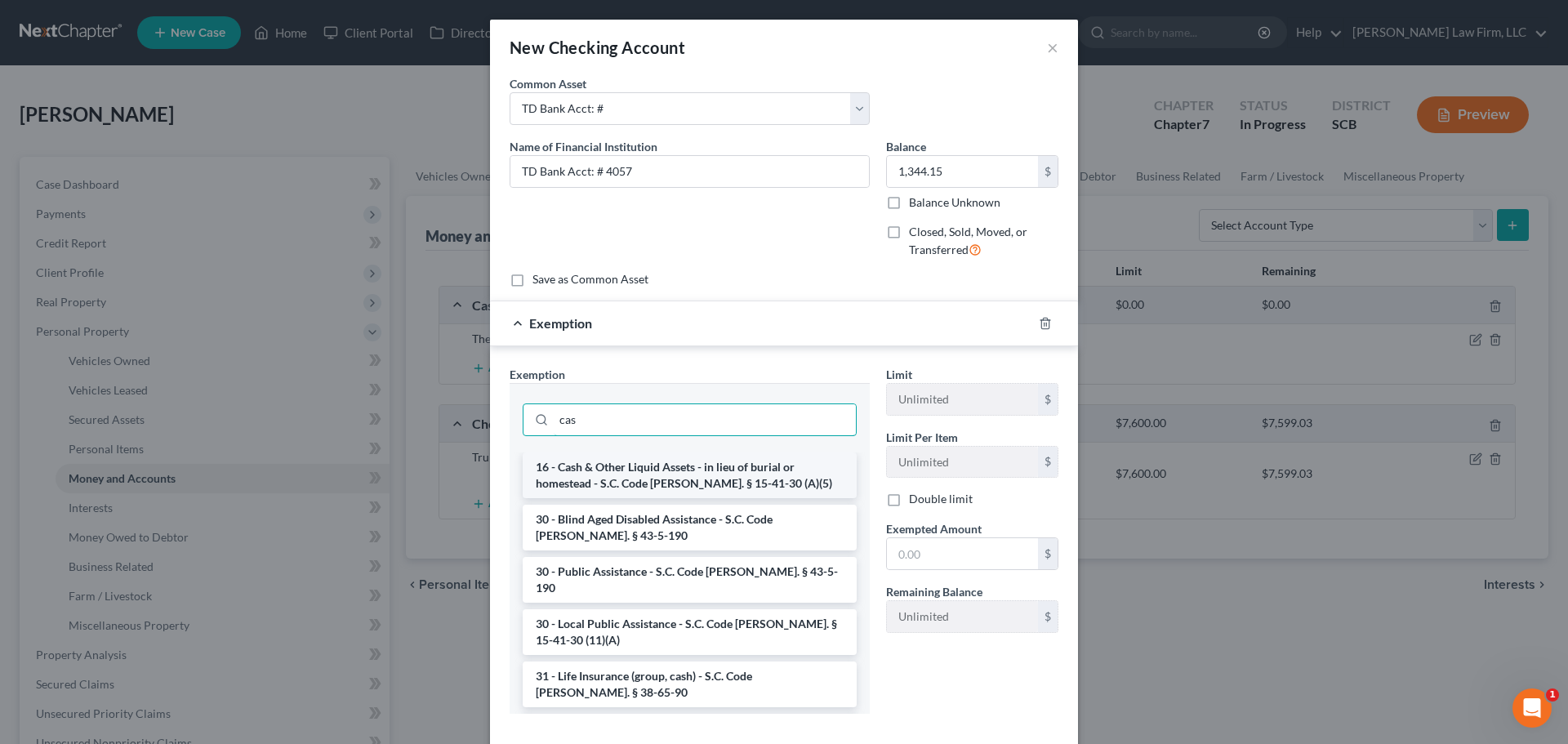
type input "cas"
click at [662, 475] on li "16 - Cash & Other Liquid Assets - in lieu of burial or homestead - S.C. Code [P…" at bounding box center [689, 475] width 334 height 45
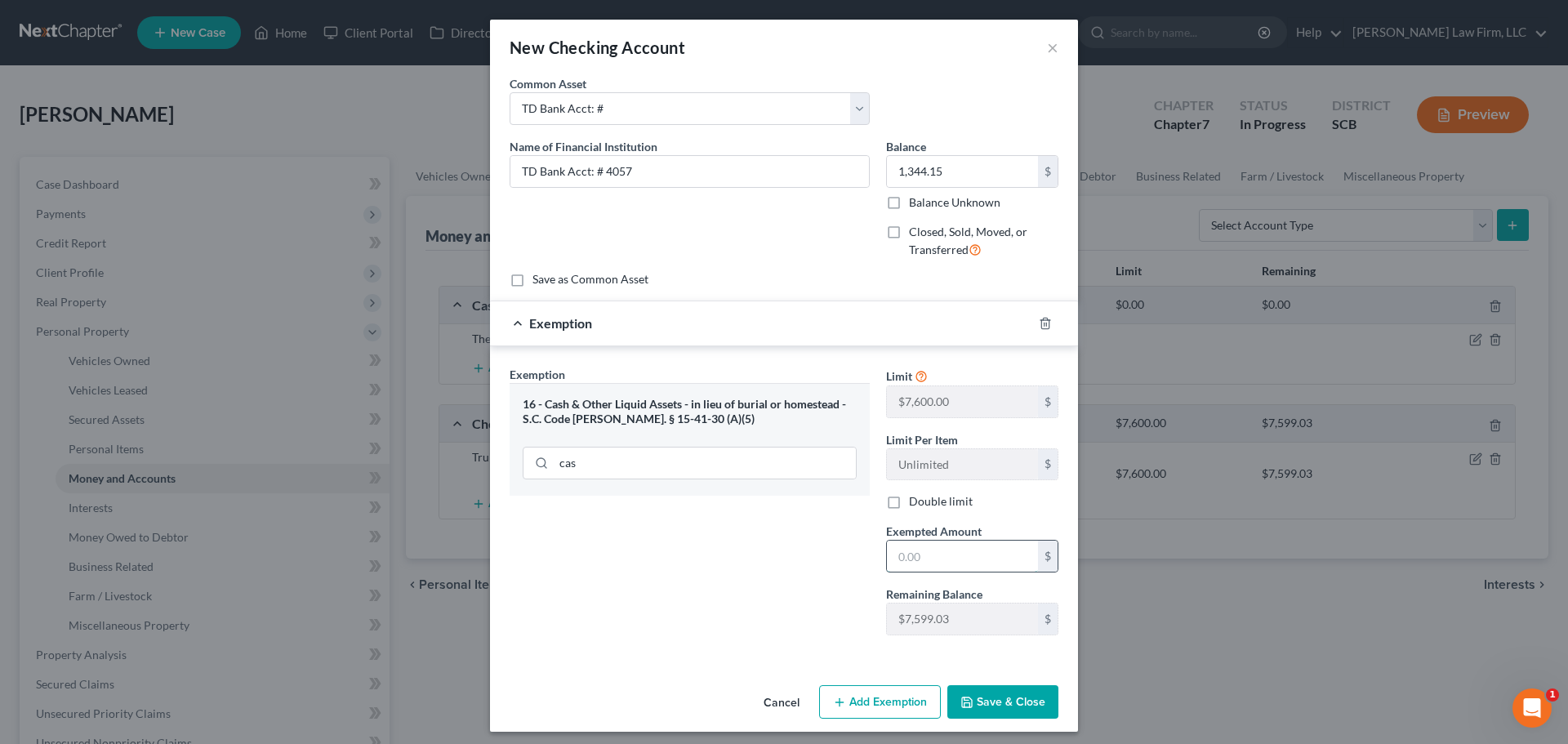
click at [960, 559] on input "text" at bounding box center [962, 556] width 151 height 31
type input "1,344.15"
click at [983, 696] on button "Save & Close" at bounding box center [1003, 701] width 111 height 34
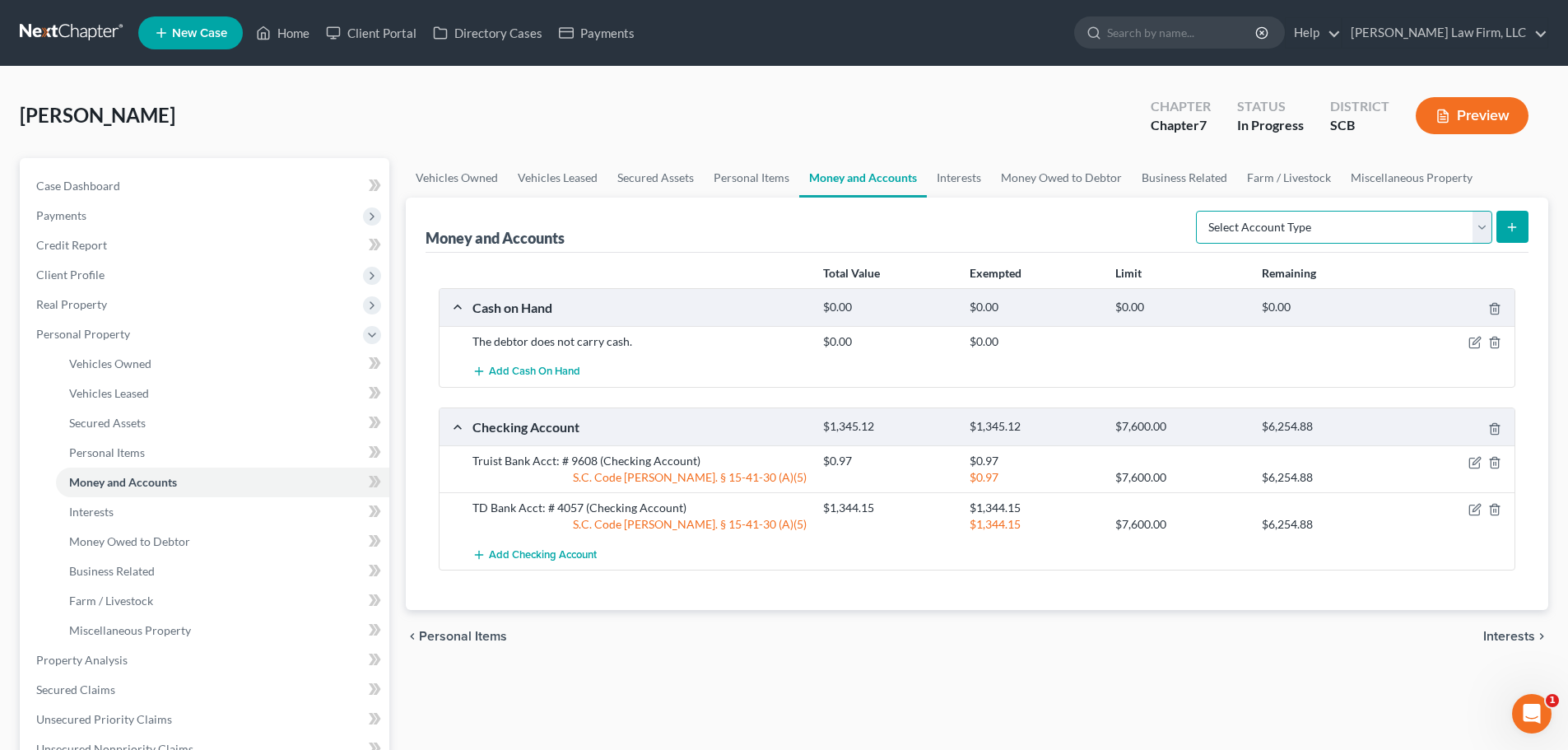
click at [1240, 236] on select "Select Account Type Brokerage Cash on Hand Certificates of Deposit Checking Acc…" at bounding box center [1344, 226] width 296 height 33
select select "savings"
click at [1199, 210] on select "Select Account Type Brokerage Cash on Hand Certificates of Deposit Checking Acc…" at bounding box center [1344, 226] width 296 height 33
click at [1515, 221] on icon "submit" at bounding box center [1512, 227] width 13 height 13
click at [958, 186] on link "Interests" at bounding box center [958, 178] width 65 height 39
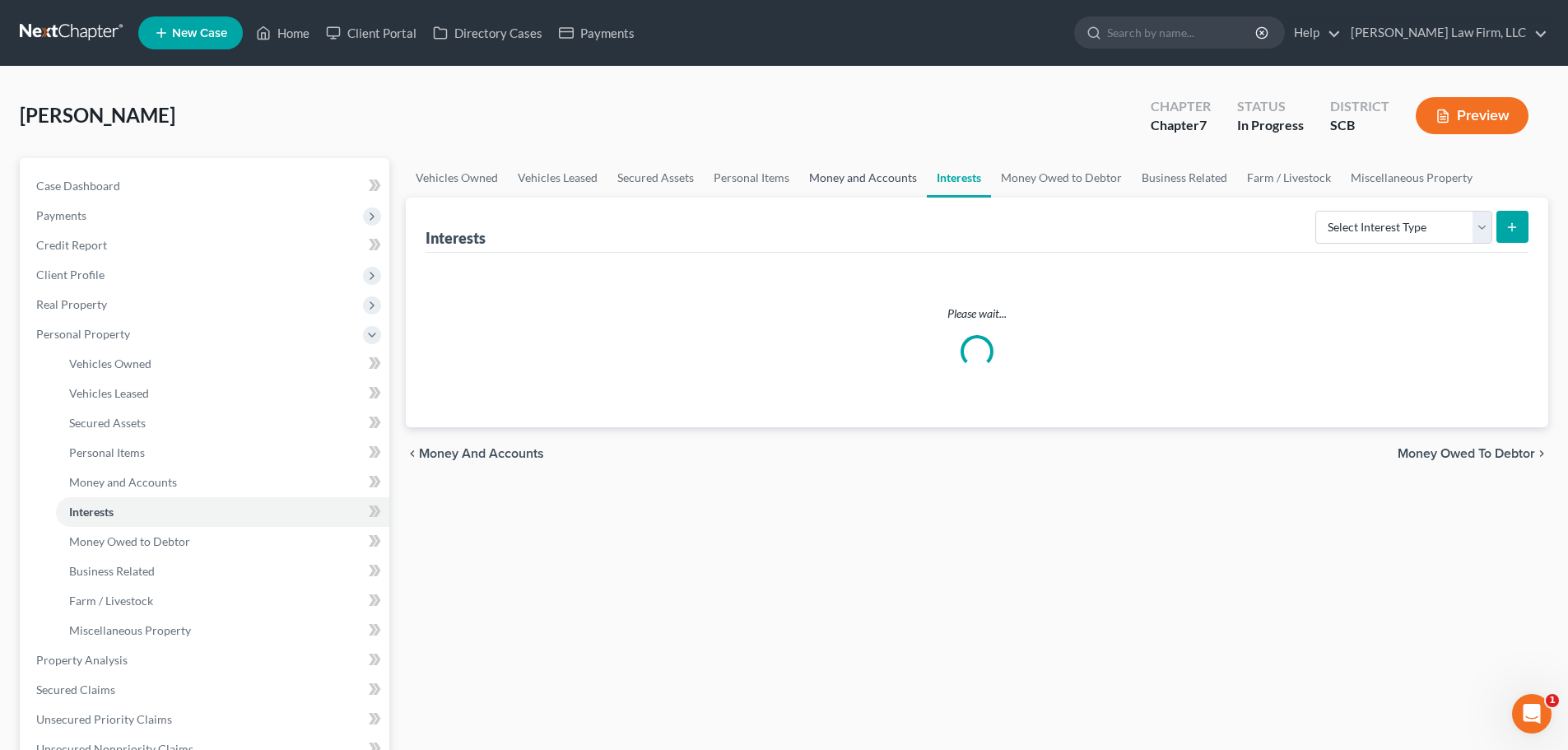
click at [869, 191] on link "Money and Accounts" at bounding box center [863, 178] width 127 height 39
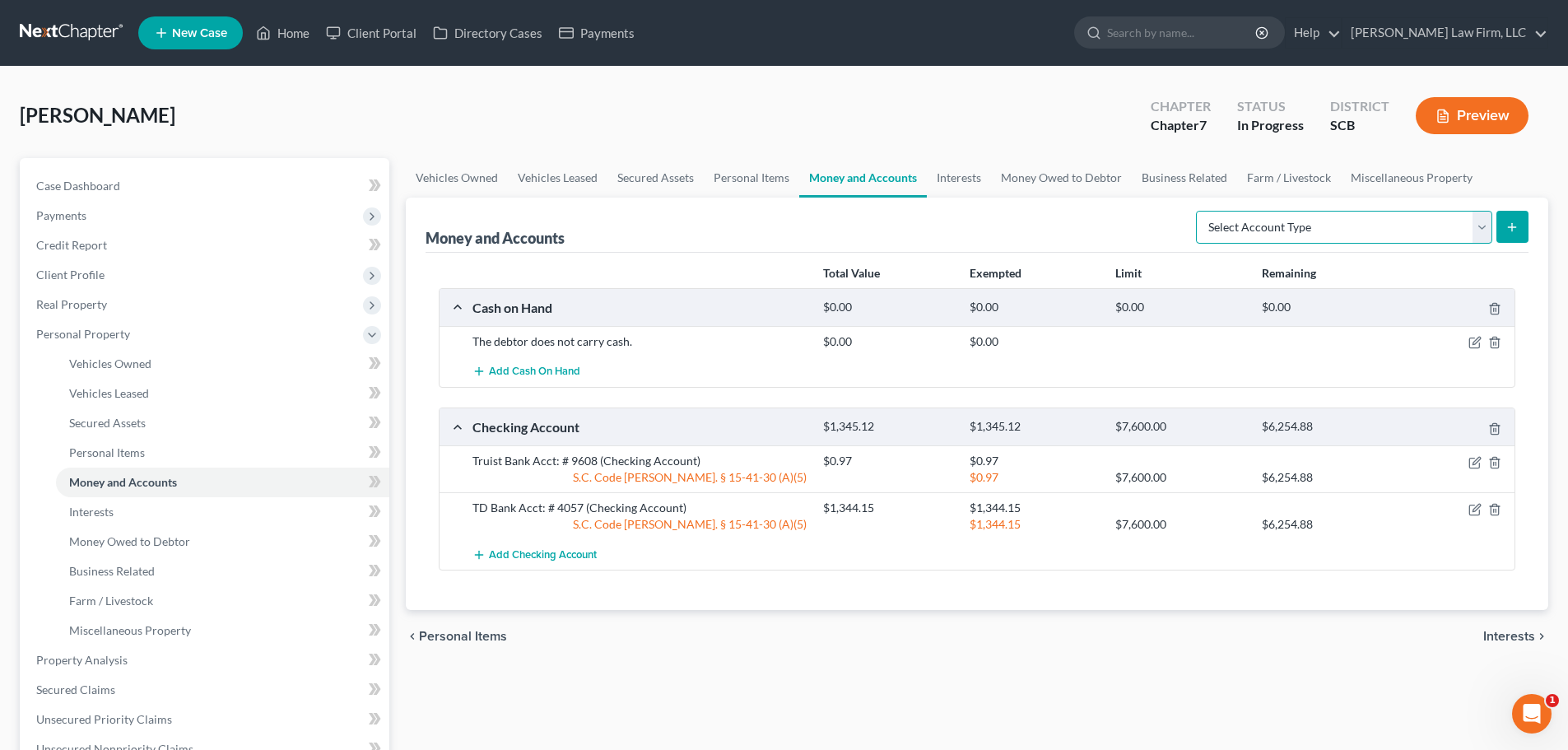
click at [1305, 219] on select "Select Account Type Brokerage Cash on Hand Certificates of Deposit Checking Acc…" at bounding box center [1344, 226] width 296 height 33
select select "savings"
click at [1199, 210] on select "Select Account Type Brokerage Cash on Hand Certificates of Deposit Checking Acc…" at bounding box center [1344, 226] width 296 height 33
click at [1503, 234] on button "submit" at bounding box center [1512, 226] width 32 height 32
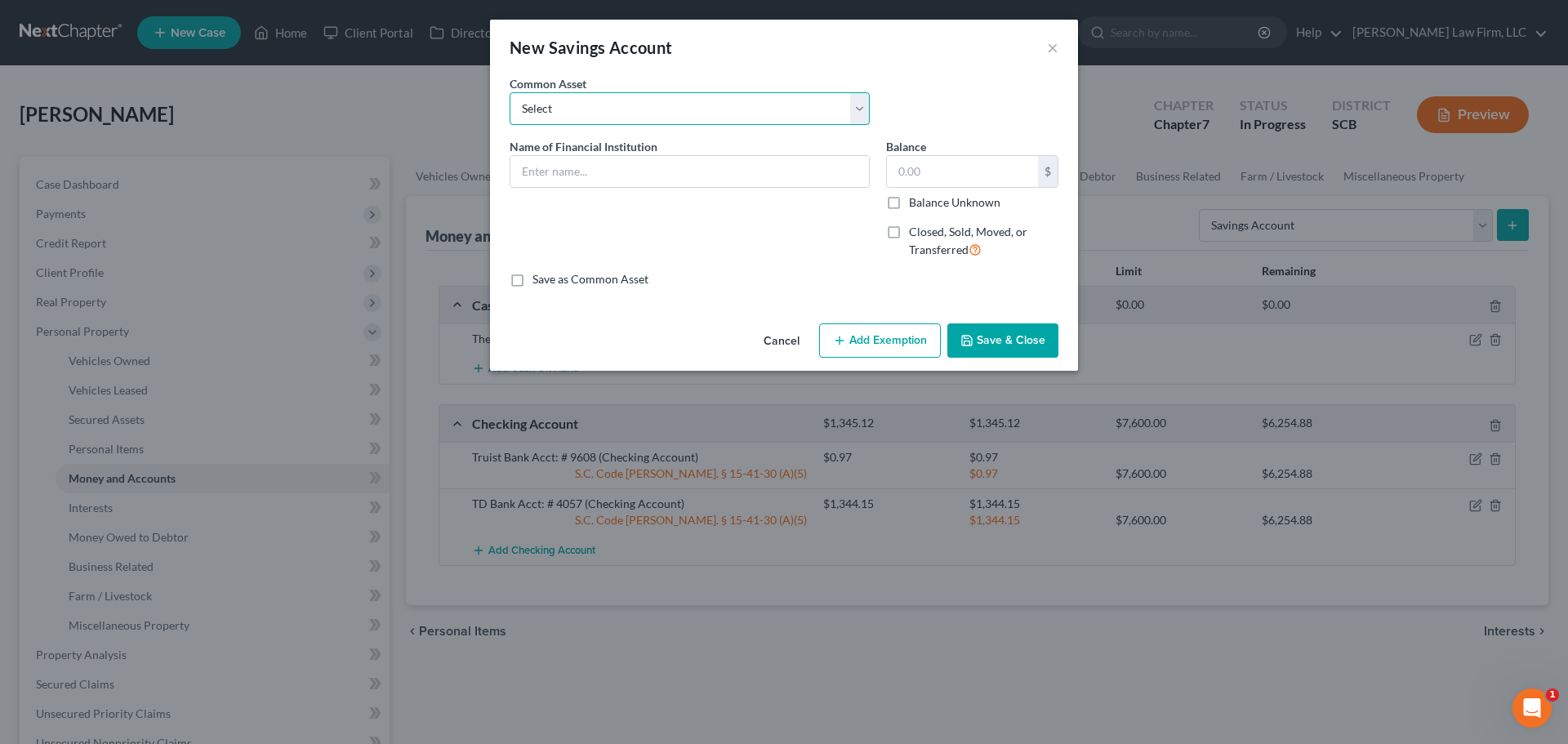
click at [786, 118] on select "Select SoFi Acct# REV Federal Credit Union Acct: # ABNB Federal Credit Union Ac…" at bounding box center [689, 108] width 360 height 32
select select "34"
click at [509, 92] on select "Select SoFi Acct# REV Federal Credit Union Acct: # ABNB Federal Credit Union Ac…" at bounding box center [689, 108] width 360 height 32
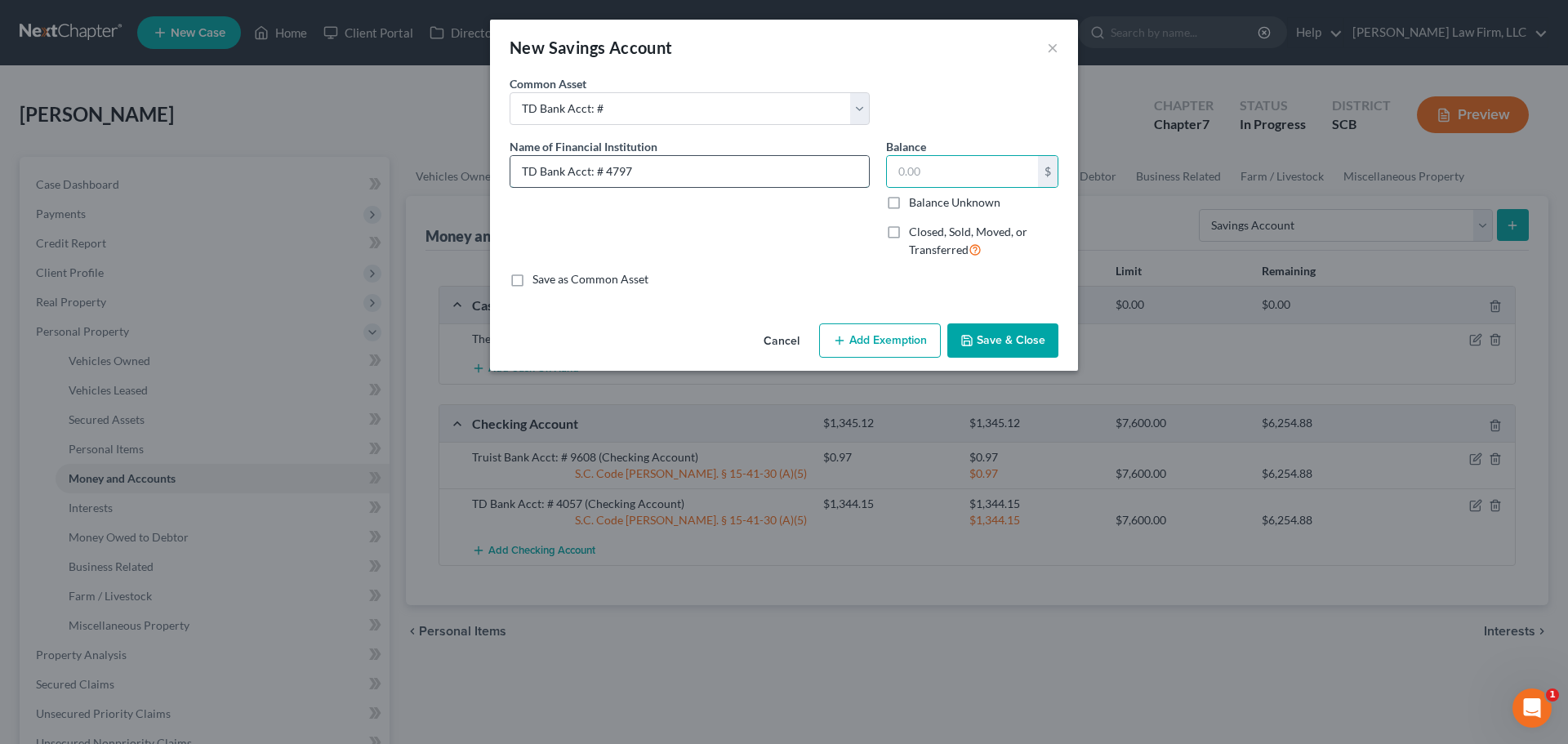
click at [743, 163] on input "TD Bank Acct: # 4797" at bounding box center [689, 171] width 358 height 31
type input "TD Bank Acct: # 7497"
type input "485.01"
click at [887, 351] on button "Add Exemption" at bounding box center [880, 340] width 122 height 34
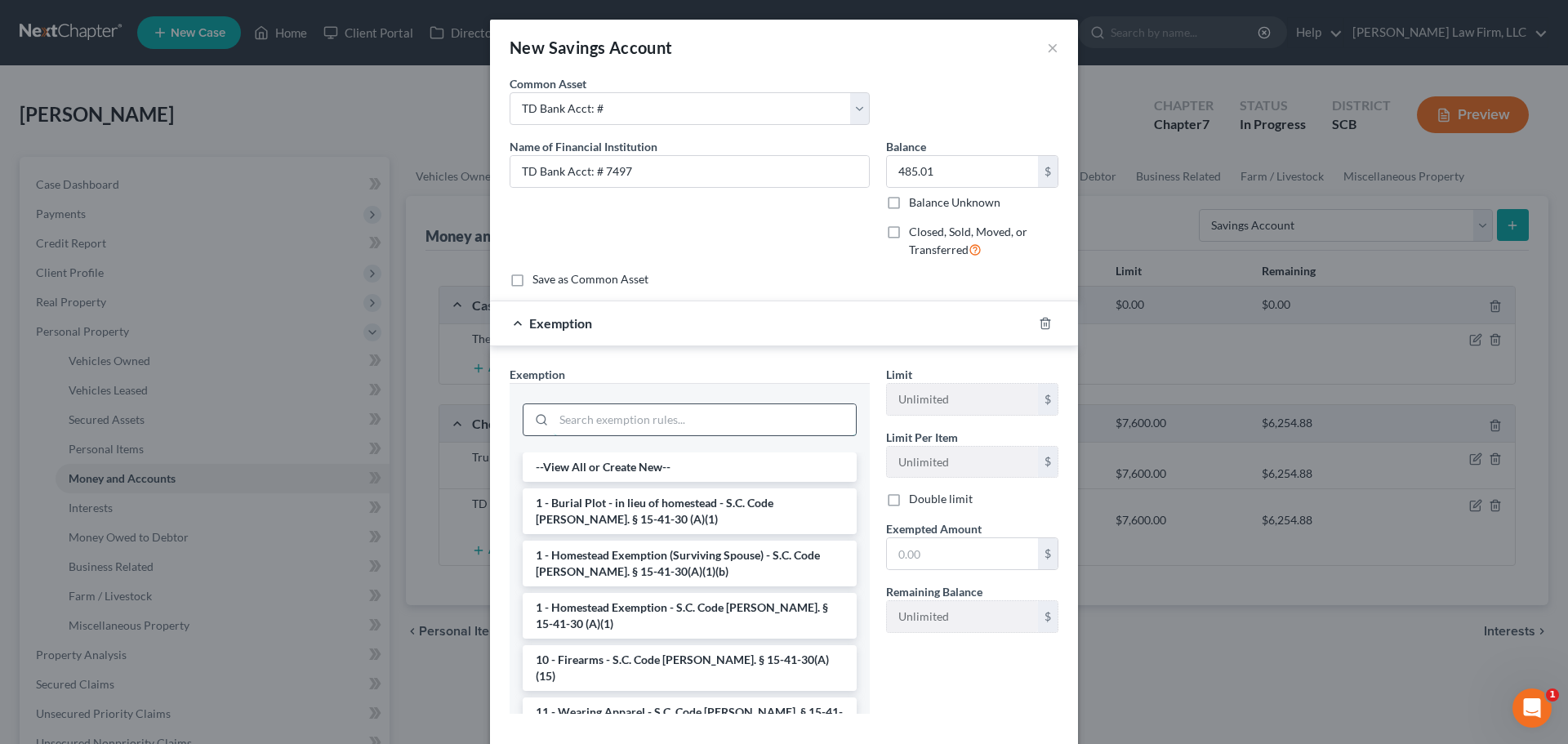
click at [672, 416] on input "search" at bounding box center [705, 419] width 302 height 31
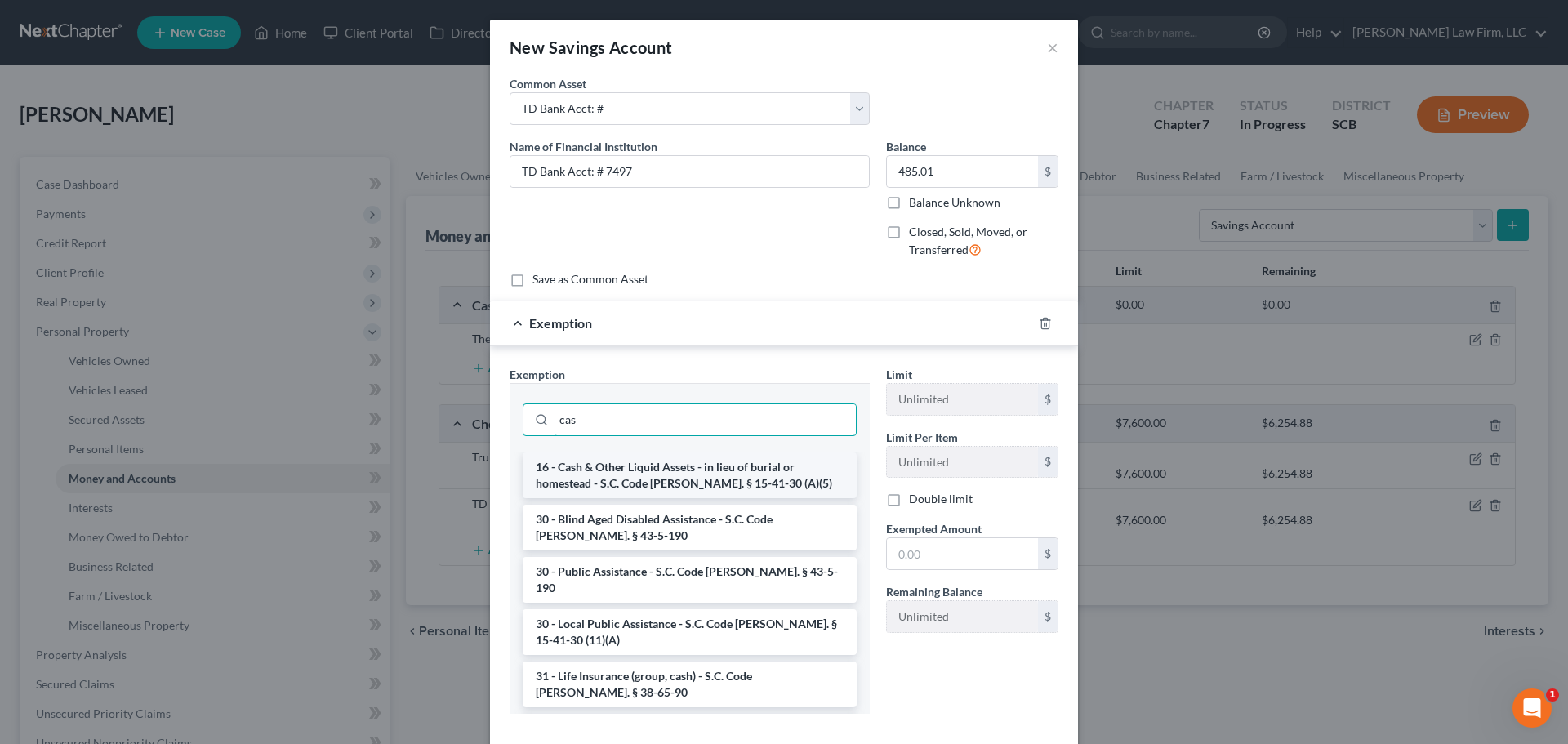
type input "cas"
click at [634, 475] on li "16 - Cash & Other Liquid Assets - in lieu of burial or homestead - S.C. Code [P…" at bounding box center [689, 475] width 334 height 45
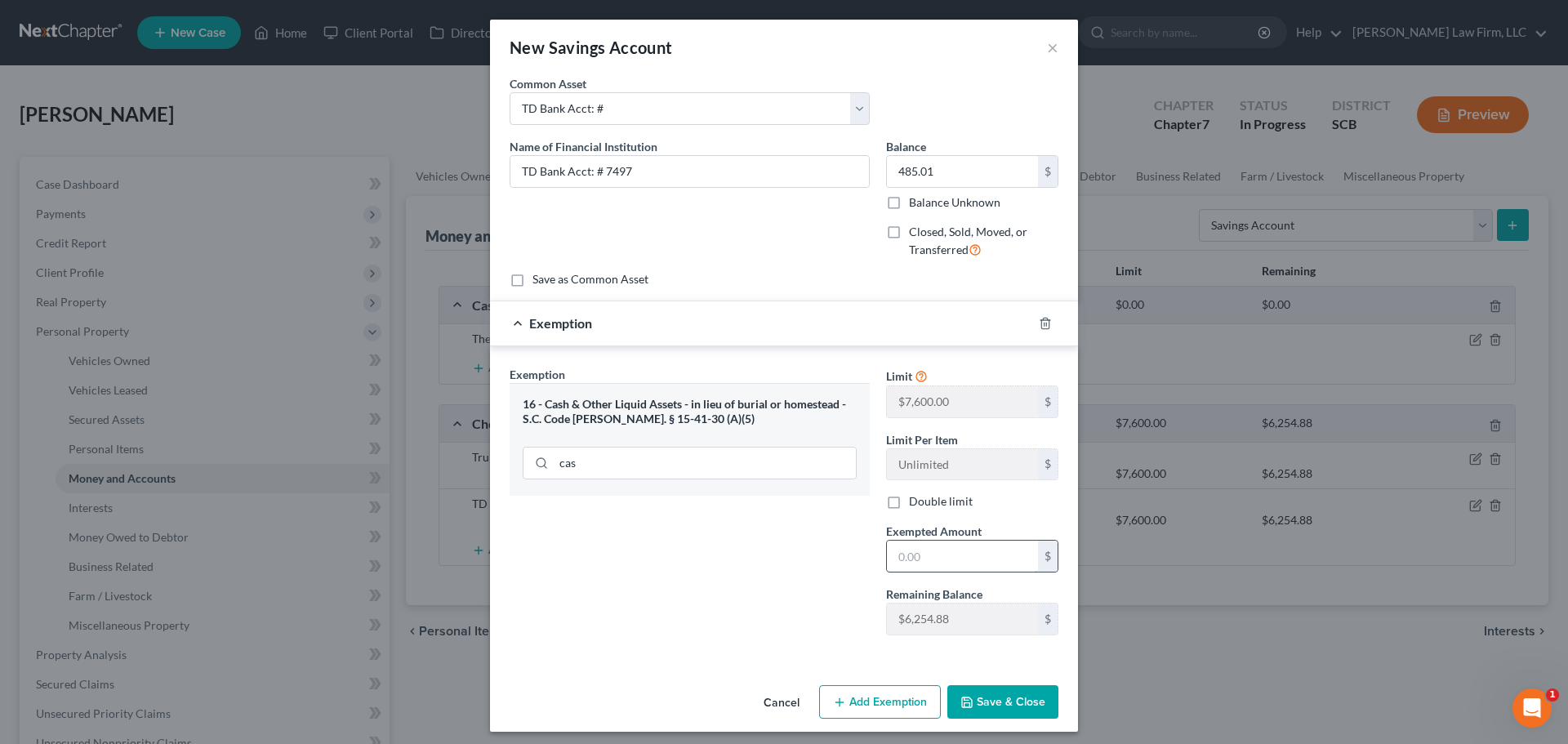
click at [911, 558] on input "text" at bounding box center [962, 556] width 151 height 31
type input "485.01"
click at [1030, 692] on button "Save & Close" at bounding box center [1003, 701] width 111 height 34
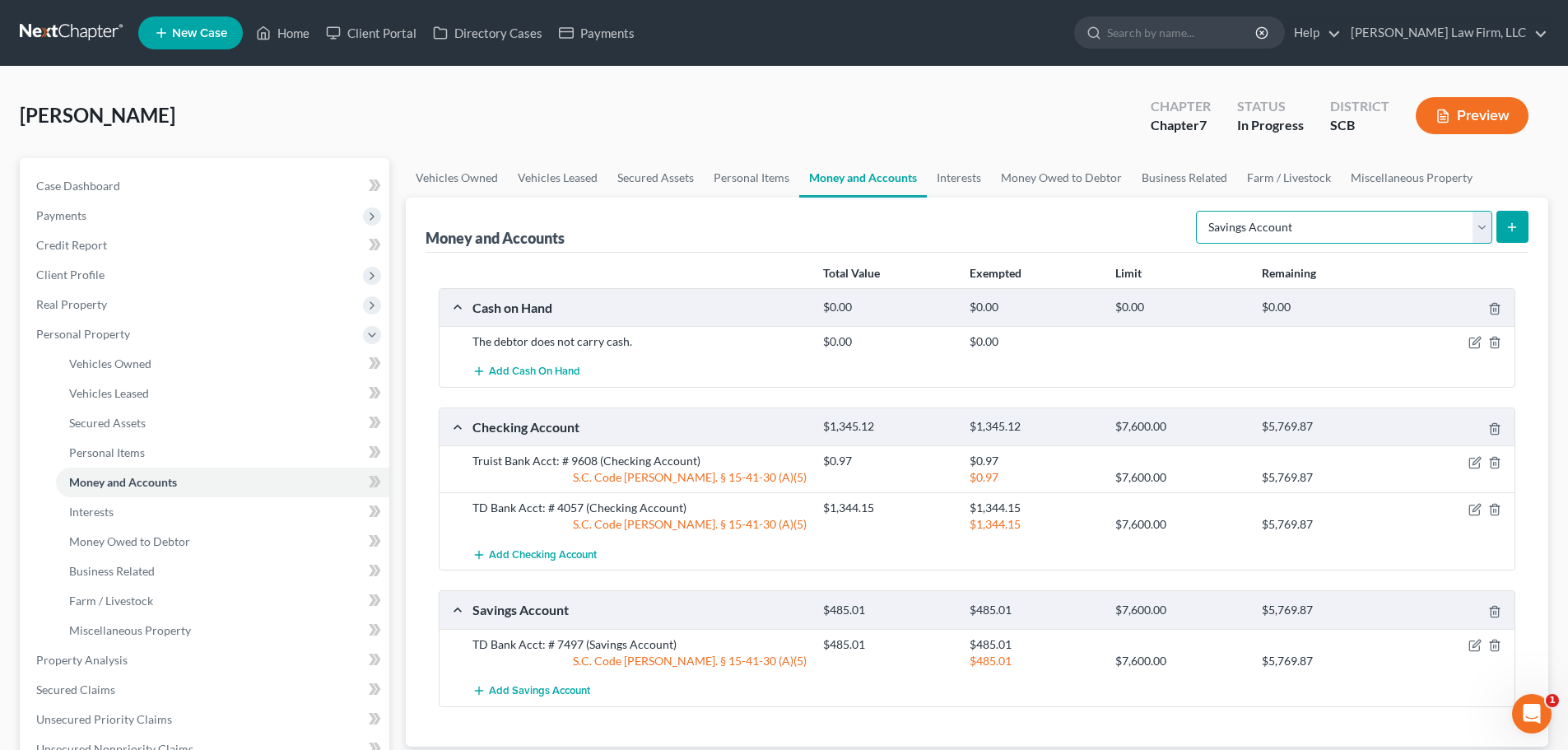
click at [1321, 212] on select "Select Account Type Brokerage Cash on Hand Certificates of Deposit Checking Acc…" at bounding box center [1344, 226] width 296 height 33
select select "other"
click at [1199, 210] on select "Select Account Type Brokerage Cash on Hand Certificates of Deposit Checking Acc…" at bounding box center [1344, 226] width 296 height 33
click at [1518, 216] on button "submit" at bounding box center [1512, 226] width 32 height 32
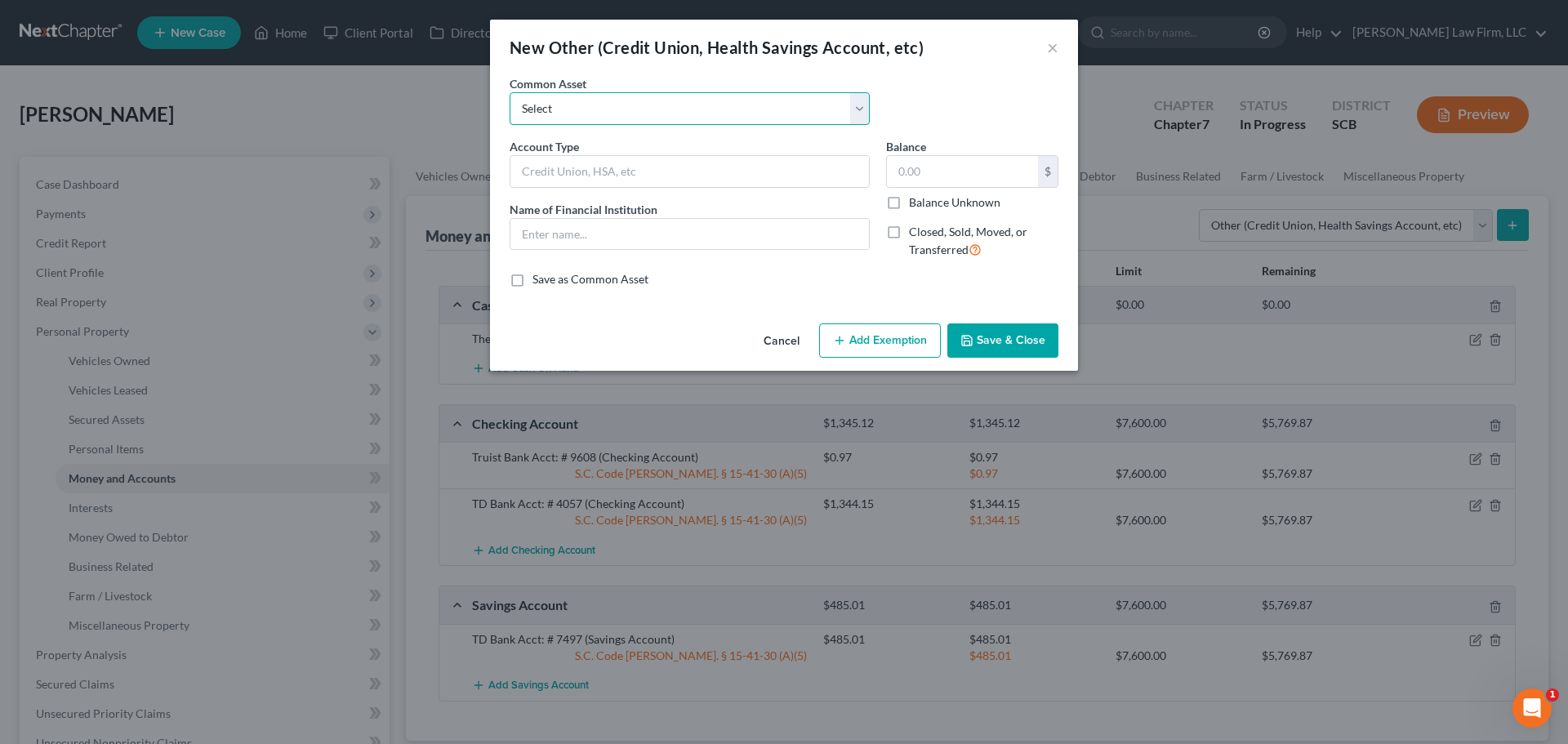
click at [651, 122] on select "Select Cash App Venmo Current Pre Paid Money Card Acct# Cash App( This account …" at bounding box center [689, 108] width 360 height 32
select select "0"
click at [509, 92] on select "Select Cash App Venmo Current Pre Paid Money Card Acct# Cash App( This account …" at bounding box center [689, 108] width 360 height 32
type input "Cash App"
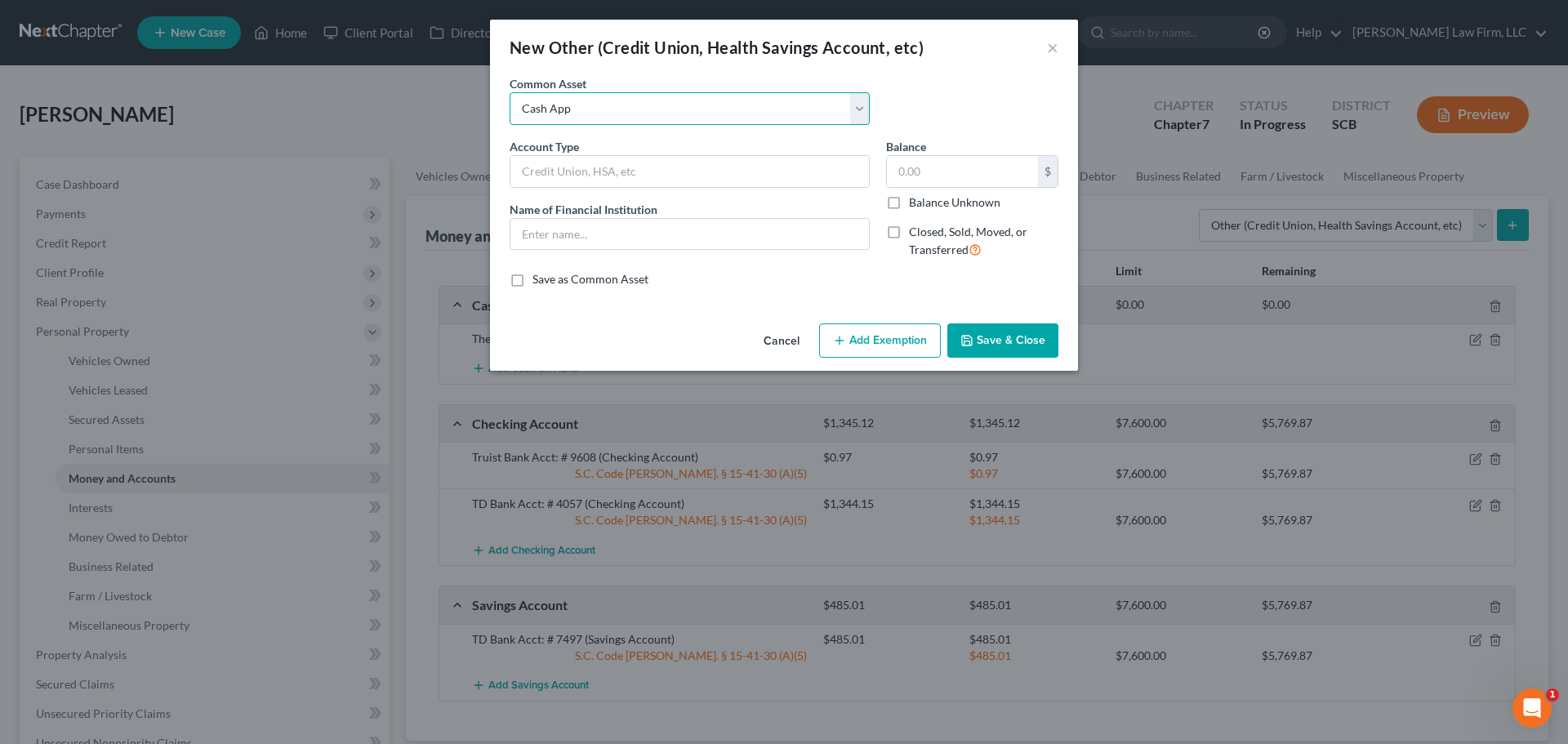
type input "61.44"
click at [653, 172] on input "Cash App" at bounding box center [689, 171] width 358 height 31
type input "Cash App Savings (This account currently has a zero balance.)"
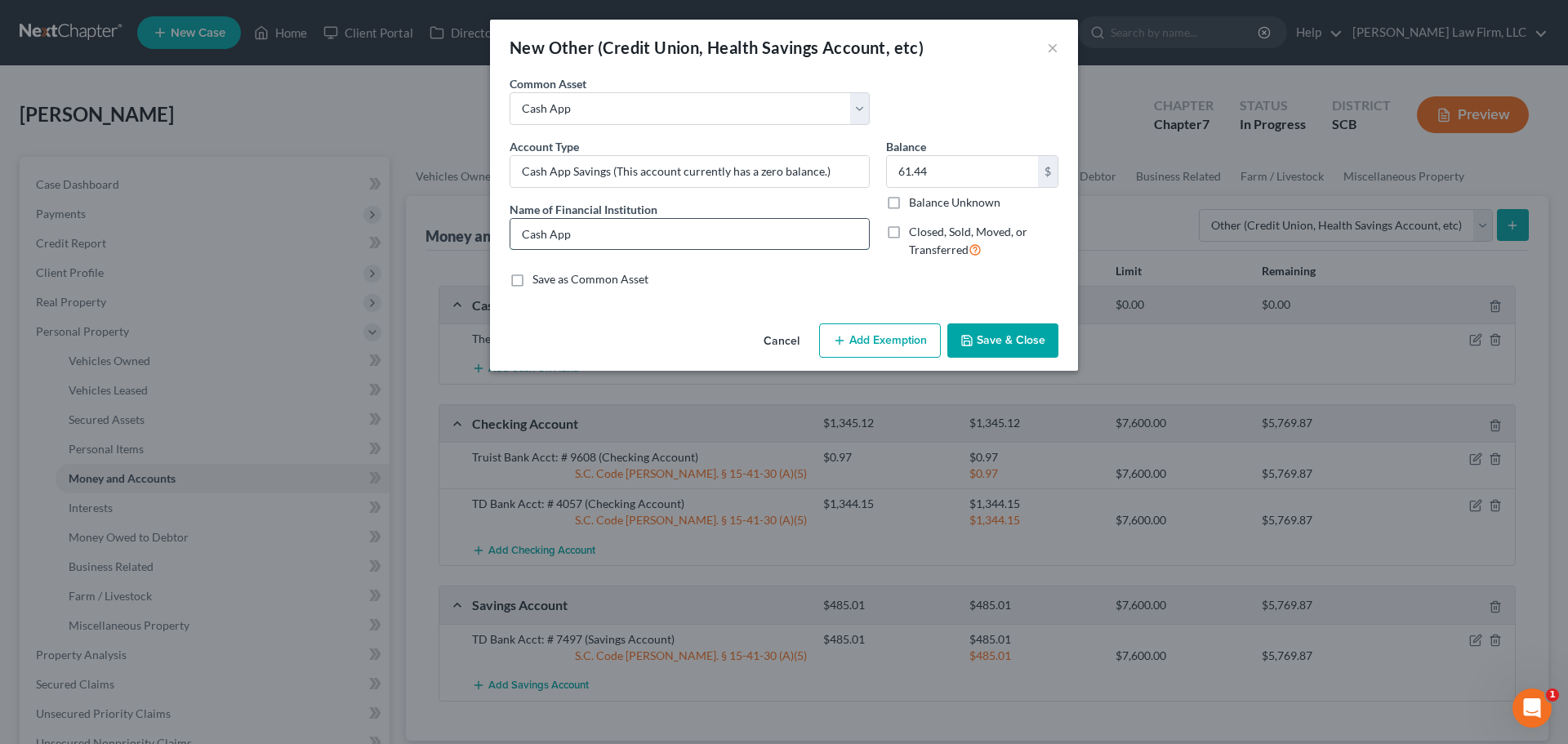
click at [765, 241] on input "Cash App" at bounding box center [689, 234] width 358 height 31
type input "Cash App (This account currently has a balance of zero. The debtor only uses it…"
drag, startPoint x: 610, startPoint y: 173, endPoint x: 896, endPoint y: 183, distance: 286.2
click at [896, 183] on div "Account Type Cash App Savings (This account currently has a zero balance.) Name…" at bounding box center [783, 205] width 565 height 134
type input "Cash App Savings"
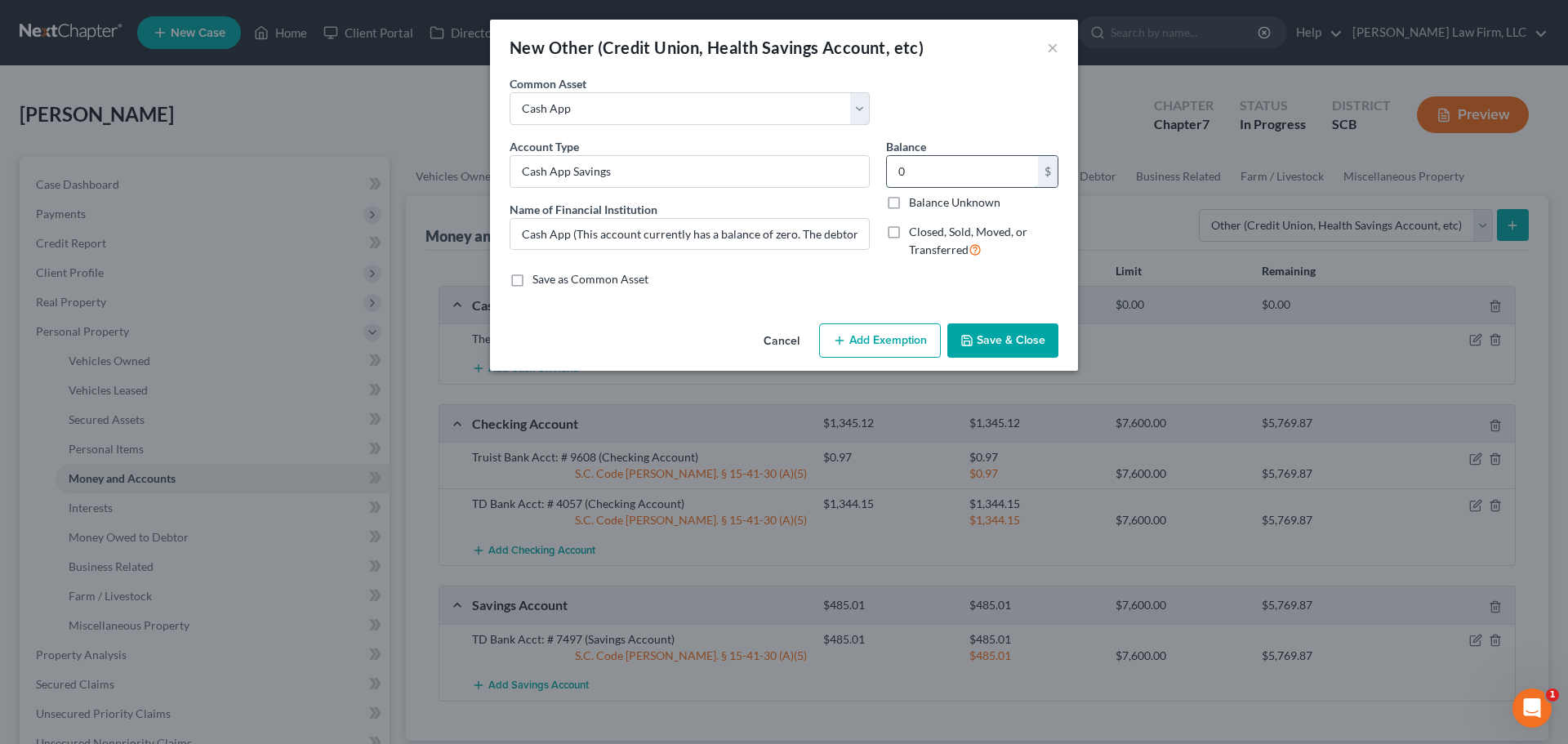
type input "0"
click at [1009, 338] on button "Save & Close" at bounding box center [1003, 340] width 111 height 34
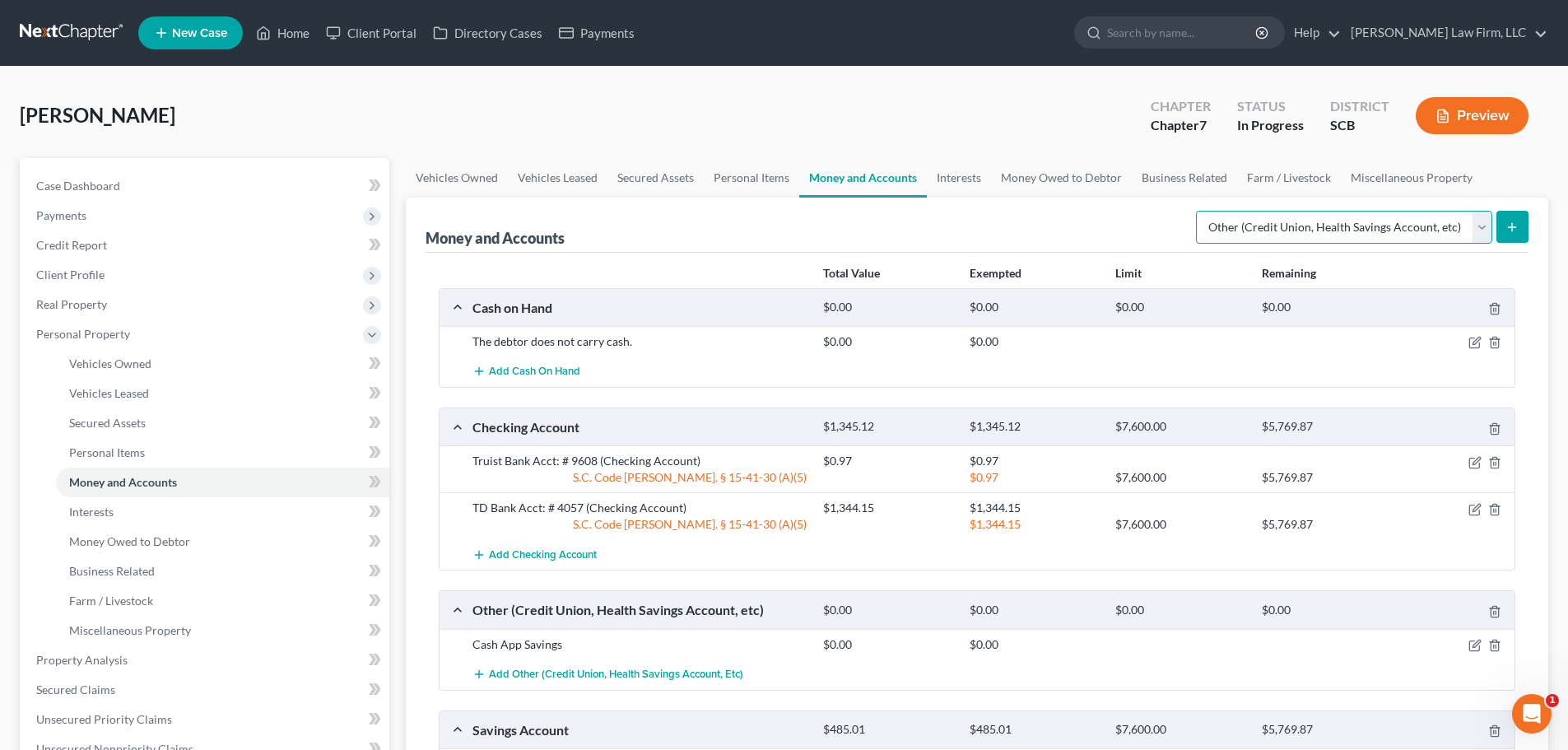
click at [1337, 223] on select "Select Account Type Brokerage Cash on Hand Certificates of Deposit Checking Acc…" at bounding box center [1344, 226] width 296 height 33
click at [1135, 215] on div "Money and Accounts Select Account Type Brokerage Cash on Hand Certificates of D…" at bounding box center [976, 224] width 1102 height 55
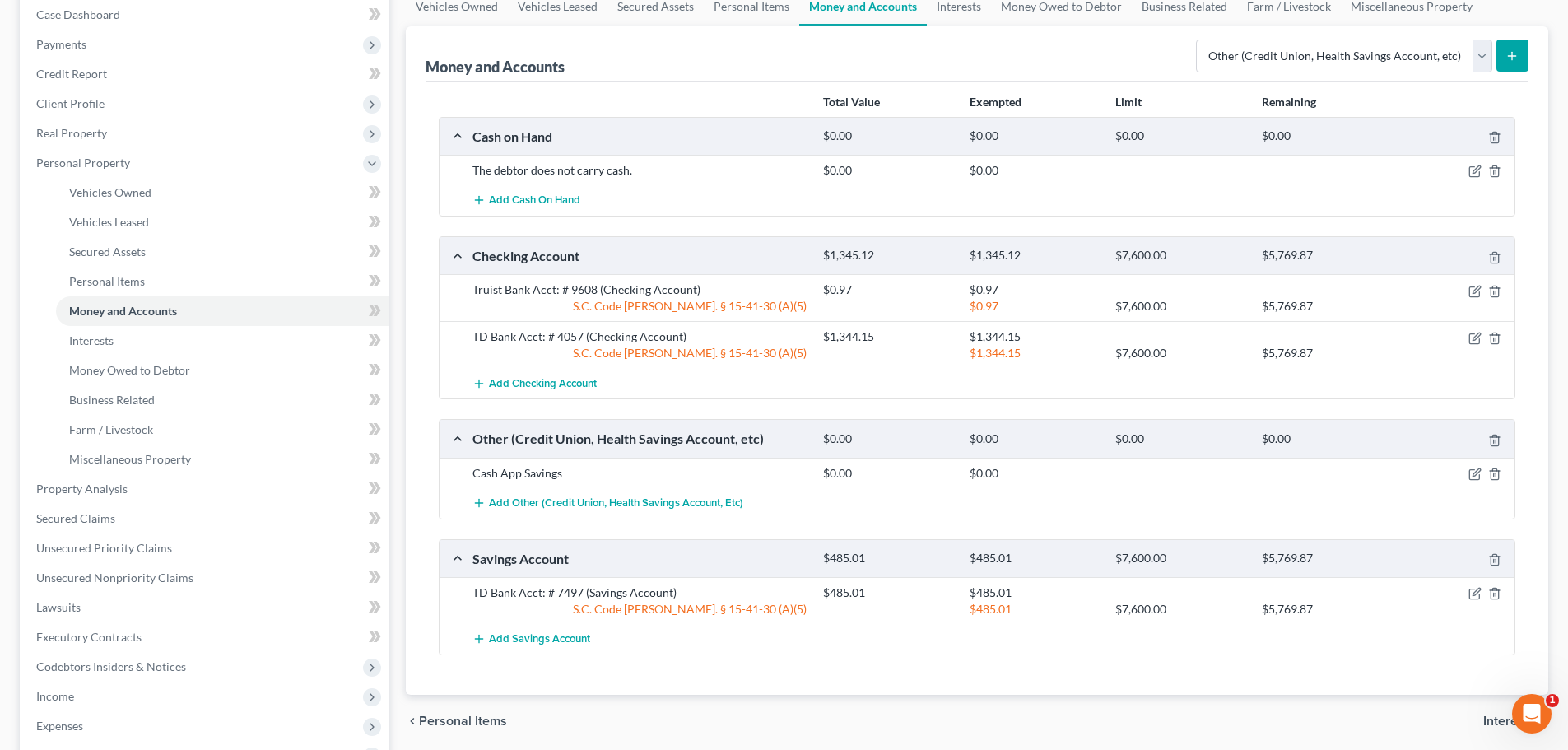
scroll to position [82, 0]
